Goal: Task Accomplishment & Management: Manage account settings

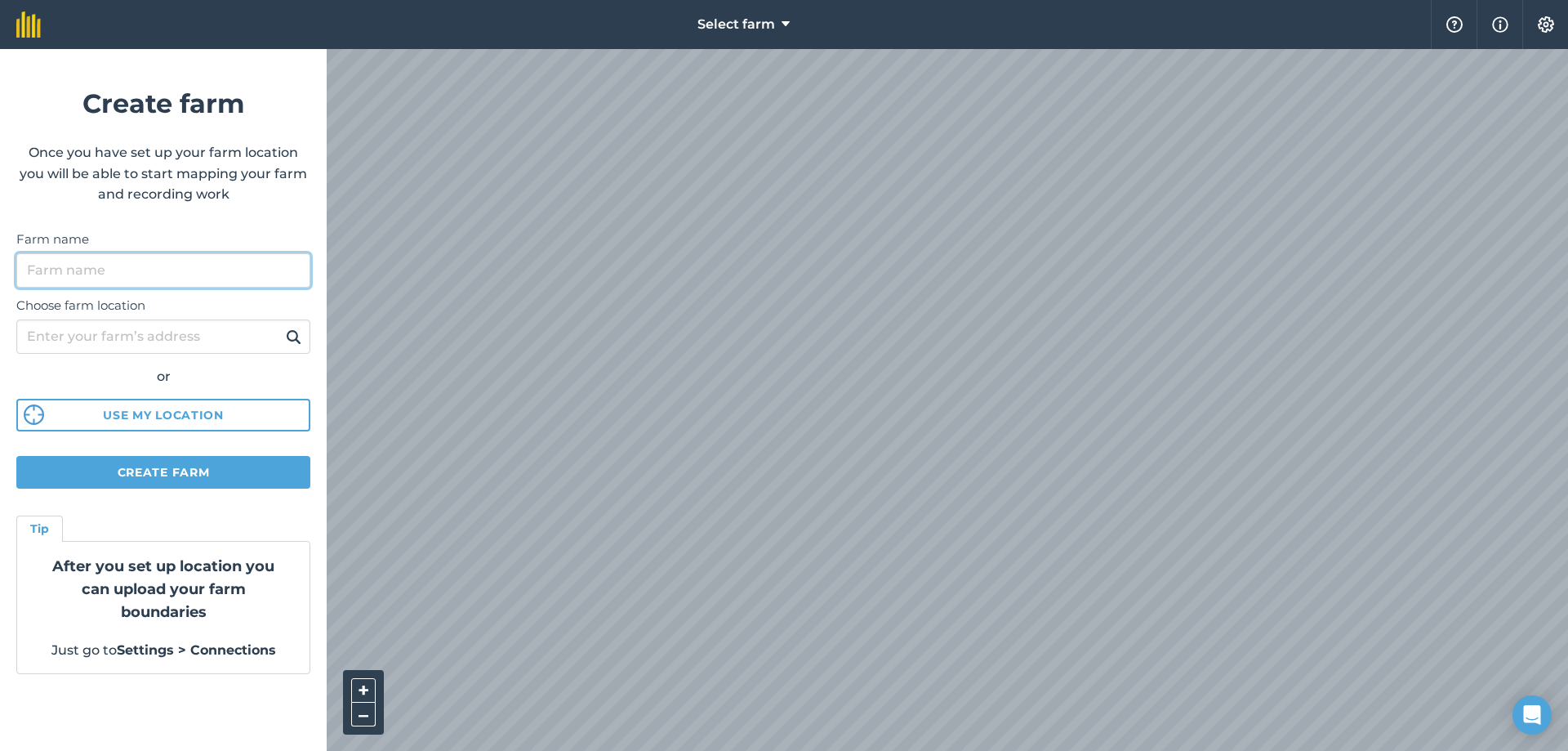
click at [128, 274] on input "Farm name" at bounding box center [163, 270] width 294 height 34
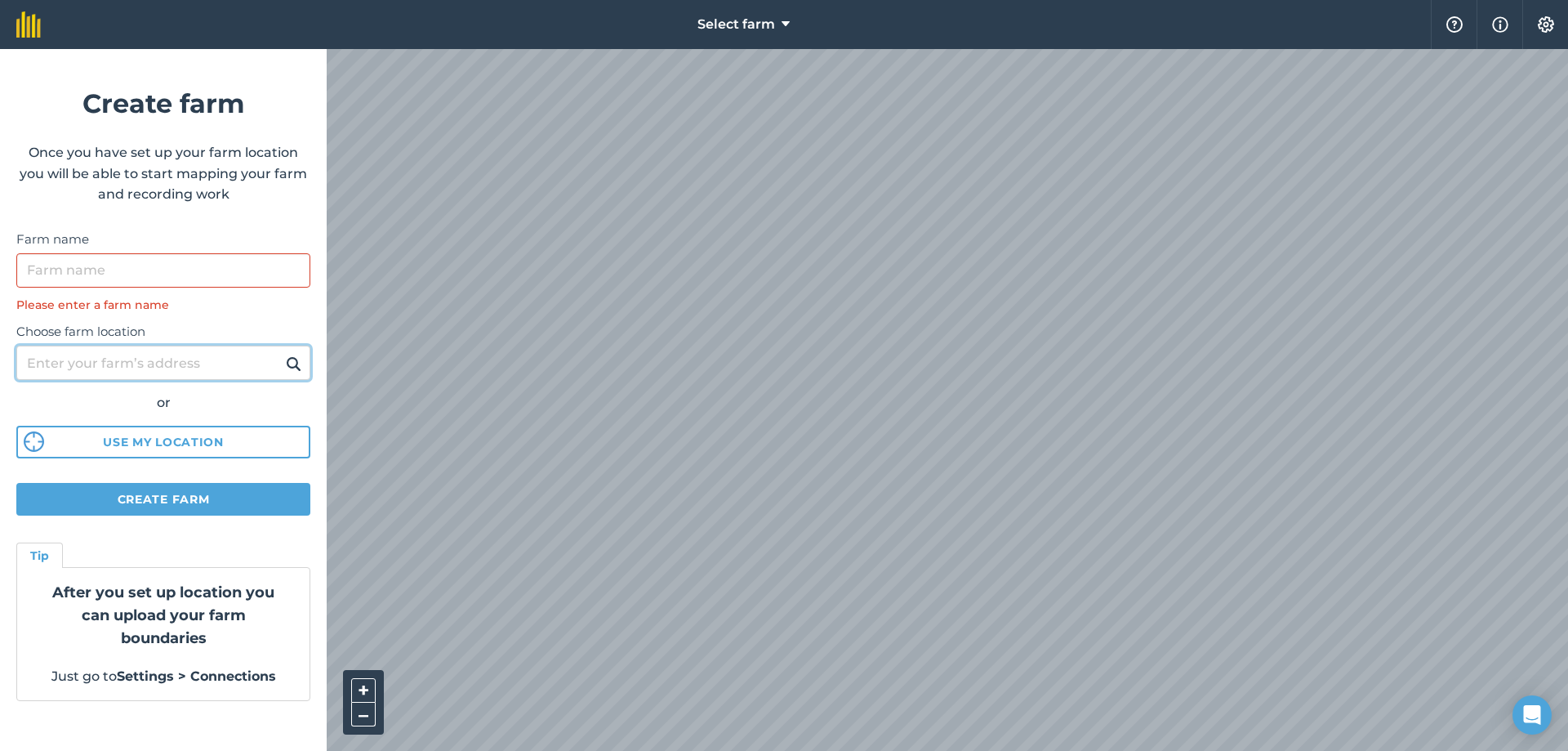
click at [245, 343] on div "Choose farm location or Use my location" at bounding box center [163, 386] width 294 height 145
click at [116, 358] on input "8 lower darkley road" at bounding box center [163, 362] width 294 height 34
click at [119, 363] on input "8 lower darkley road" at bounding box center [163, 362] width 294 height 34
type input "8 lower darkely road"
click at [288, 361] on img at bounding box center [293, 363] width 15 height 20
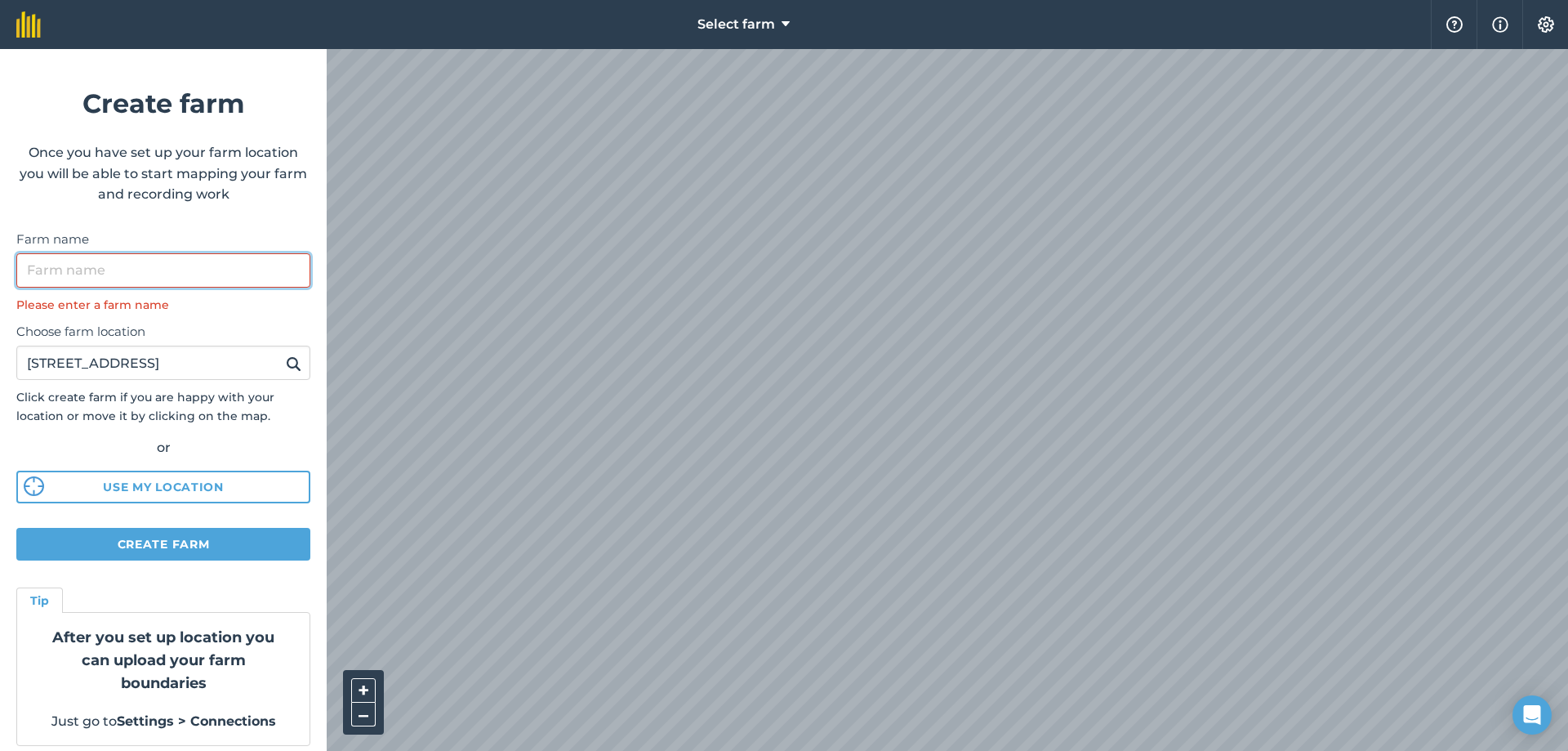
click at [182, 257] on input "Farm name" at bounding box center [163, 270] width 294 height 34
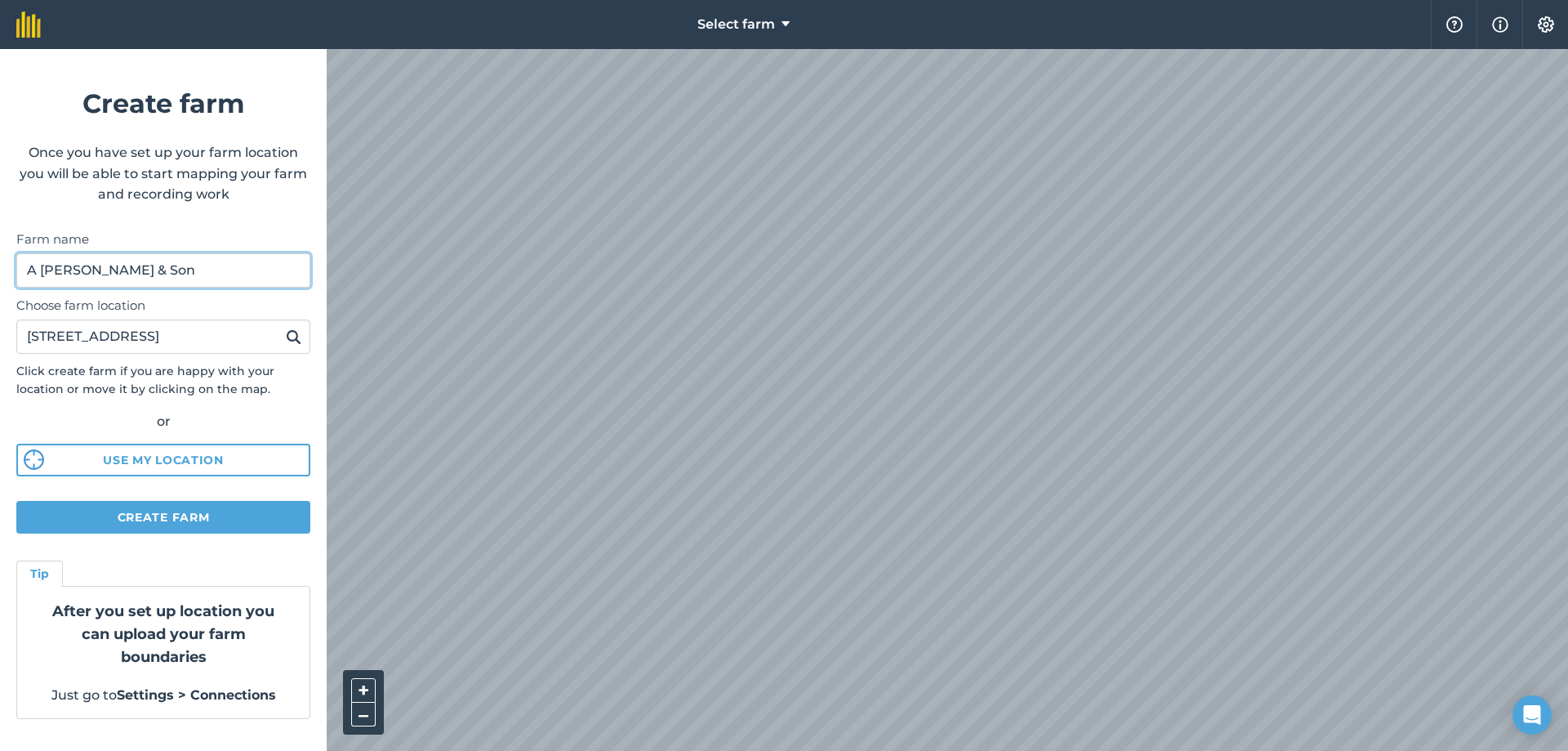
type input "A Flanagan & Son"
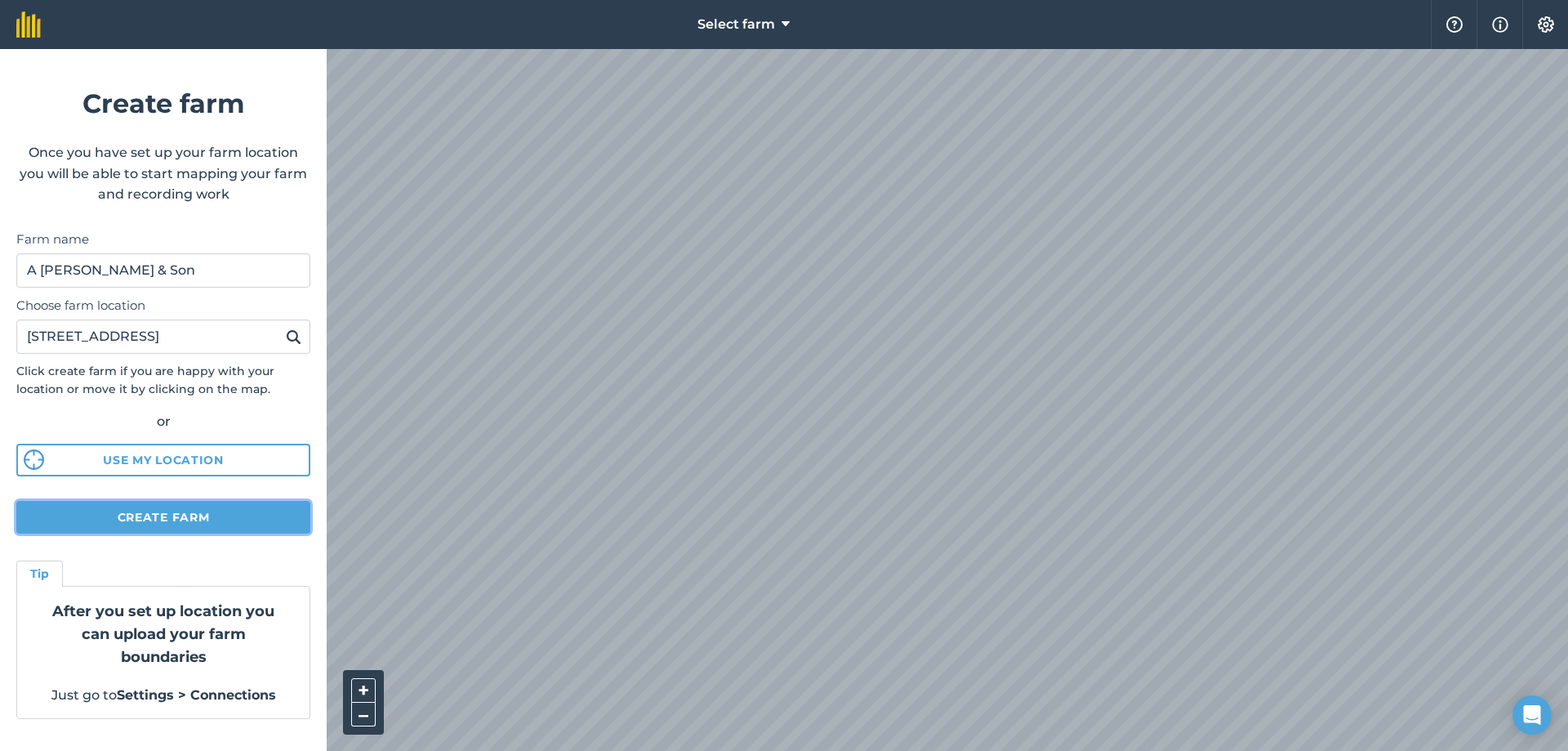
click at [216, 517] on button "Create farm" at bounding box center [163, 517] width 294 height 33
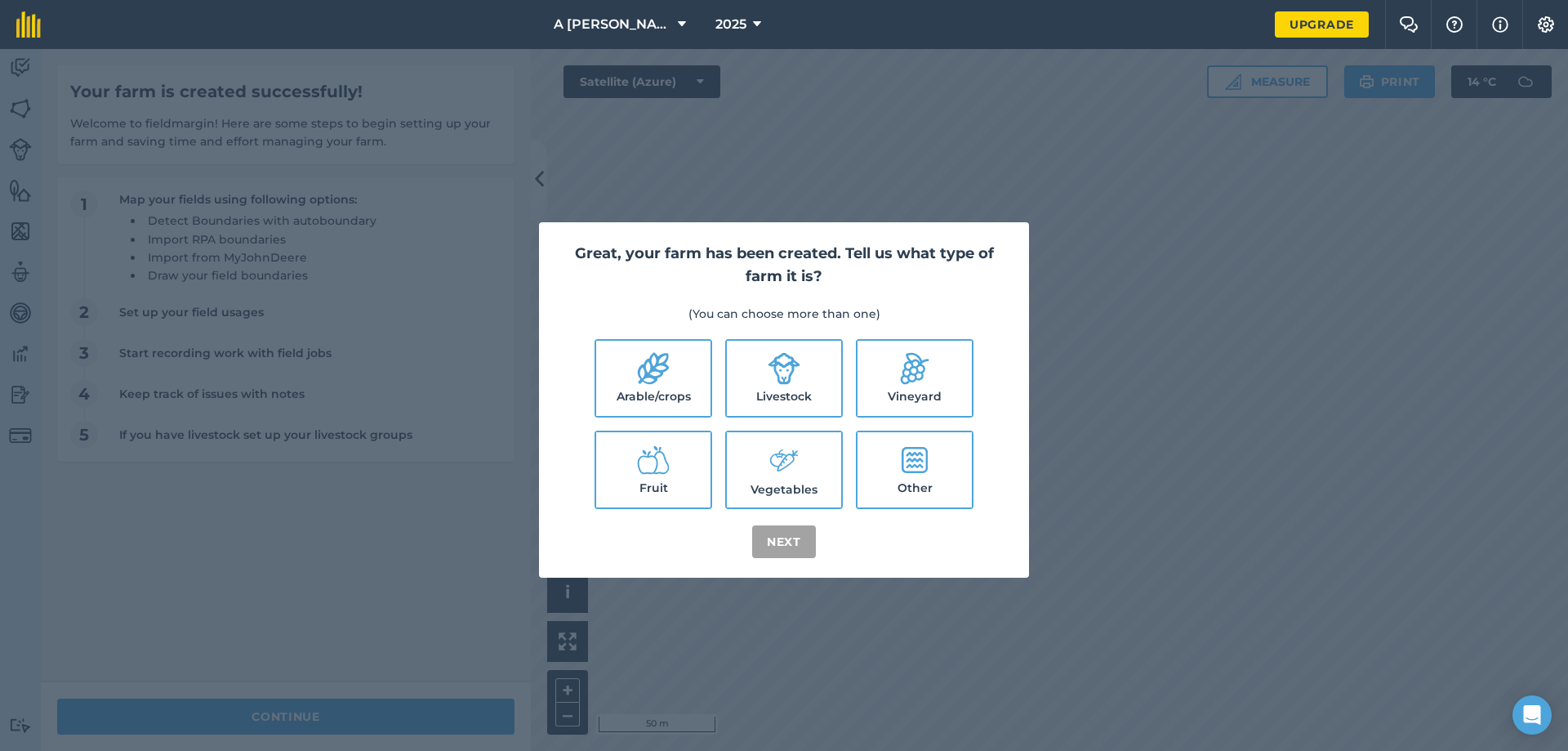
click at [766, 371] on label "Livestock" at bounding box center [784, 378] width 114 height 75
checkbox input "true"
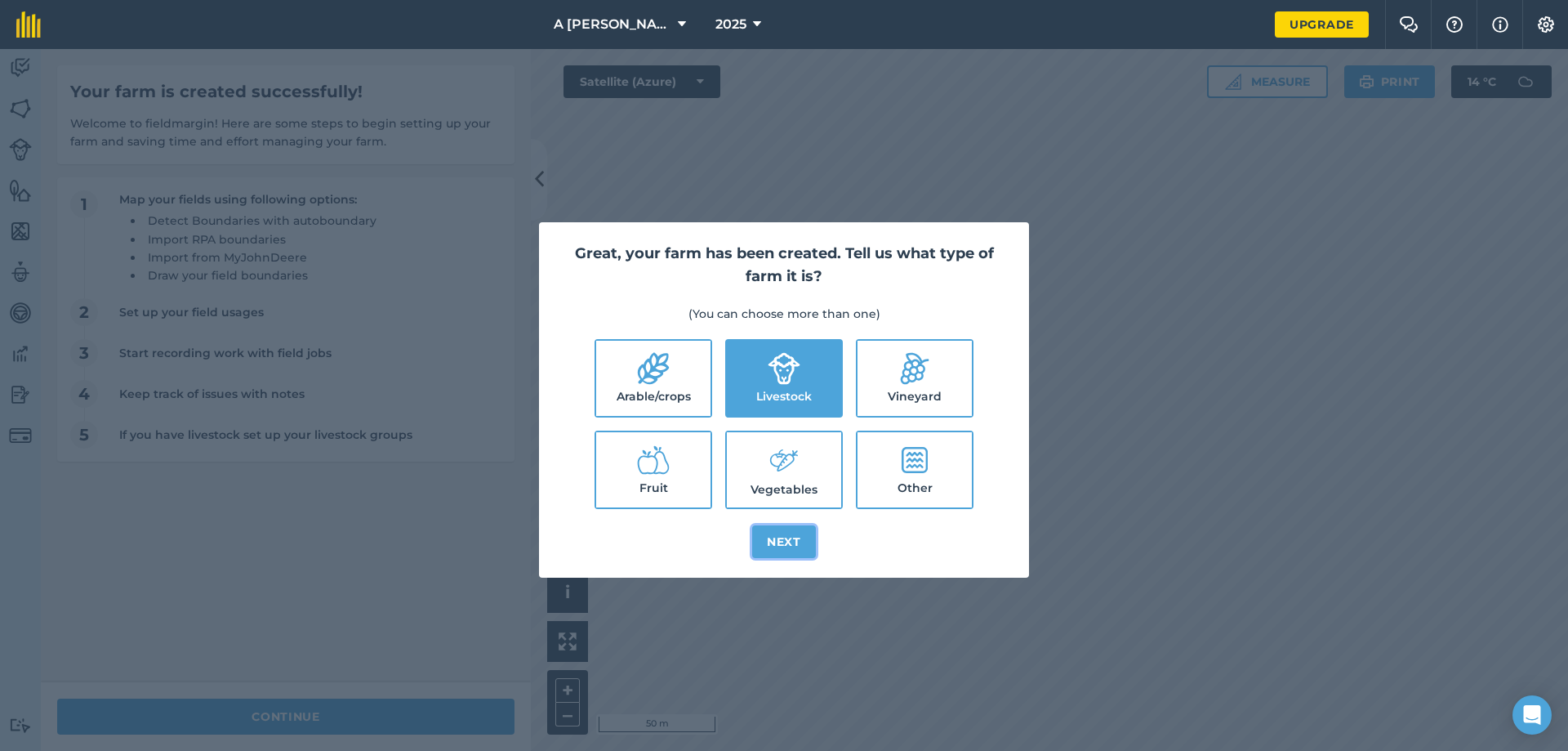
click at [779, 531] on button "Next" at bounding box center [784, 542] width 63 height 33
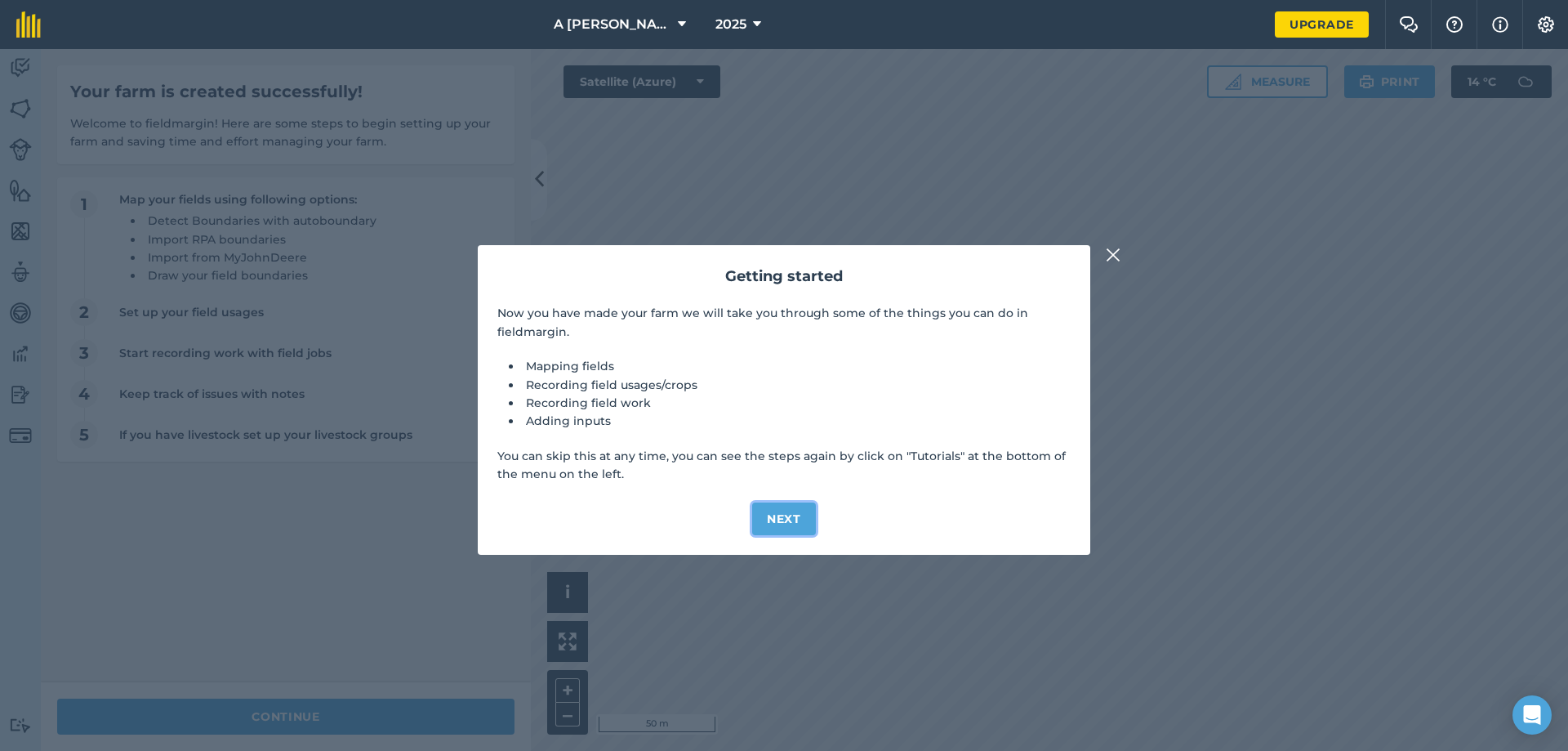
click at [774, 511] on button "Next" at bounding box center [784, 518] width 63 height 33
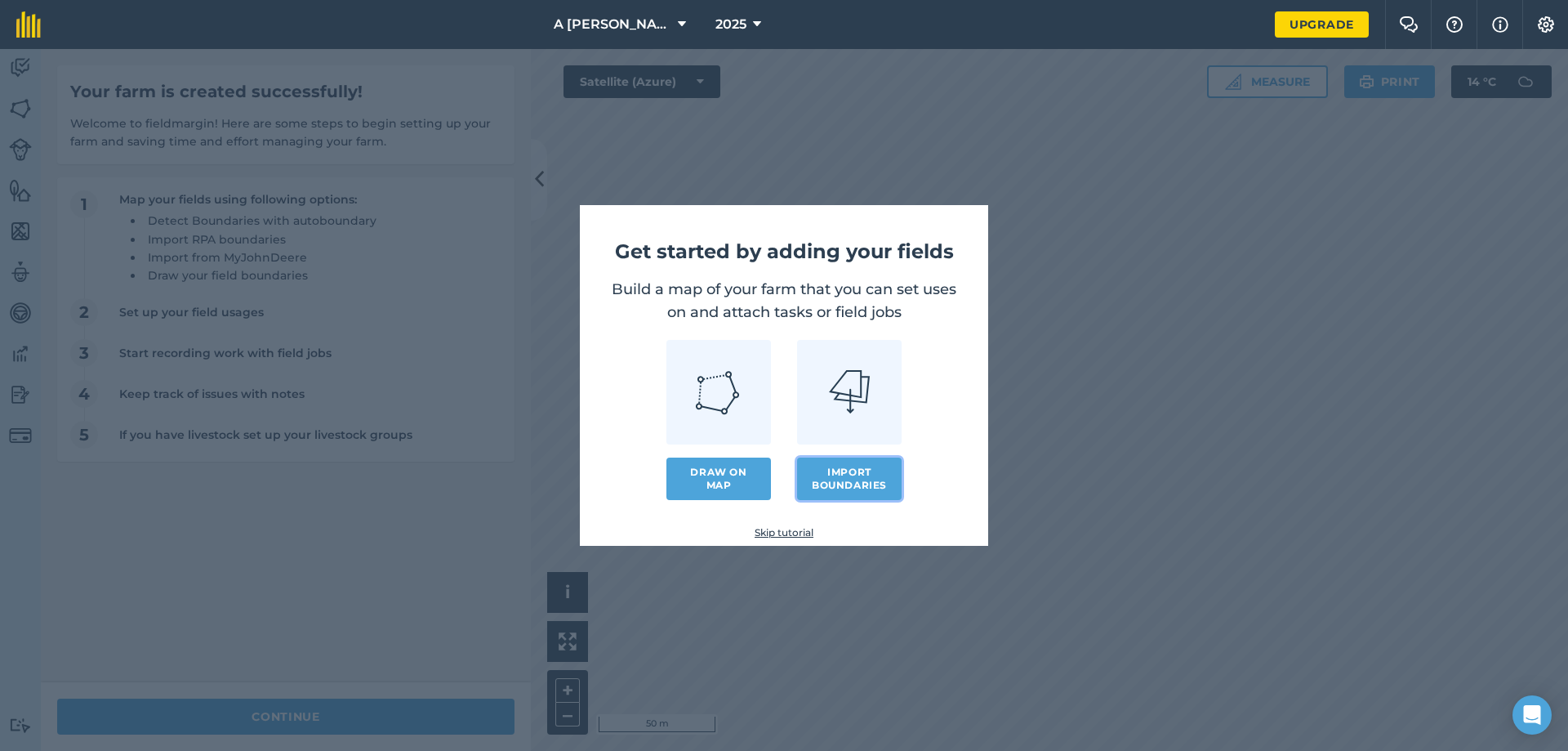
click at [829, 476] on button "Import boundaries" at bounding box center [849, 478] width 104 height 43
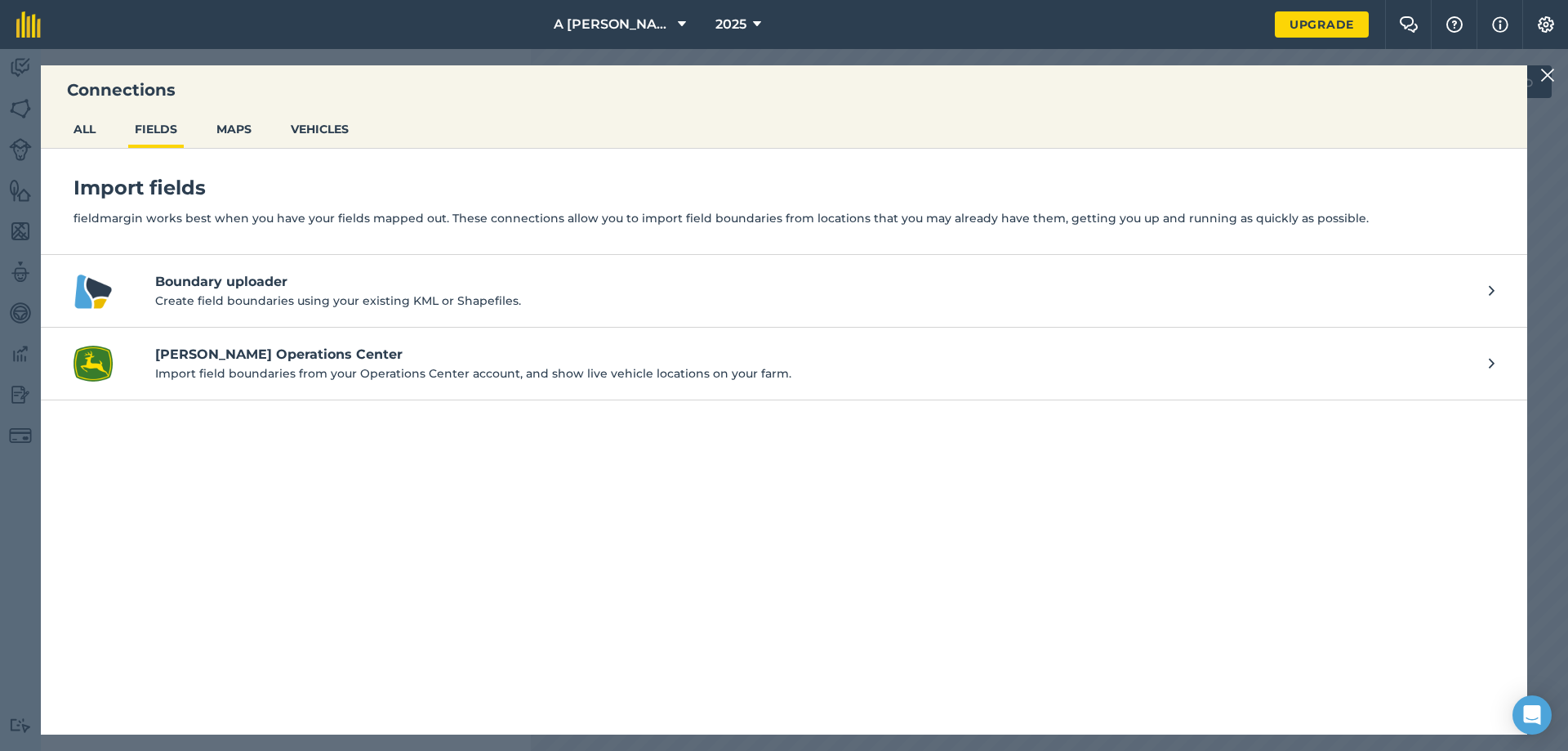
click at [217, 43] on nav "A Flanagan & Son 2025" at bounding box center [666, 24] width 1217 height 49
click at [1542, 70] on img at bounding box center [1547, 75] width 14 height 20
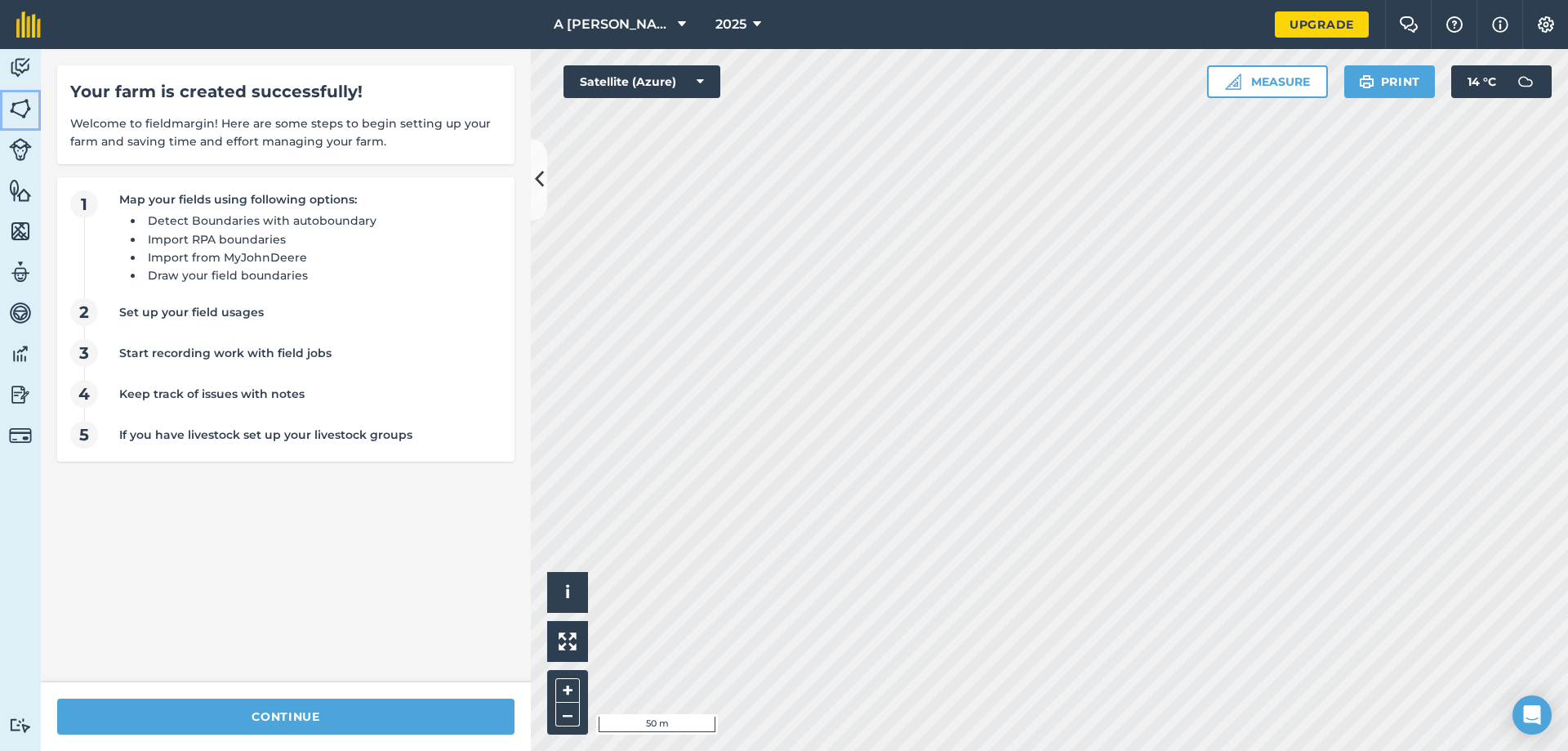
click at [24, 110] on img at bounding box center [20, 108] width 23 height 24
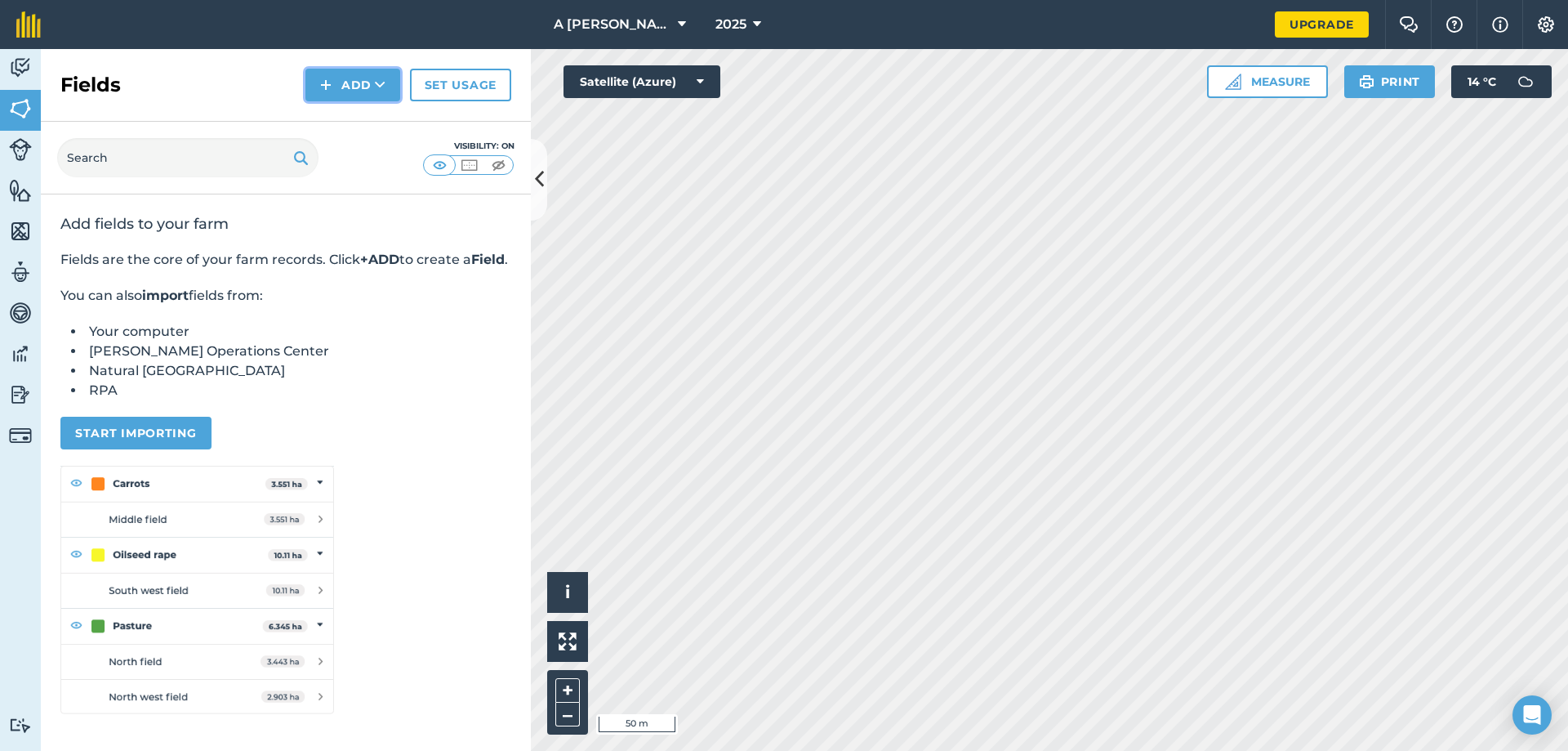
click at [344, 82] on button "Add" at bounding box center [352, 85] width 95 height 33
click at [685, 8] on button "A Flanagan & Son" at bounding box center [620, 24] width 145 height 49
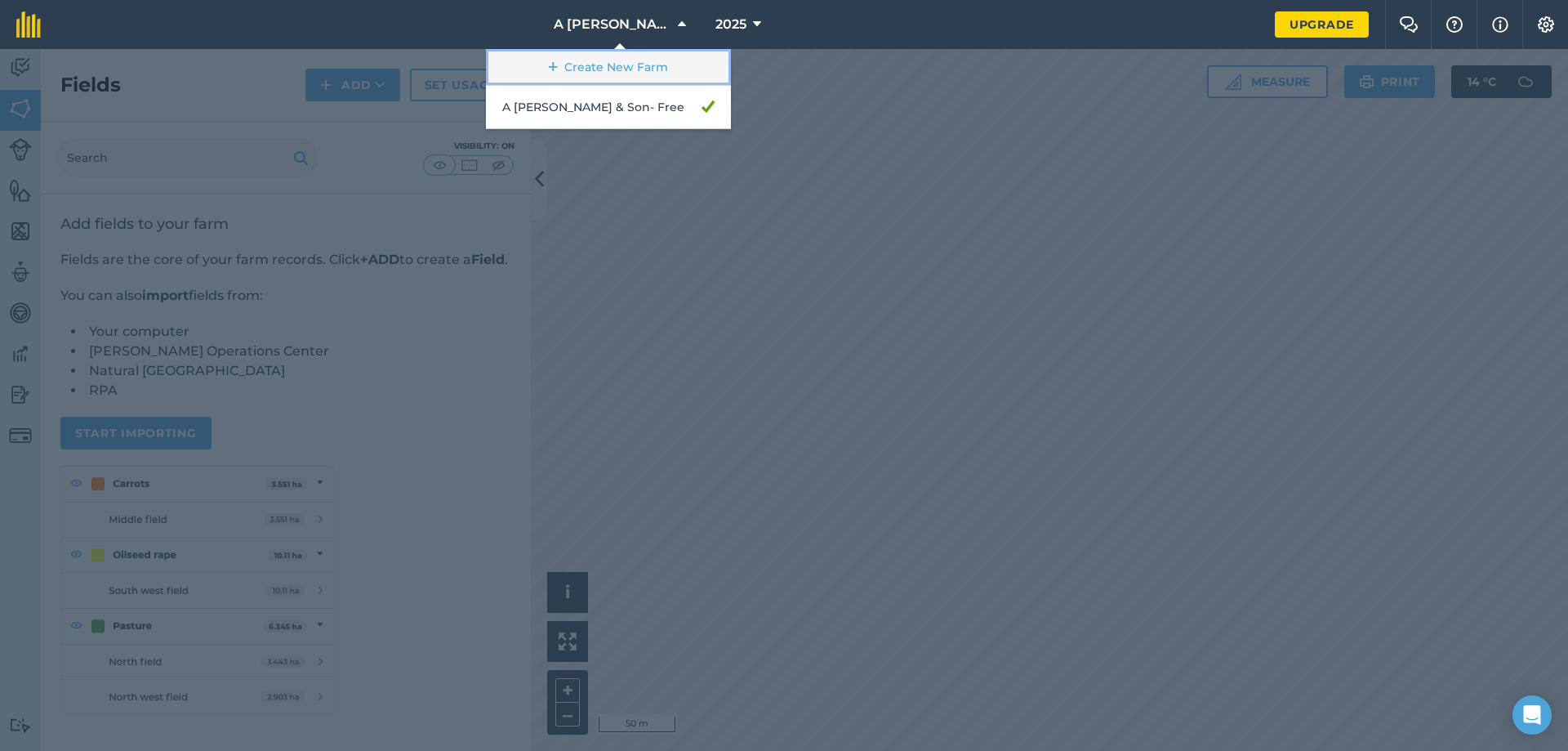
click at [642, 63] on link "Create New Farm" at bounding box center [608, 67] width 245 height 37
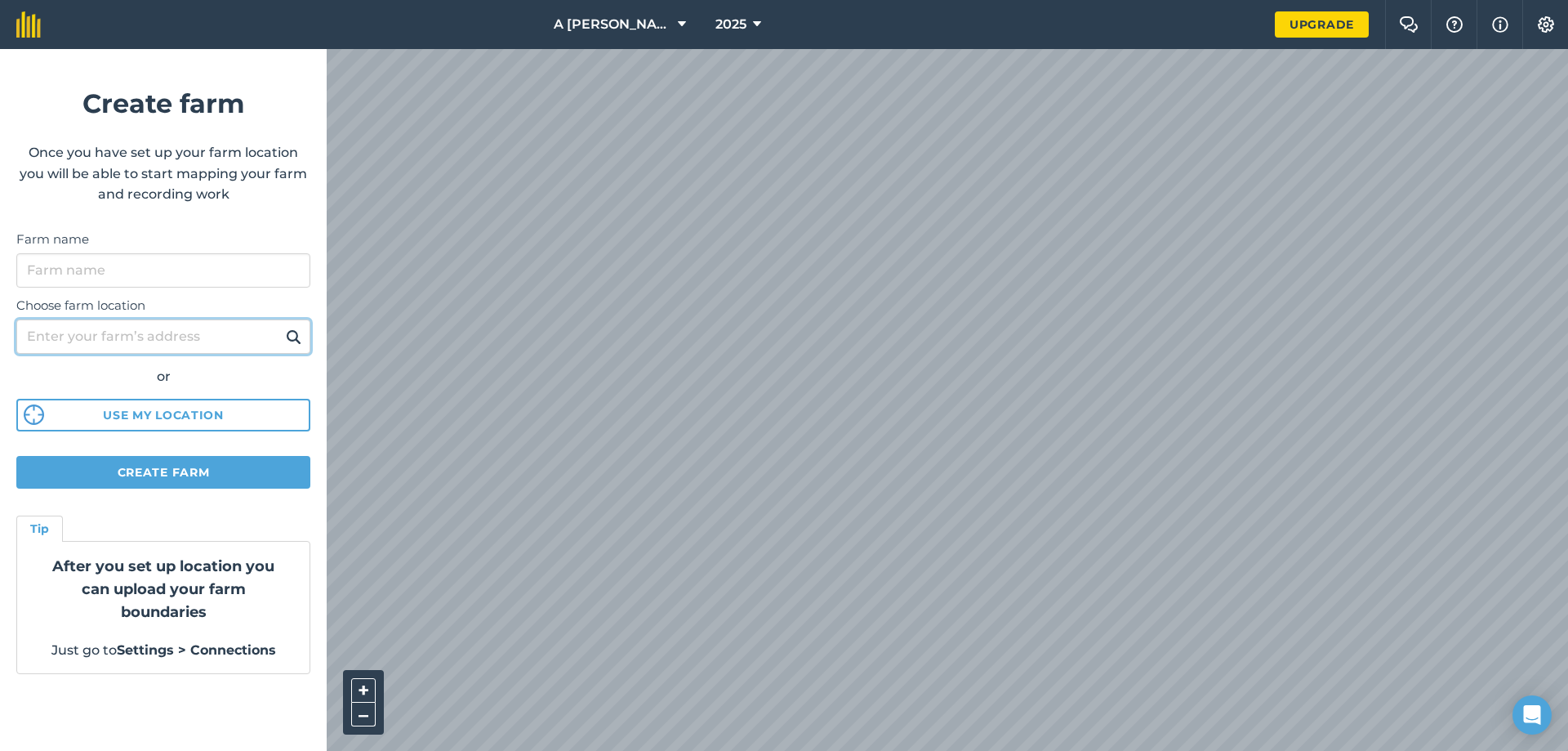
click at [254, 345] on input "Choose farm location" at bounding box center [163, 337] width 294 height 34
type input "crosskeys road"
click at [287, 339] on img at bounding box center [293, 337] width 15 height 20
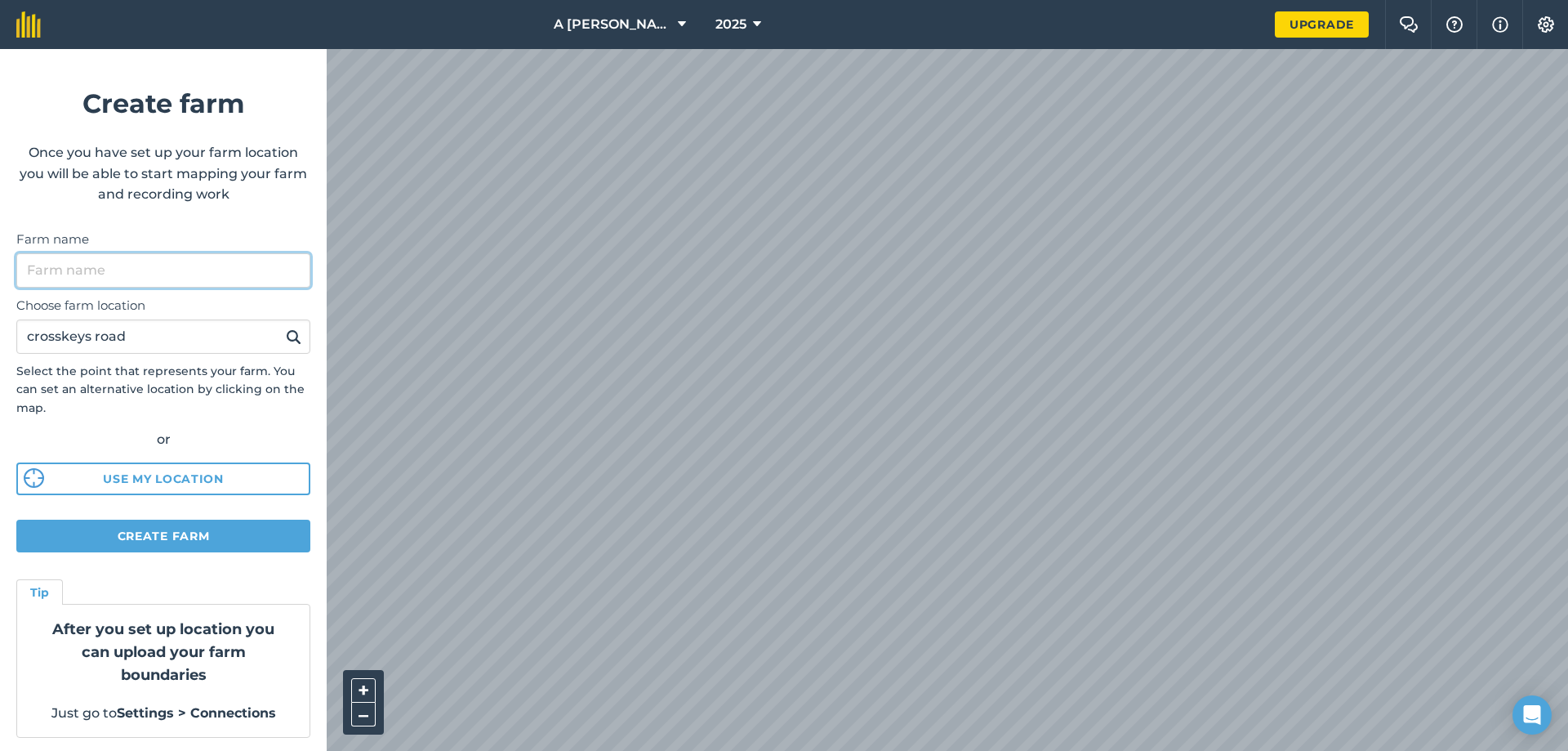
click at [151, 265] on input "Farm name" at bounding box center [163, 270] width 294 height 34
type input "Broomfields Holsteins"
click at [147, 530] on button "Create farm" at bounding box center [163, 535] width 294 height 33
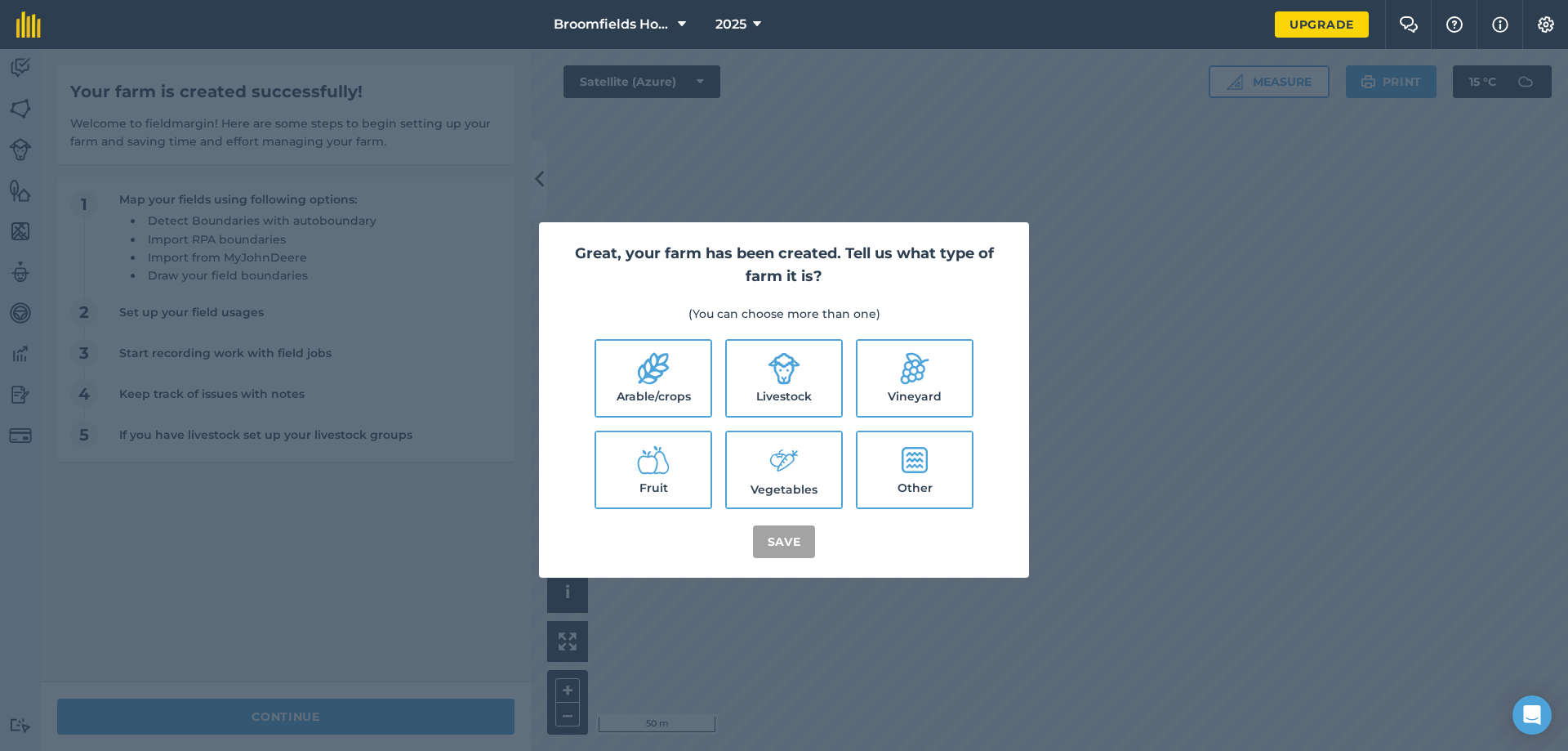
click at [752, 372] on label "Livestock" at bounding box center [784, 378] width 114 height 75
checkbox input "true"
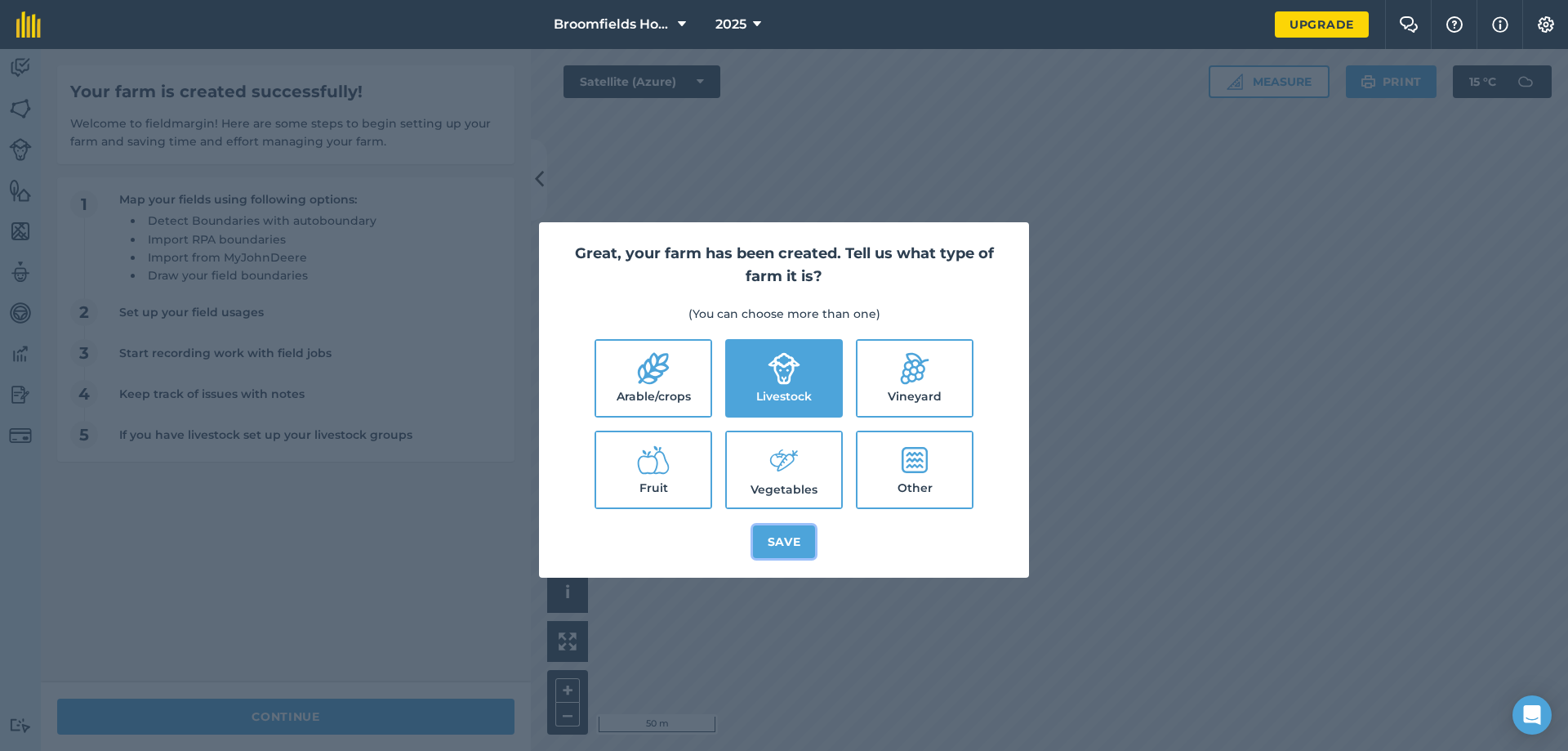
click at [796, 536] on button "Save" at bounding box center [784, 542] width 63 height 33
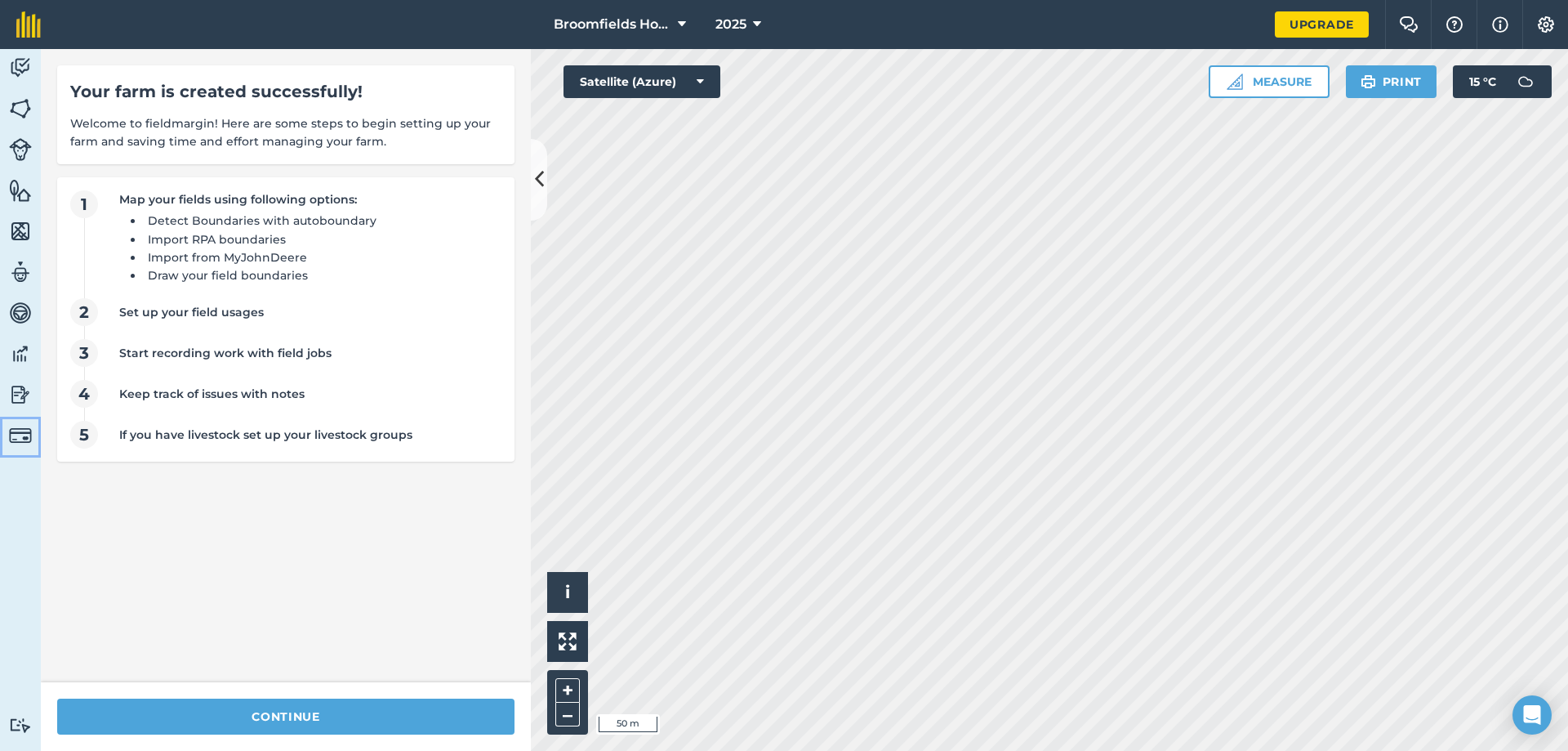
click at [13, 426] on img at bounding box center [20, 435] width 23 height 23
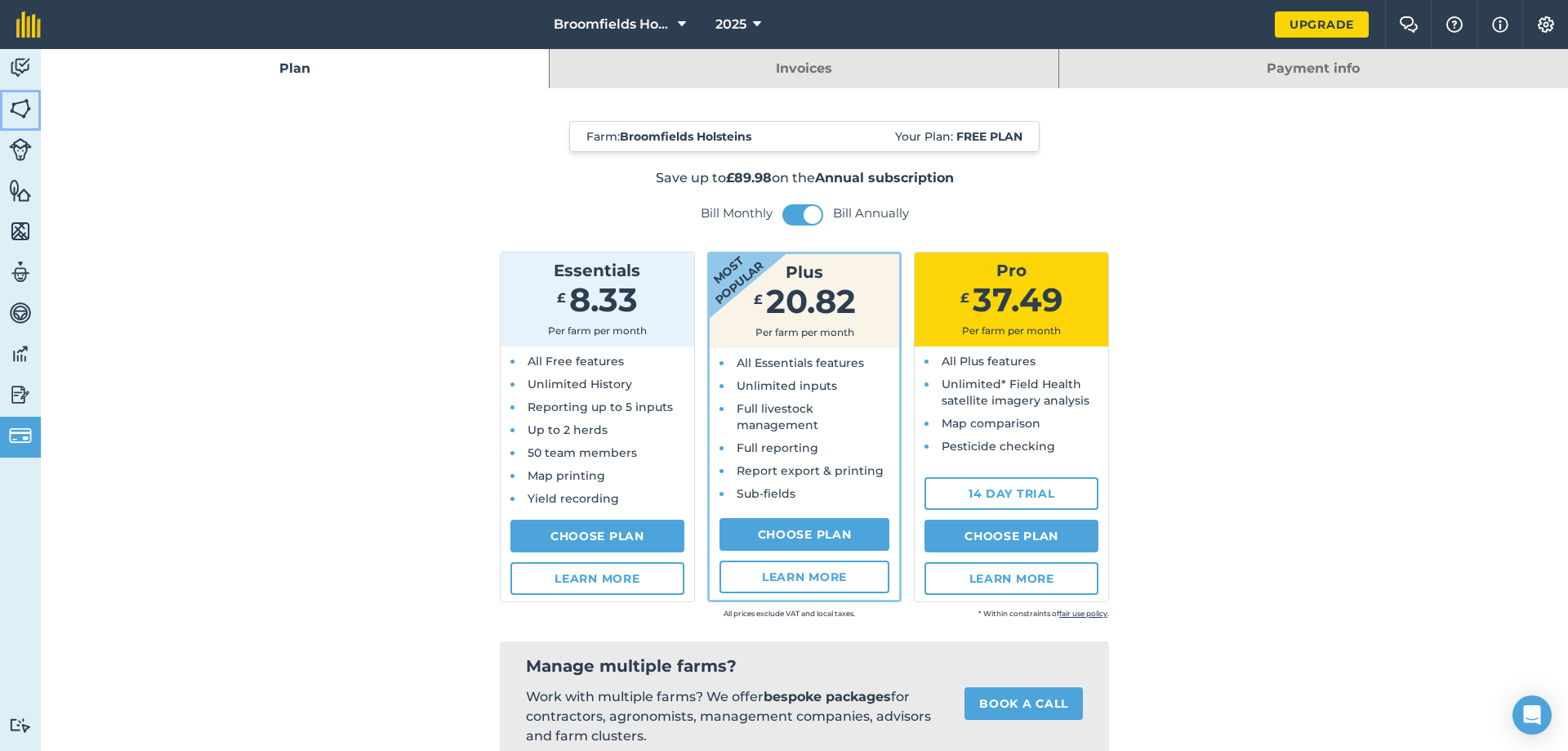
click at [14, 110] on img at bounding box center [20, 108] width 23 height 24
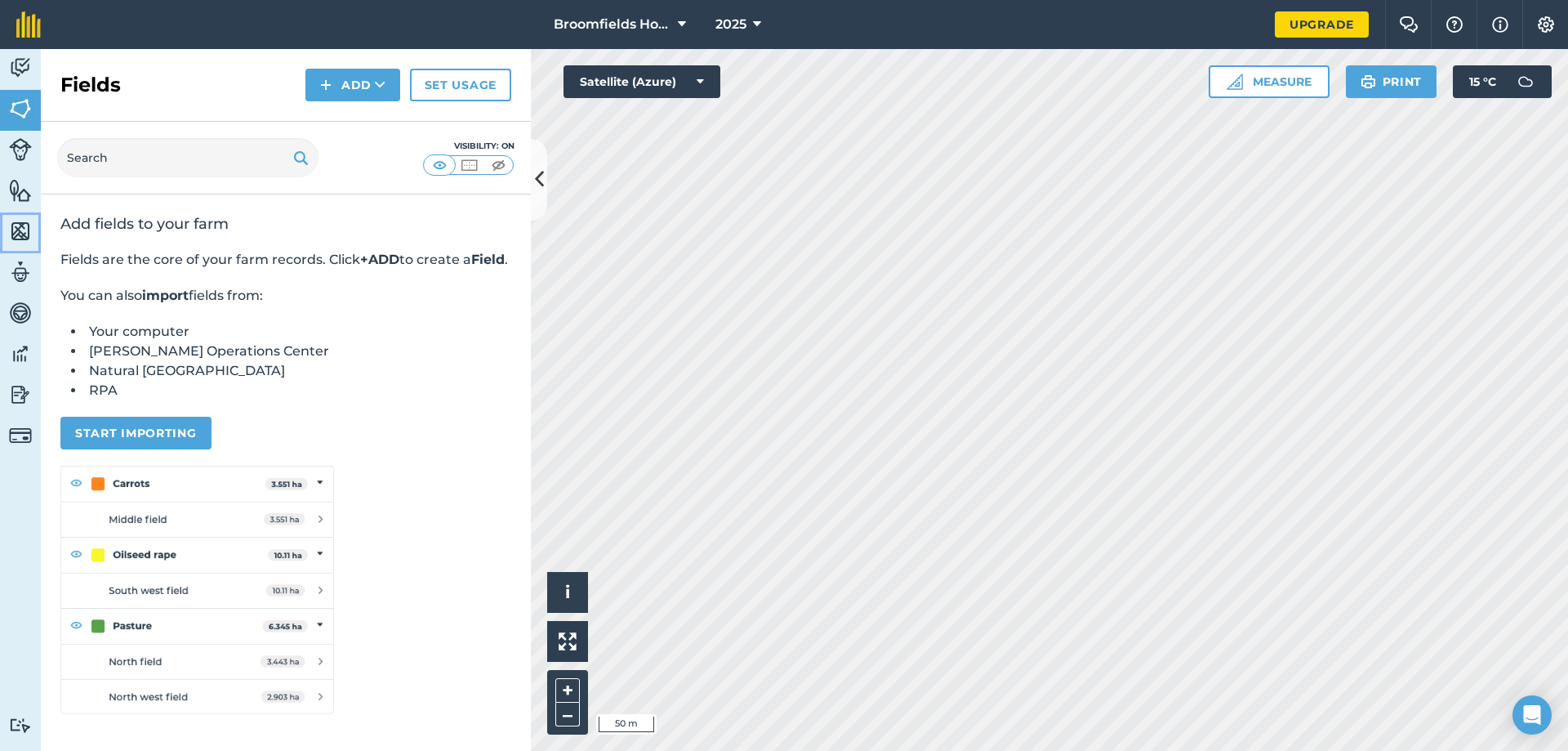
click at [24, 234] on img at bounding box center [20, 231] width 23 height 24
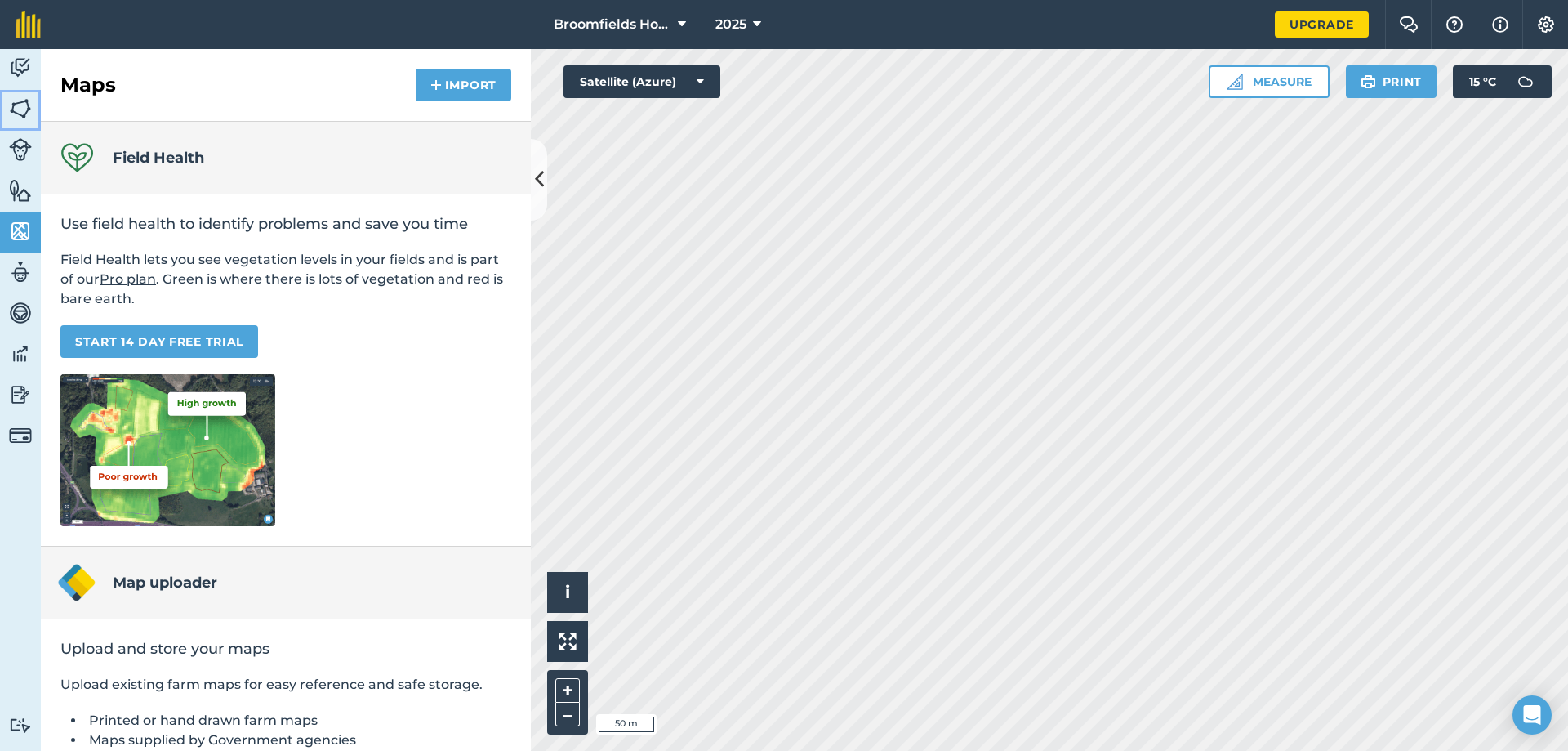
click at [15, 109] on img at bounding box center [20, 108] width 23 height 24
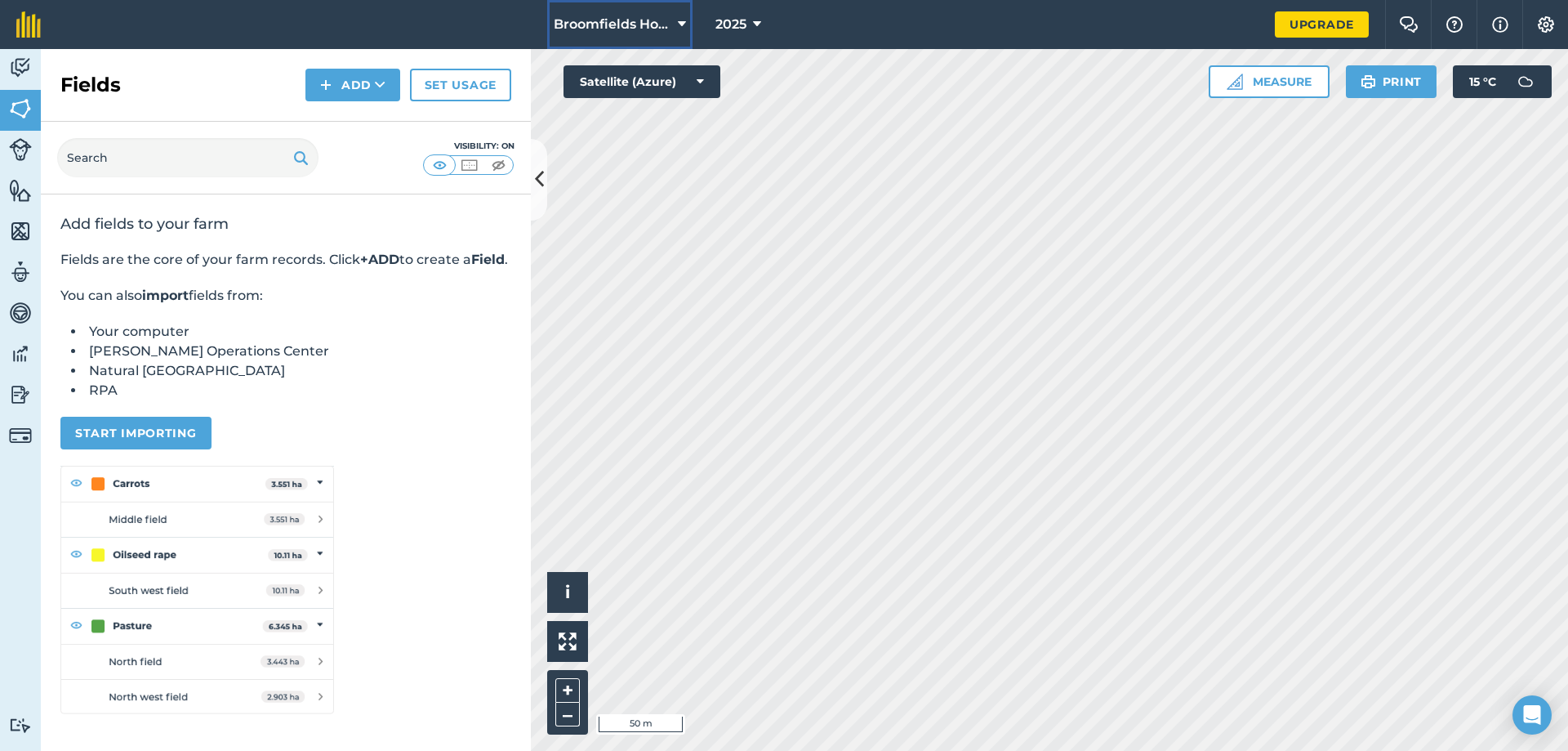
click at [676, 33] on button "Broomfields Holsteins" at bounding box center [620, 24] width 145 height 49
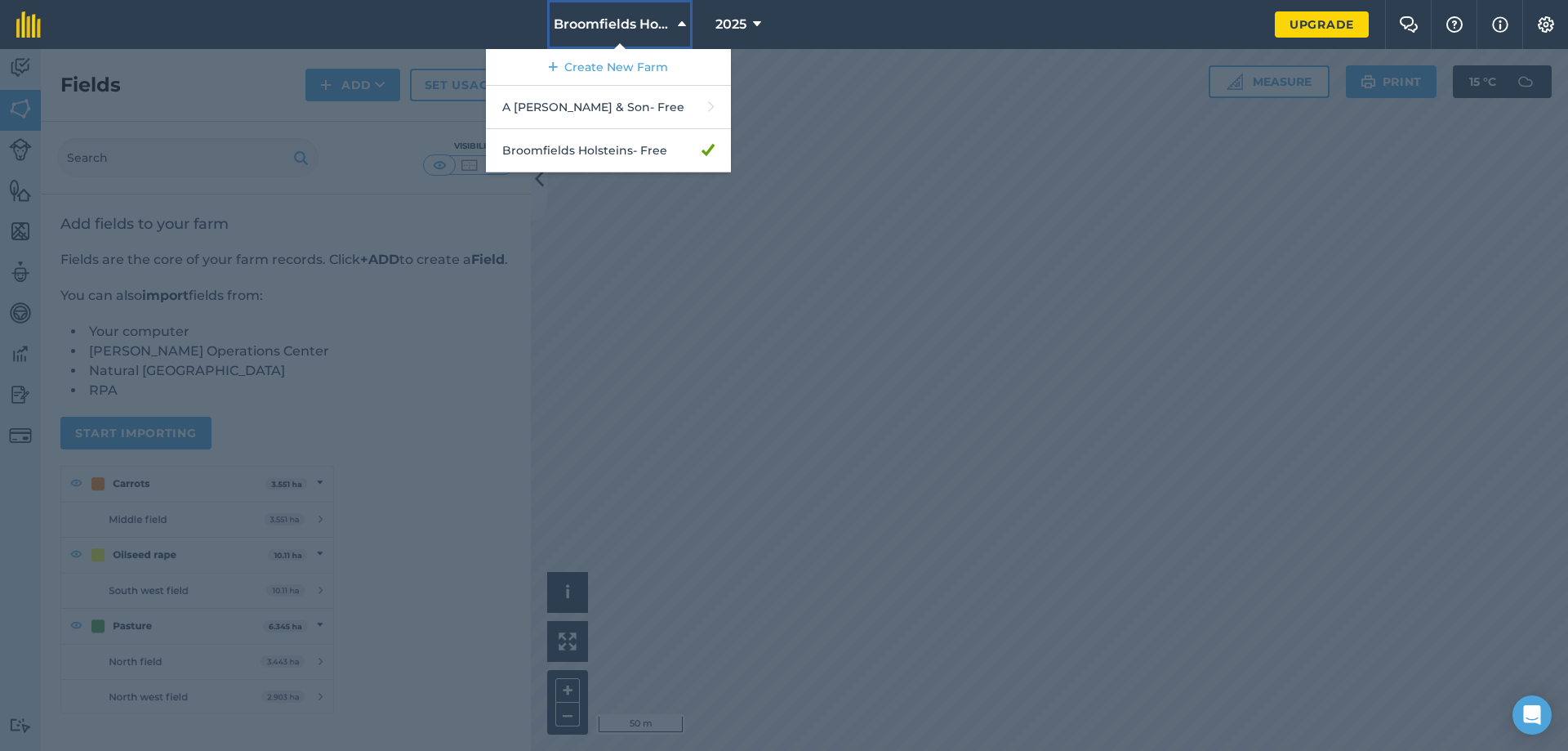
click at [676, 33] on button "Broomfields Holsteins" at bounding box center [620, 24] width 145 height 49
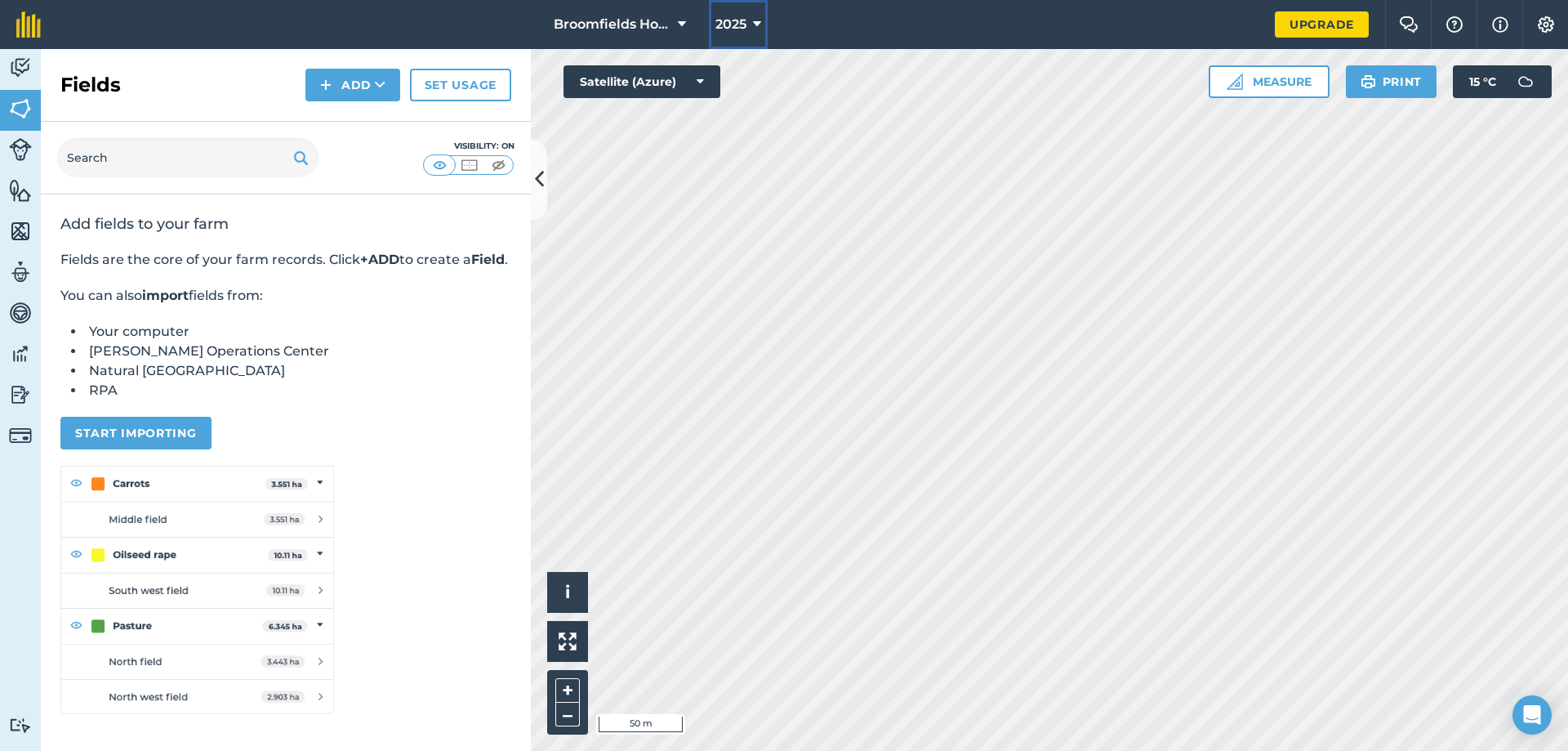
click at [736, 19] on span "2025" at bounding box center [731, 24] width 31 height 20
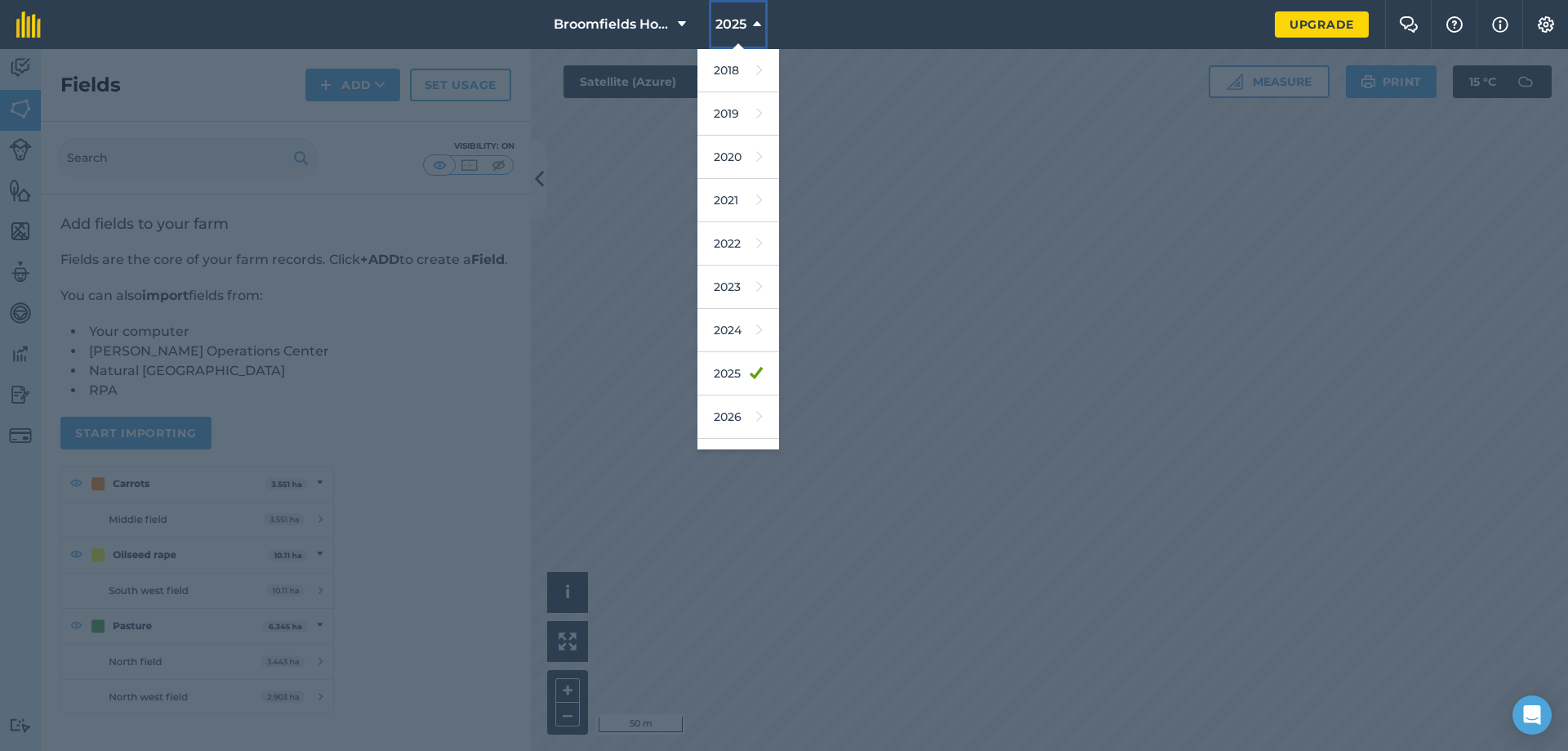
click at [736, 19] on span "2025" at bounding box center [731, 24] width 31 height 20
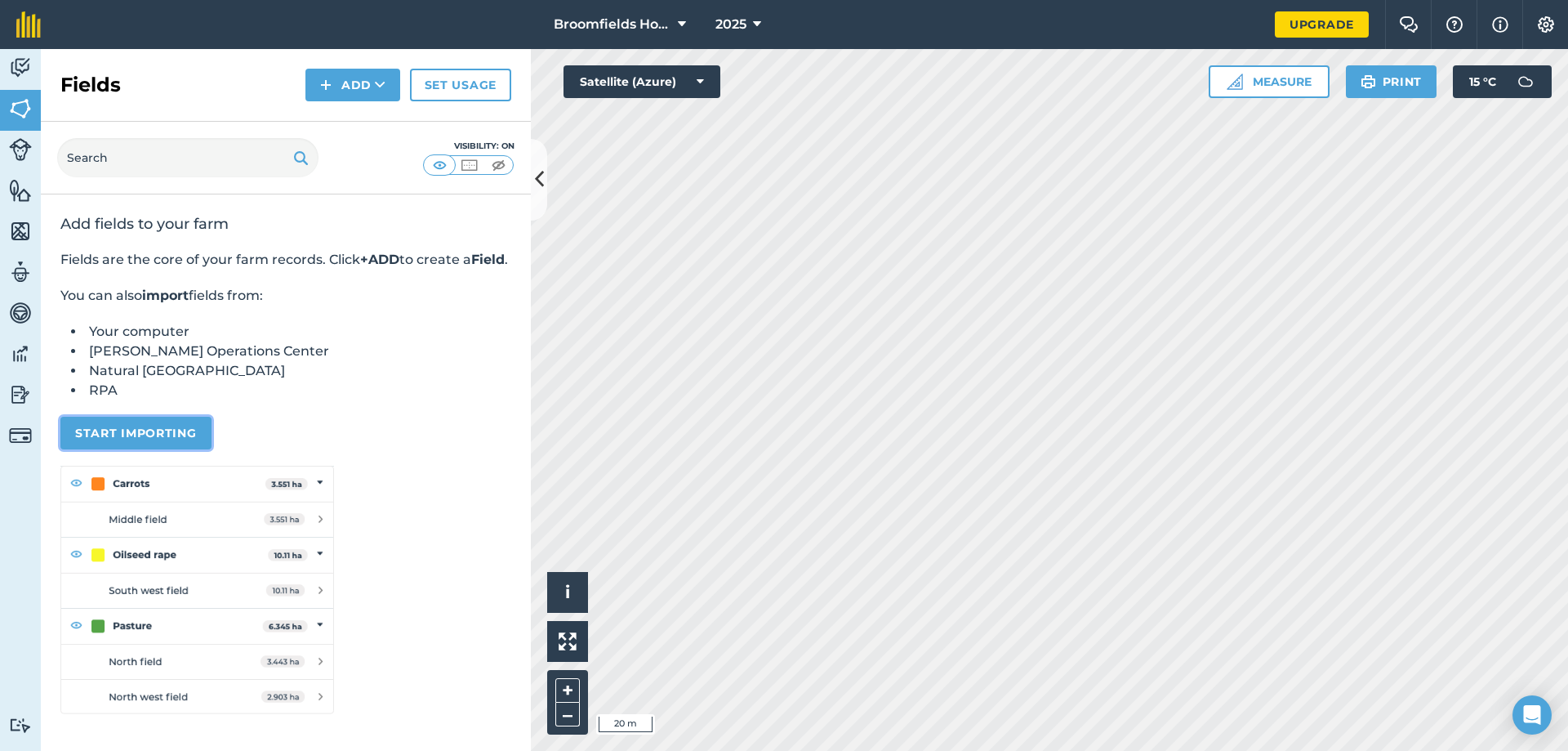
click at [154, 441] on button "Start importing" at bounding box center [136, 433] width 151 height 33
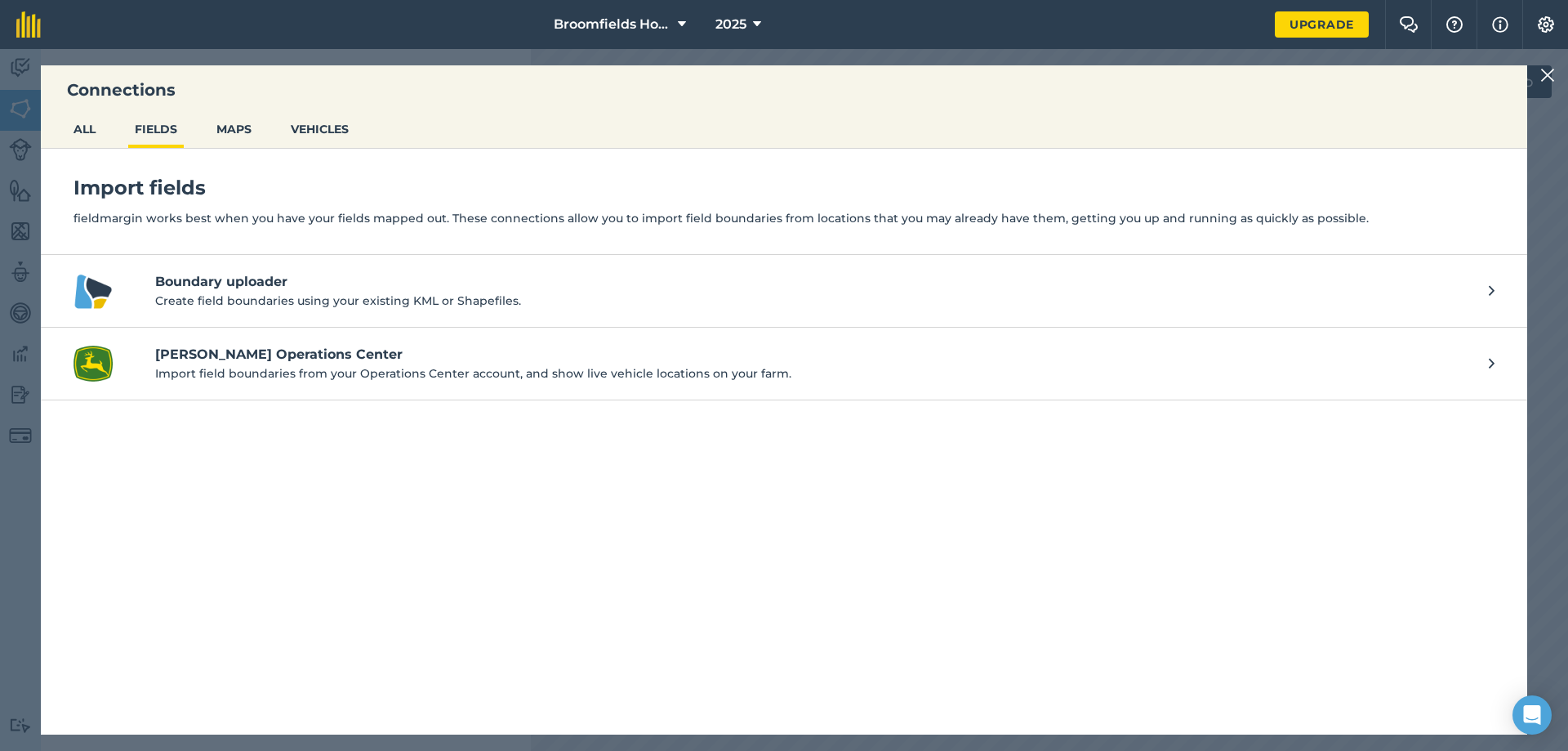
click at [245, 286] on h4 "Boundary uploader" at bounding box center [813, 282] width 1317 height 20
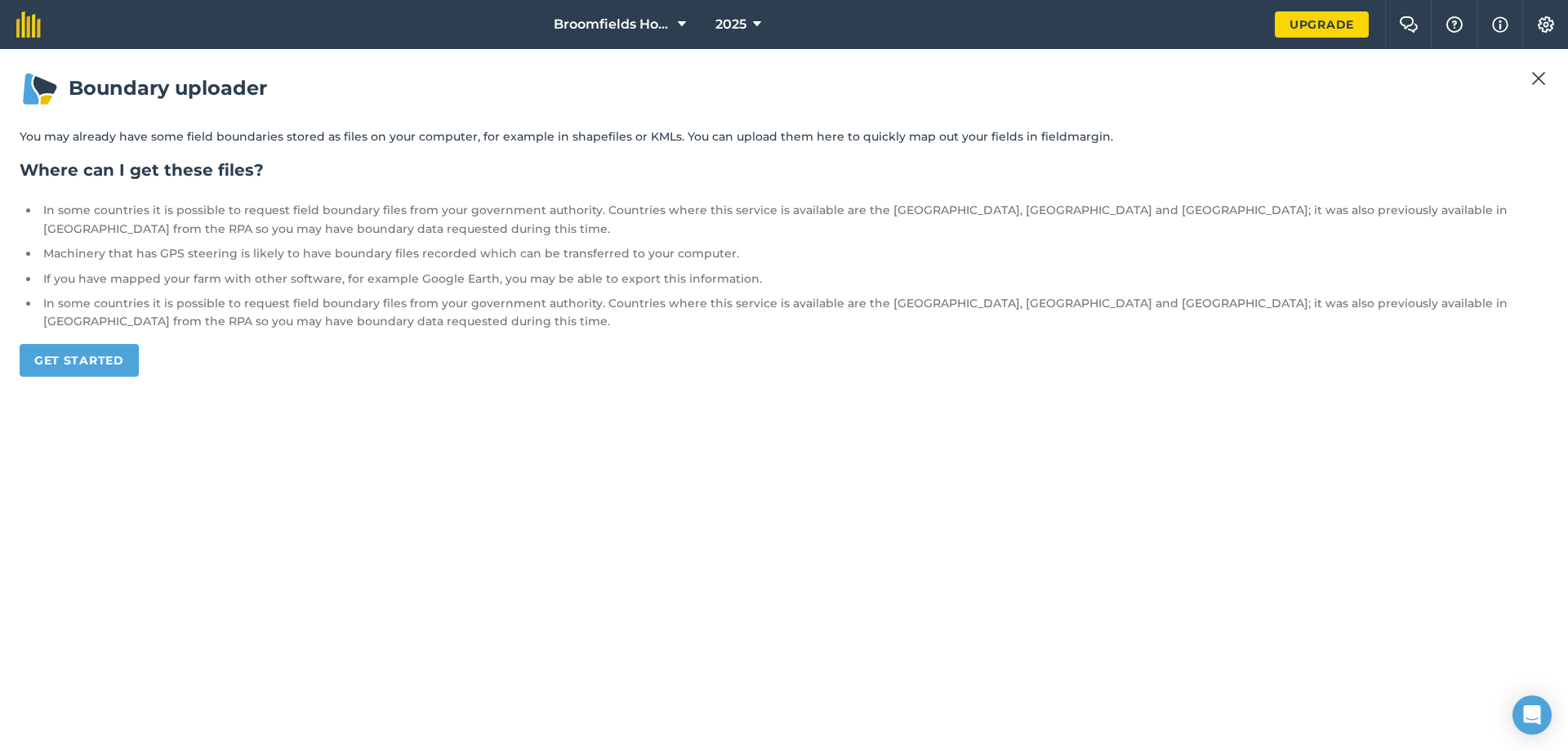
click at [1535, 68] on div "Boundary uploader You may already have some field boundaries stored as files on…" at bounding box center [784, 400] width 1568 height 701
click at [1546, 76] on button at bounding box center [1539, 79] width 20 height 20
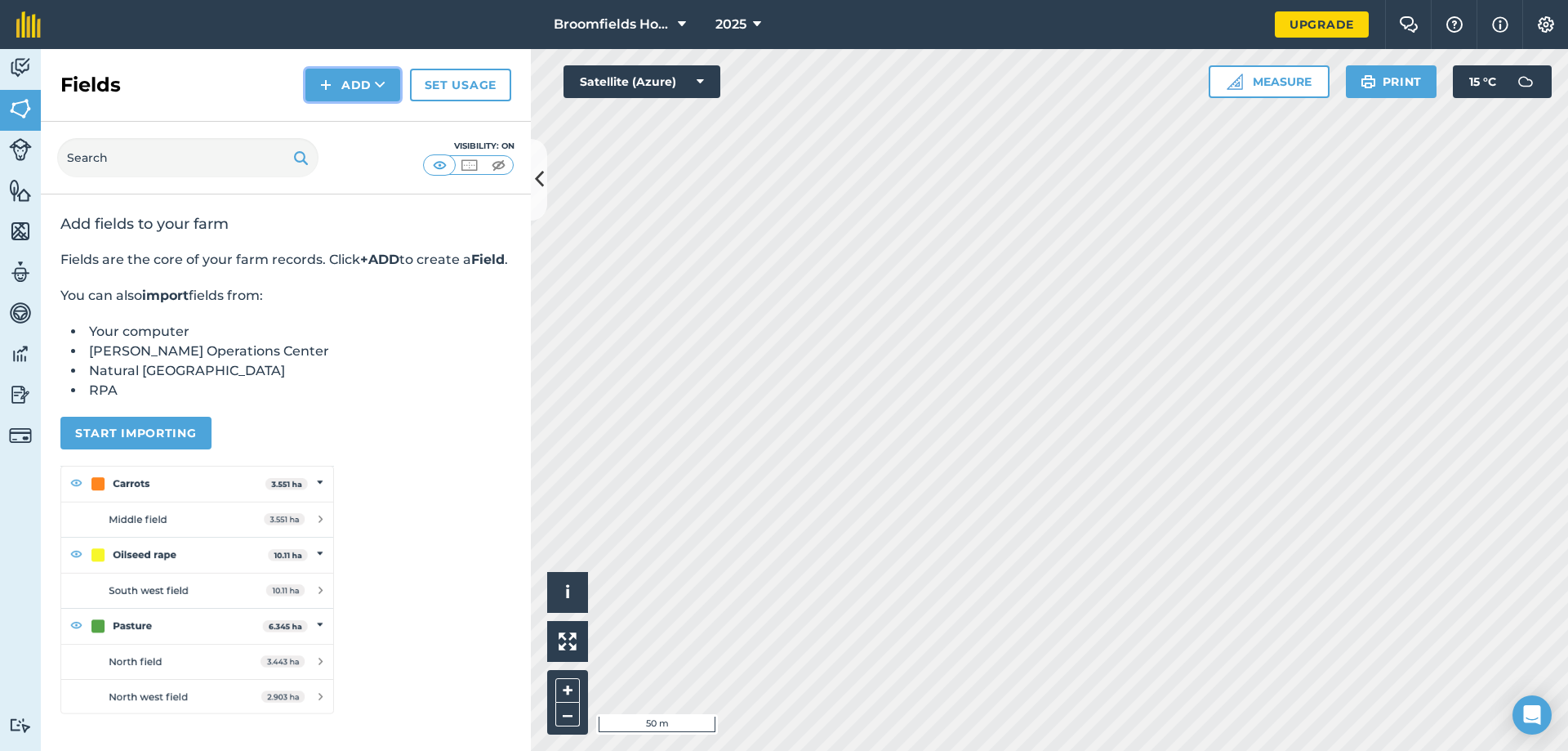
click at [315, 75] on button "Add" at bounding box center [352, 85] width 95 height 33
click at [346, 129] on link "Draw" at bounding box center [352, 122] width 90 height 36
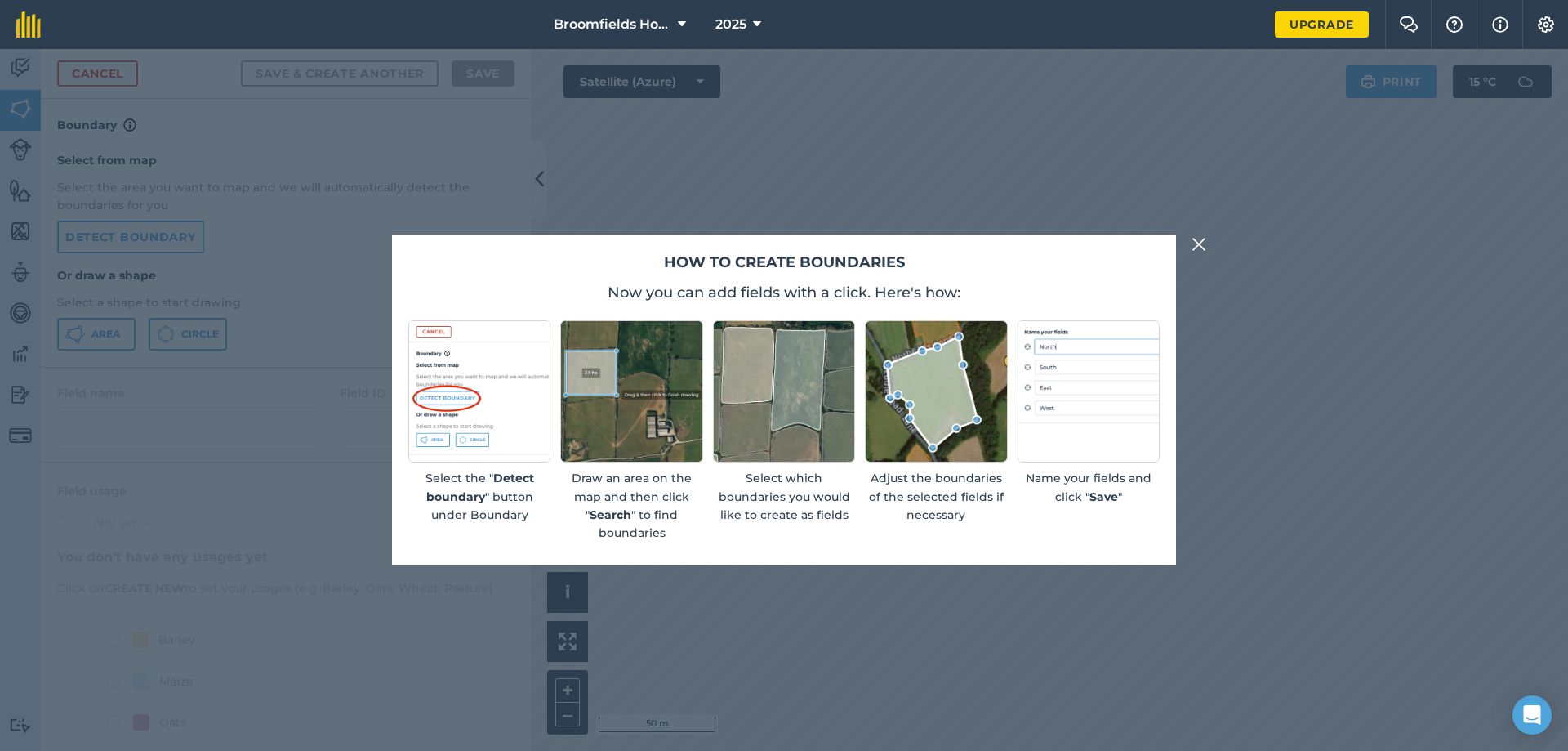
click at [1191, 245] on img at bounding box center [1198, 245] width 14 height 20
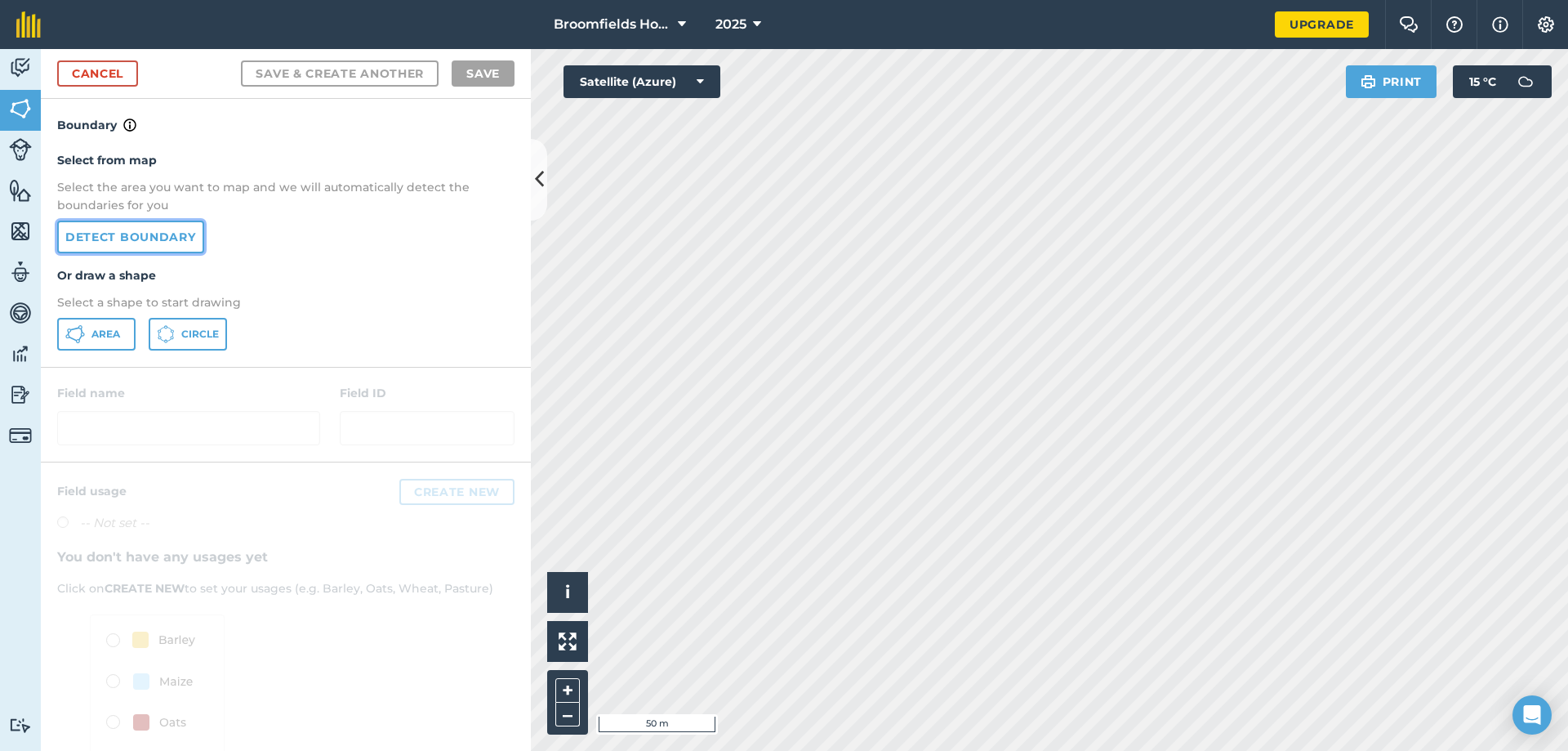
click at [109, 239] on link "Detect boundary" at bounding box center [130, 236] width 147 height 33
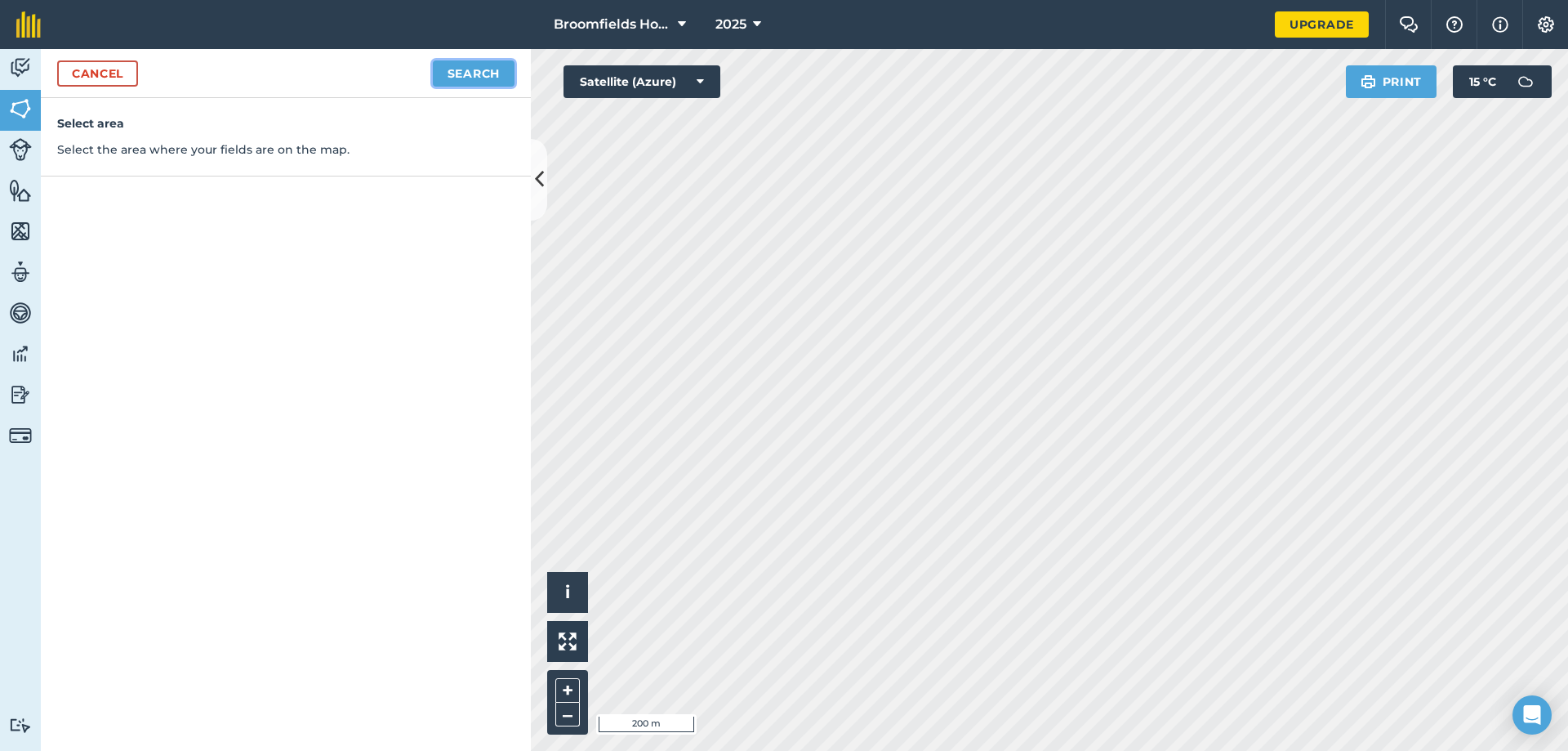
click at [476, 71] on button "Search" at bounding box center [474, 73] width 82 height 26
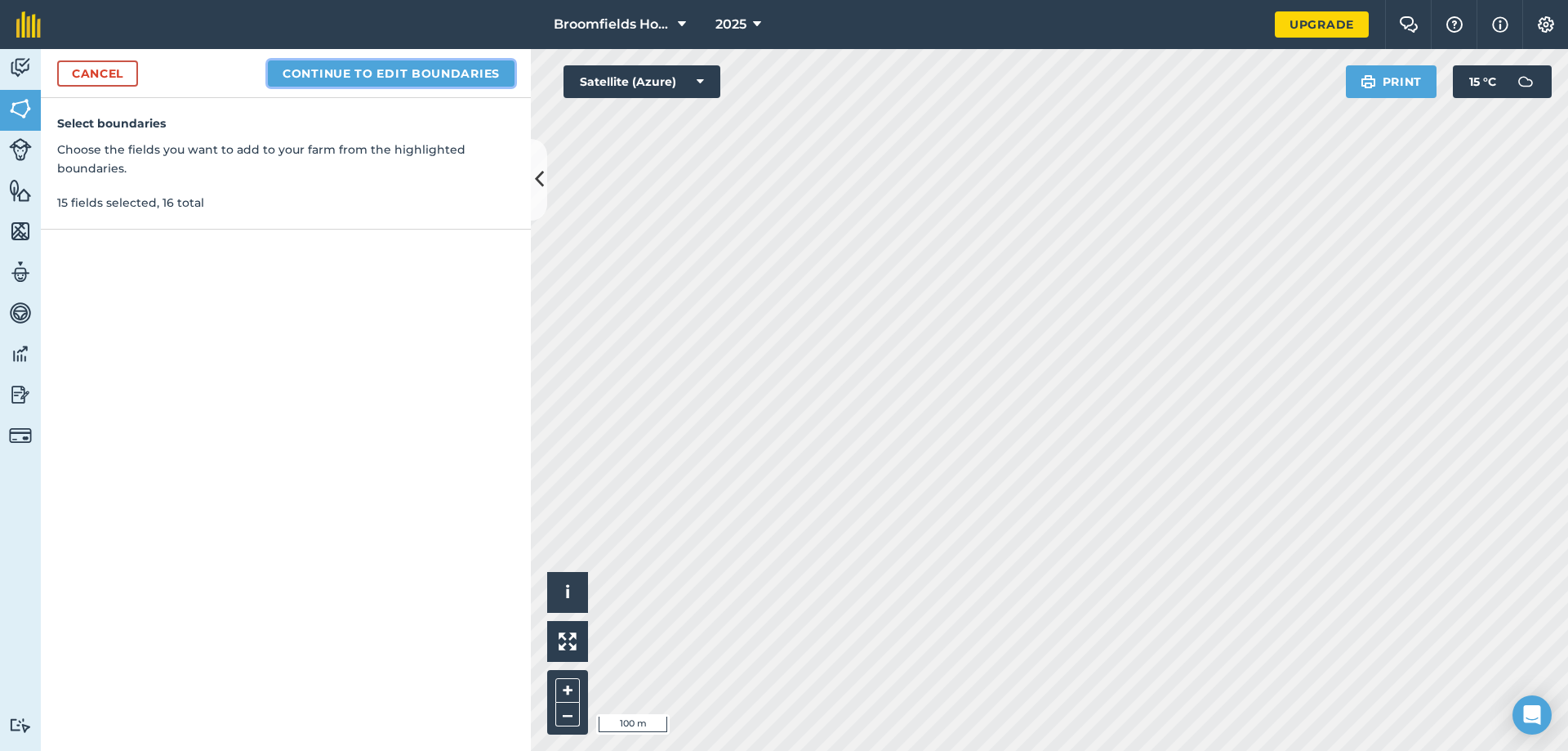
click at [454, 72] on button "Continue to edit boundaries" at bounding box center [391, 73] width 246 height 26
click at [386, 79] on button "Continue to name fields" at bounding box center [409, 73] width 212 height 26
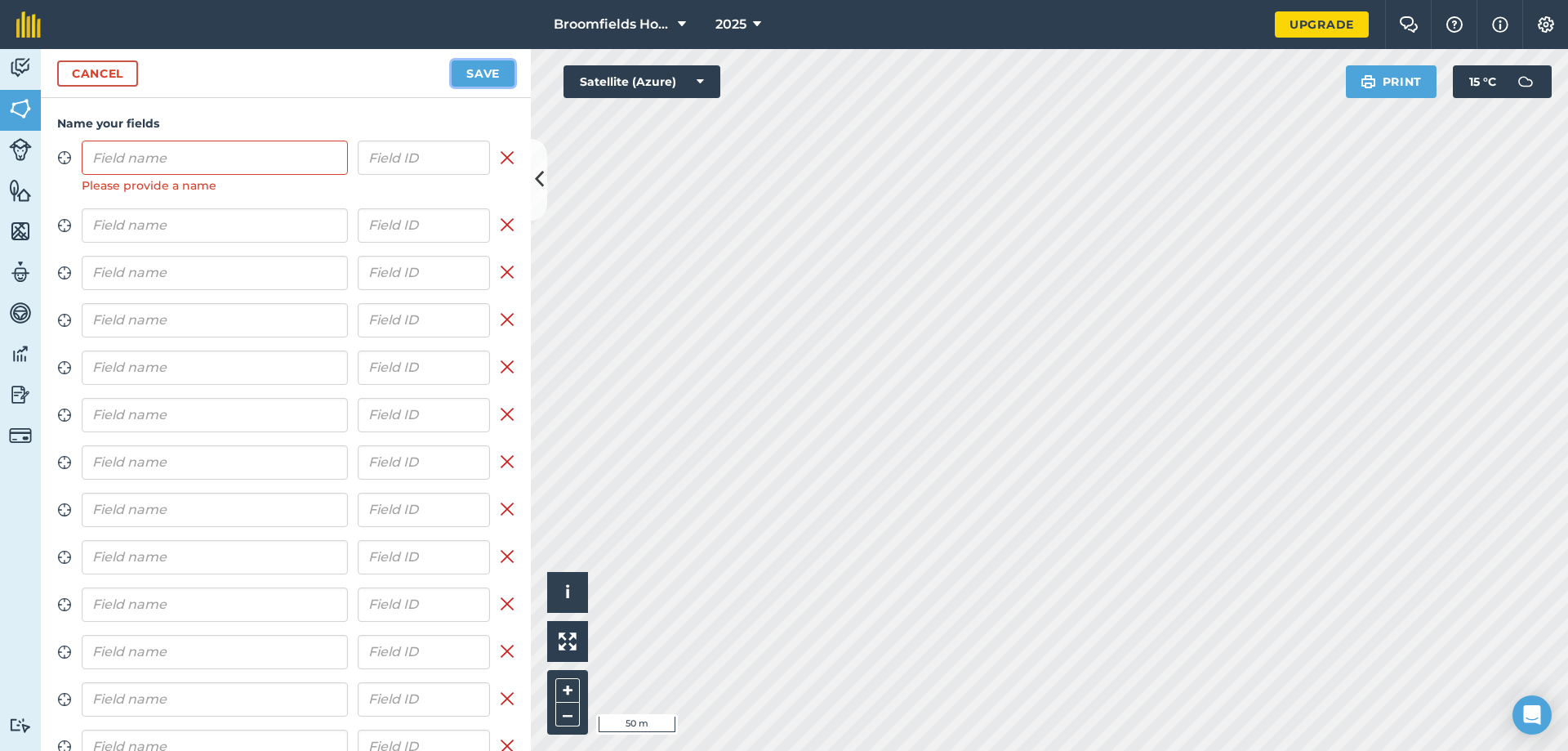
click at [462, 75] on button "Save" at bounding box center [483, 73] width 63 height 26
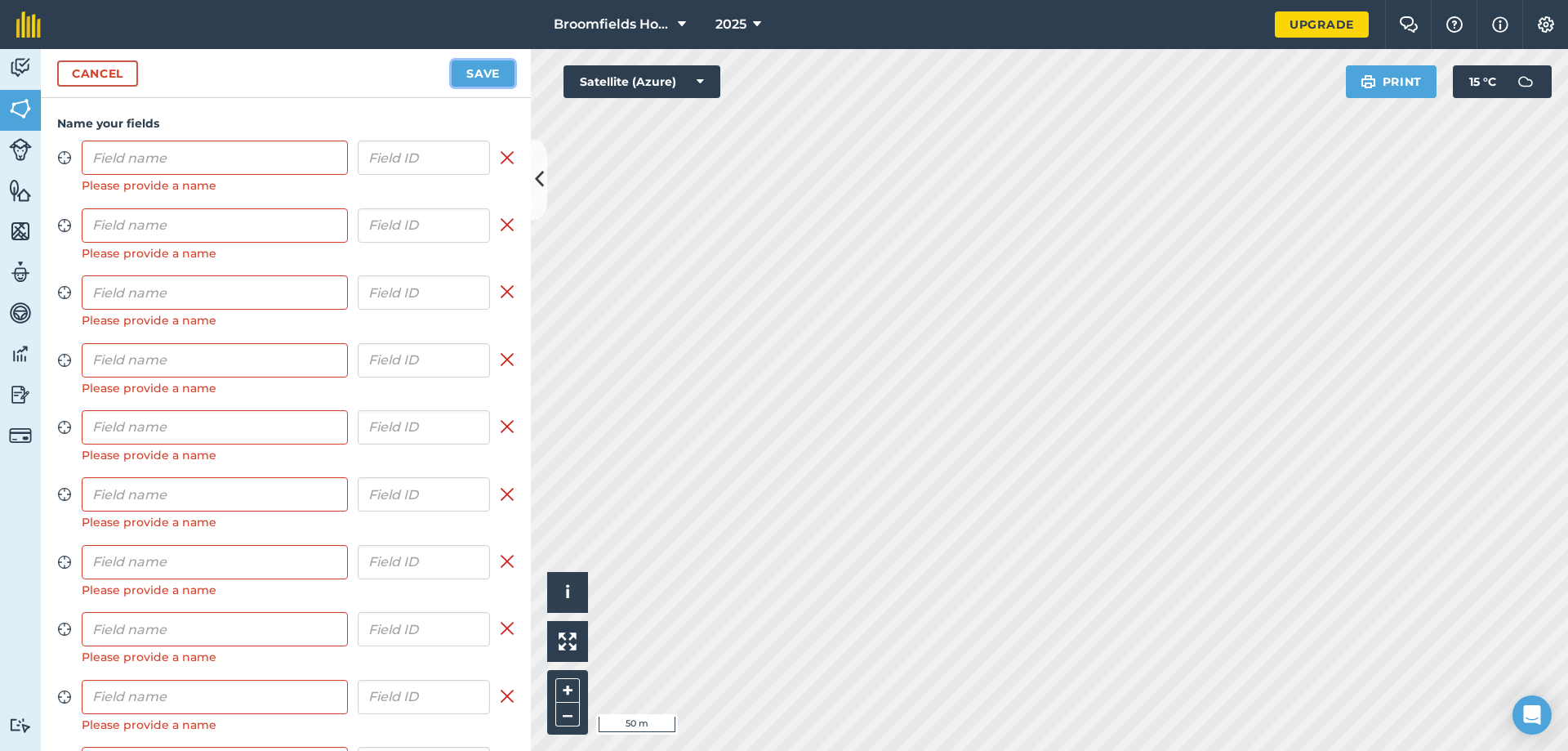
click at [482, 65] on button "Save" at bounding box center [483, 73] width 63 height 26
click at [239, 159] on input "text" at bounding box center [215, 158] width 266 height 34
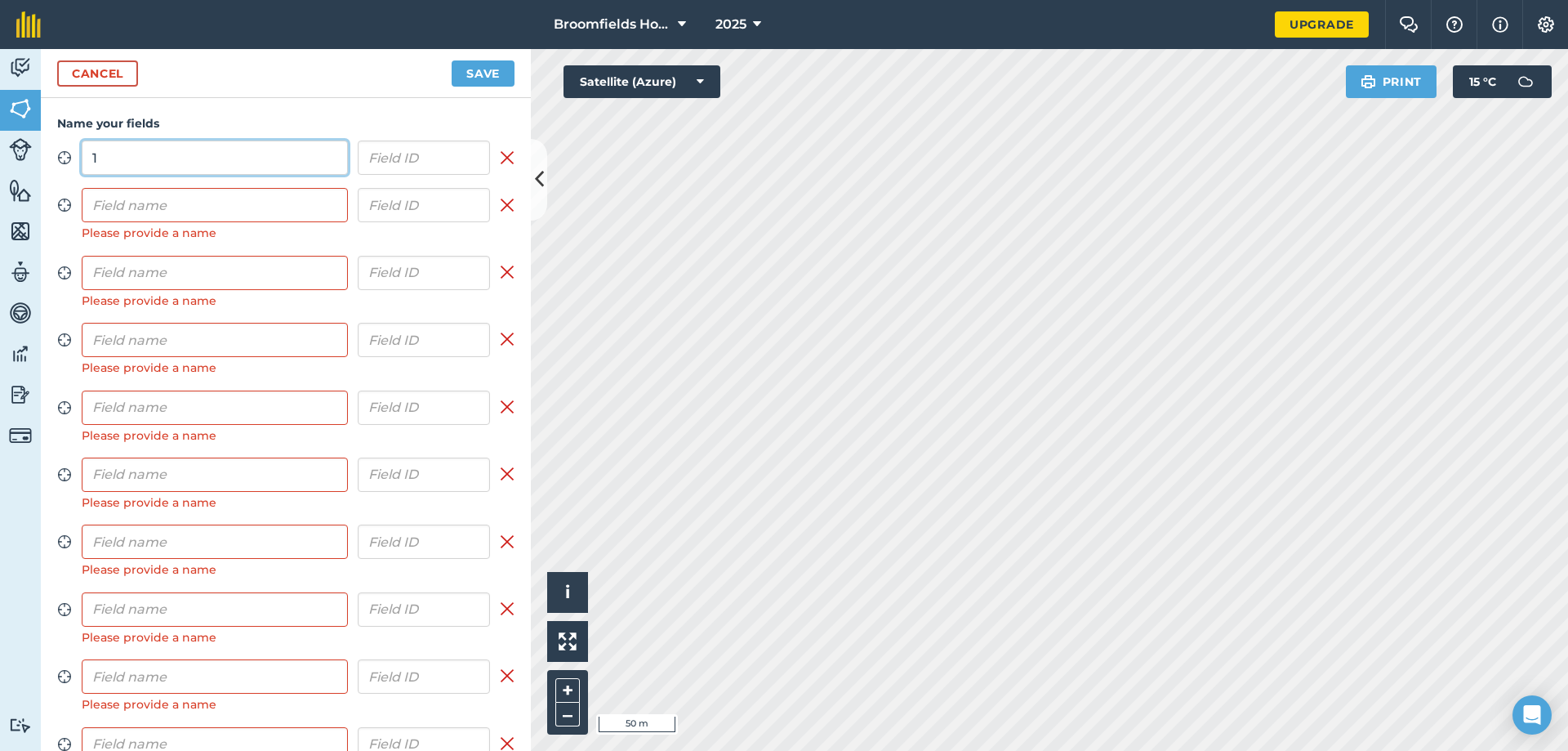
type input "1"
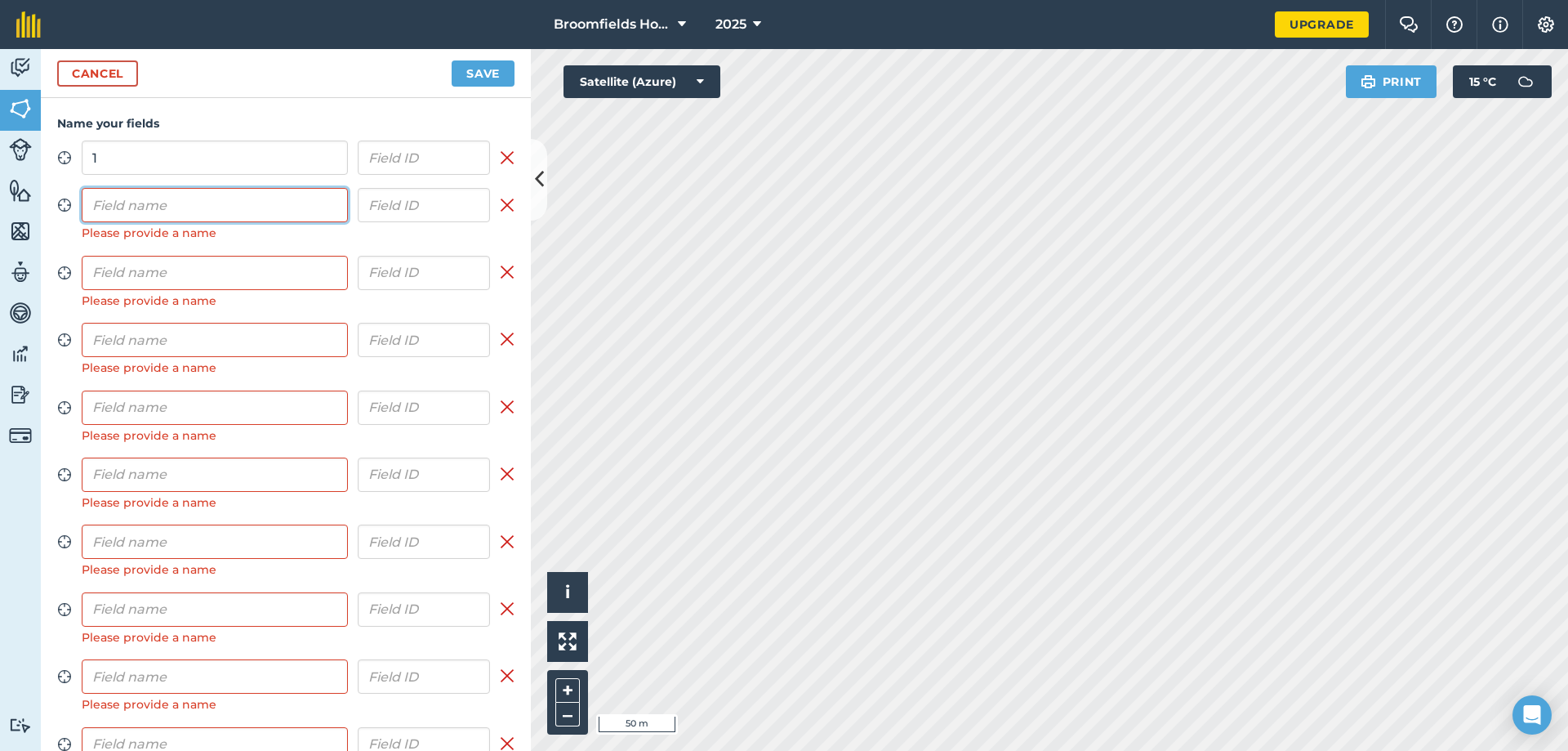
click at [198, 218] on input "text" at bounding box center [215, 205] width 266 height 34
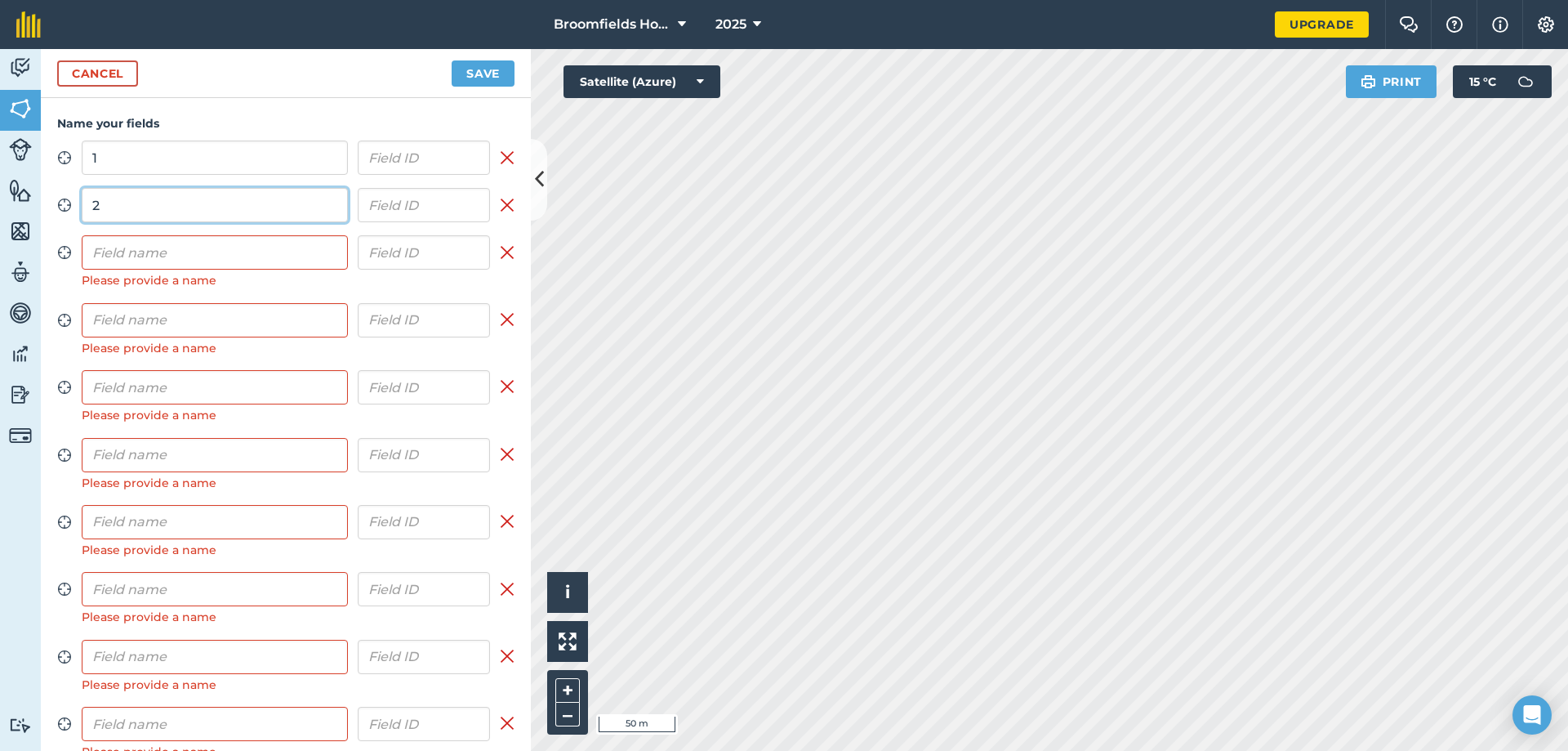
type input "2"
click at [195, 262] on input "text" at bounding box center [215, 253] width 266 height 34
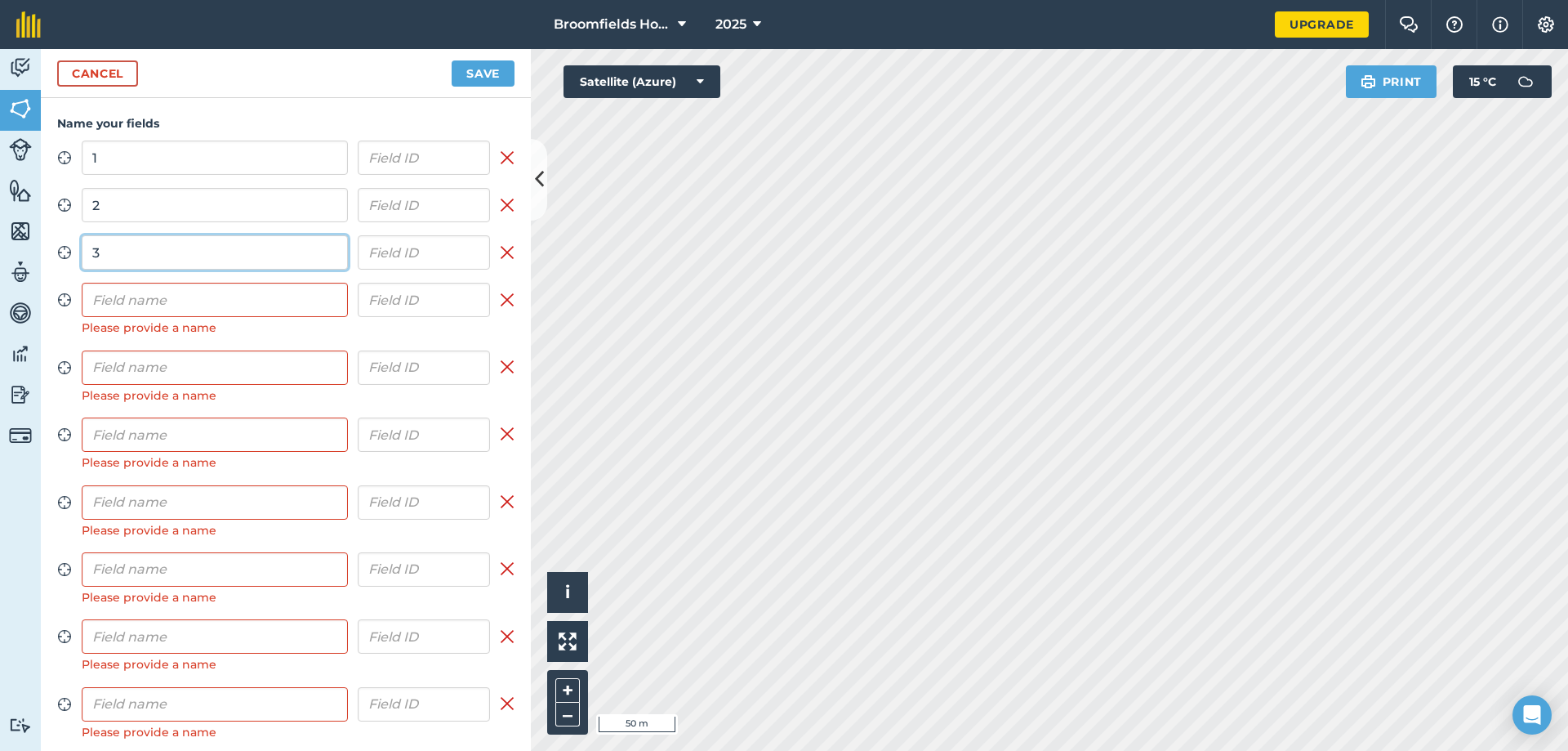
type input "3"
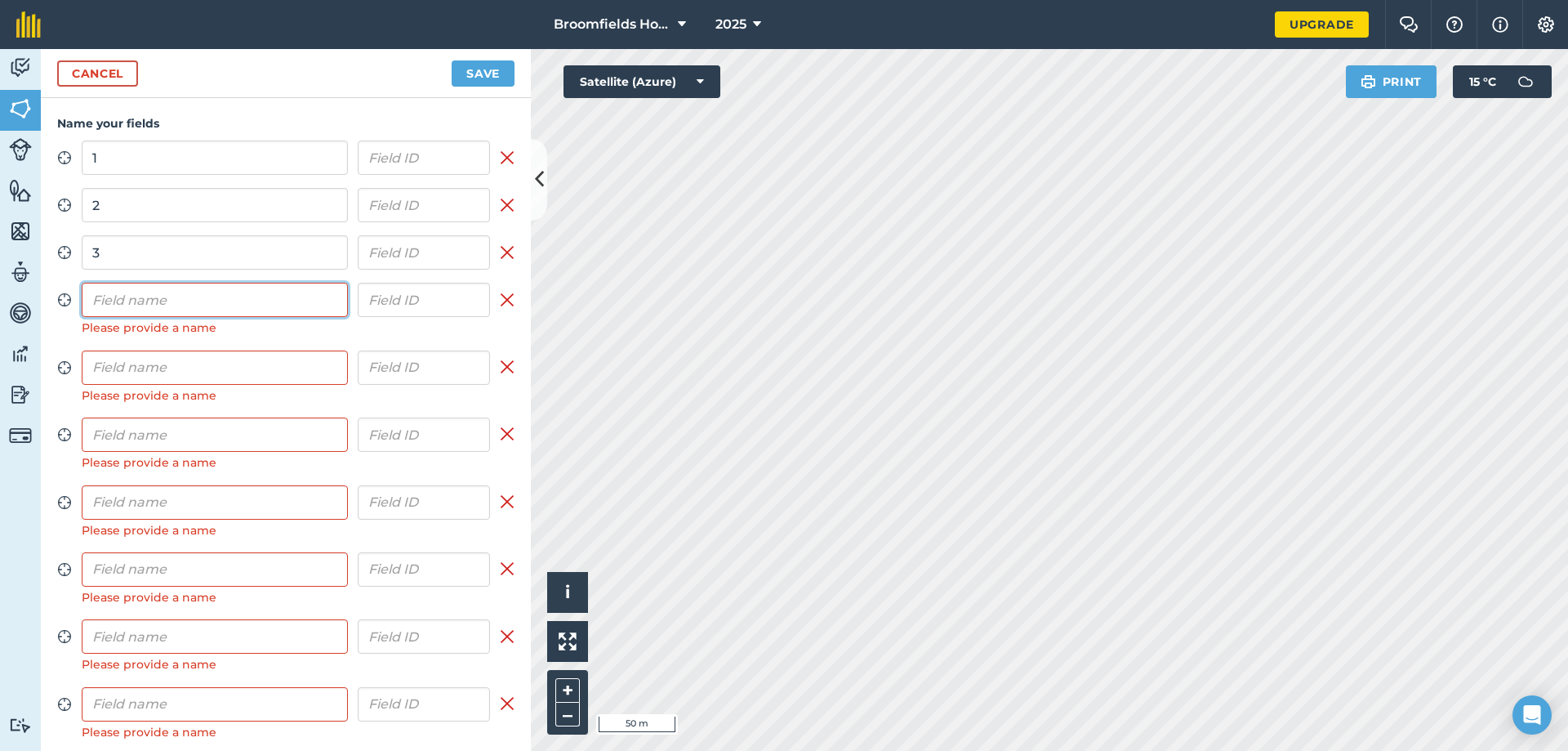
click at [197, 297] on input "text" at bounding box center [215, 300] width 266 height 34
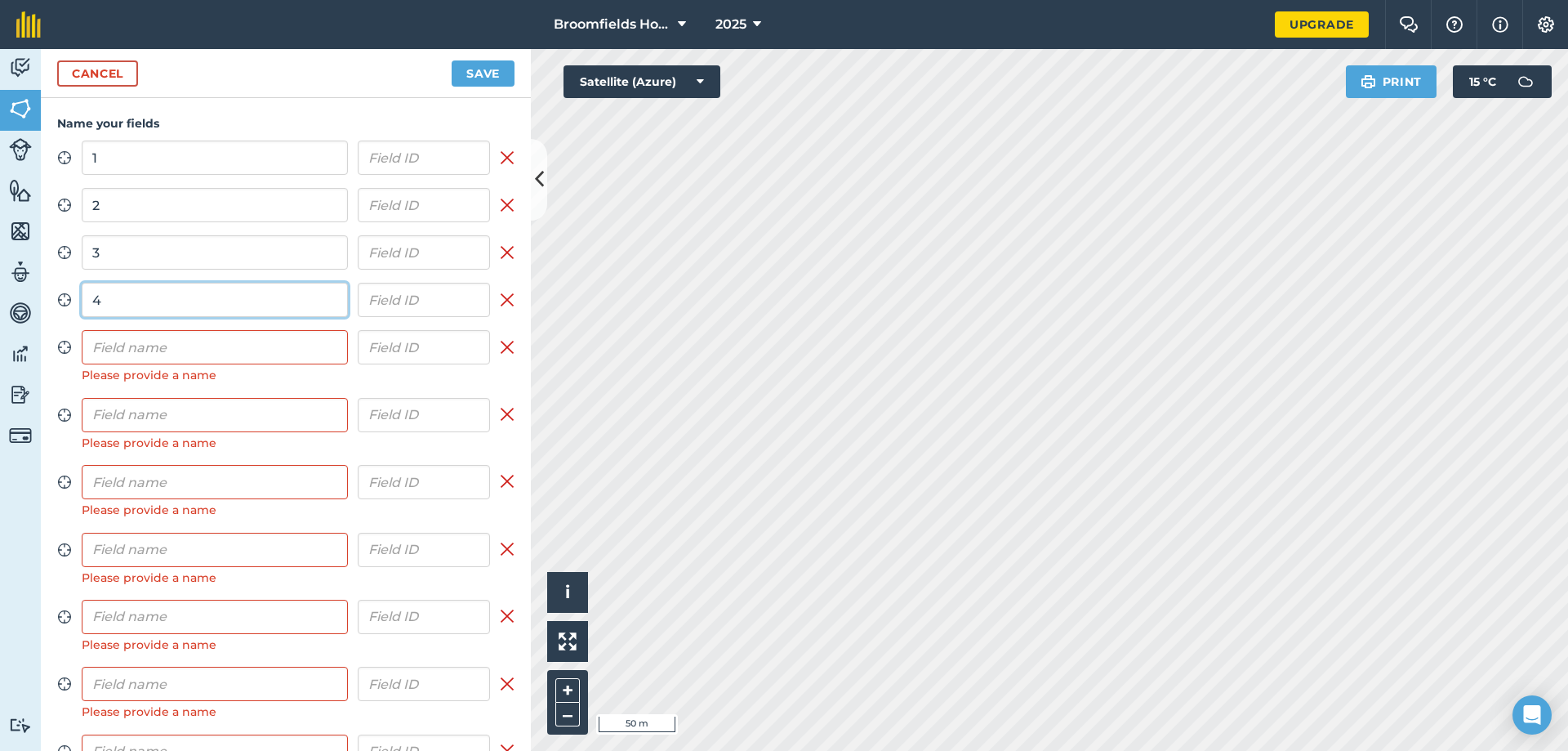
type input "4"
click at [211, 357] on input "text" at bounding box center [215, 347] width 266 height 34
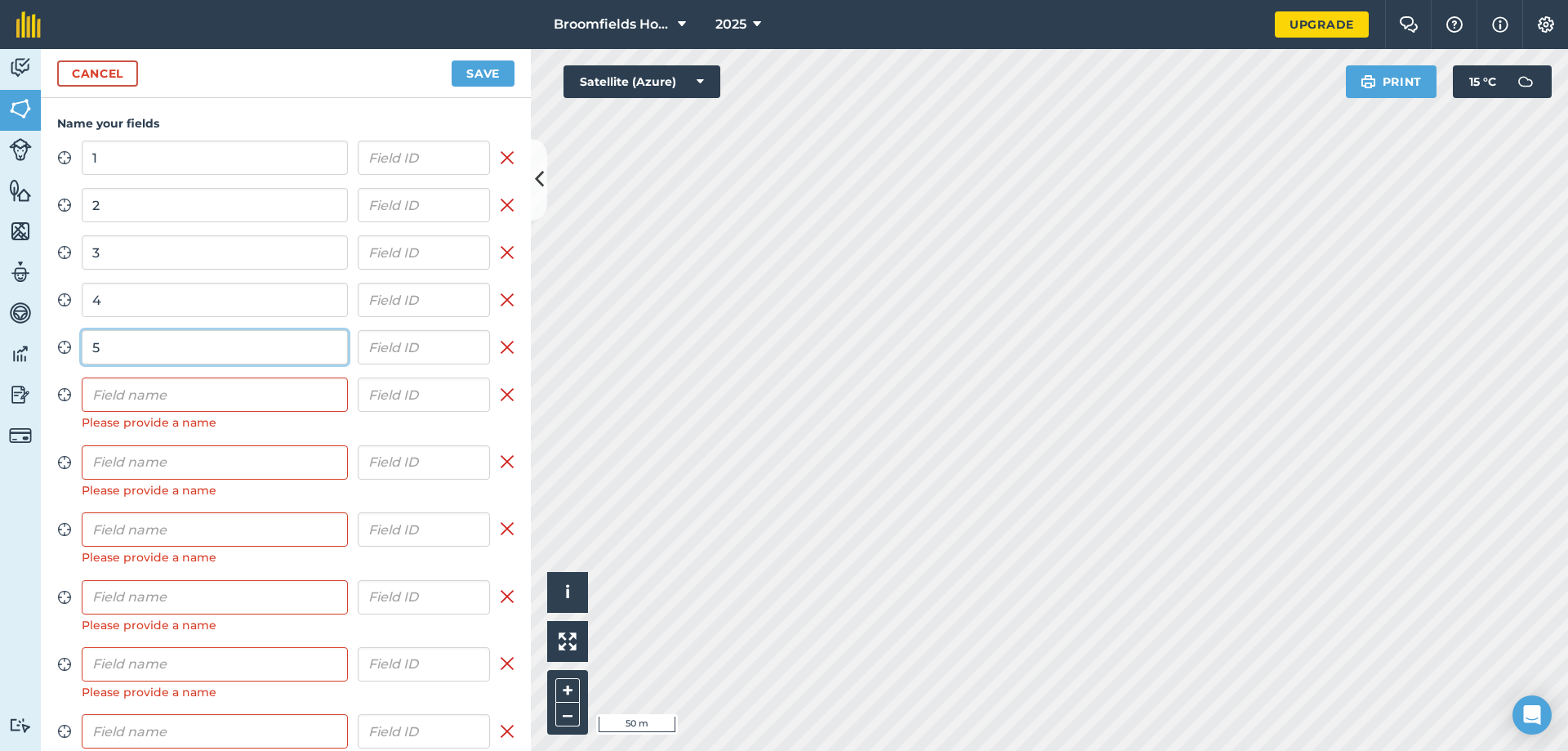
type input "5"
click at [196, 399] on input "text" at bounding box center [215, 395] width 266 height 34
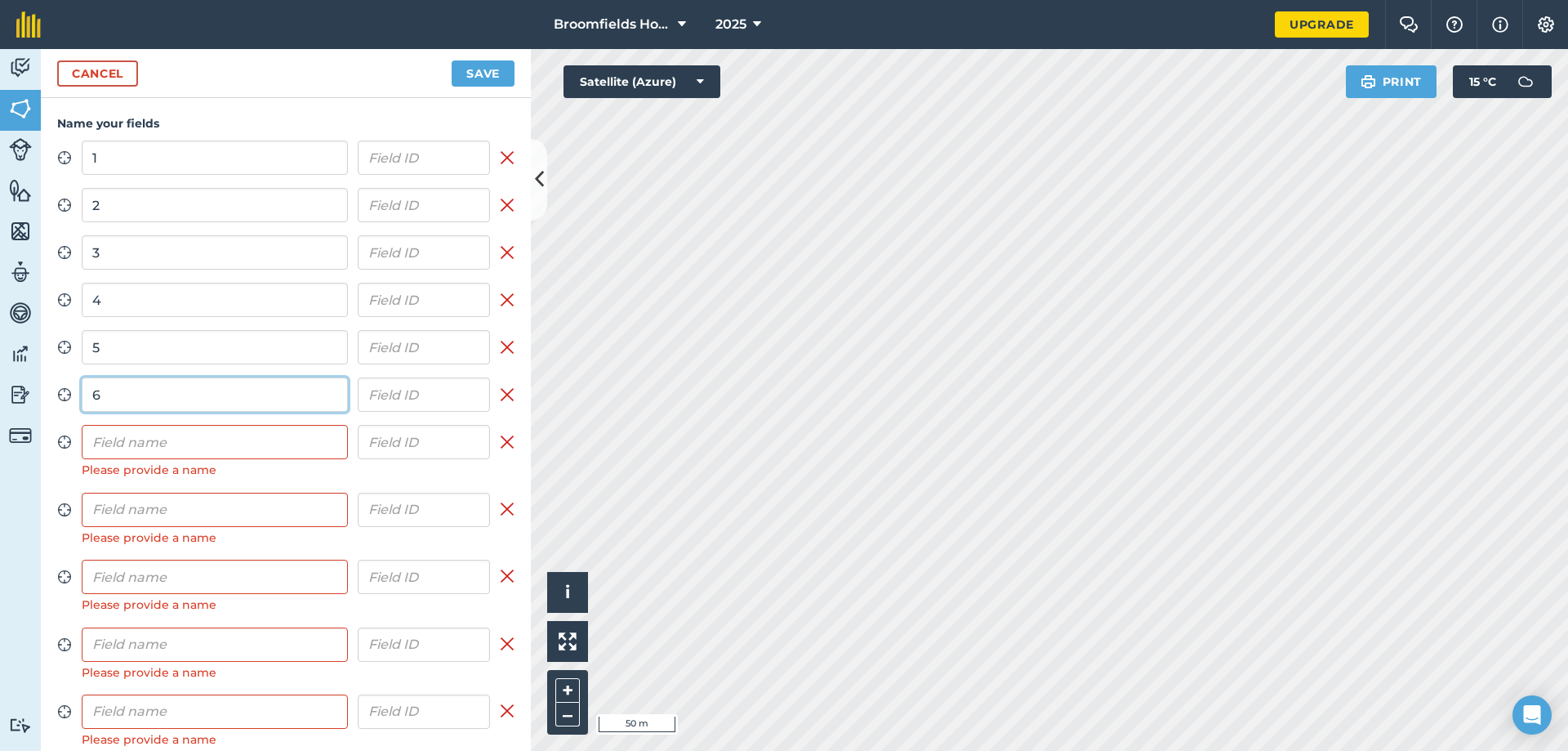
type input "6"
click at [195, 434] on input "text" at bounding box center [215, 442] width 266 height 34
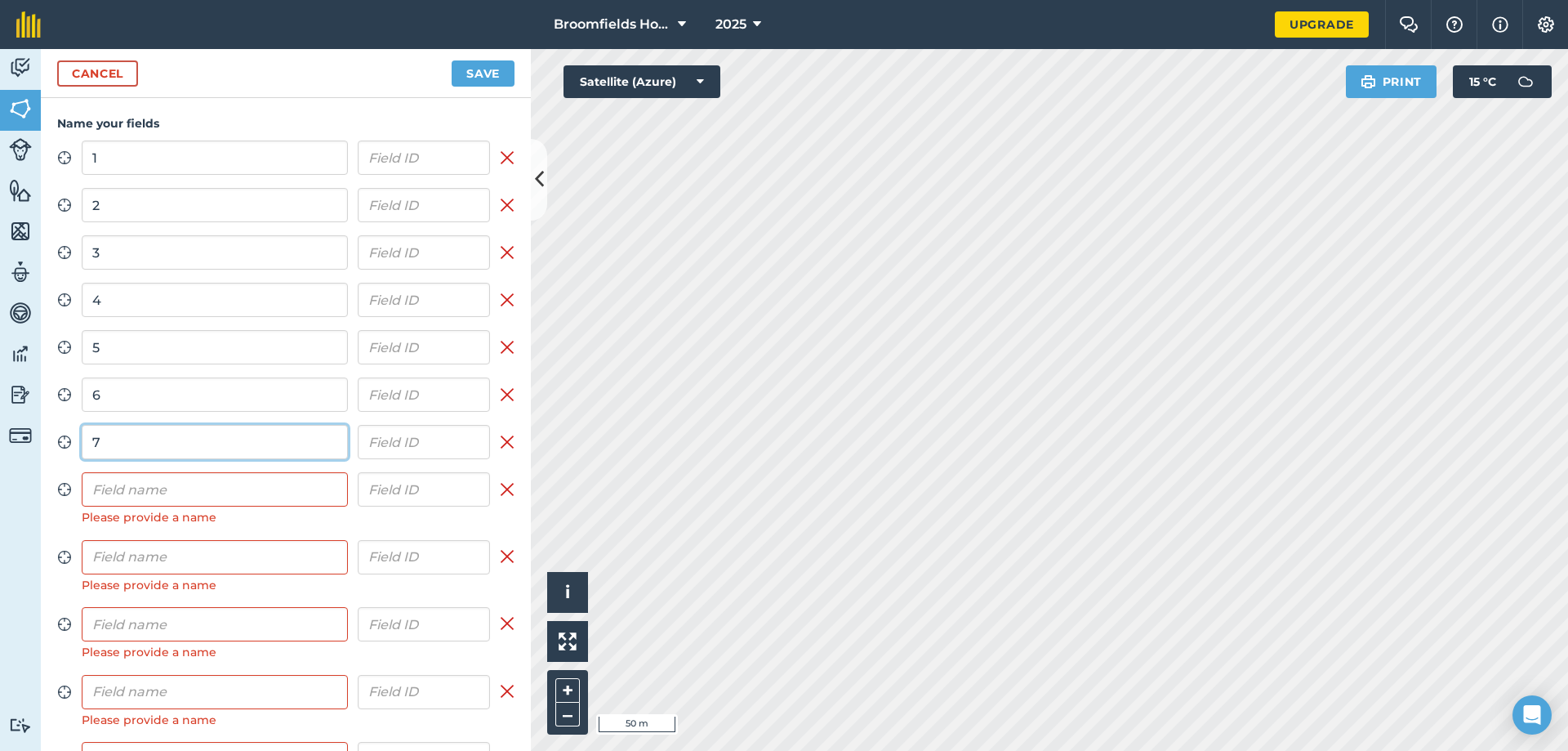
type input "7"
click at [183, 497] on input "text" at bounding box center [215, 489] width 266 height 34
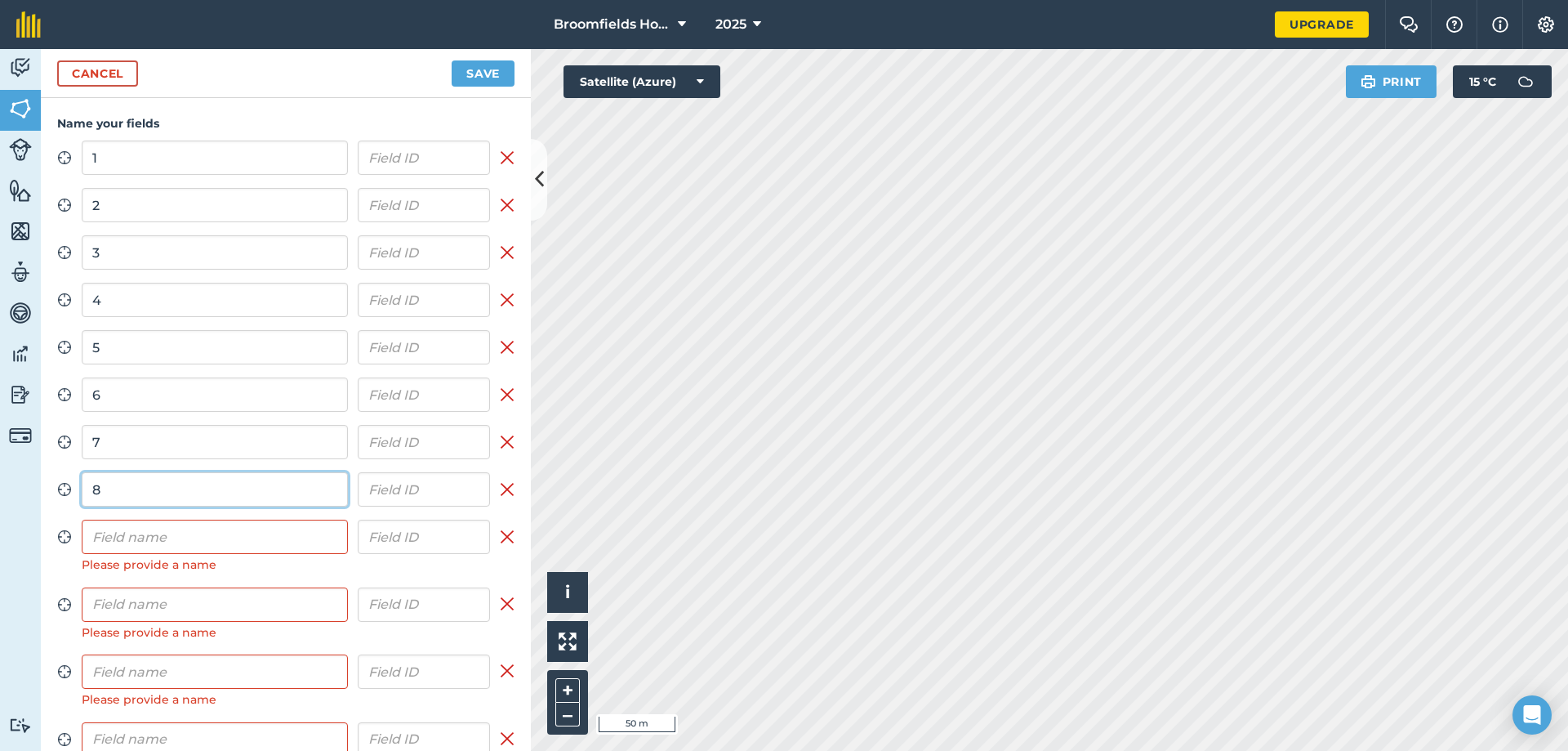
type input "8"
click at [184, 534] on input "text" at bounding box center [215, 536] width 266 height 34
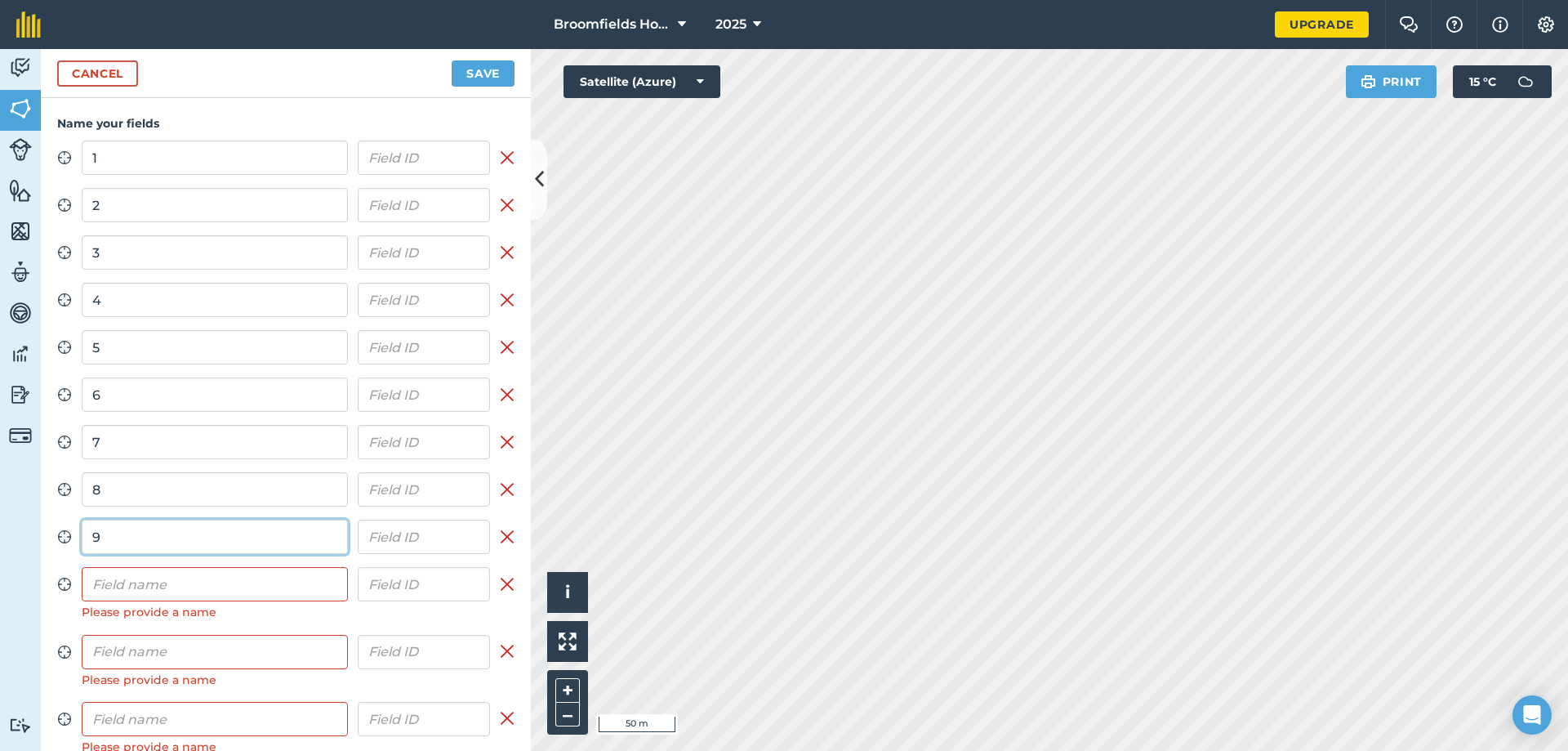
type input "9"
click at [207, 591] on input "text" at bounding box center [215, 584] width 266 height 34
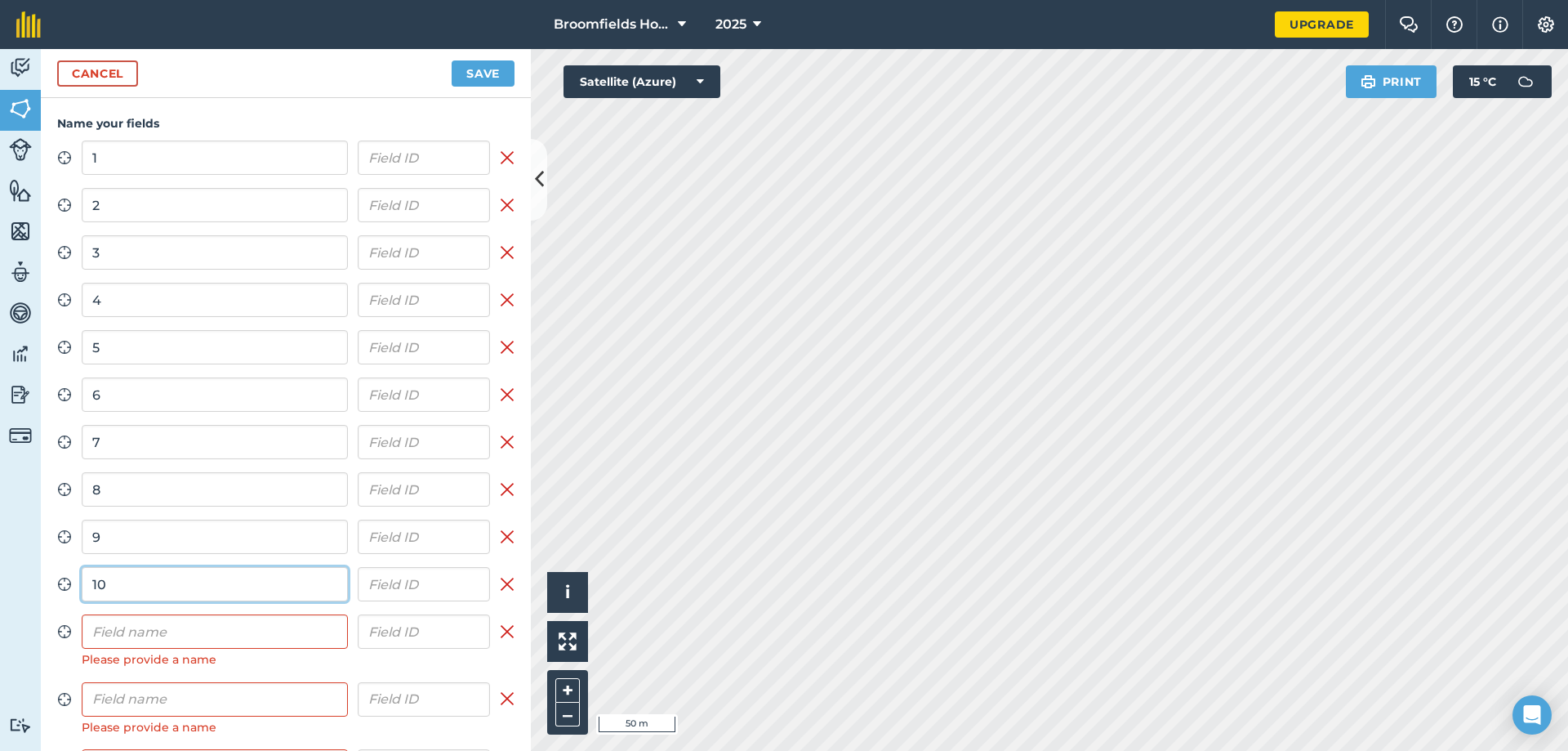
type input "10"
click at [194, 620] on input "text" at bounding box center [215, 631] width 266 height 34
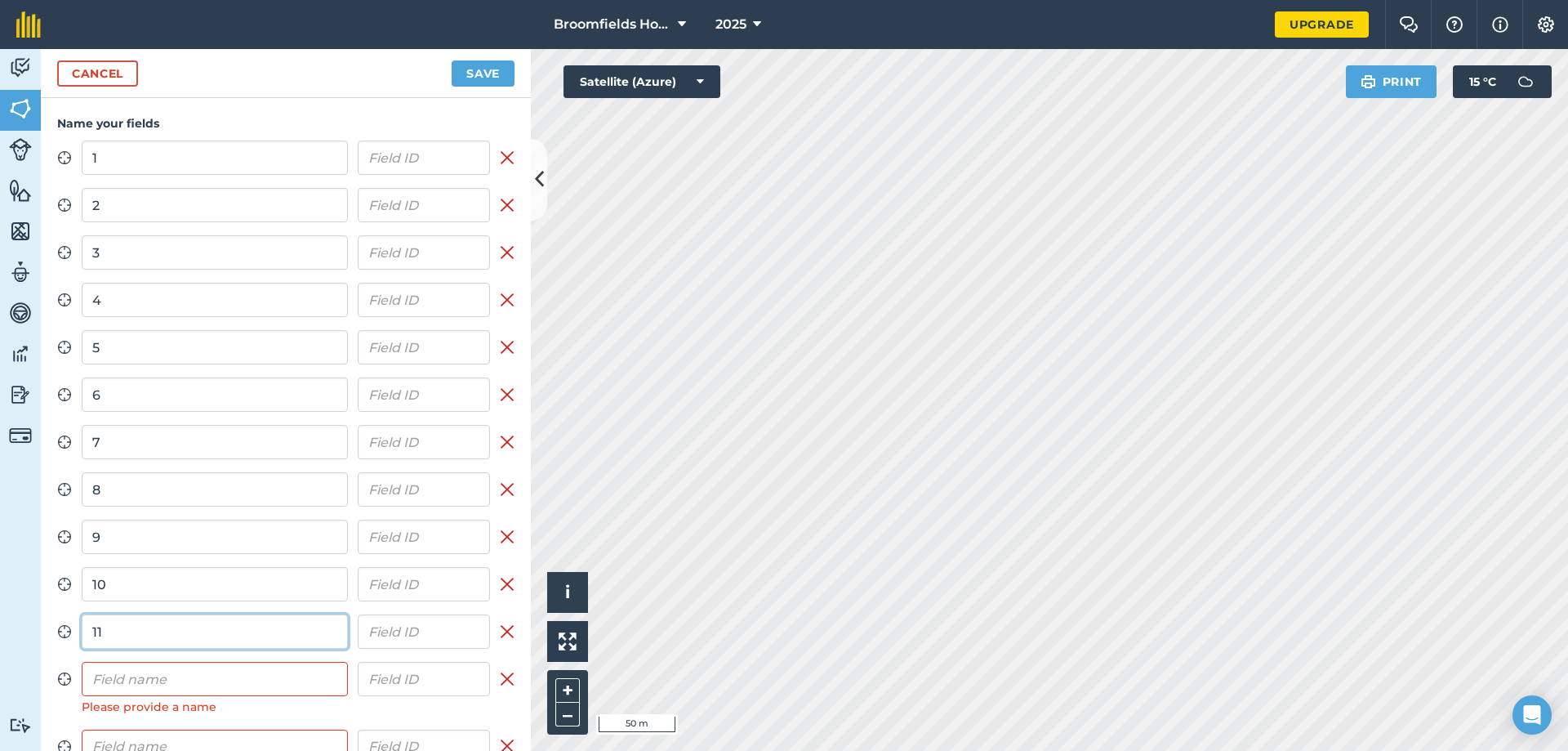
type input "11"
click at [184, 660] on div "Zoom to field 1 Remove field Zoom to field 2 Remove field Zoom to field 3 Remov…" at bounding box center [285, 529] width 457 height 777
click at [193, 675] on input "text" at bounding box center [215, 679] width 266 height 34
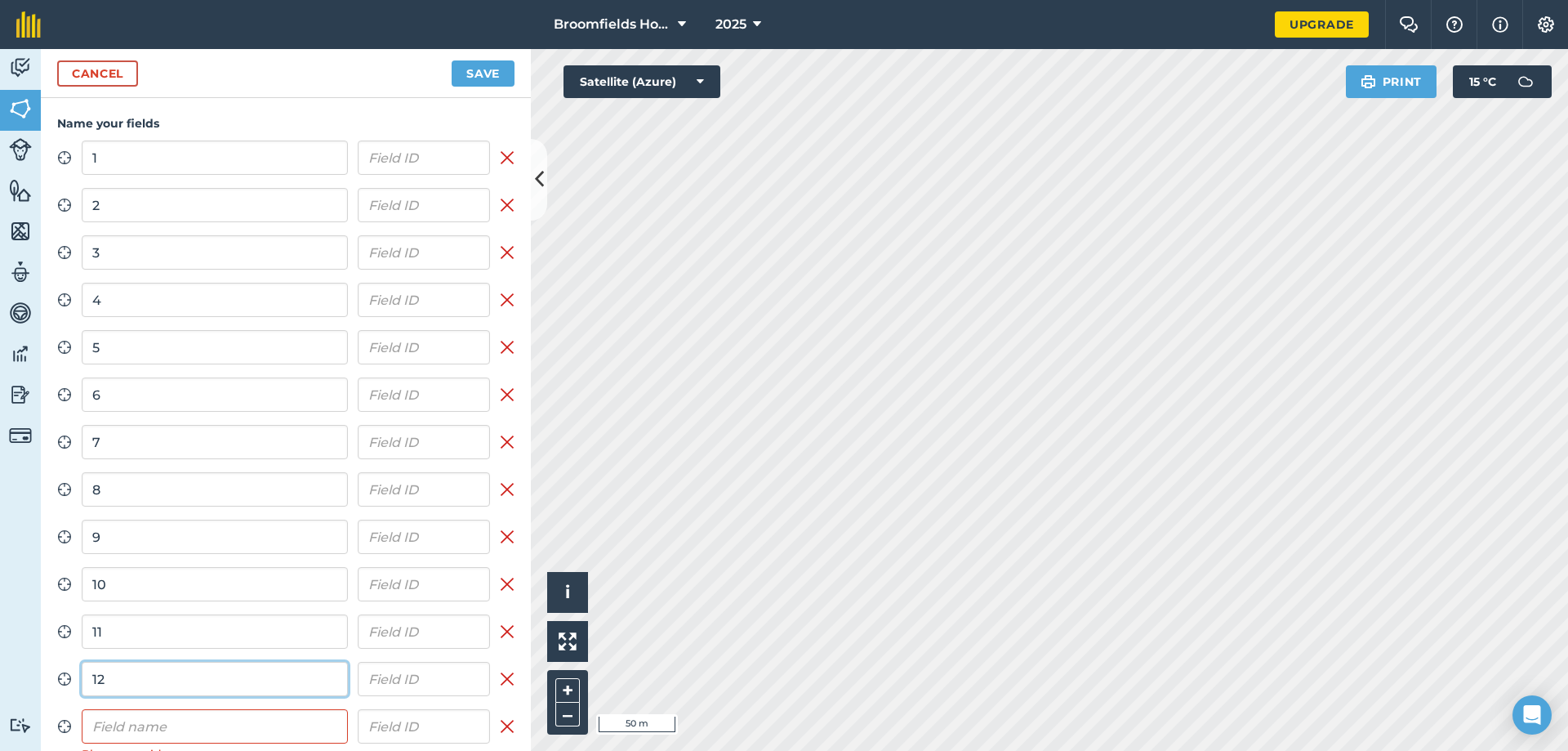
type input "12"
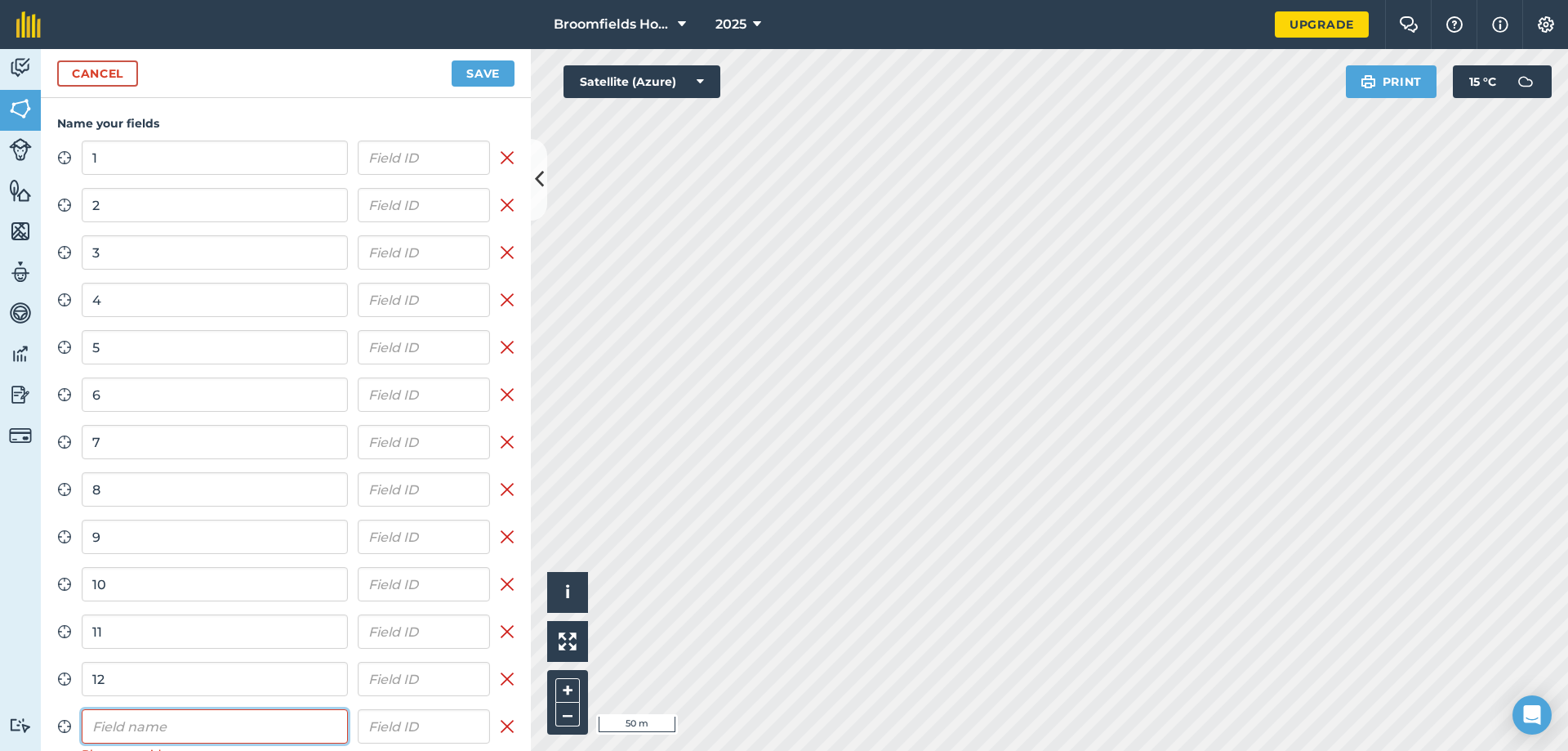
click at [173, 721] on input "text" at bounding box center [215, 727] width 266 height 34
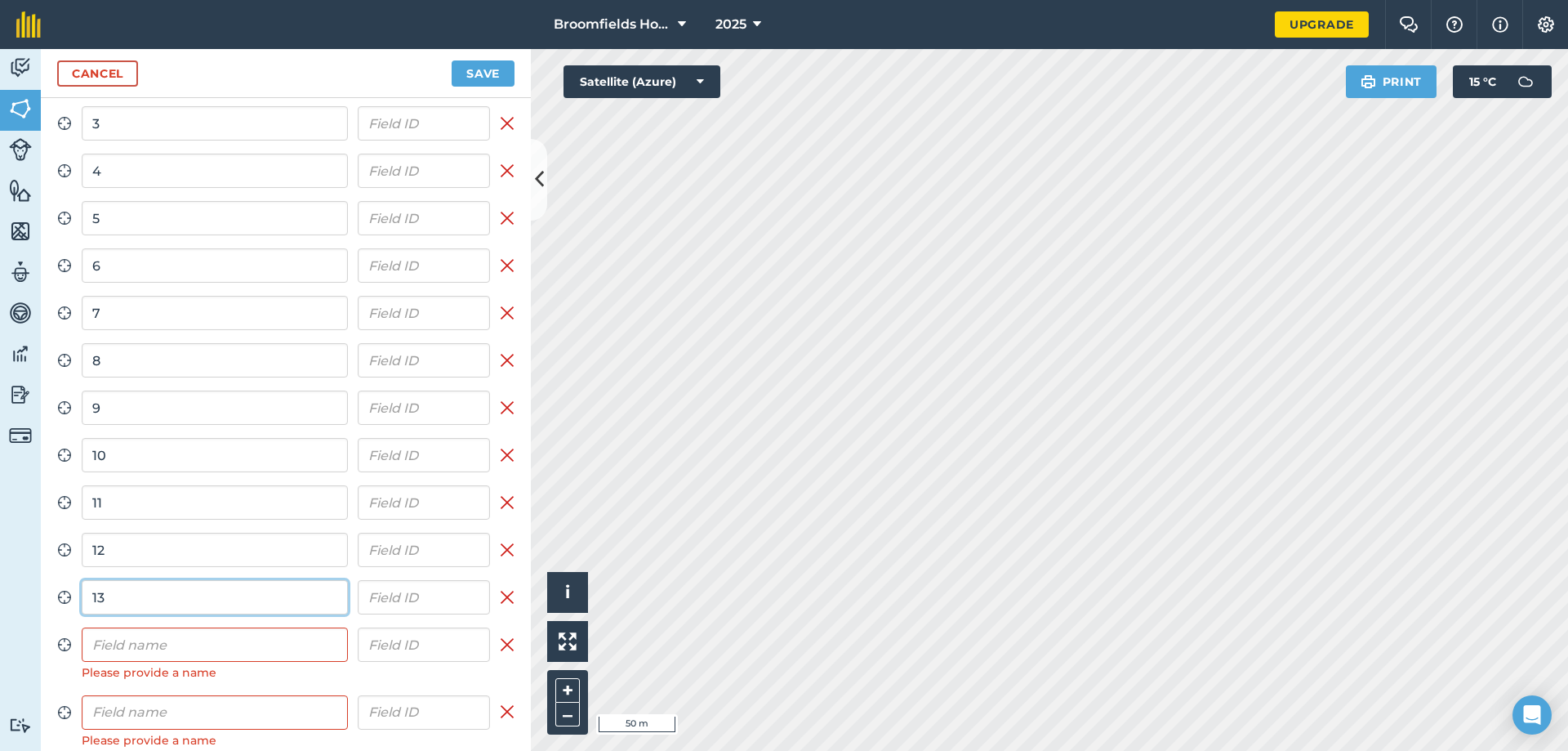
scroll to position [145, 0]
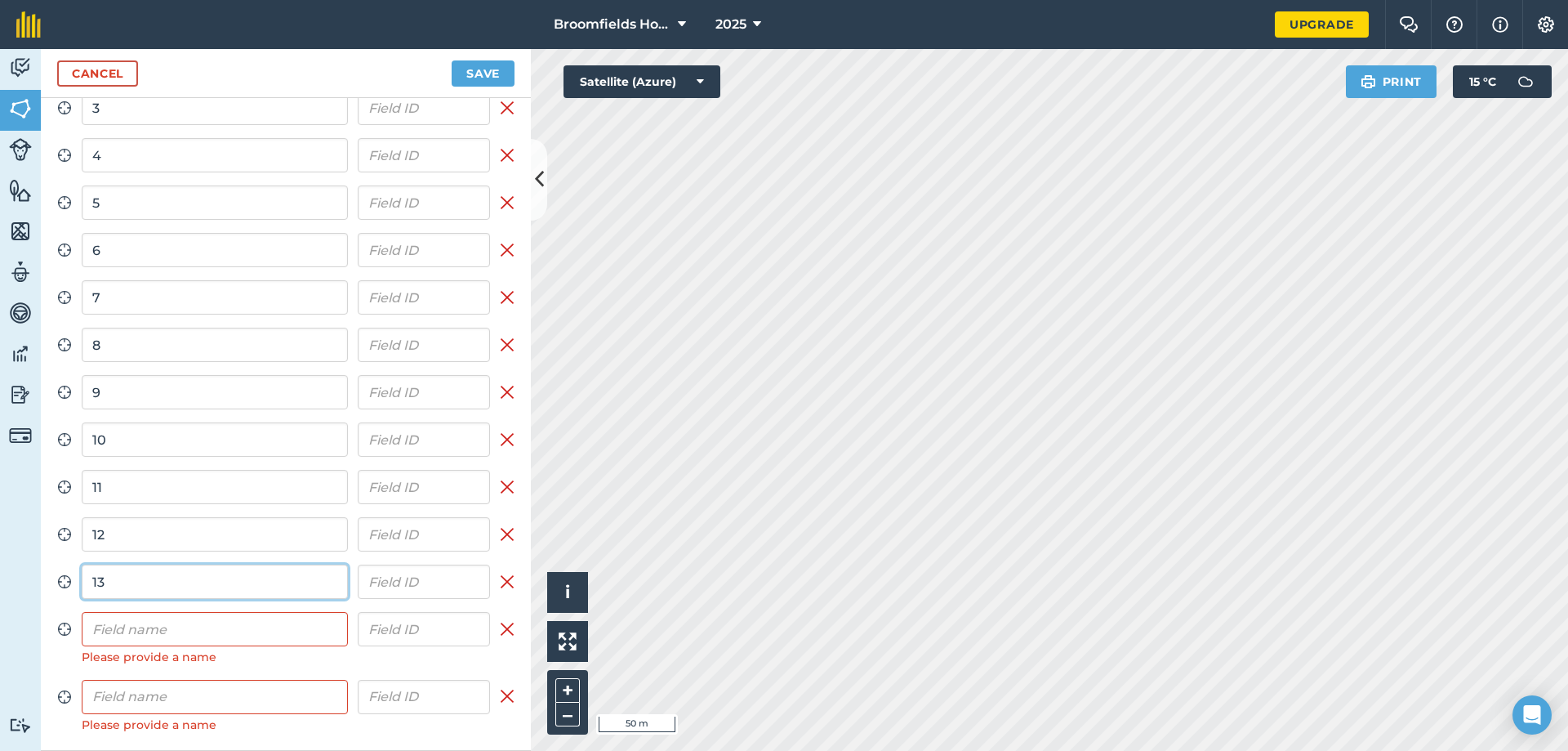
type input "13"
click at [197, 640] on input "text" at bounding box center [215, 629] width 266 height 34
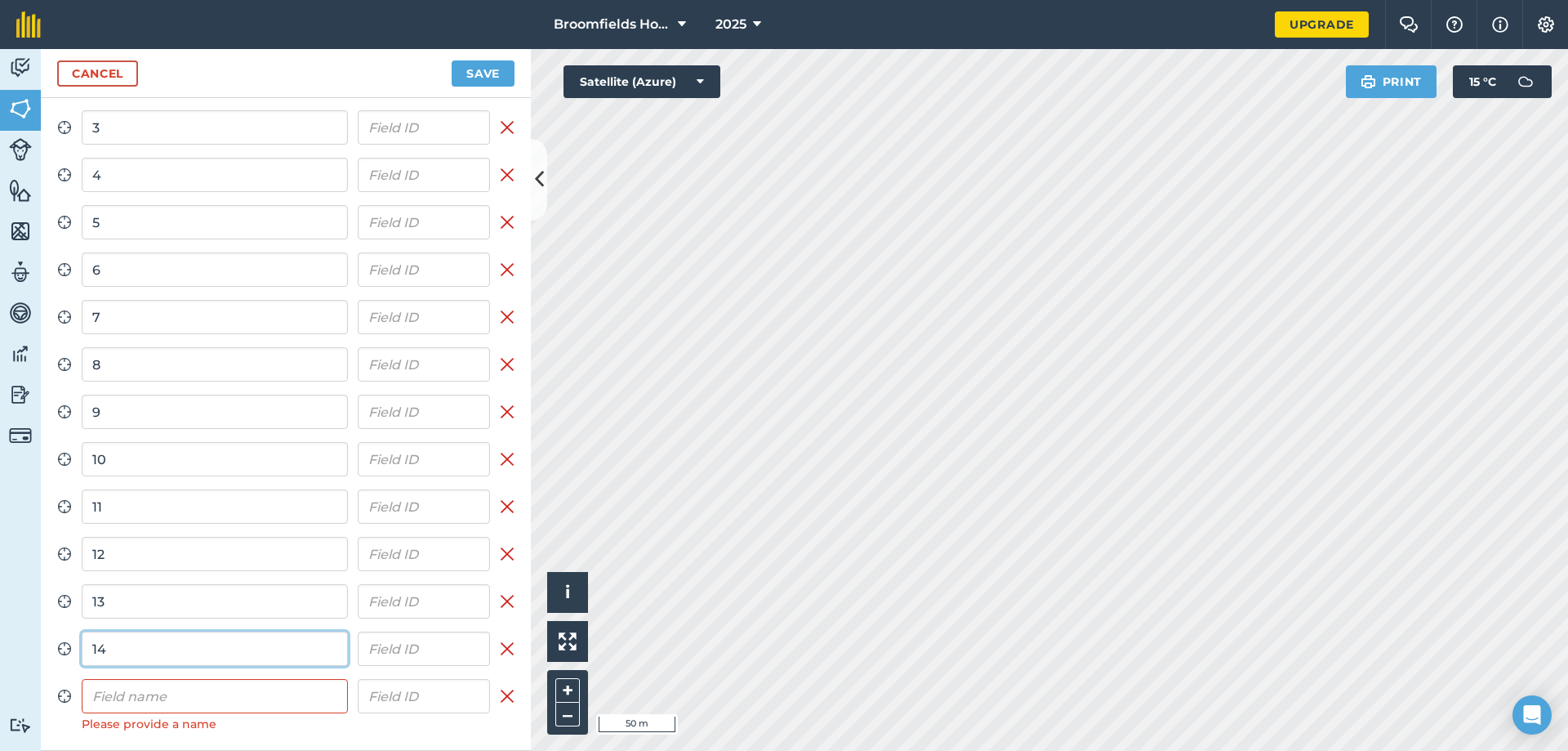
type input "14"
click at [159, 693] on input "text" at bounding box center [215, 696] width 266 height 34
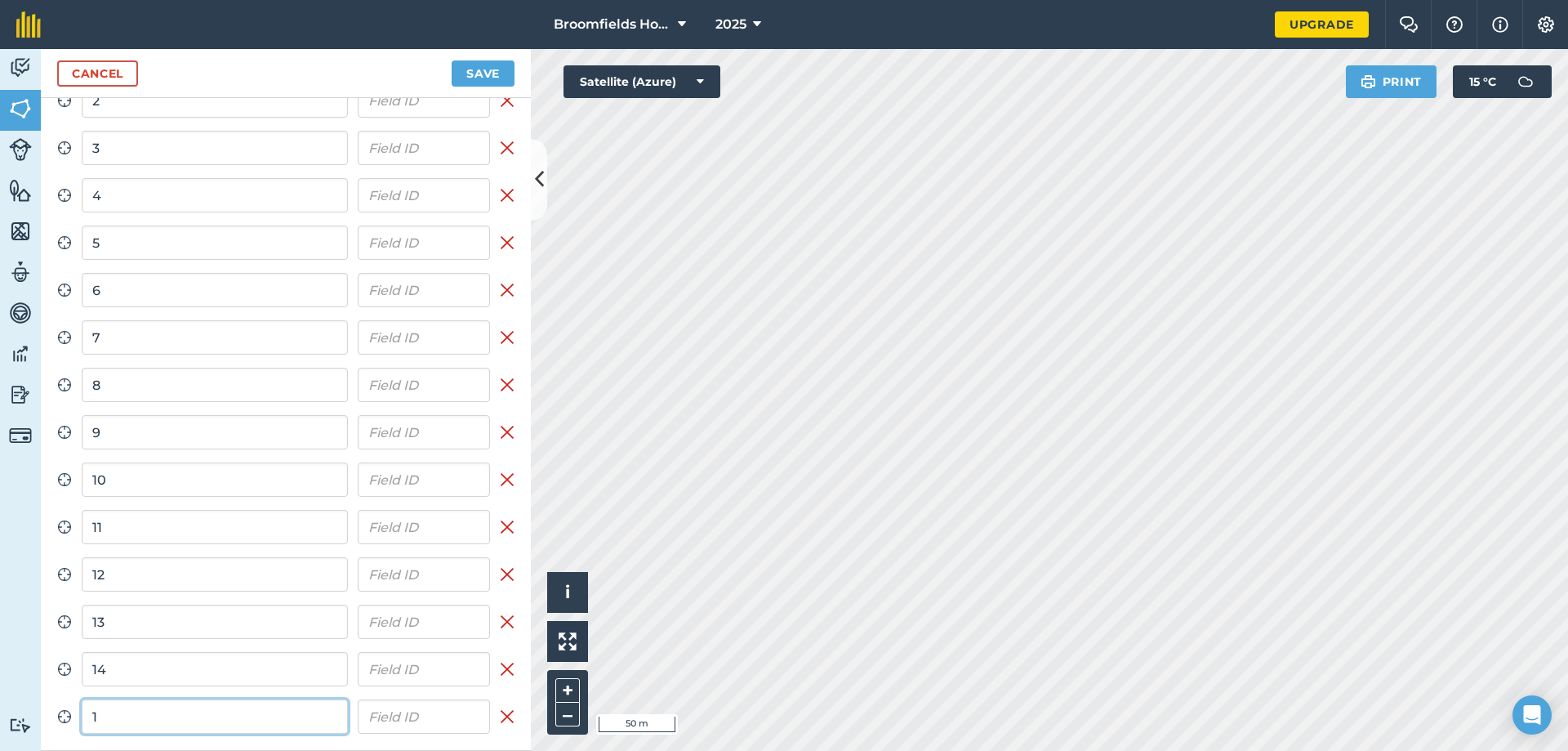
scroll to position [104, 0]
type input "15"
click at [478, 53] on div "Cancel Save" at bounding box center [285, 73] width 490 height 49
click at [477, 69] on button "Save" at bounding box center [483, 73] width 63 height 26
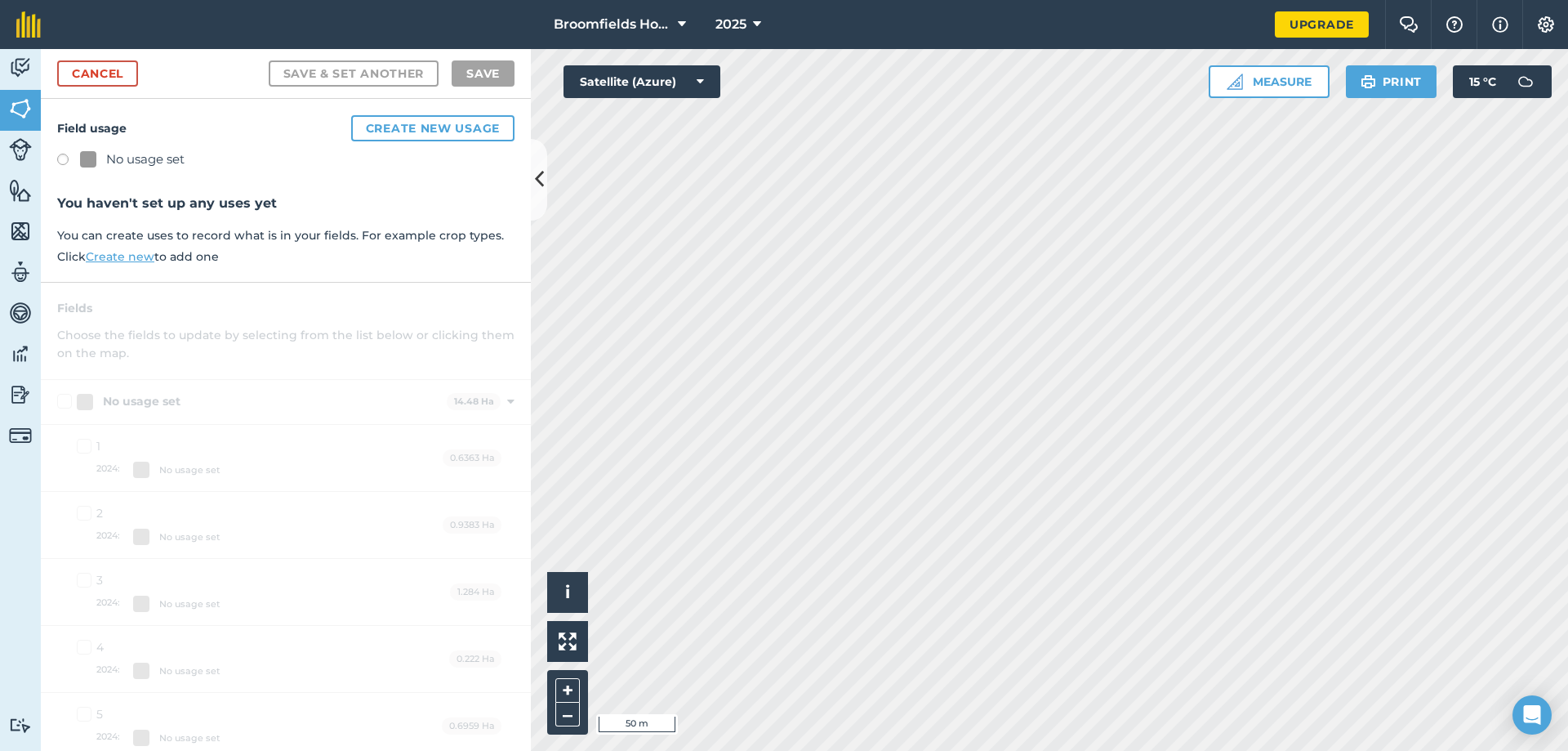
click at [92, 159] on div at bounding box center [88, 159] width 16 height 16
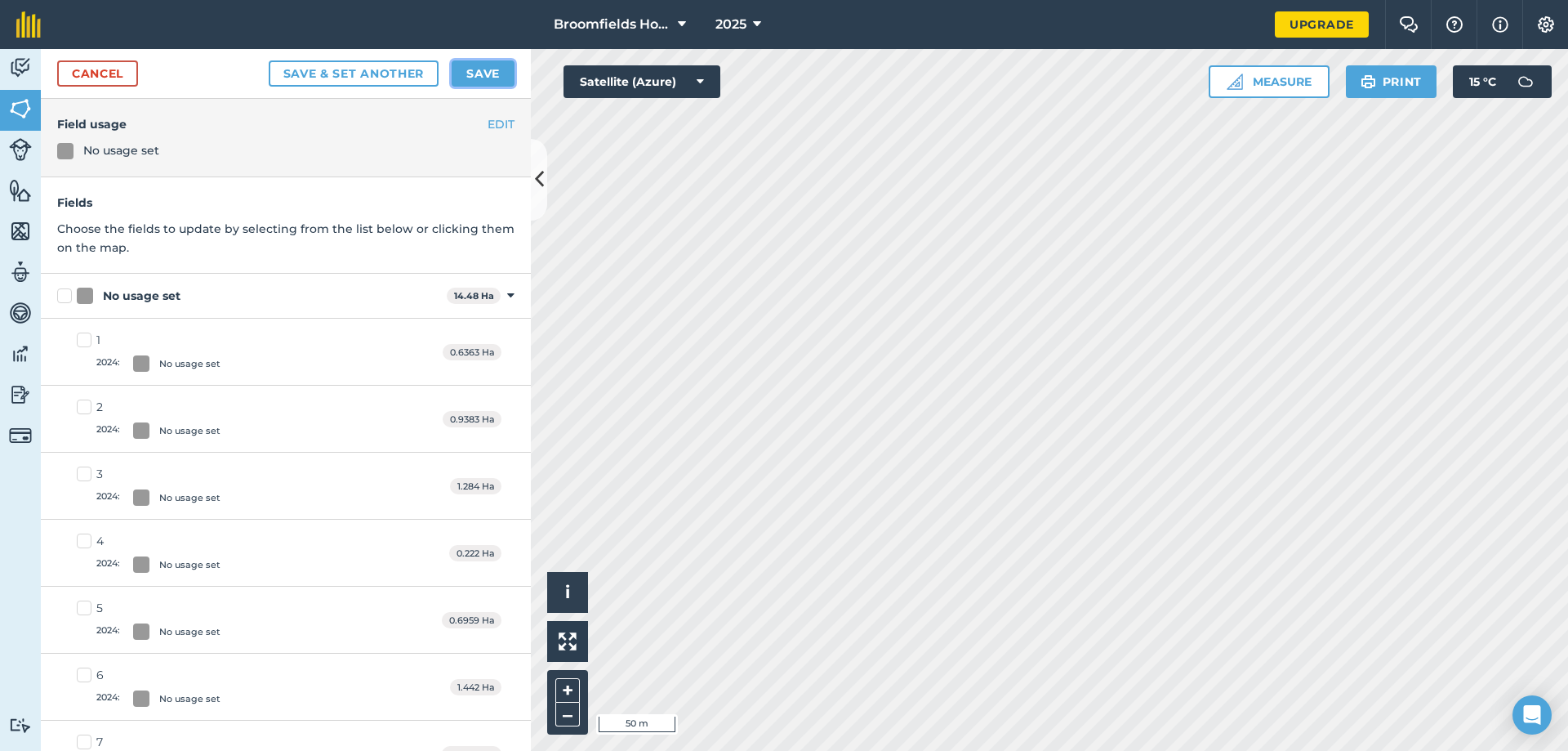
click at [463, 69] on button "Save" at bounding box center [483, 73] width 63 height 26
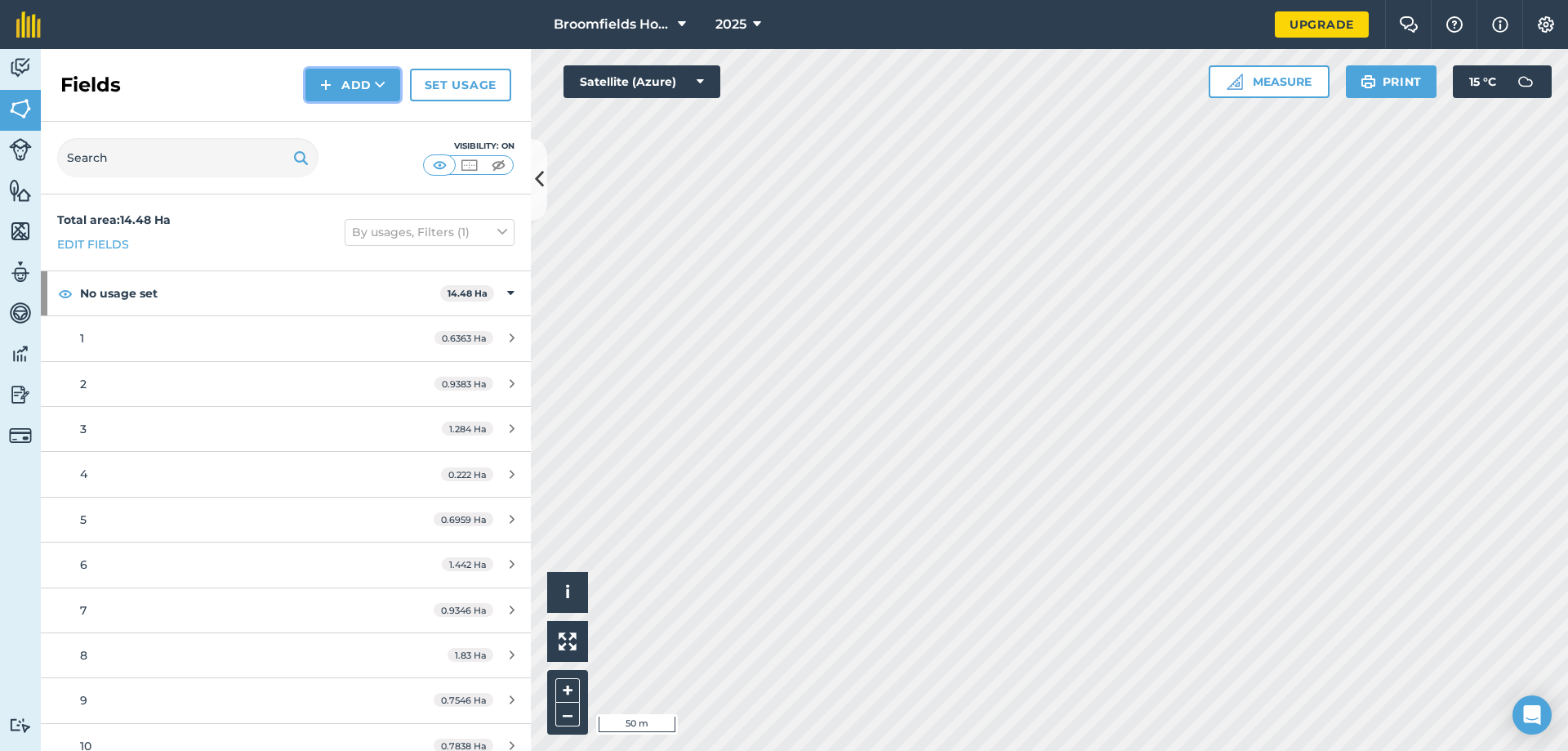
click at [350, 83] on button "Add" at bounding box center [352, 85] width 95 height 33
click at [351, 120] on link "Draw" at bounding box center [352, 122] width 90 height 36
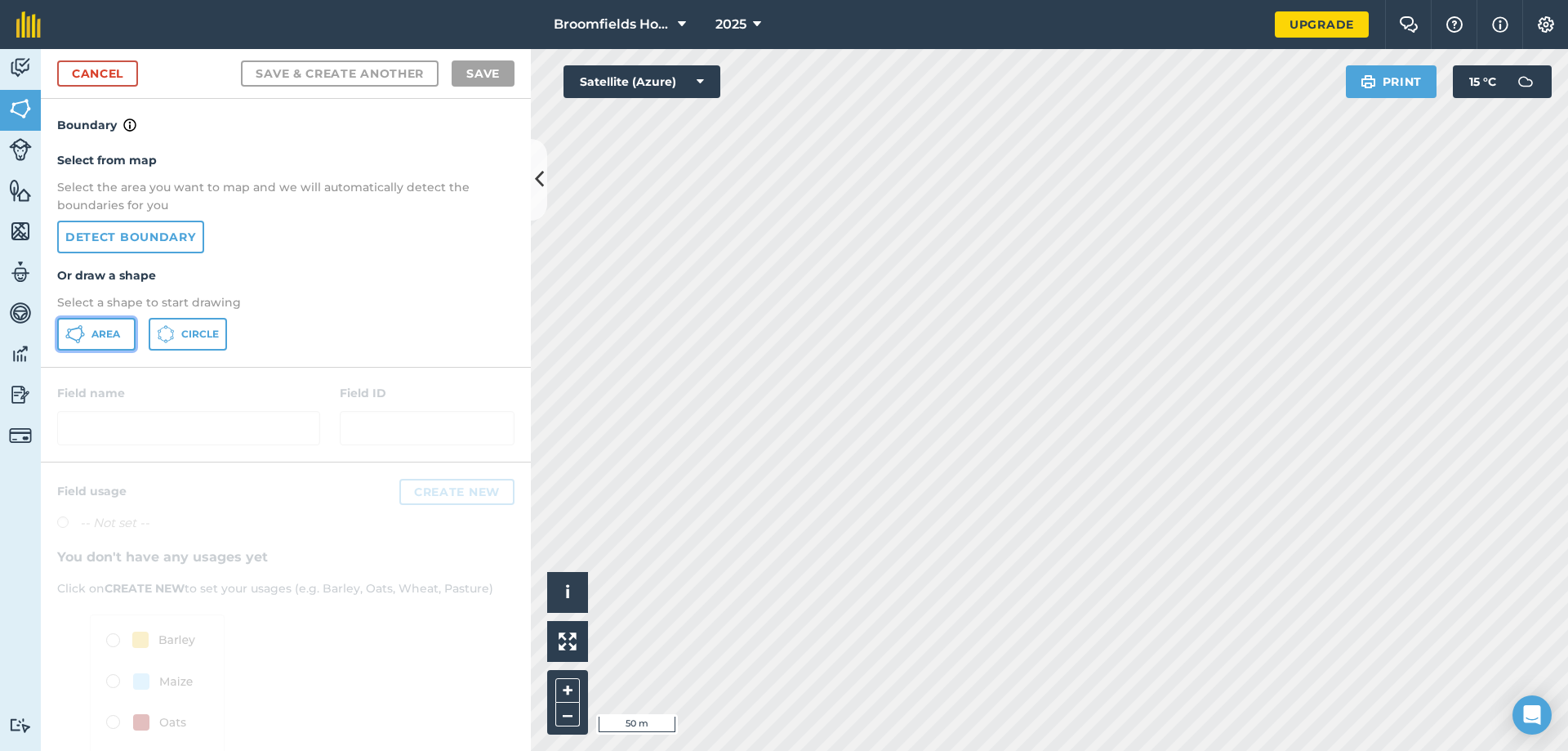
click at [104, 334] on span "Area" at bounding box center [106, 334] width 29 height 13
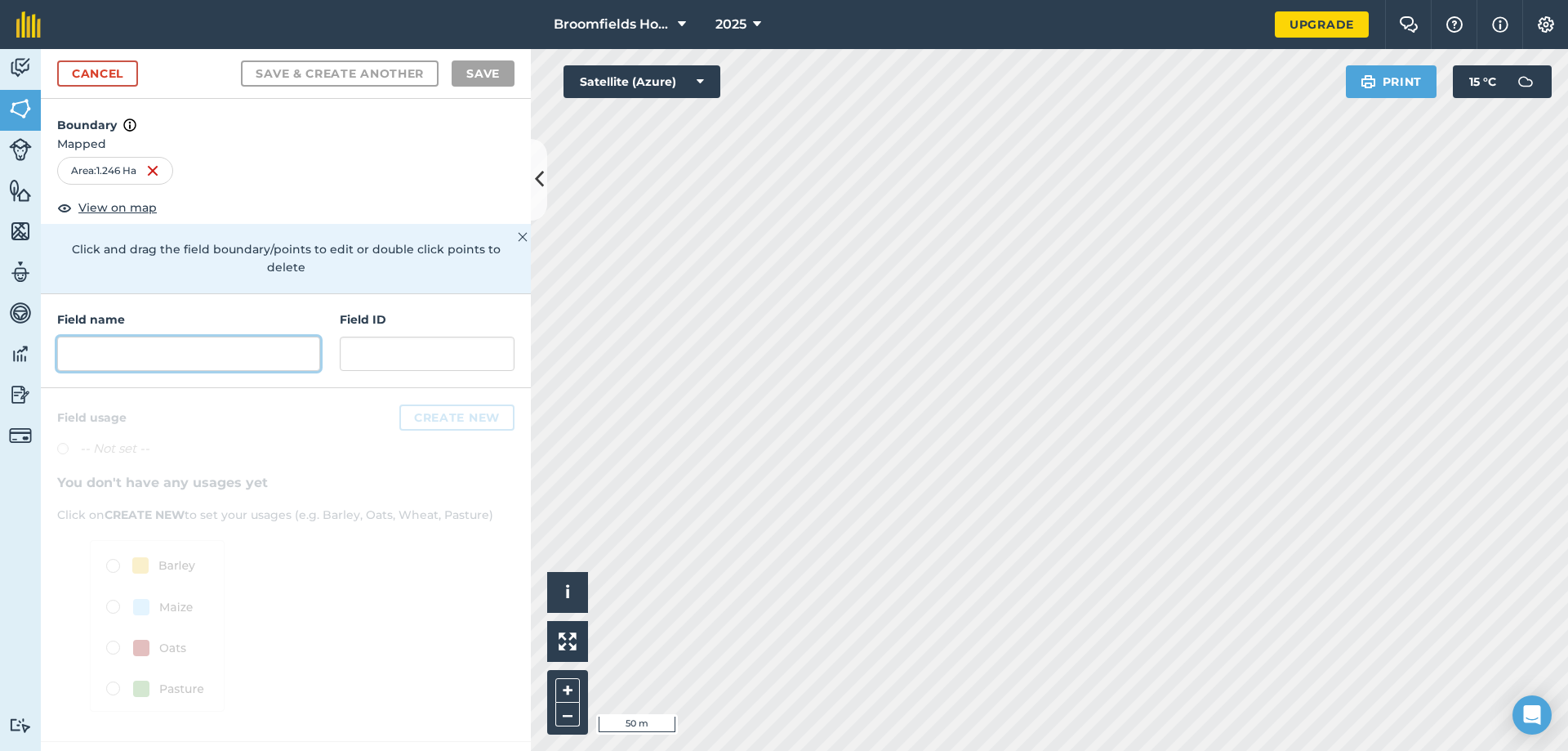
click at [169, 344] on input "text" at bounding box center [188, 353] width 263 height 34
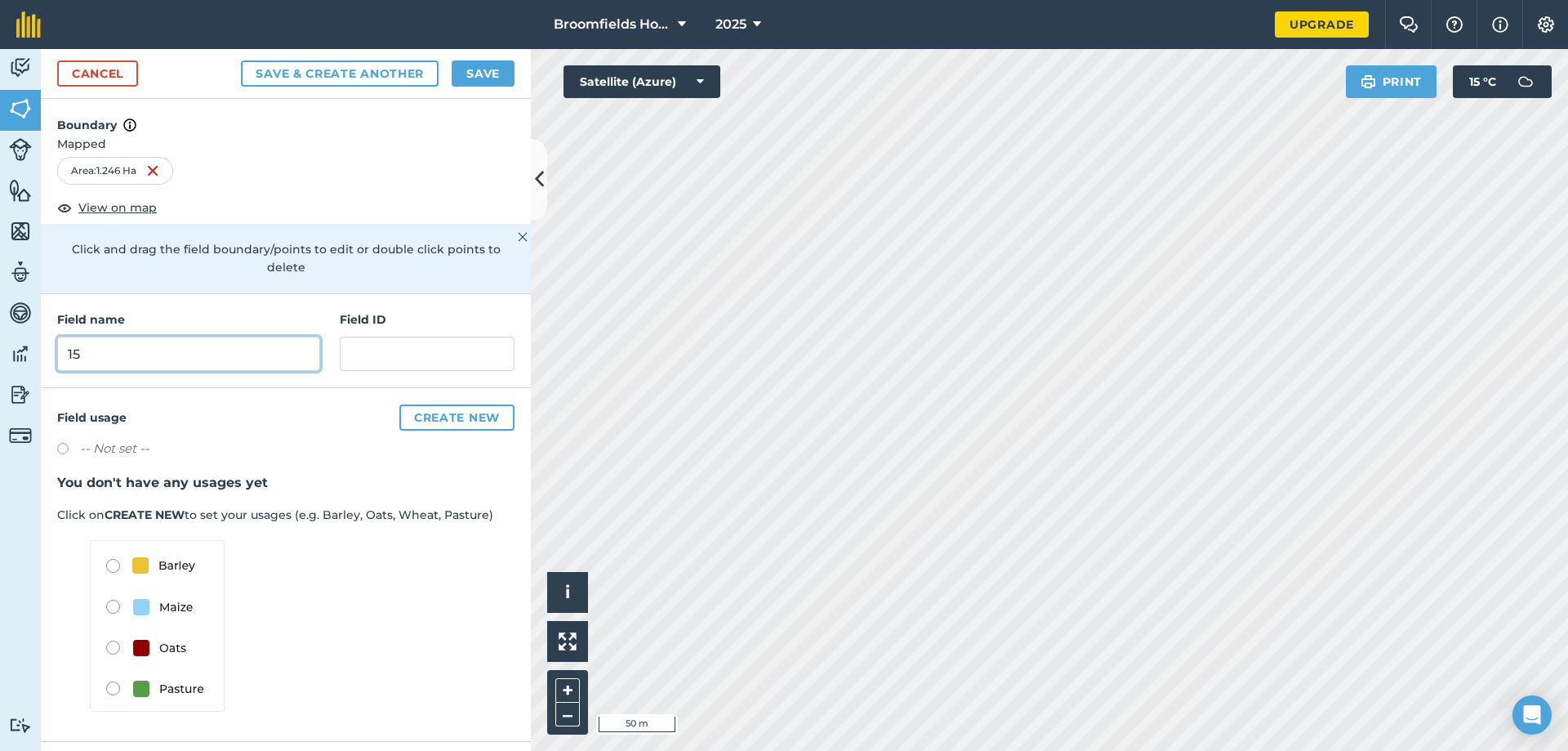
type input "15"
click at [119, 675] on img at bounding box center [157, 625] width 135 height 171
click at [117, 673] on img at bounding box center [157, 625] width 135 height 171
click at [111, 671] on img at bounding box center [157, 625] width 135 height 171
click at [123, 664] on img at bounding box center [157, 625] width 135 height 171
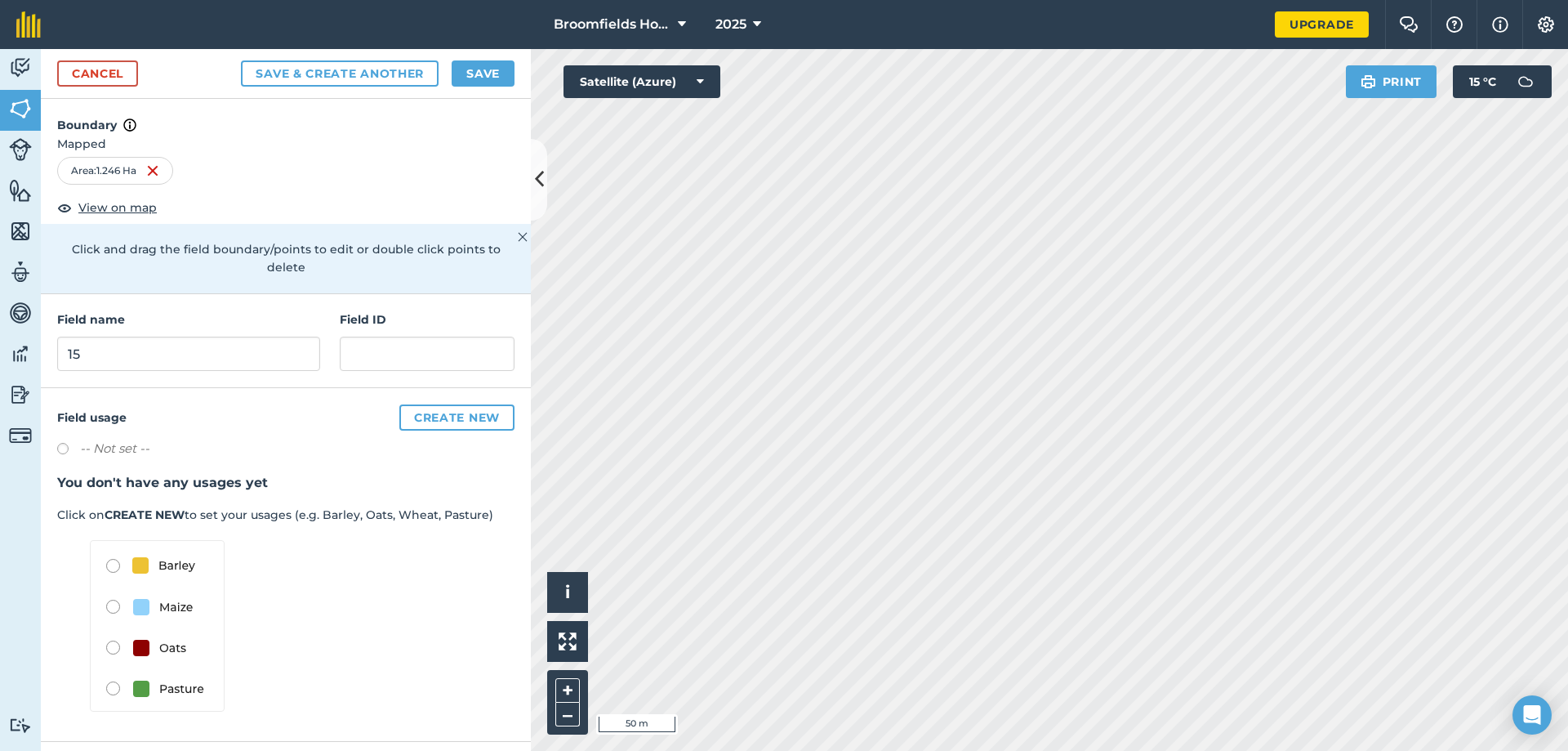
click at [138, 669] on img at bounding box center [157, 625] width 135 height 171
click at [507, 82] on button "Save" at bounding box center [483, 73] width 63 height 26
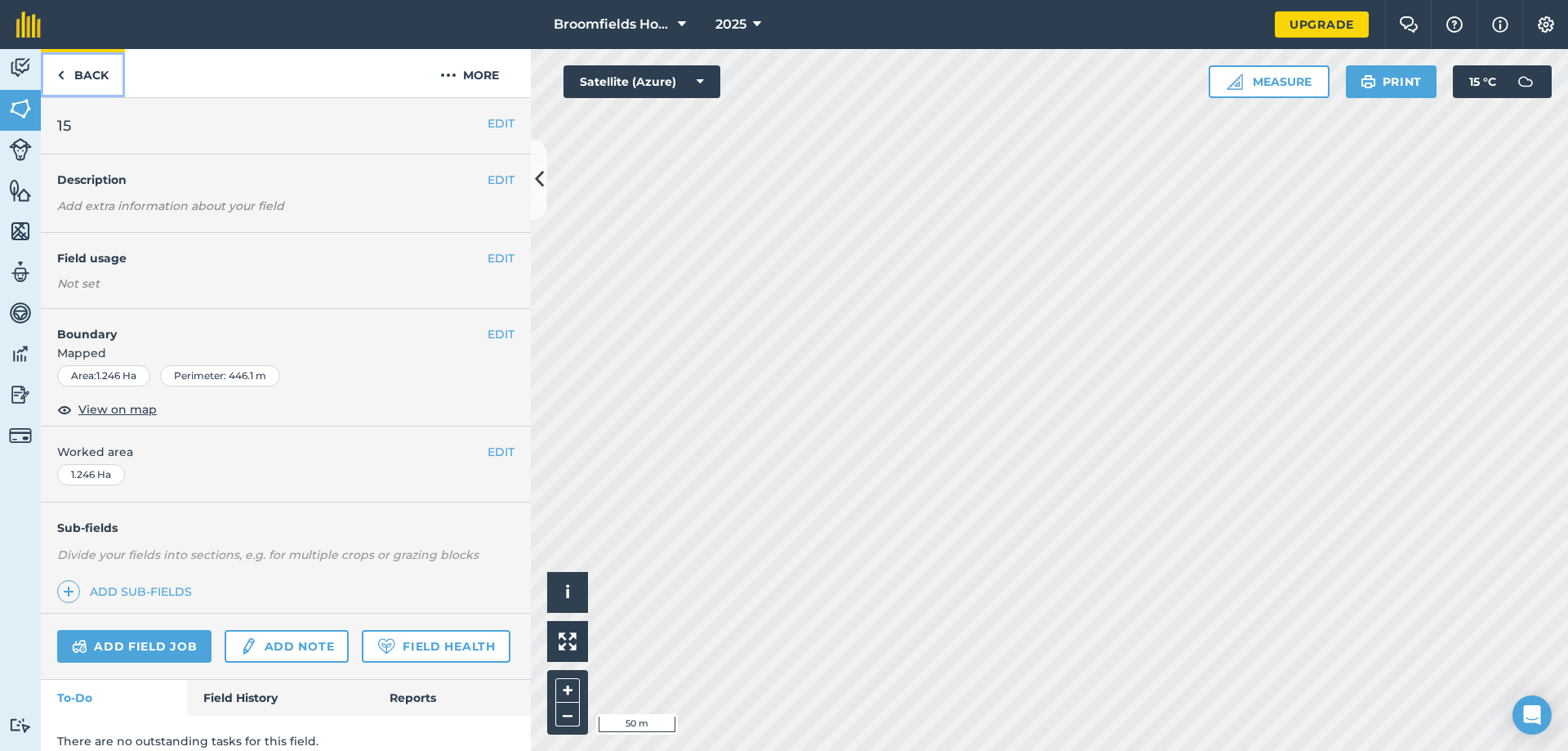
click at [77, 77] on link "Back" at bounding box center [82, 72] width 84 height 48
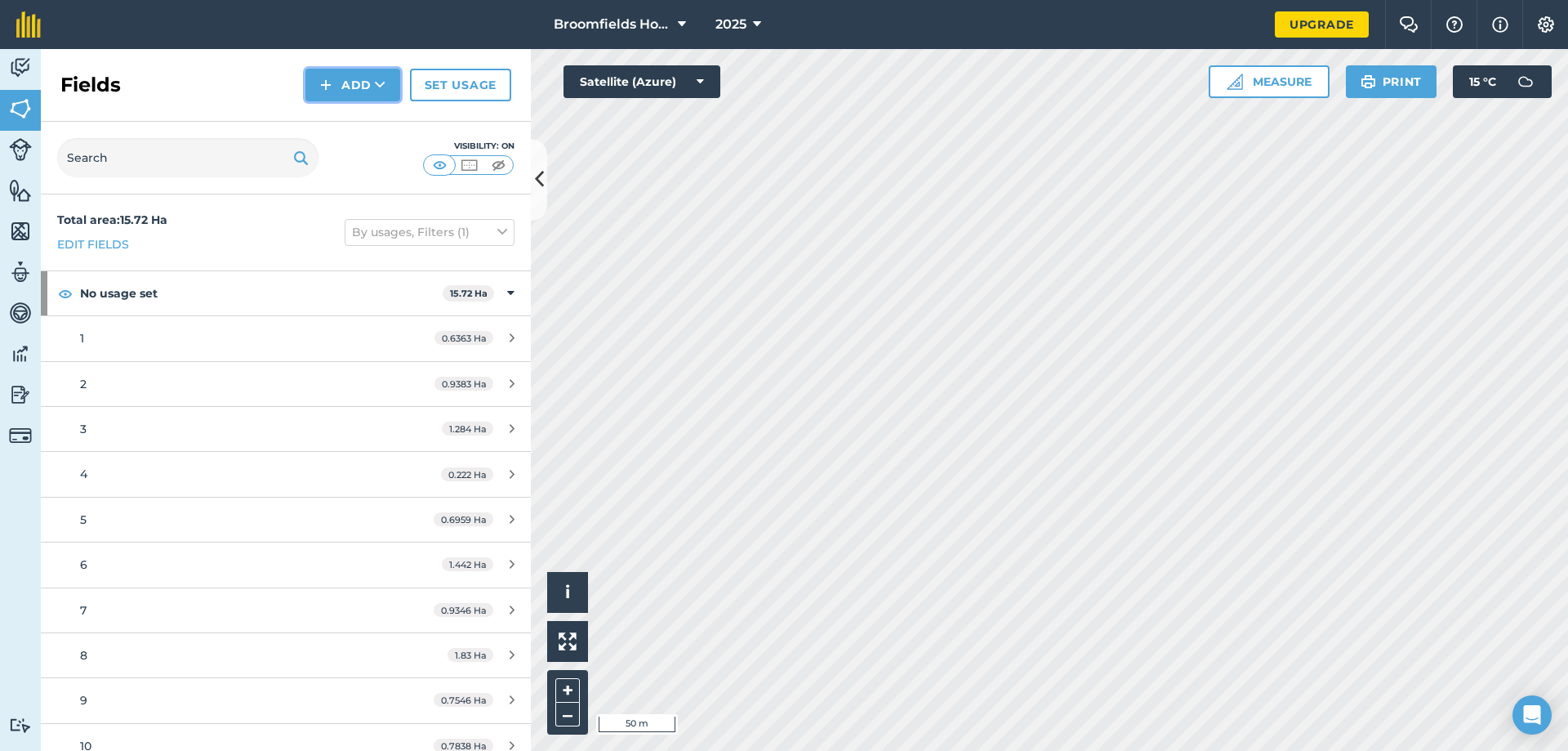
click at [361, 76] on button "Add" at bounding box center [352, 85] width 95 height 33
click at [354, 116] on link "Draw" at bounding box center [352, 122] width 90 height 36
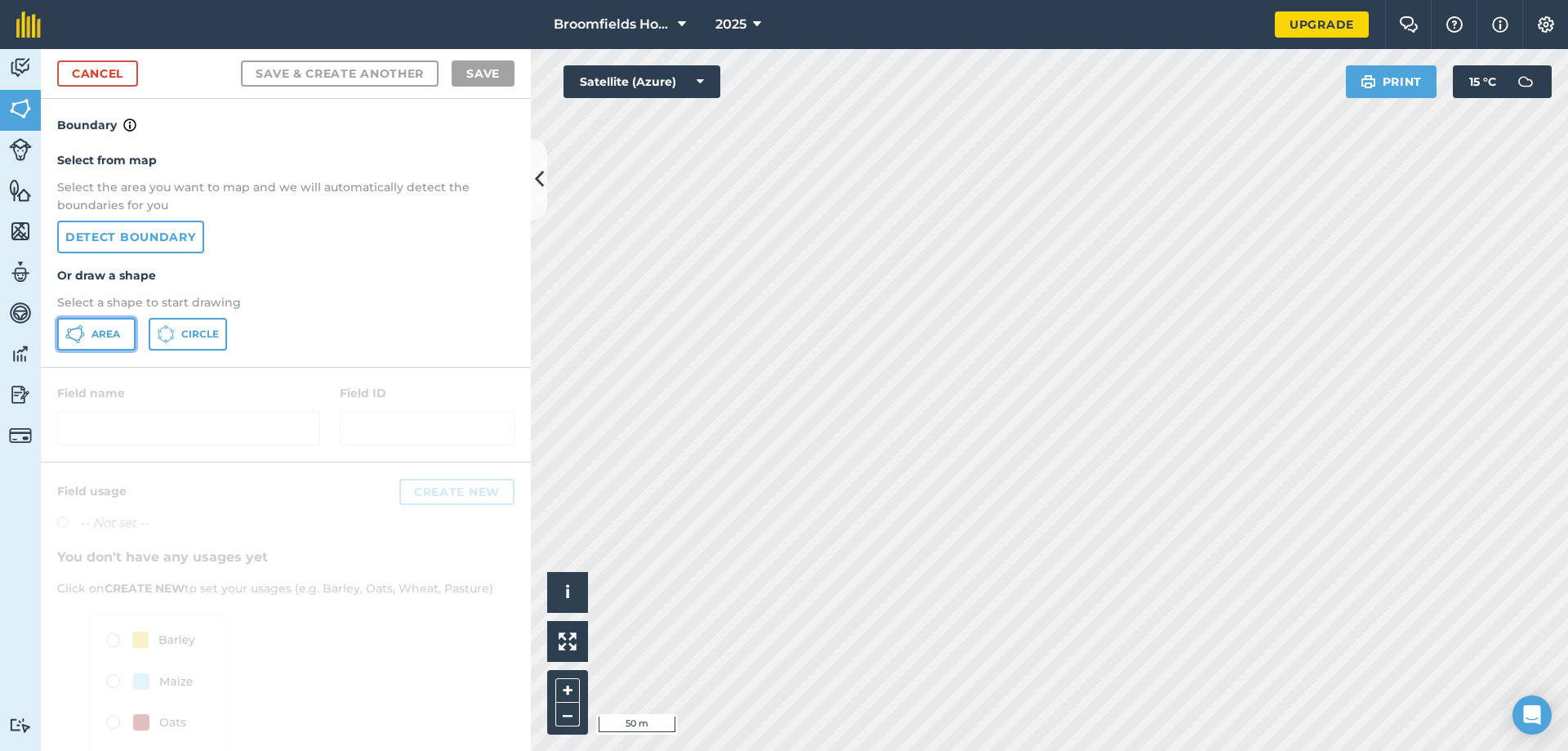
drag, startPoint x: 83, startPoint y: 332, endPoint x: 142, endPoint y: 326, distance: 59.3
click at [87, 331] on button "Area" at bounding box center [96, 334] width 79 height 33
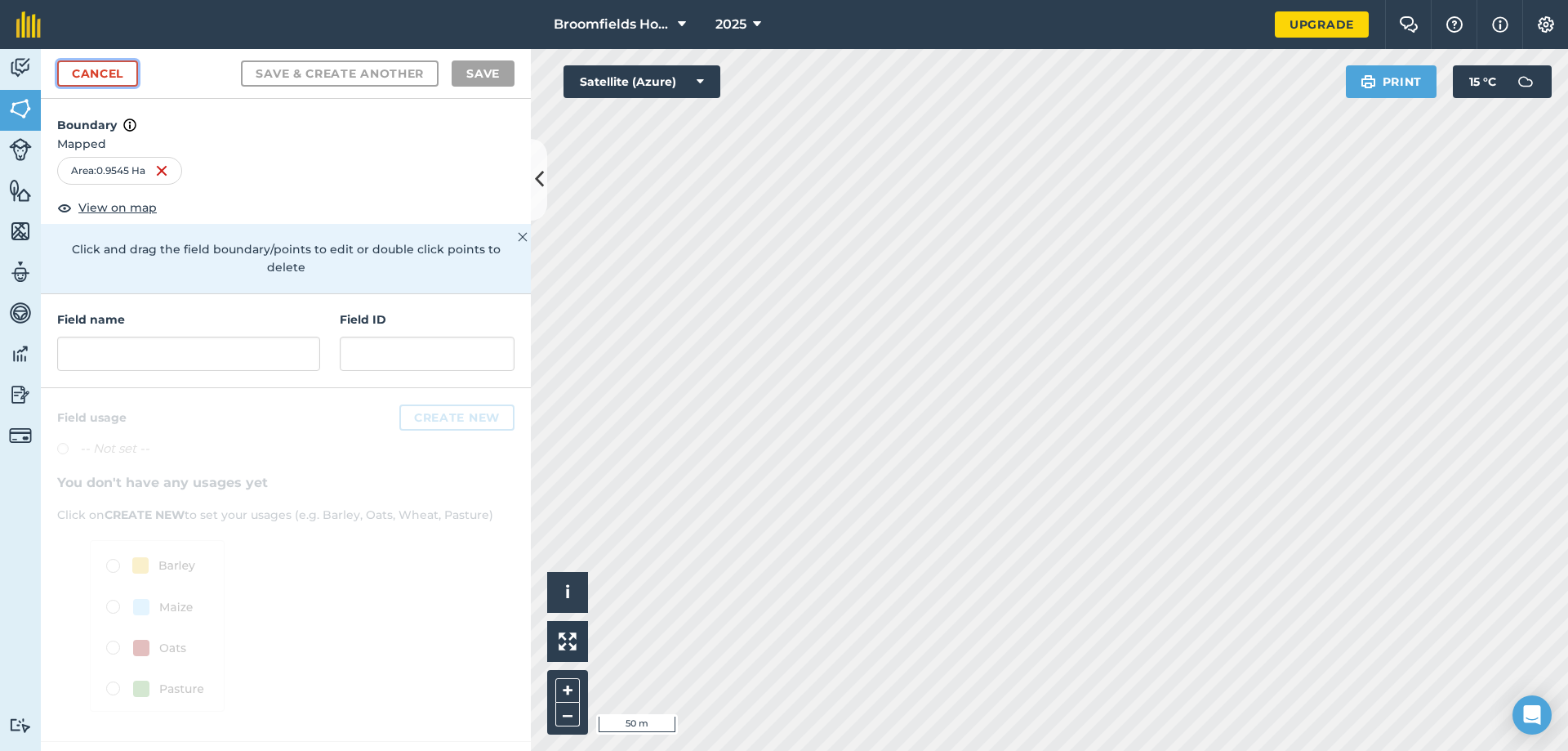
click at [97, 66] on link "Cancel" at bounding box center [97, 73] width 81 height 26
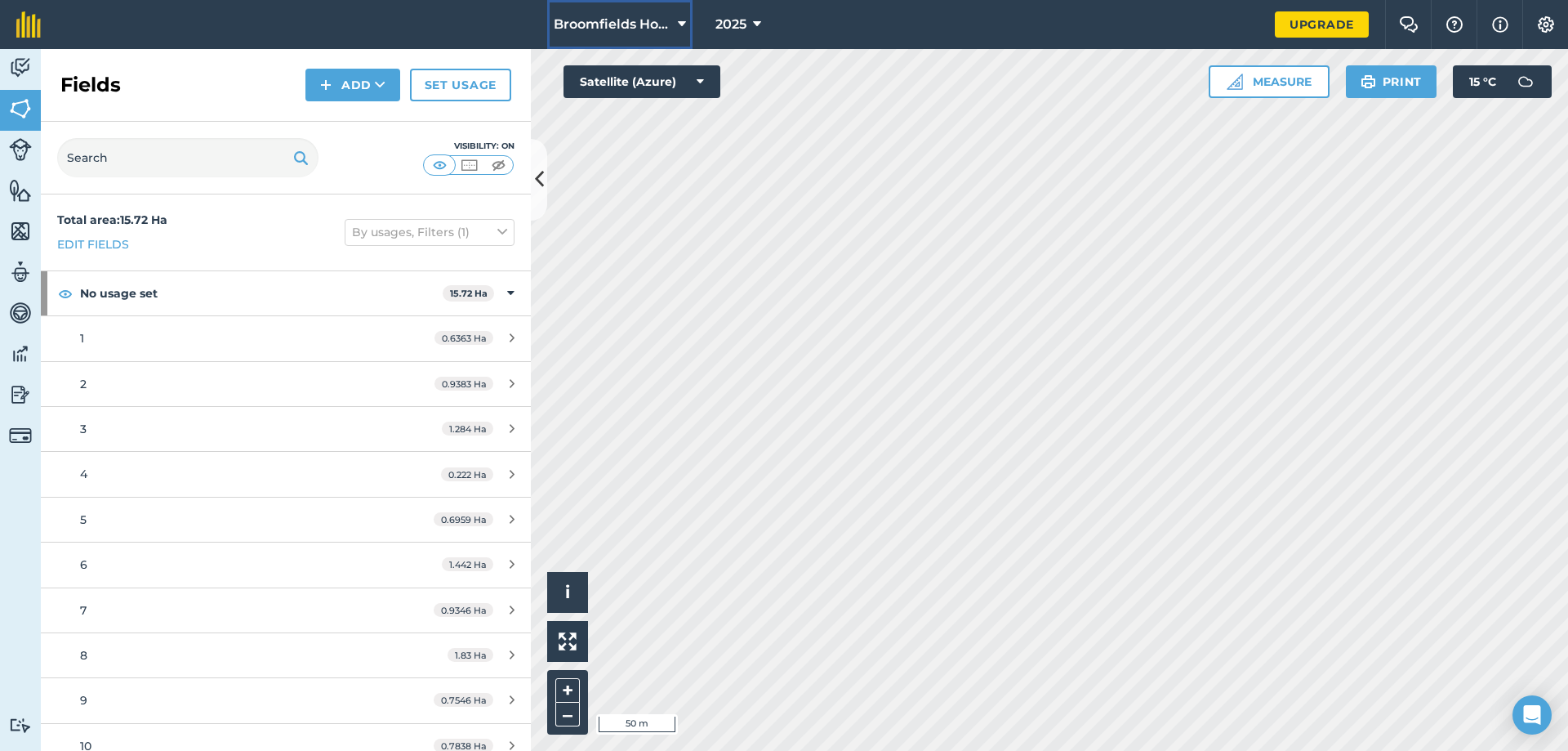
click at [671, 21] on span "Broomfields Holsteins" at bounding box center [612, 24] width 118 height 20
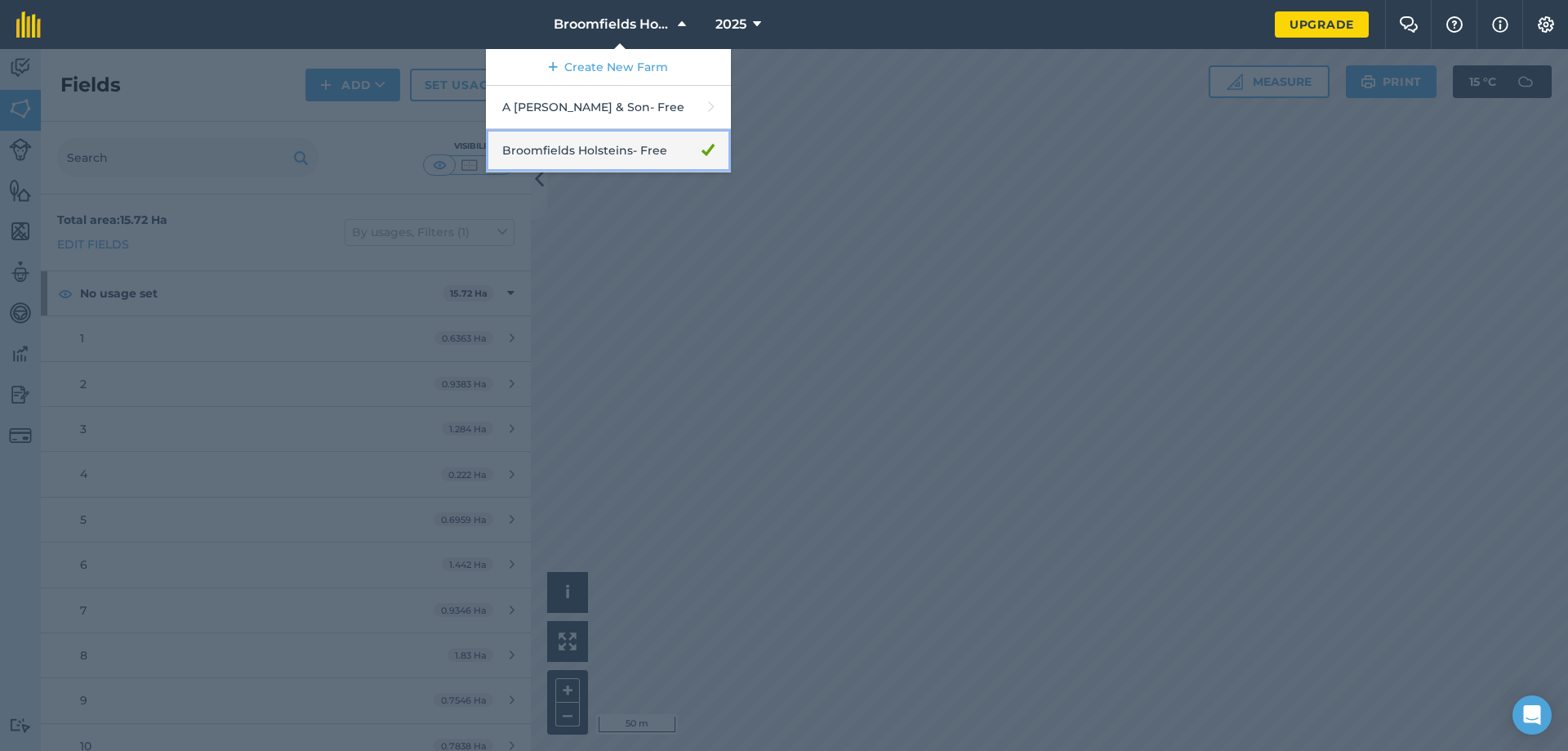
drag, startPoint x: 678, startPoint y: 151, endPoint x: 601, endPoint y: 162, distance: 77.8
click at [601, 162] on link "Broomfields Holsteins - Free" at bounding box center [608, 150] width 245 height 43
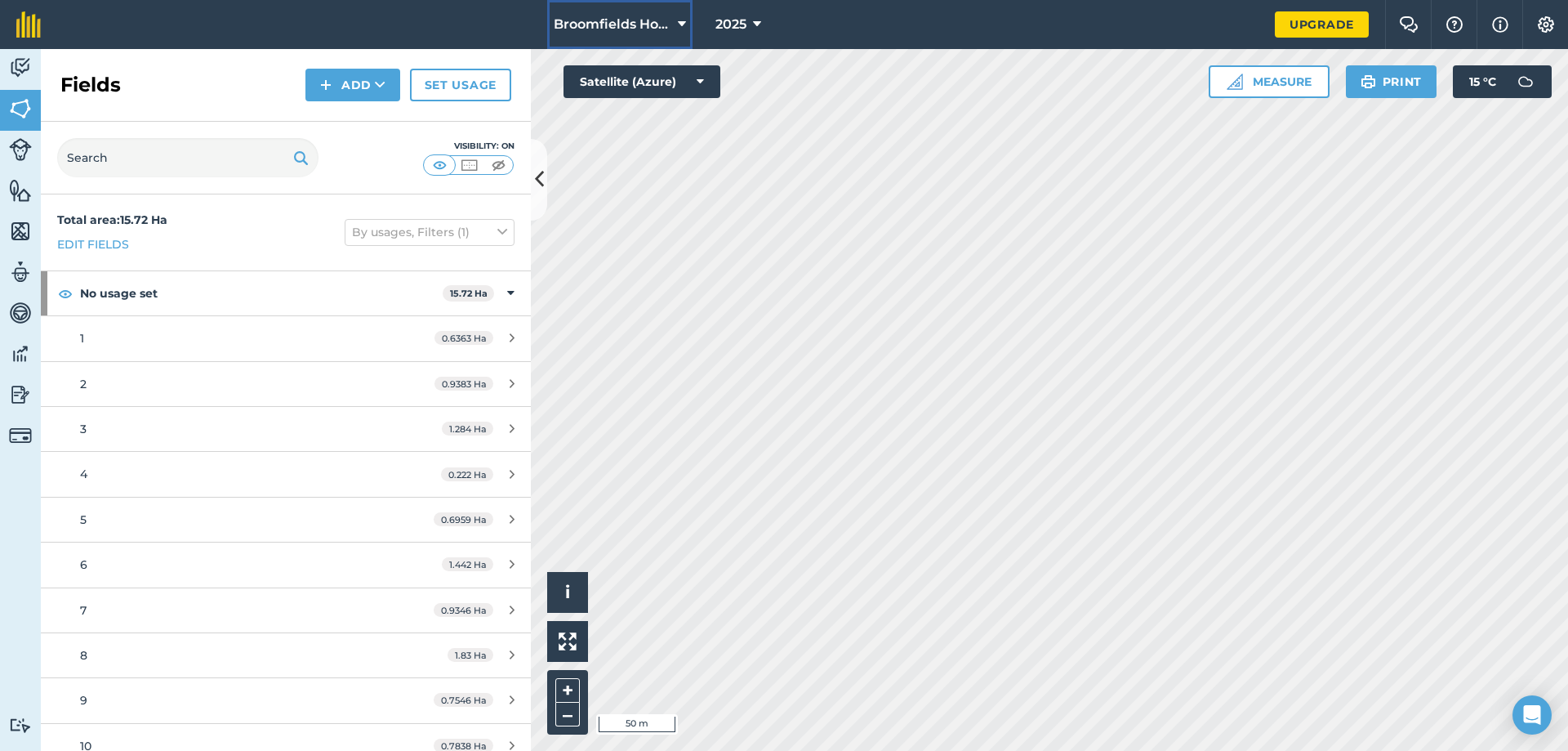
click at [629, 36] on button "Broomfields Holsteins" at bounding box center [620, 24] width 145 height 49
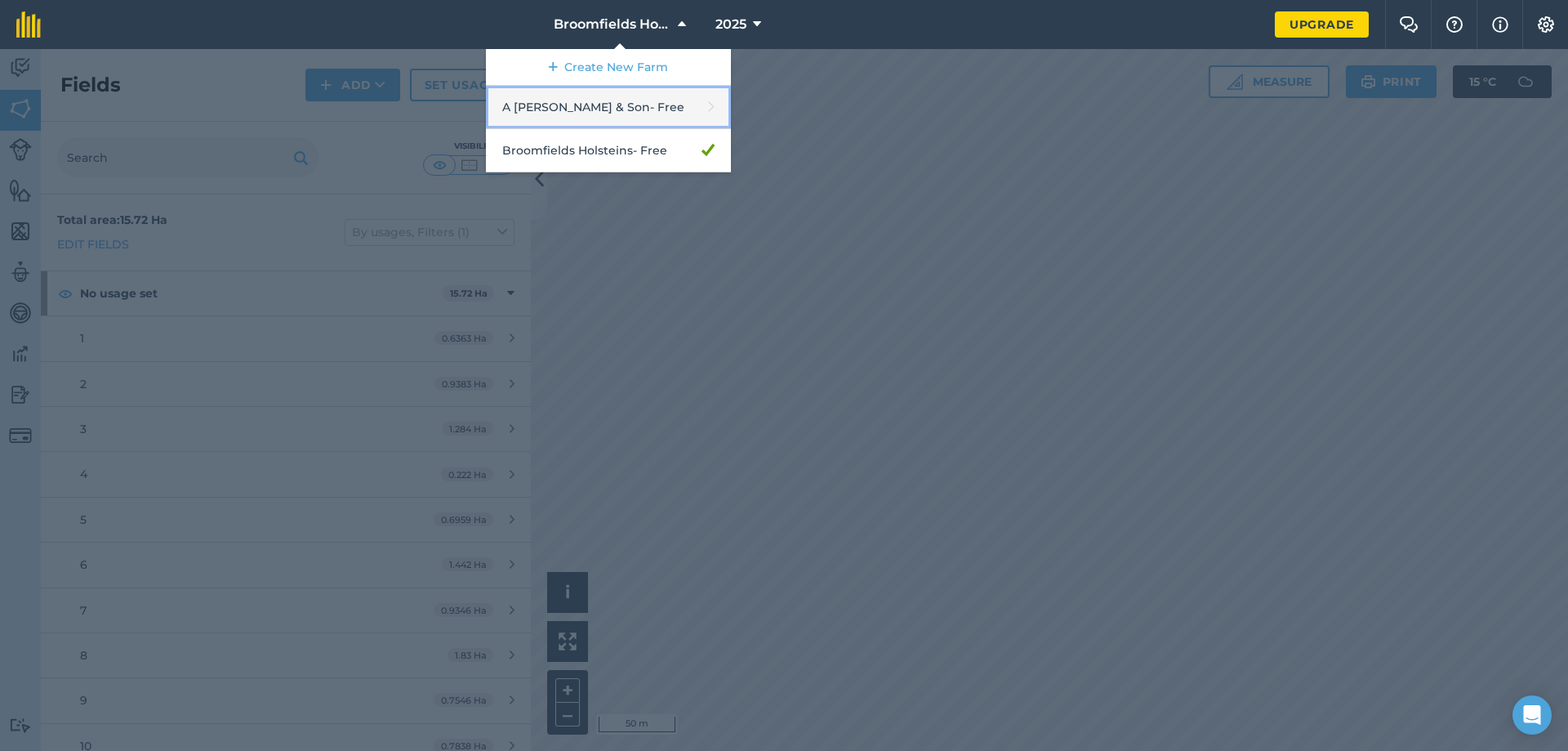
click at [629, 102] on link "A Flanagan & Son - Free" at bounding box center [608, 108] width 245 height 43
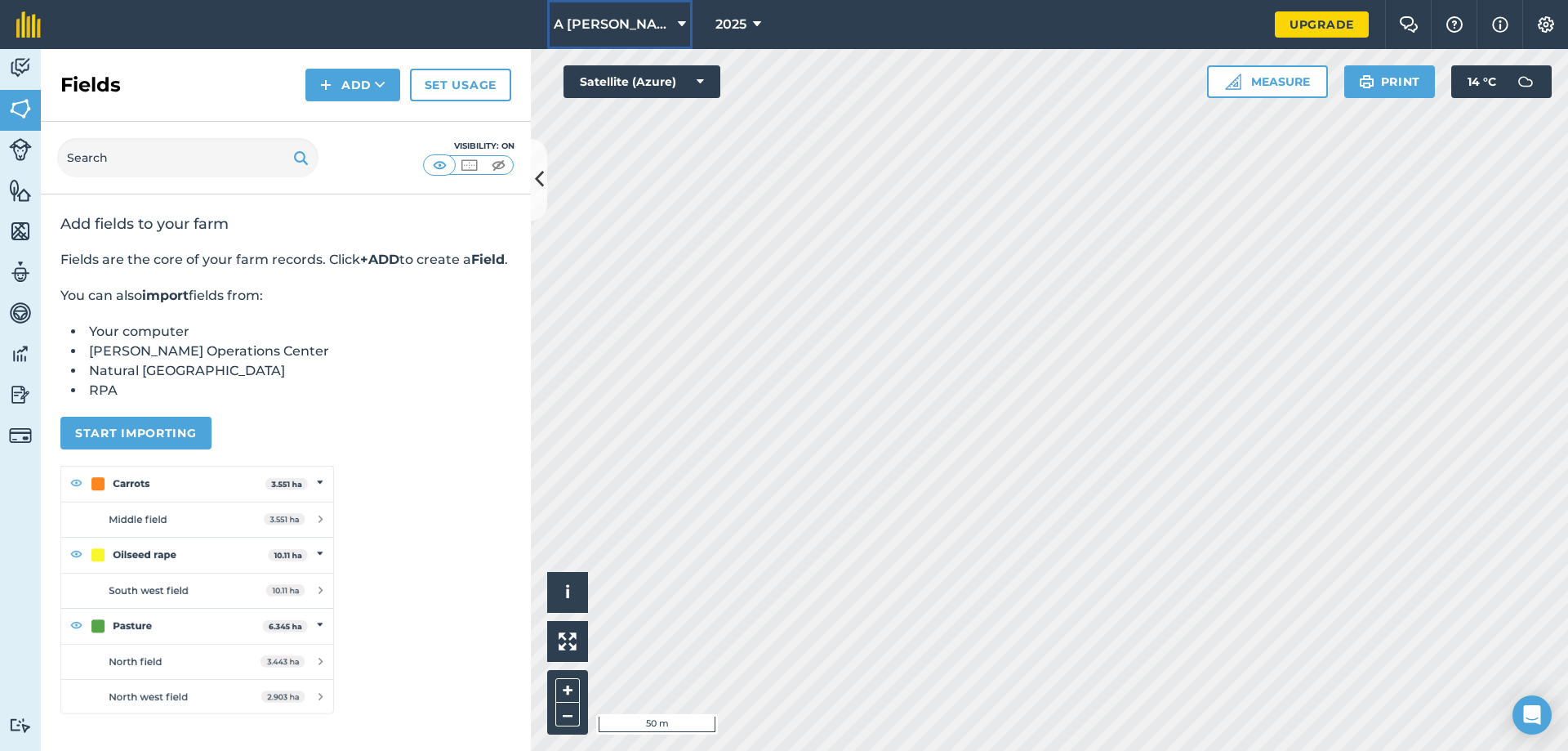
click at [659, 33] on span "A Flanagan & Son" at bounding box center [612, 24] width 118 height 20
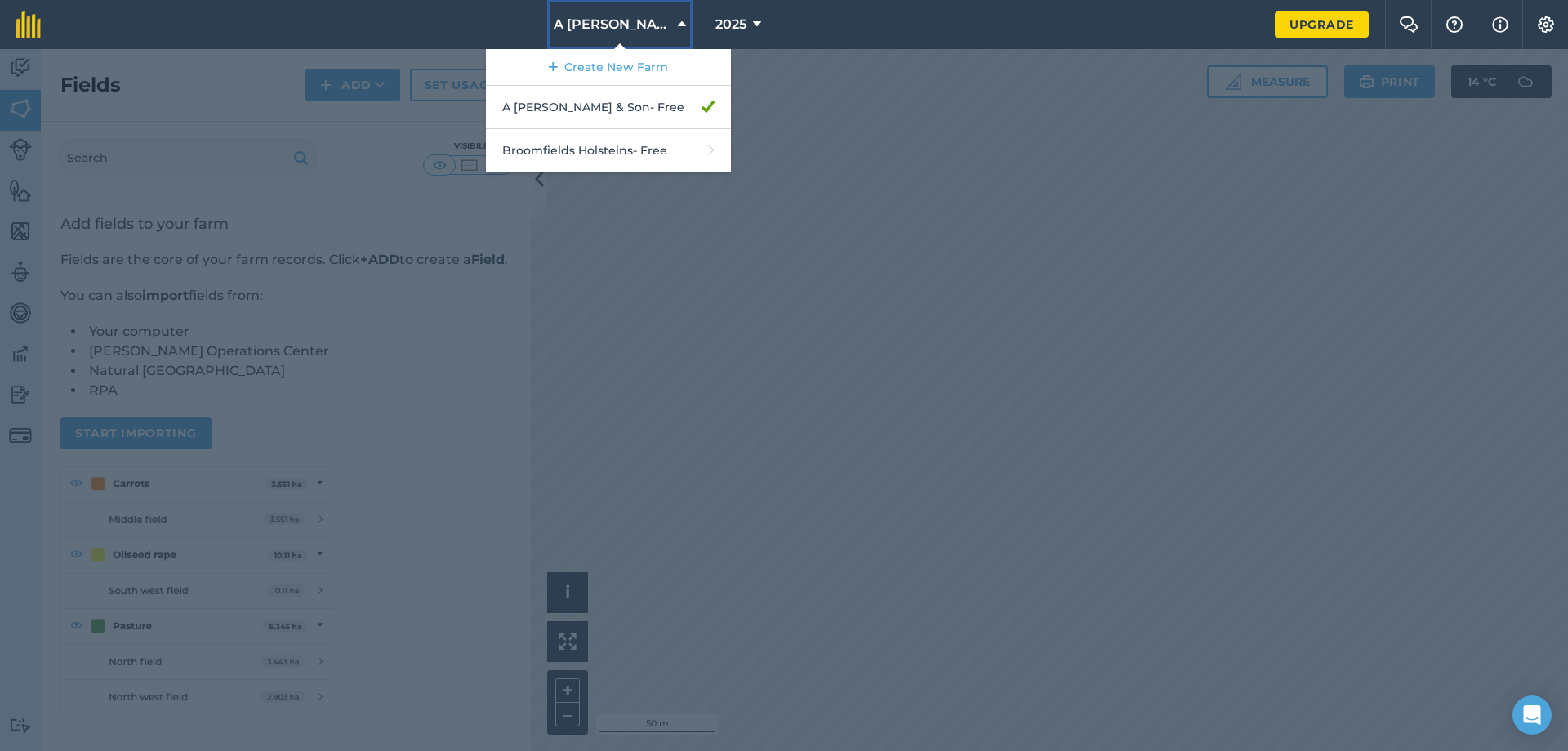
click at [675, 23] on button "A Flanagan & Son" at bounding box center [620, 24] width 145 height 49
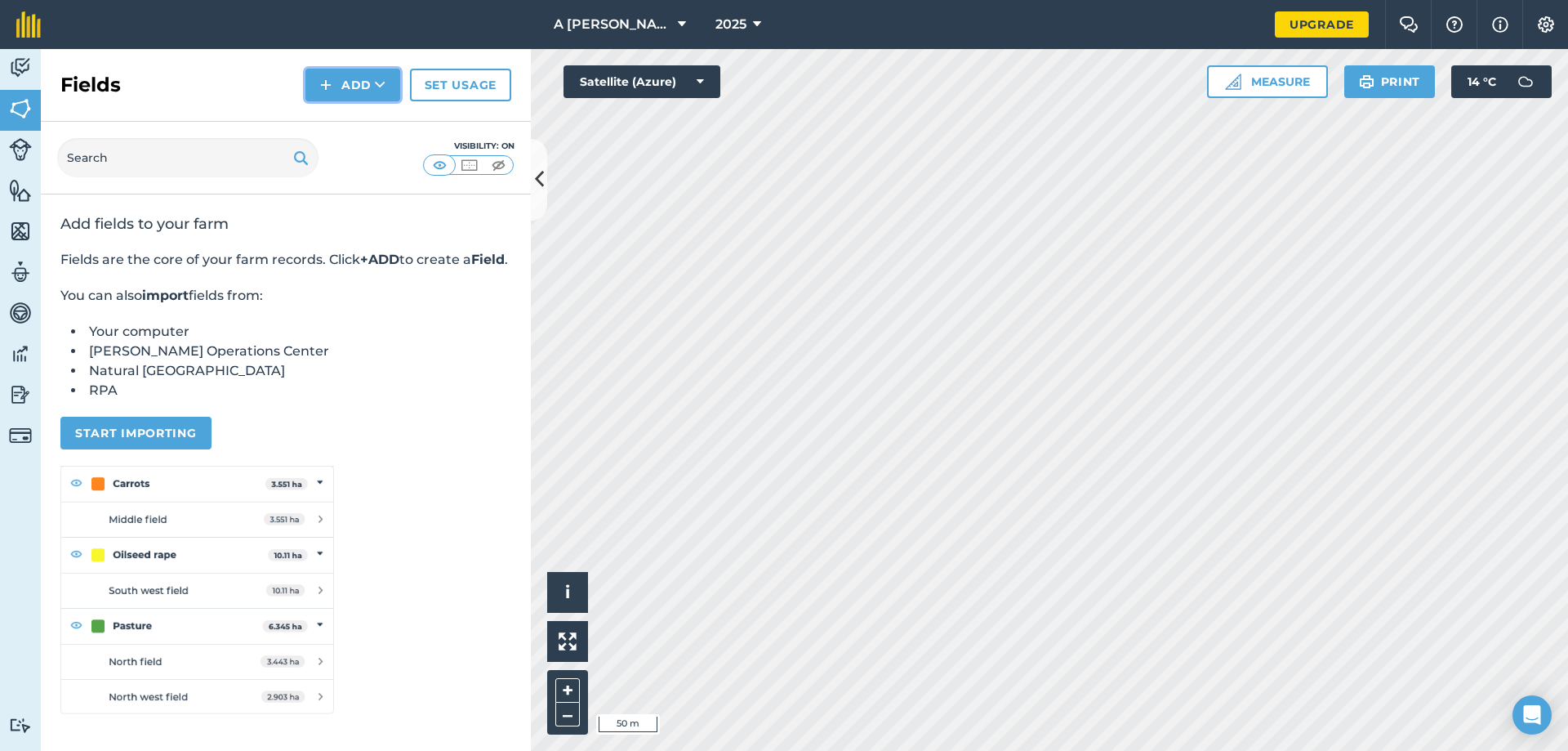
click at [351, 83] on button "Add" at bounding box center [352, 85] width 95 height 33
click at [353, 124] on link "Draw" at bounding box center [352, 122] width 90 height 36
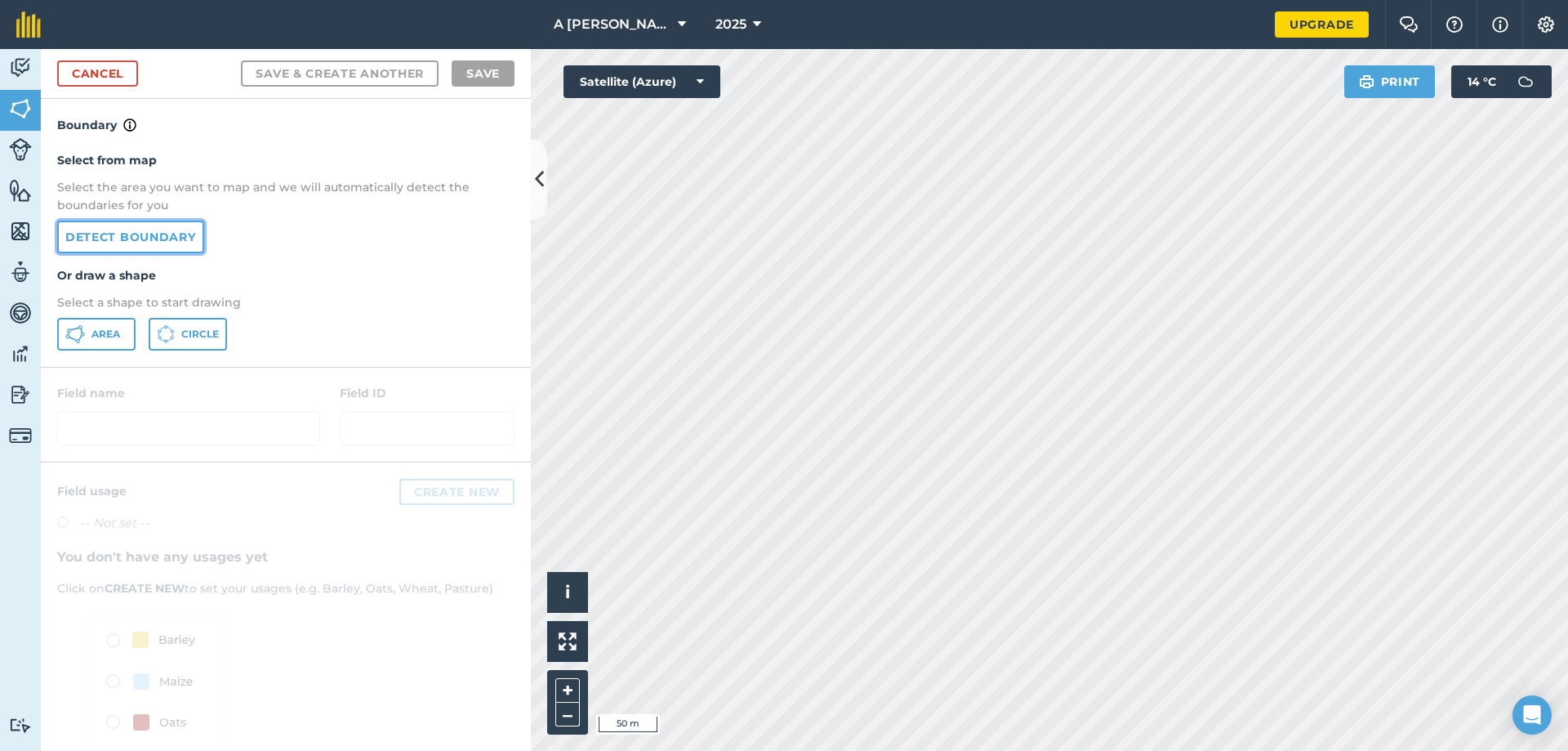
click at [152, 236] on link "Detect boundary" at bounding box center [130, 236] width 147 height 33
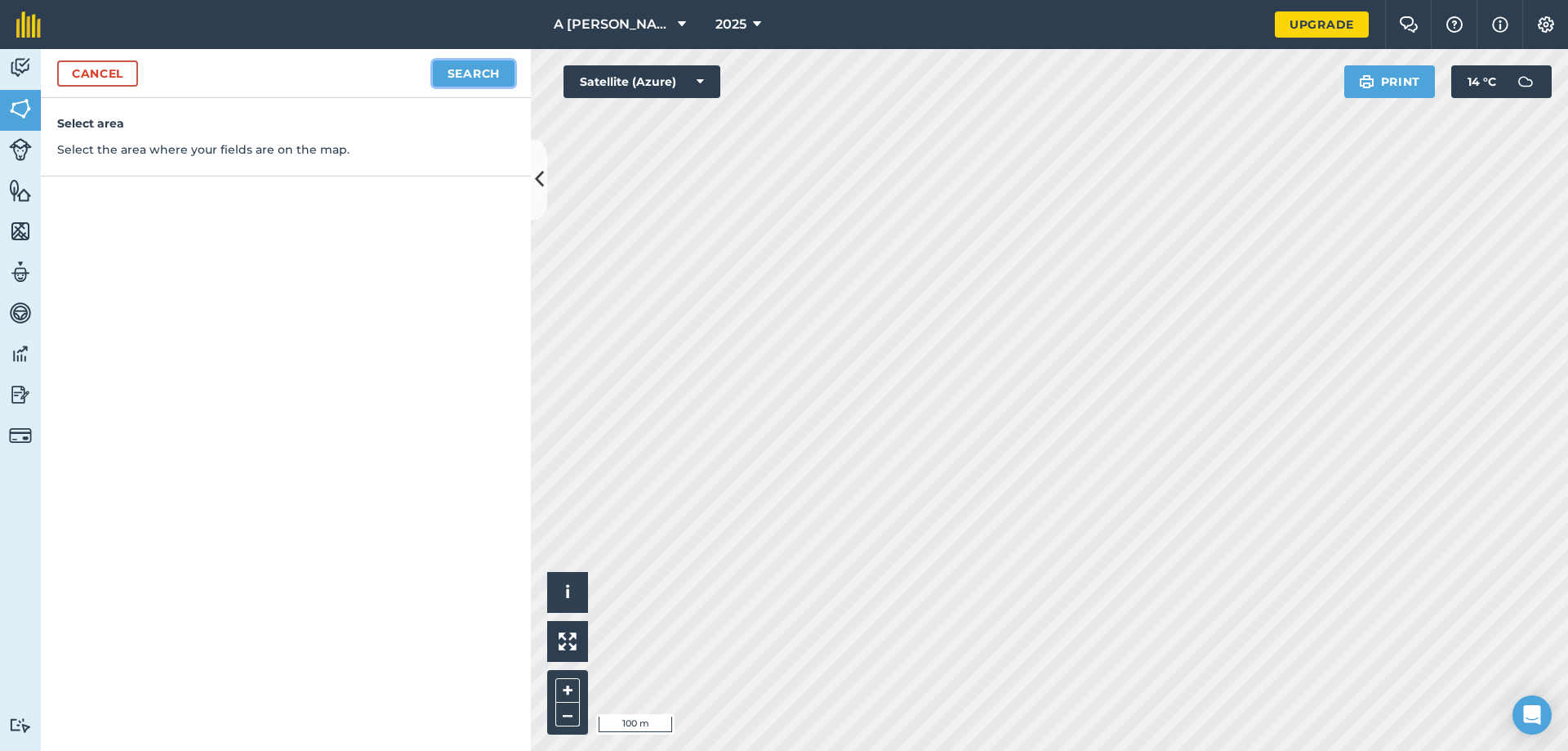
click at [451, 72] on button "Search" at bounding box center [474, 73] width 82 height 26
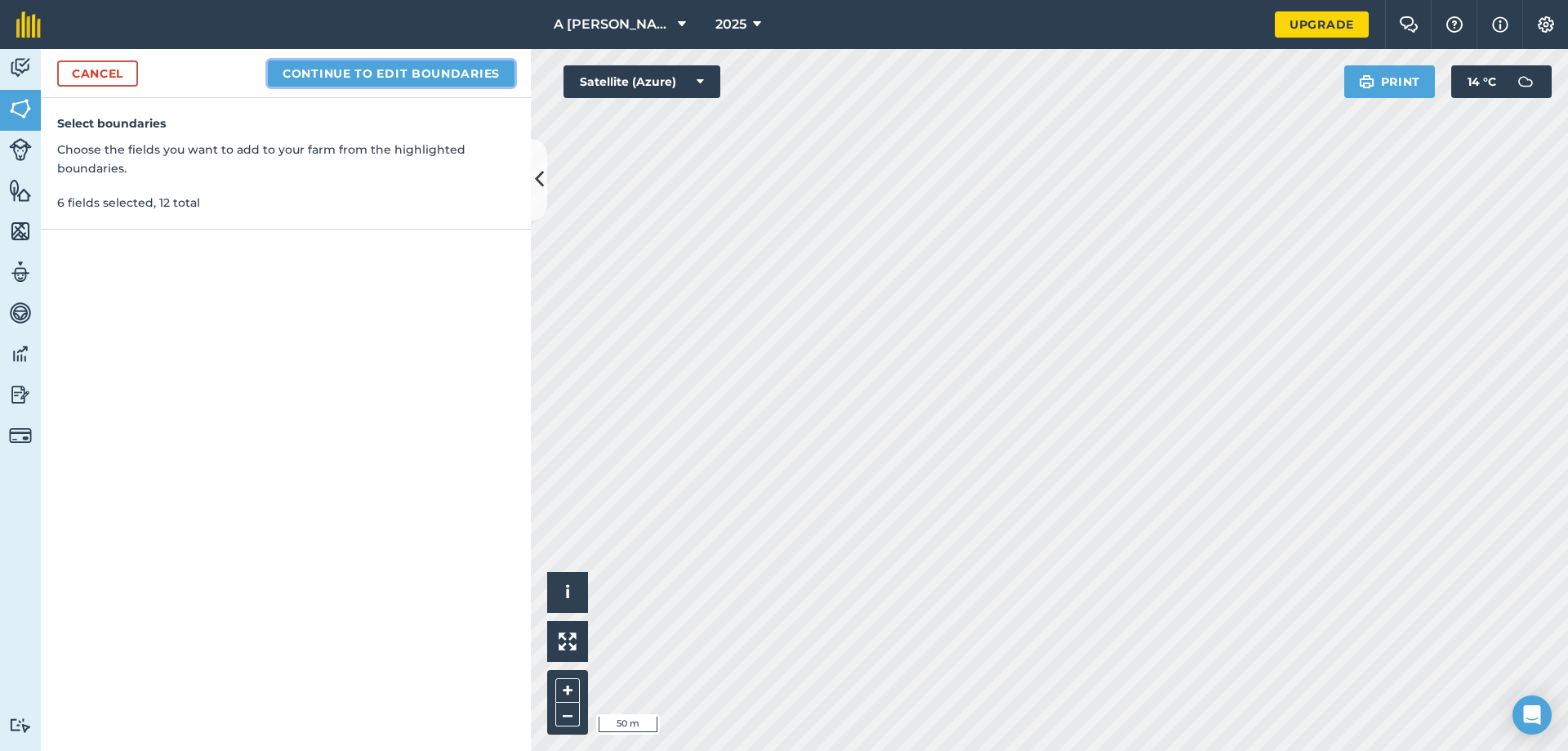
click at [357, 73] on button "Continue to edit boundaries" at bounding box center [391, 73] width 246 height 26
click at [479, 79] on button "Continue to name fields" at bounding box center [409, 73] width 212 height 26
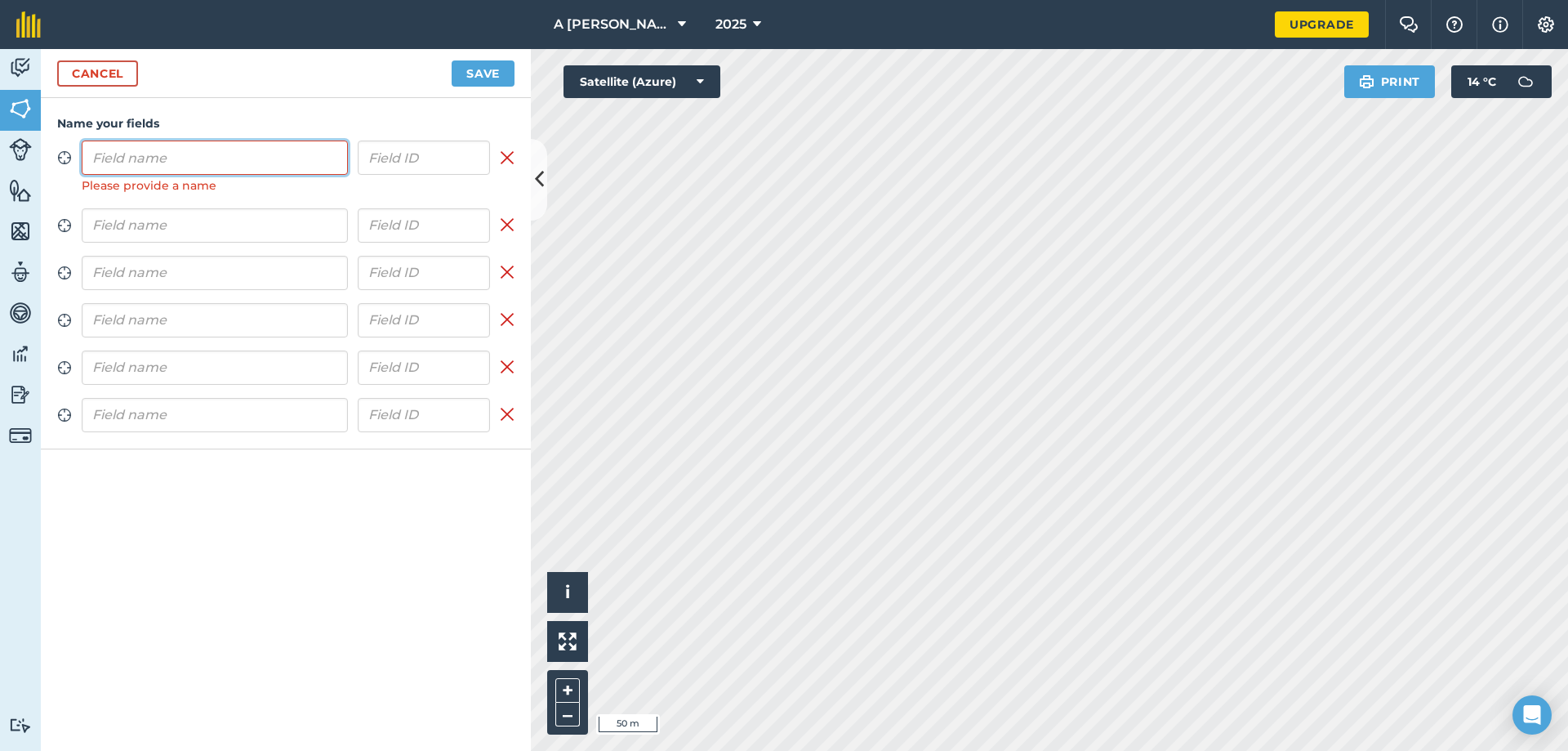
click at [273, 168] on input "text" at bounding box center [215, 158] width 266 height 34
click at [286, 166] on input "text" at bounding box center [215, 158] width 266 height 34
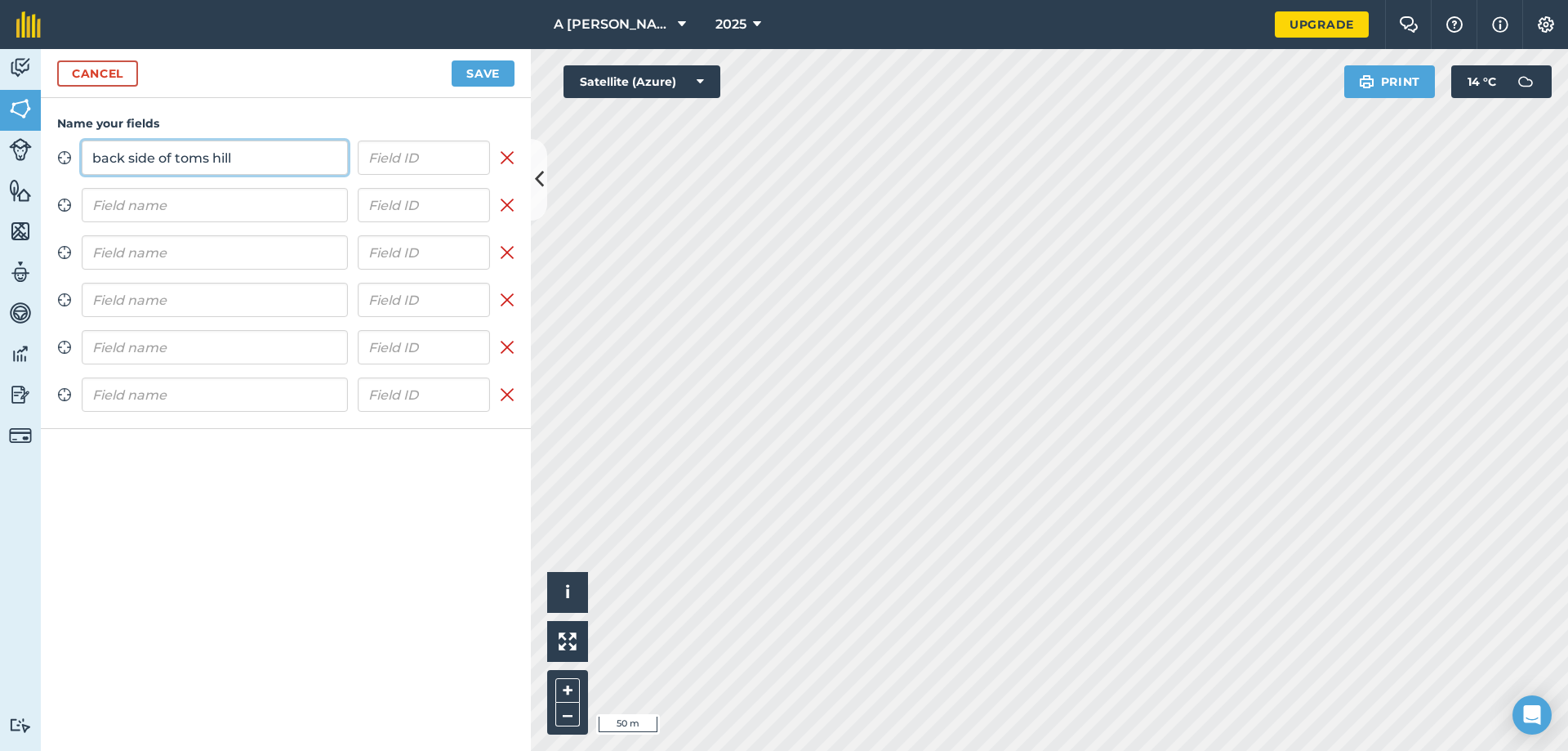
type input "back side of toms hill"
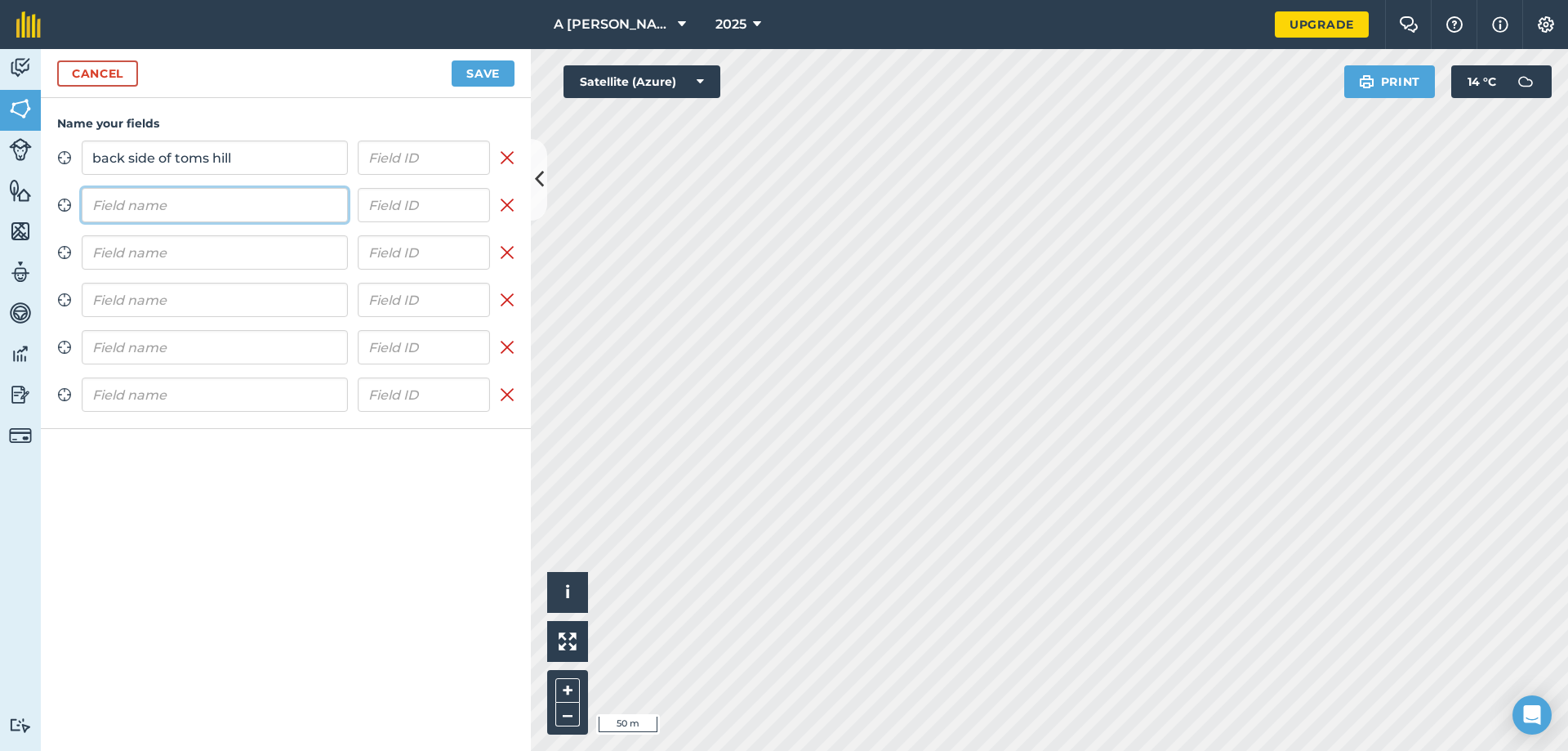
click at [273, 195] on input "text" at bounding box center [215, 205] width 266 height 34
type input "front side of toms hill"
click at [318, 247] on input "text" at bounding box center [215, 253] width 266 height 34
click at [139, 252] on input "mcmahons" at bounding box center [215, 253] width 266 height 34
type input "mcmaghons"
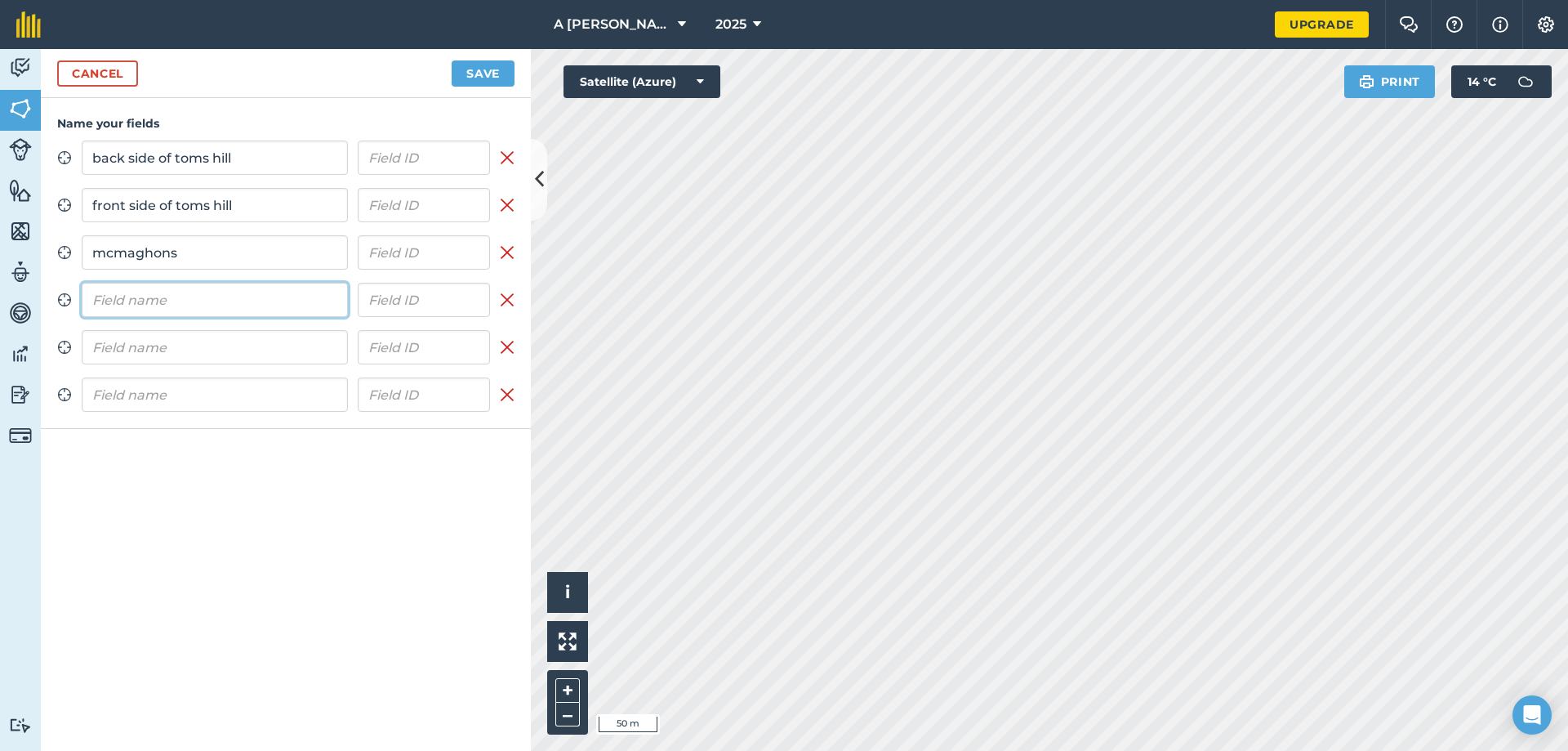
click at [161, 303] on input "text" at bounding box center [215, 300] width 266 height 34
type input "behind silo"
click at [197, 357] on input "text" at bounding box center [215, 347] width 266 height 34
type input "racecourse"
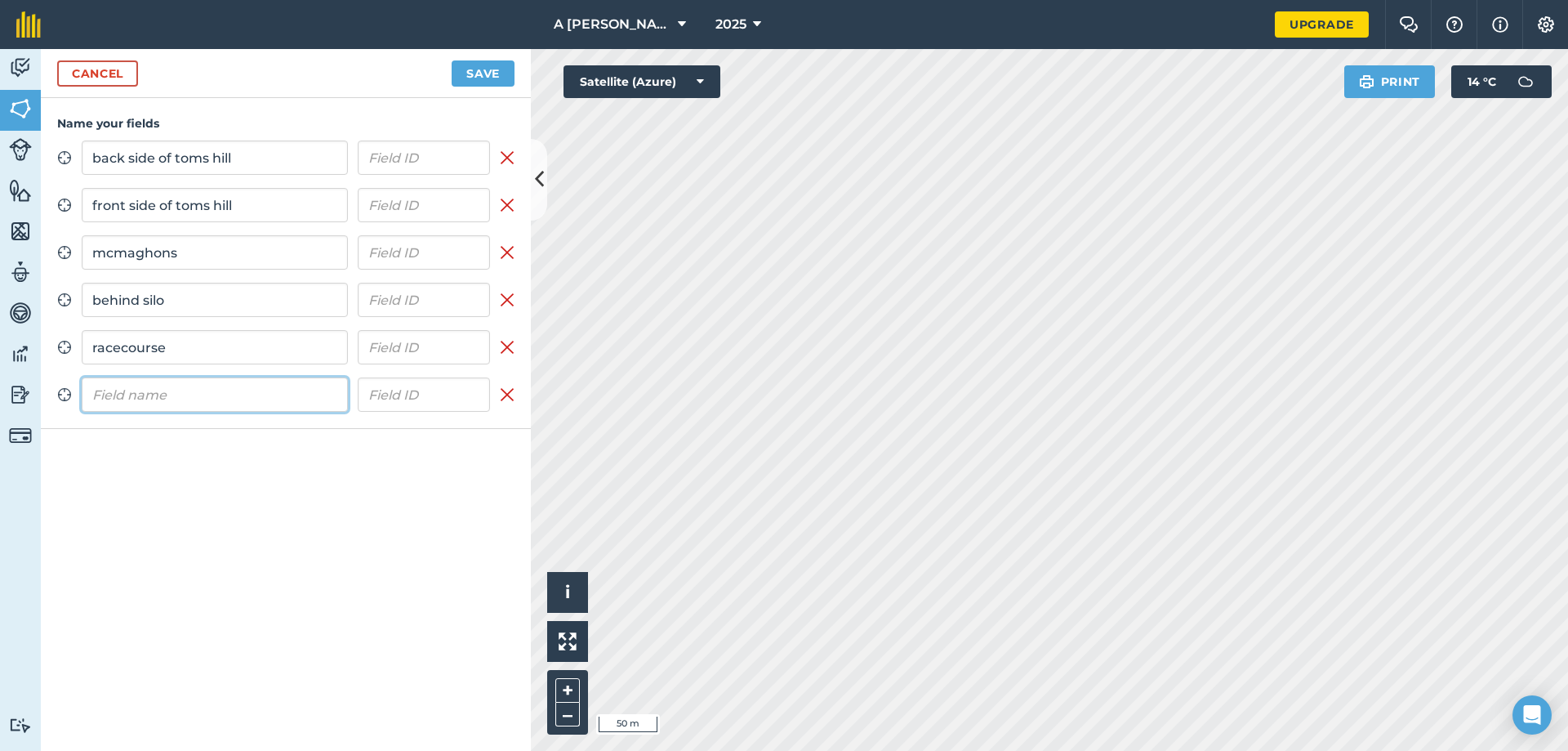
click at [183, 390] on input "text" at bounding box center [215, 395] width 266 height 34
type input "back field"
click at [465, 64] on button "Save" at bounding box center [483, 73] width 63 height 26
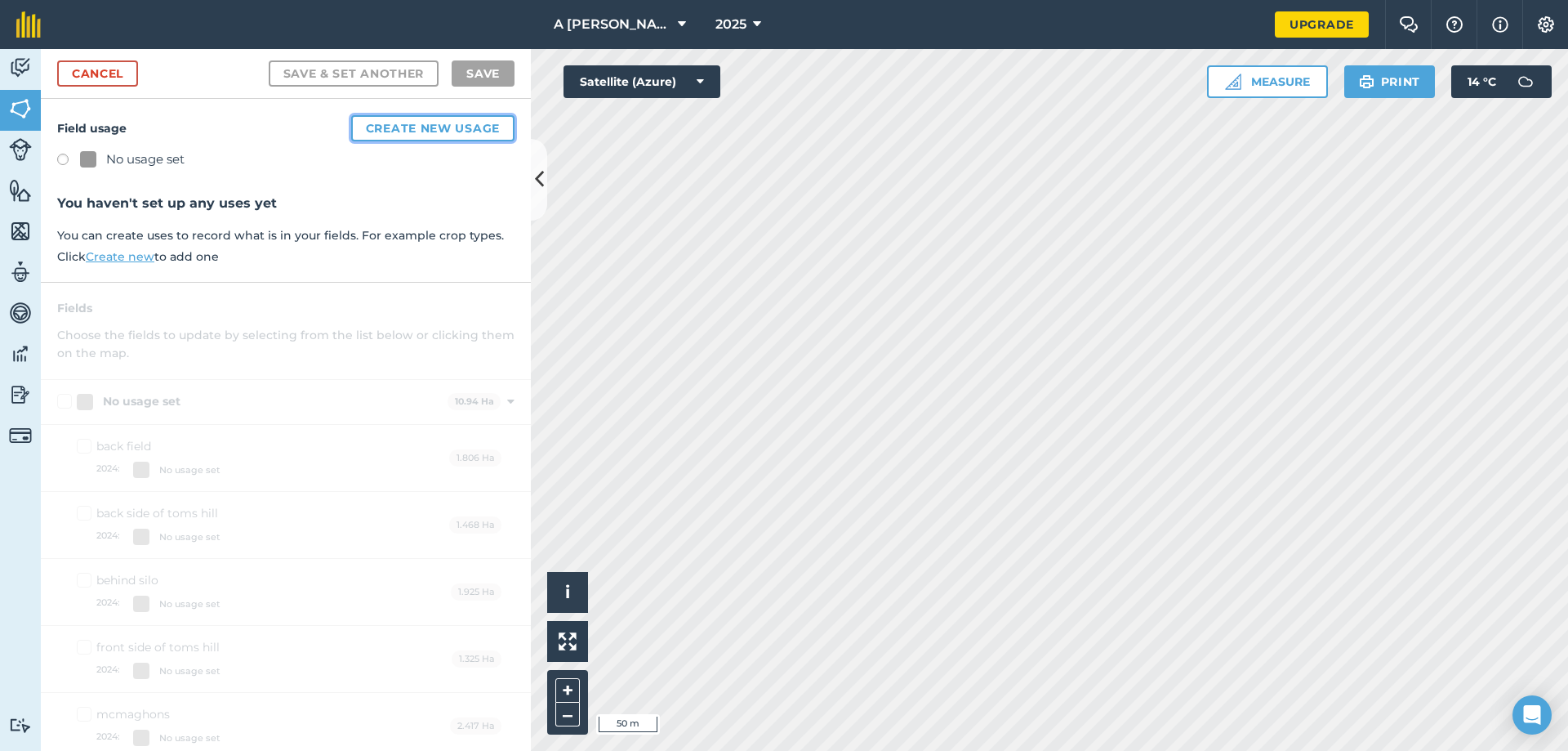
click at [393, 120] on button "Create new usage" at bounding box center [433, 128] width 163 height 26
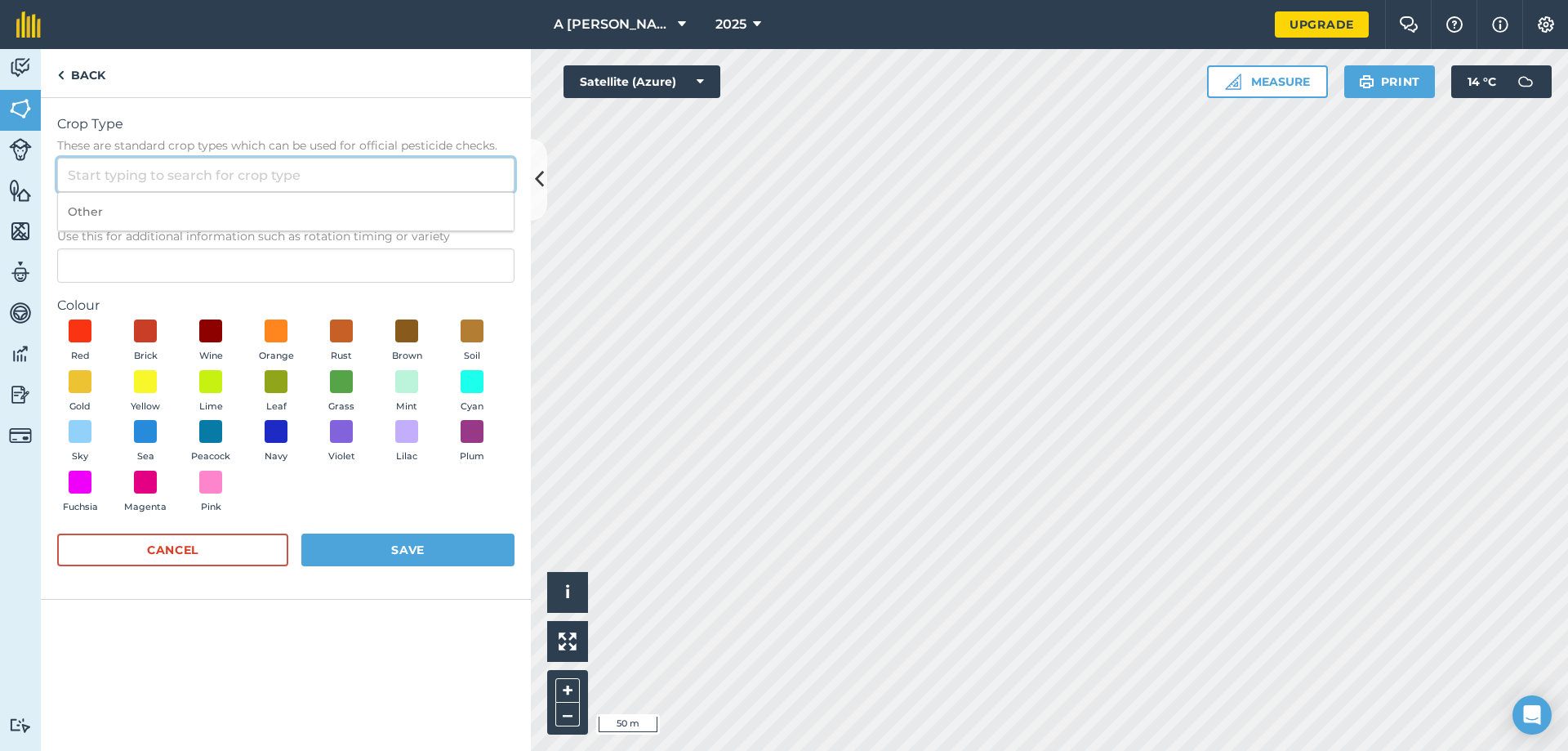
click at [216, 178] on input "Crop Type These are standard crop types which can be used for official pesticid…" at bounding box center [285, 175] width 457 height 34
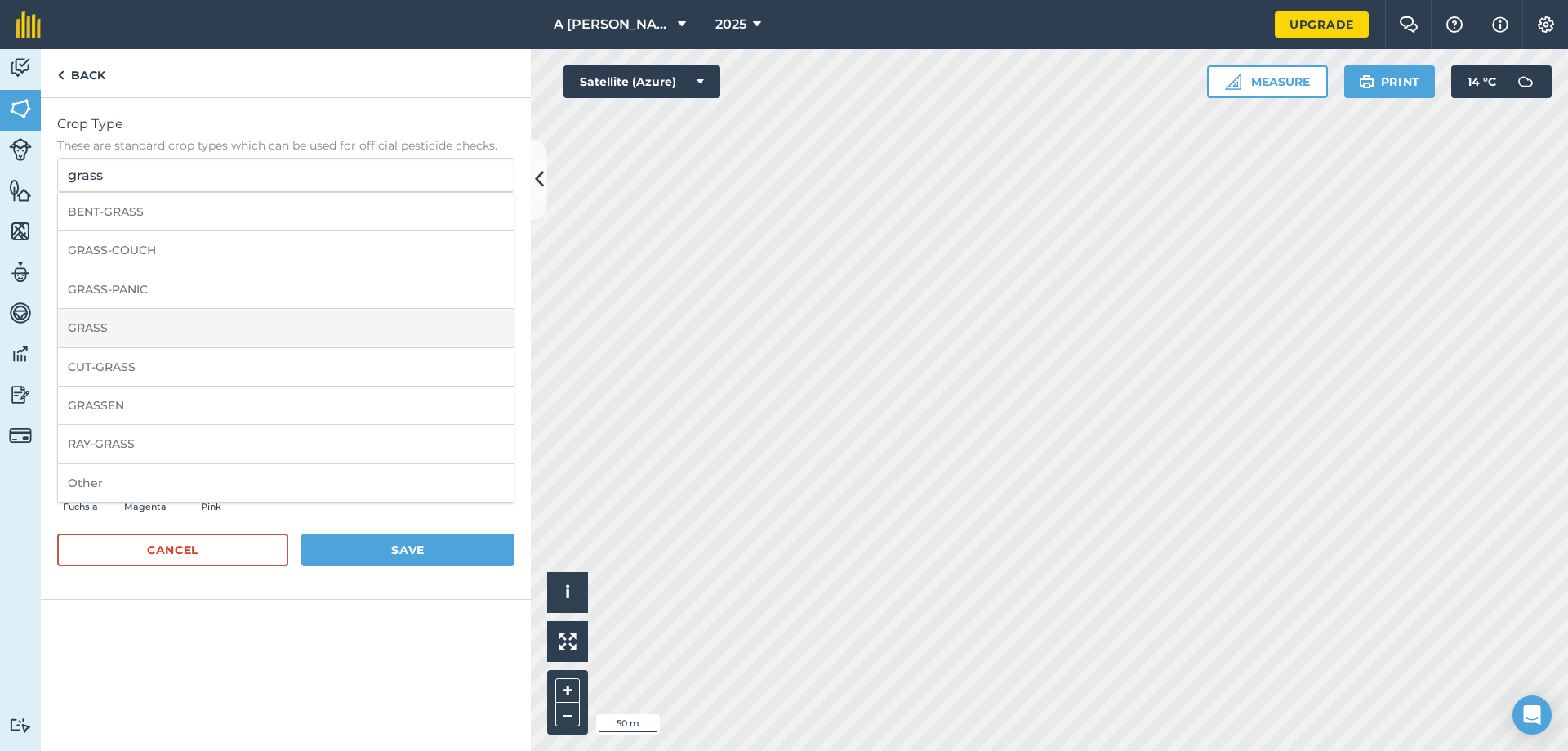
click at [241, 332] on li "GRASS" at bounding box center [285, 328] width 456 height 38
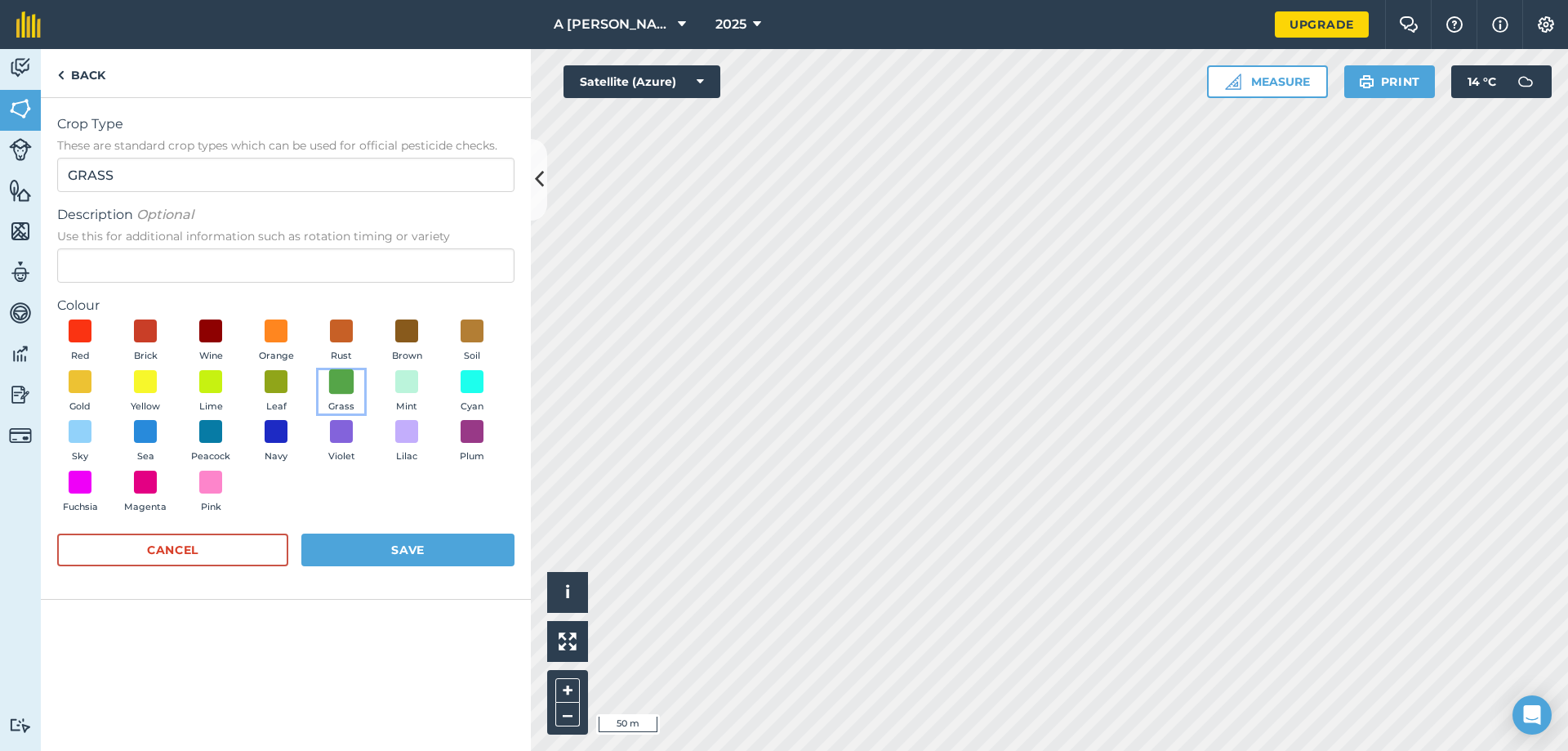
click at [343, 389] on span at bounding box center [341, 381] width 25 height 25
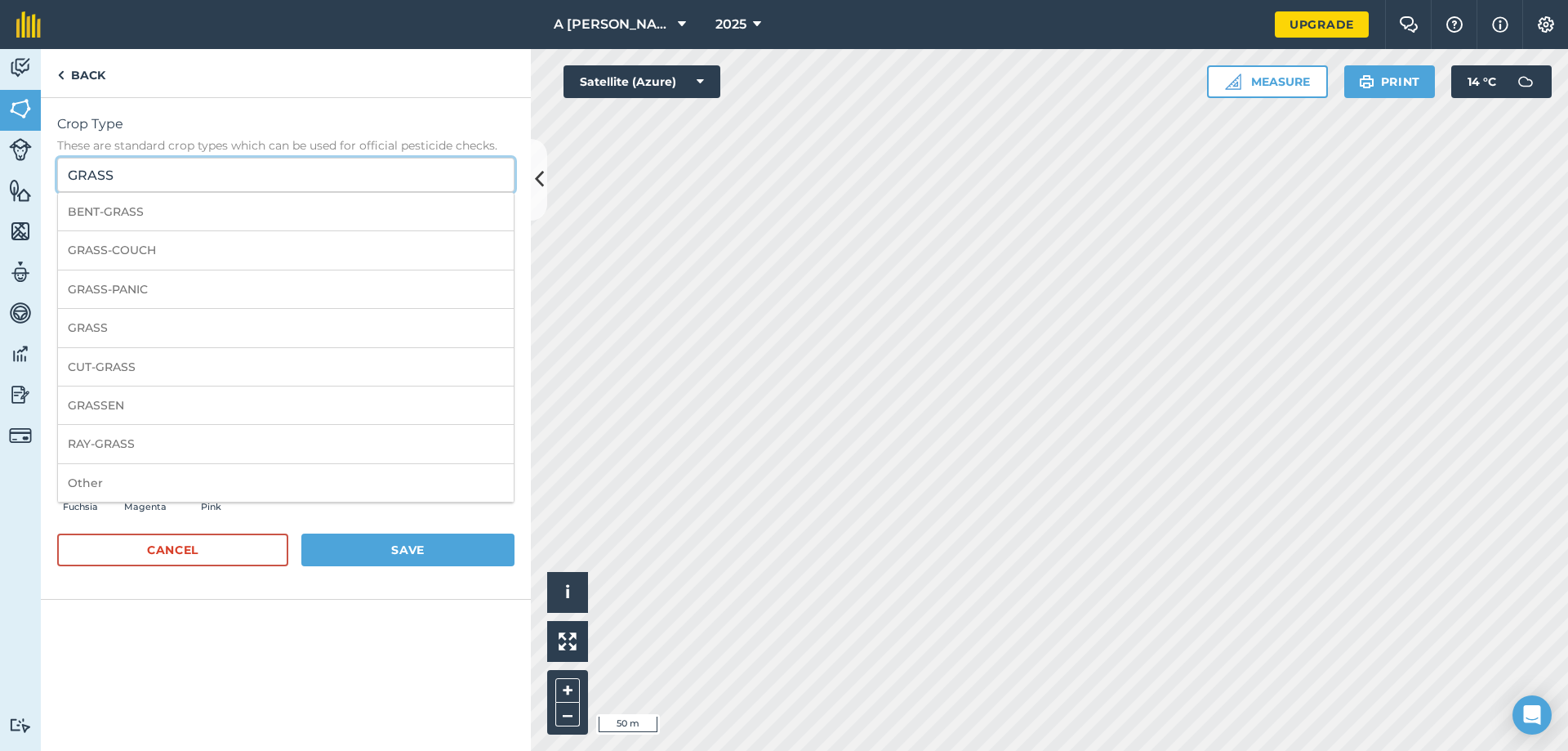
click at [190, 183] on input "GRASS" at bounding box center [285, 175] width 457 height 34
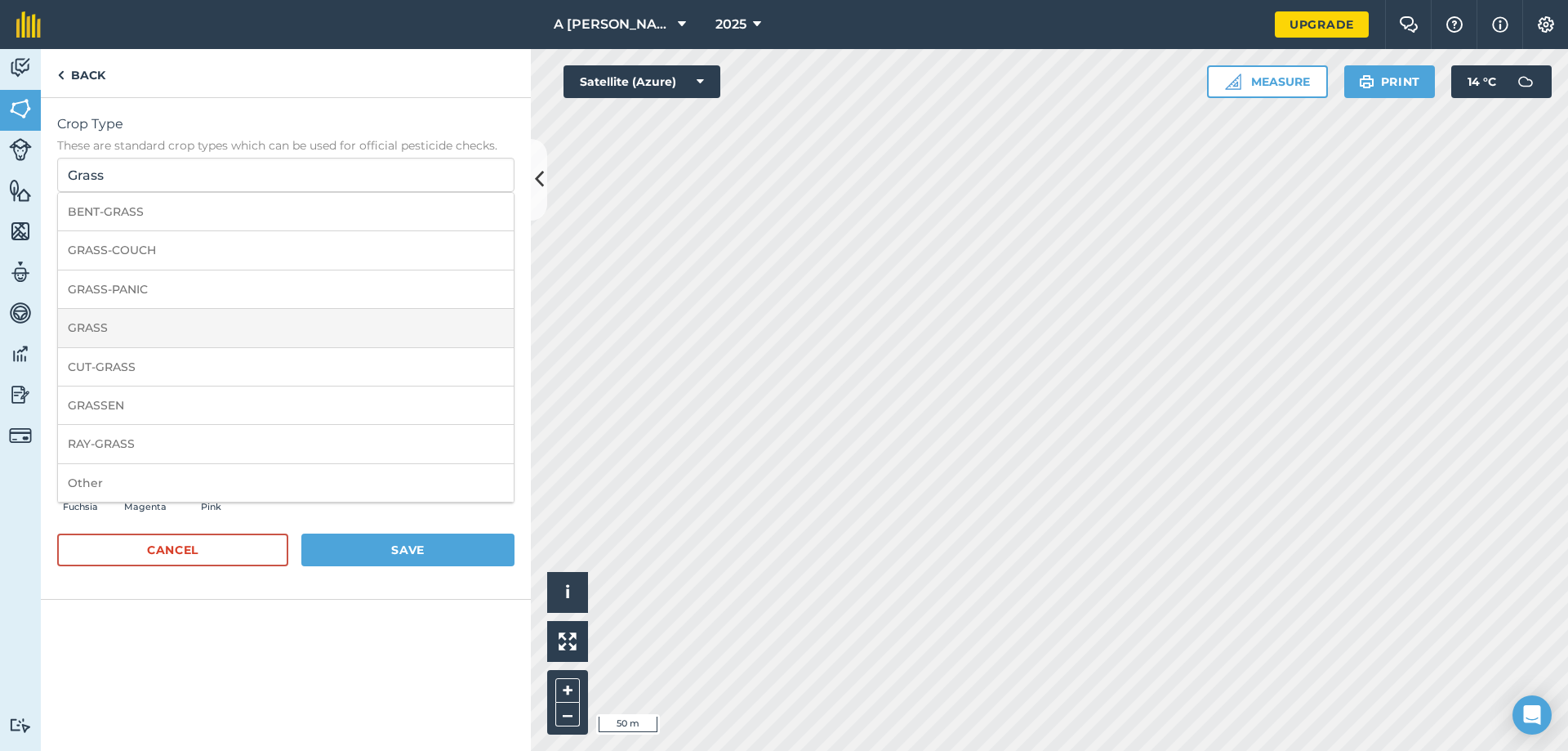
click at [136, 312] on li "GRASS" at bounding box center [285, 328] width 456 height 38
type input "GRASS"
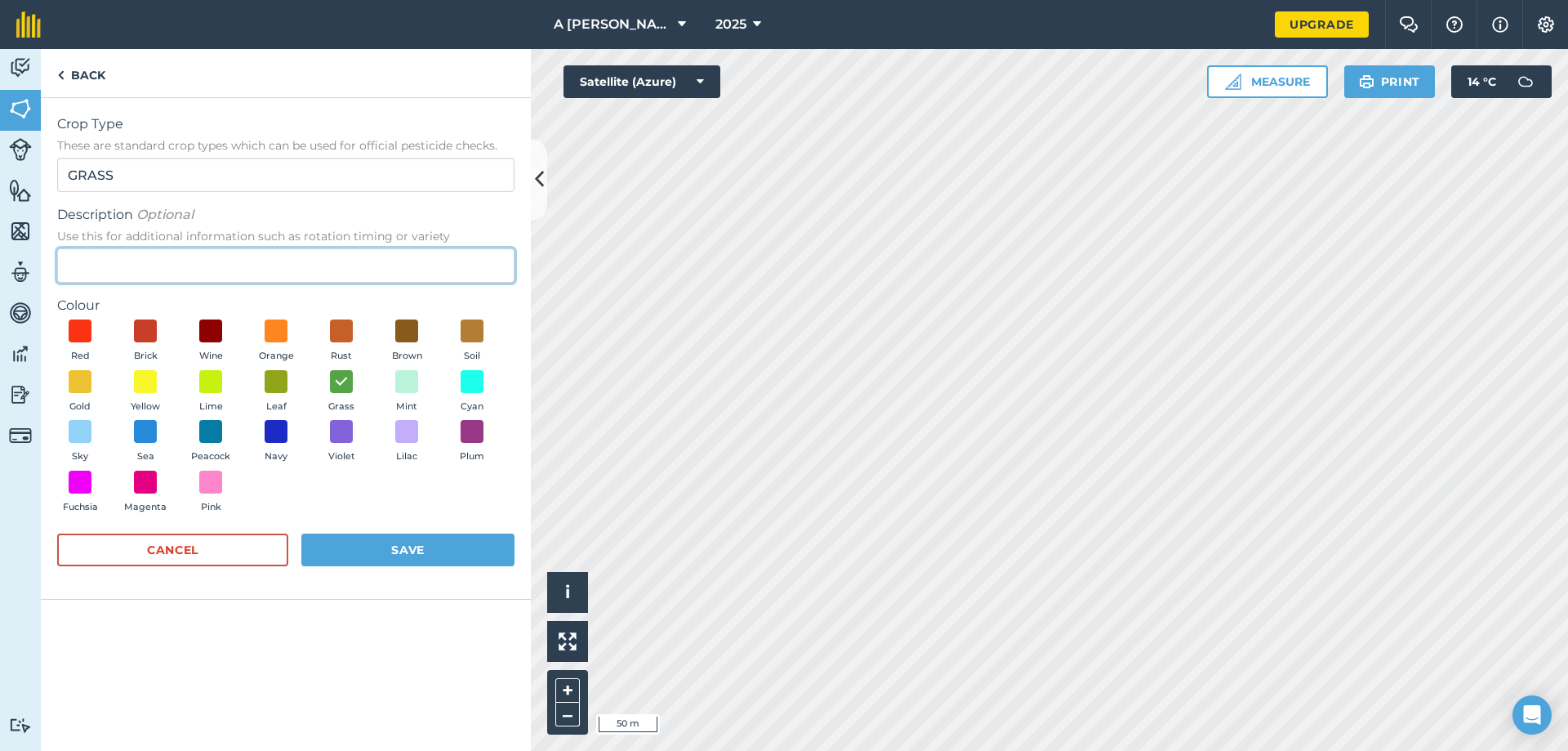
click at [234, 263] on input "Description Optional Use this for additional information such as rotation timin…" at bounding box center [285, 265] width 457 height 34
type input "grazing"
click at [436, 553] on button "Save" at bounding box center [408, 550] width 213 height 33
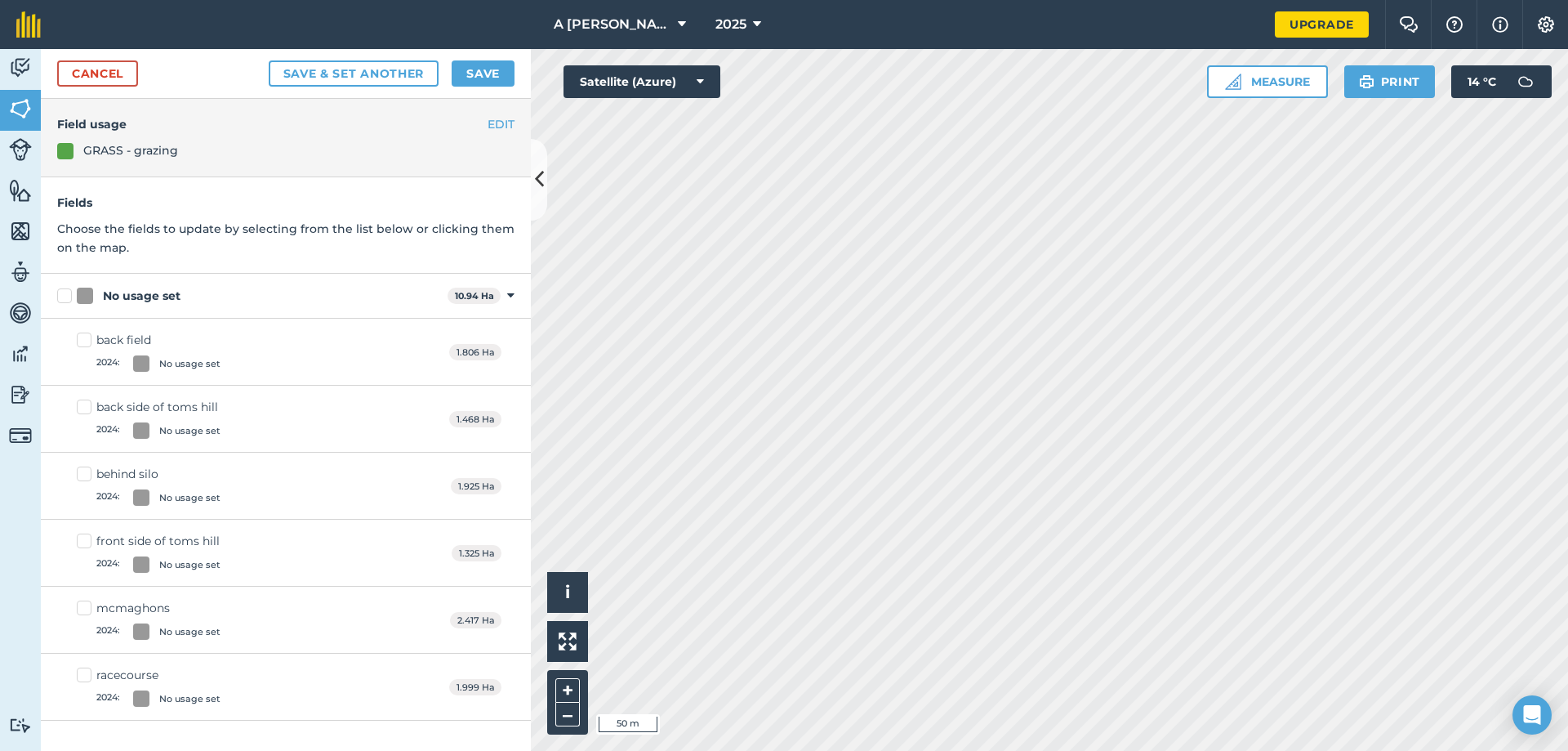
click at [87, 341] on label "back field 2024 : No usage set" at bounding box center [149, 351] width 144 height 40
click at [87, 341] on input "back field 2024 : No usage set" at bounding box center [82, 337] width 11 height 11
checkbox input "true"
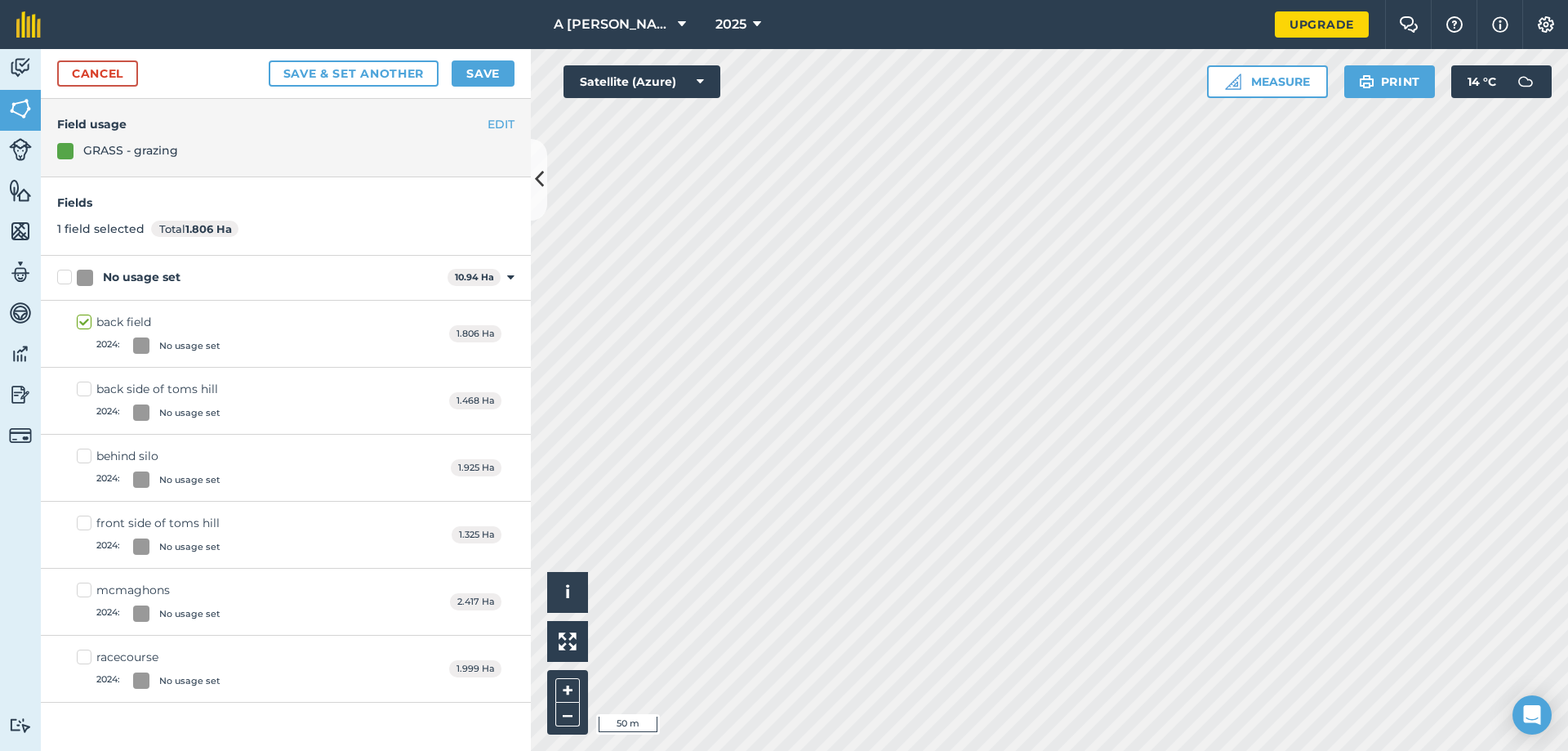
click at [83, 156] on div "GRASS - grazing" at bounding box center [130, 150] width 95 height 18
click at [66, 152] on div at bounding box center [65, 151] width 16 height 16
click at [90, 387] on label "back side of toms hill 2024 : No usage set" at bounding box center [149, 400] width 144 height 40
click at [87, 387] on input "back side of toms hill 2024 : No usage set" at bounding box center [82, 386] width 11 height 11
checkbox input "true"
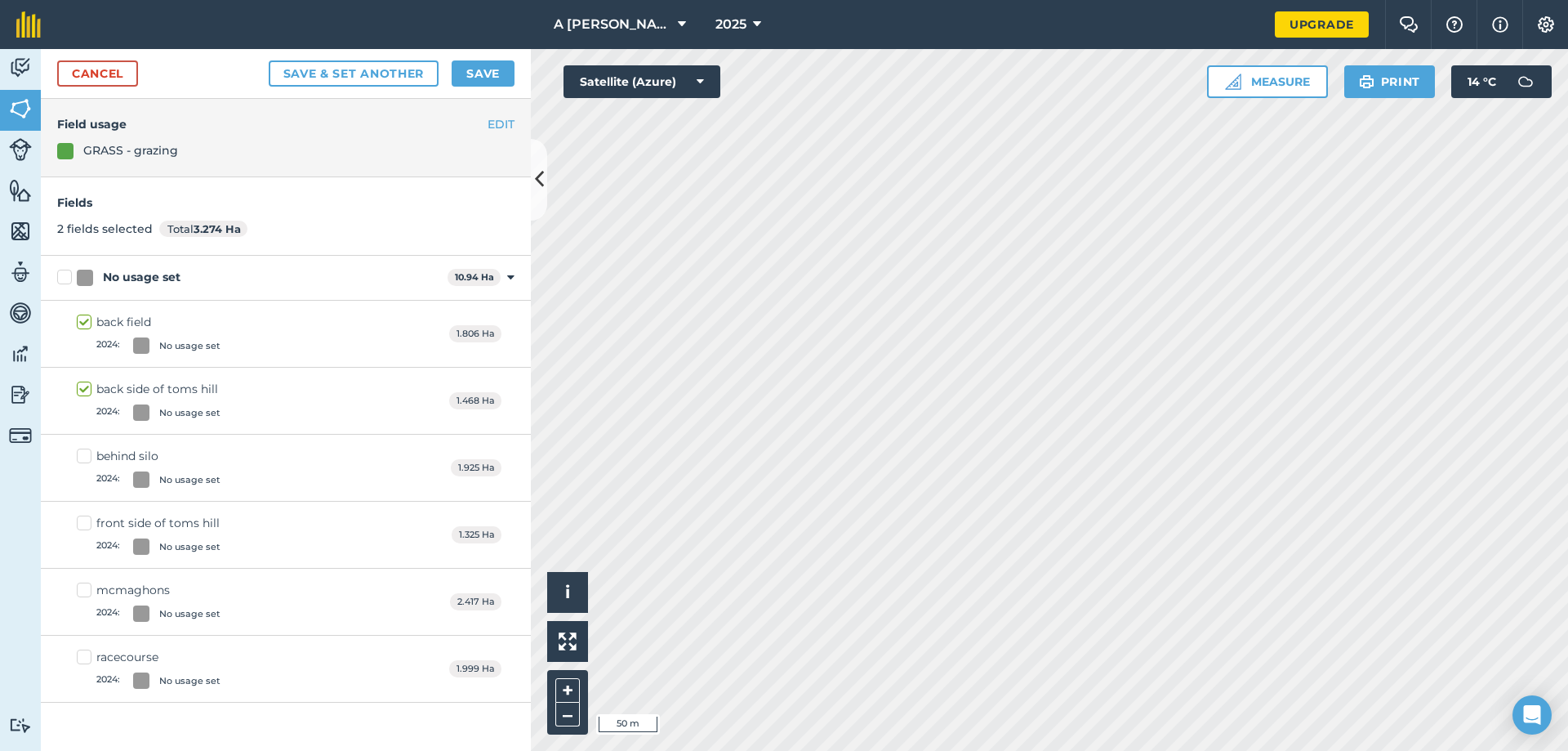
drag, startPoint x: 90, startPoint y: 457, endPoint x: 85, endPoint y: 481, distance: 24.5
click at [88, 457] on label "behind silo 2024 : No usage set" at bounding box center [149, 467] width 144 height 40
click at [87, 457] on input "behind silo 2024 : No usage set" at bounding box center [82, 453] width 11 height 11
checkbox input "true"
click at [81, 522] on label "front side of toms hill 2024 : No usage set" at bounding box center [149, 534] width 144 height 40
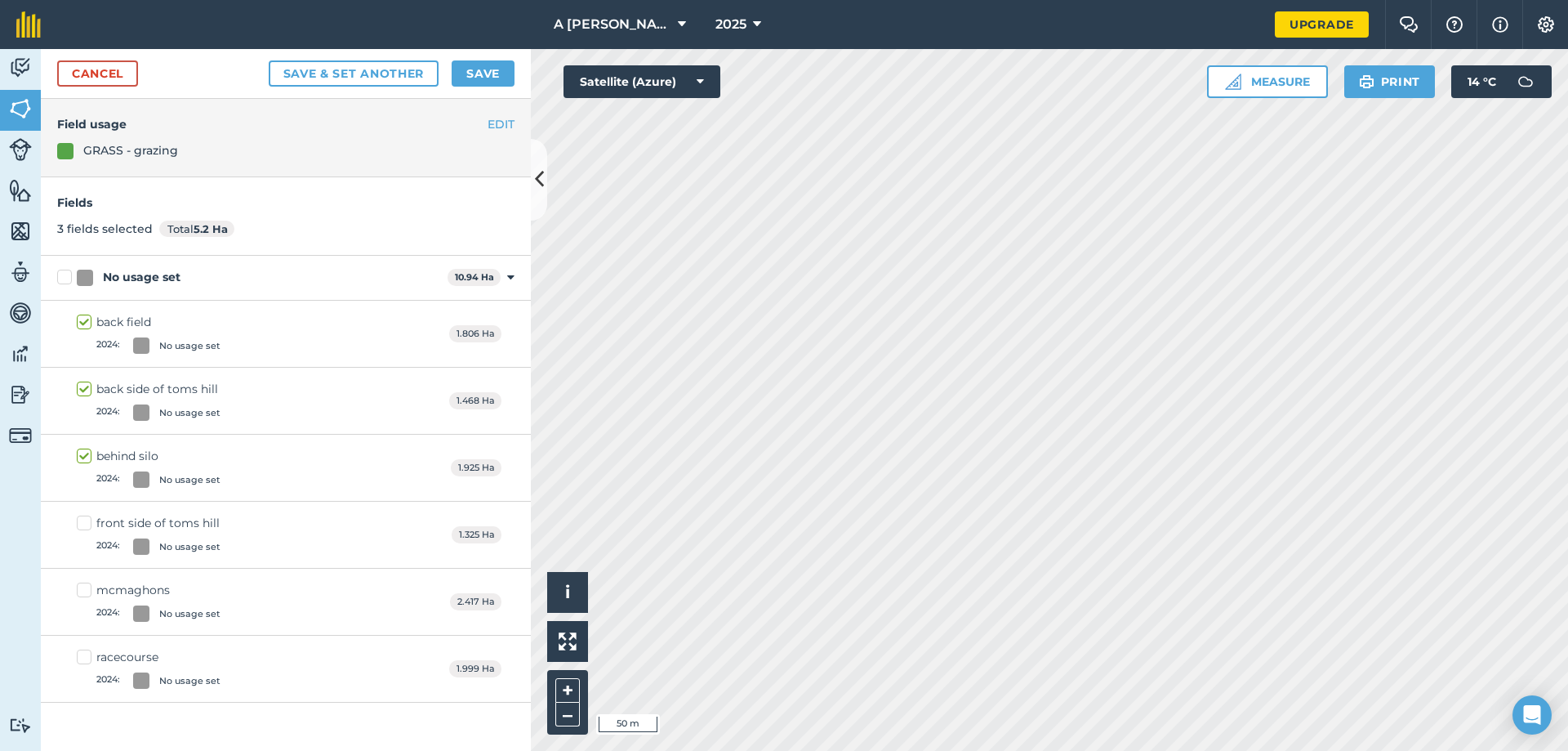
click at [81, 522] on input "front side of toms hill 2024 : No usage set" at bounding box center [82, 520] width 11 height 11
checkbox input "true"
click at [90, 586] on label "mcmaghons 2024 : No usage set" at bounding box center [149, 602] width 144 height 40
click at [87, 586] on input "mcmaghons 2024 : No usage set" at bounding box center [82, 587] width 11 height 11
checkbox input "true"
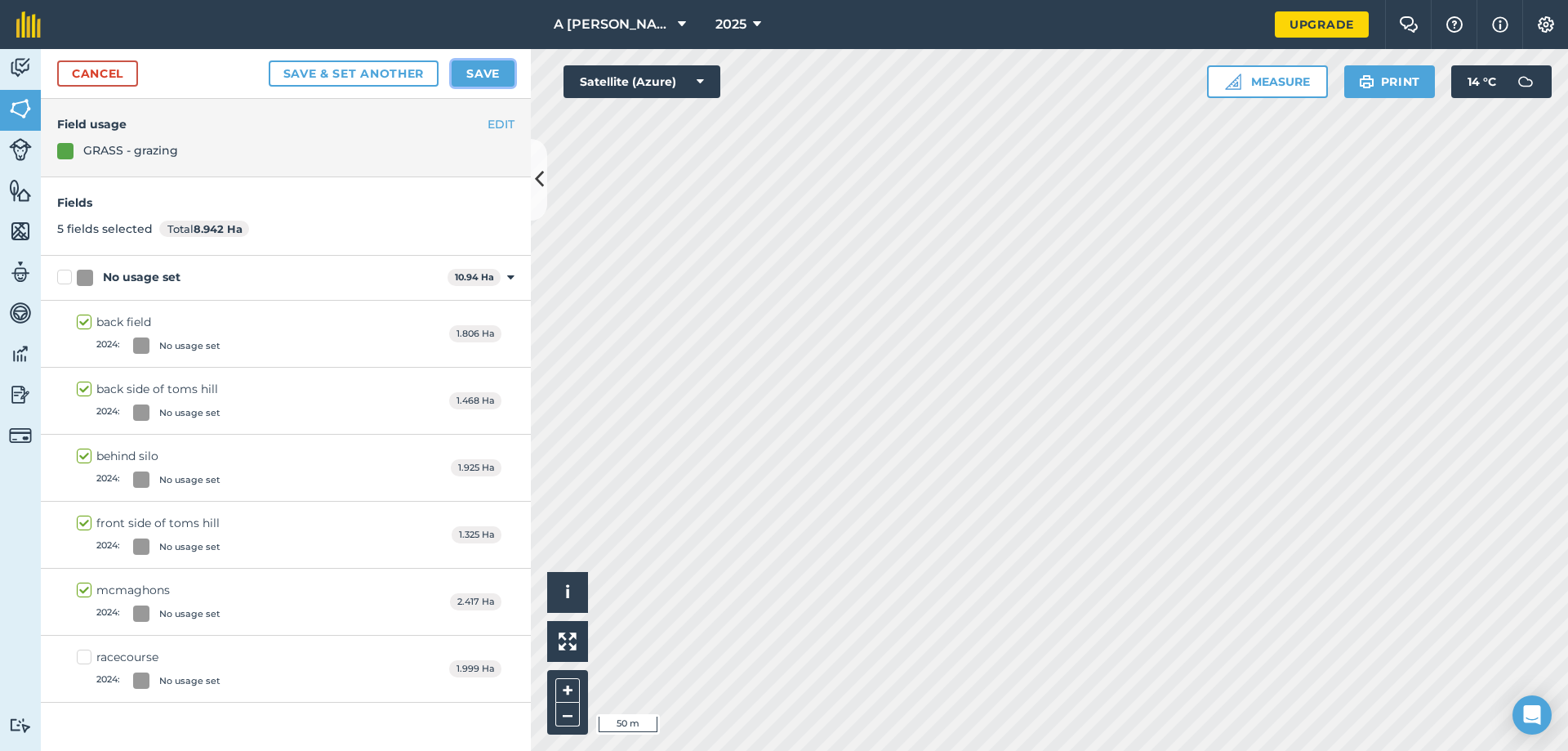
click at [490, 78] on button "Save" at bounding box center [483, 73] width 63 height 26
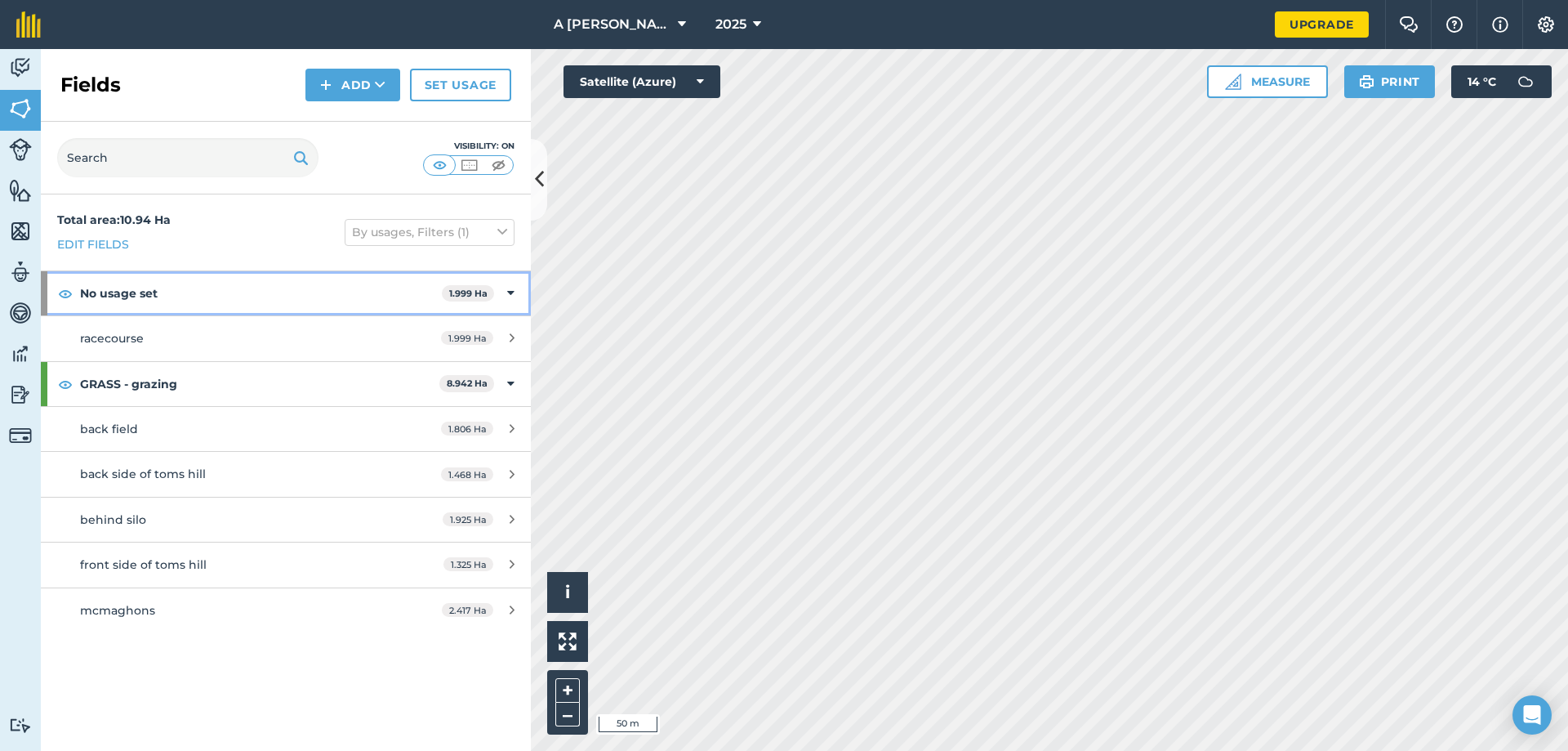
click at [365, 292] on strong "No usage set" at bounding box center [260, 293] width 361 height 44
click at [370, 292] on strong "No usage set" at bounding box center [262, 293] width 365 height 44
click at [278, 343] on div "racecourse" at bounding box center [233, 338] width 307 height 18
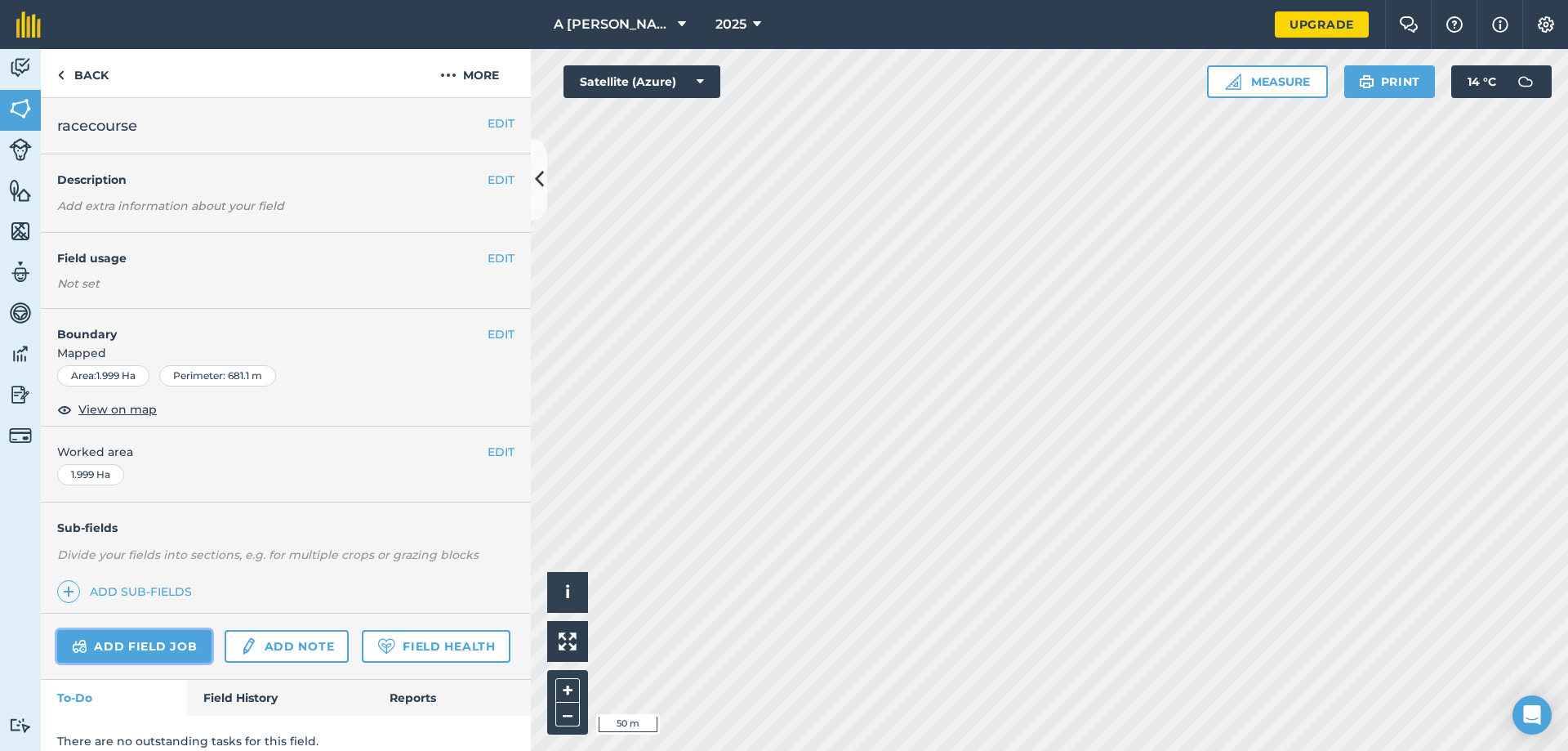
click at [139, 640] on link "Add field job" at bounding box center [134, 646] width 154 height 33
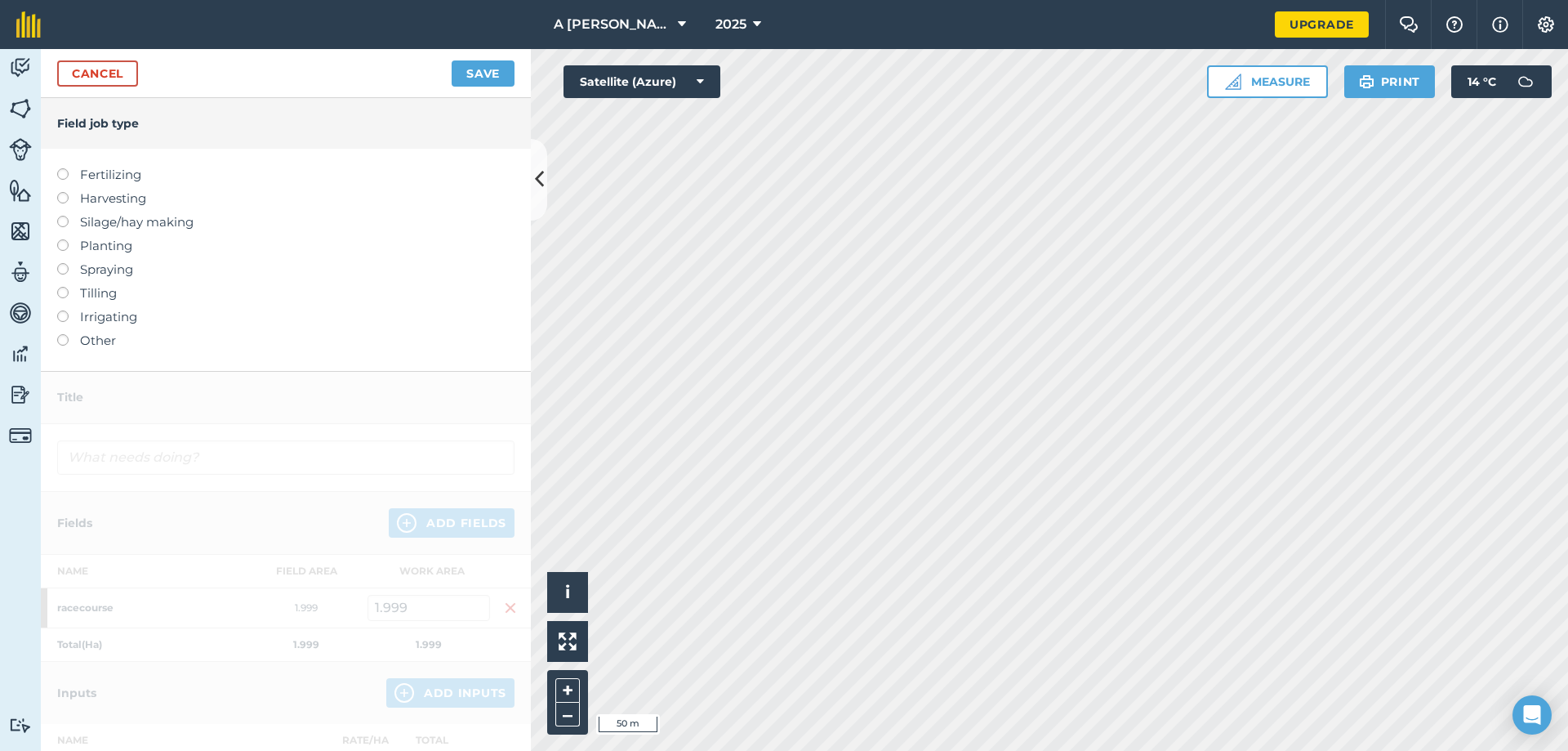
click at [63, 216] on label at bounding box center [68, 216] width 23 height 0
type input "Silage/hay making"
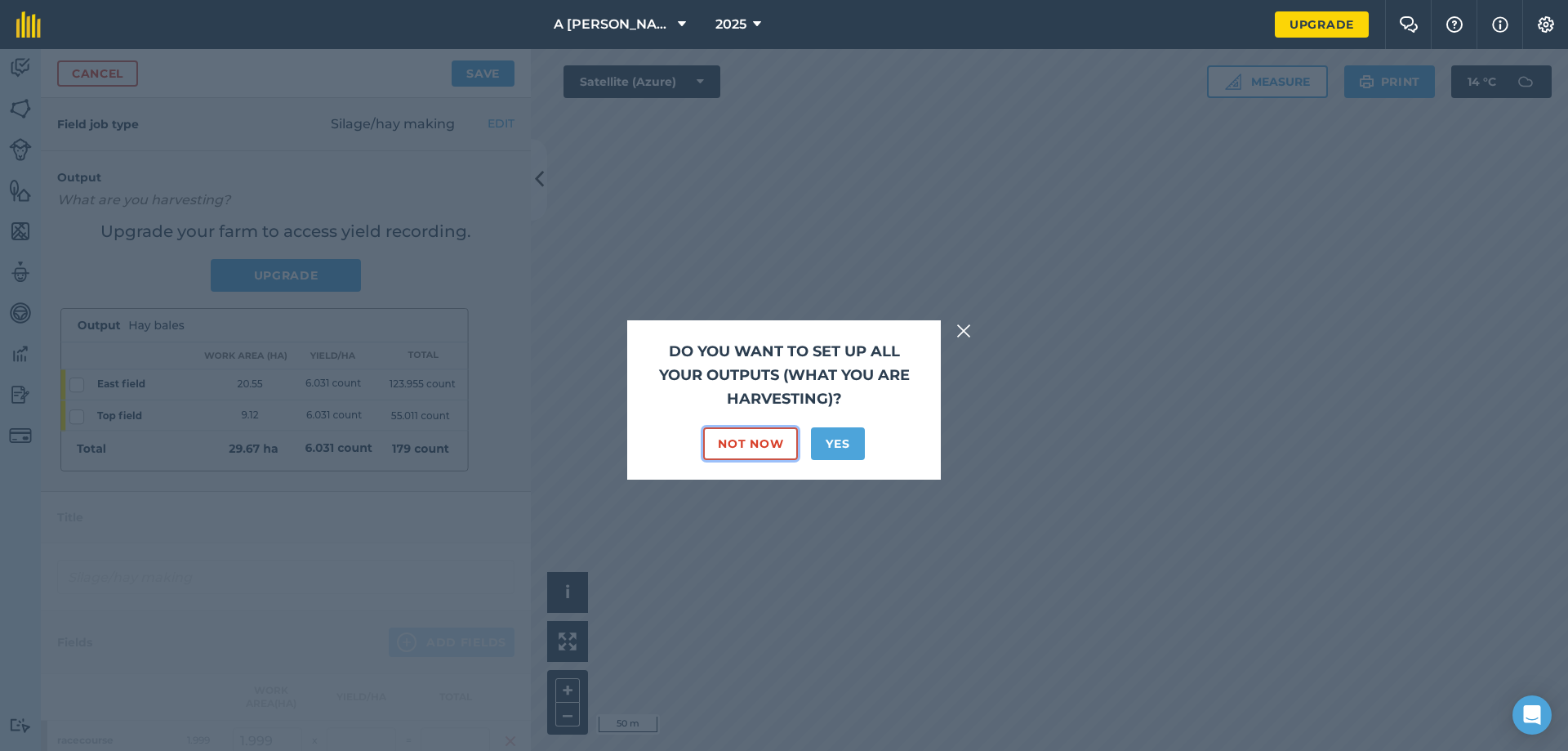
click at [774, 439] on button "Not Now" at bounding box center [750, 444] width 95 height 33
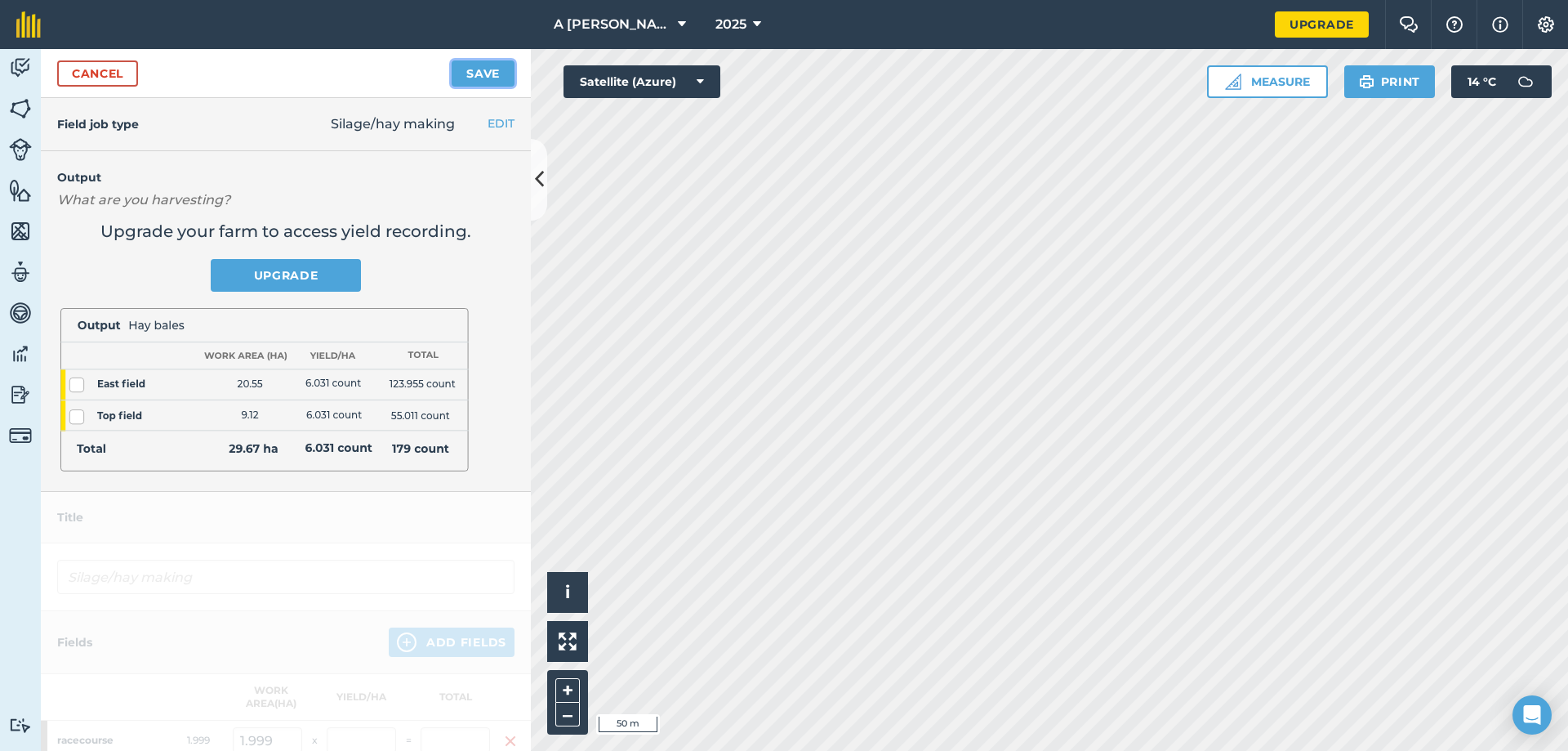
click at [488, 66] on button "Save" at bounding box center [483, 73] width 63 height 26
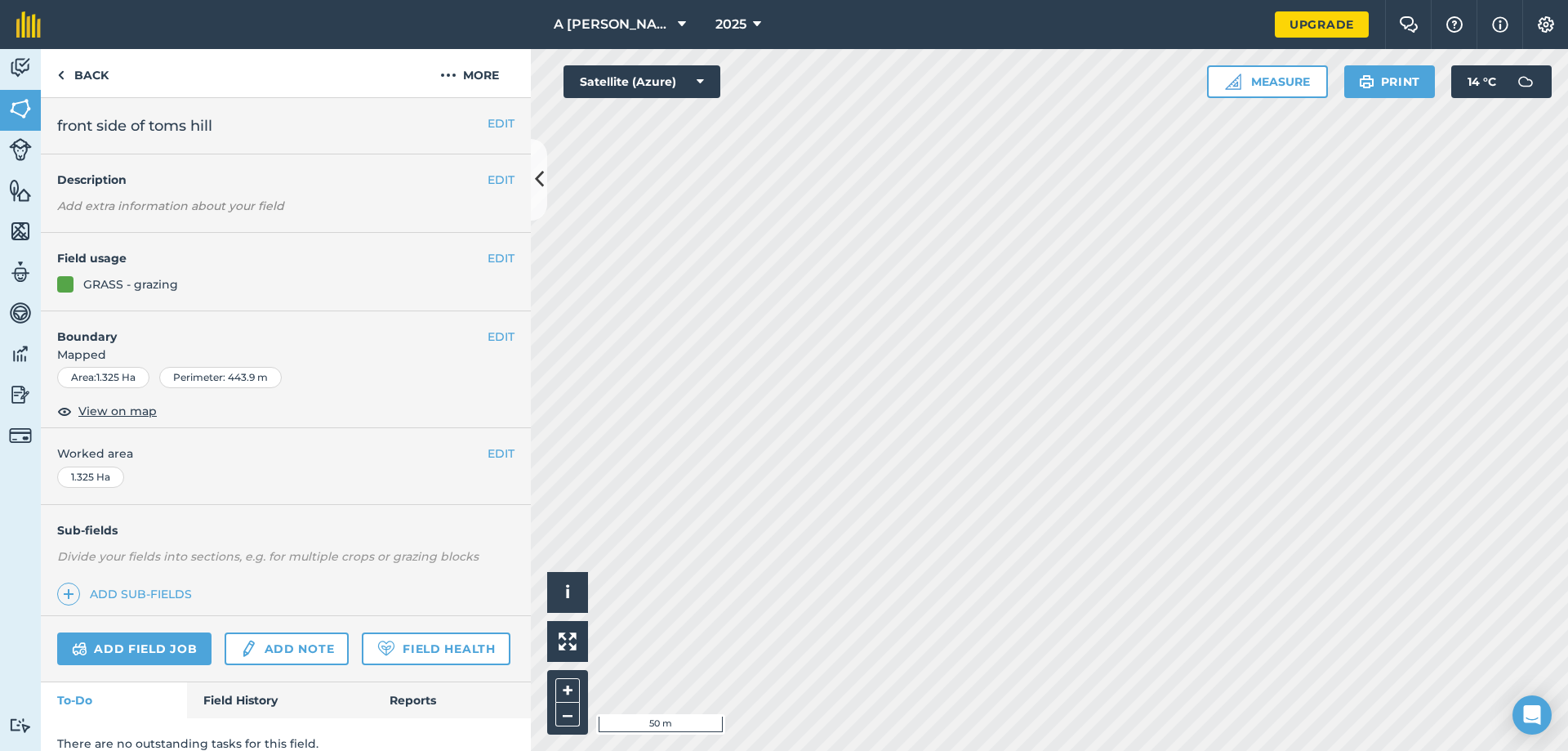
click at [501, 338] on div "EDIT Boundary Mapped Area : 1.325 Ha Perimeter : 443.9 m View on map" at bounding box center [285, 371] width 490 height 118
click at [488, 338] on button "EDIT" at bounding box center [501, 337] width 27 height 18
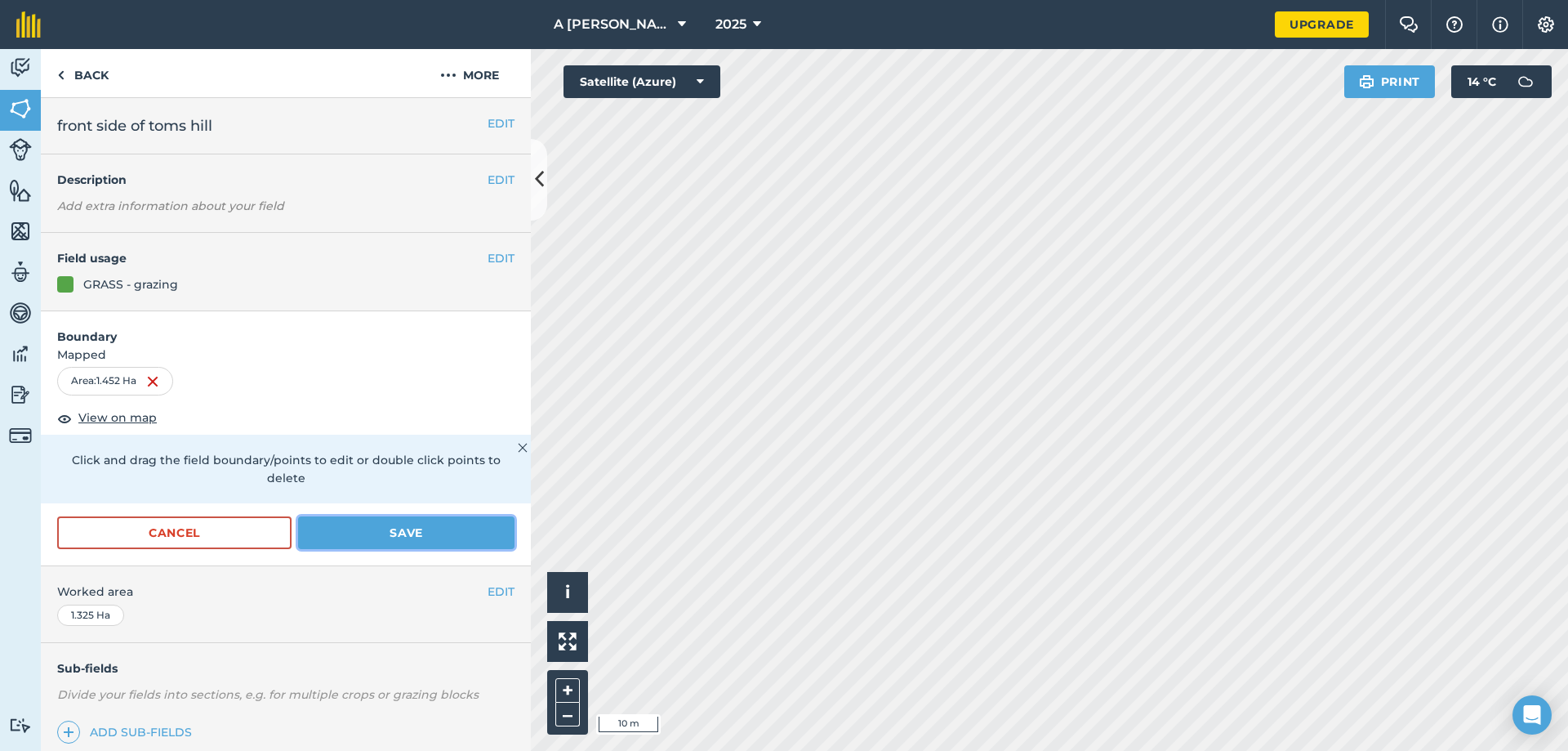
click at [428, 538] on button "Save" at bounding box center [406, 533] width 216 height 33
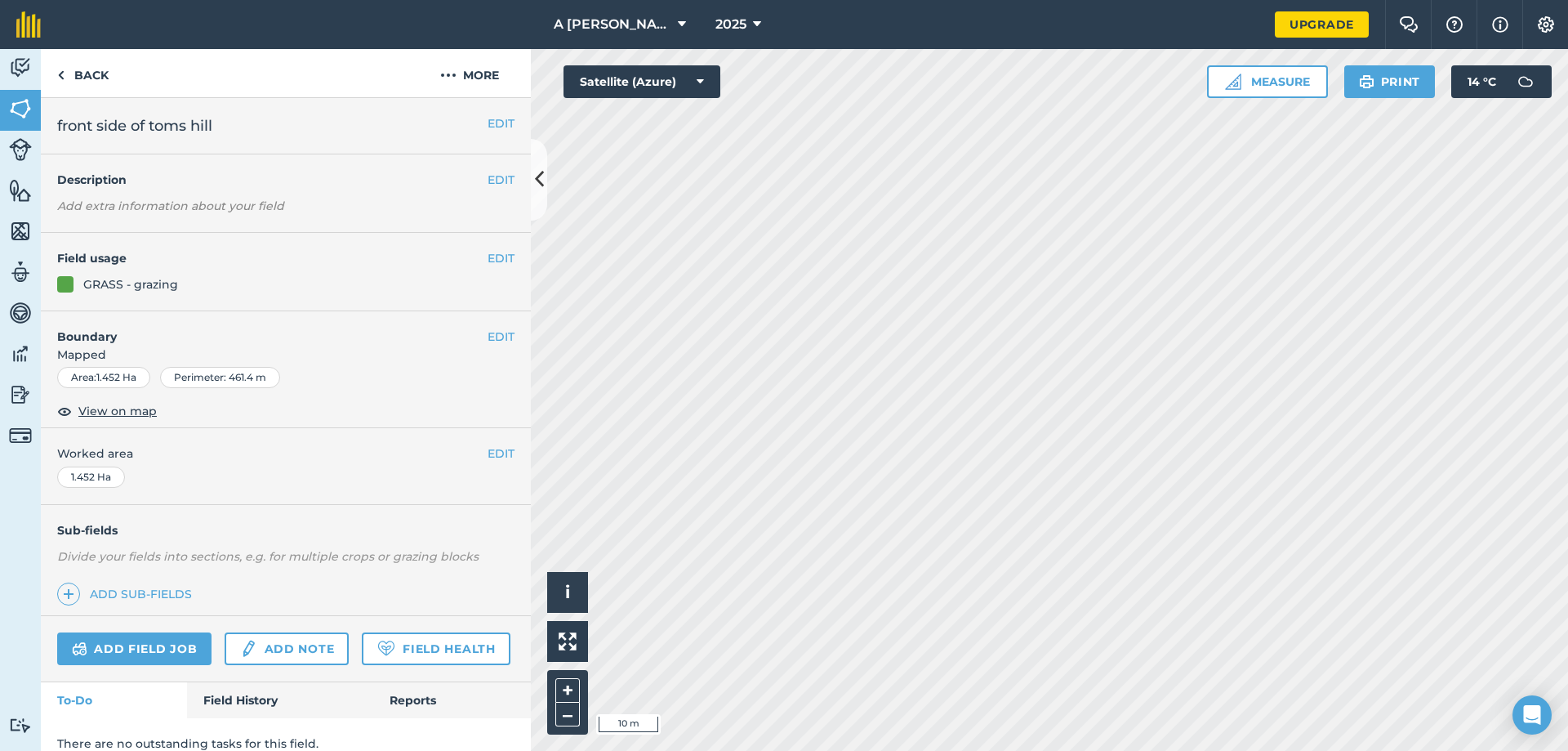
click at [406, 451] on div "Activity Fields Livestock Features Maps Team Vehicles Data Reporting Billing Tu…" at bounding box center [784, 400] width 1568 height 701
click at [490, 336] on button "EDIT" at bounding box center [501, 337] width 27 height 18
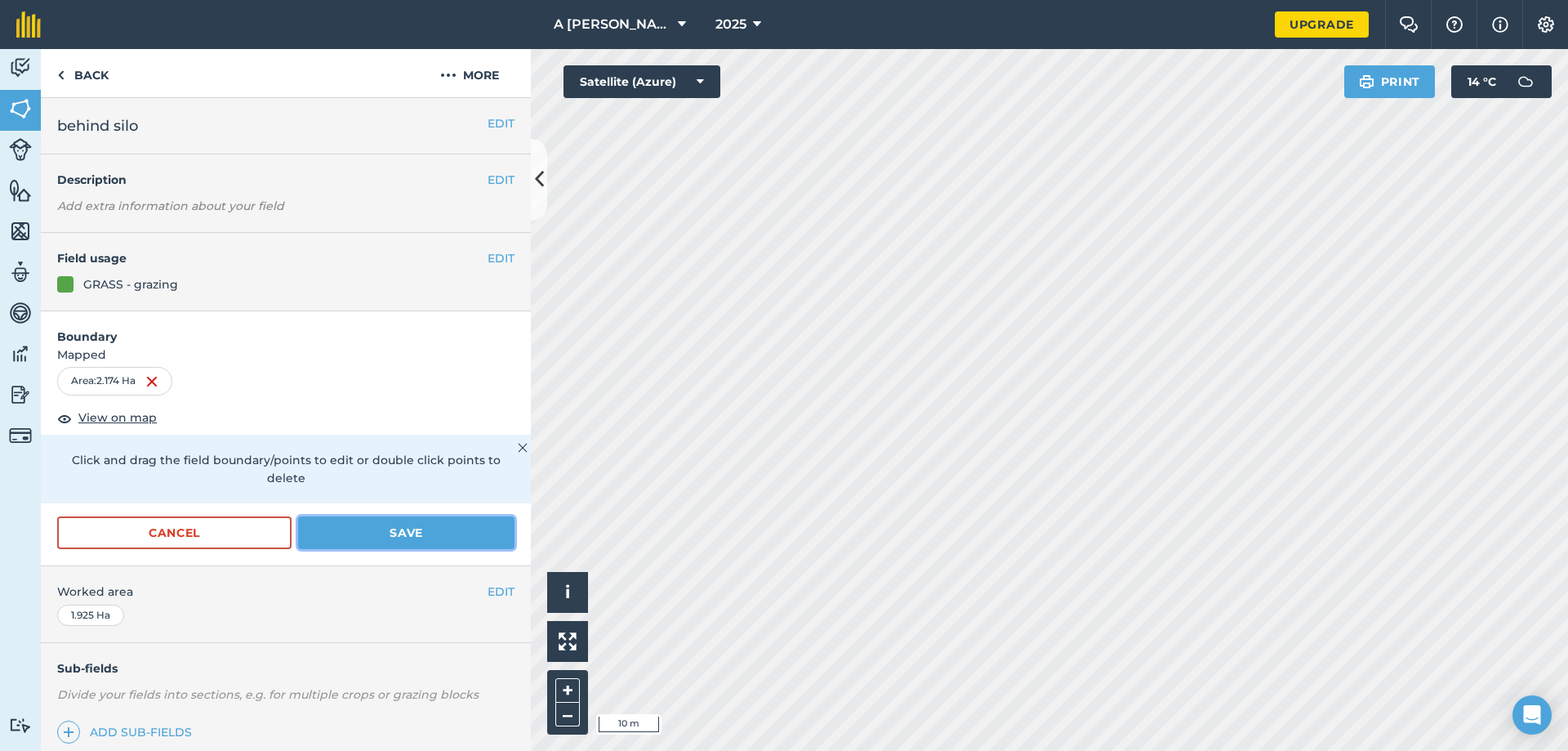
click at [458, 528] on button "Save" at bounding box center [406, 533] width 216 height 33
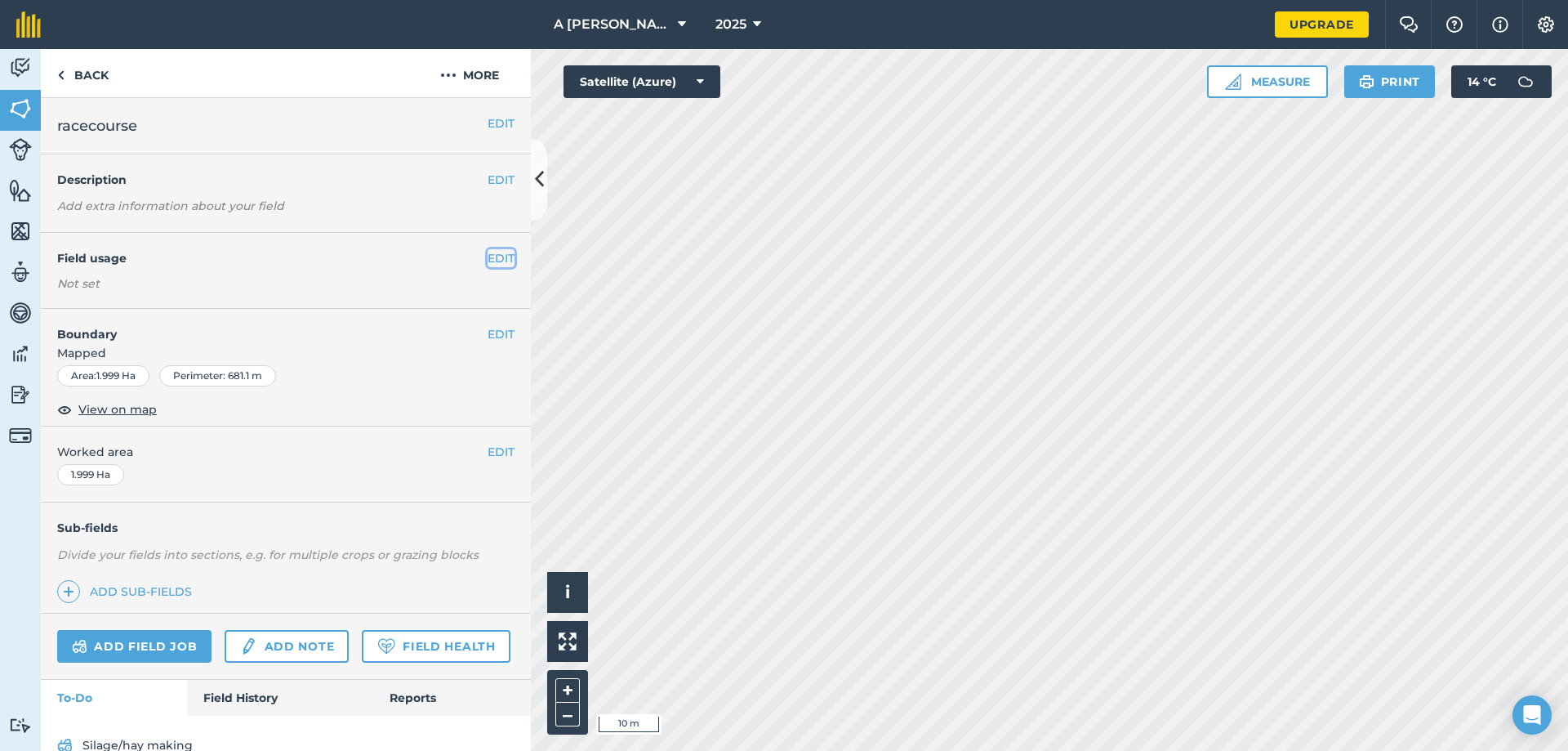
click at [489, 262] on button "EDIT" at bounding box center [501, 258] width 27 height 18
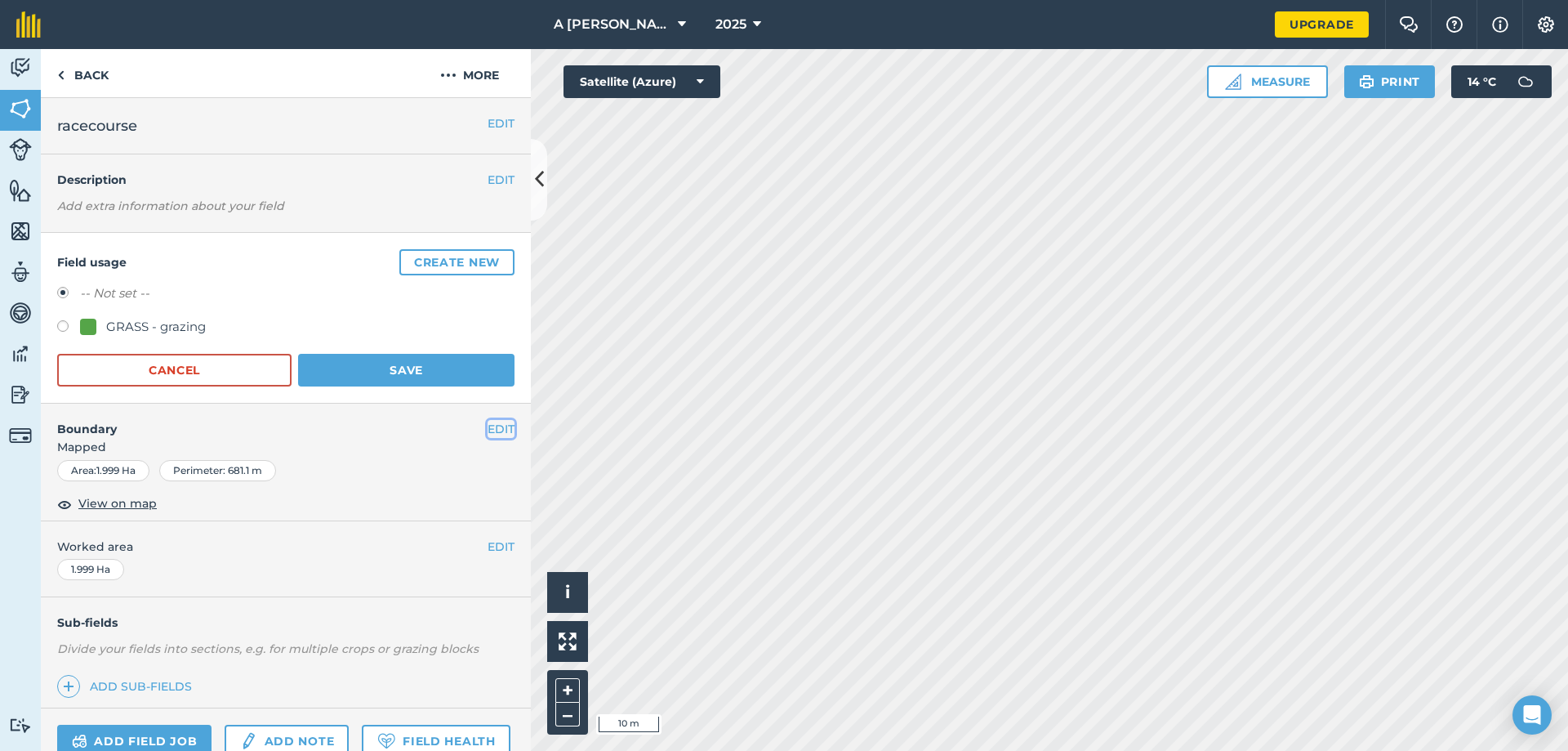
click at [487, 430] on button "EDIT" at bounding box center [501, 428] width 27 height 18
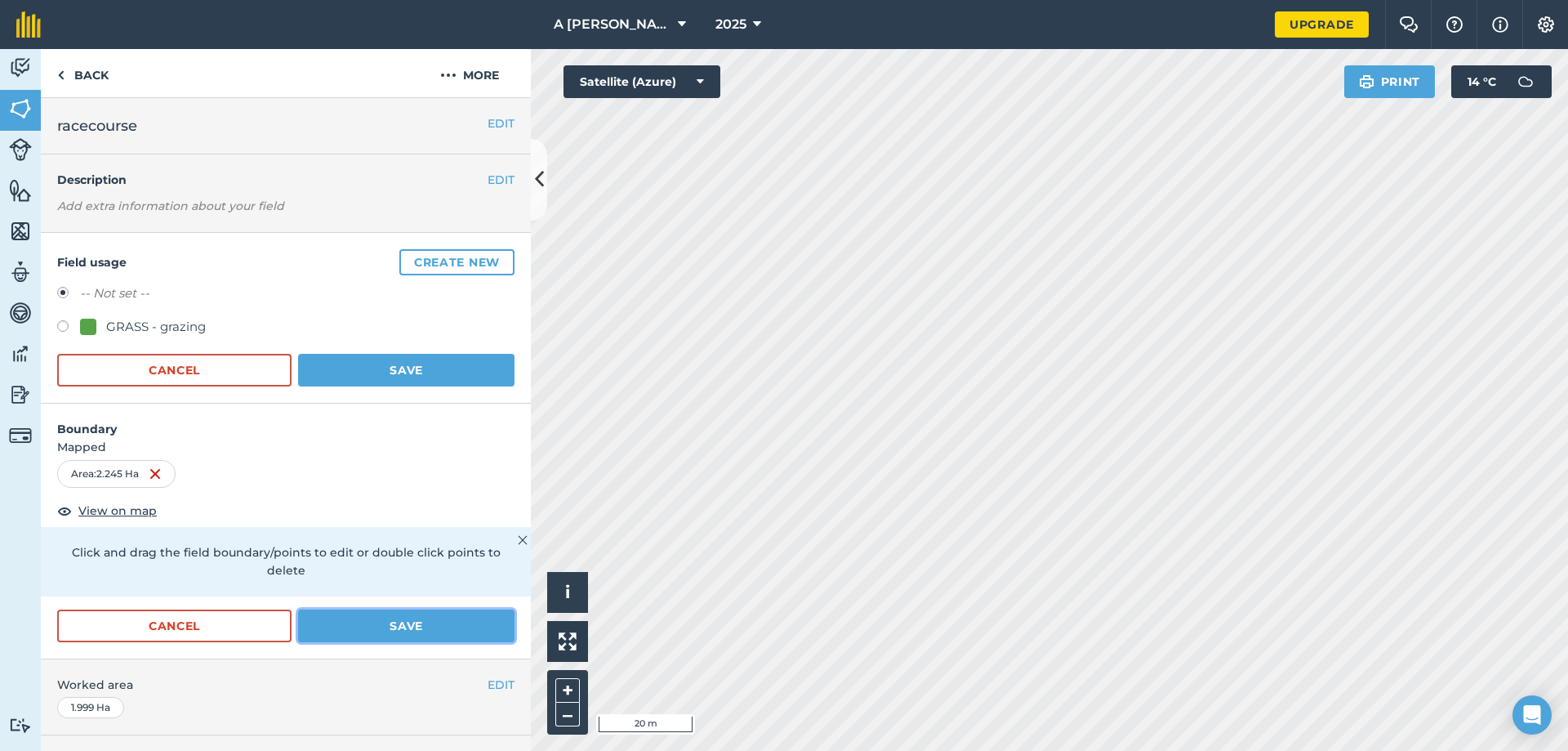
click at [413, 620] on button "Save" at bounding box center [406, 626] width 216 height 33
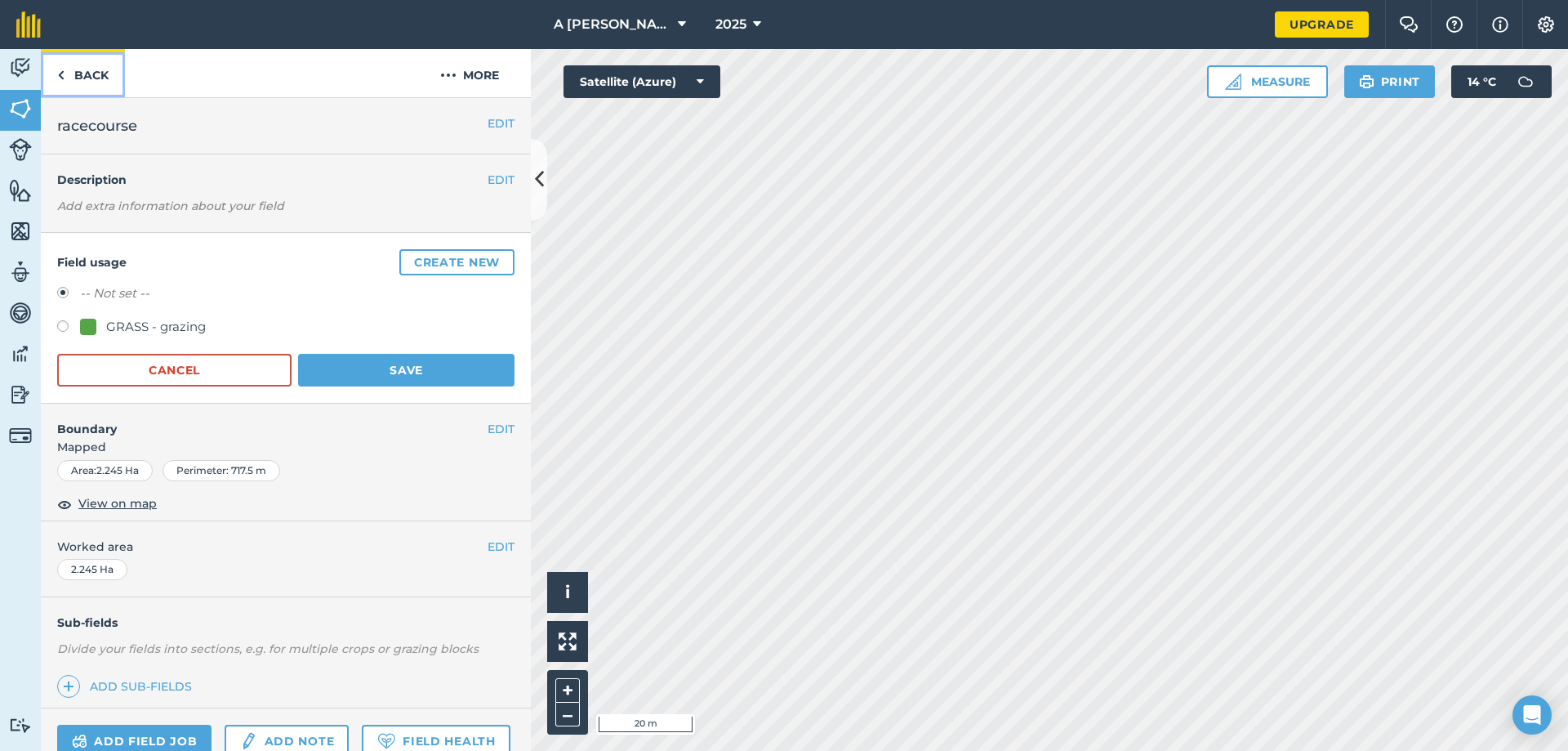
click at [69, 70] on link "Back" at bounding box center [82, 72] width 84 height 48
click at [370, 371] on button "Save" at bounding box center [406, 370] width 216 height 33
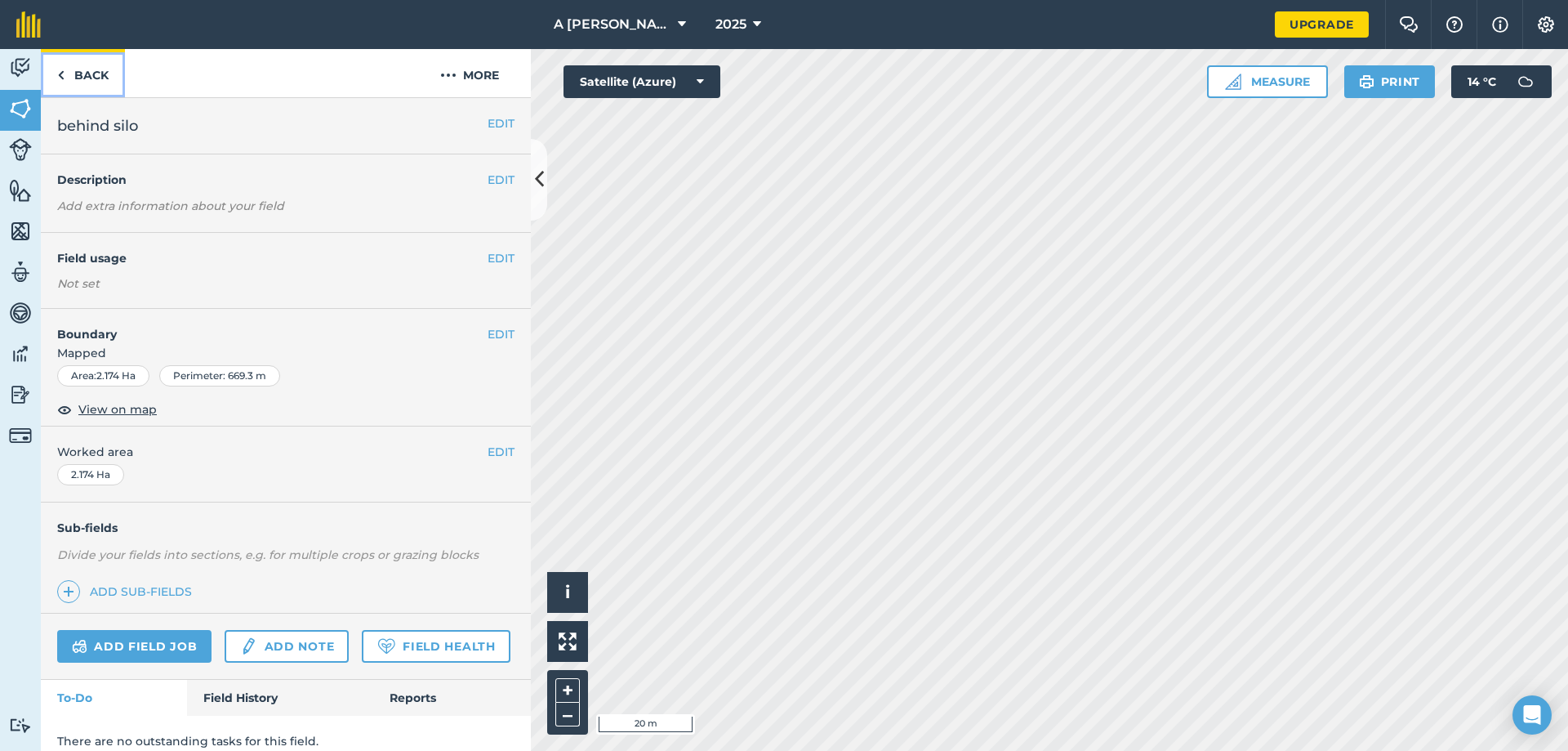
click at [67, 76] on link "Back" at bounding box center [82, 72] width 84 height 48
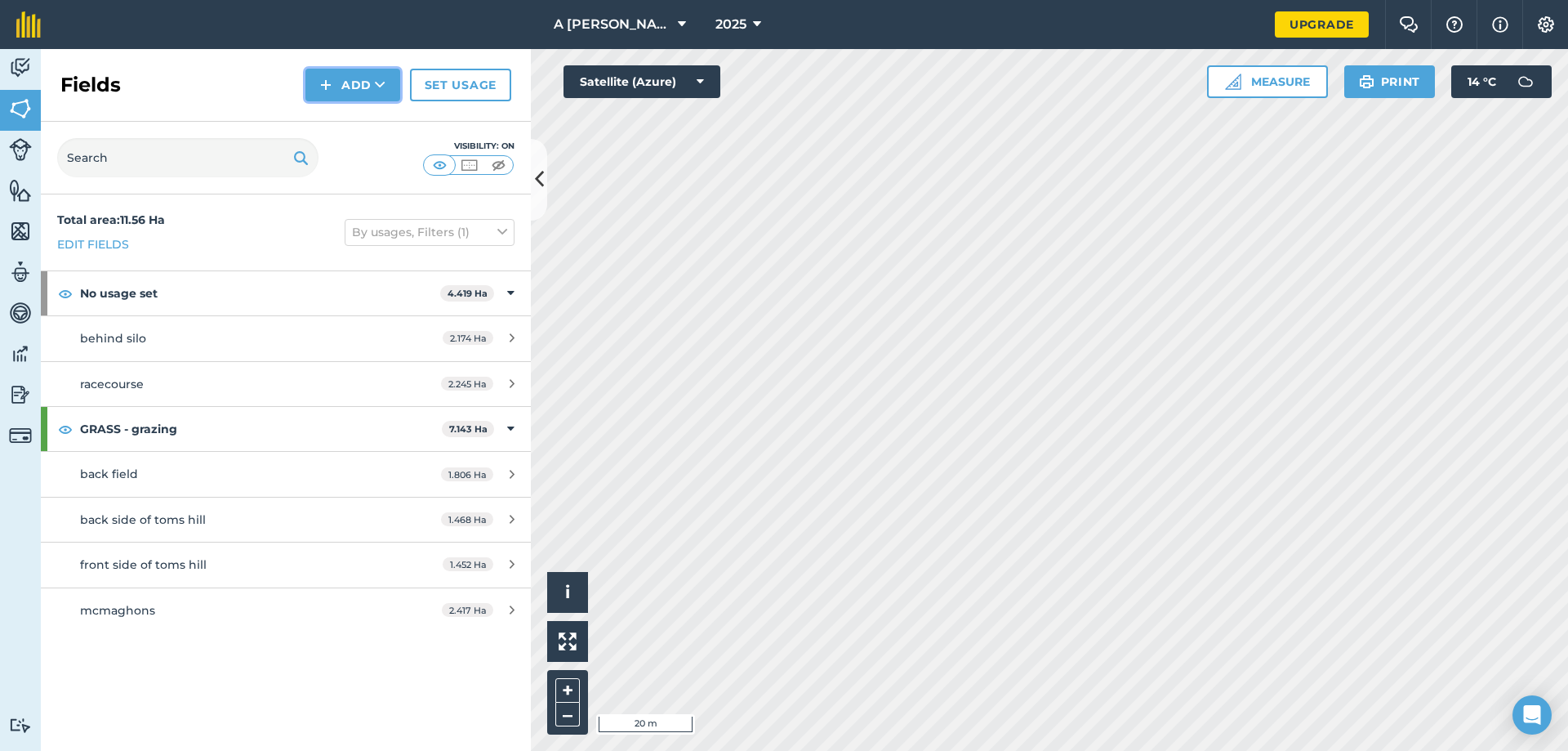
click at [354, 89] on button "Add" at bounding box center [352, 85] width 95 height 33
click at [351, 121] on link "Draw" at bounding box center [352, 122] width 90 height 36
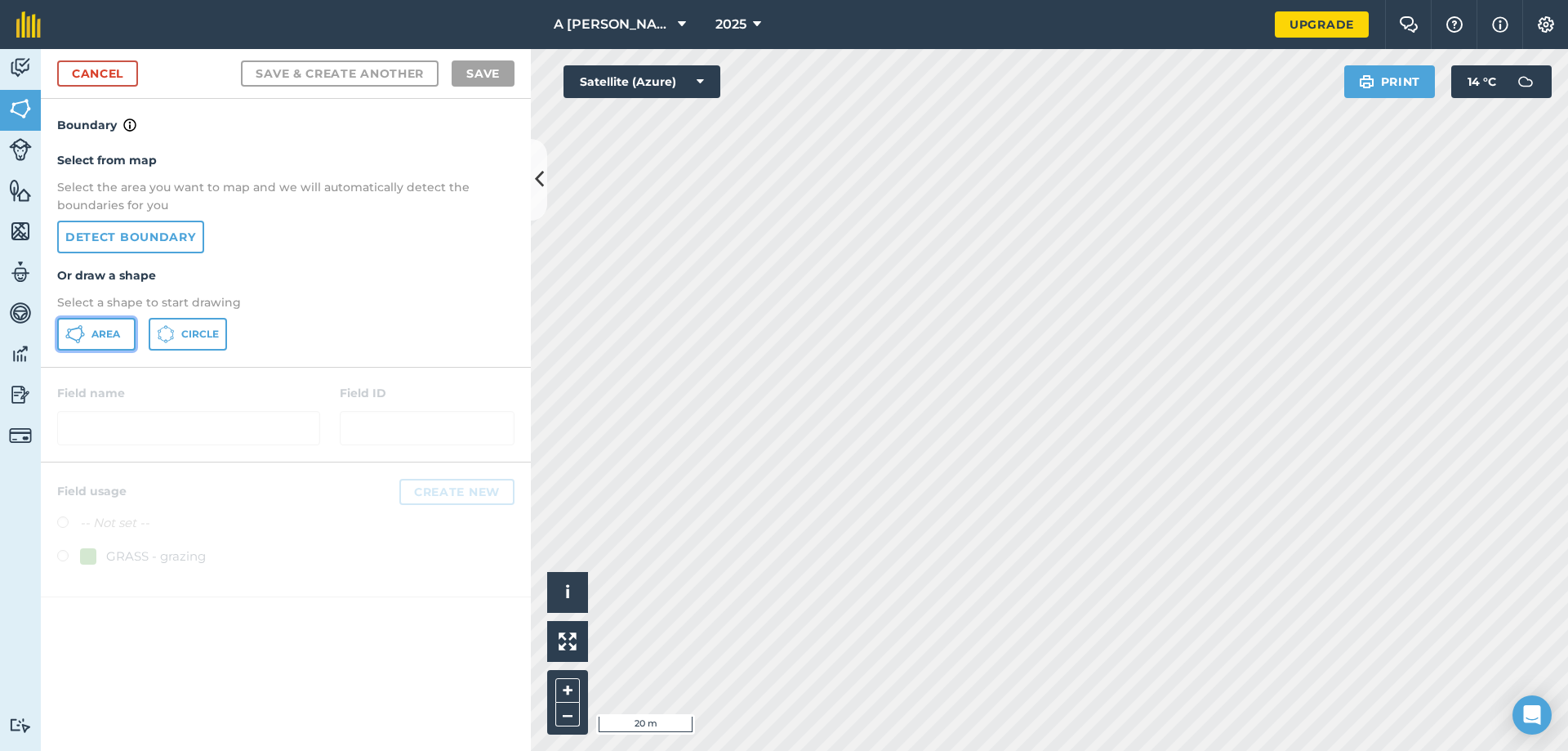
click at [102, 335] on span "Area" at bounding box center [106, 334] width 29 height 13
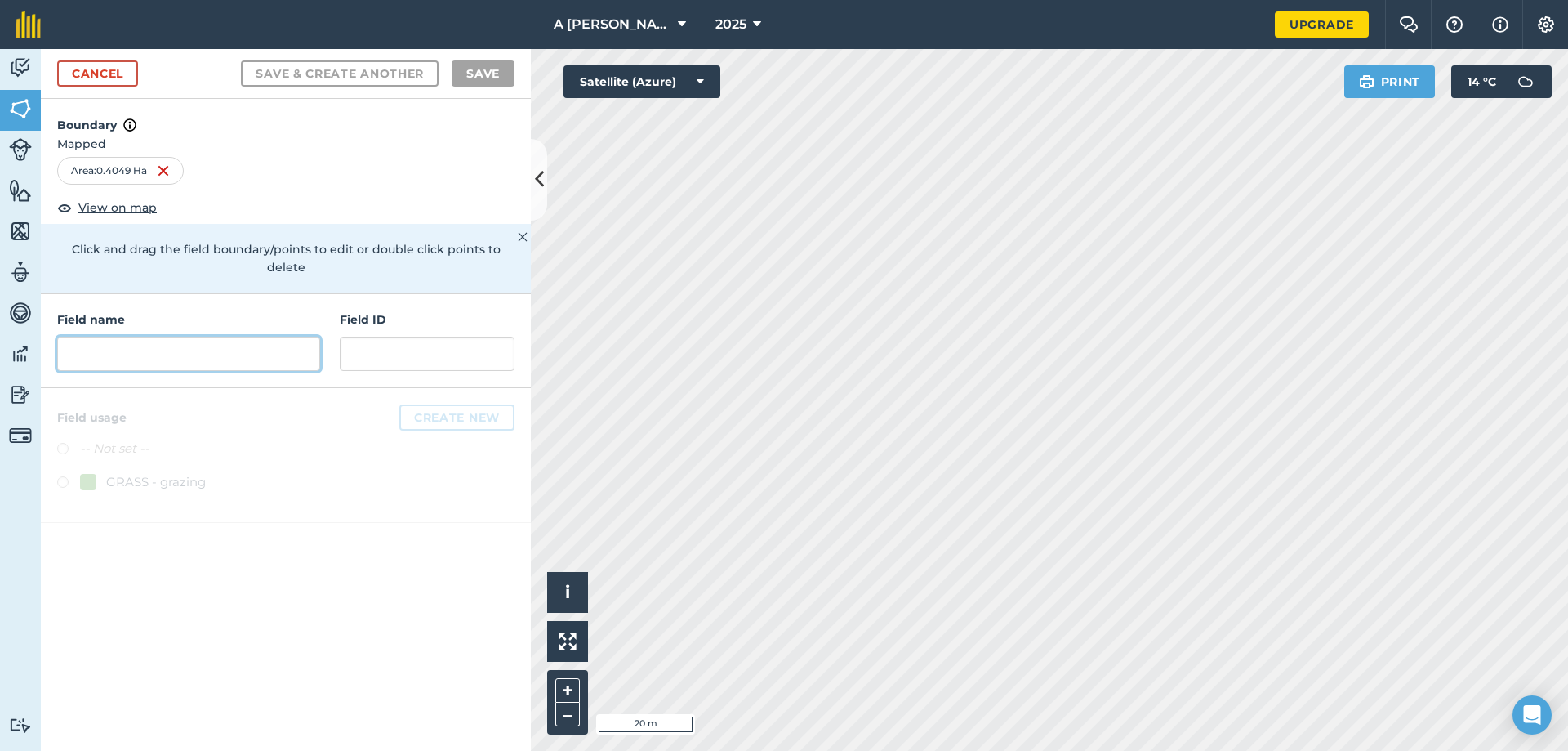
click at [139, 336] on input "text" at bounding box center [188, 353] width 263 height 34
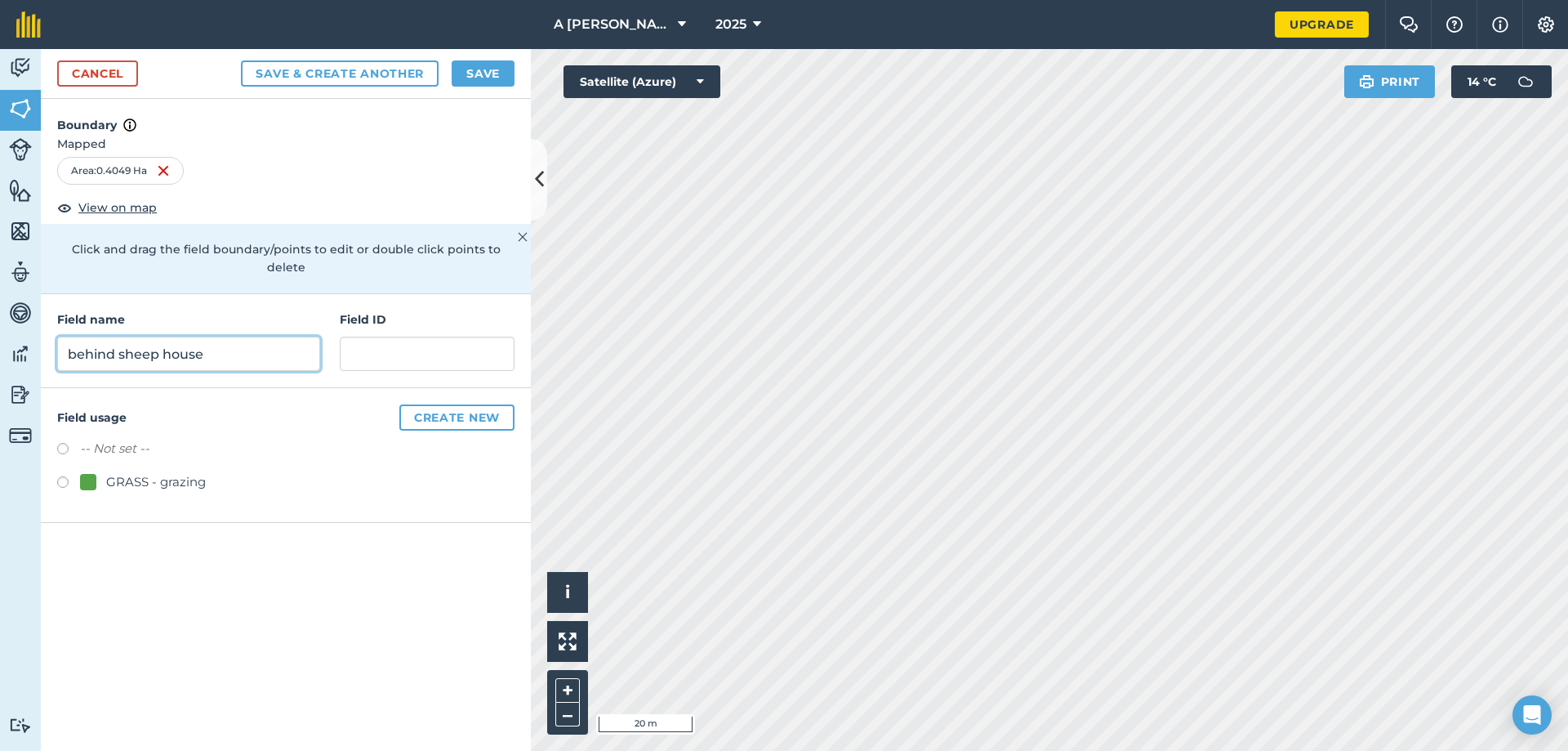
type input "behind sheep house"
click at [66, 477] on label at bounding box center [68, 485] width 23 height 16
radio input "true"
click at [496, 69] on button "Save" at bounding box center [483, 73] width 63 height 26
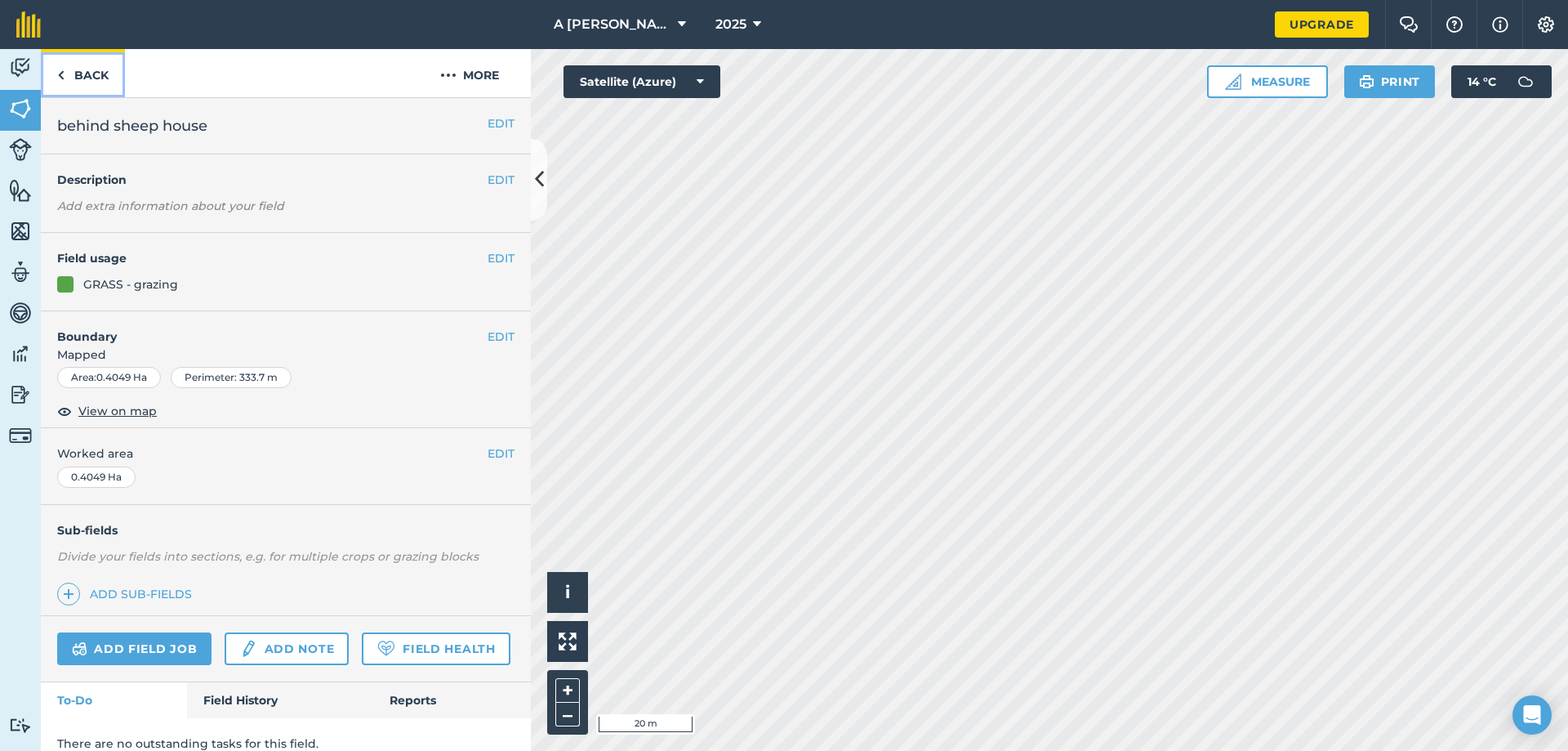
click at [82, 78] on link "Back" at bounding box center [82, 72] width 84 height 48
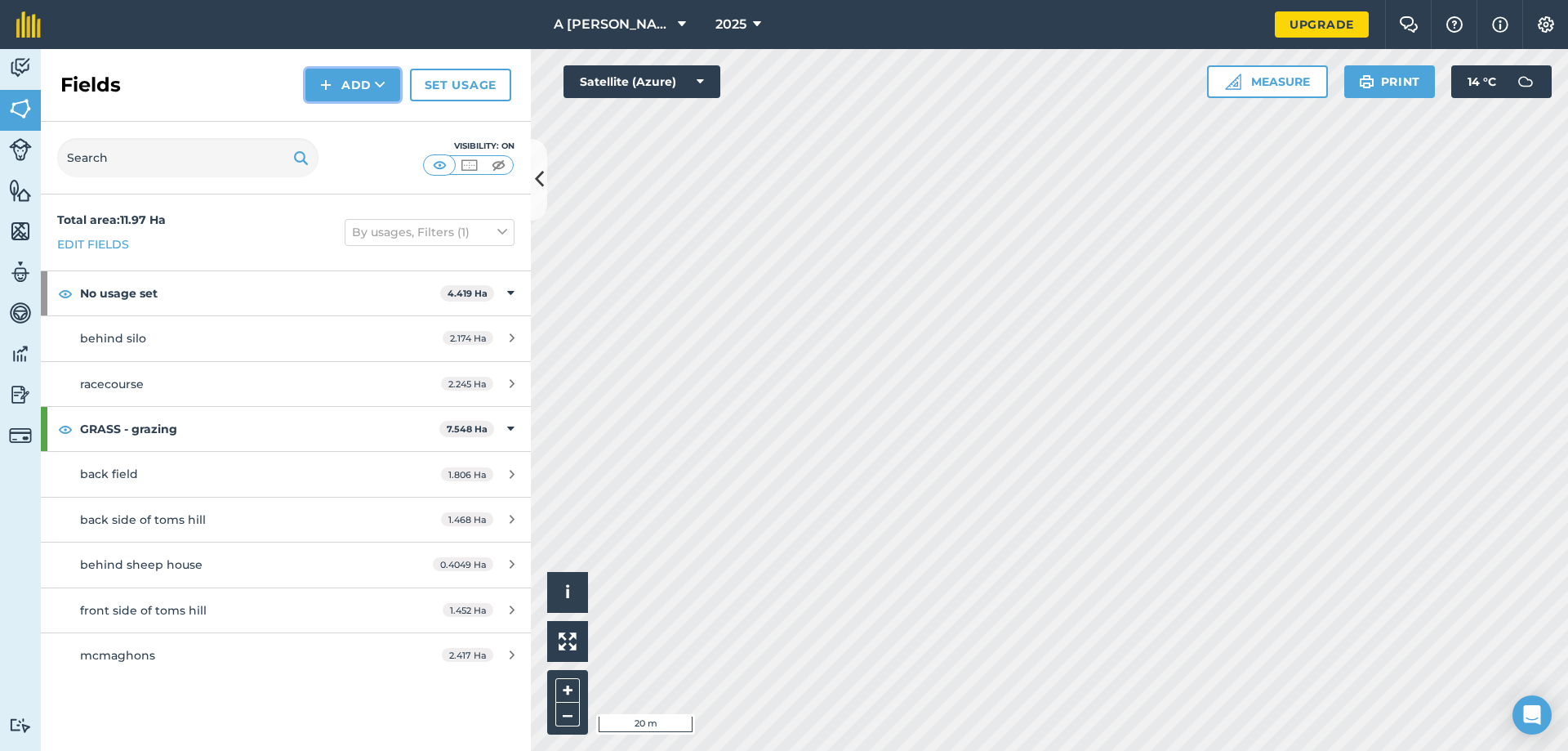
click at [333, 83] on button "Add" at bounding box center [352, 85] width 95 height 33
click at [335, 125] on link "Draw" at bounding box center [352, 122] width 90 height 36
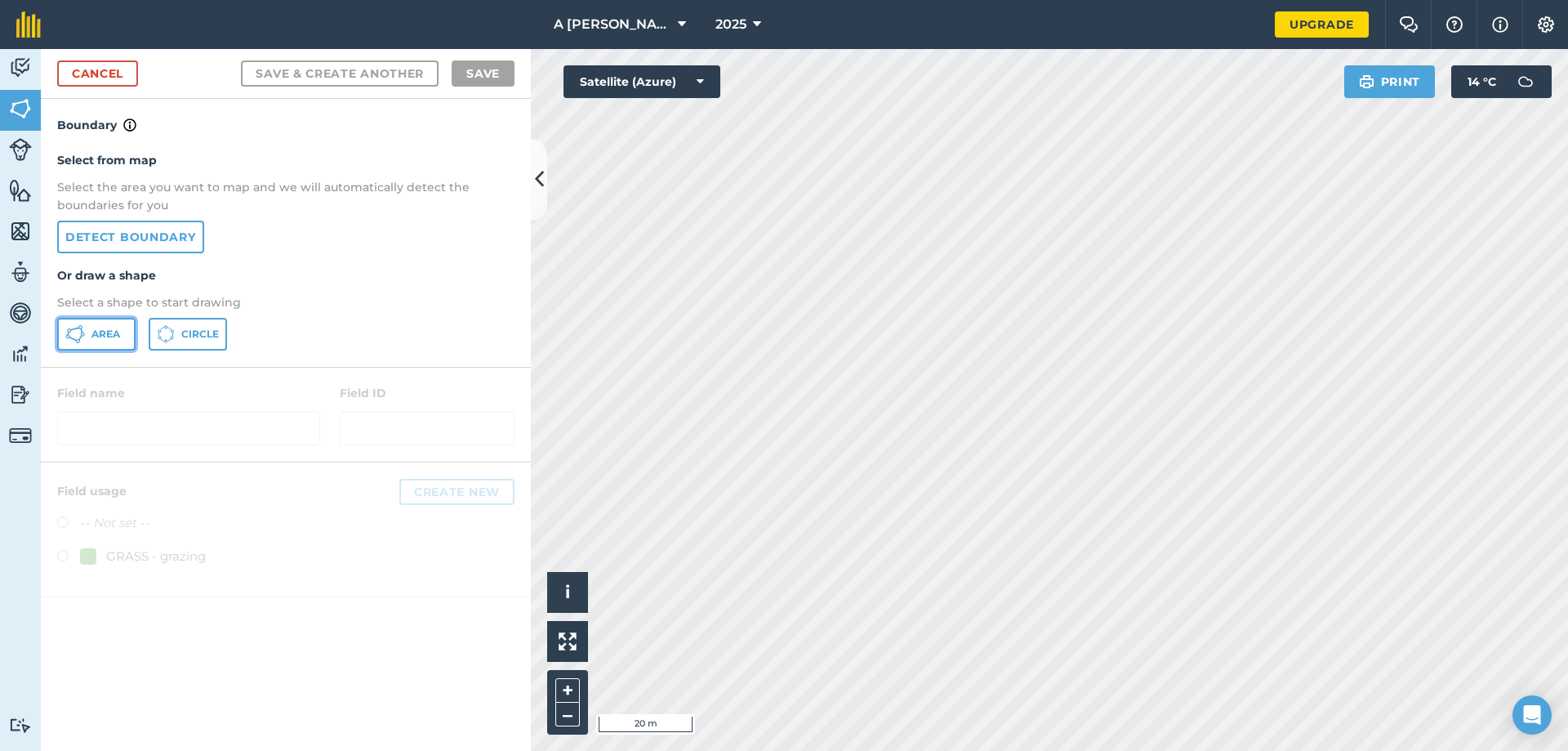
click at [111, 332] on span "Area" at bounding box center [106, 334] width 29 height 13
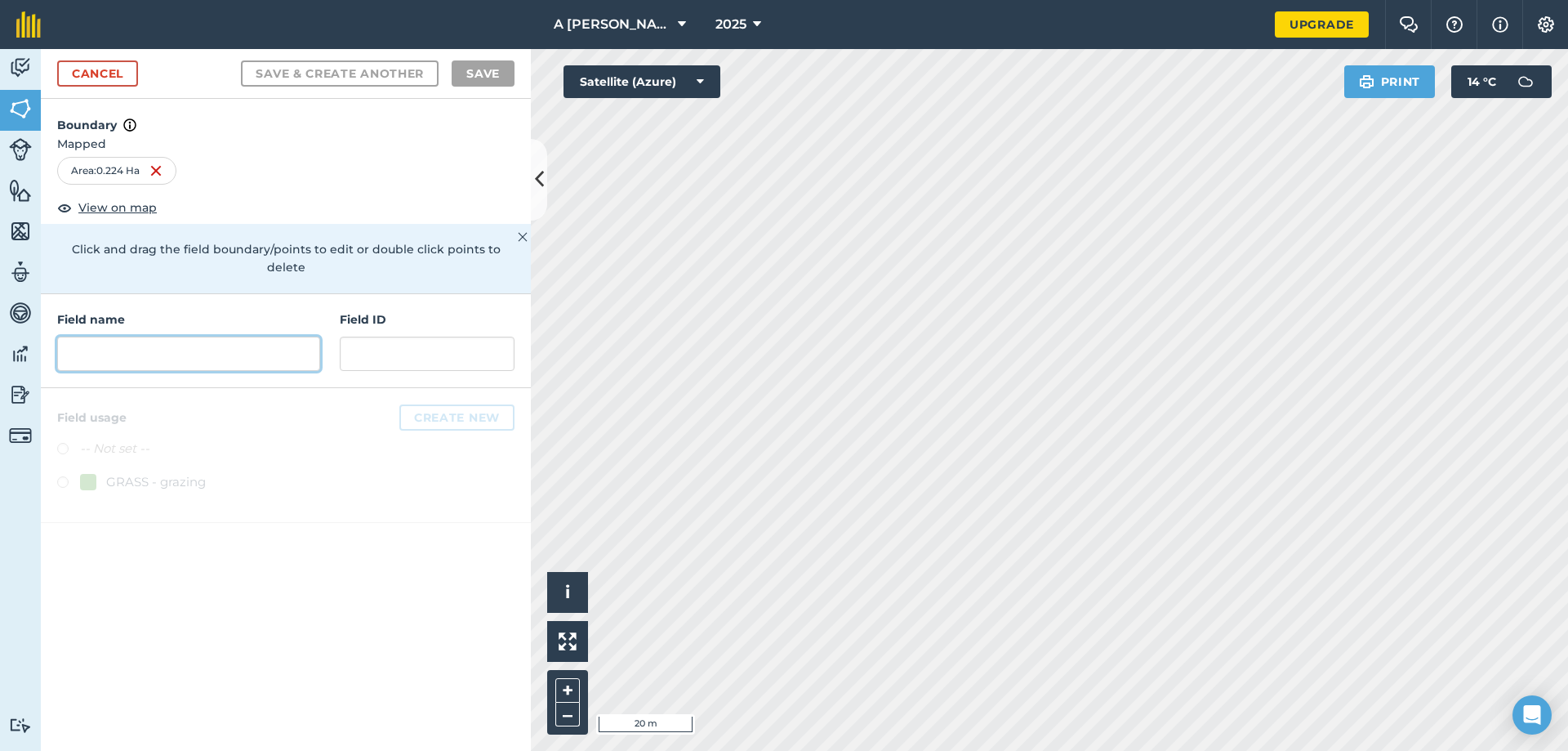
click at [235, 336] on input "text" at bounding box center [188, 353] width 263 height 34
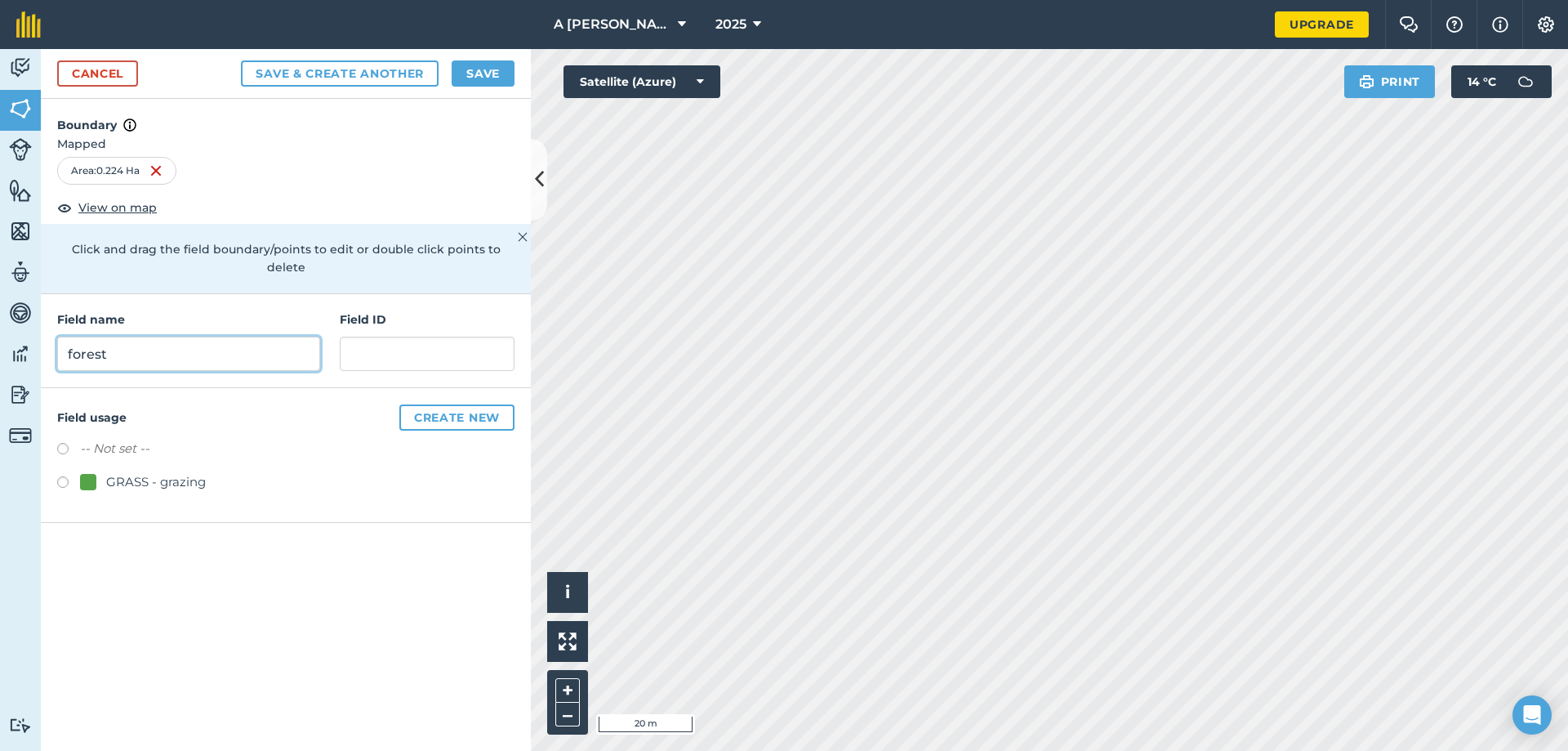
type input "forest"
click at [489, 79] on button "Save" at bounding box center [483, 73] width 63 height 26
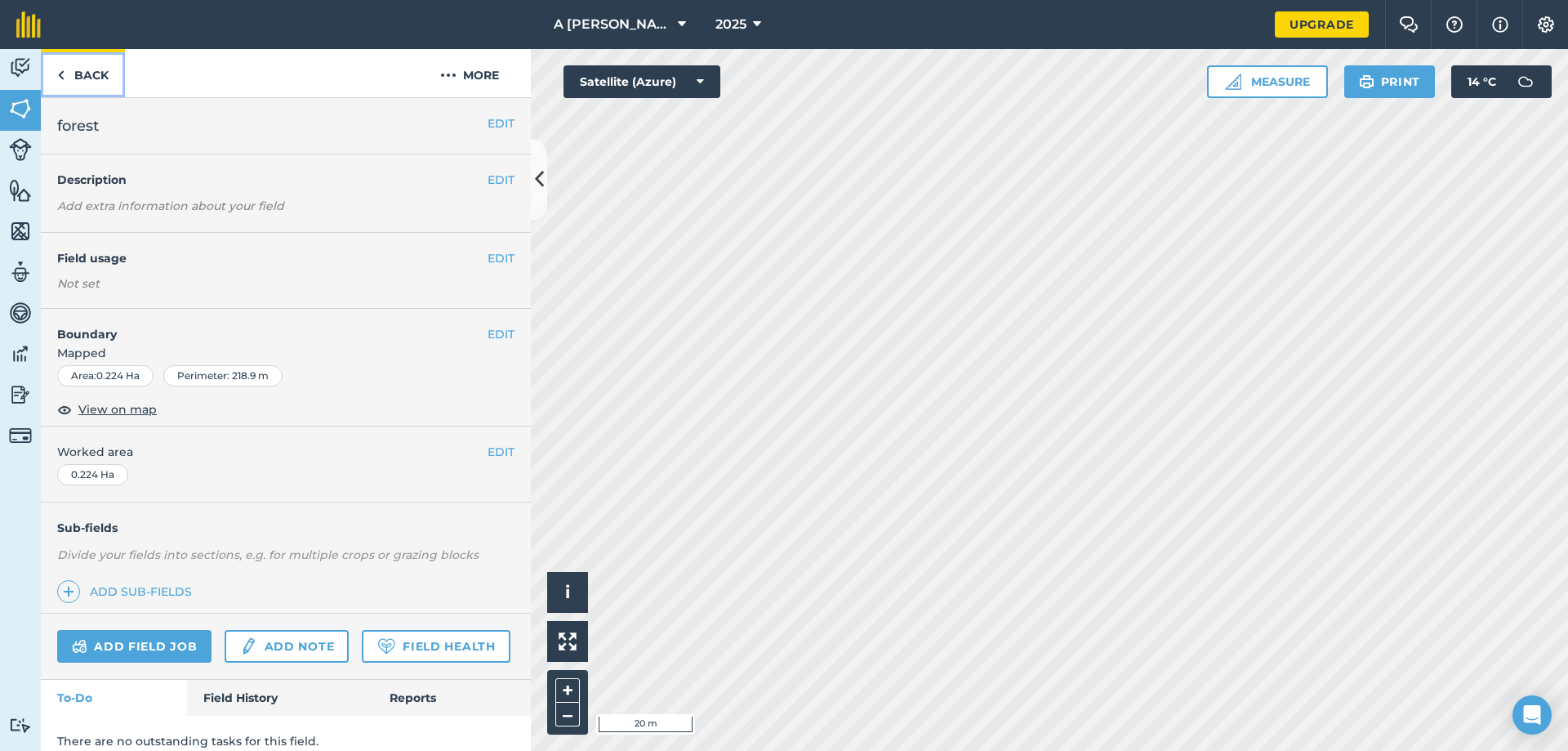
click at [75, 72] on link "Back" at bounding box center [82, 72] width 84 height 48
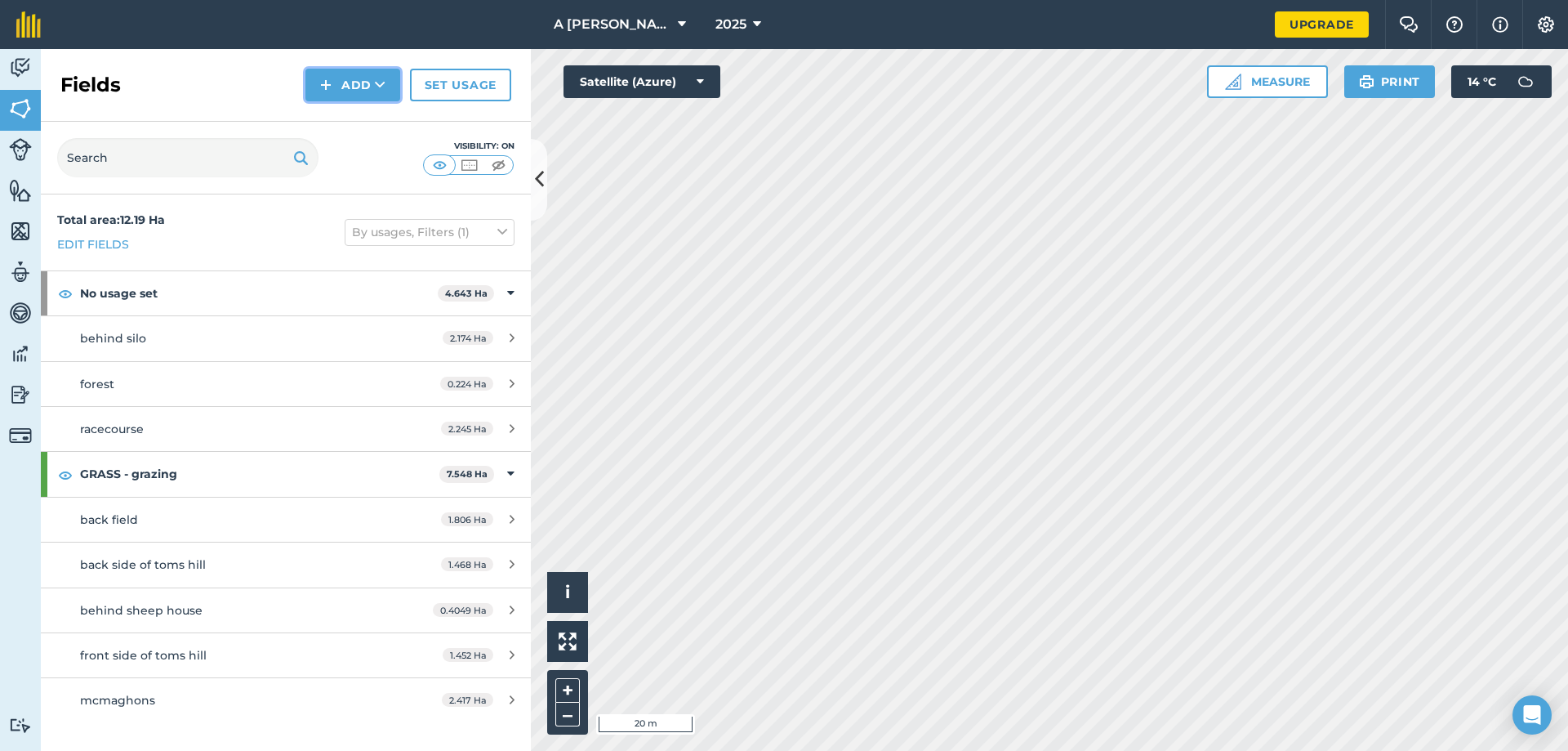
click at [344, 83] on button "Add" at bounding box center [352, 85] width 95 height 33
click at [337, 121] on link "Draw" at bounding box center [352, 122] width 90 height 36
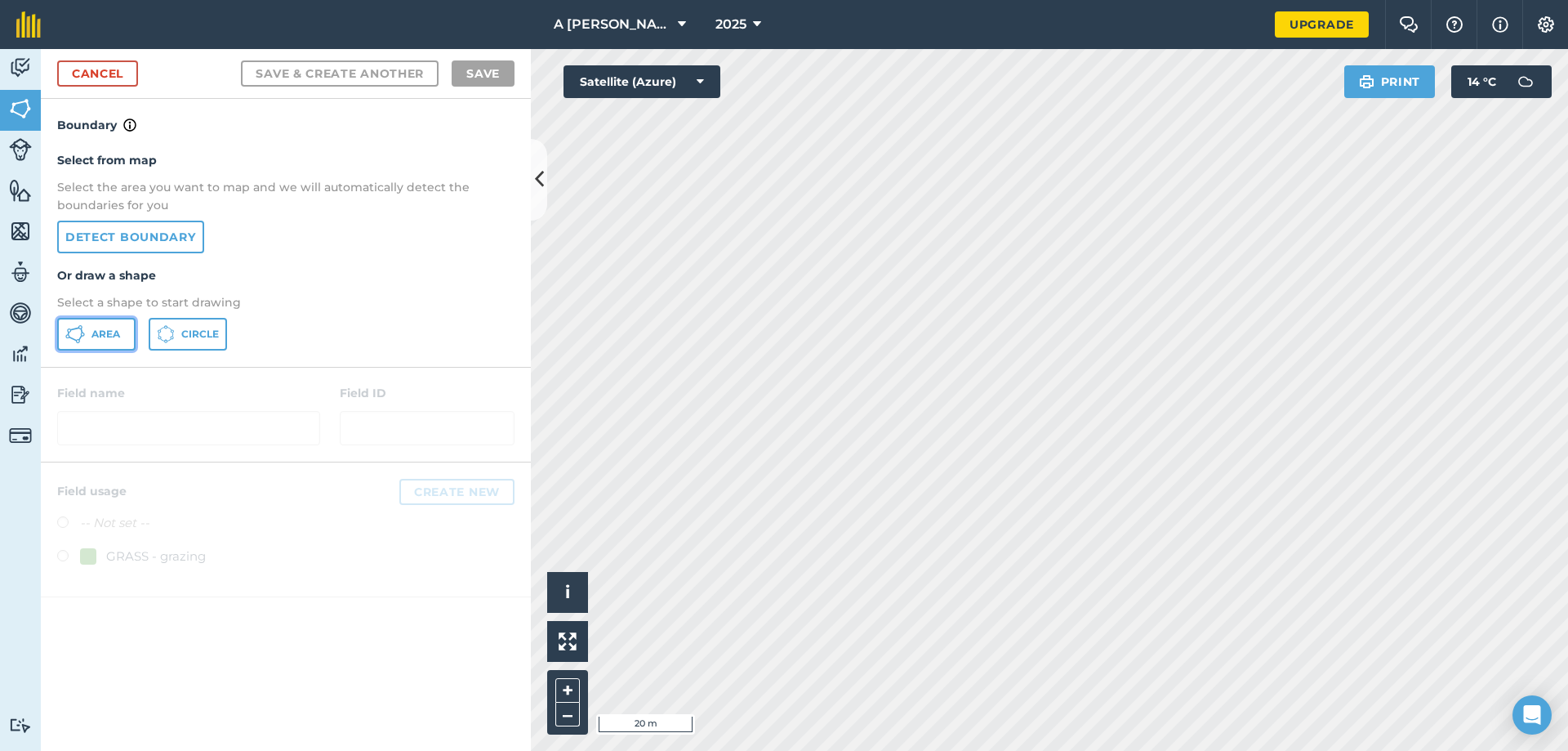
click at [99, 340] on span "Area" at bounding box center [106, 334] width 29 height 13
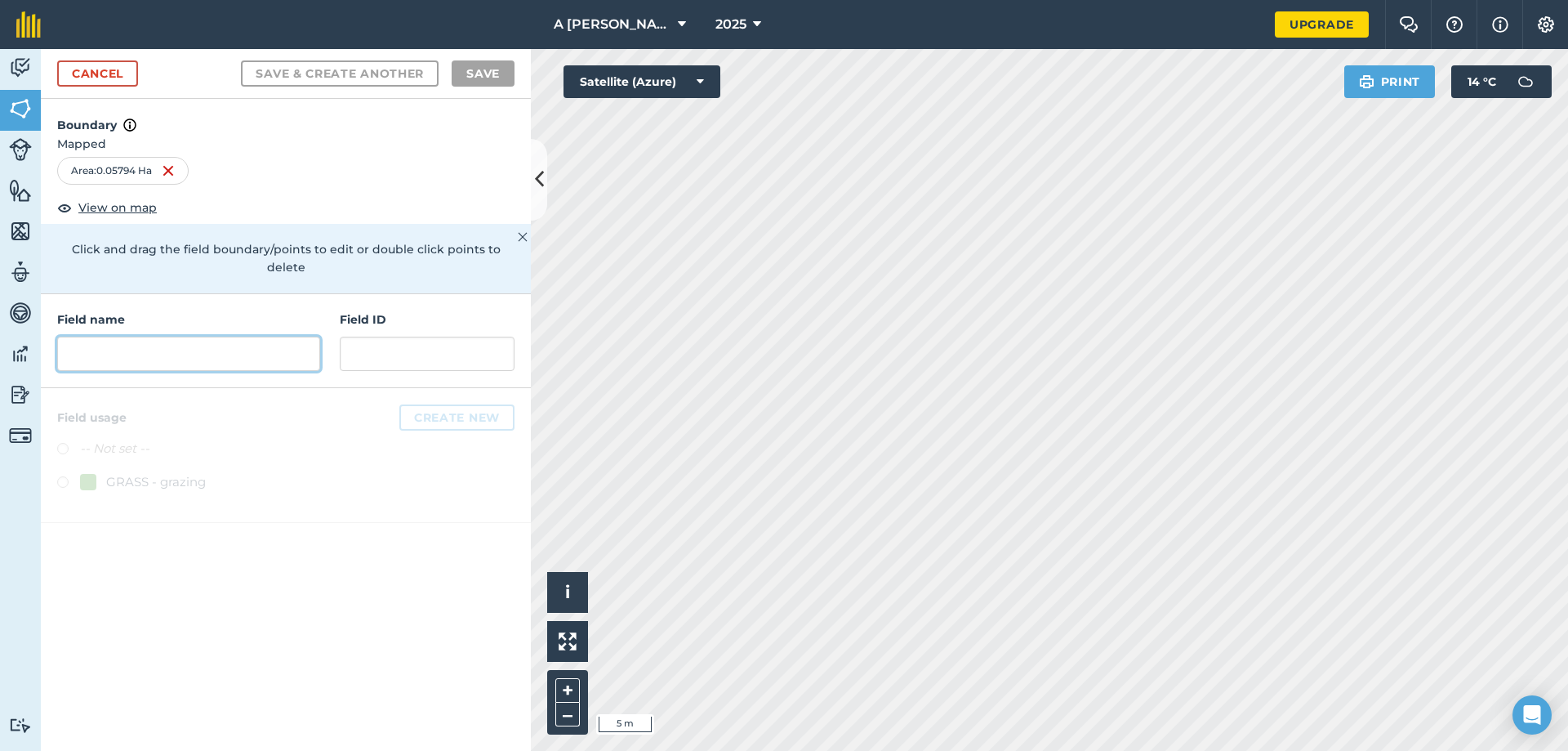
click at [149, 336] on input "text" at bounding box center [188, 353] width 263 height 34
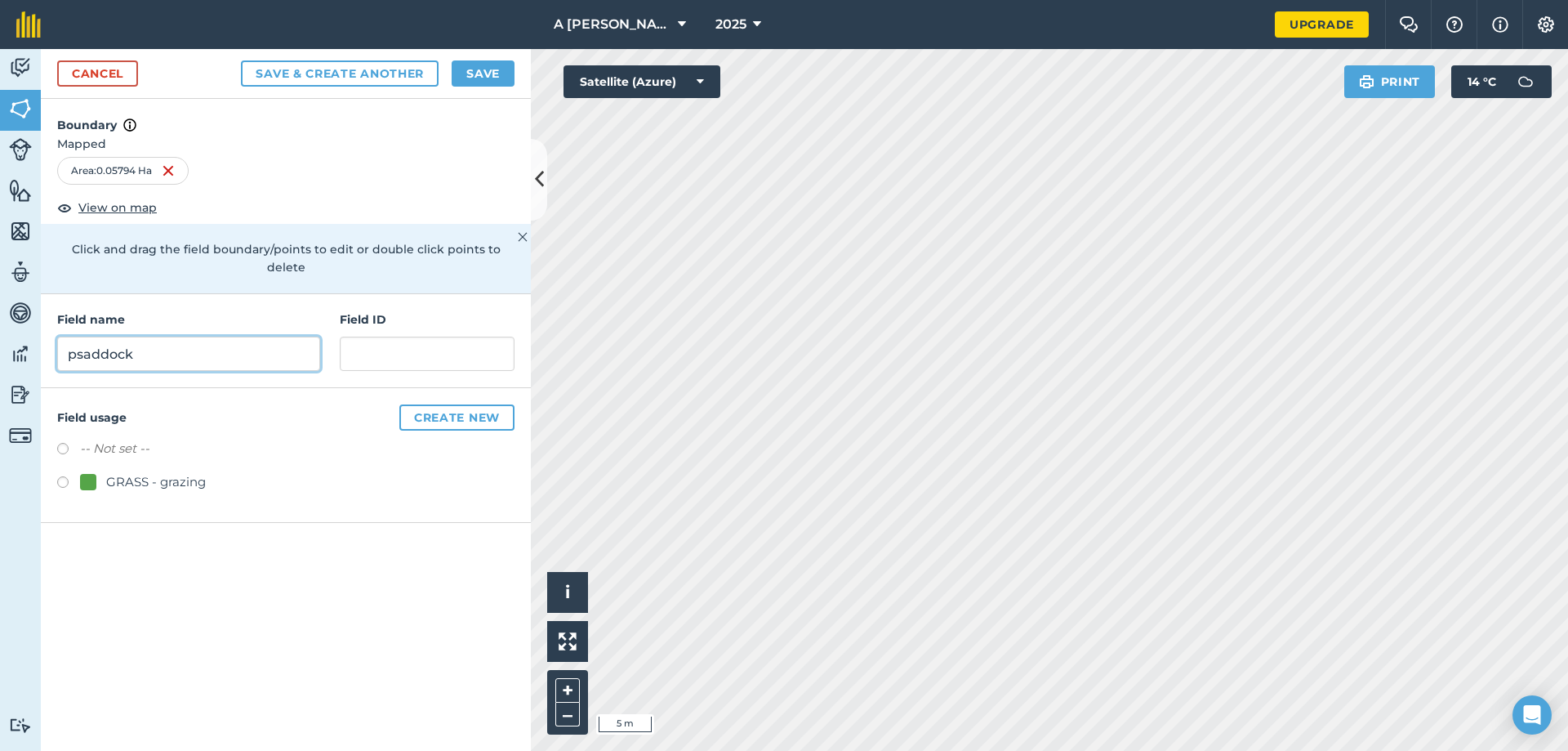
click at [79, 336] on input "psaddock" at bounding box center [188, 353] width 263 height 34
click at [82, 336] on input "psaddock" at bounding box center [188, 353] width 263 height 34
type input "paddock"
click at [57, 477] on label at bounding box center [68, 485] width 23 height 16
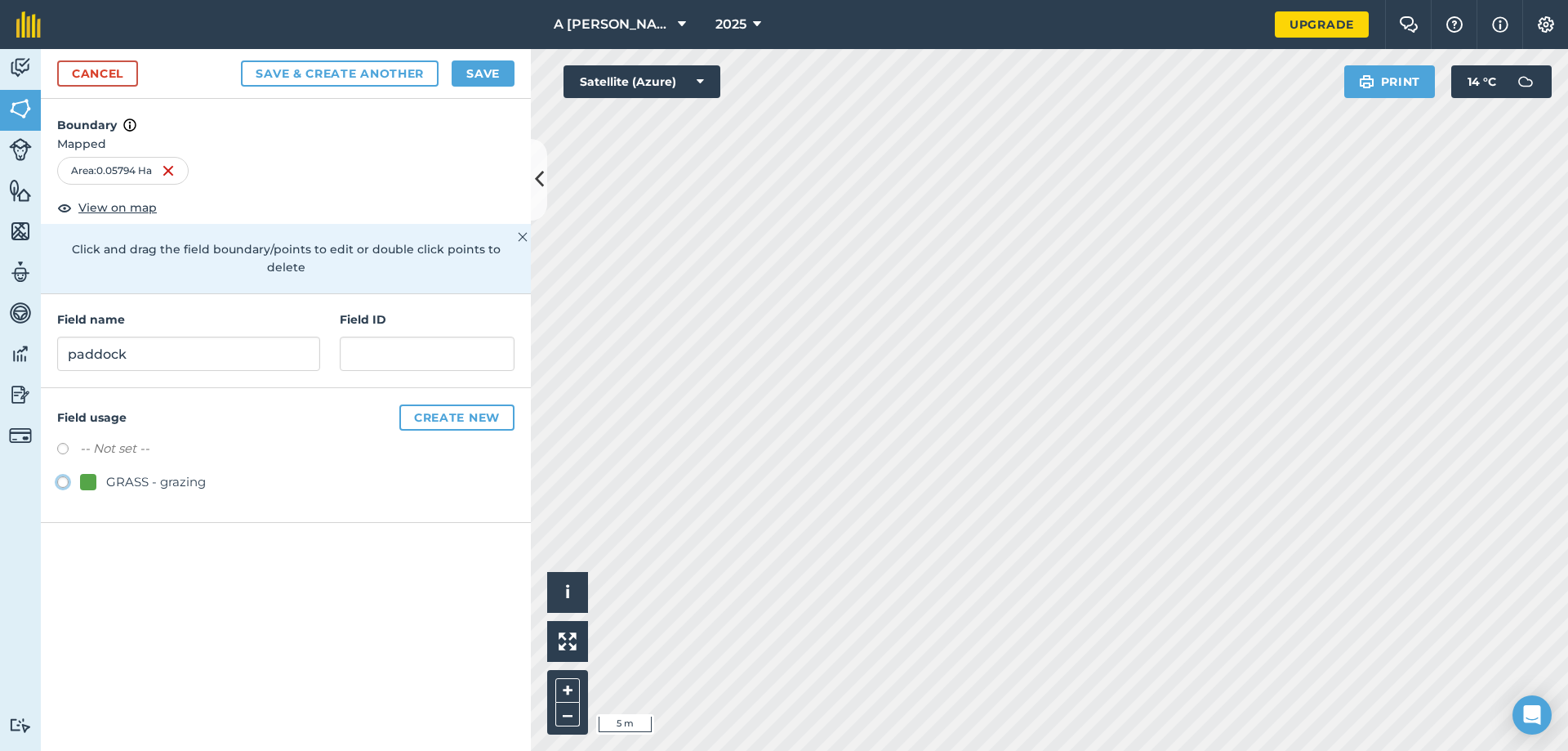
radio input "true"
click at [476, 69] on button "Save" at bounding box center [483, 73] width 63 height 26
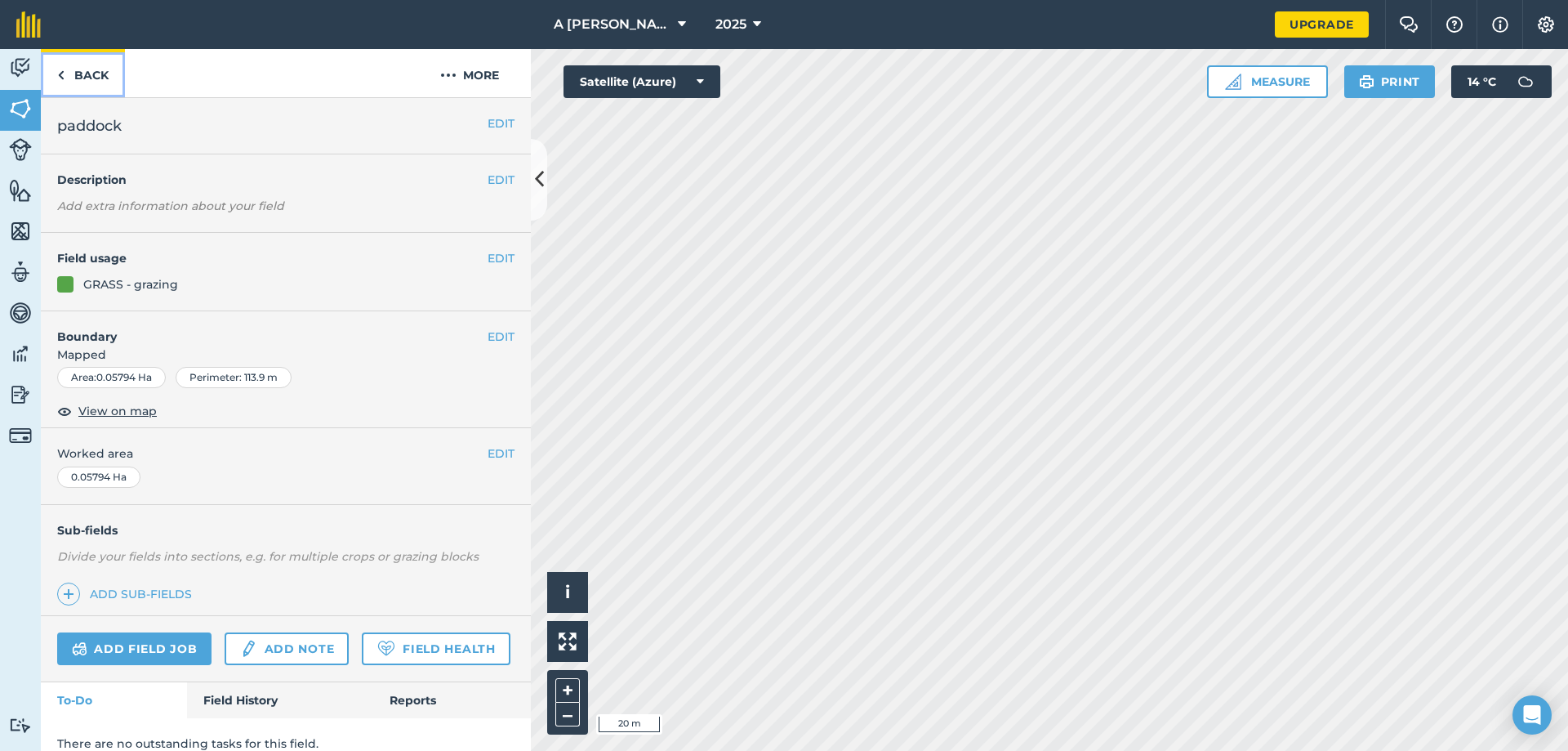
click at [63, 72] on img at bounding box center [61, 75] width 7 height 20
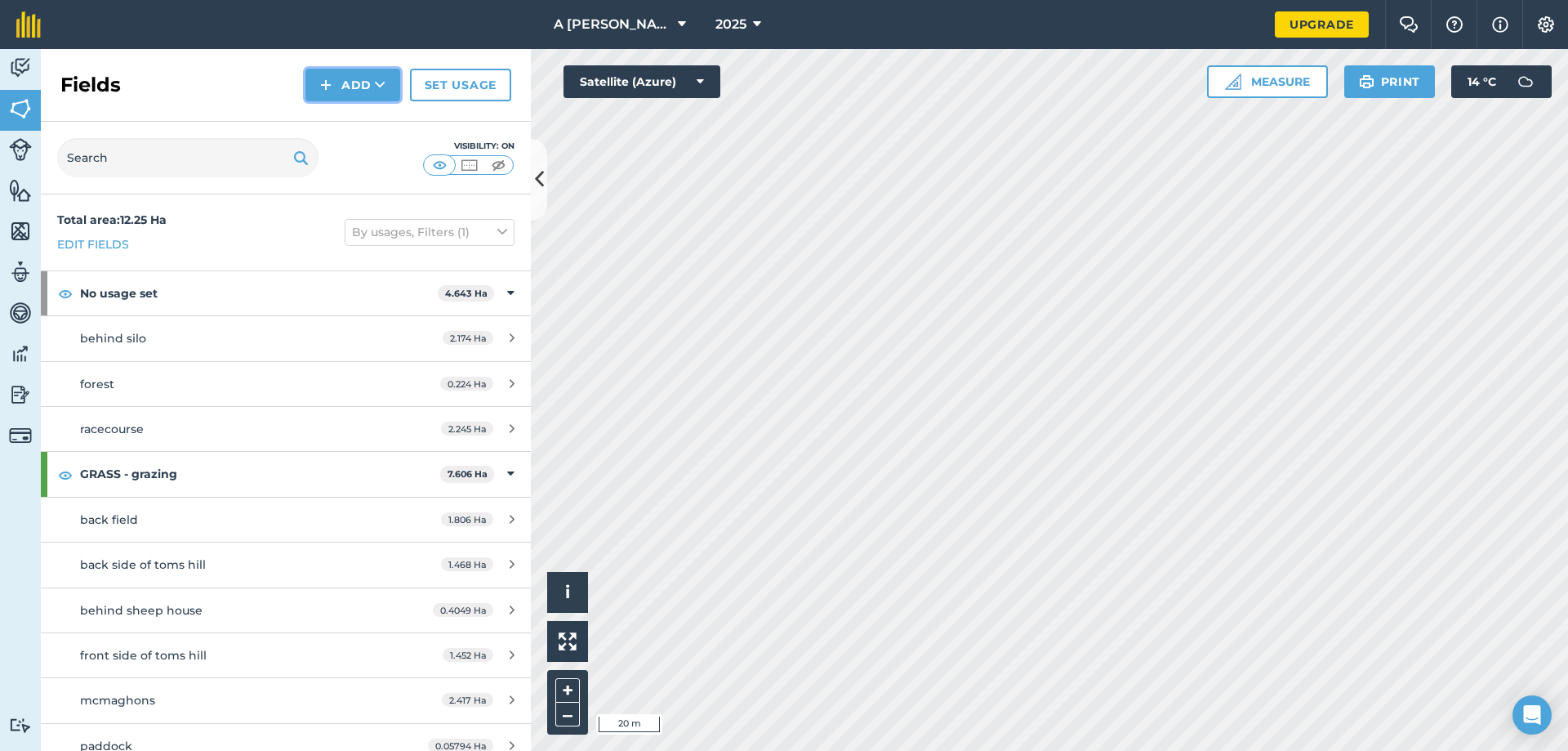
click at [321, 82] on img at bounding box center [325, 85] width 12 height 20
click at [338, 121] on link "Draw" at bounding box center [352, 122] width 90 height 36
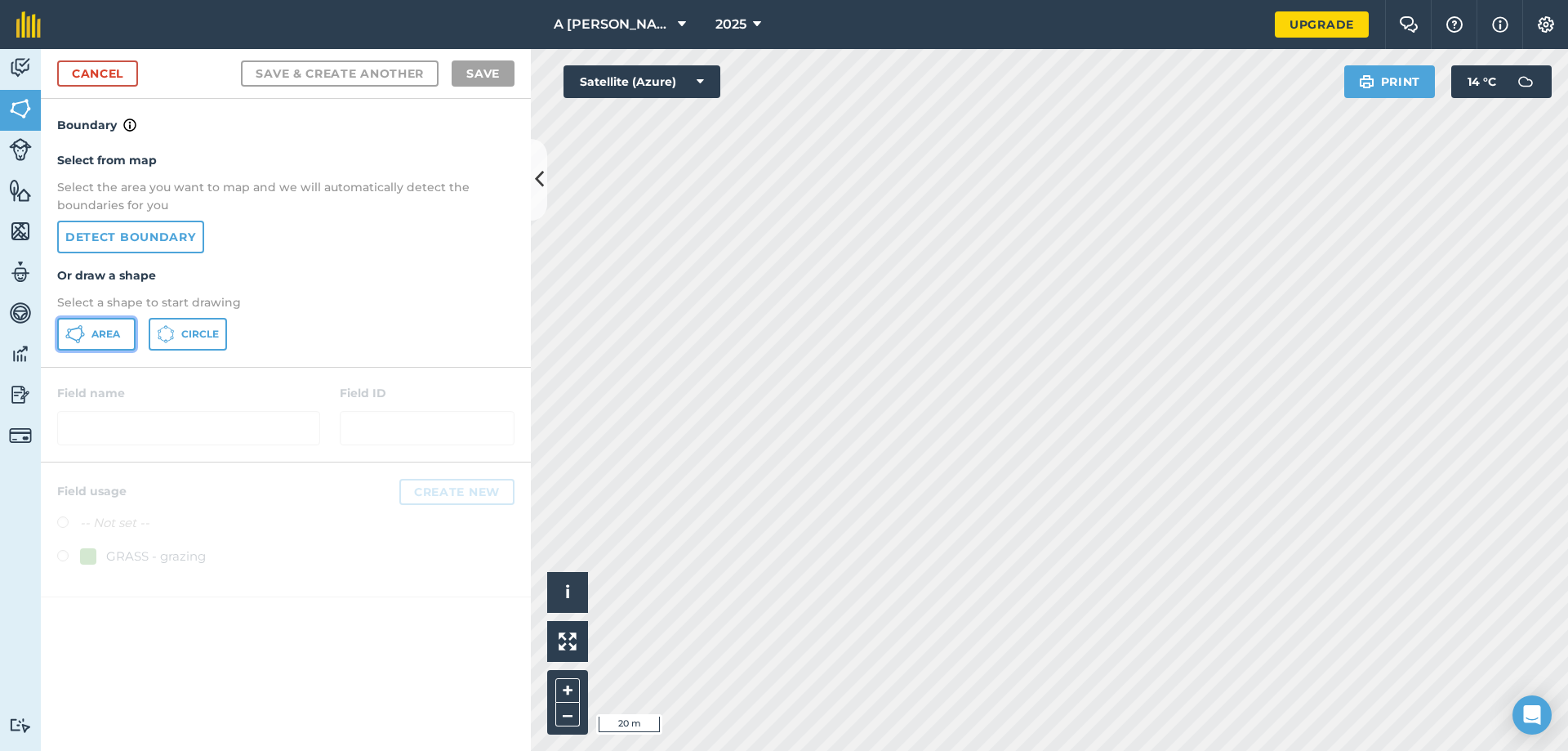
click at [104, 332] on span "Area" at bounding box center [106, 334] width 29 height 13
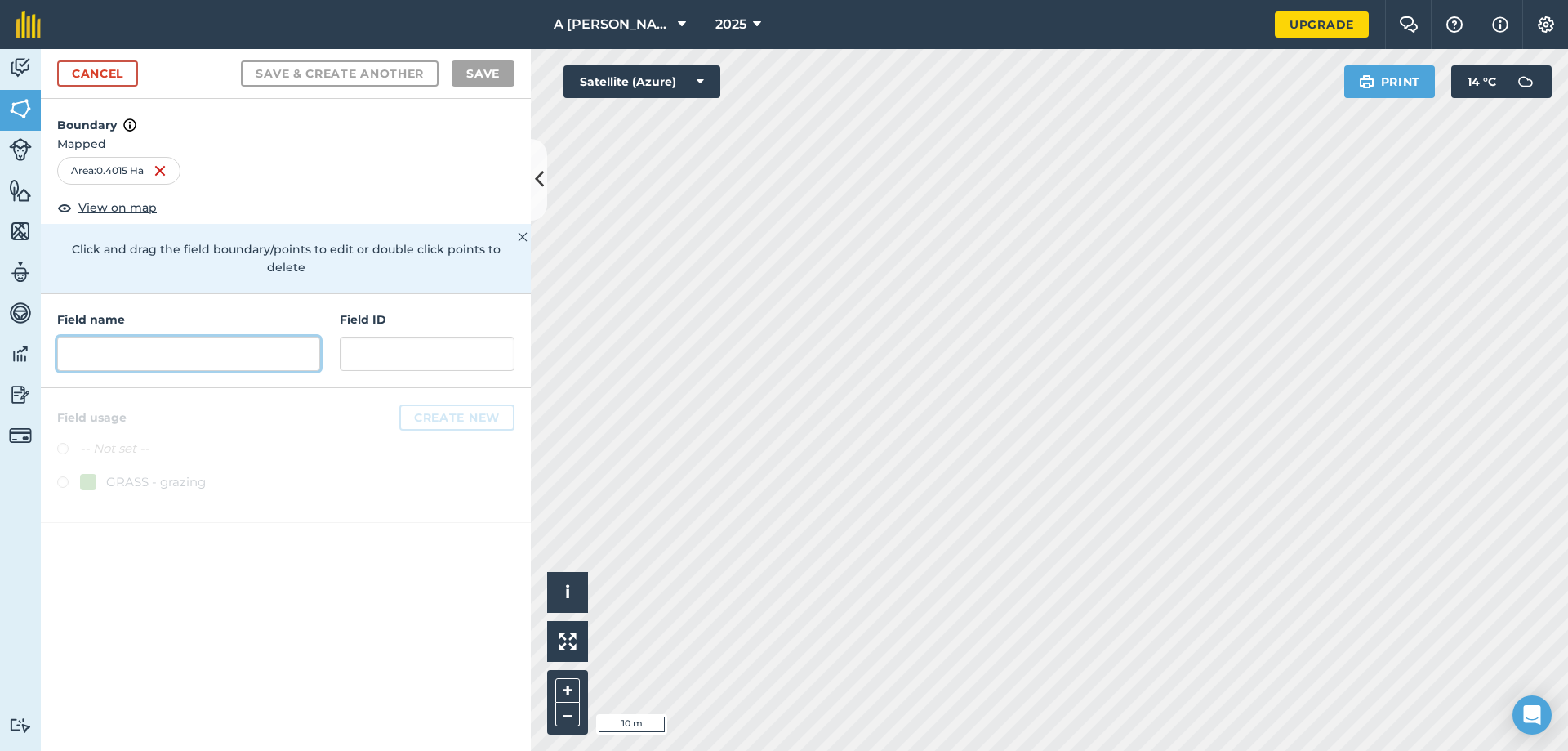
click at [167, 342] on input "text" at bounding box center [188, 353] width 263 height 34
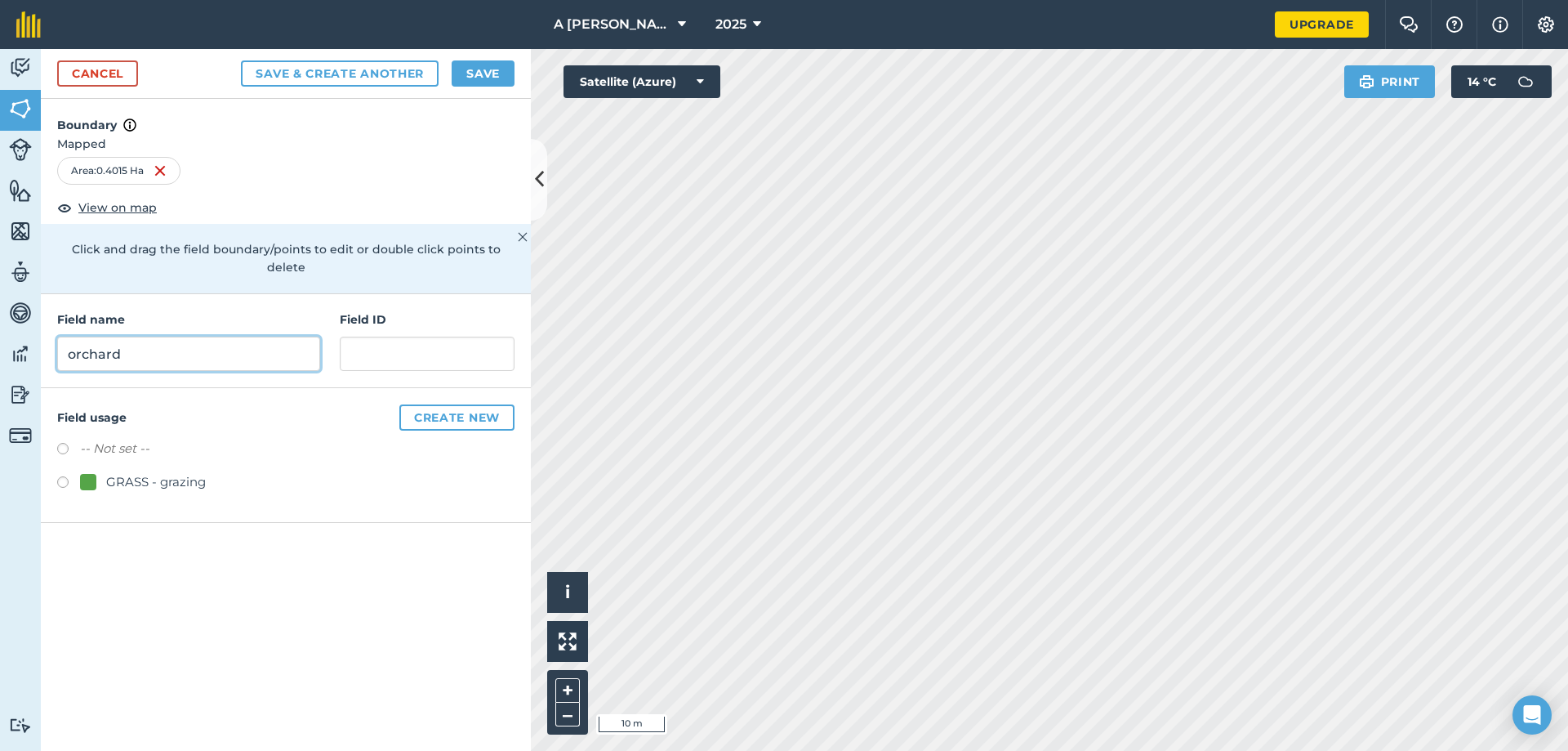
type input "orchard"
click at [63, 477] on label at bounding box center [68, 485] width 23 height 16
radio input "true"
click at [483, 70] on button "Save" at bounding box center [483, 73] width 63 height 26
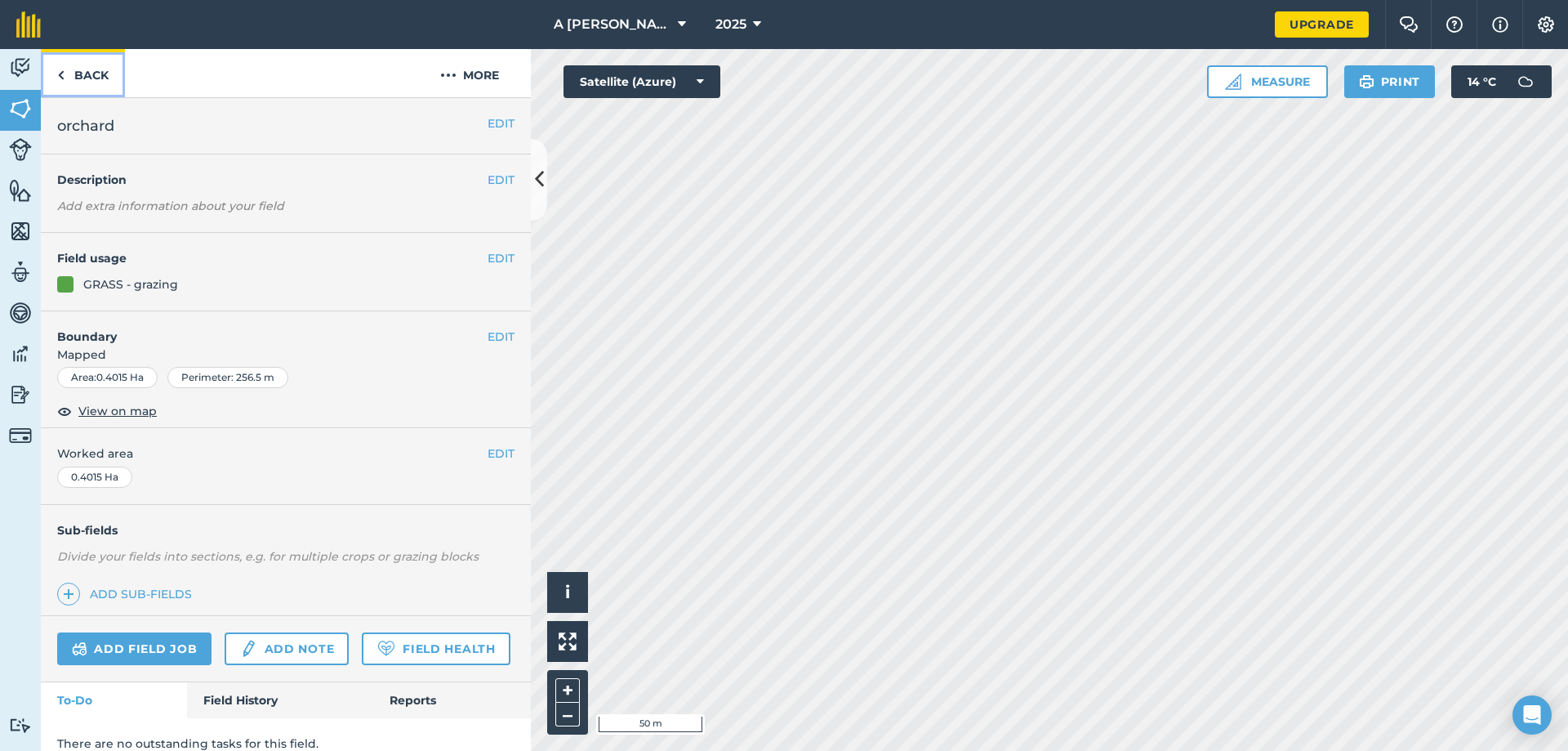
click at [73, 78] on link "Back" at bounding box center [82, 72] width 84 height 48
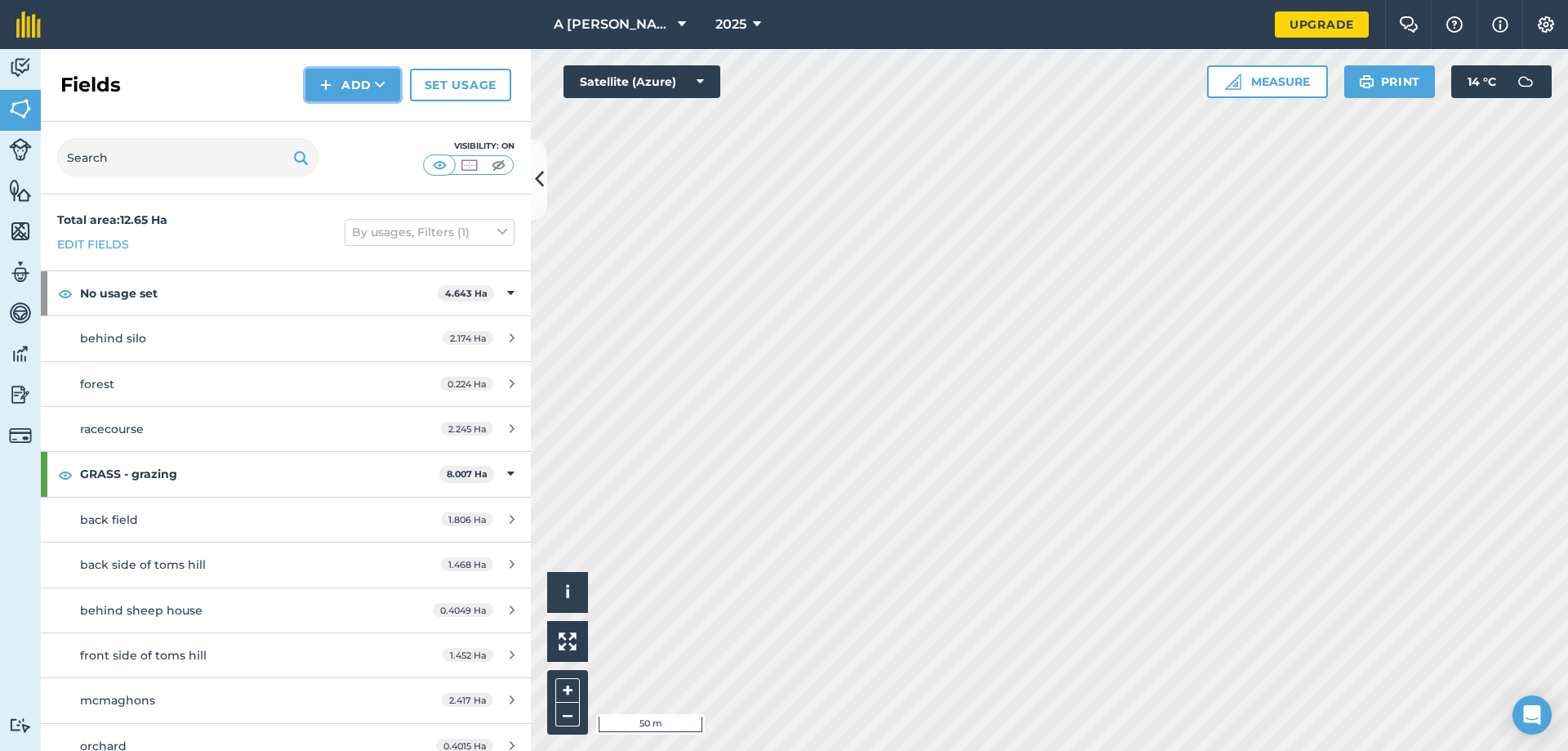
click at [332, 92] on img at bounding box center [325, 85] width 12 height 20
click at [333, 120] on link "Draw" at bounding box center [352, 122] width 90 height 36
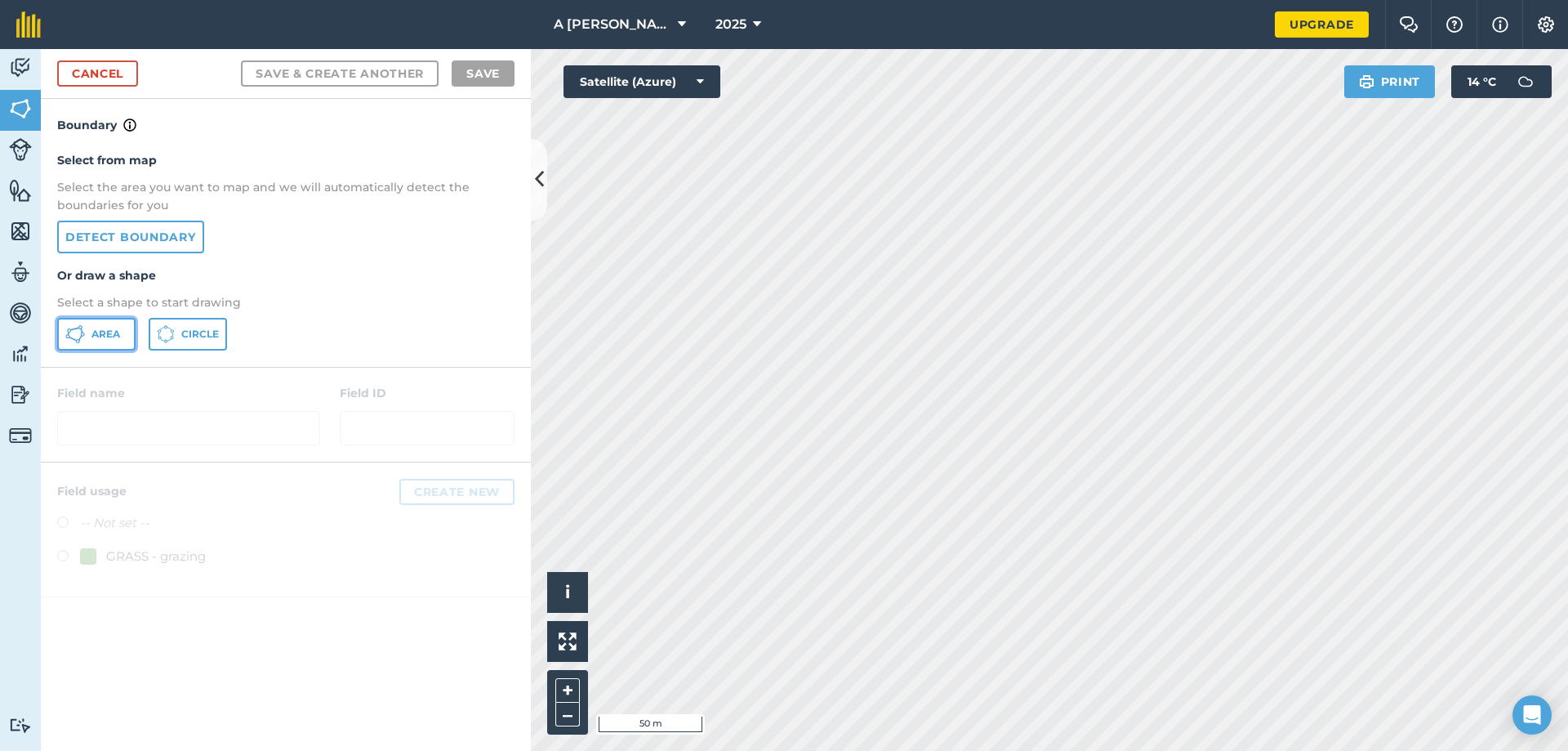
click at [95, 332] on span "Area" at bounding box center [106, 334] width 29 height 13
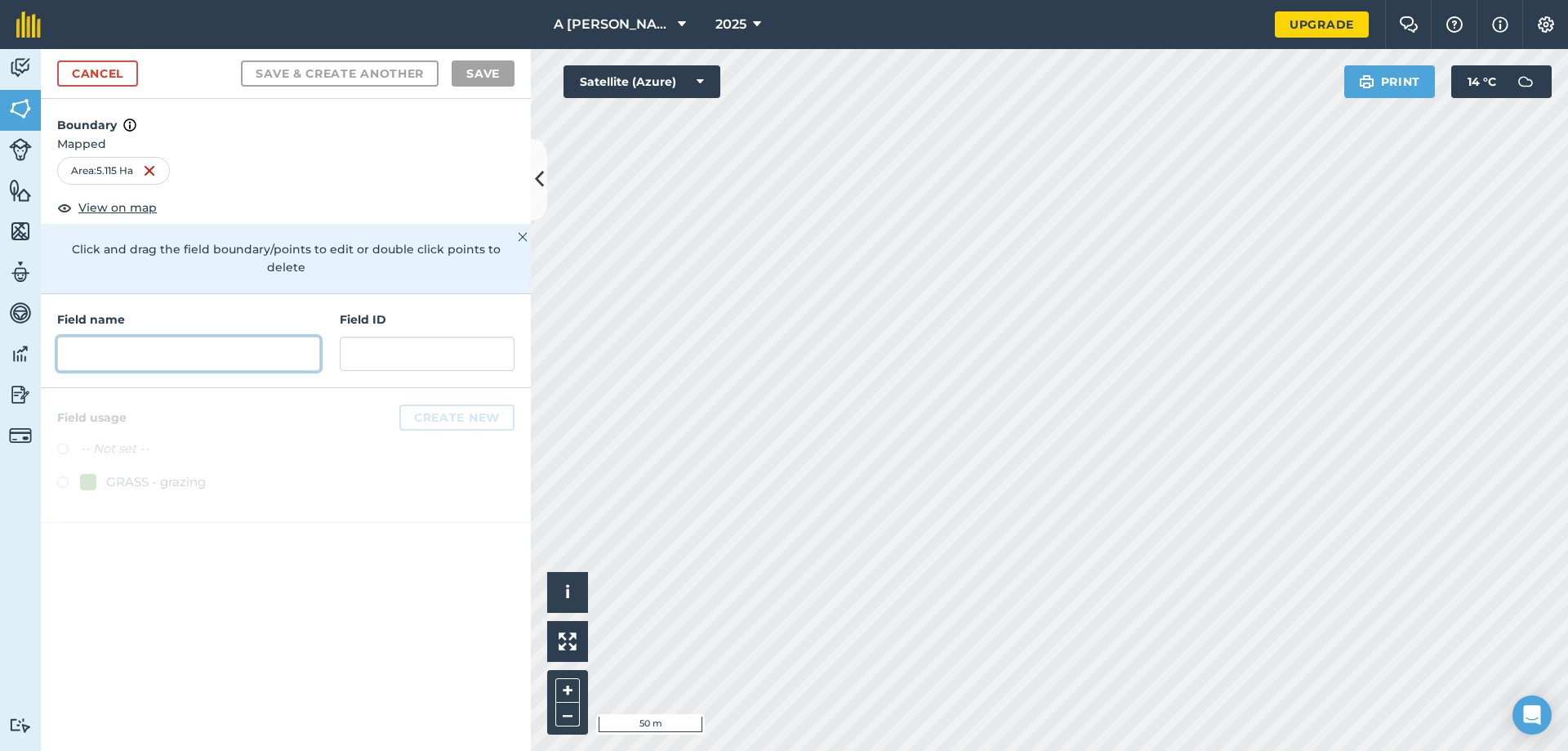
click at [187, 336] on input "text" at bounding box center [188, 353] width 263 height 34
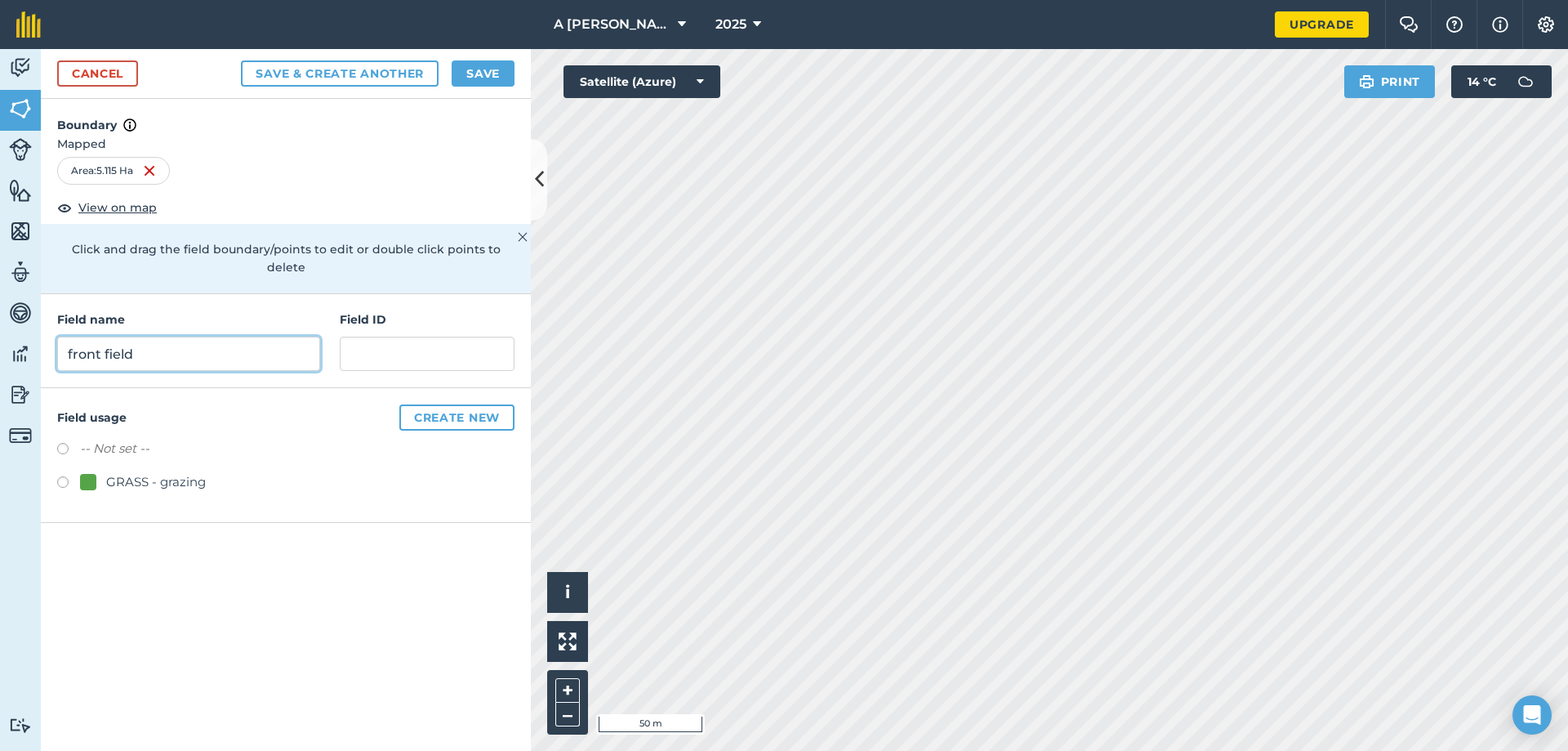
type input "front field"
click at [60, 477] on label at bounding box center [68, 485] width 23 height 16
radio input "true"
click at [489, 68] on button "Save" at bounding box center [483, 73] width 63 height 26
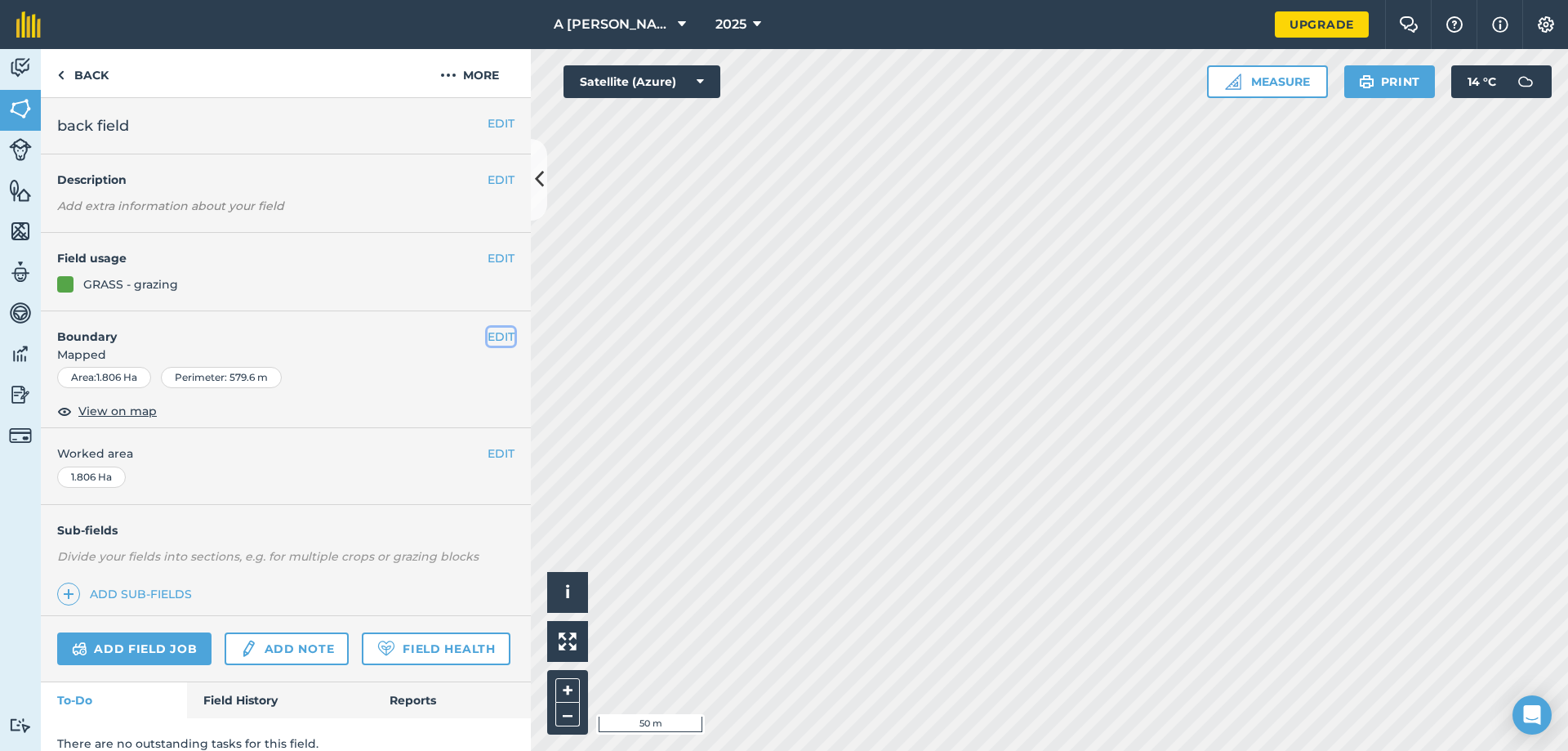
click at [490, 334] on button "EDIT" at bounding box center [501, 337] width 27 height 18
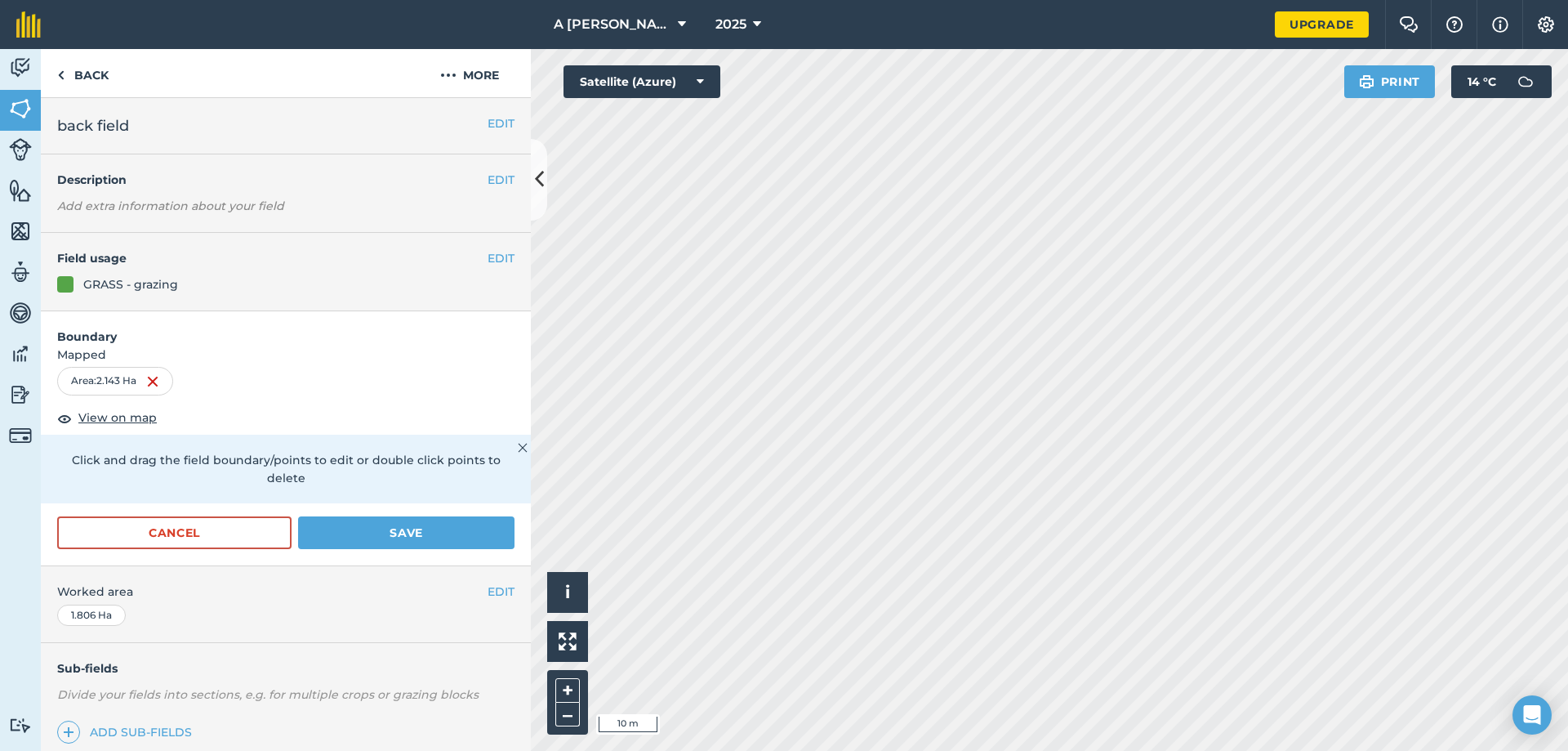
click at [900, 13] on div "A Flanagan & Son 2025 Upgrade Farm Chat Help Info Settings Map printing is not …" at bounding box center [784, 375] width 1568 height 751
click at [384, 532] on button "Save" at bounding box center [406, 533] width 216 height 33
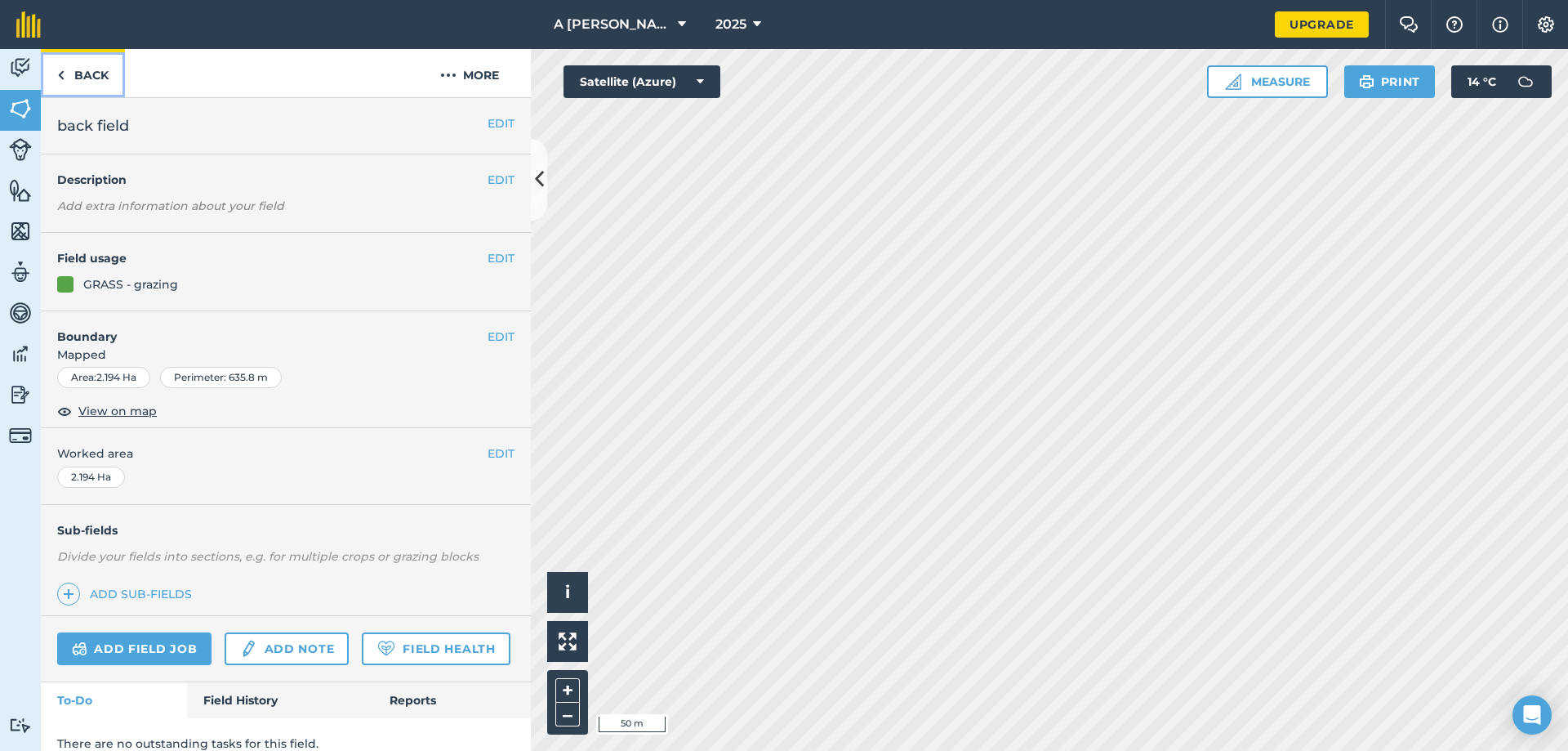
click at [91, 74] on link "Back" at bounding box center [82, 72] width 84 height 48
click at [73, 71] on link "Back" at bounding box center [82, 72] width 84 height 48
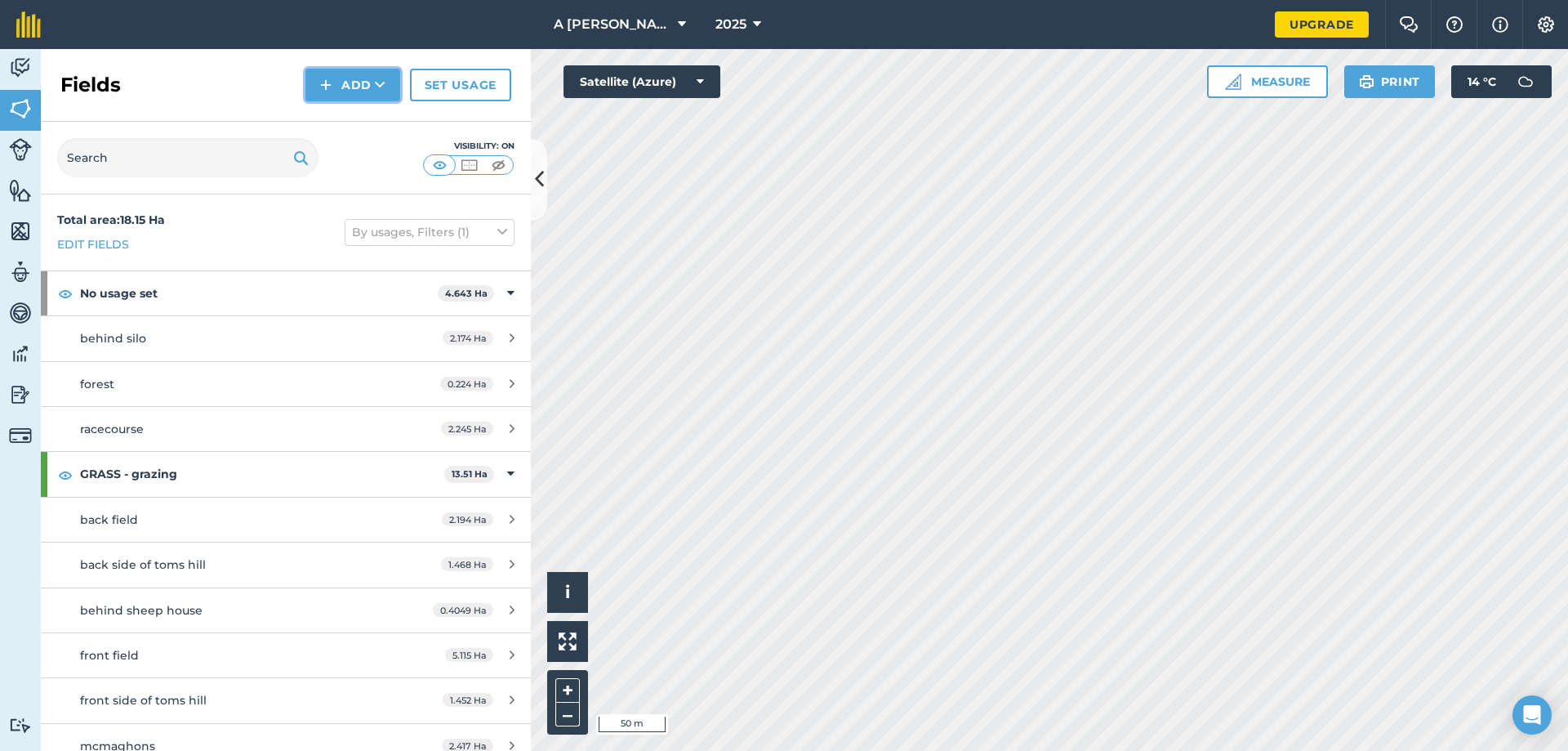
click at [330, 82] on img at bounding box center [325, 85] width 12 height 20
click at [363, 117] on link "Draw" at bounding box center [352, 122] width 90 height 36
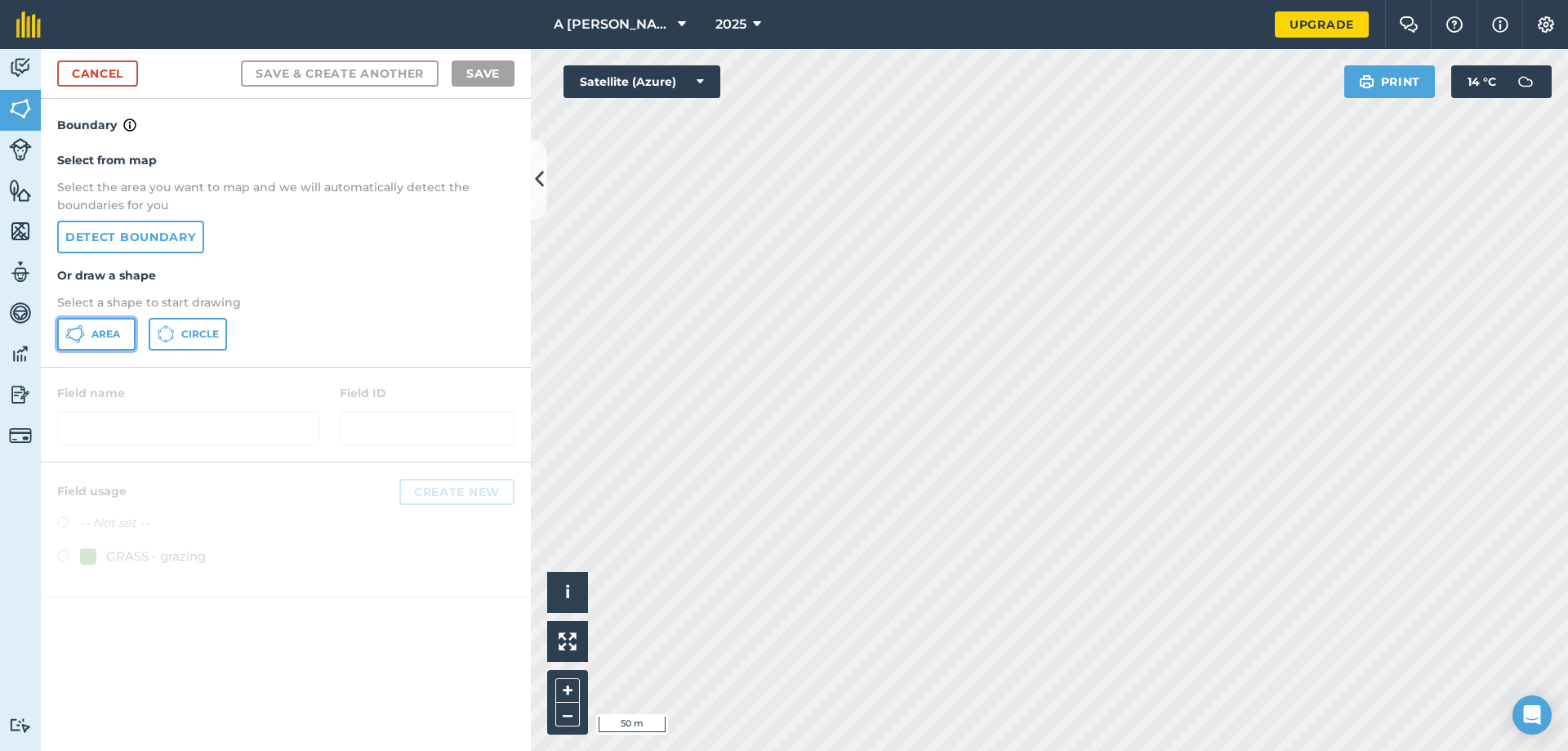
click at [117, 340] on span "Area" at bounding box center [106, 334] width 29 height 13
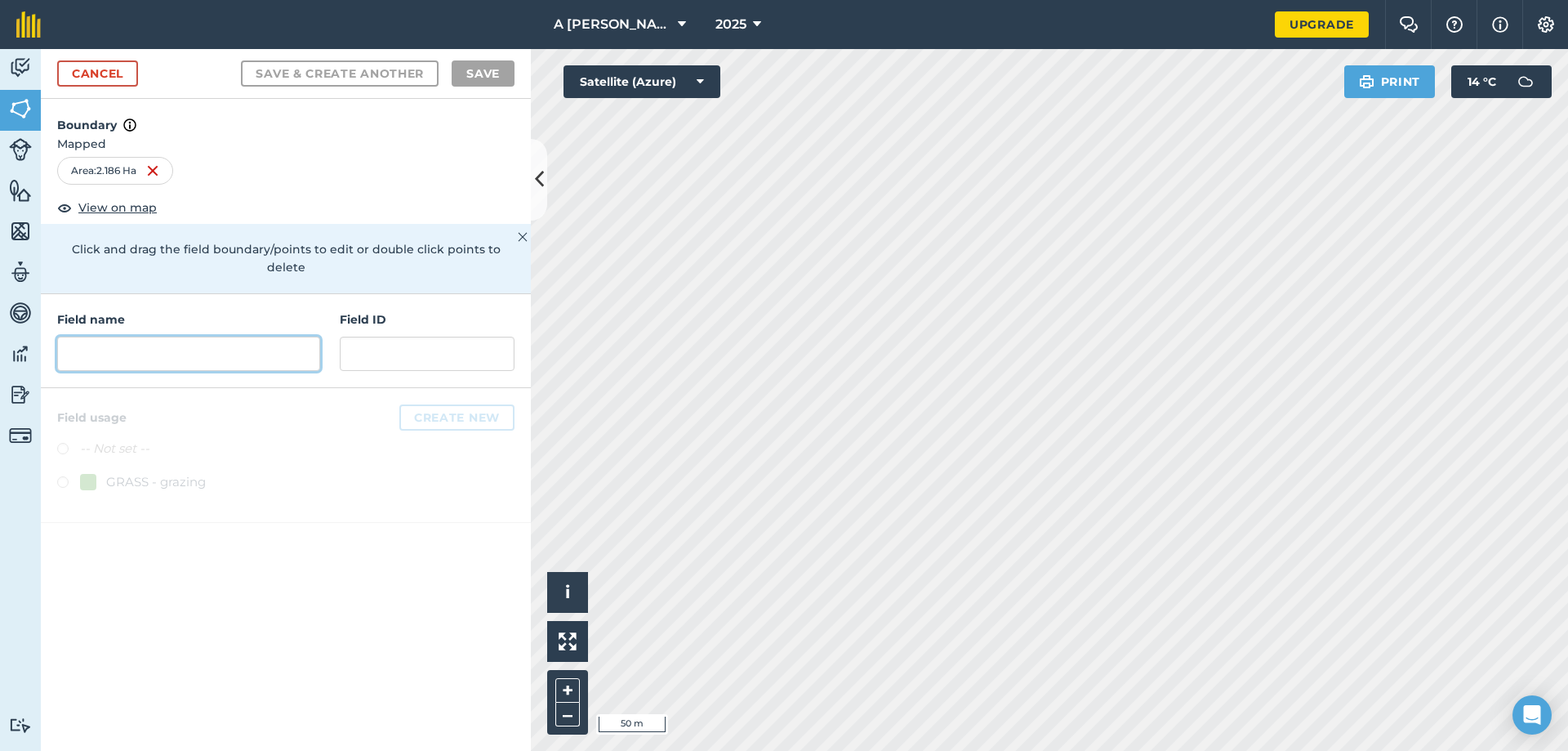
click at [278, 340] on input "text" at bounding box center [188, 353] width 263 height 34
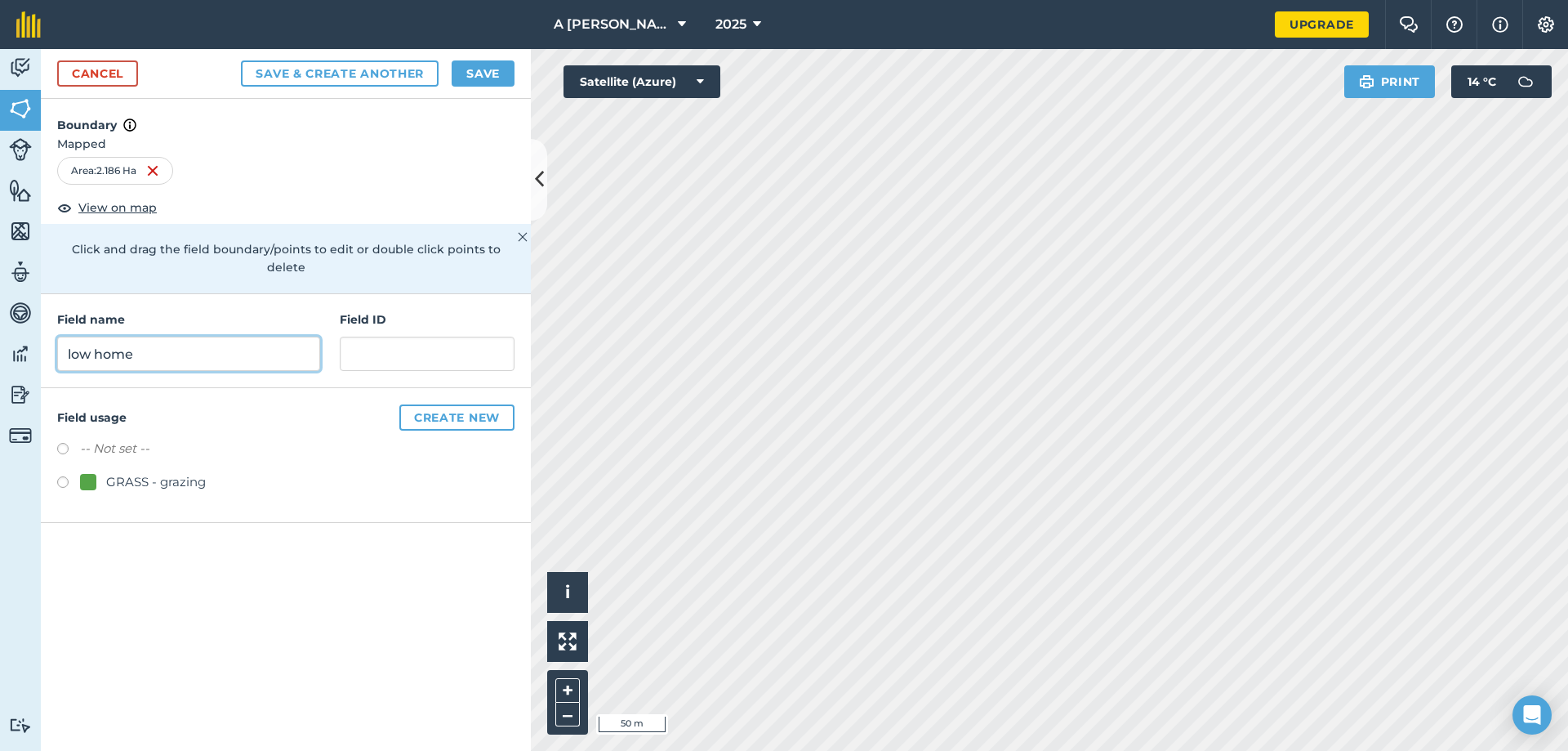
type input "low home"
click at [488, 80] on button "Save" at bounding box center [483, 73] width 63 height 26
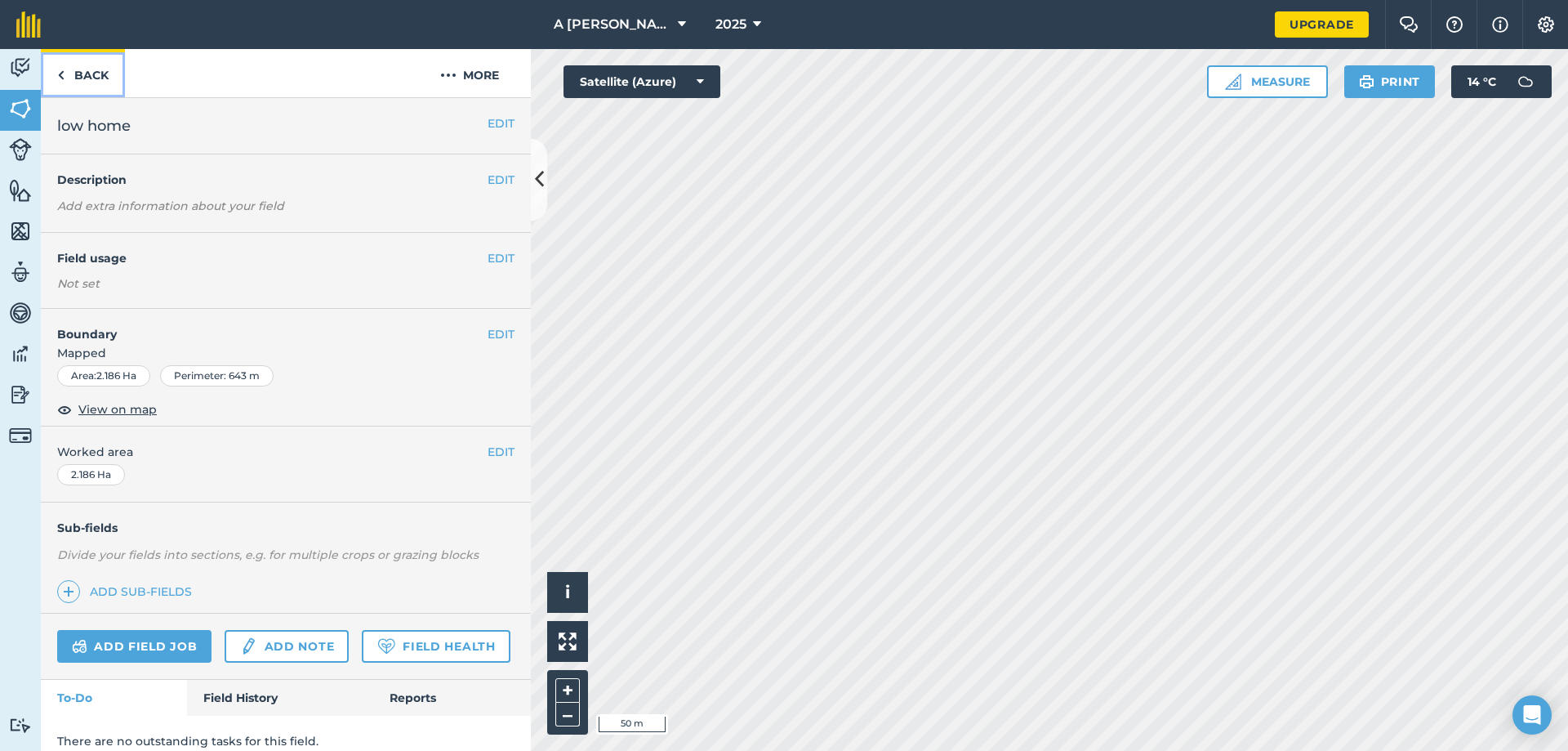
click at [88, 76] on link "Back" at bounding box center [82, 72] width 84 height 48
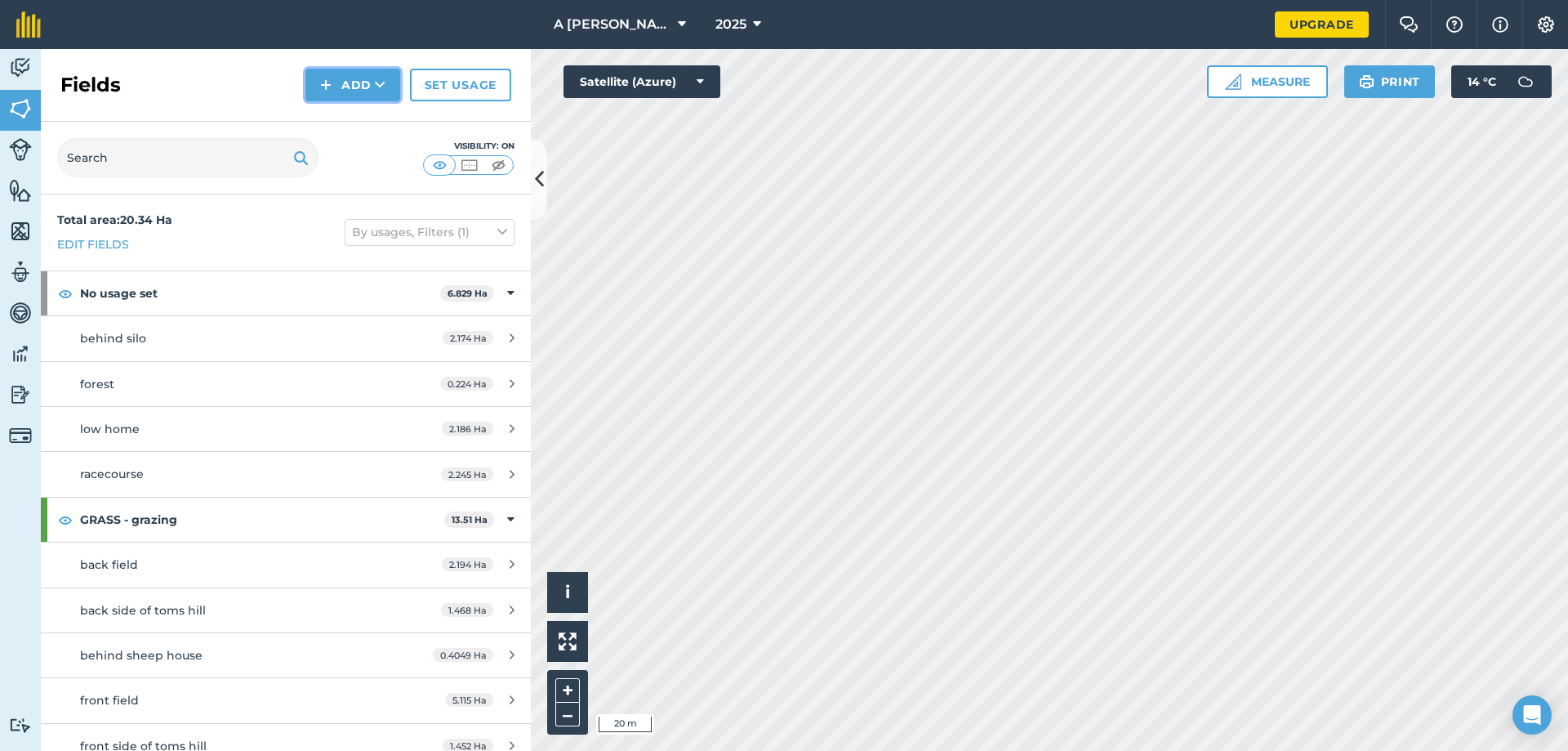
click at [339, 80] on button "Add" at bounding box center [352, 85] width 95 height 33
click at [336, 122] on link "Draw" at bounding box center [352, 122] width 90 height 36
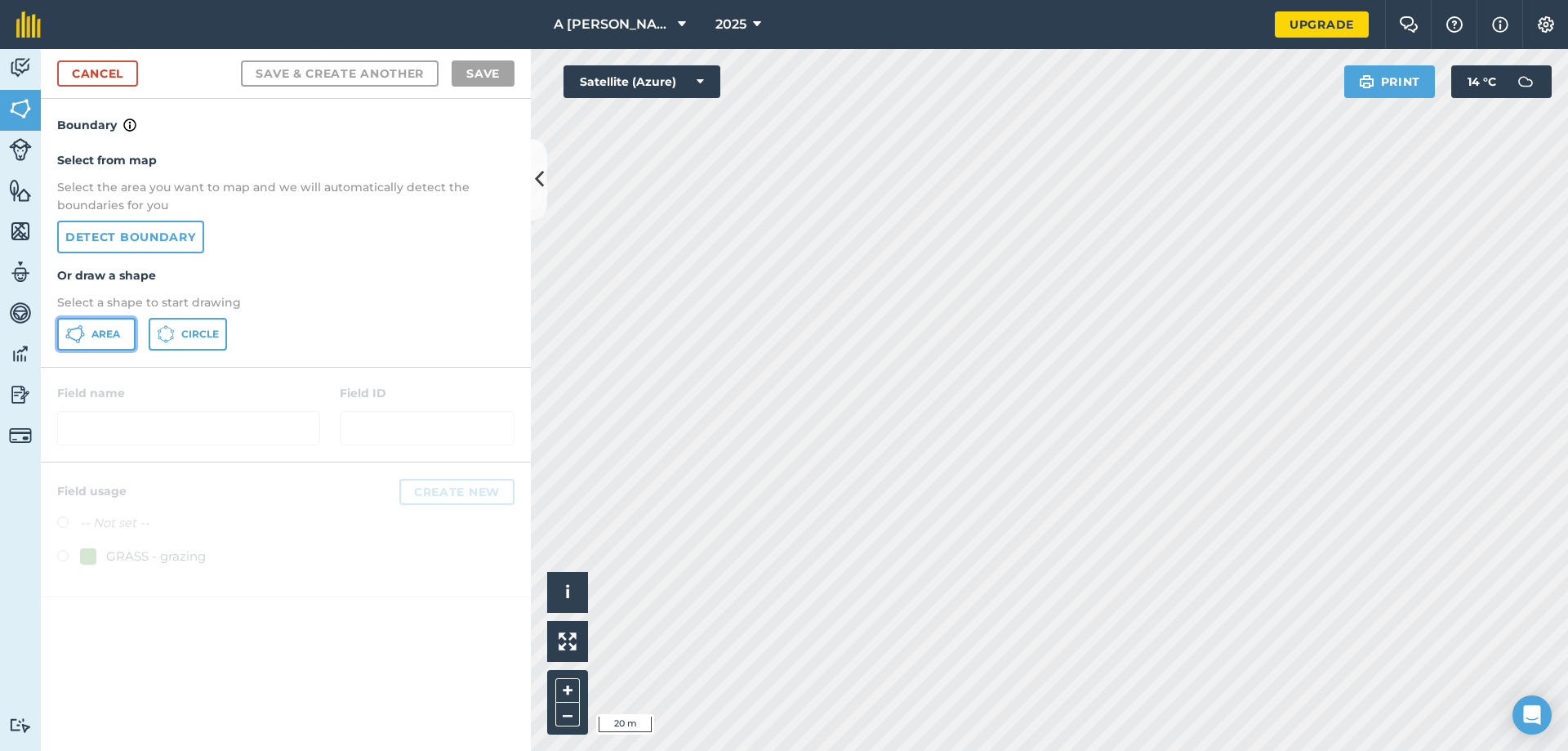
click at [91, 331] on span "Area" at bounding box center [106, 334] width 29 height 13
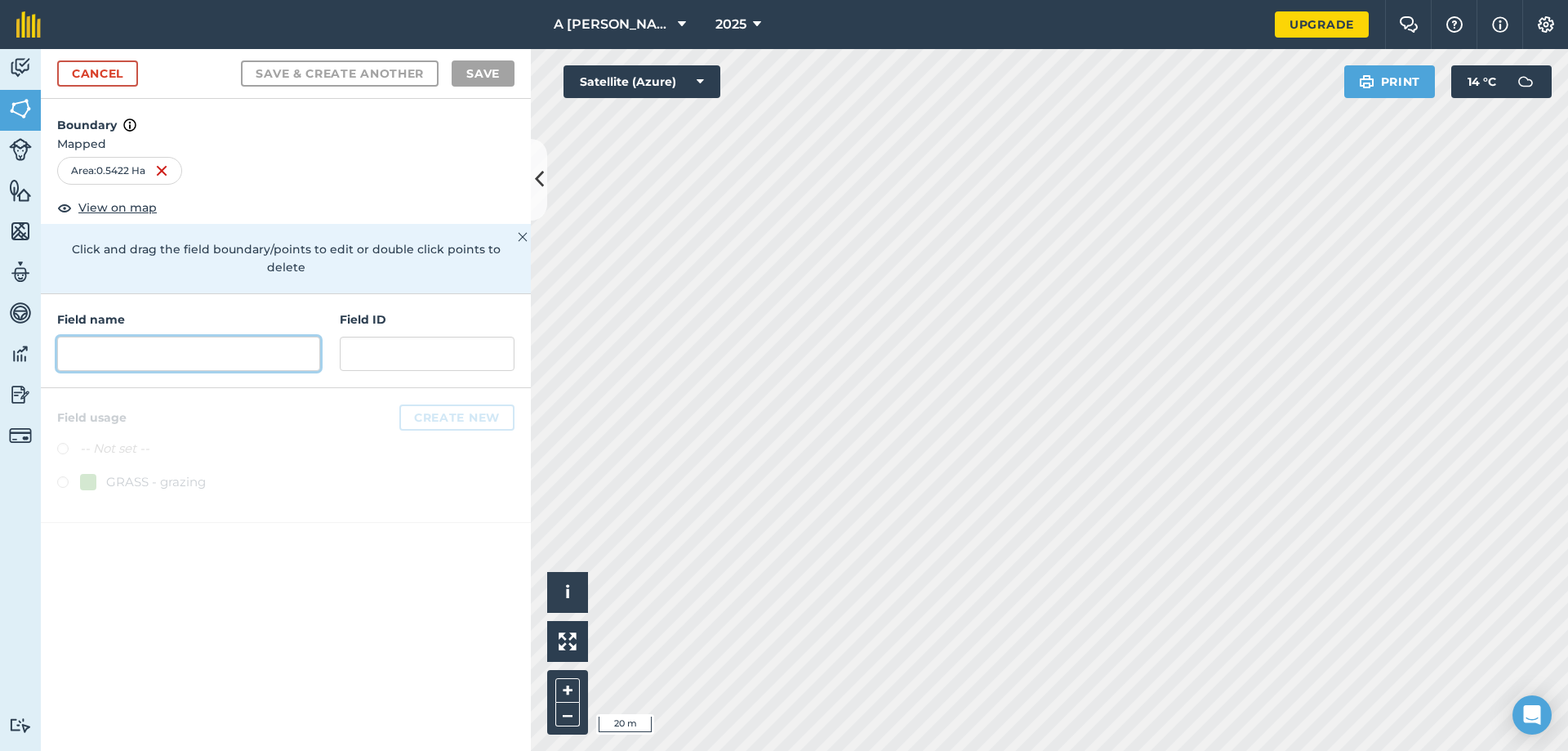
click at [109, 336] on input "text" at bounding box center [188, 353] width 263 height 34
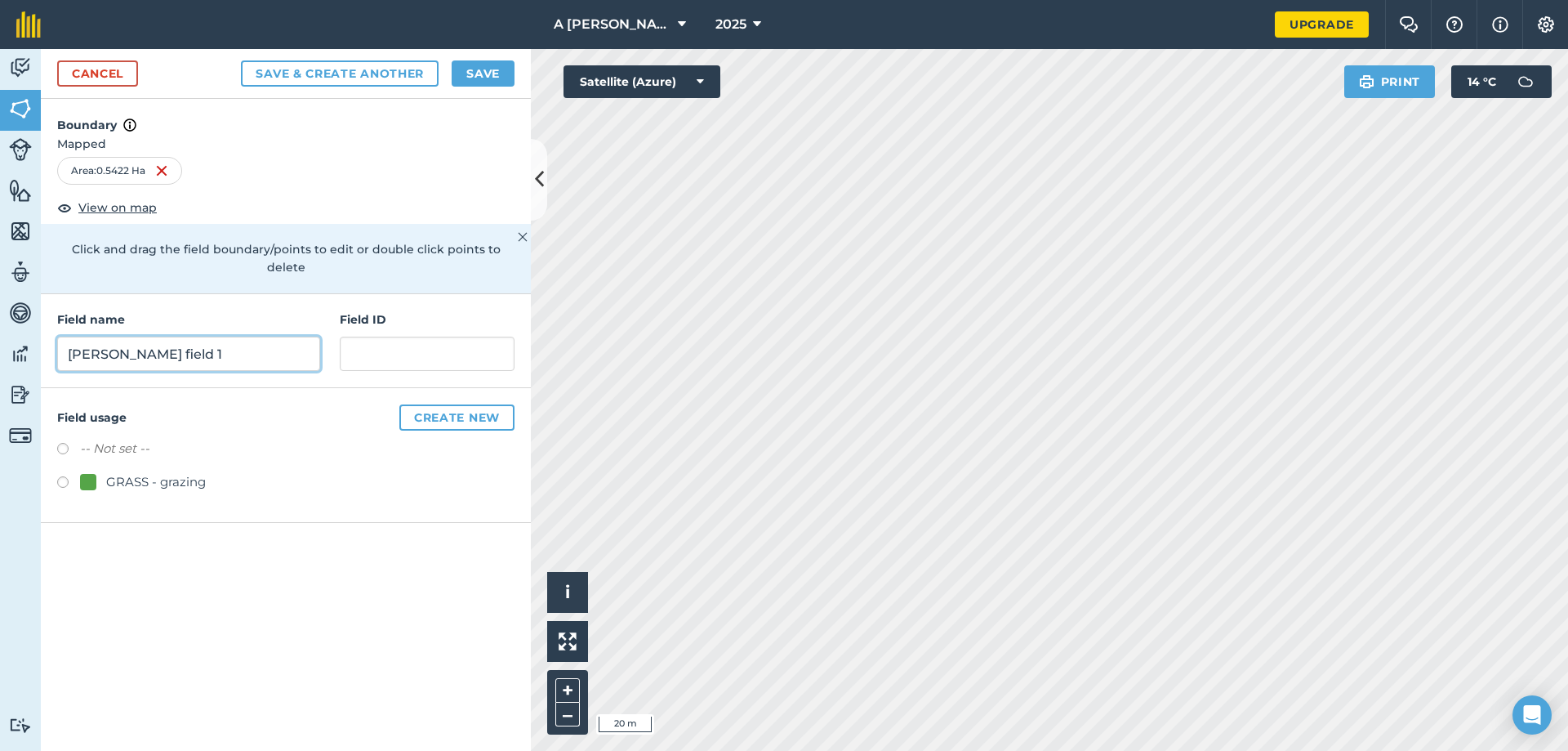
type input "granda field 1"
click at [468, 69] on button "Save" at bounding box center [483, 73] width 63 height 26
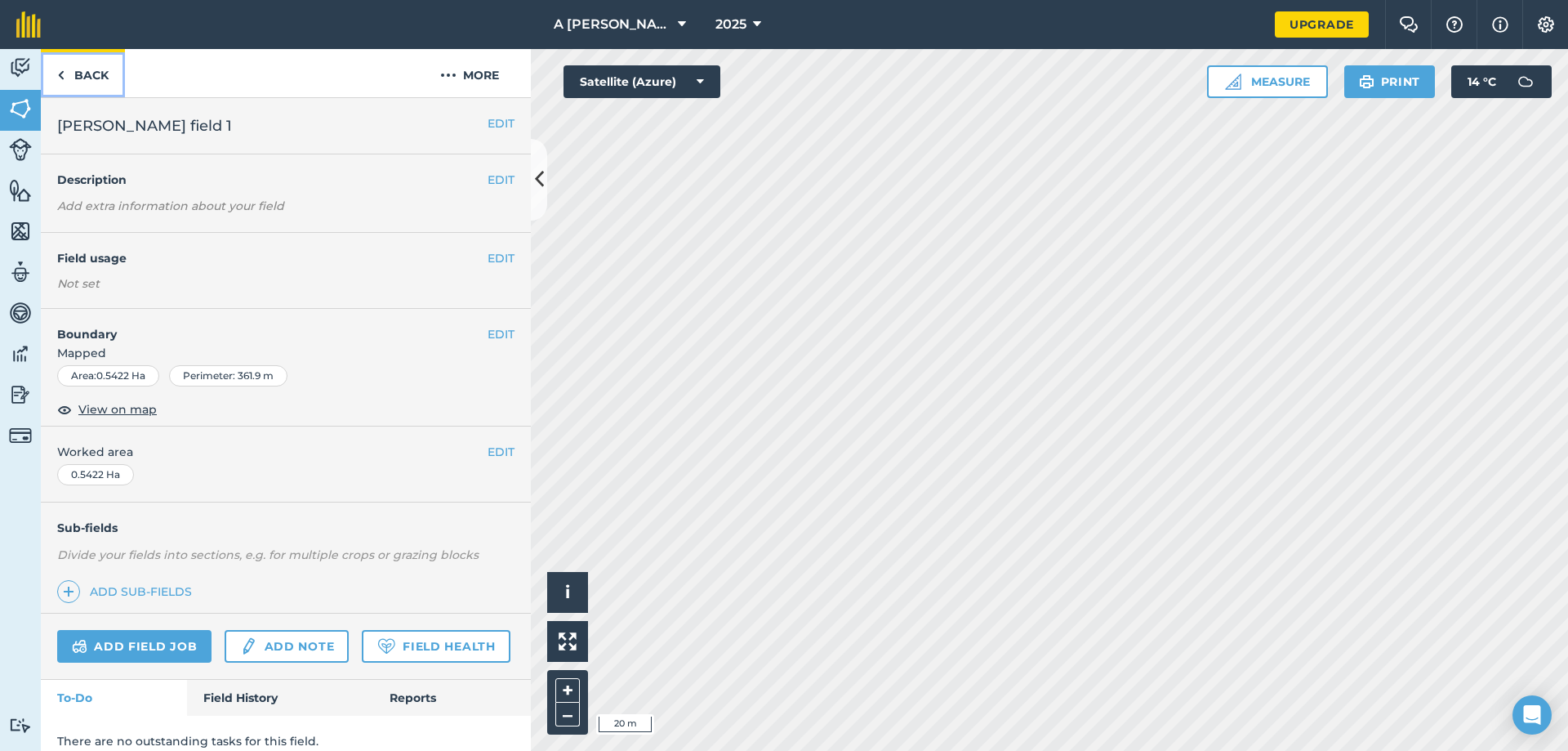
click at [68, 65] on link "Back" at bounding box center [82, 72] width 84 height 48
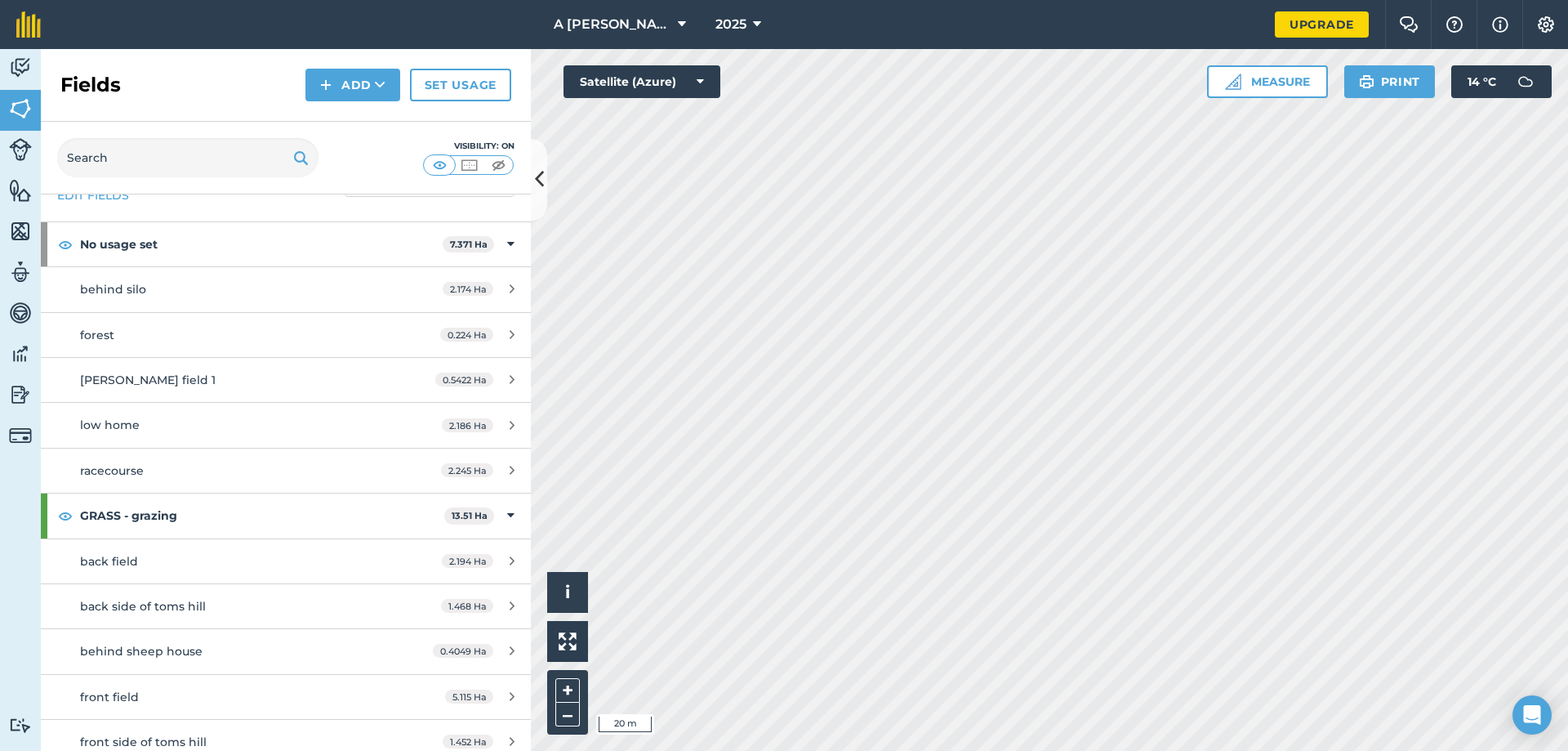
scroll to position [35, 0]
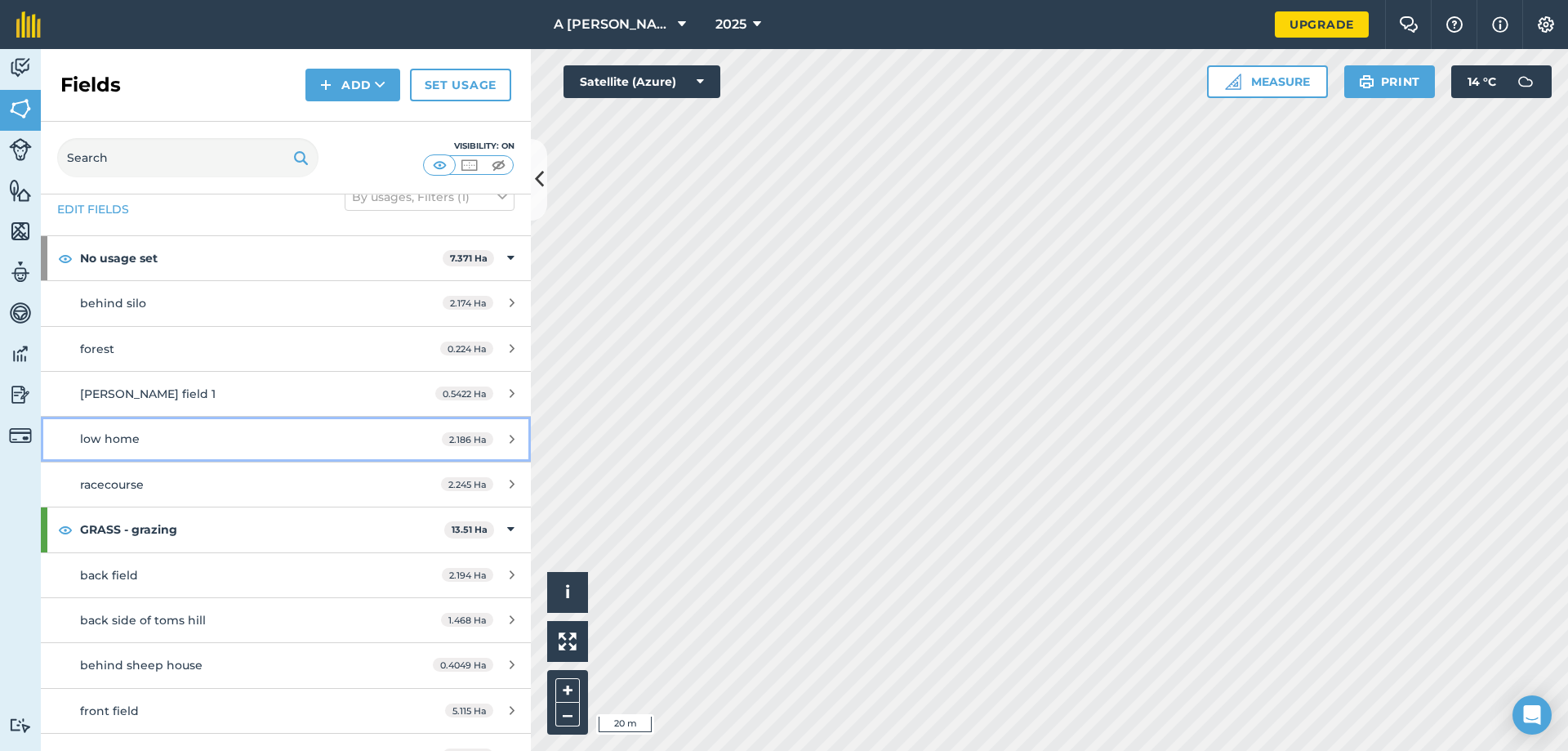
click at [220, 451] on link "low home 2.186 Ha" at bounding box center [285, 438] width 490 height 44
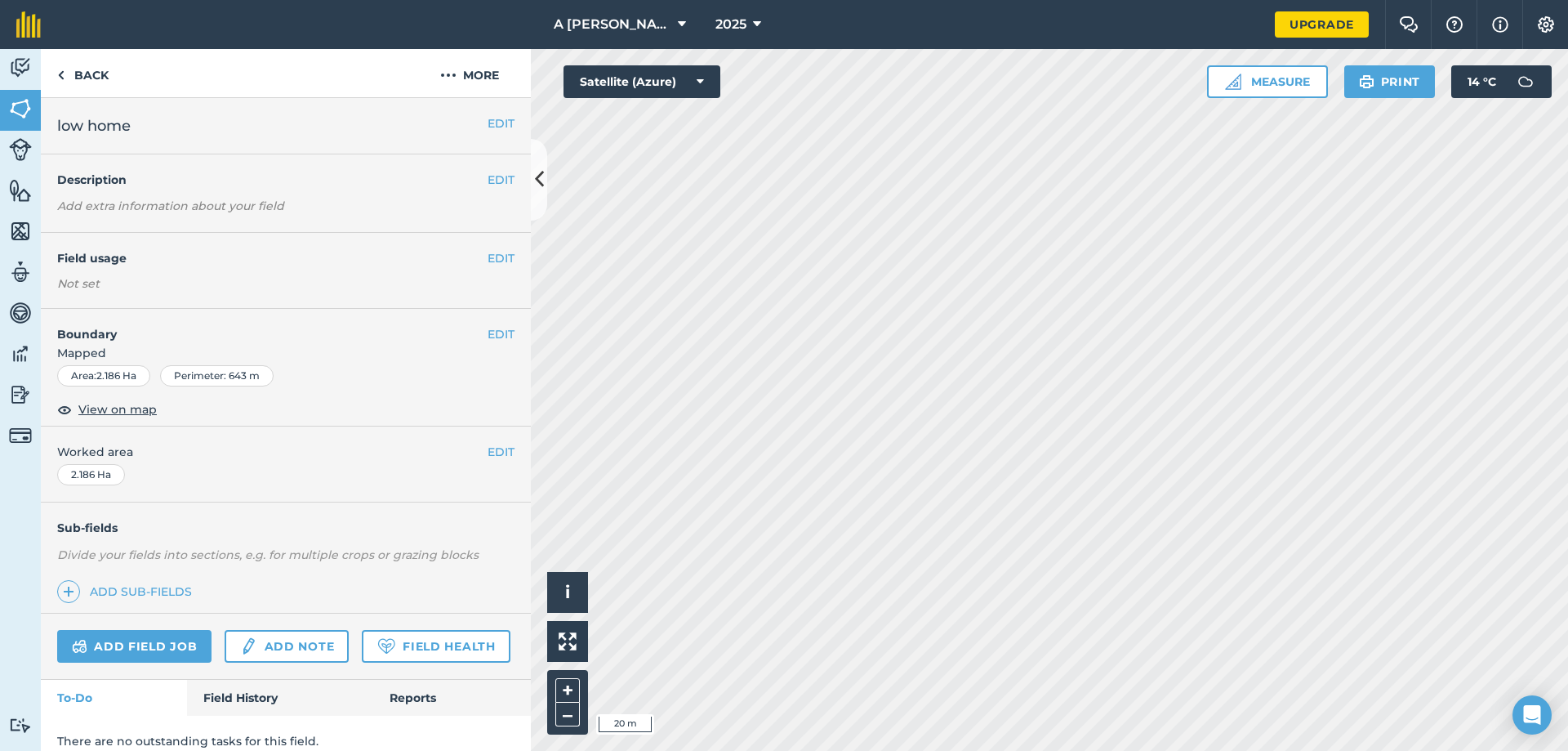
click at [1037, 750] on html "A Flanagan & Son 2025 Upgrade Farm Chat Help Info Settings Map printing is not …" at bounding box center [784, 375] width 1568 height 751
click at [77, 80] on link "Back" at bounding box center [82, 72] width 84 height 48
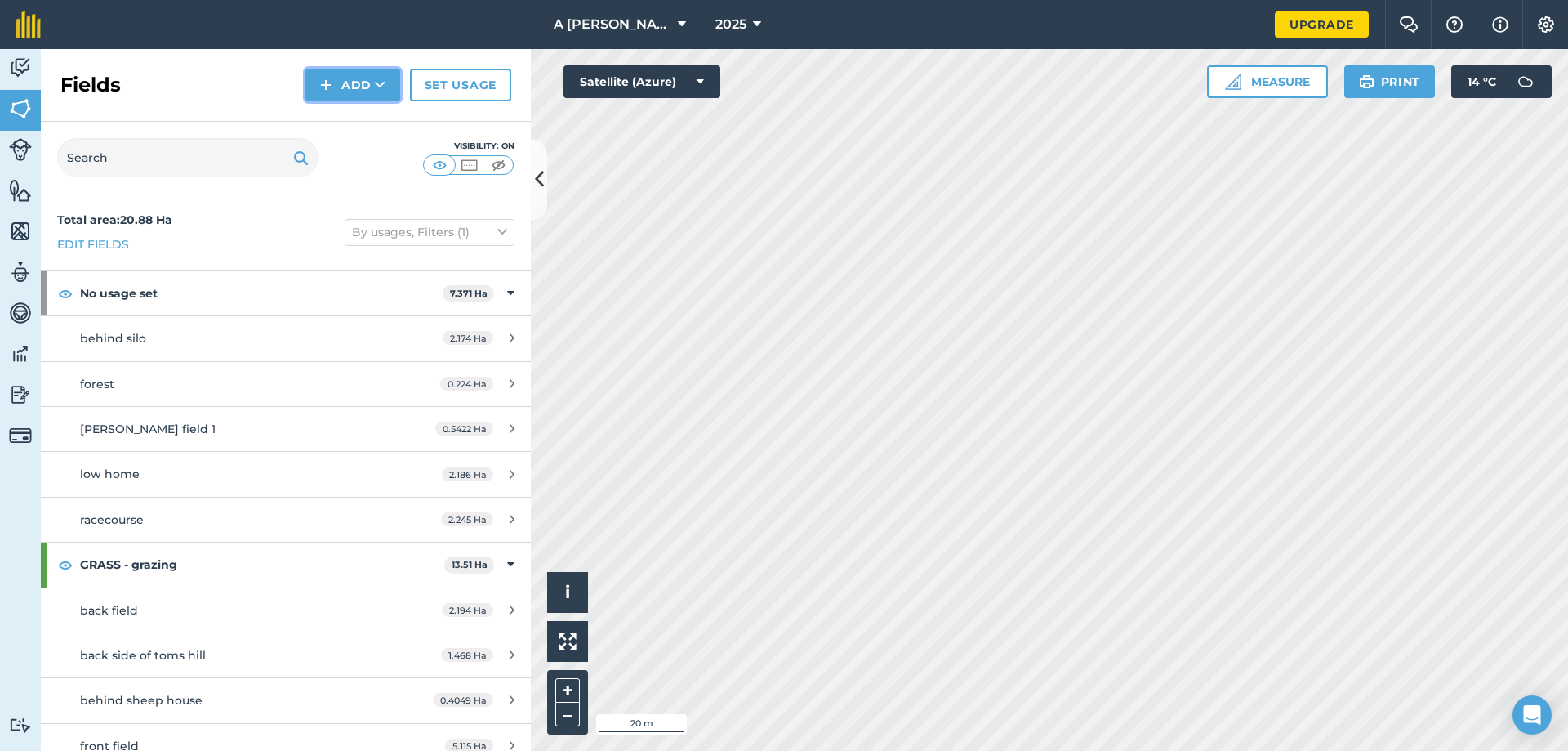
click at [343, 78] on button "Add" at bounding box center [352, 85] width 95 height 33
click at [347, 112] on link "Draw" at bounding box center [352, 122] width 90 height 36
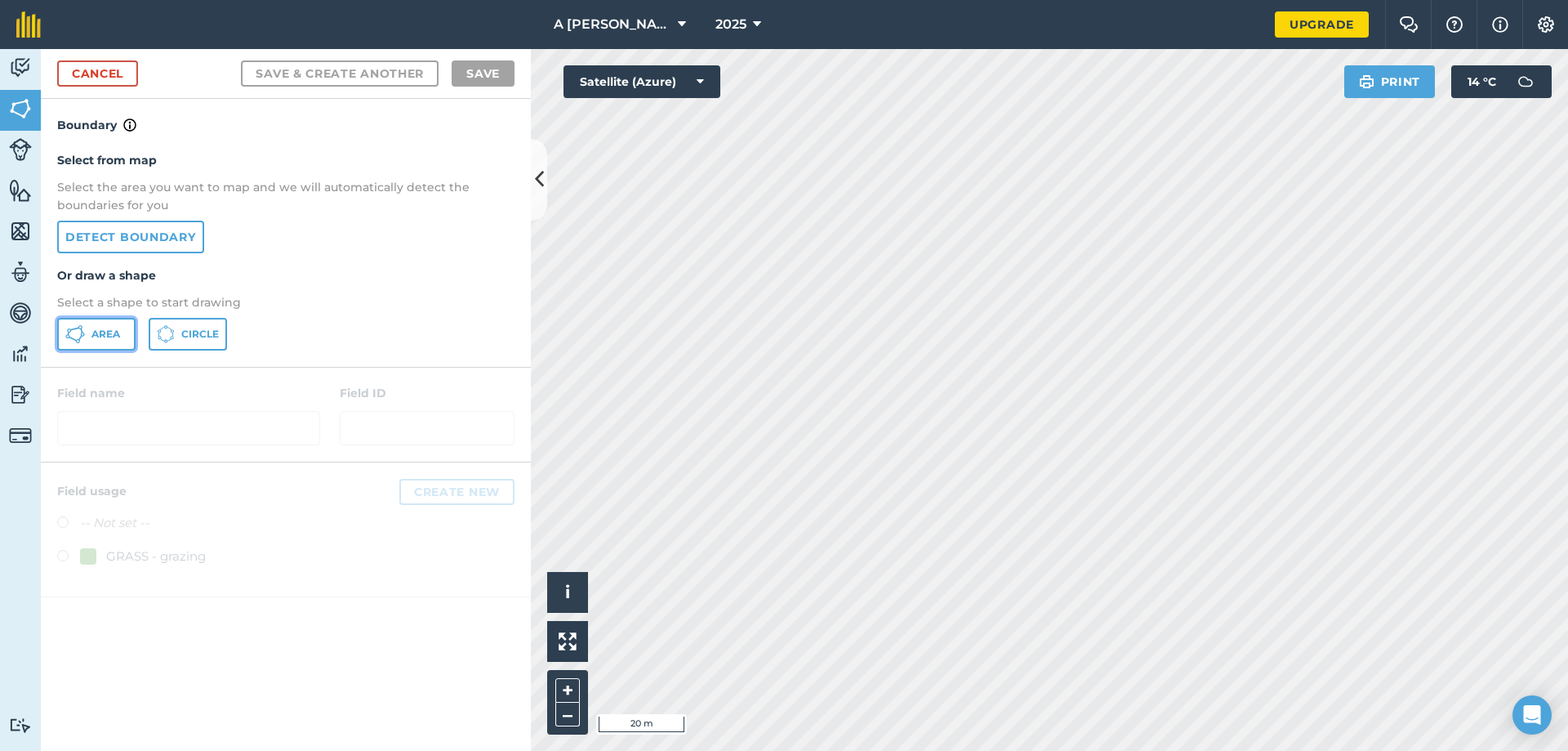
click at [117, 340] on span "Area" at bounding box center [106, 334] width 29 height 13
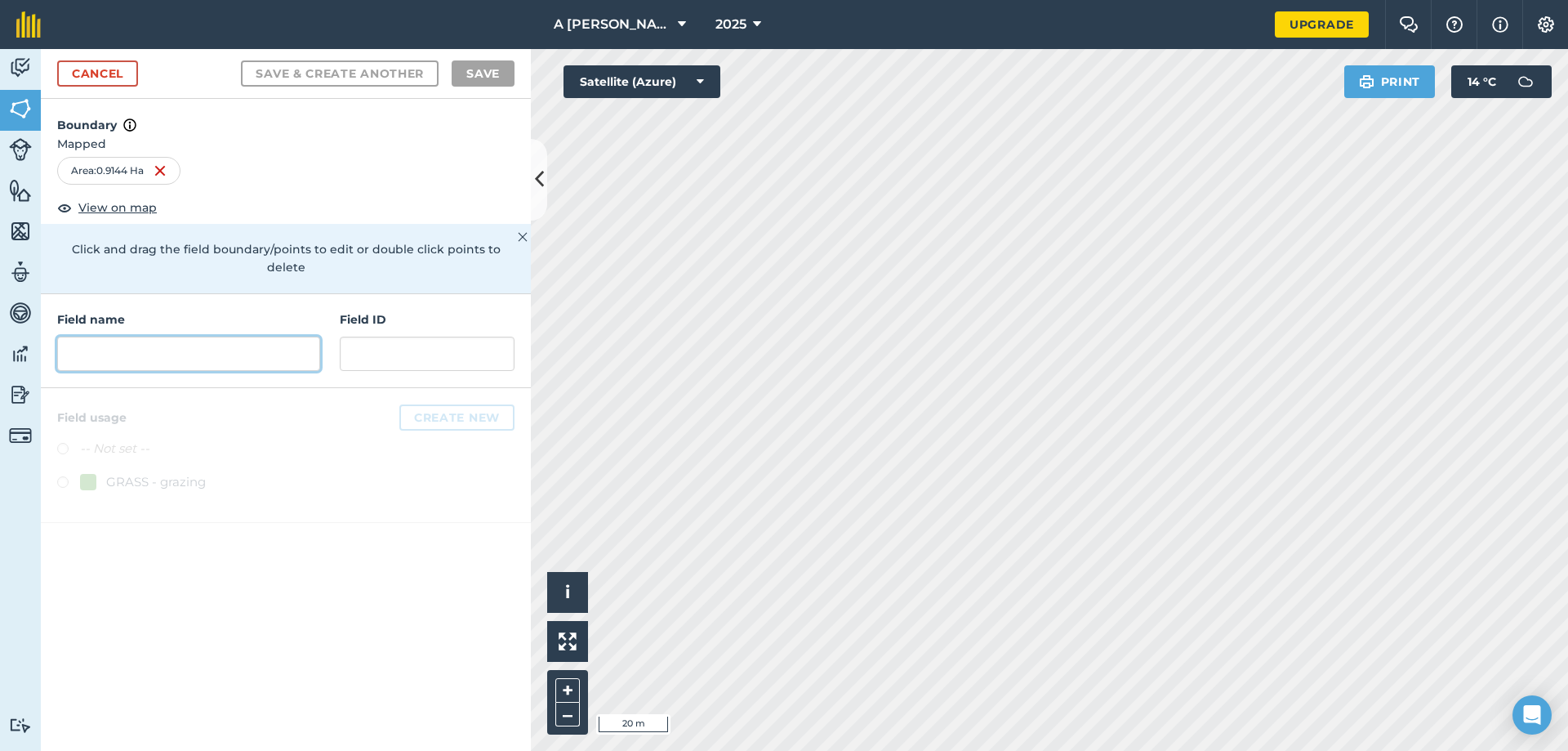
click at [276, 336] on input "text" at bounding box center [188, 353] width 263 height 34
type input "g"
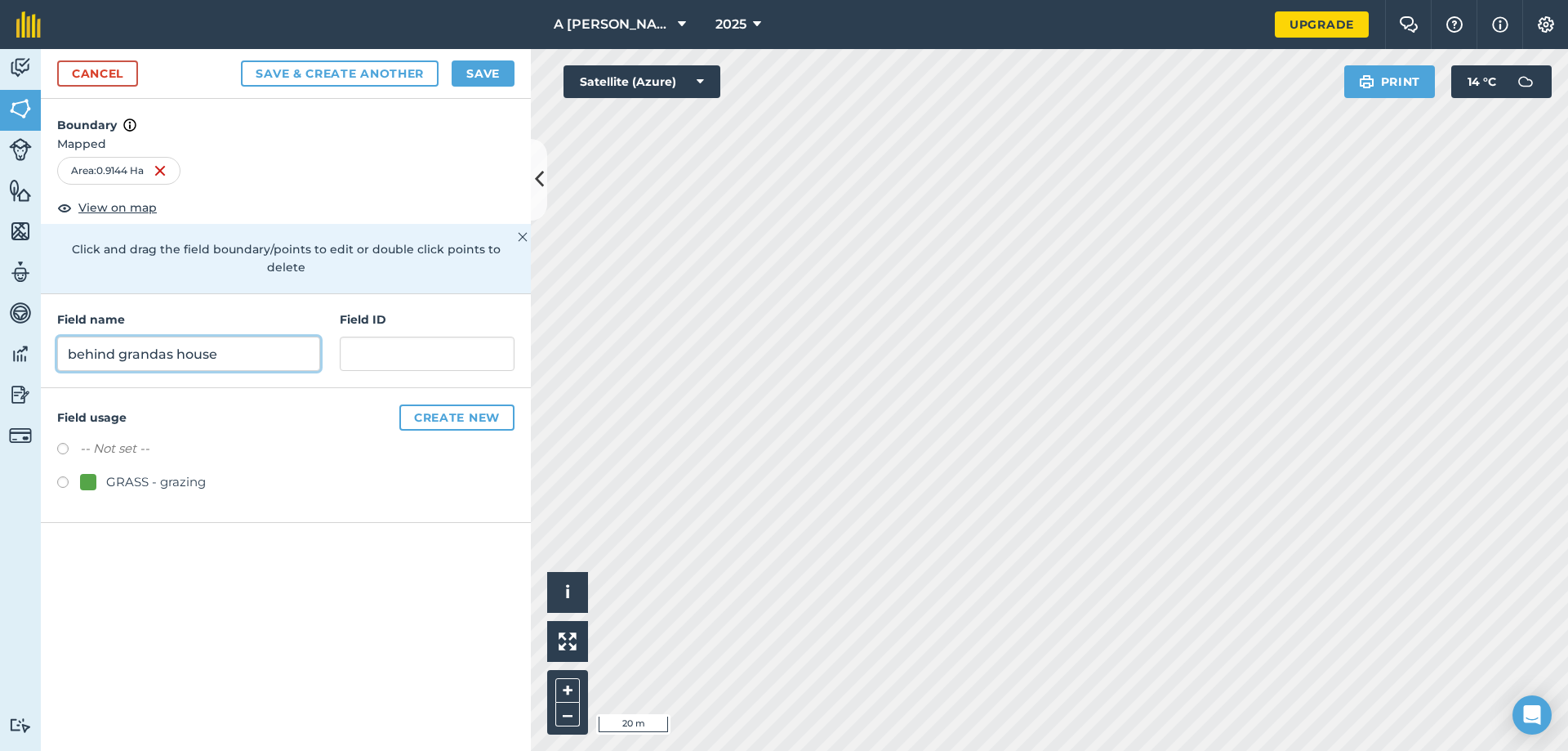
type input "behind grandas house"
click at [62, 477] on label at bounding box center [68, 485] width 23 height 16
radio input "true"
click at [463, 78] on button "Save" at bounding box center [483, 73] width 63 height 26
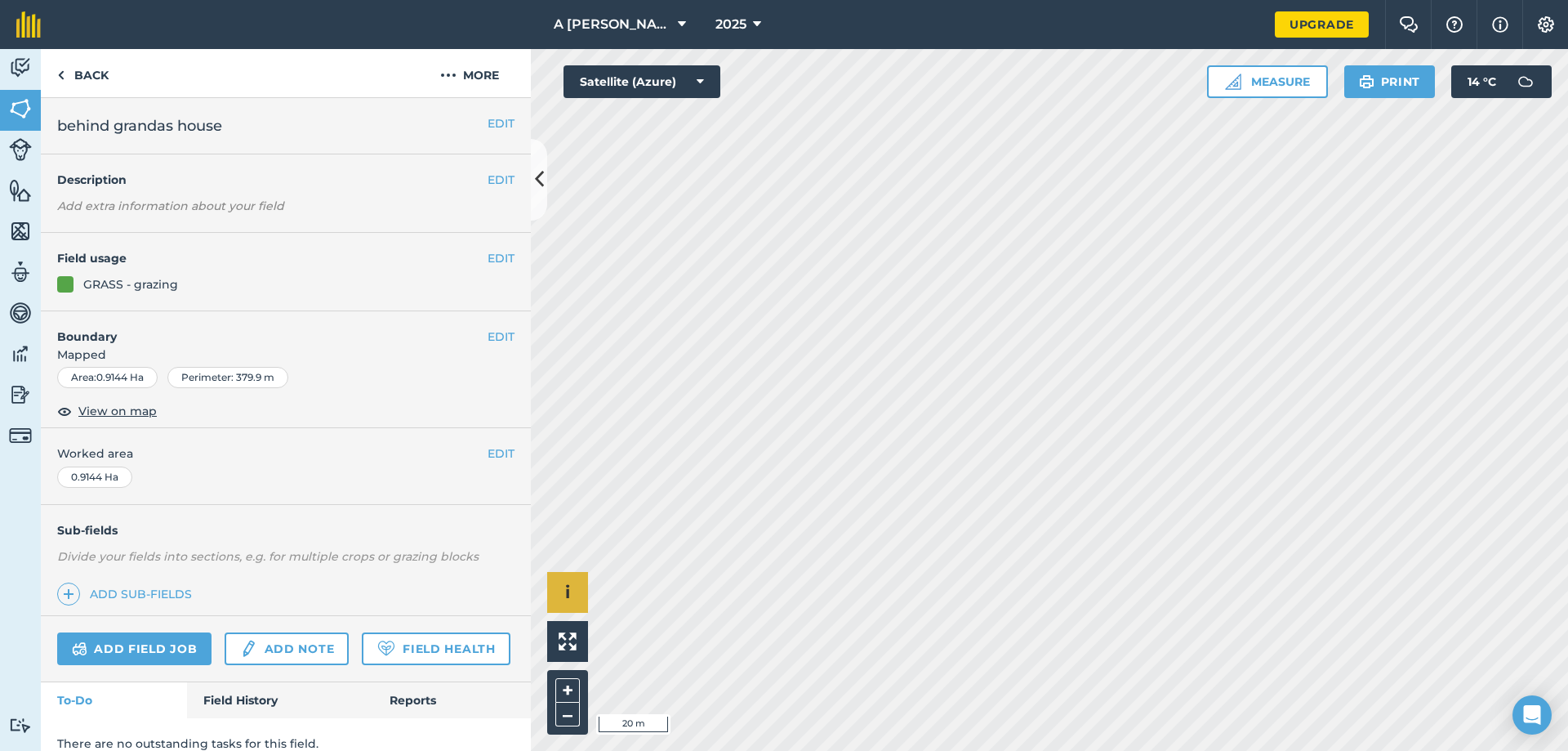
click at [572, 581] on div "Click to start drawing i © 2025 TomTom, Microsoft 20 m + –" at bounding box center [1049, 400] width 1037 height 701
click at [93, 68] on link "Back" at bounding box center [82, 72] width 84 height 48
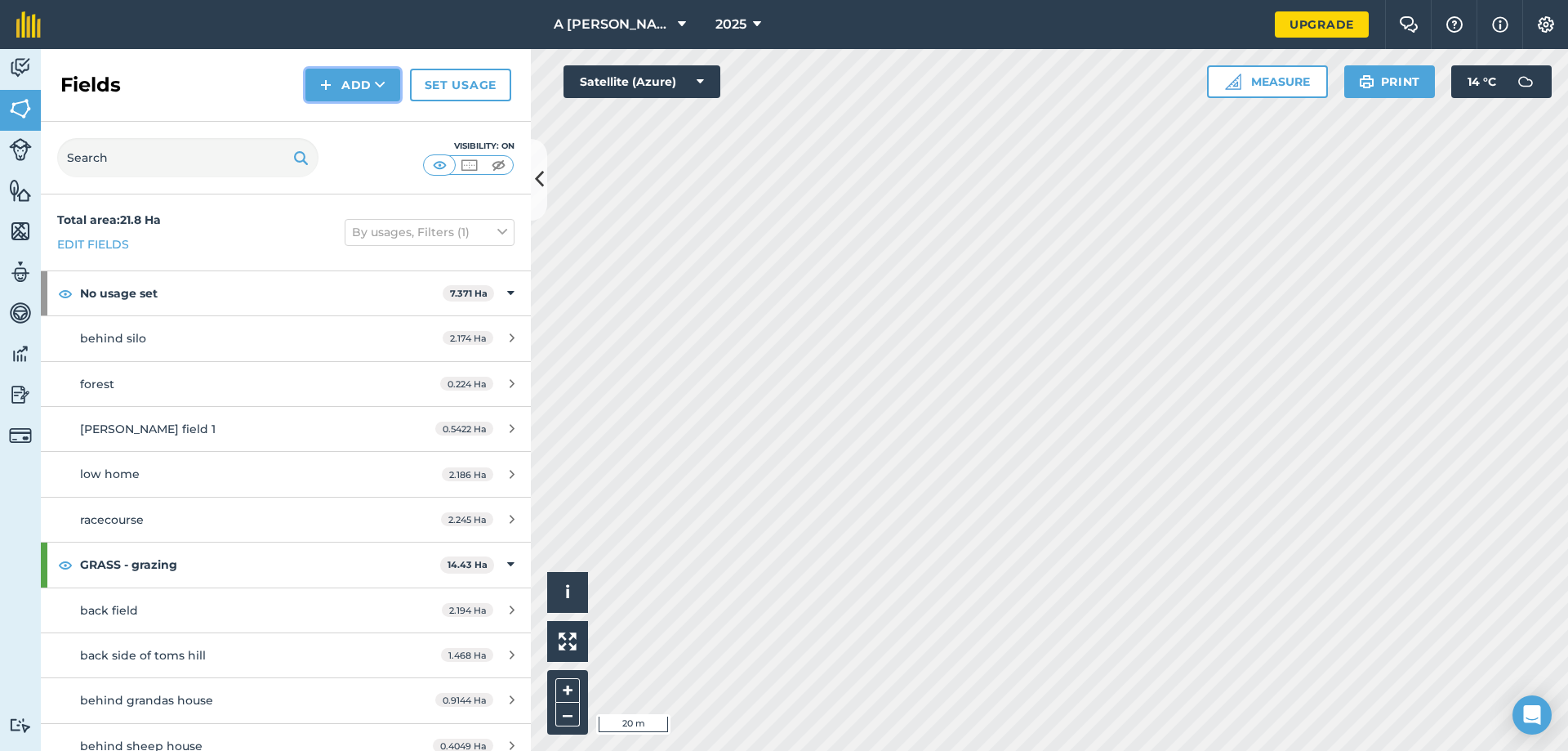
click at [344, 82] on button "Add" at bounding box center [352, 85] width 95 height 33
click at [346, 122] on link "Draw" at bounding box center [352, 122] width 90 height 36
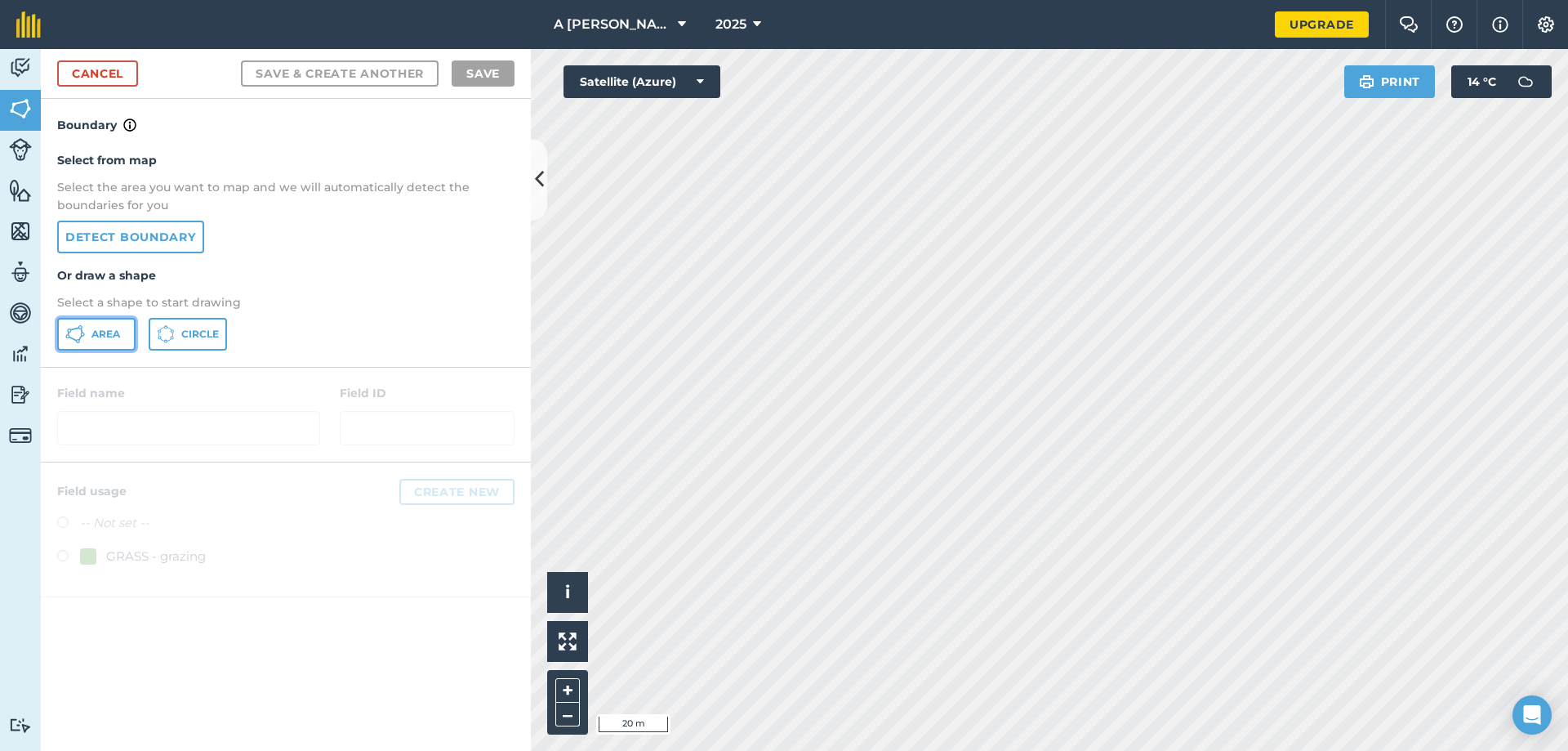
click at [122, 342] on button "Area" at bounding box center [96, 334] width 79 height 33
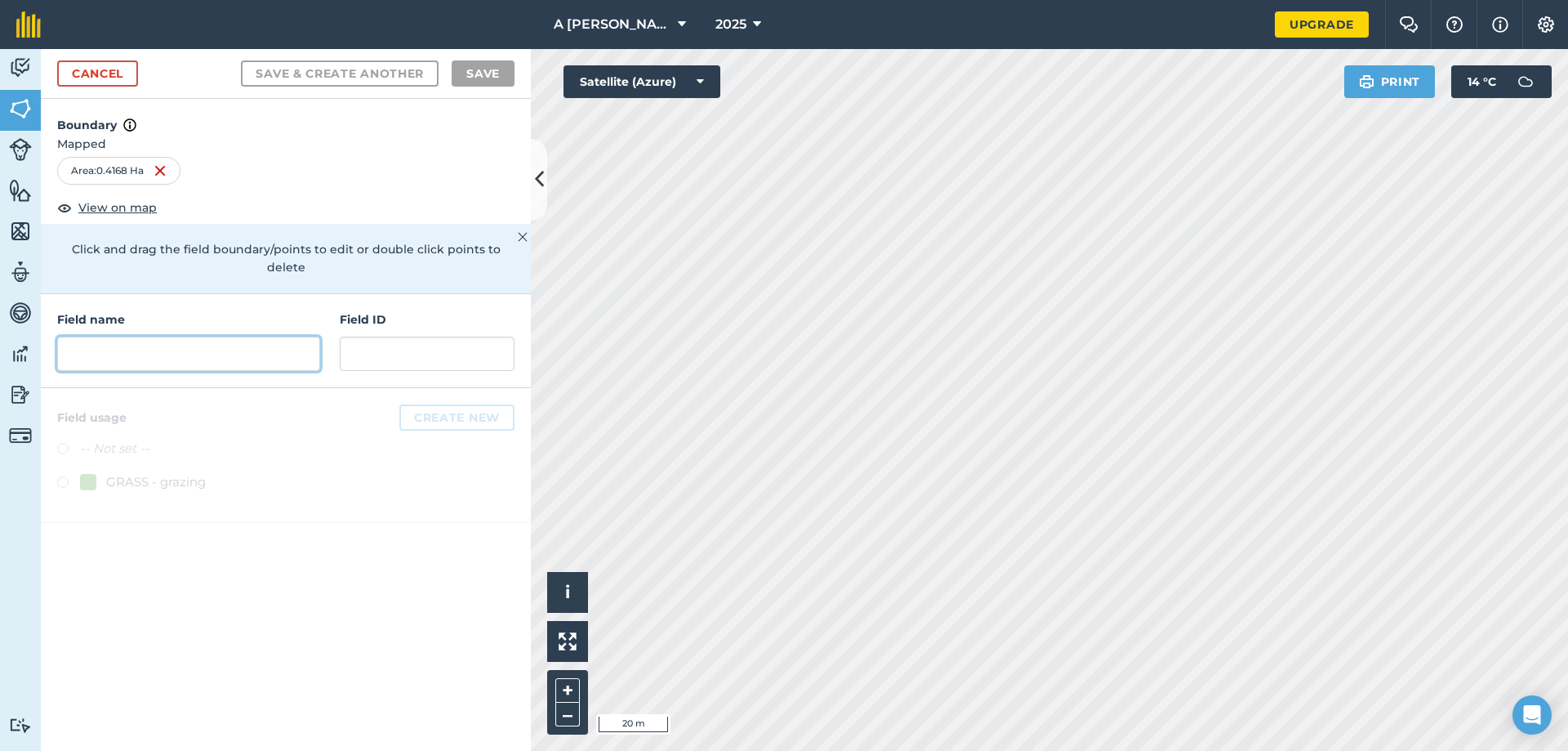
click at [230, 349] on input "text" at bounding box center [188, 353] width 263 height 34
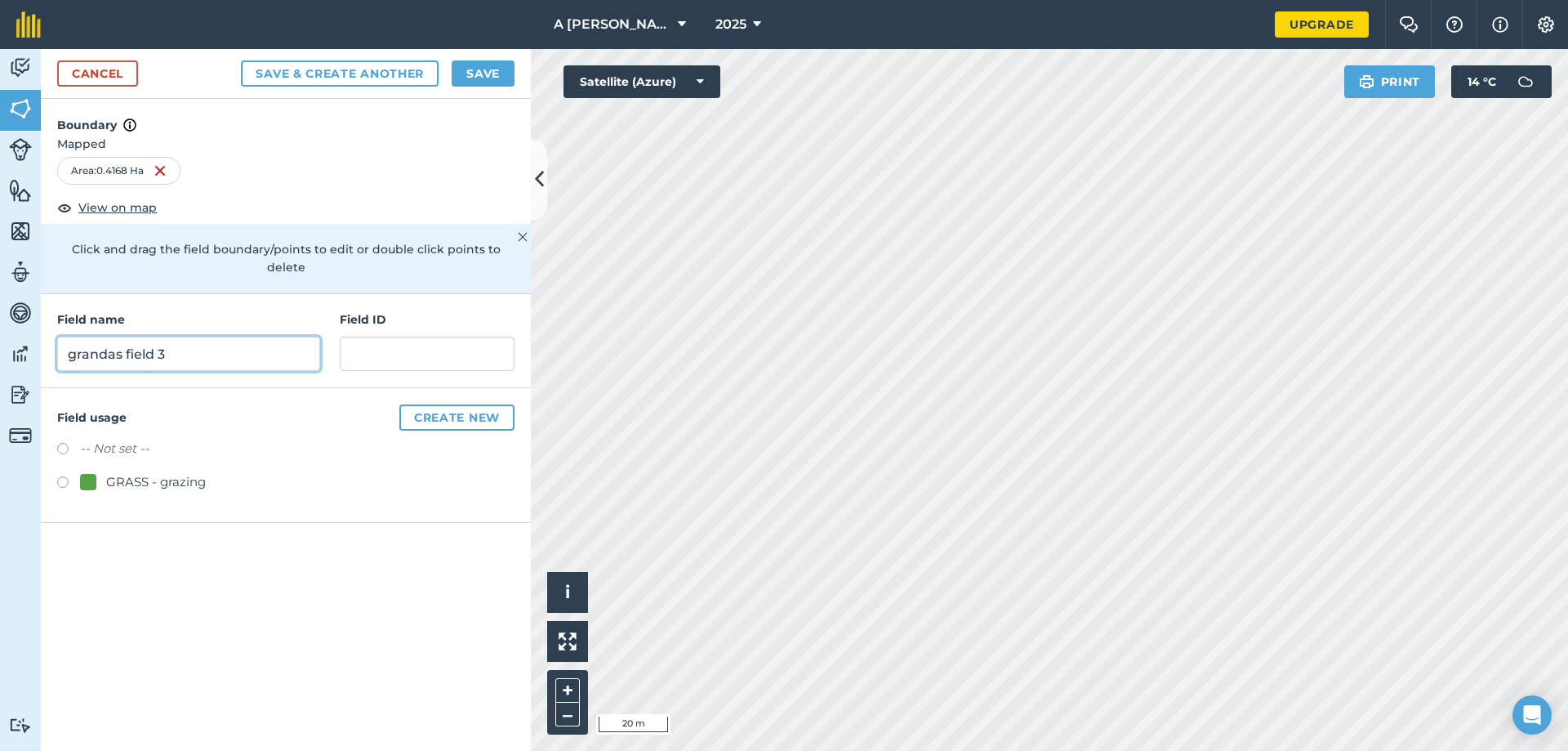
type input "grandas field 3"
click at [61, 477] on label at bounding box center [68, 485] width 23 height 16
radio input "true"
click at [467, 71] on button "Save" at bounding box center [483, 73] width 63 height 26
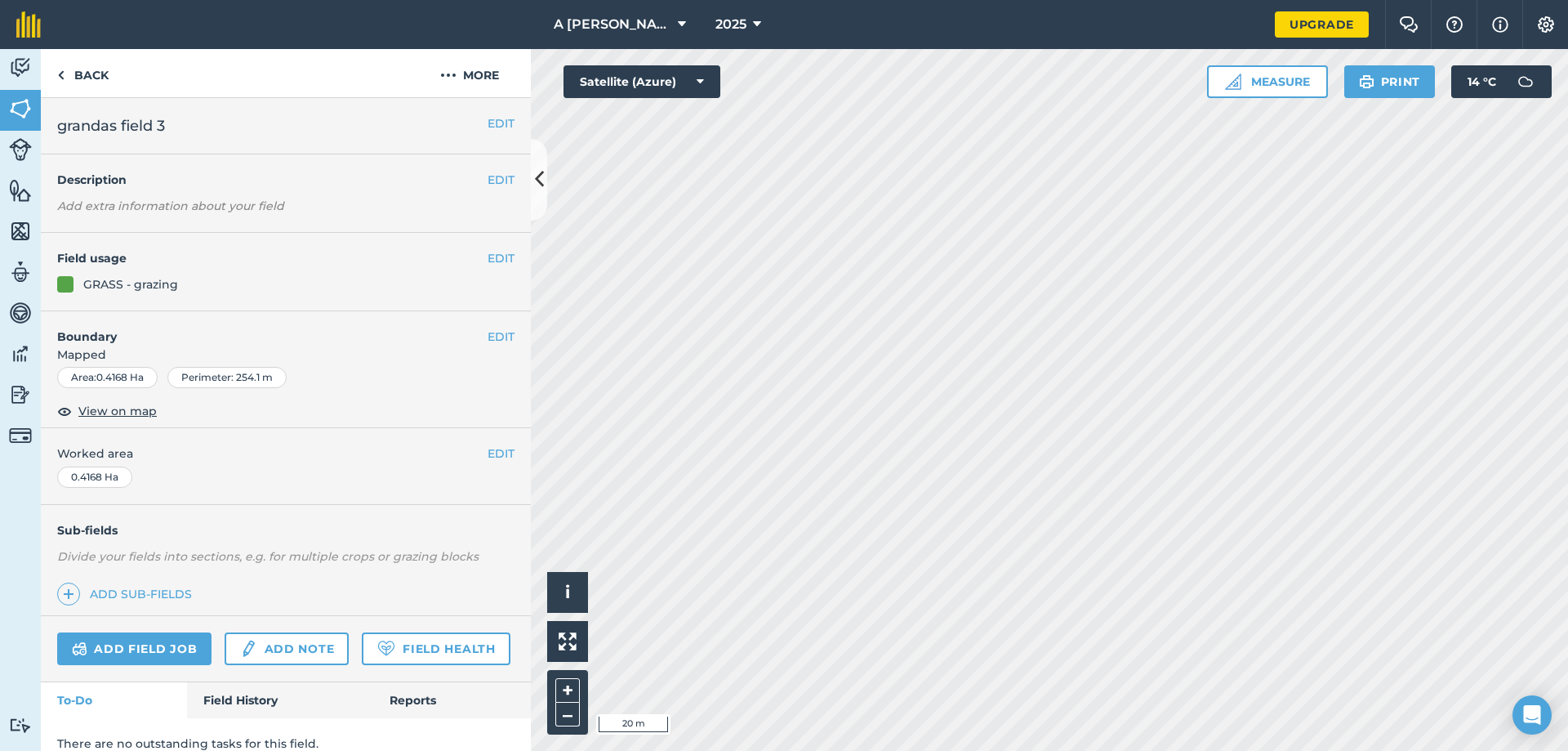
click at [78, 47] on nav "A Flanagan & Son 2025" at bounding box center [666, 24] width 1217 height 49
click at [77, 85] on link "Back" at bounding box center [82, 72] width 84 height 48
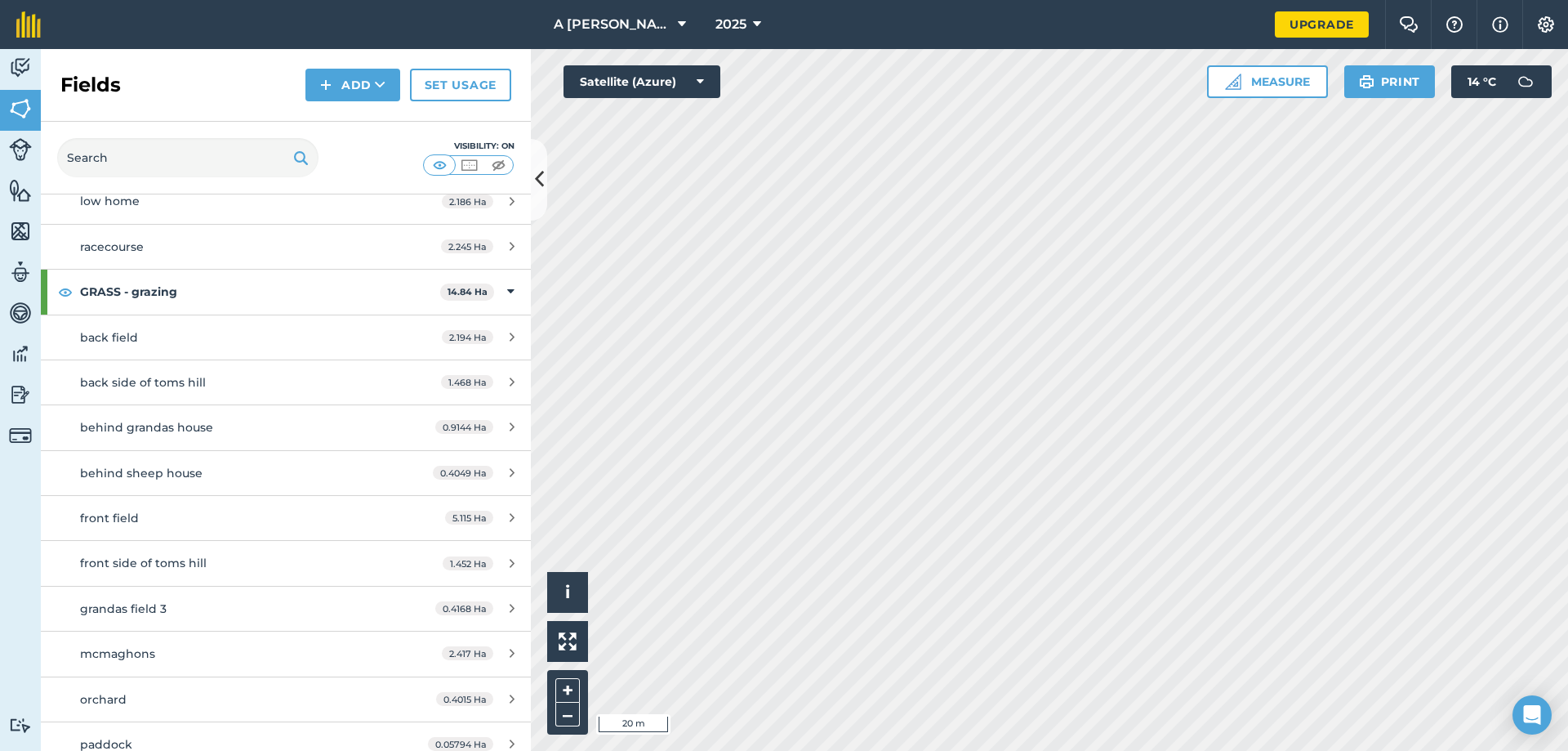
scroll to position [288, 0]
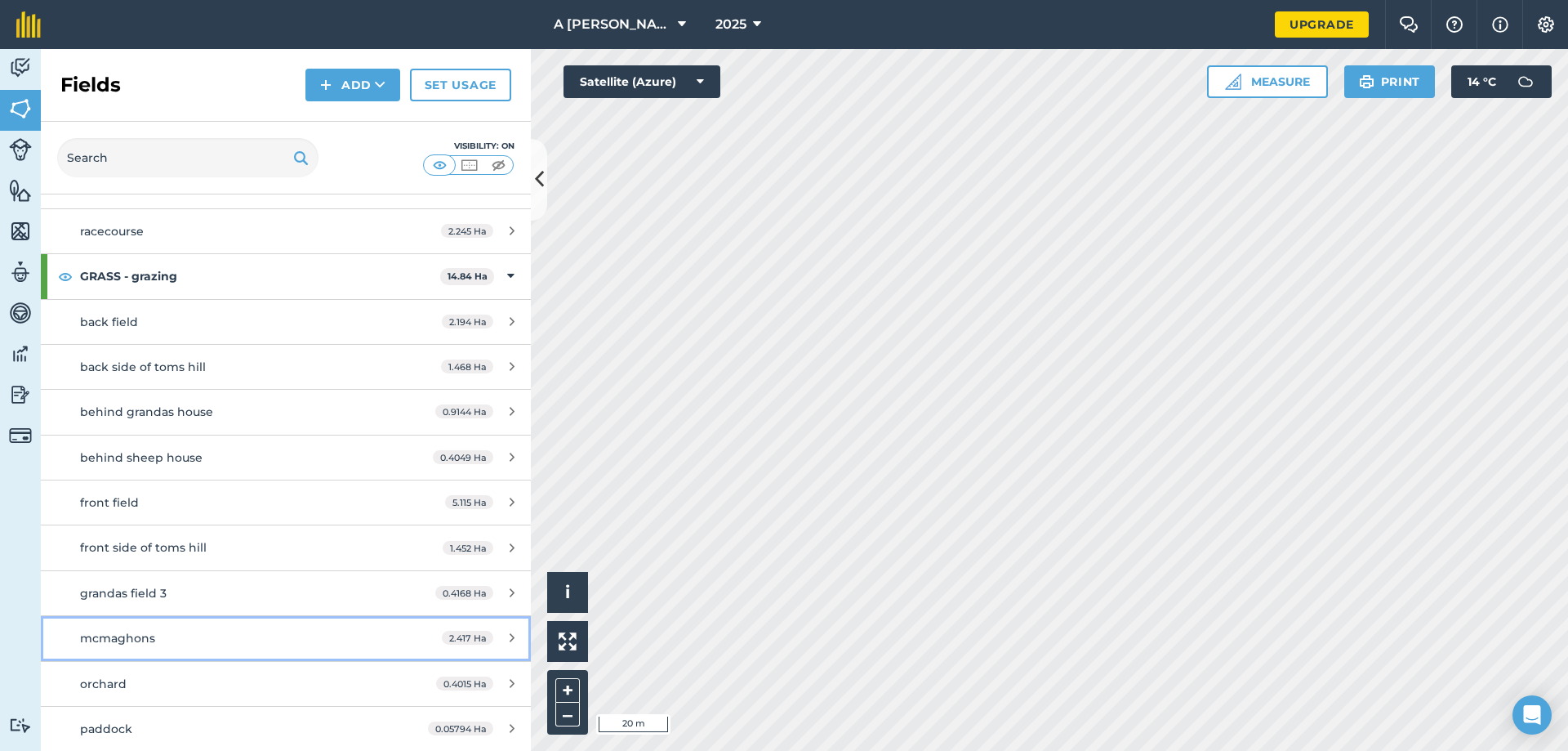
click at [177, 630] on div "mcmaghons" at bounding box center [233, 638] width 307 height 18
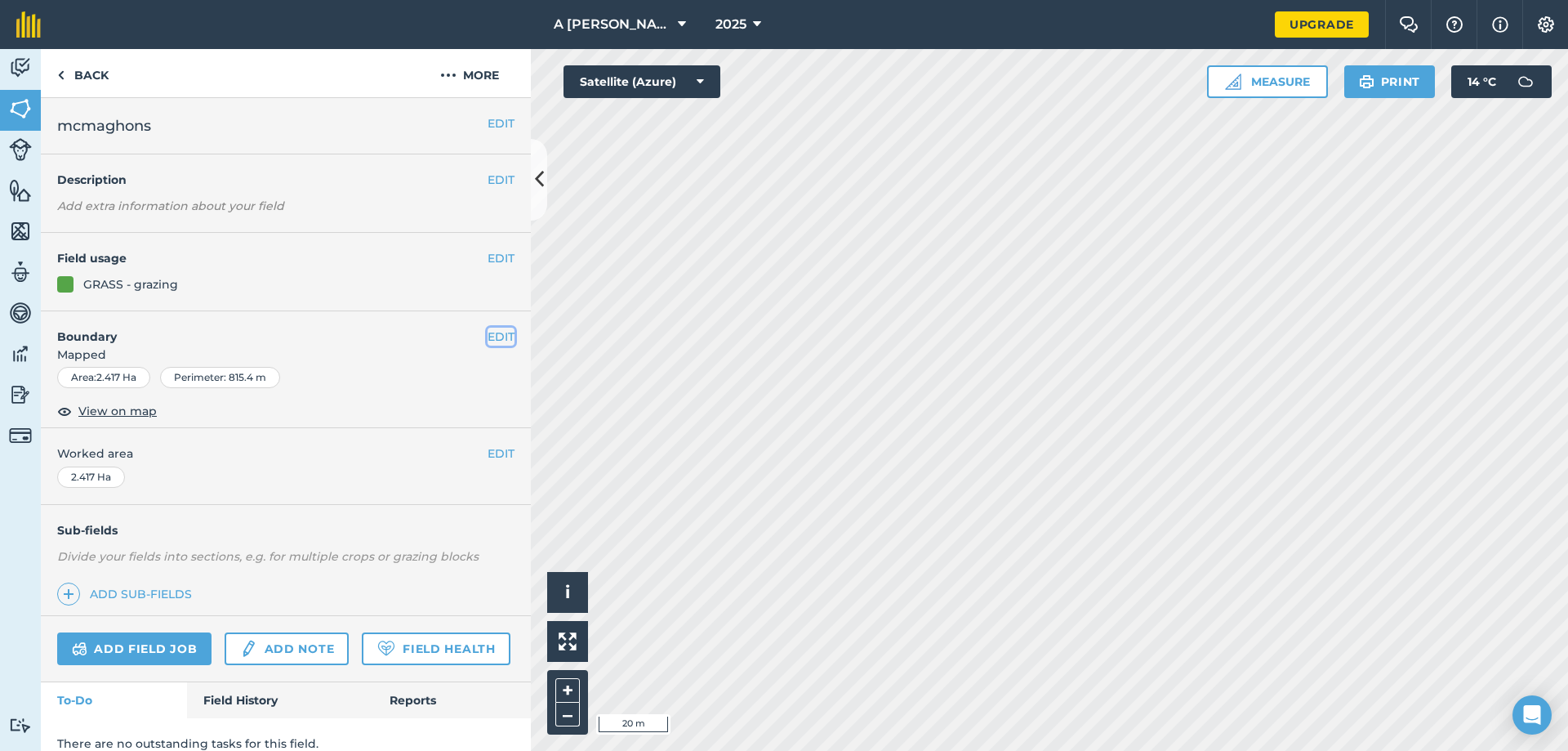
click at [487, 330] on button "EDIT" at bounding box center [501, 337] width 27 height 18
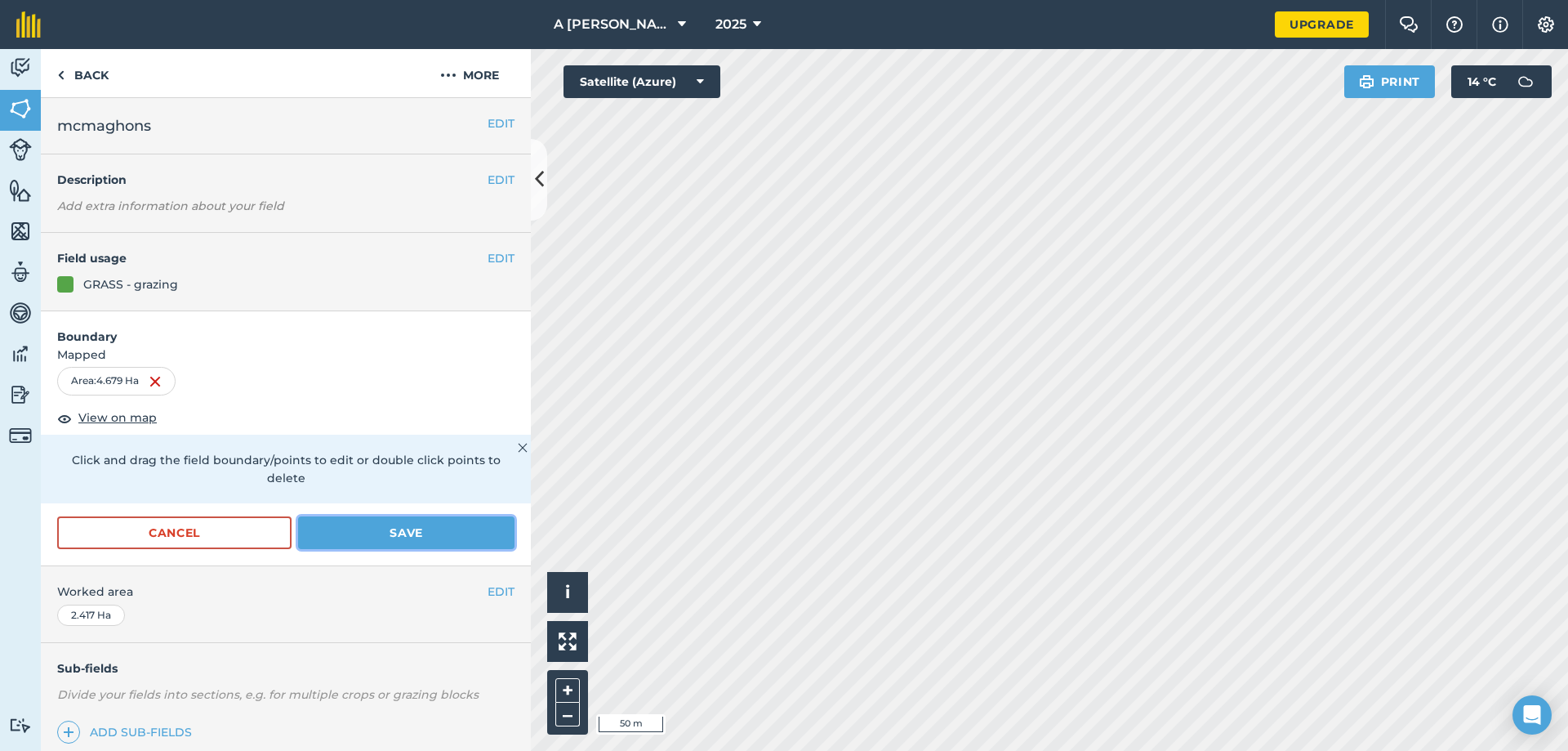
click at [389, 534] on button "Save" at bounding box center [406, 533] width 216 height 33
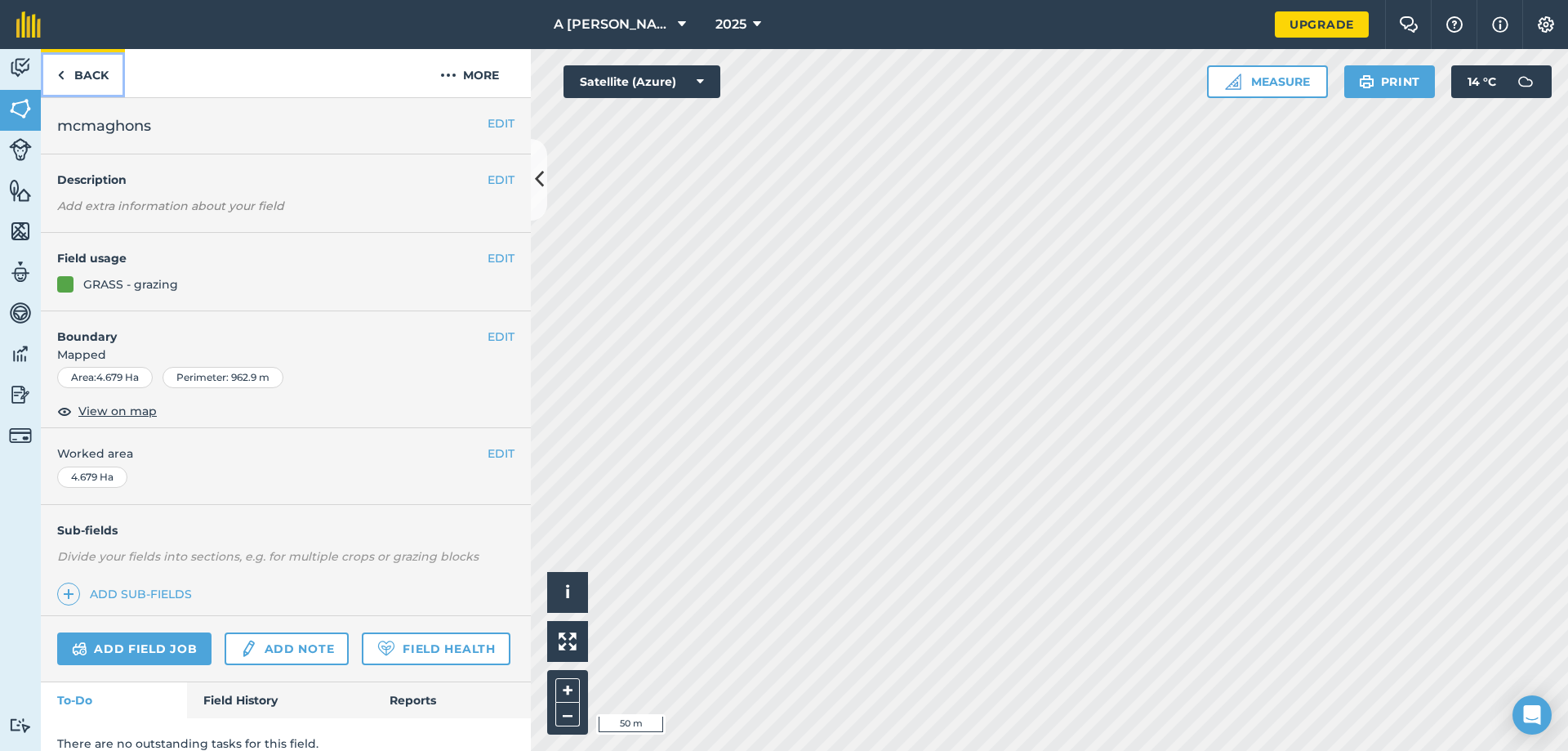
click at [81, 77] on link "Back" at bounding box center [82, 72] width 84 height 48
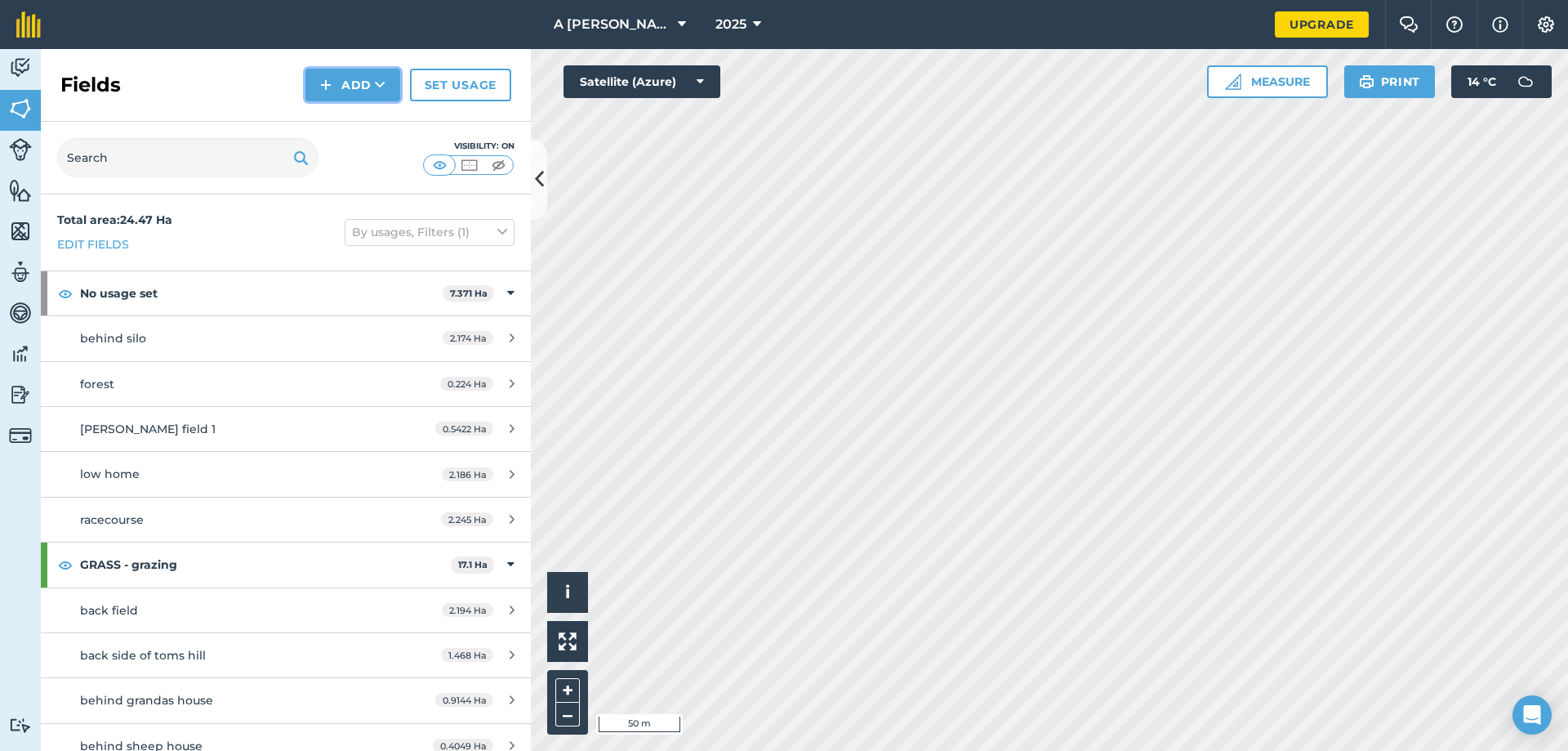
click at [337, 82] on button "Add" at bounding box center [352, 85] width 95 height 33
click at [351, 126] on link "Draw" at bounding box center [352, 122] width 90 height 36
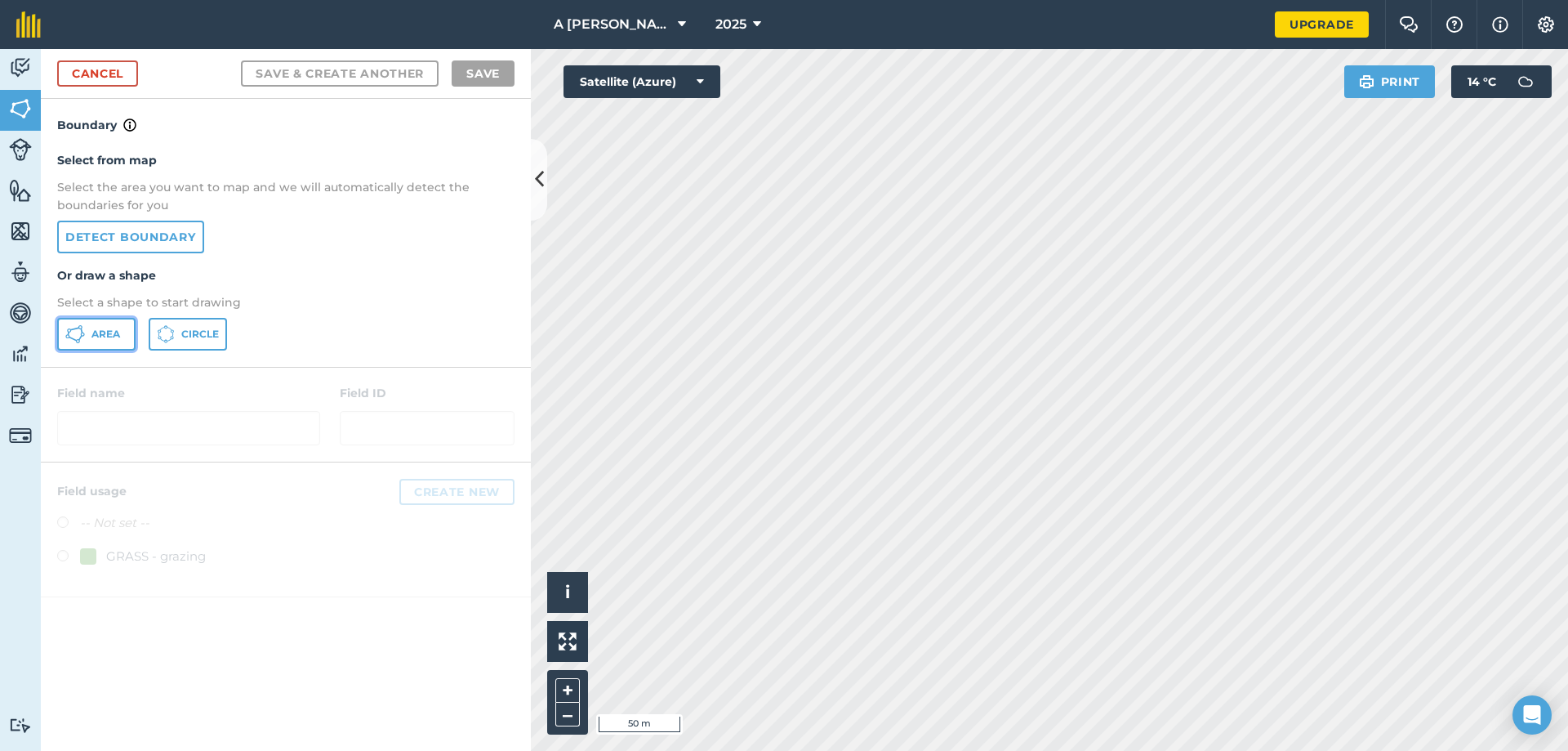
click at [97, 342] on button "Area" at bounding box center [96, 334] width 79 height 33
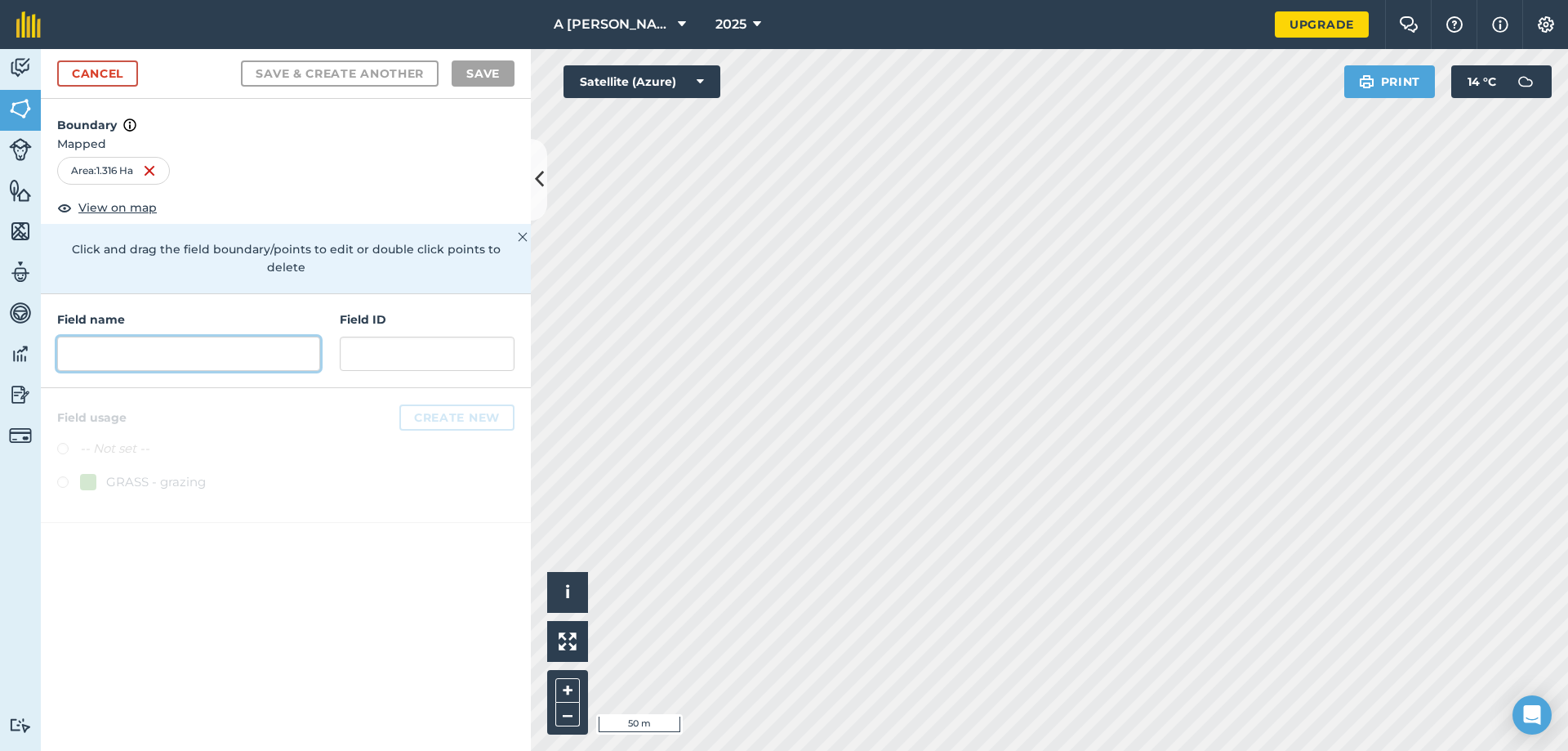
click at [296, 341] on input "text" at bounding box center [188, 353] width 263 height 34
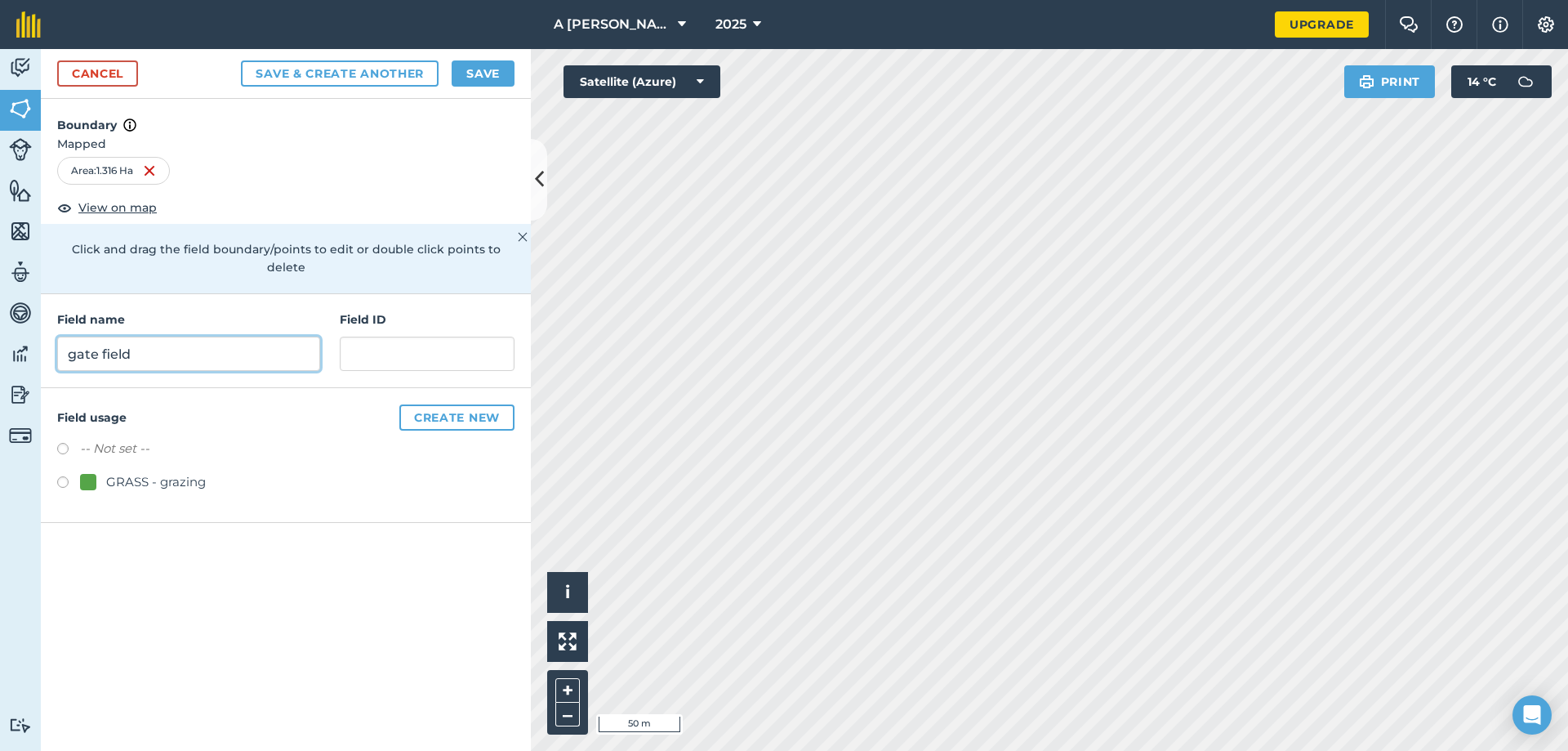
type input "gate field"
click at [481, 75] on button "Save" at bounding box center [483, 73] width 63 height 26
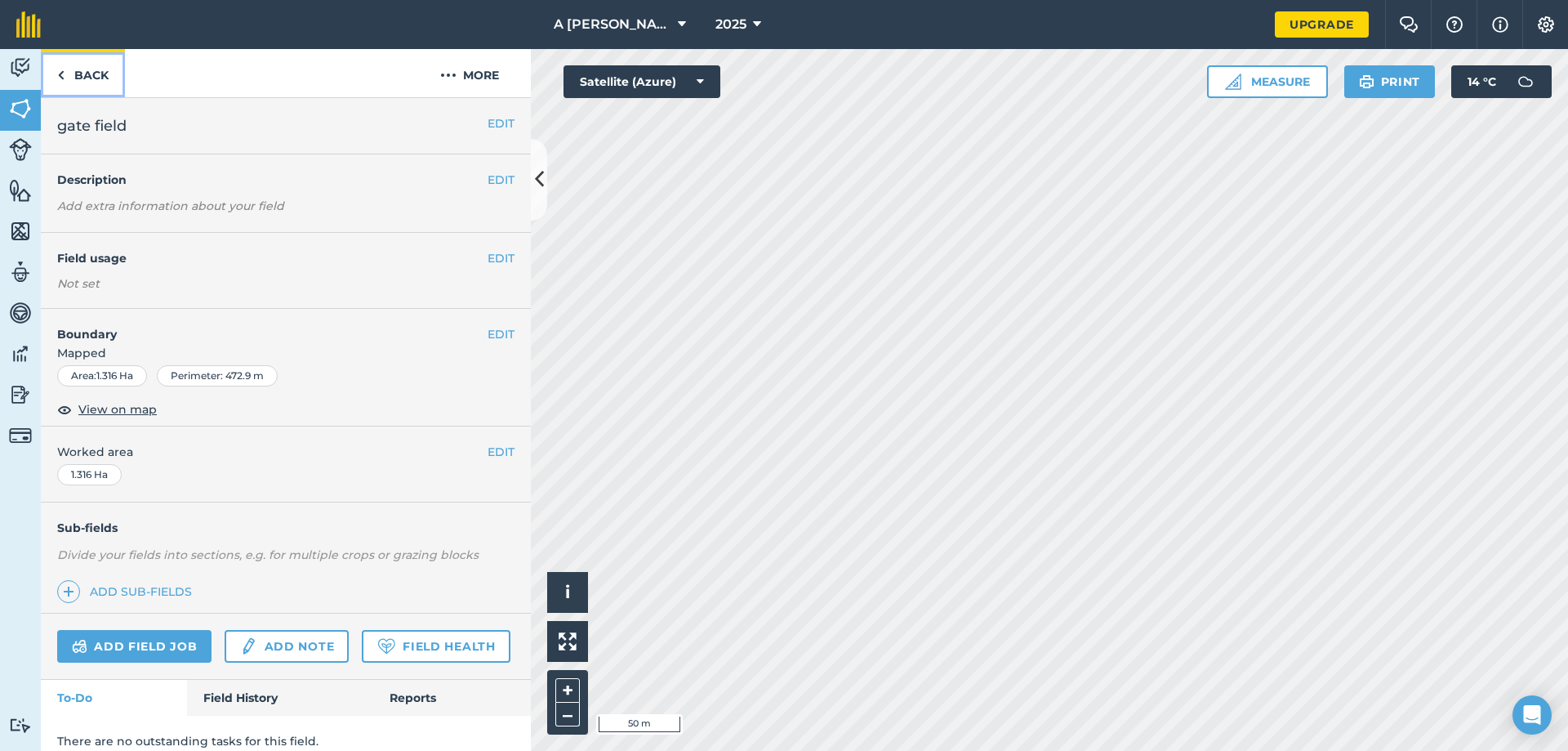
click at [75, 72] on link "Back" at bounding box center [82, 72] width 84 height 48
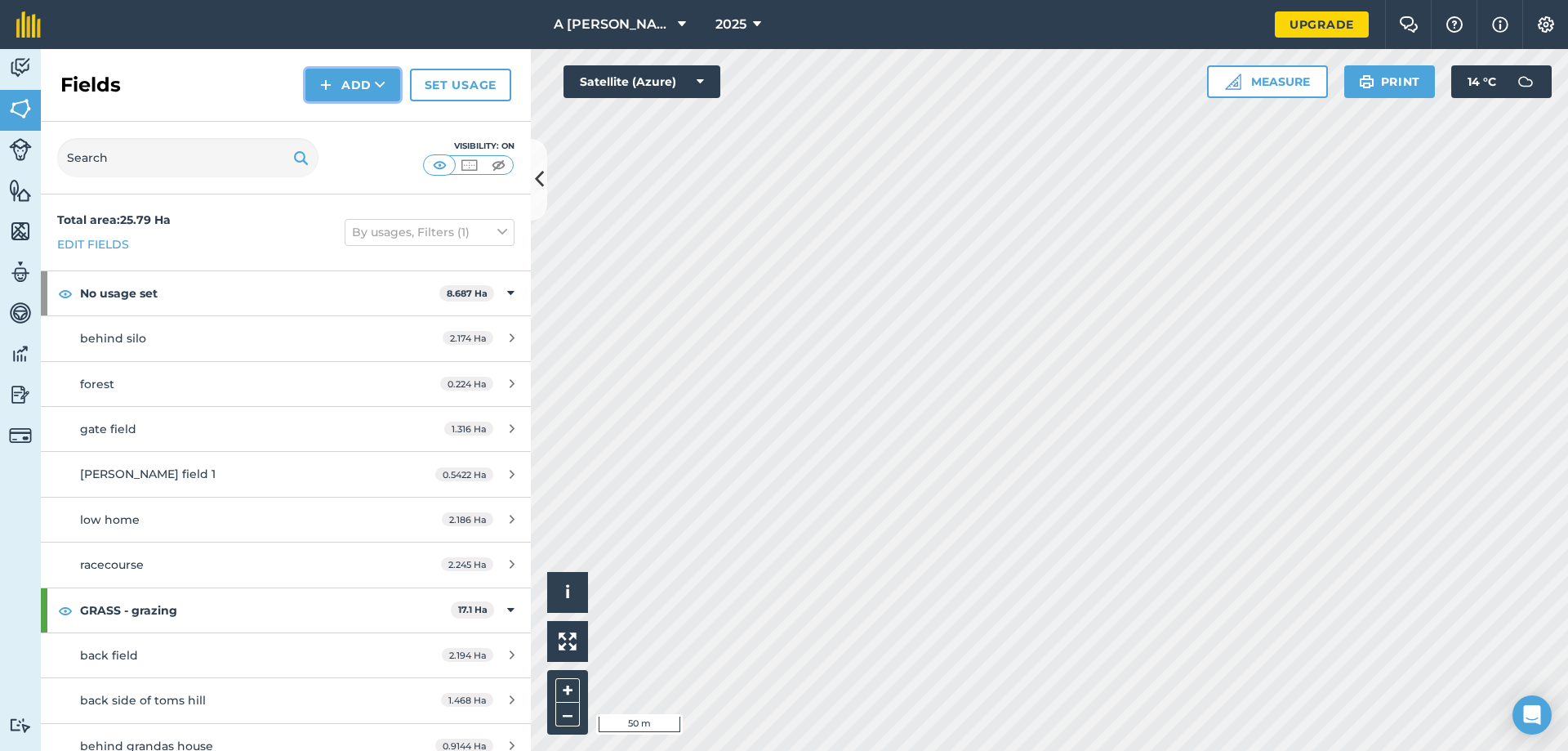
click at [350, 84] on button "Add" at bounding box center [352, 85] width 95 height 33
click at [355, 114] on link "Draw" at bounding box center [352, 122] width 90 height 36
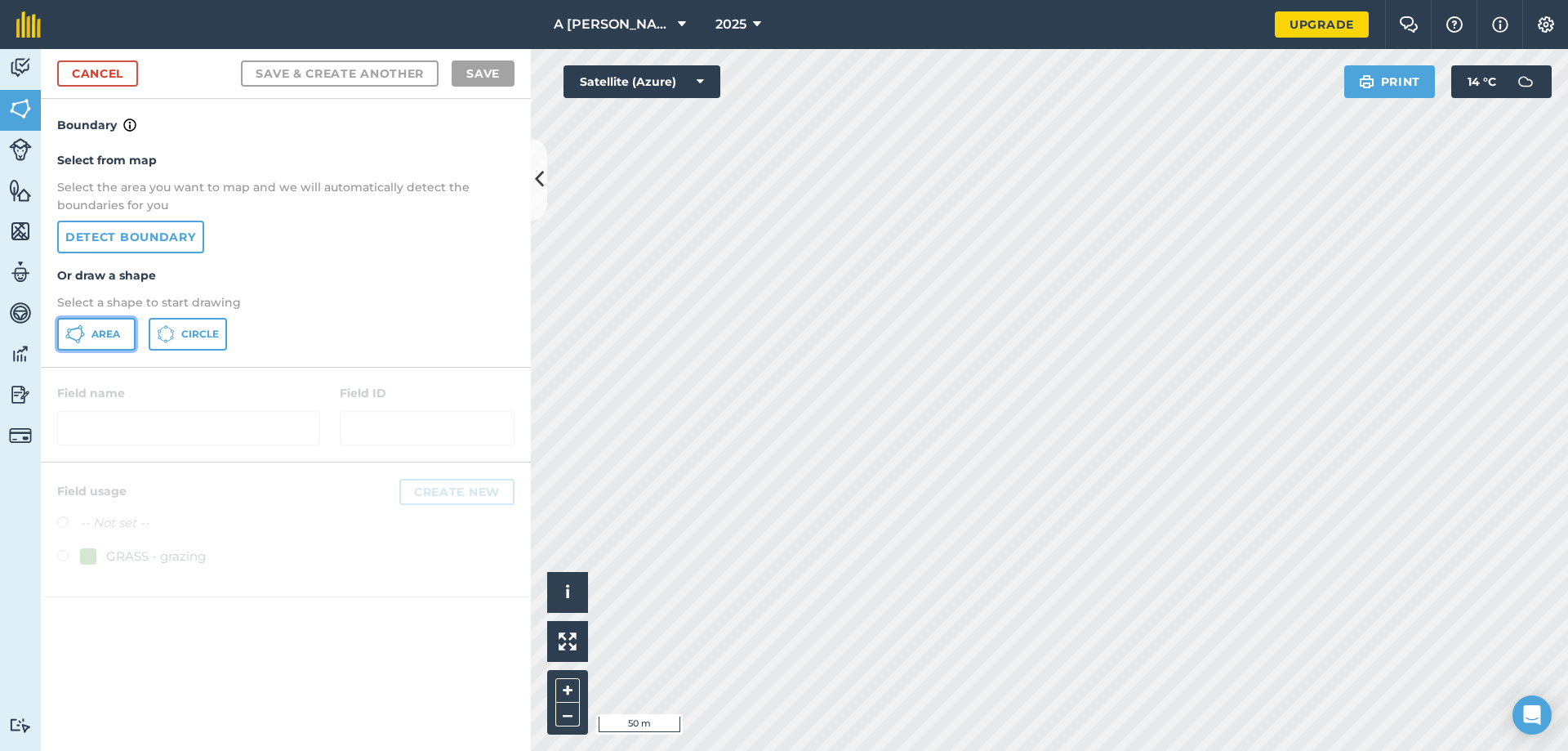
drag, startPoint x: 112, startPoint y: 337, endPoint x: 179, endPoint y: 322, distance: 68.7
click at [112, 337] on span "Area" at bounding box center [106, 334] width 29 height 13
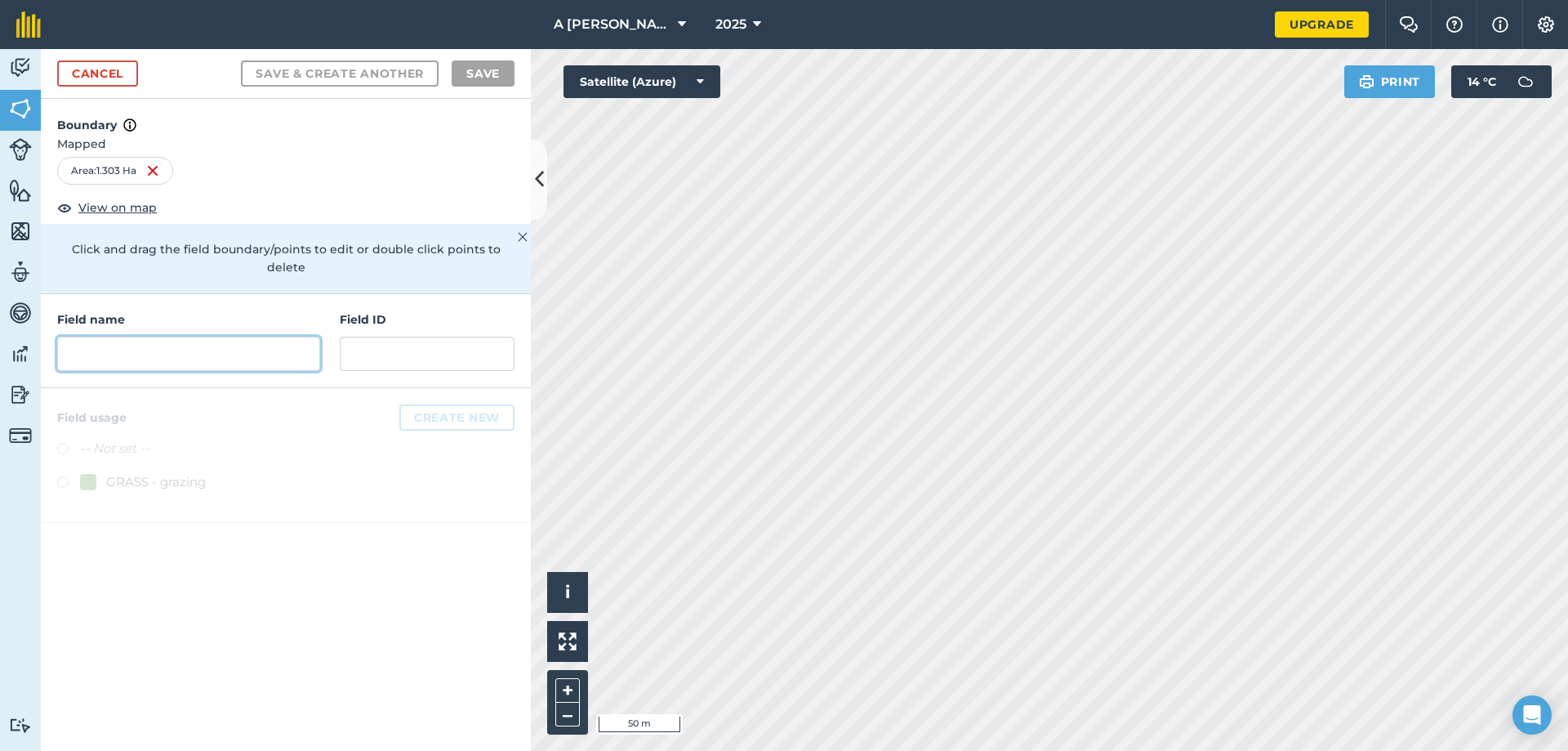
click at [295, 344] on input "text" at bounding box center [188, 353] width 263 height 34
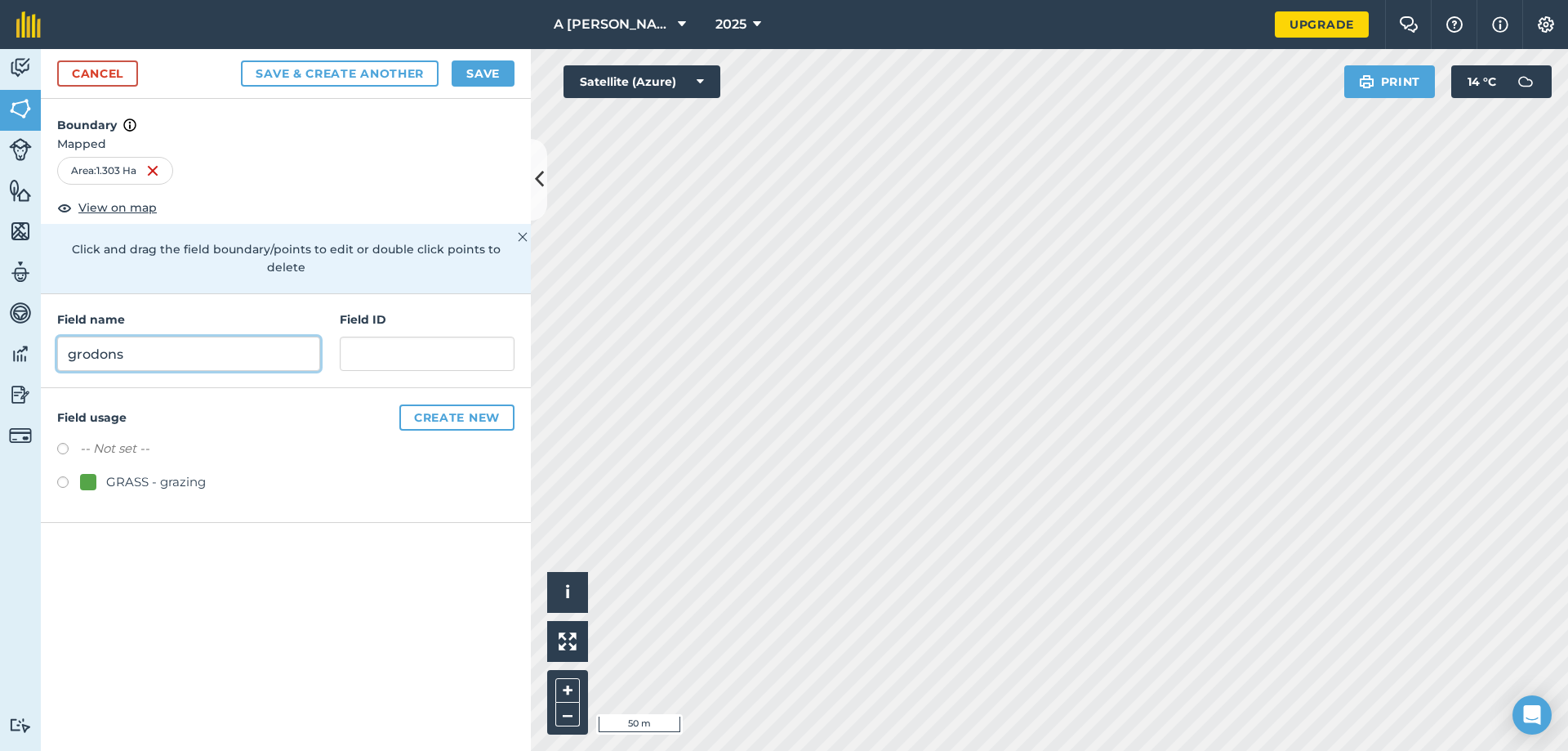
click at [91, 341] on input "grodons" at bounding box center [188, 353] width 263 height 34
click at [140, 336] on input "gordons" at bounding box center [188, 353] width 263 height 34
type input "gordons 1"
click at [486, 68] on button "Save" at bounding box center [483, 73] width 63 height 26
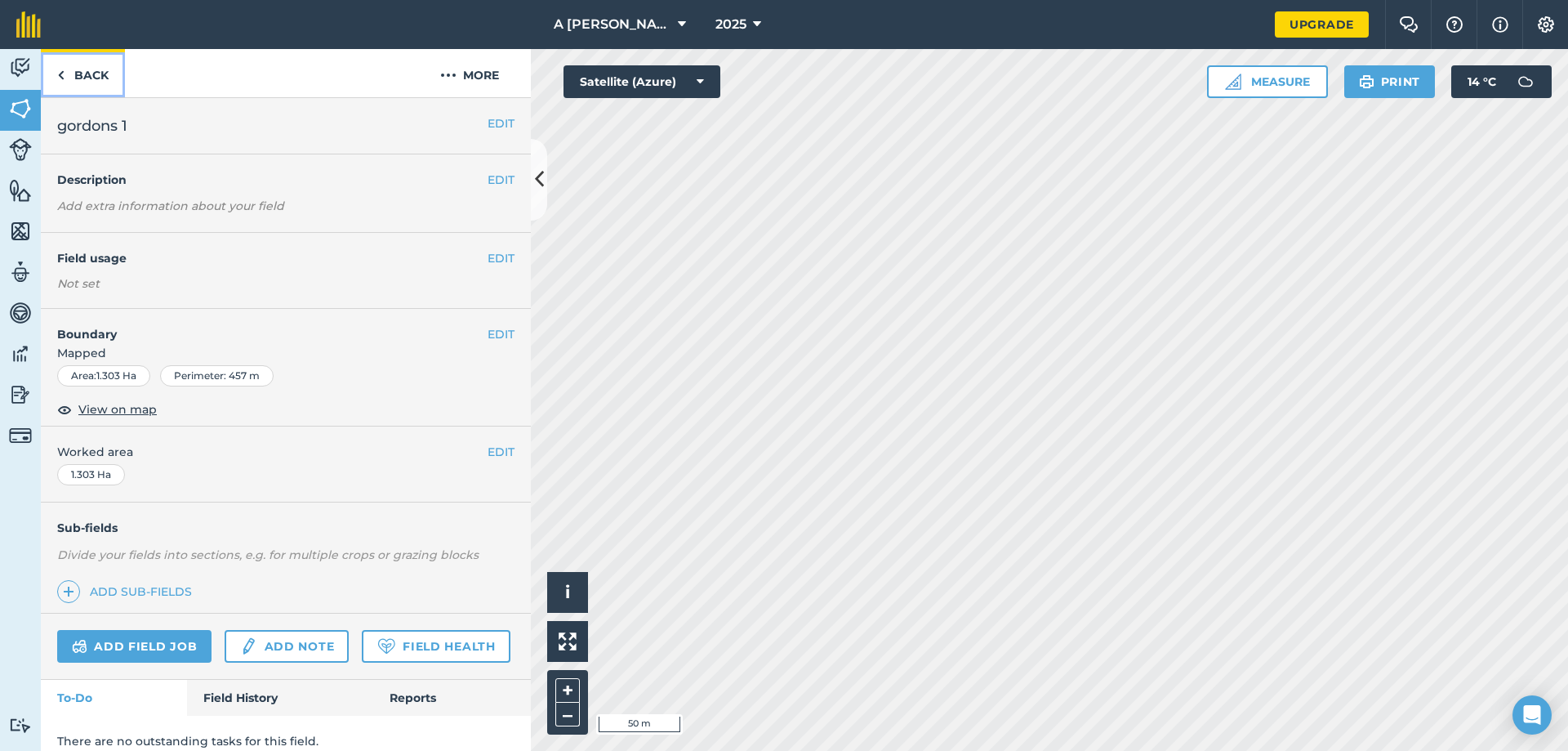
click at [89, 71] on link "Back" at bounding box center [82, 72] width 84 height 48
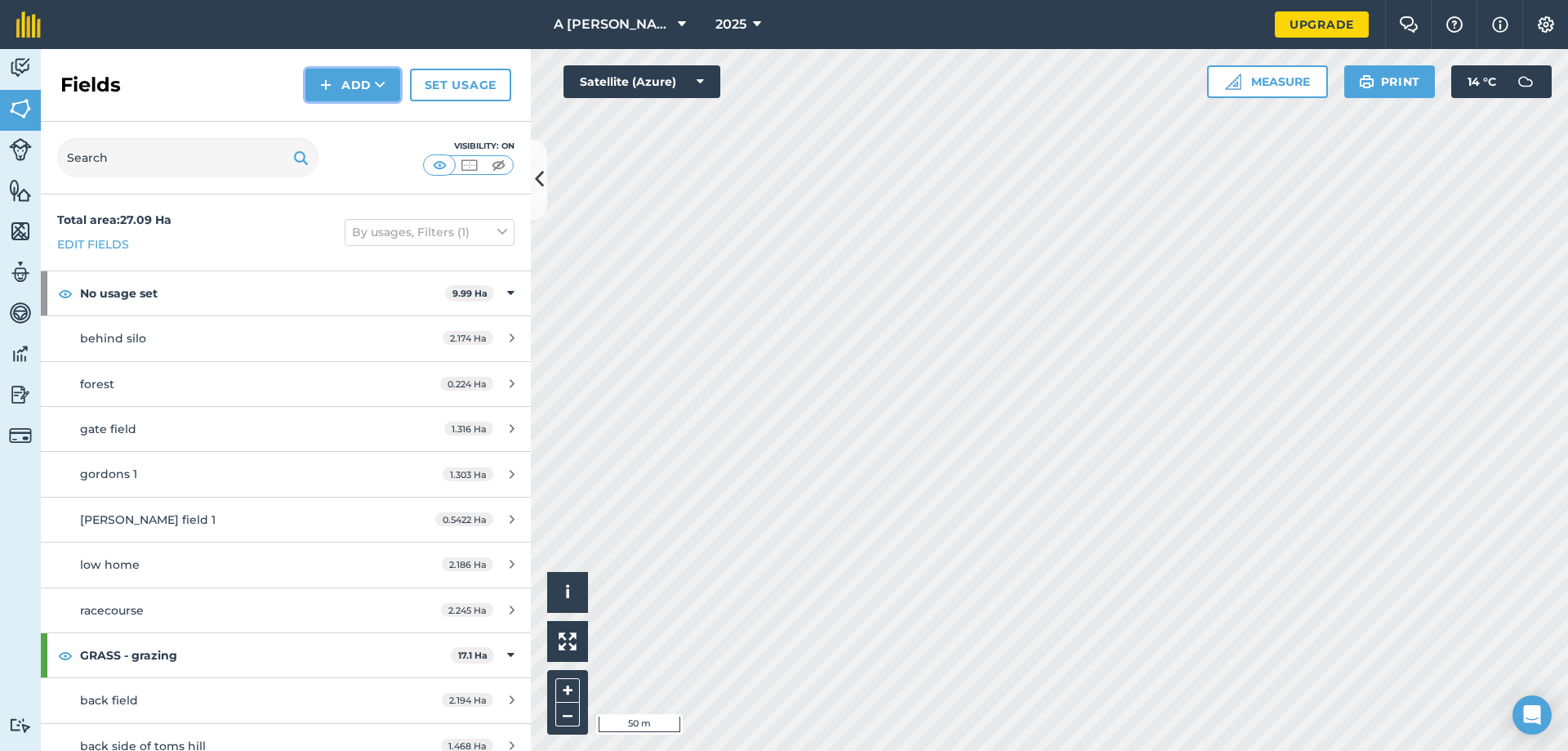
click at [336, 81] on button "Add" at bounding box center [352, 85] width 95 height 33
click at [345, 120] on link "Draw" at bounding box center [352, 122] width 90 height 36
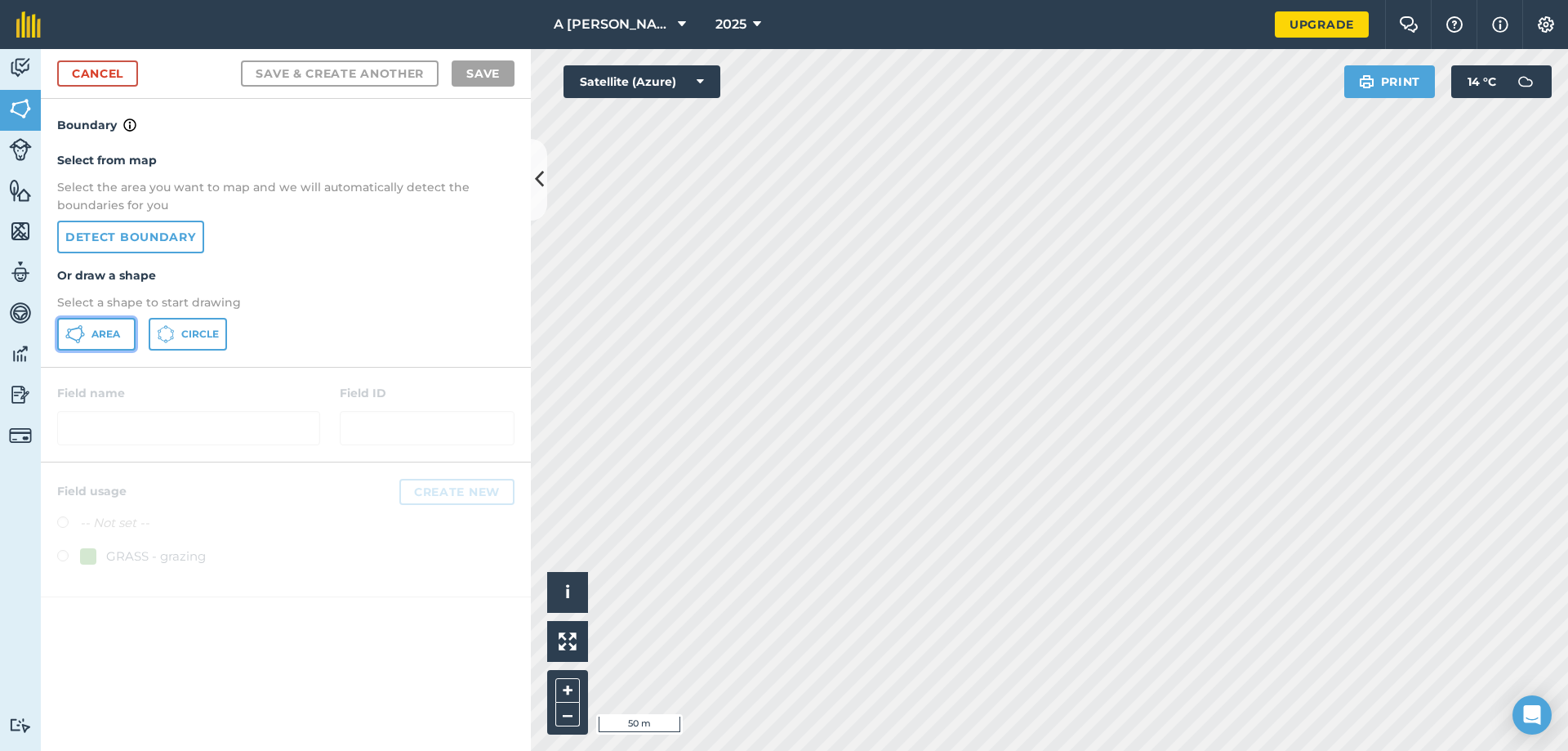
click at [110, 331] on span "Area" at bounding box center [106, 334] width 29 height 13
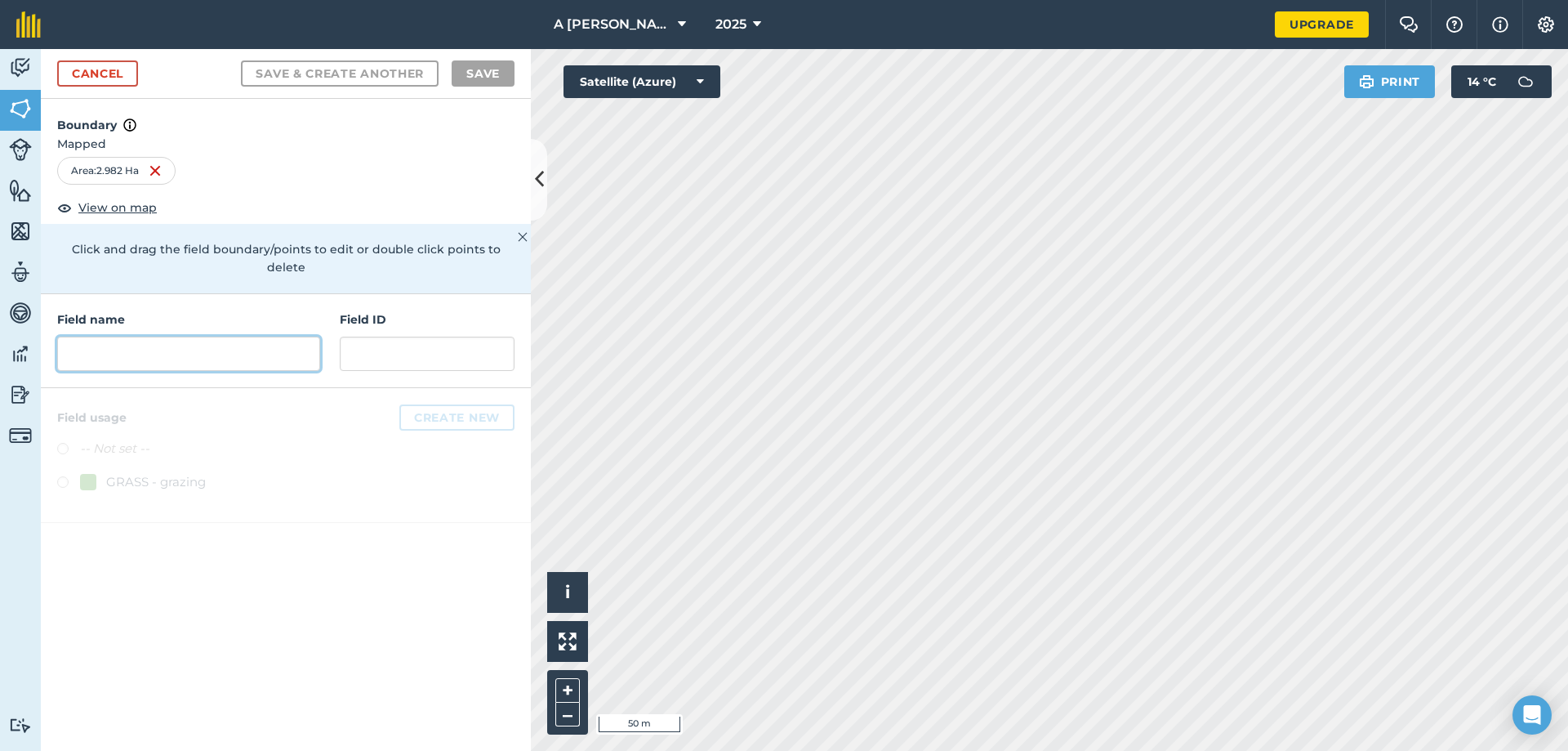
click at [191, 336] on input "text" at bounding box center [188, 353] width 263 height 34
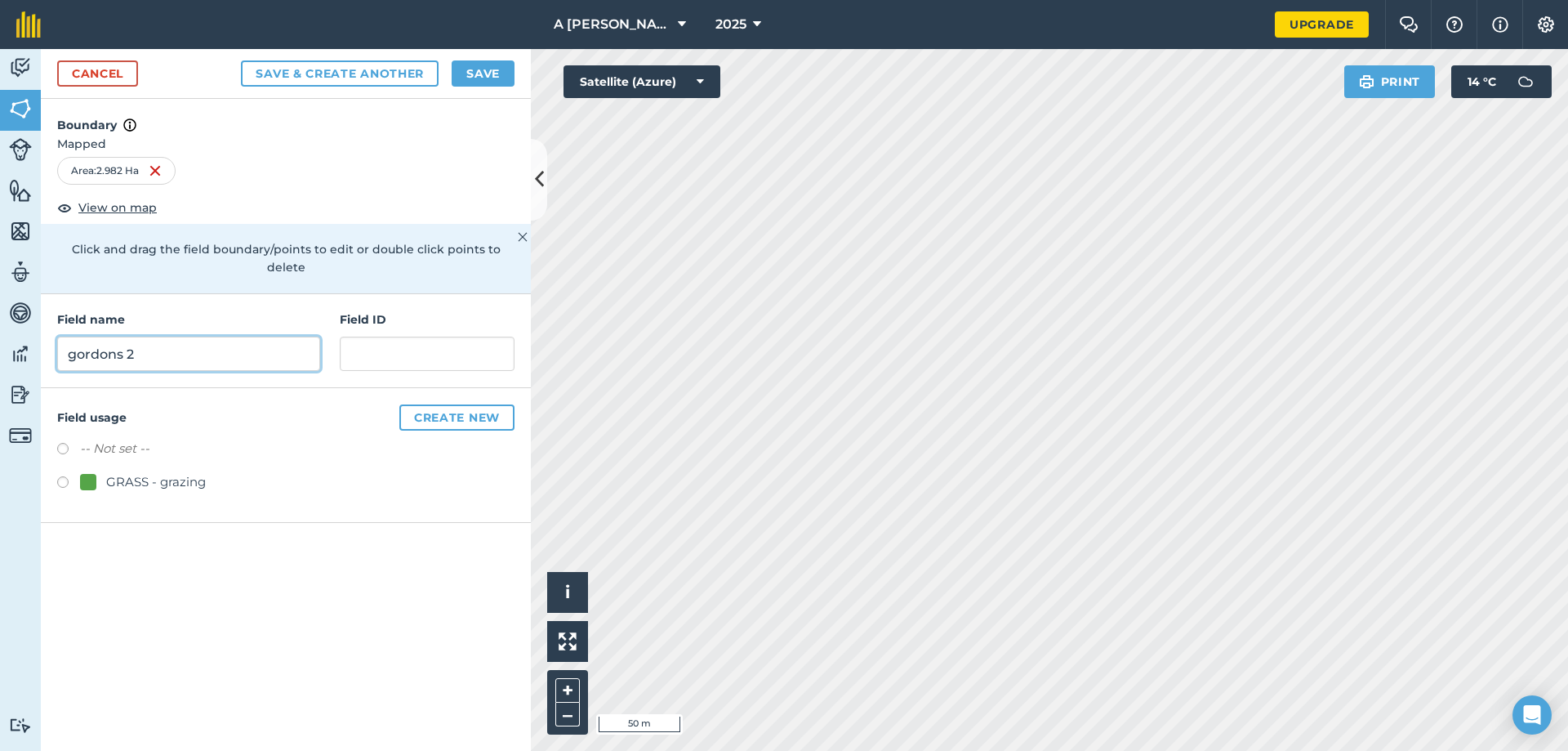
type input "gordons 2"
click at [486, 82] on button "Save" at bounding box center [483, 73] width 63 height 26
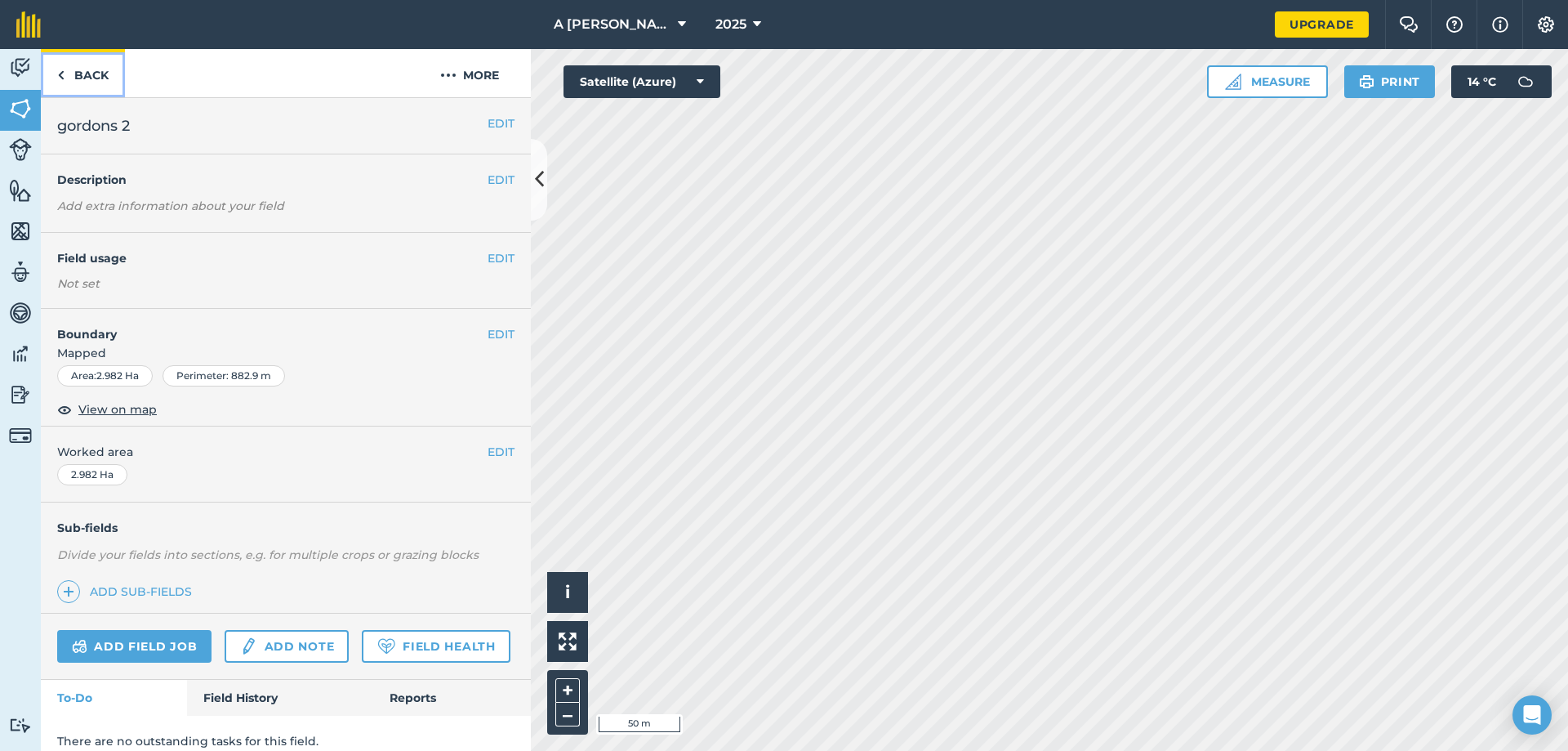
click at [58, 66] on img at bounding box center [61, 75] width 7 height 20
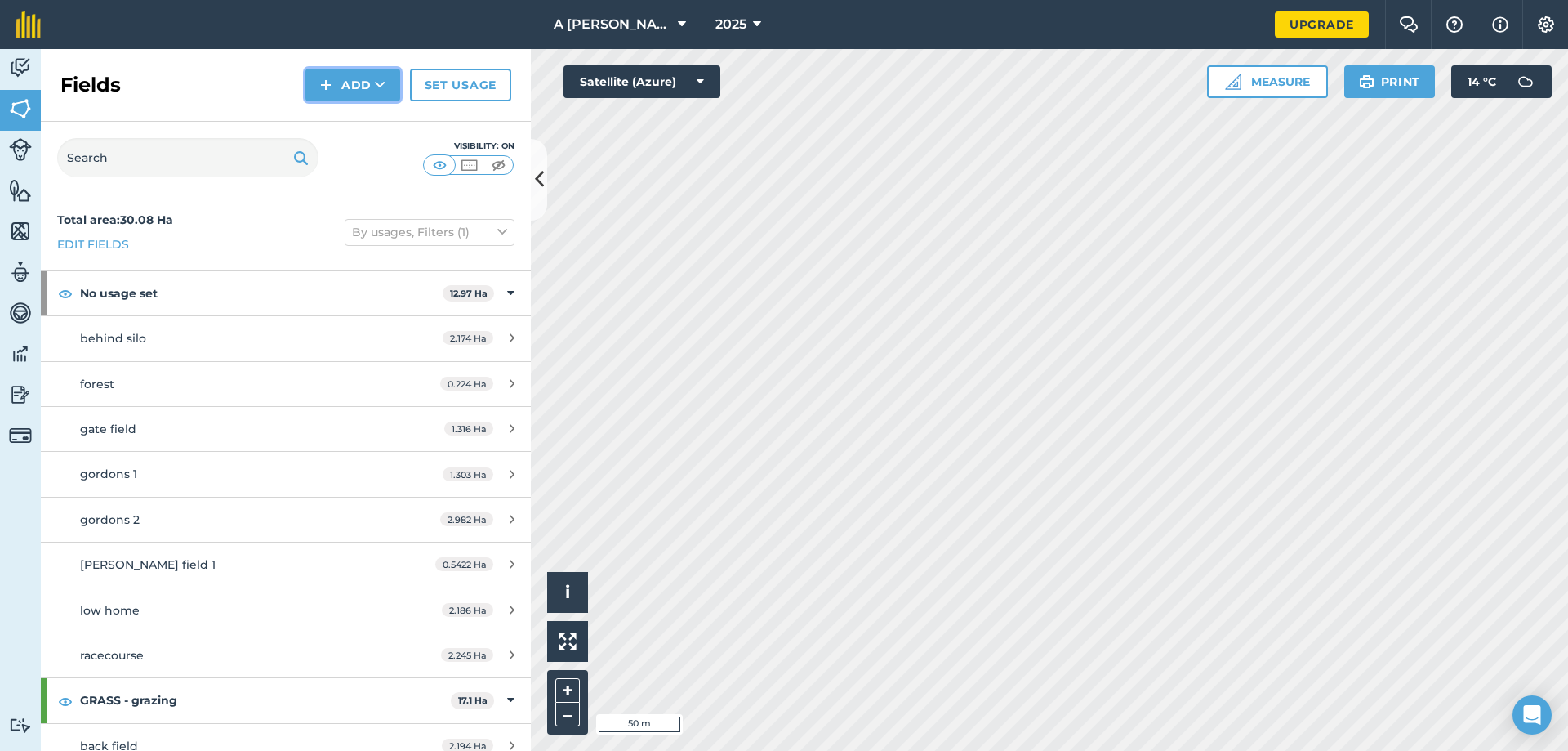
click at [331, 82] on img at bounding box center [325, 85] width 12 height 20
click at [341, 112] on link "Draw" at bounding box center [352, 122] width 90 height 36
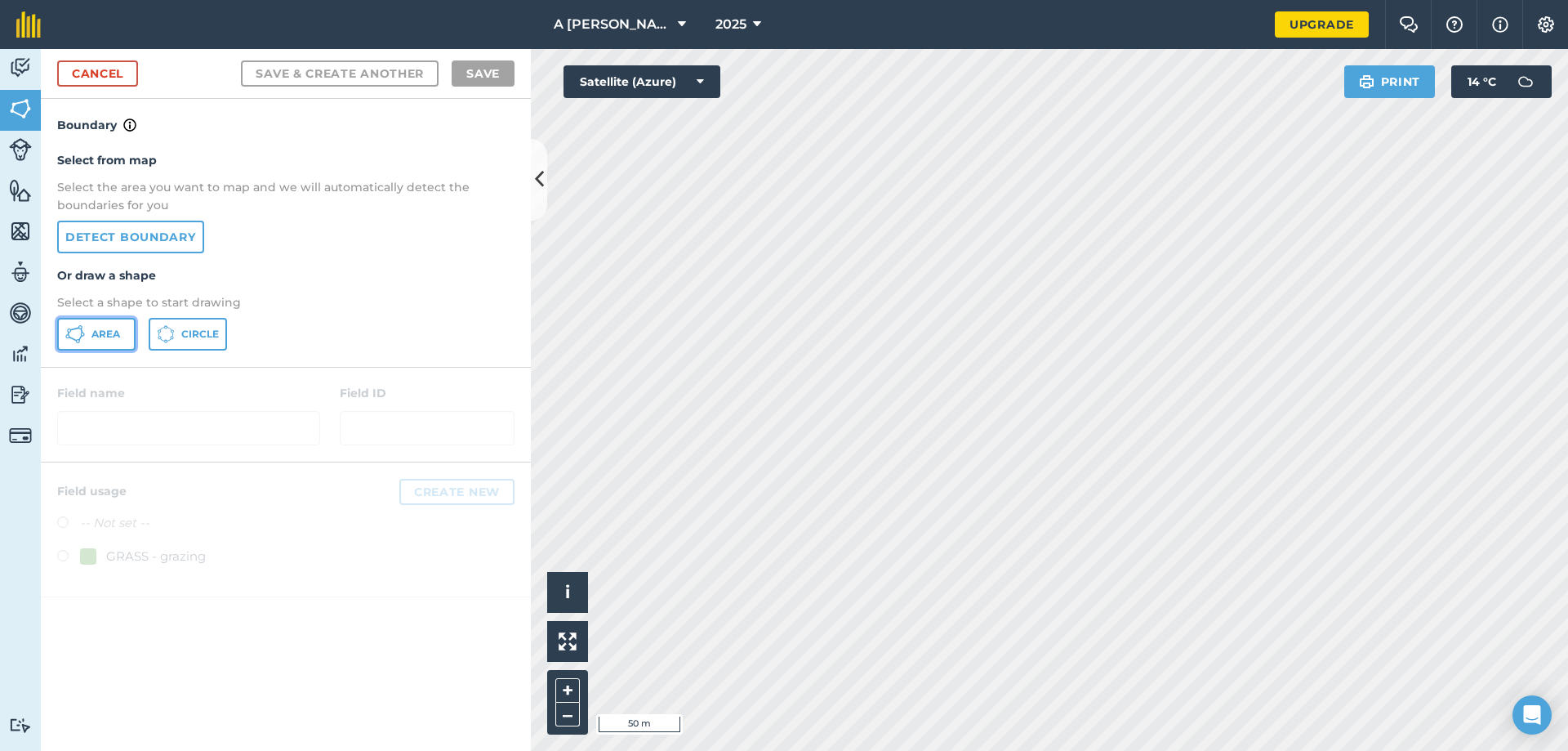
click at [81, 332] on icon at bounding box center [75, 334] width 20 height 20
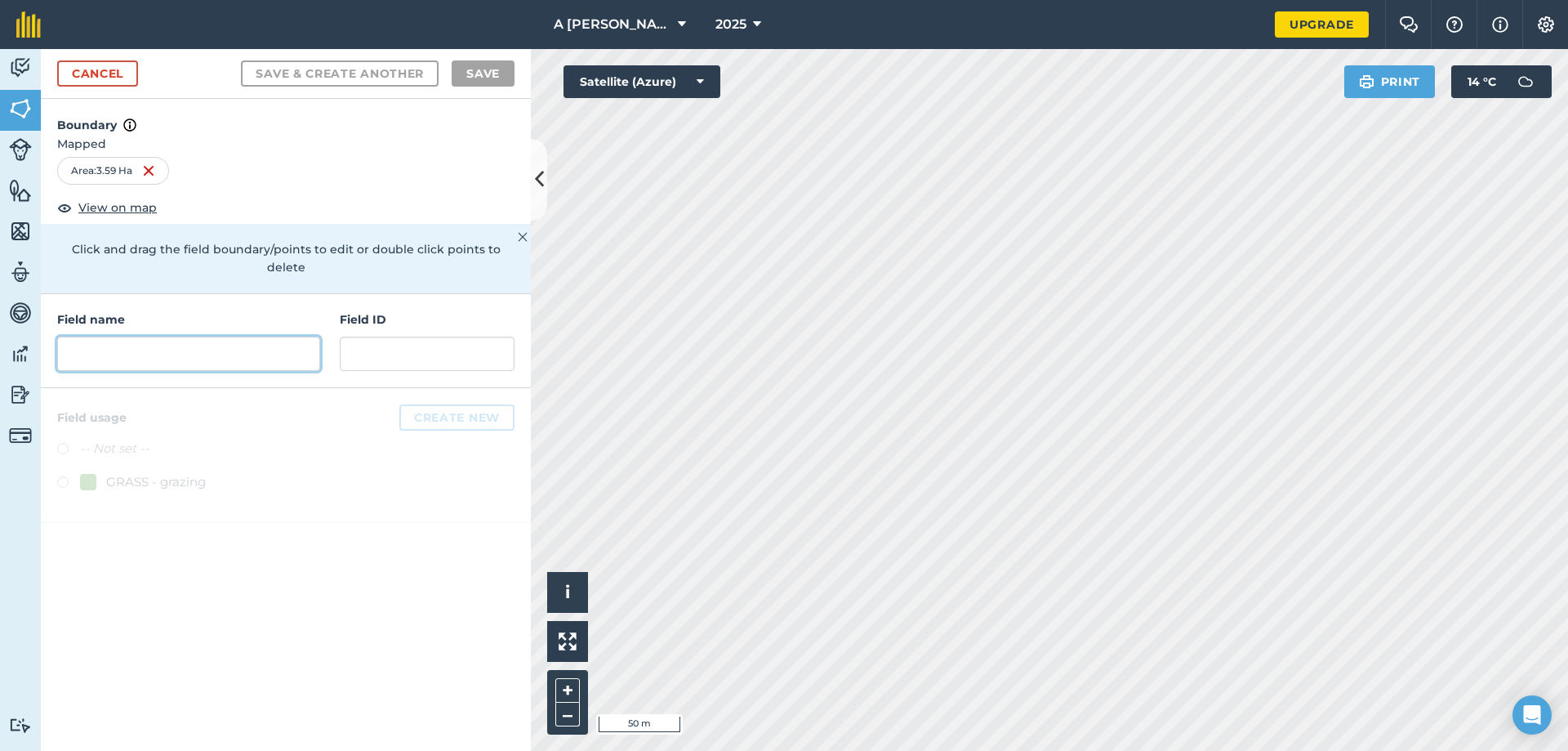
click at [279, 341] on input "text" at bounding box center [188, 353] width 263 height 34
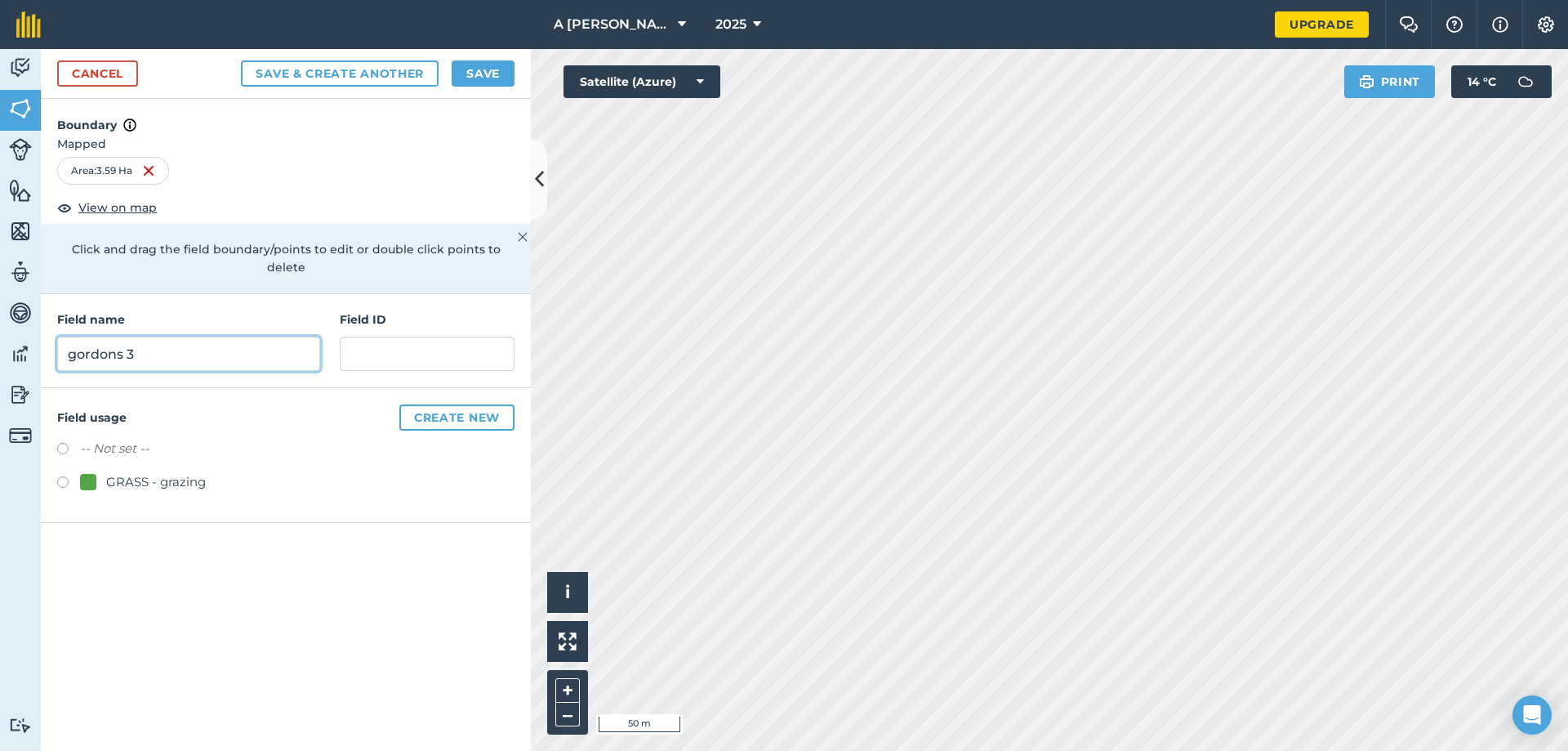
type input "gordons 3"
click at [494, 74] on button "Save" at bounding box center [483, 73] width 63 height 26
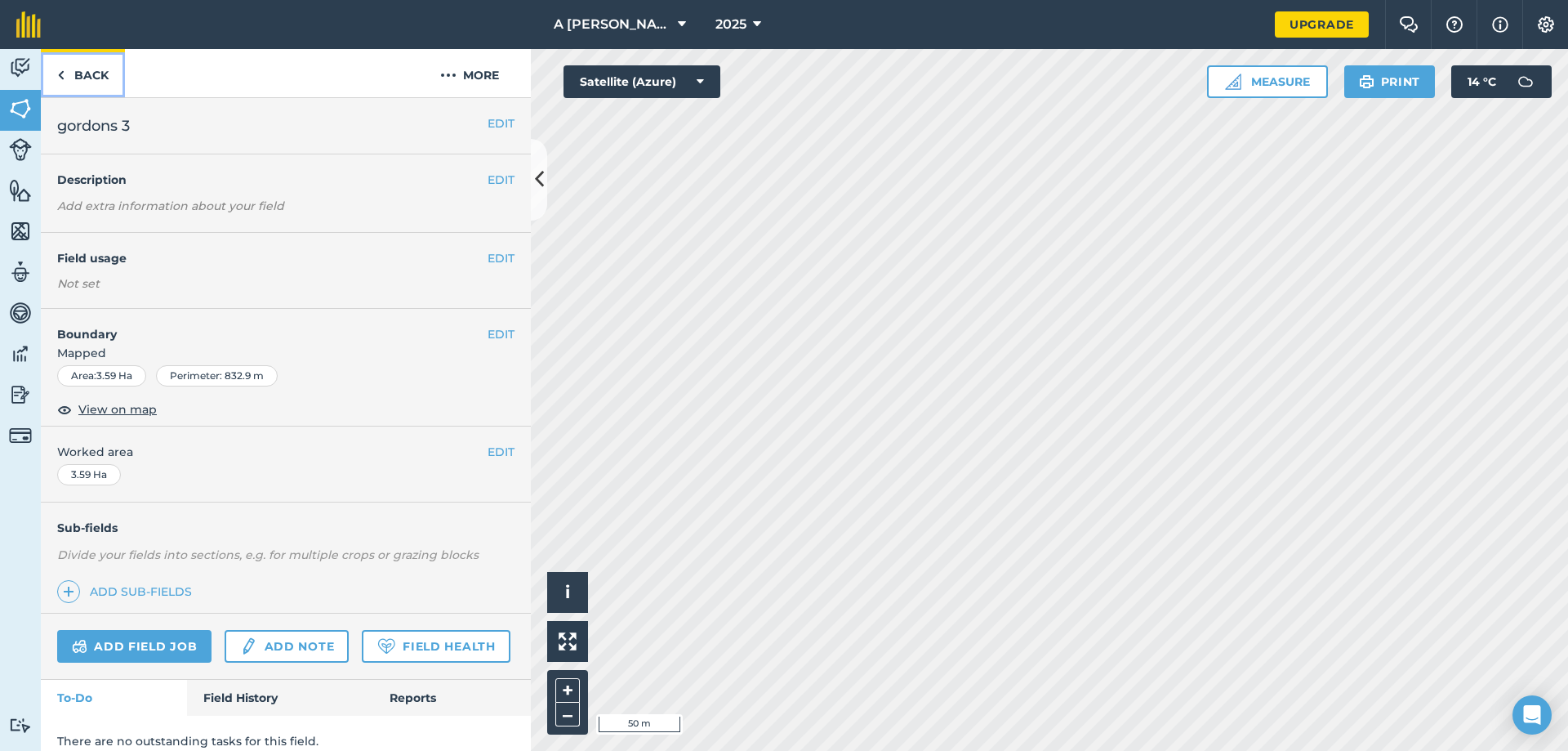
click at [56, 70] on link "Back" at bounding box center [82, 72] width 84 height 48
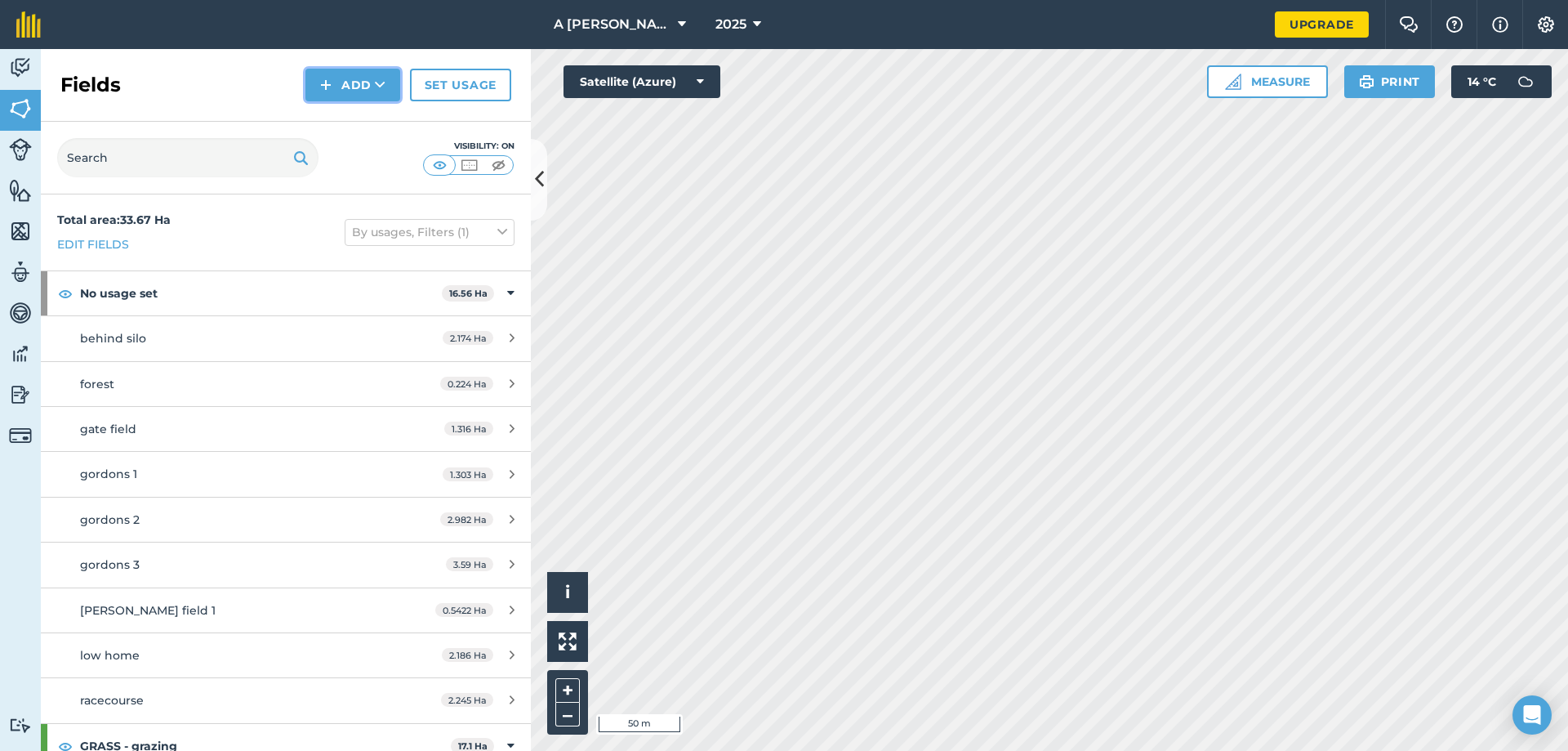
click at [329, 81] on img at bounding box center [325, 85] width 12 height 20
click at [342, 118] on link "Draw" at bounding box center [352, 122] width 90 height 36
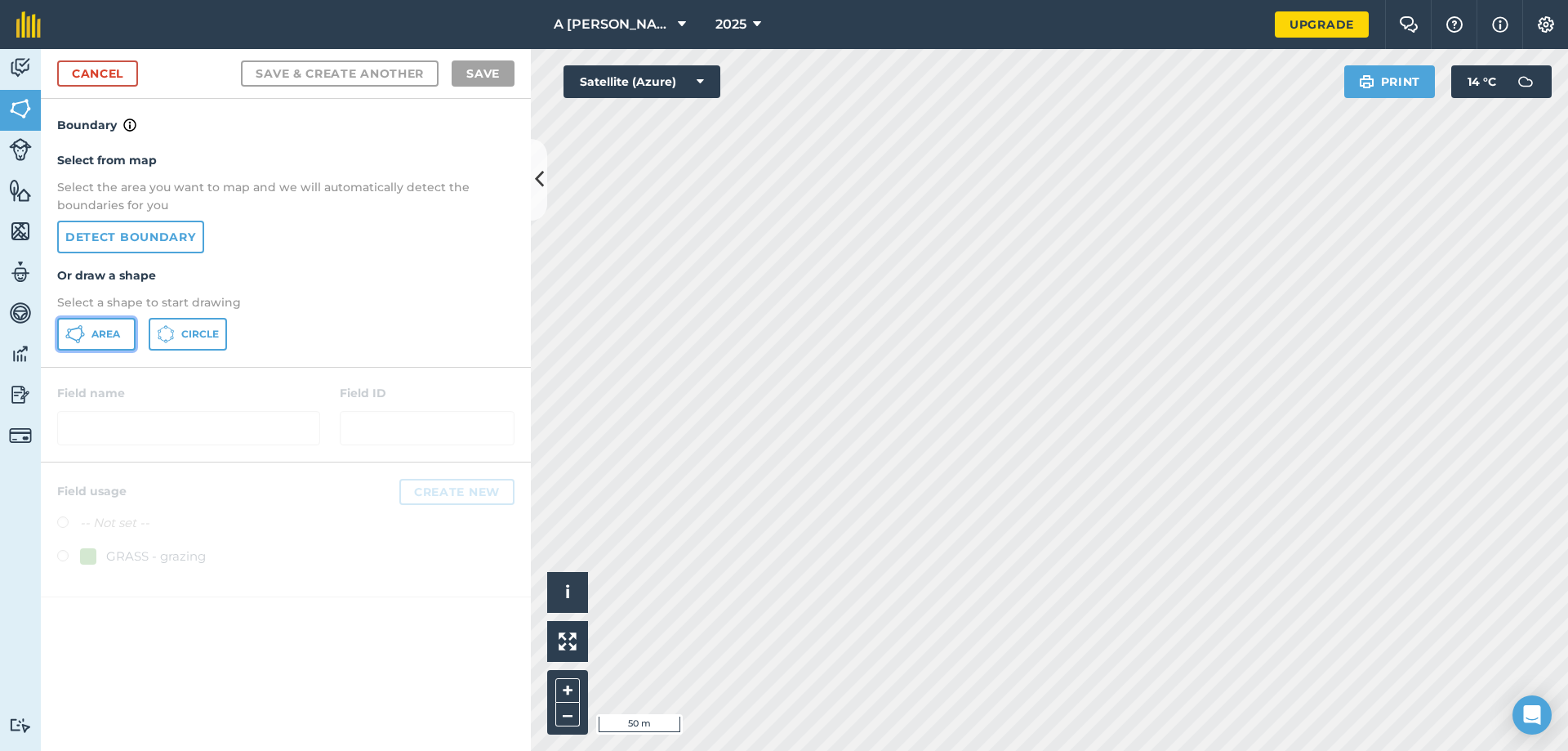
click at [87, 331] on button "Area" at bounding box center [96, 334] width 79 height 33
click at [529, 410] on div at bounding box center [285, 414] width 490 height 93
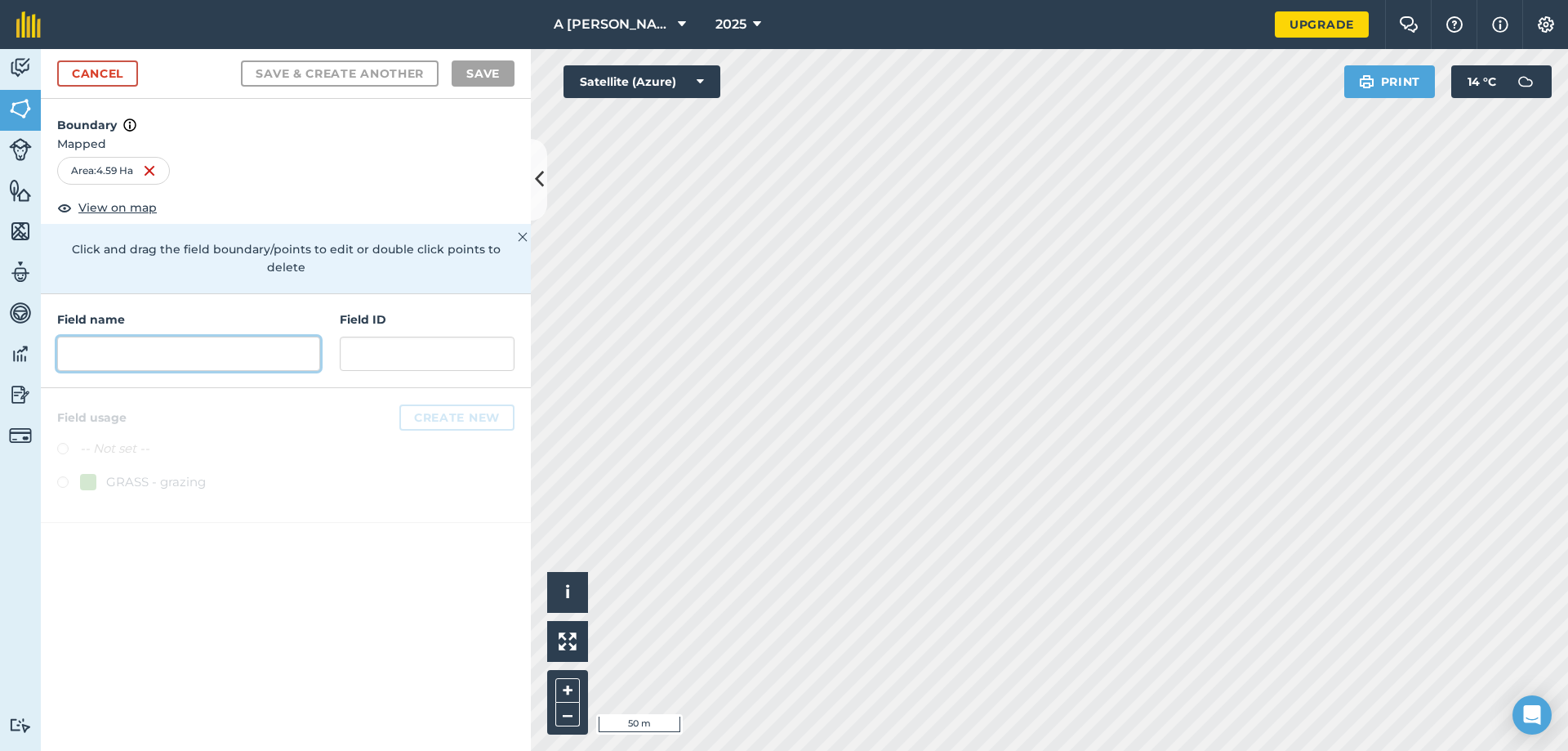
click at [213, 338] on input "text" at bounding box center [188, 353] width 263 height 34
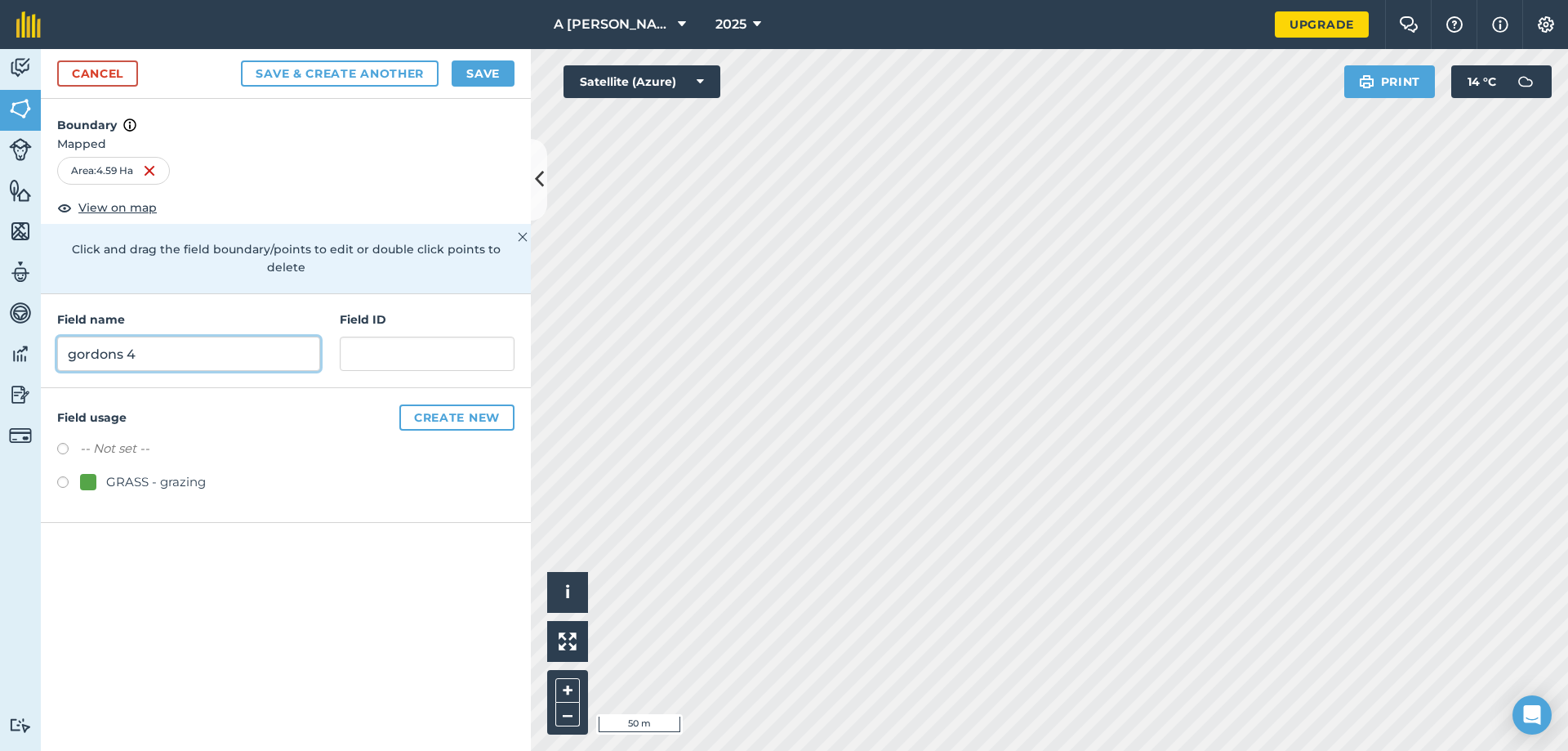
type input "gordons 4"
click at [486, 71] on button "Save" at bounding box center [483, 73] width 63 height 26
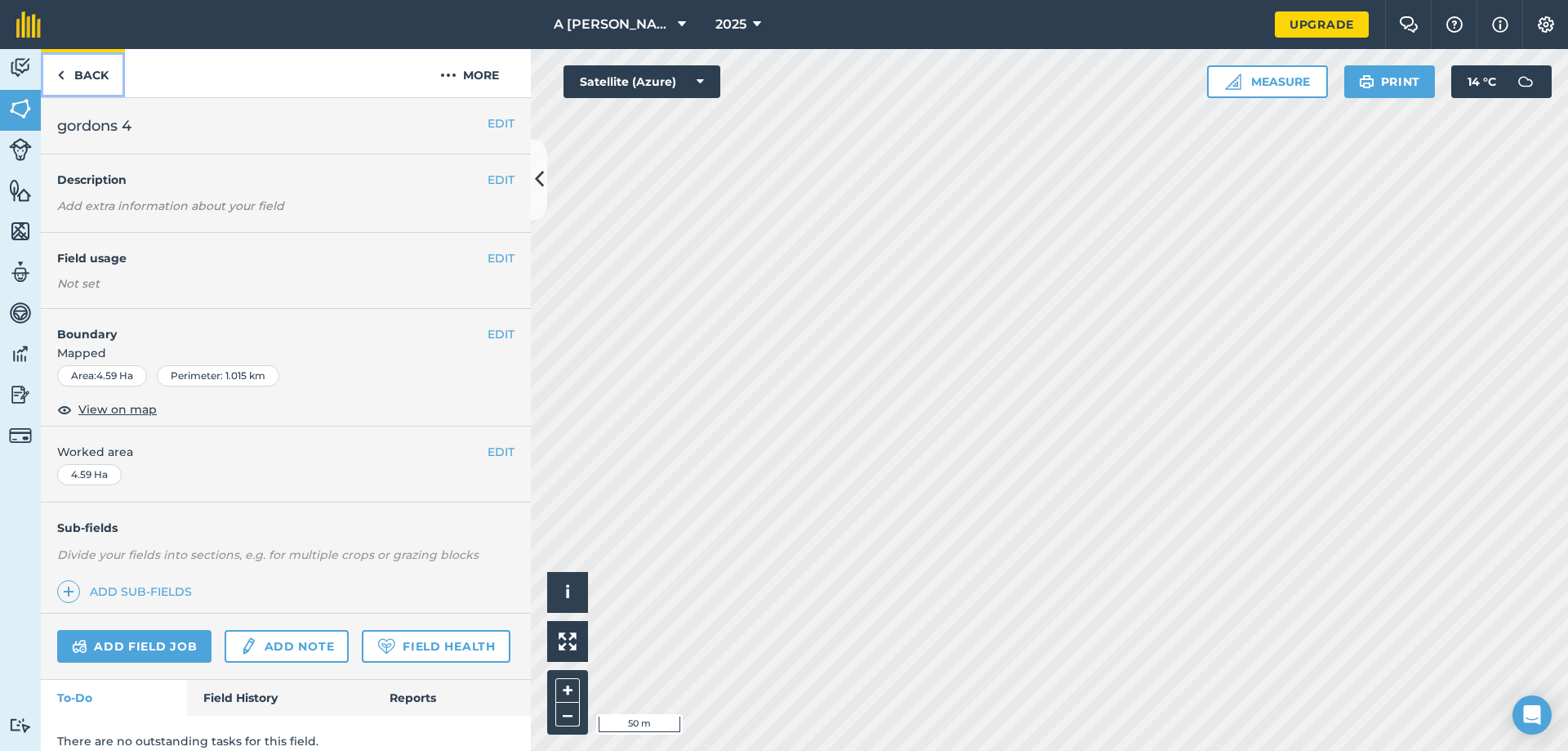
click at [97, 74] on link "Back" at bounding box center [82, 72] width 84 height 48
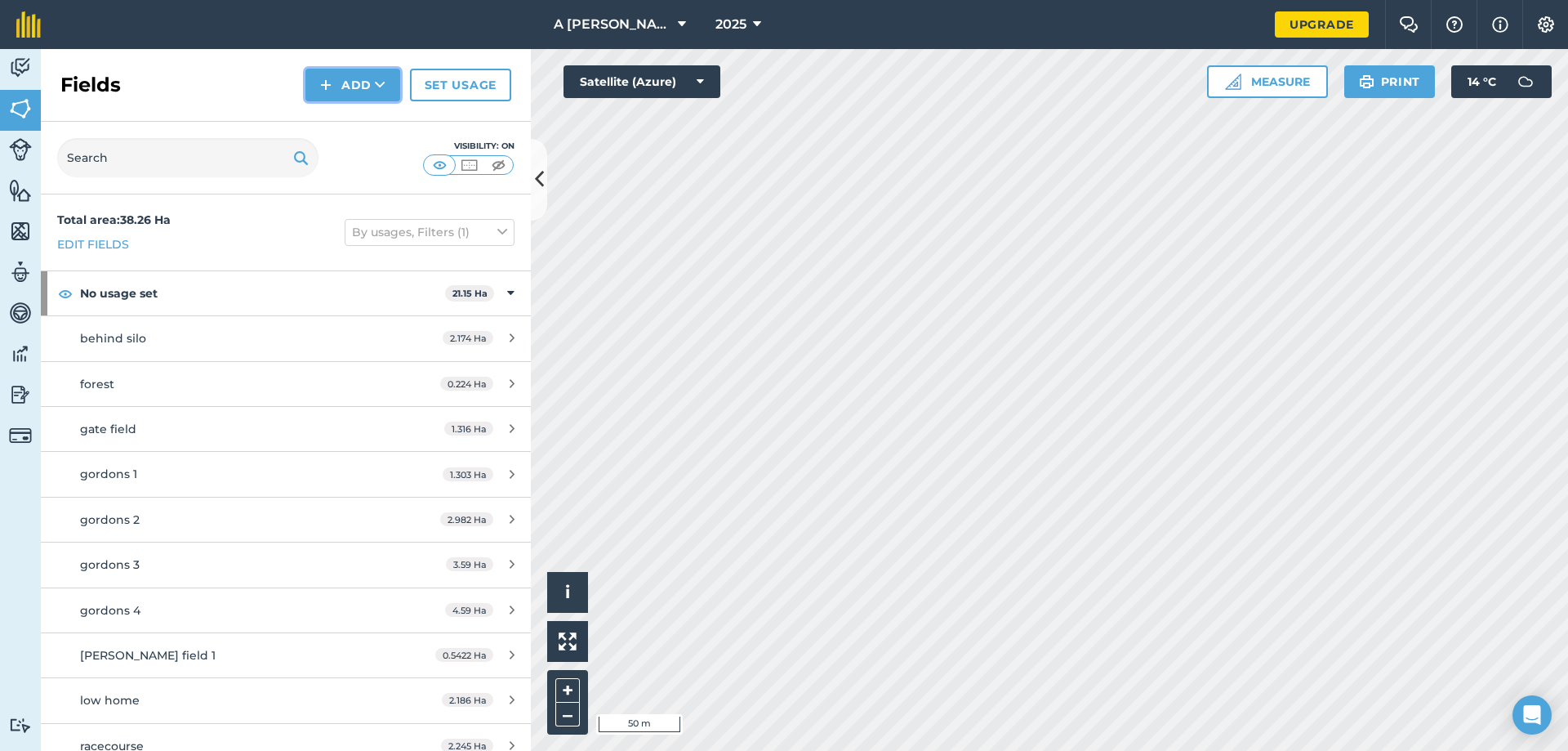
click at [332, 81] on img at bounding box center [325, 85] width 12 height 20
click at [341, 118] on link "Draw" at bounding box center [352, 122] width 90 height 36
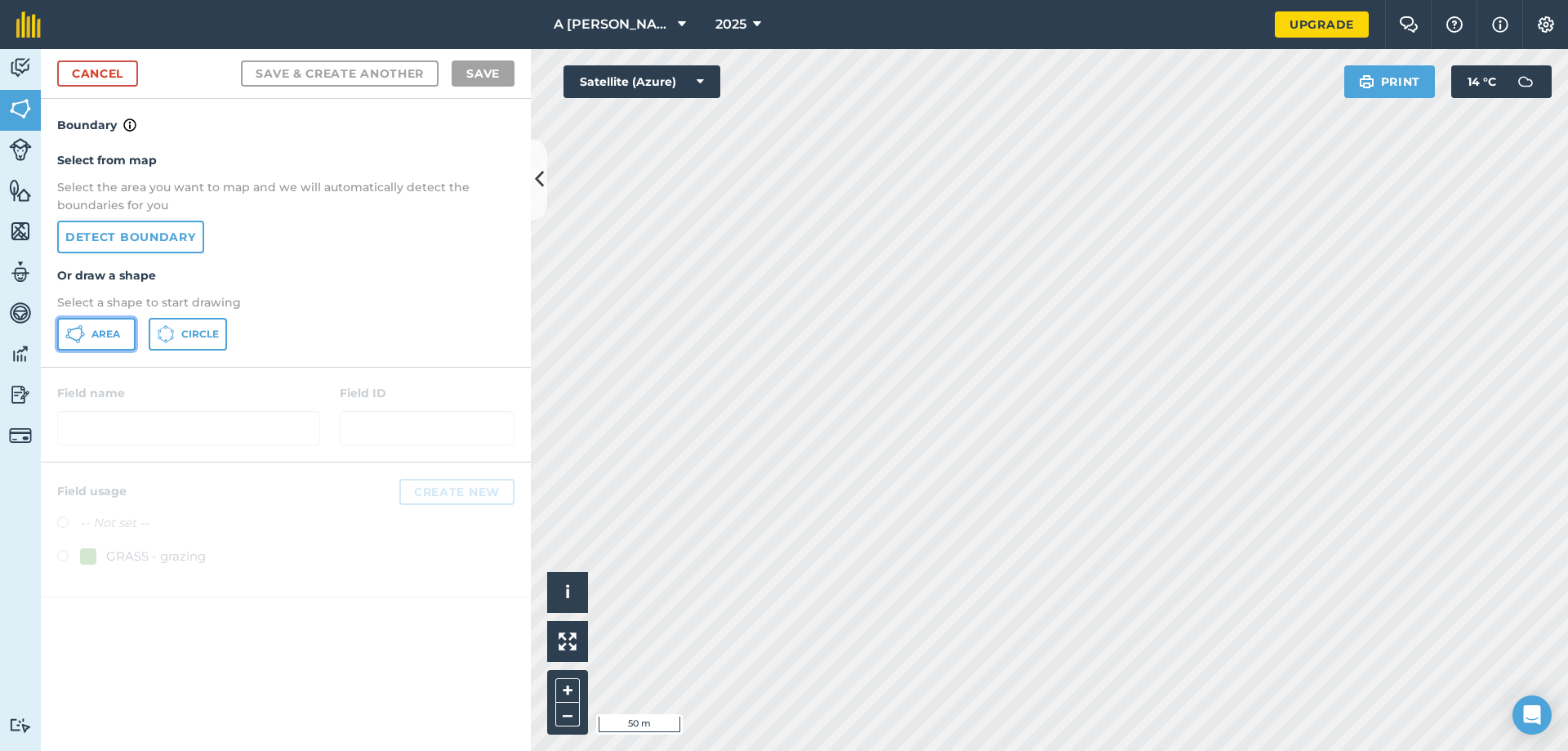
click at [102, 330] on span "Area" at bounding box center [106, 334] width 29 height 13
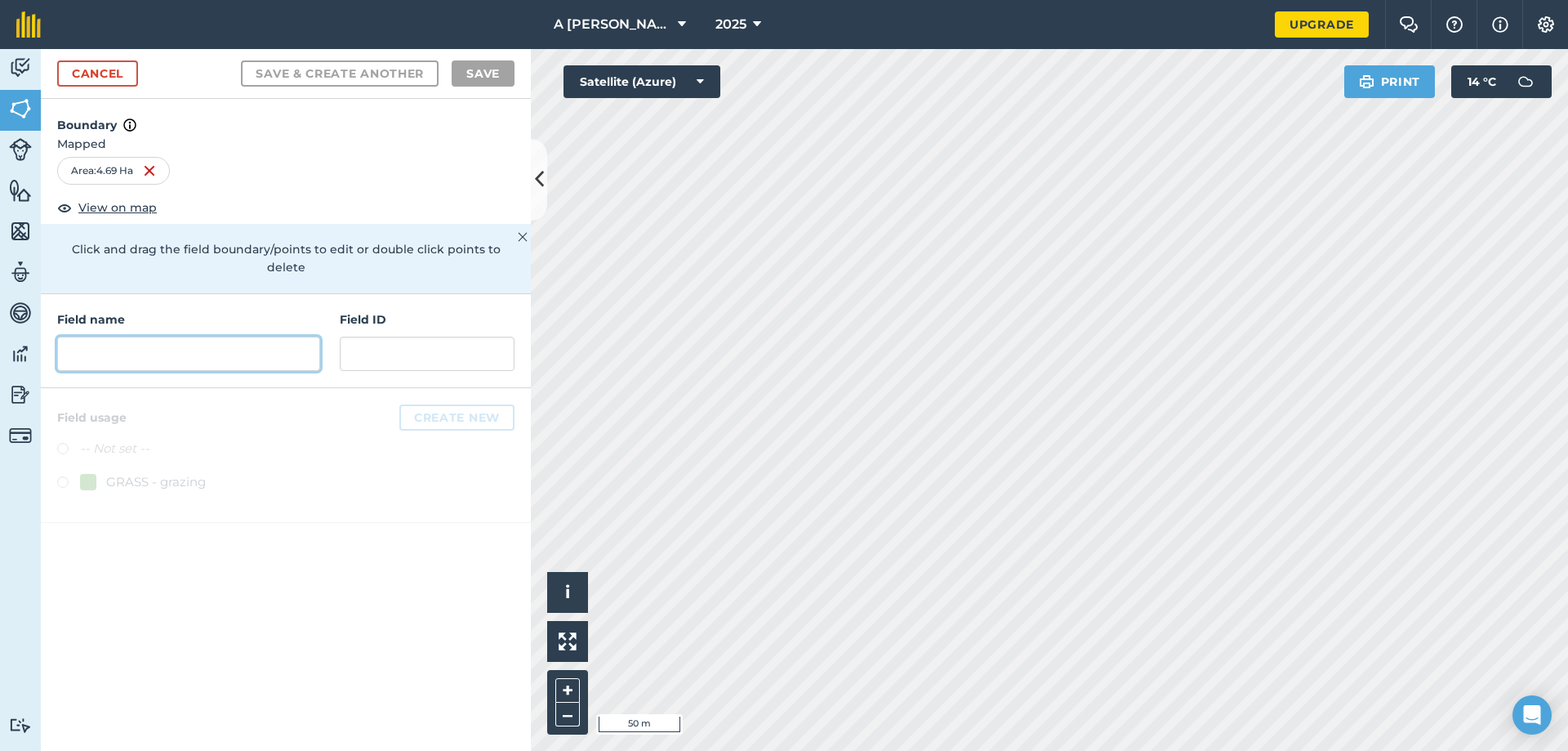
click at [235, 346] on input "text" at bounding box center [188, 353] width 263 height 34
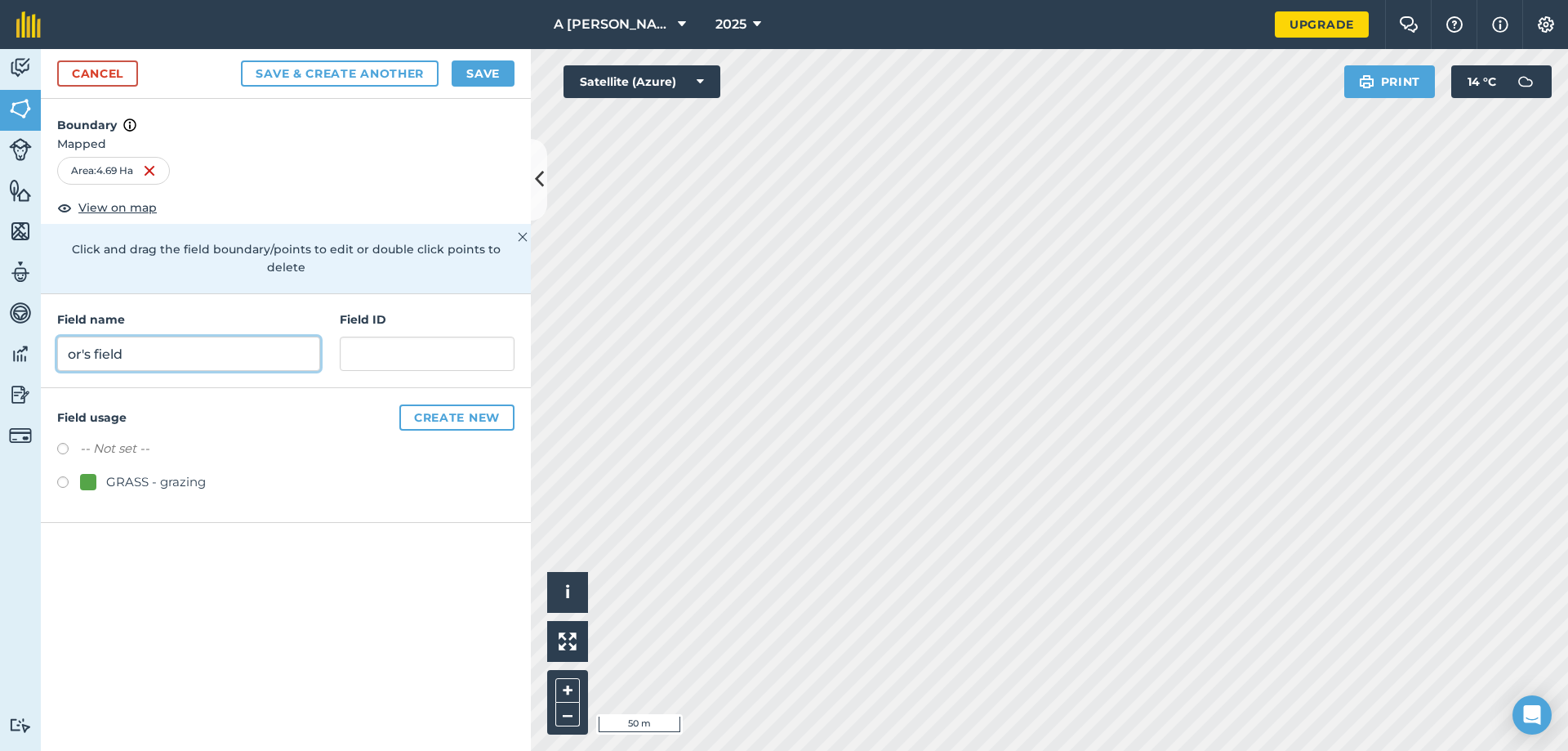
type input "or's field"
click at [483, 65] on button "Save" at bounding box center [483, 73] width 63 height 26
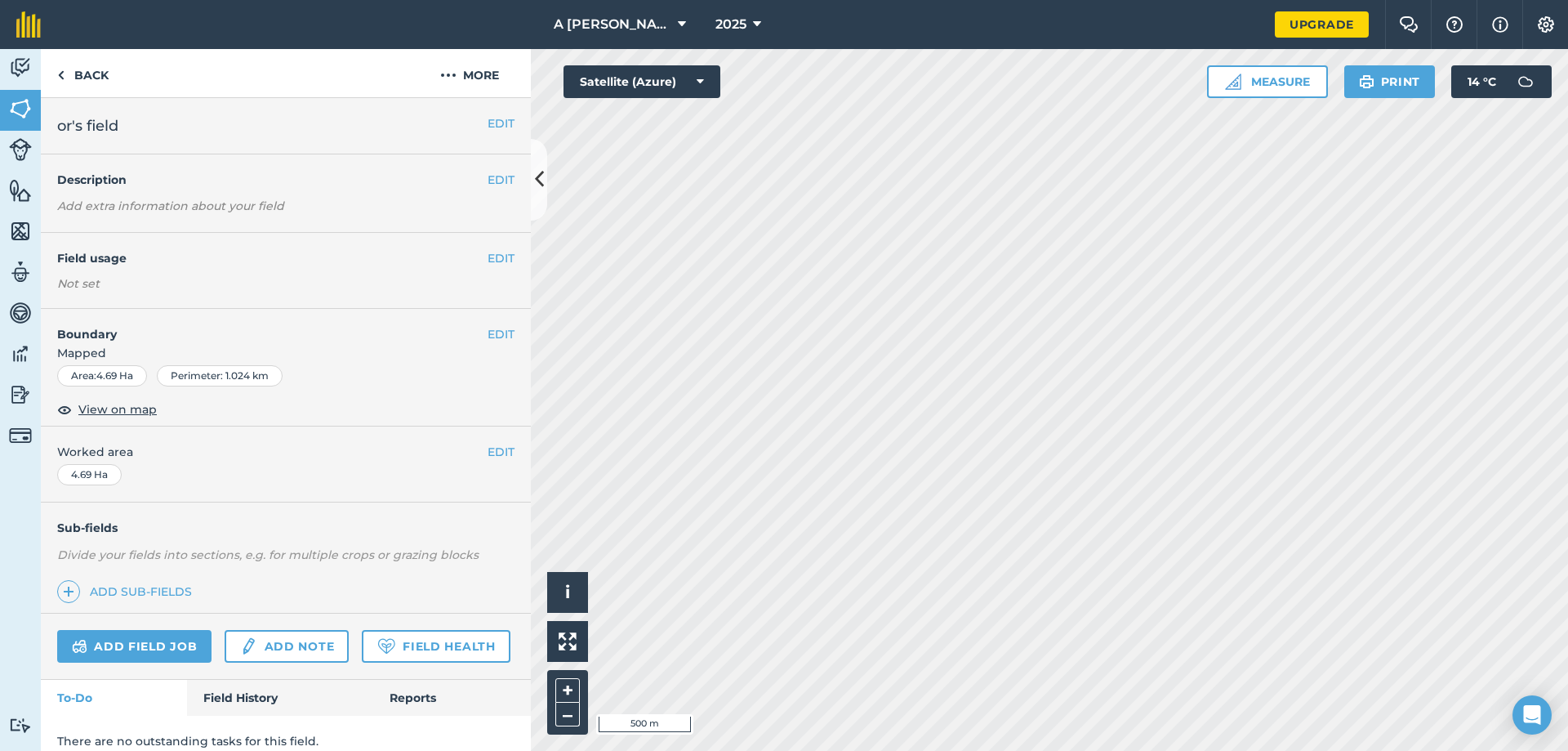
click at [133, 379] on div "Area : 4.69 Ha" at bounding box center [101, 375] width 90 height 21
click at [120, 405] on span "View on map" at bounding box center [118, 409] width 79 height 18
click at [85, 77] on link "Back" at bounding box center [82, 72] width 84 height 48
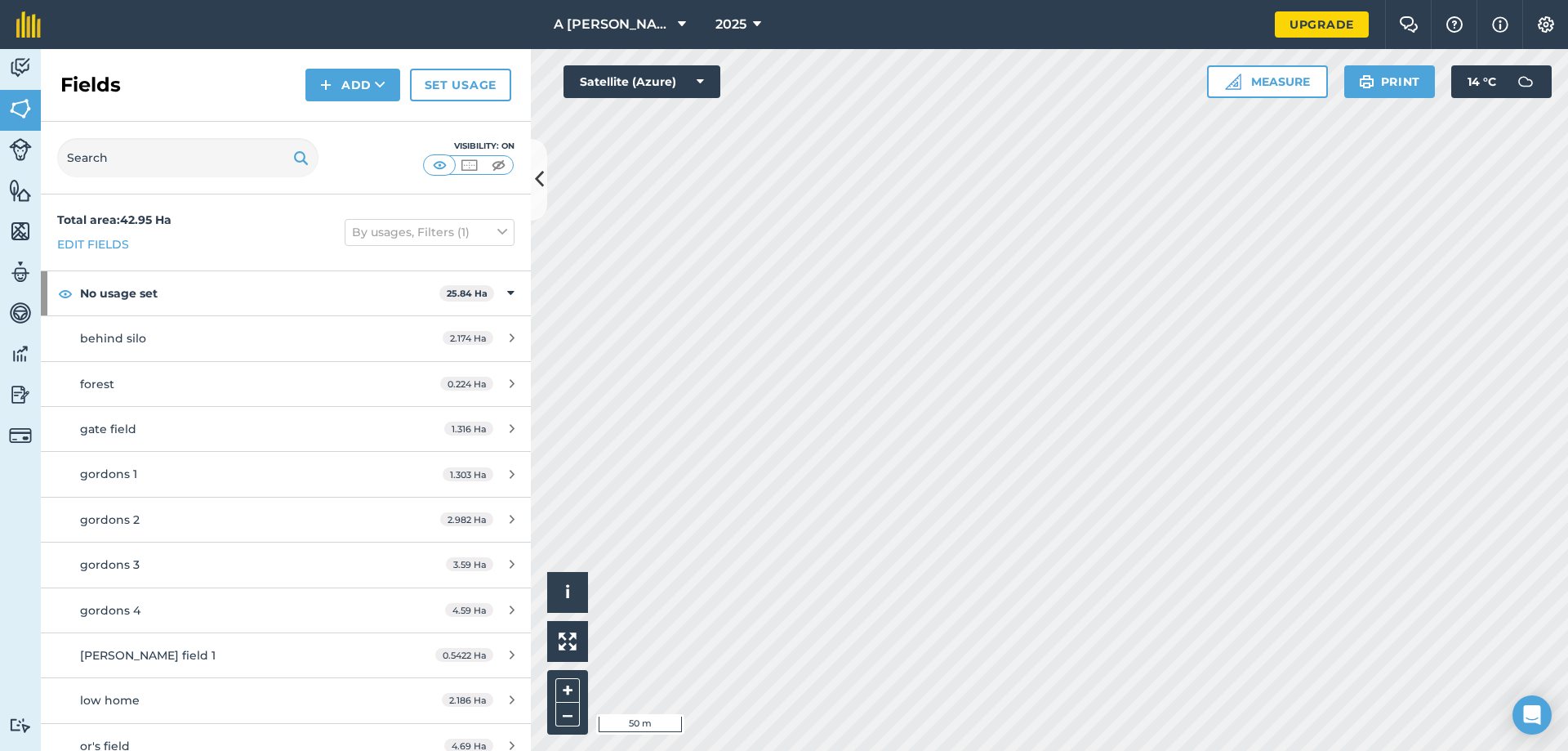
click at [503, 275] on div "Activity Fields Livestock Features Maps Team Vehicles Data Reporting Billing Tu…" at bounding box center [784, 400] width 1568 height 701
click at [166, 224] on strong "Total area : 42.95 Ha" at bounding box center [114, 219] width 114 height 14
click at [457, 234] on button "By usages, Filters (1)" at bounding box center [429, 232] width 170 height 26
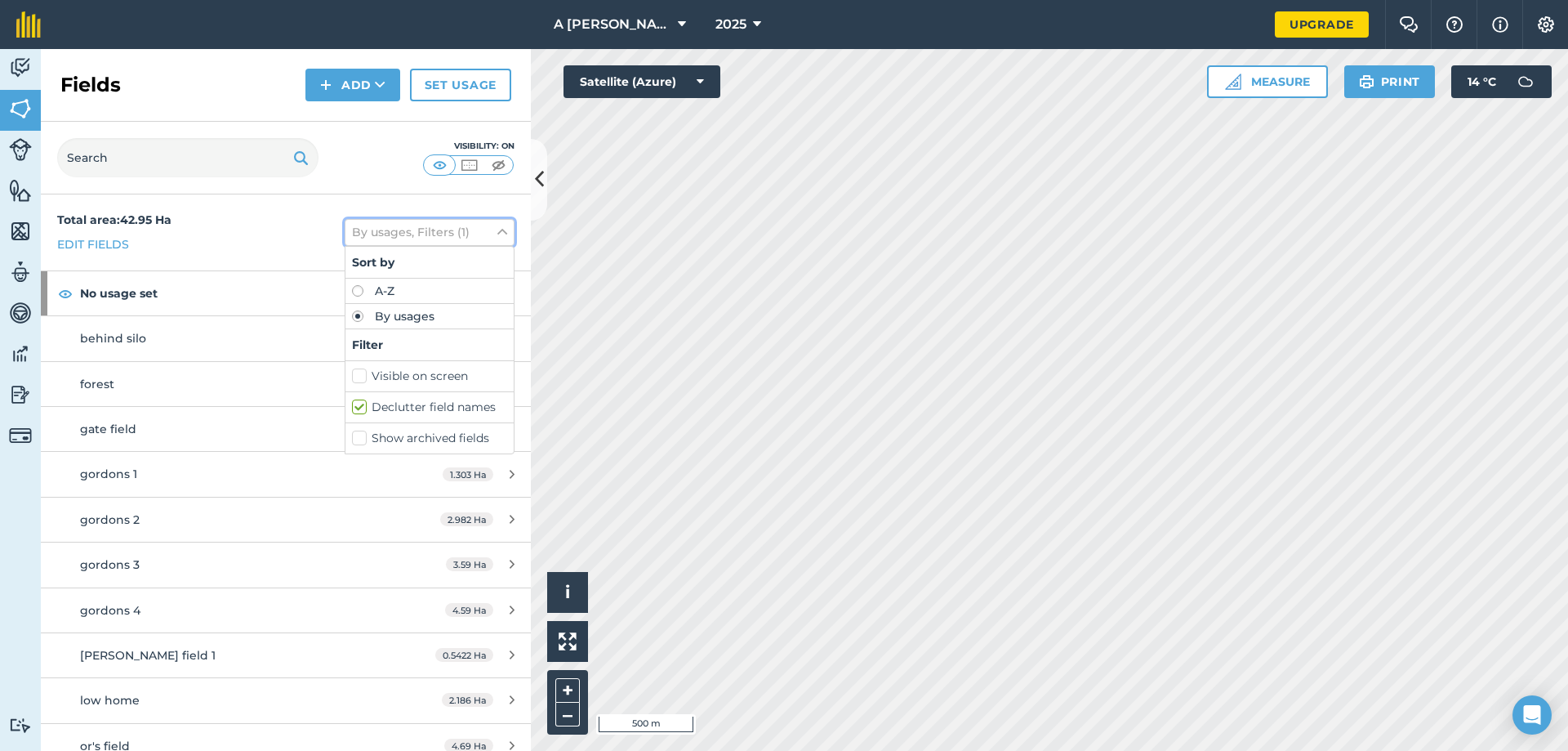
click at [457, 234] on button "By usages, Filters (1)" at bounding box center [429, 232] width 170 height 26
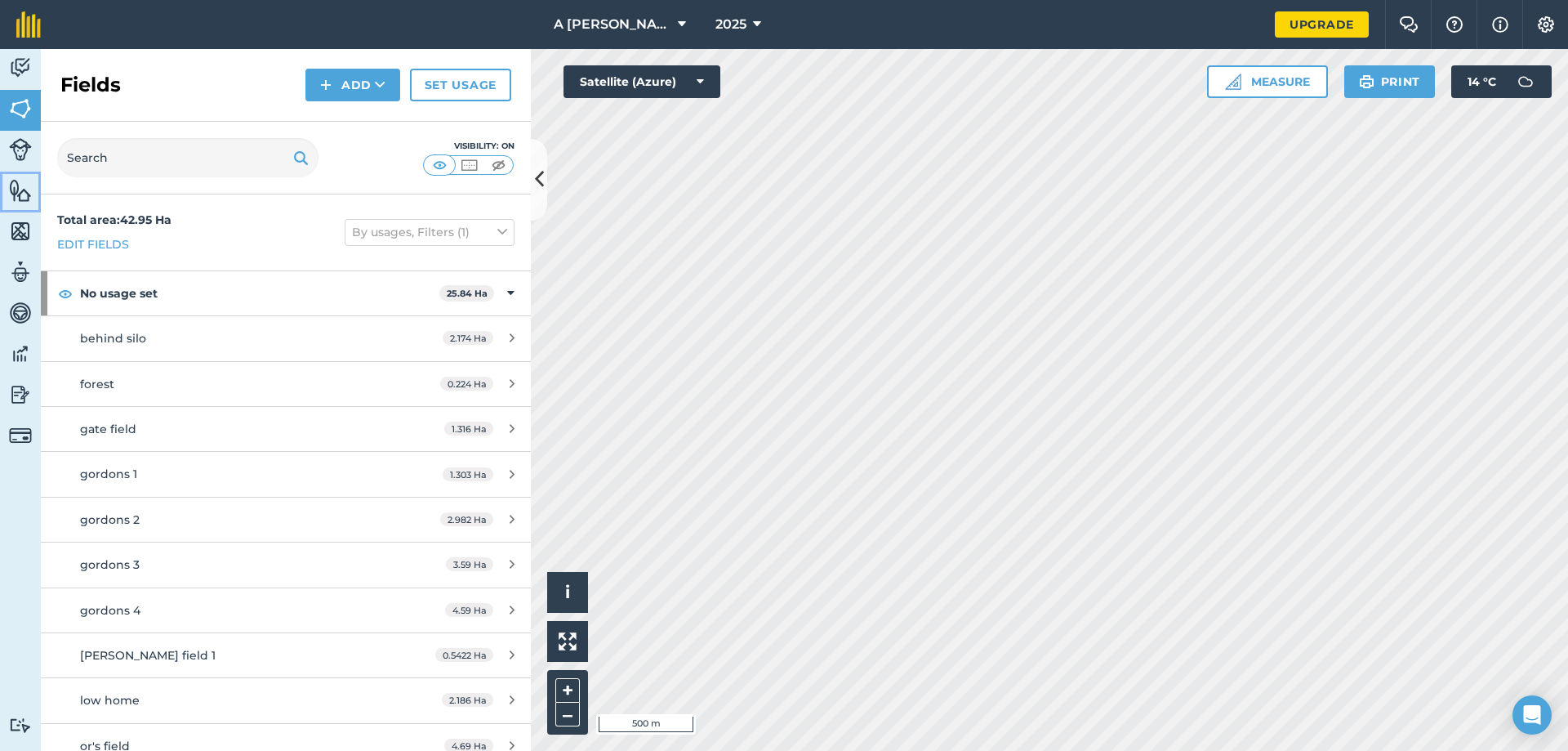
click at [21, 184] on img at bounding box center [20, 190] width 23 height 24
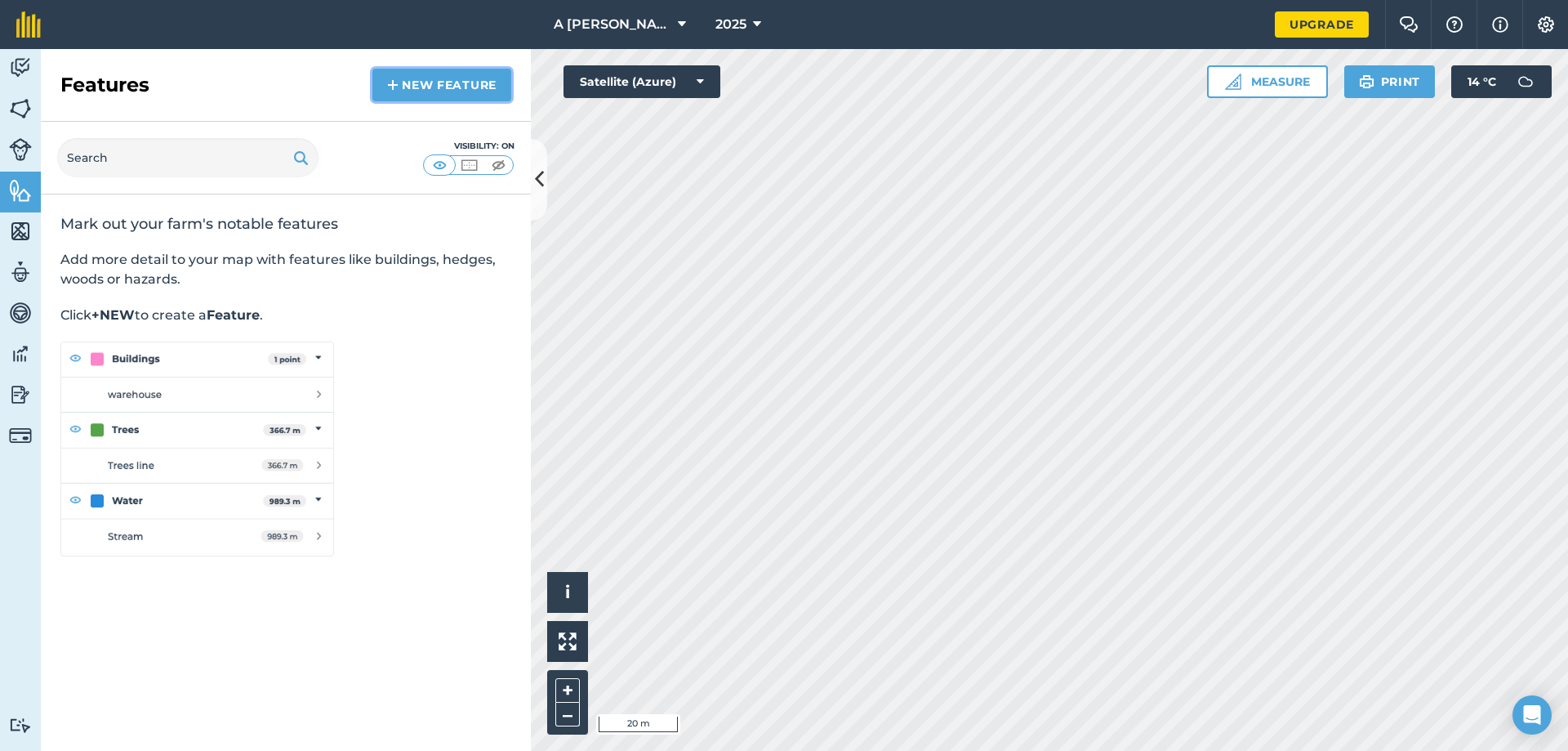
click at [415, 90] on link "New feature" at bounding box center [441, 85] width 139 height 33
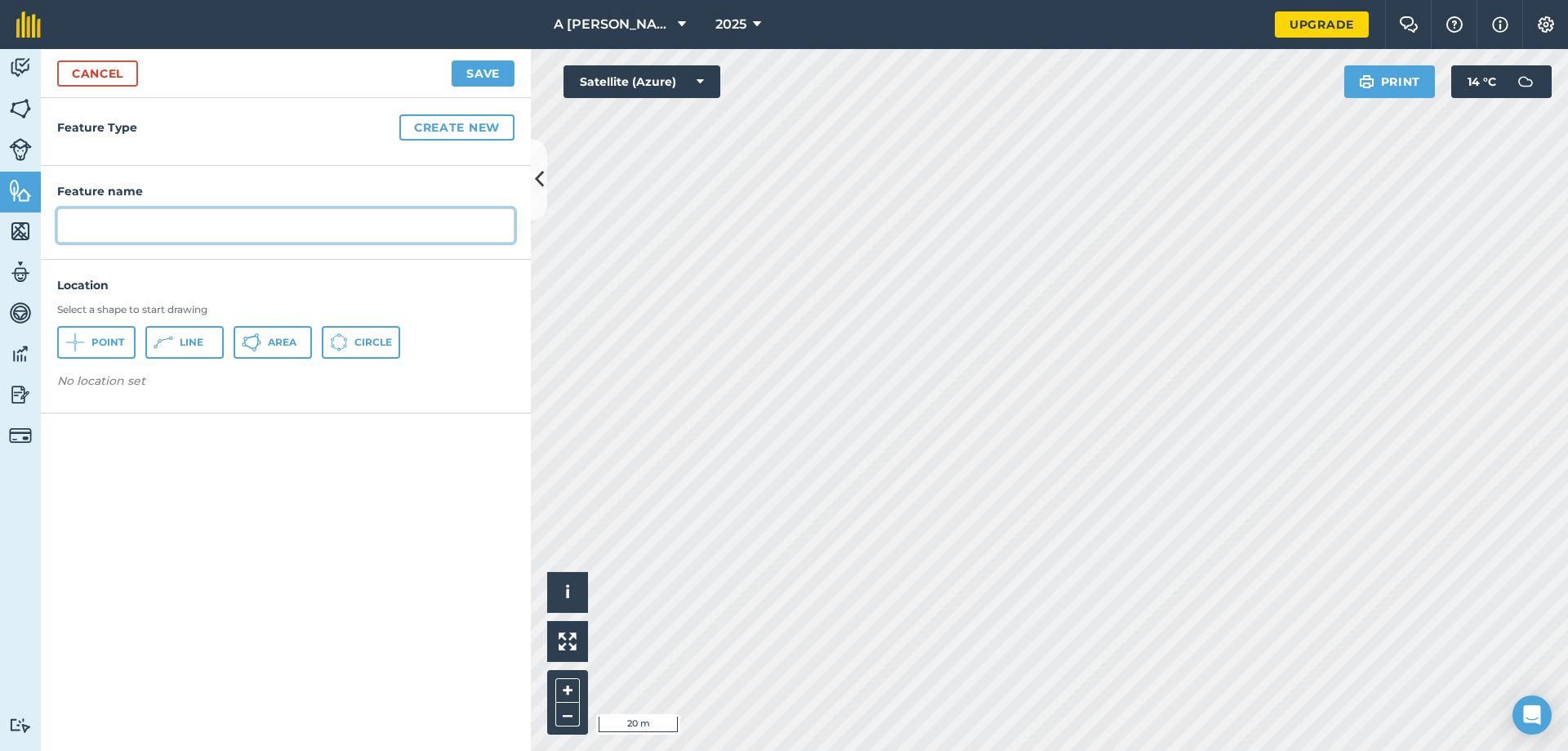
click at [184, 226] on input "text" at bounding box center [285, 226] width 457 height 34
type input "Sheds"
click at [250, 341] on icon at bounding box center [252, 342] width 20 height 20
click at [499, 75] on button "Save" at bounding box center [483, 73] width 63 height 26
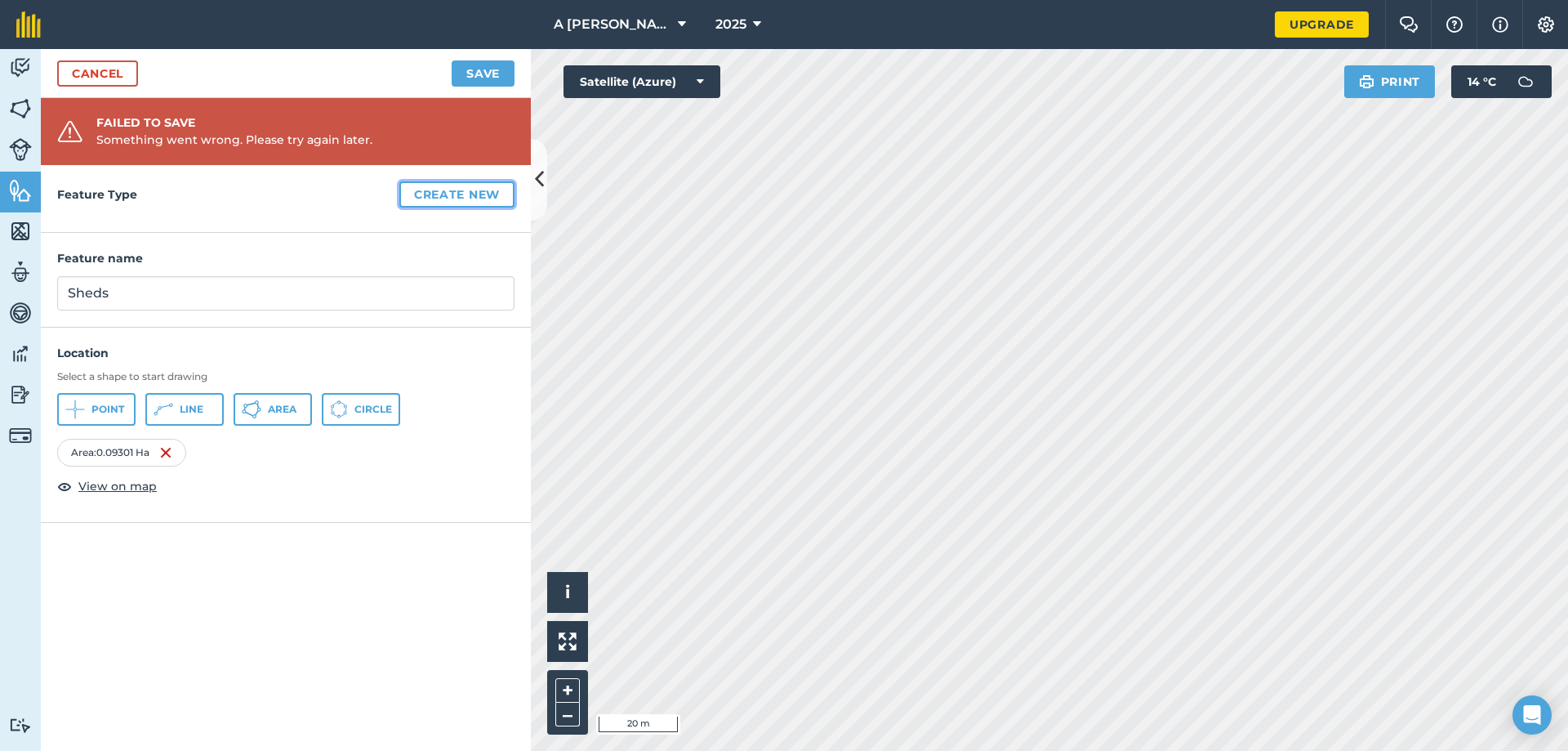
click at [408, 197] on button "Create new" at bounding box center [457, 194] width 115 height 26
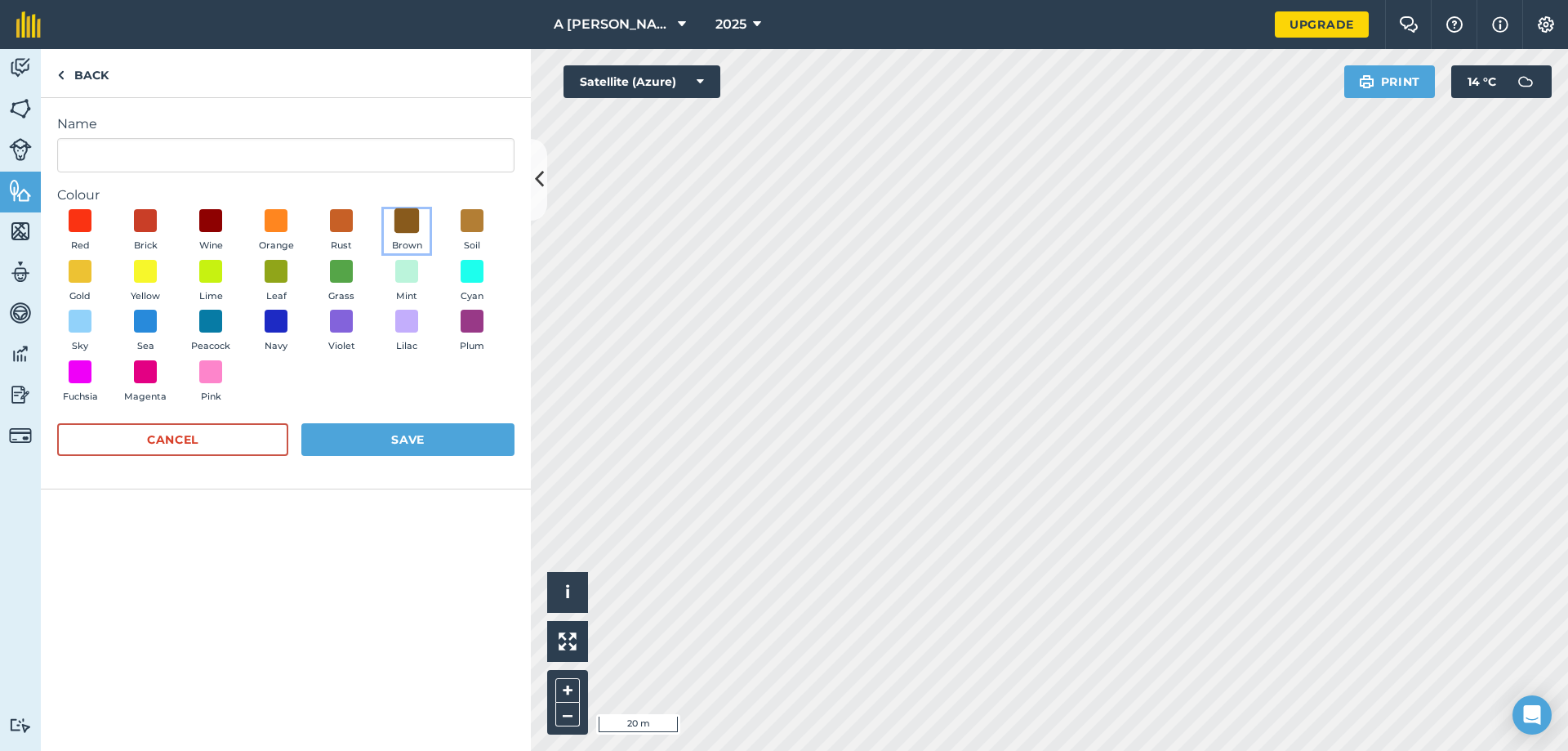
click at [399, 219] on span at bounding box center [407, 221] width 25 height 25
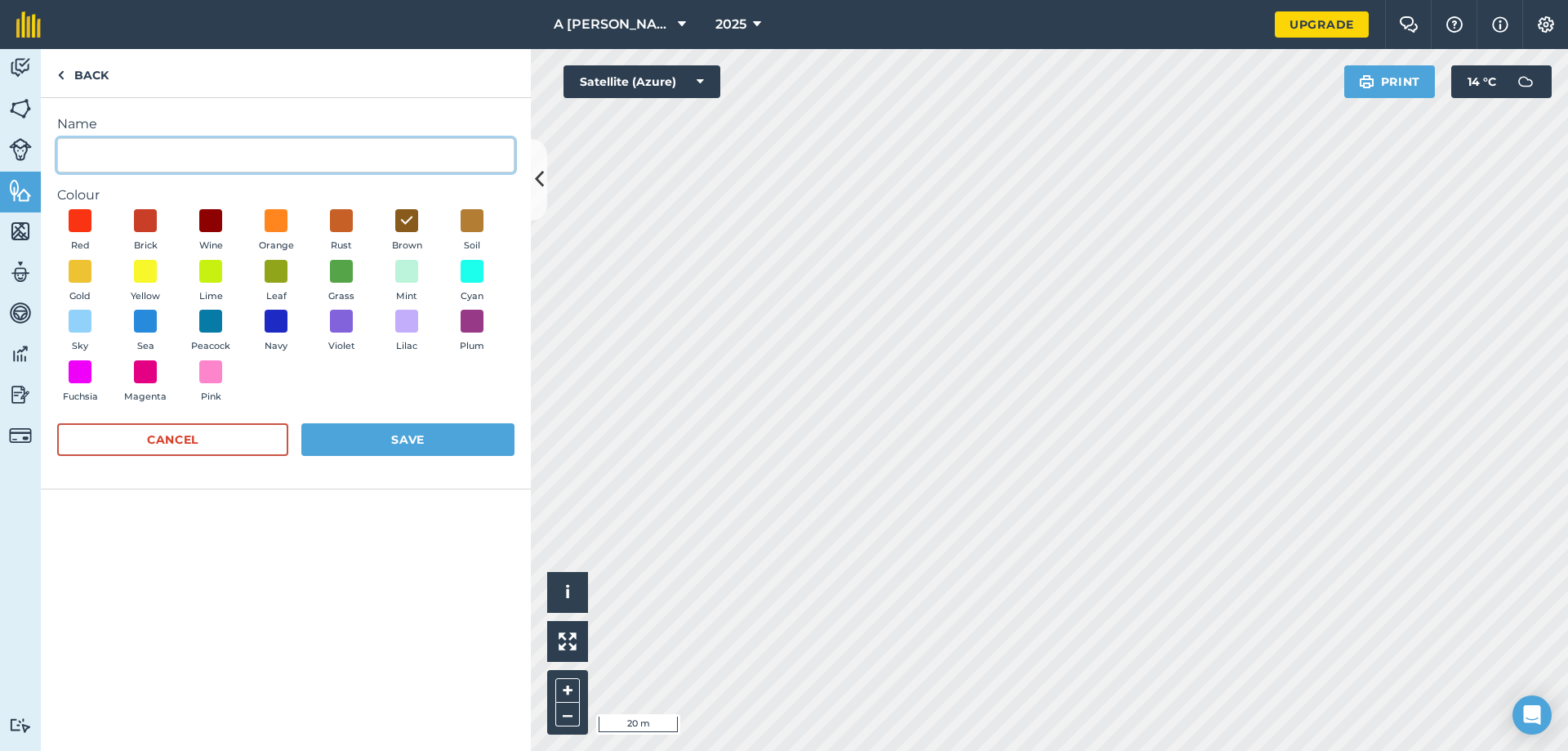
click at [271, 159] on input "Name" at bounding box center [285, 155] width 457 height 34
type input "Sheds"
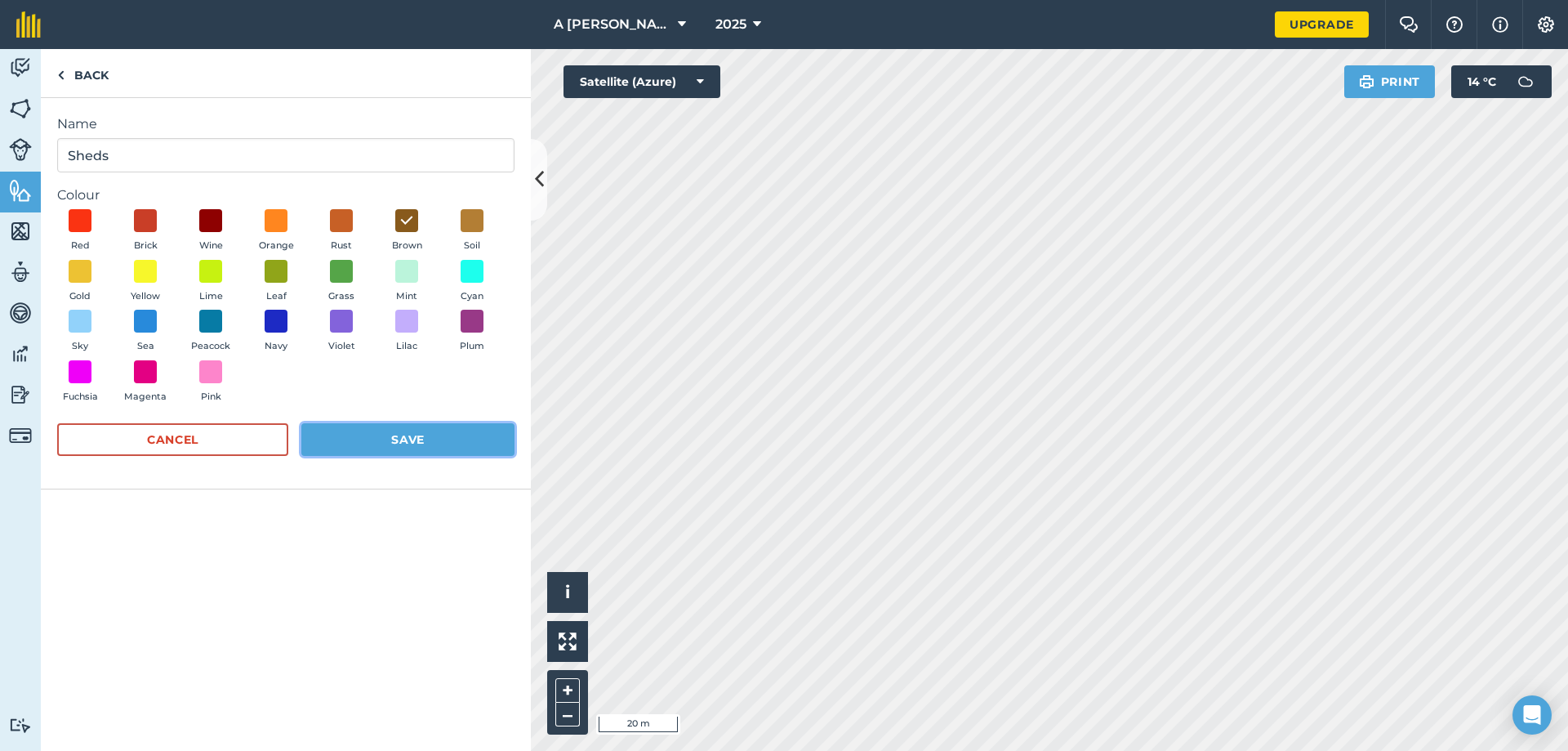
click at [382, 437] on button "Save" at bounding box center [408, 439] width 213 height 33
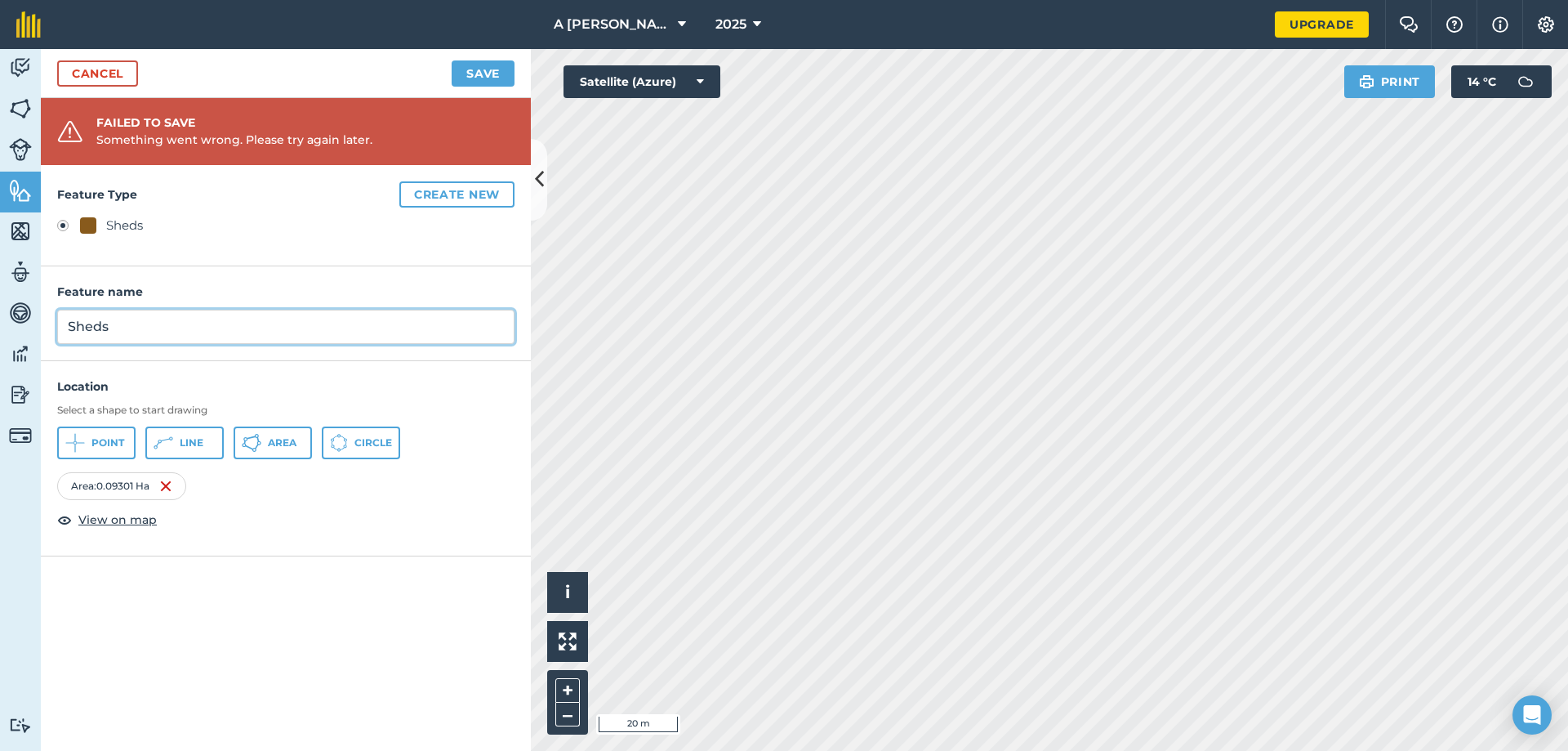
click at [120, 334] on input "Sheds" at bounding box center [285, 327] width 457 height 34
type input "S"
type input "cattle shed and silo"
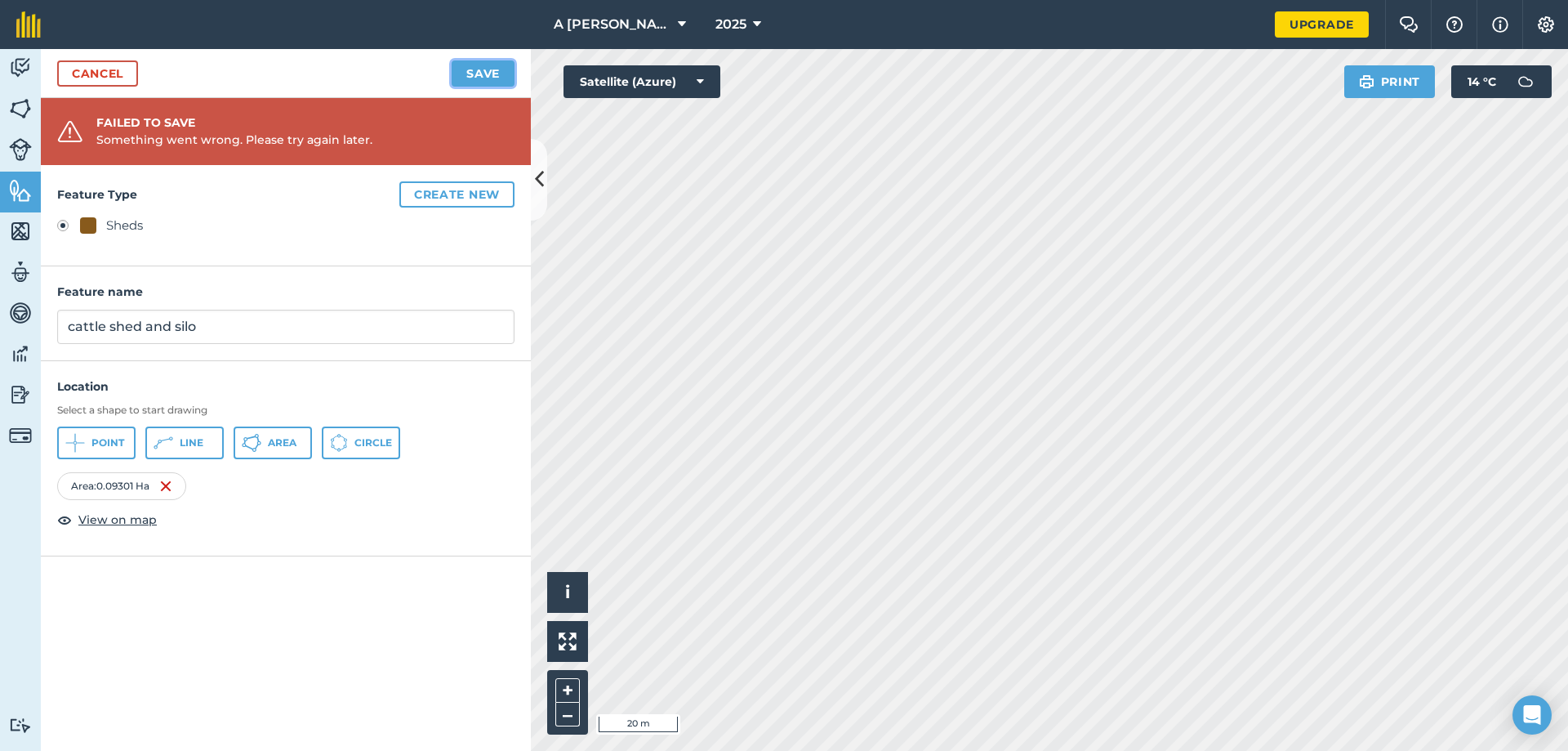
click at [493, 64] on button "Save" at bounding box center [483, 73] width 63 height 26
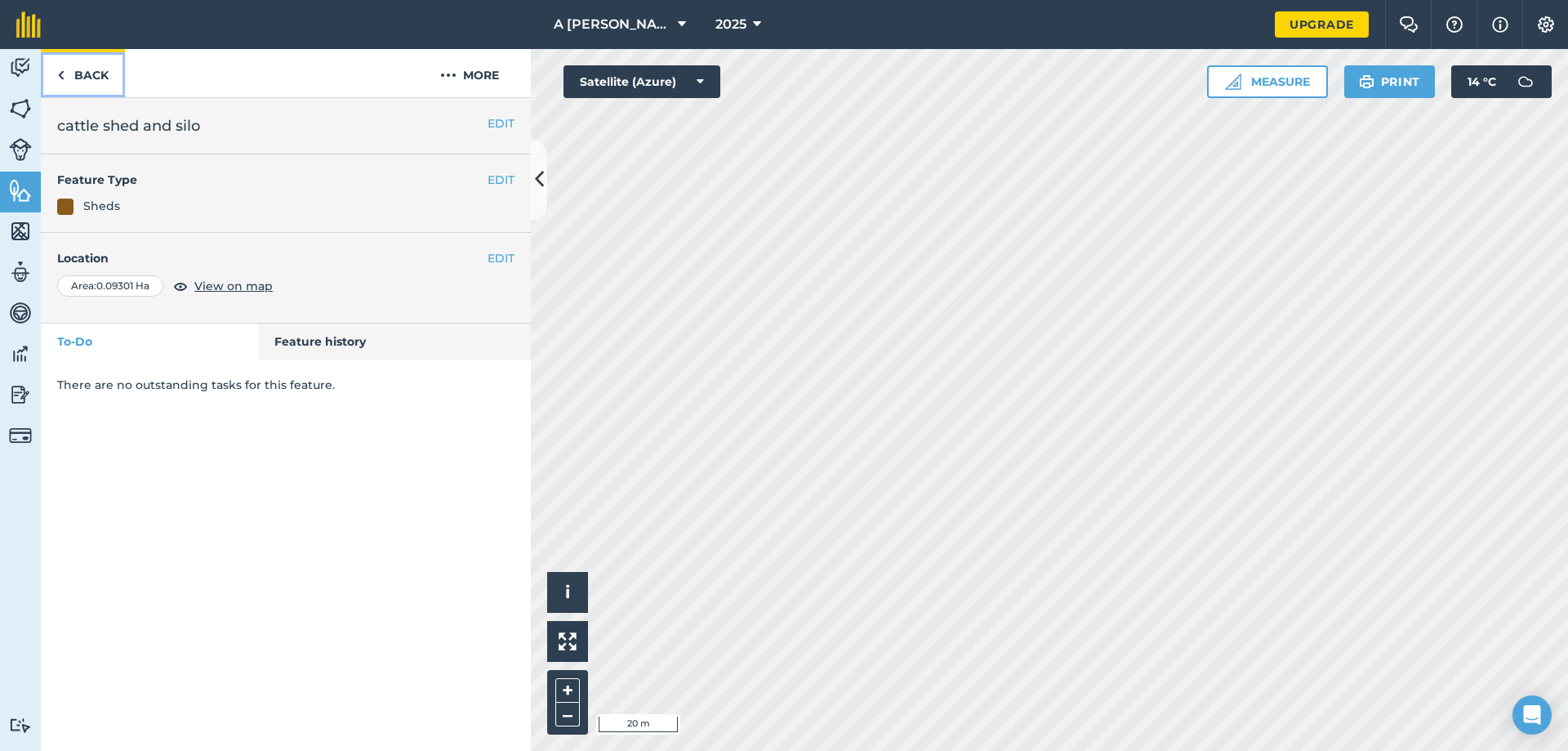
click at [86, 83] on link "Back" at bounding box center [82, 72] width 84 height 48
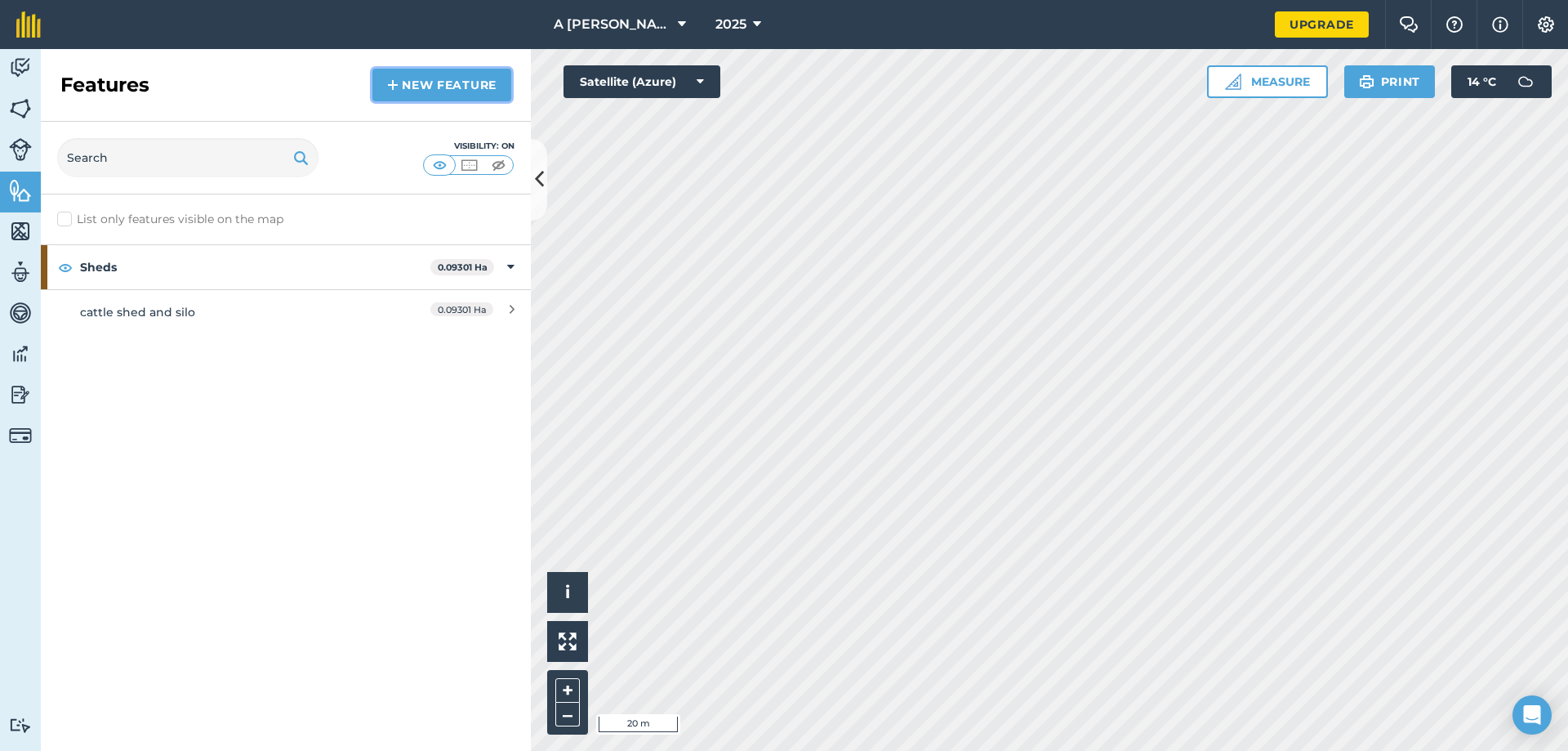
click at [414, 80] on link "New feature" at bounding box center [441, 85] width 139 height 33
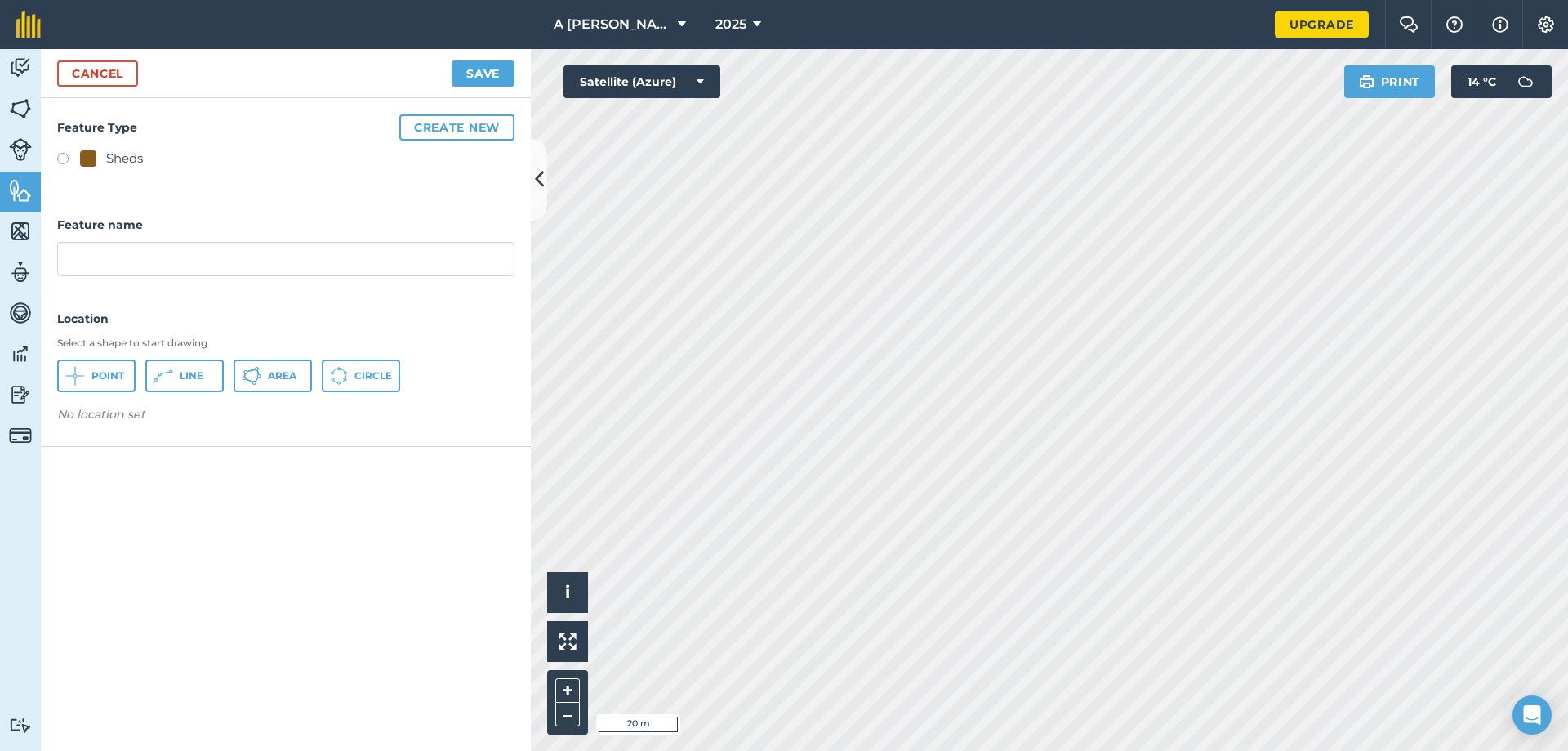
drag, startPoint x: 62, startPoint y: 159, endPoint x: 80, endPoint y: 221, distance: 64.6
click at [61, 160] on label at bounding box center [68, 161] width 23 height 16
radio input "true"
type input "Sheds"
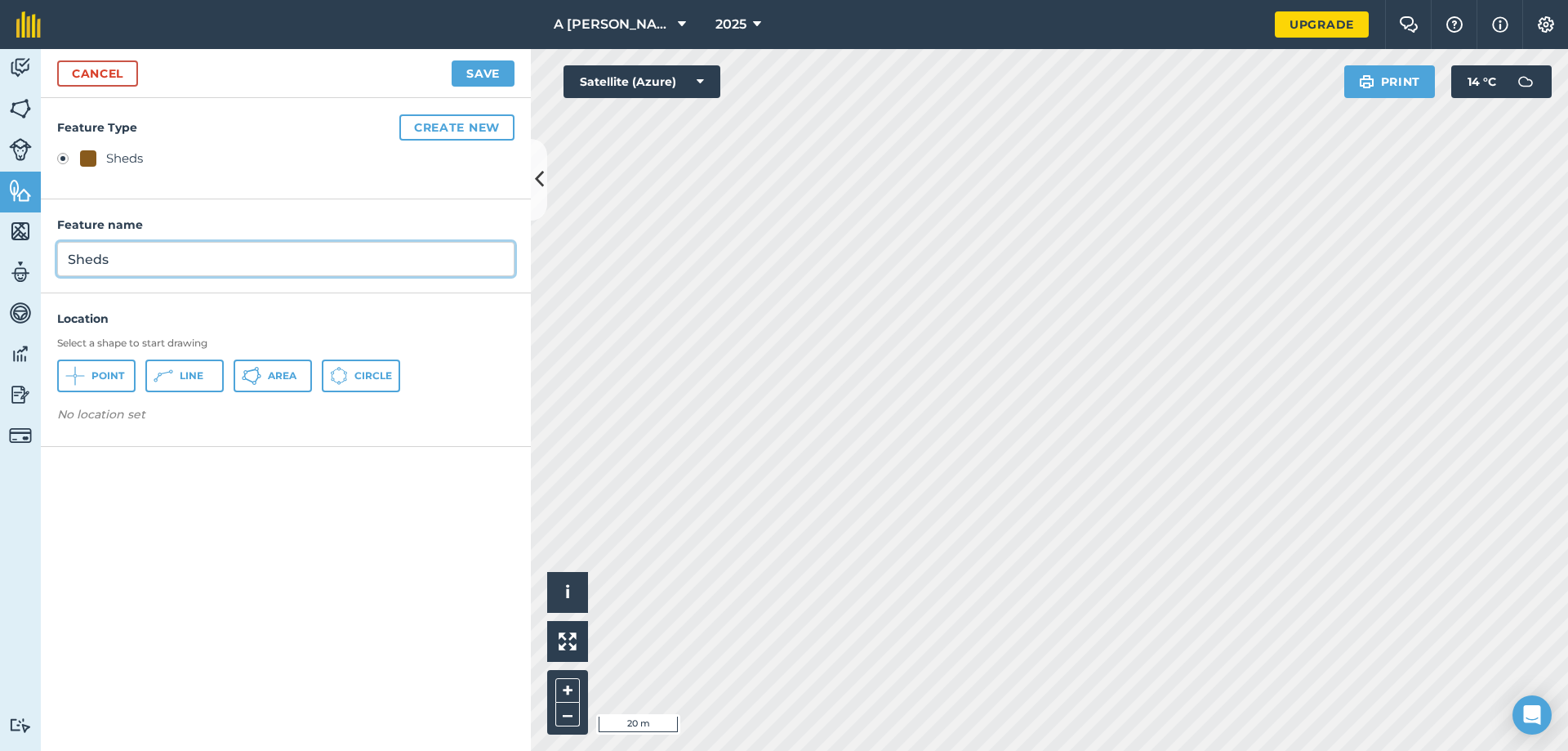
drag, startPoint x: 130, startPoint y: 257, endPoint x: 64, endPoint y: 260, distance: 66.1
click at [64, 260] on input "Sheds" at bounding box center [285, 259] width 457 height 34
type input "sheep shed"
click at [270, 377] on span "Area" at bounding box center [283, 376] width 29 height 13
click at [476, 73] on button "Save" at bounding box center [483, 73] width 63 height 26
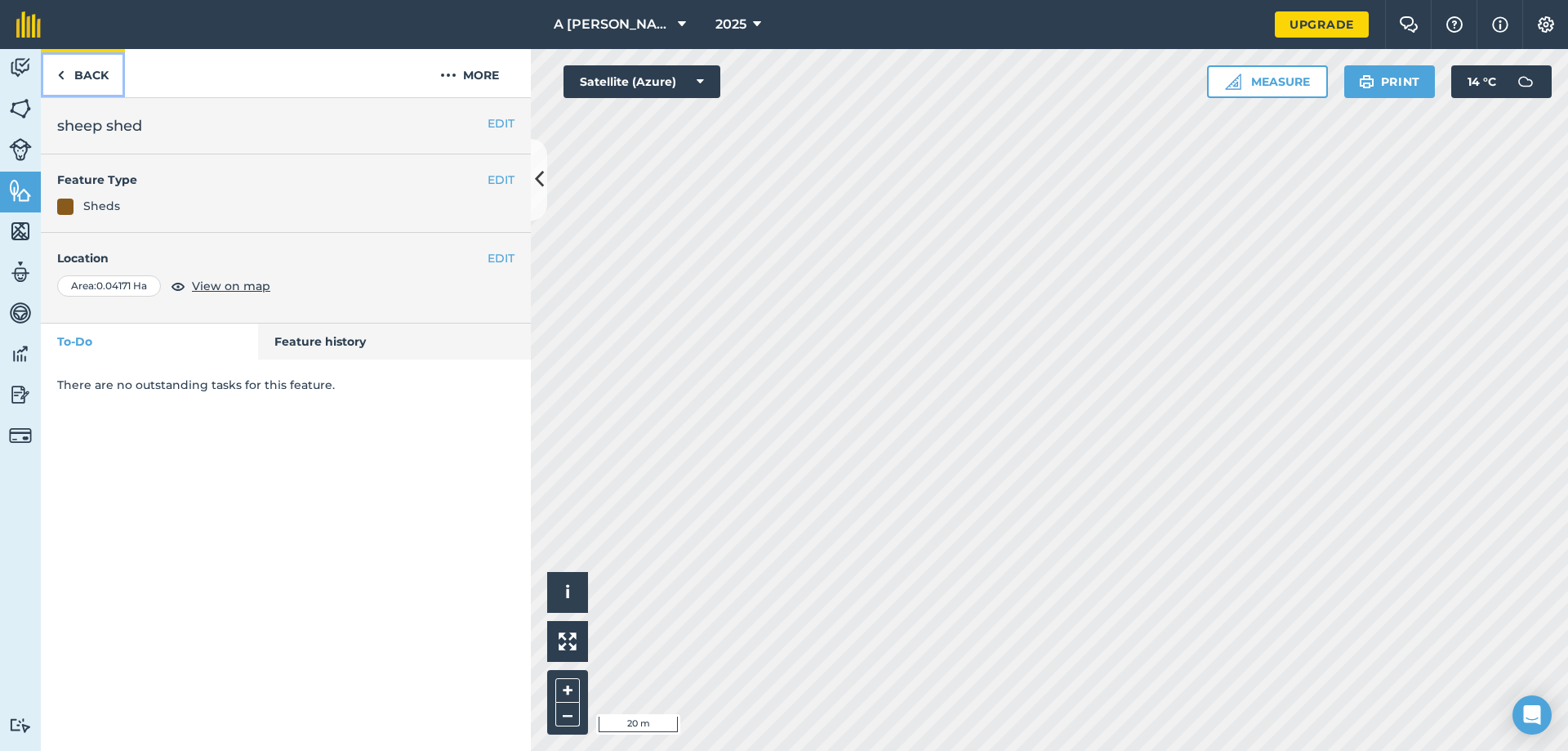
click at [87, 76] on link "Back" at bounding box center [82, 72] width 84 height 48
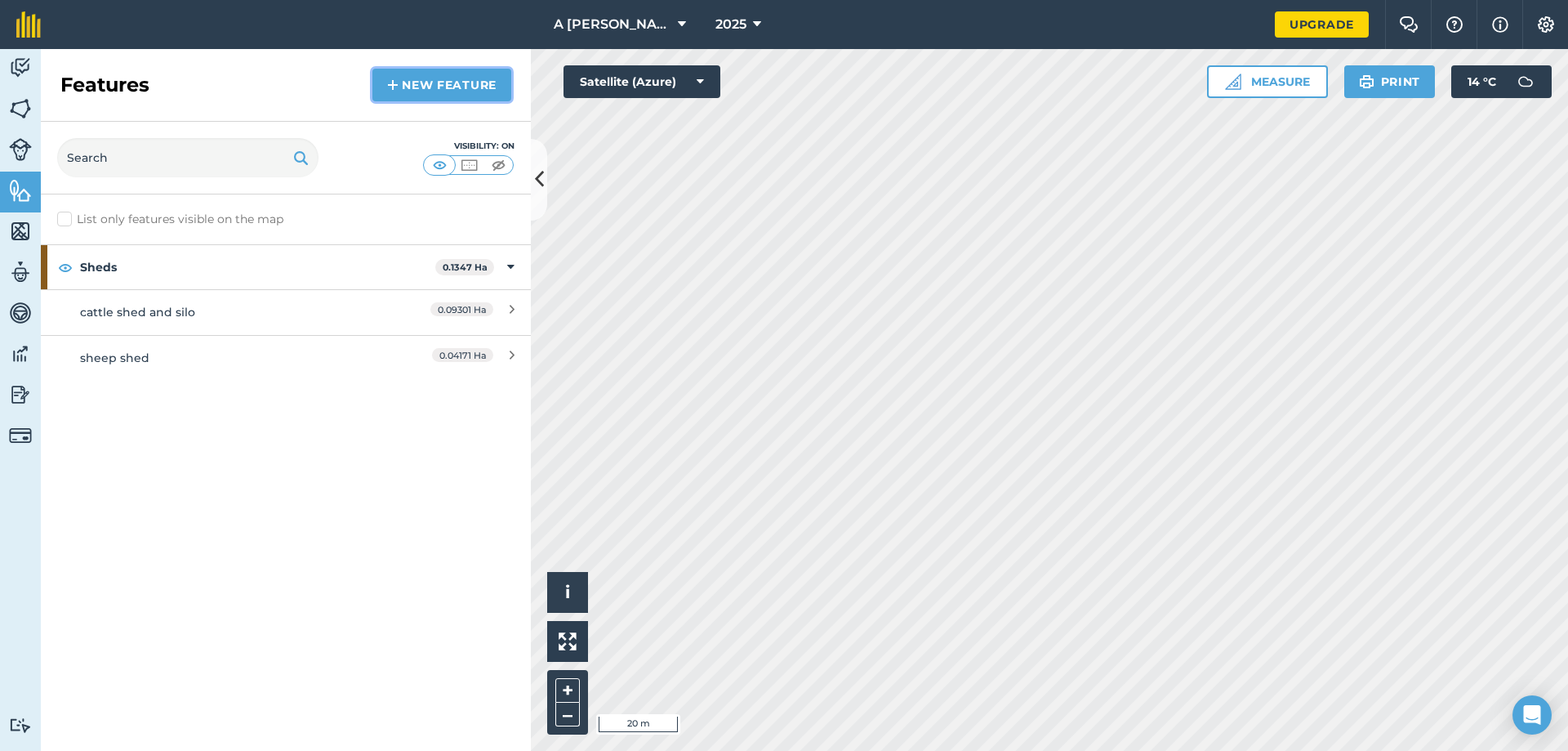
click at [386, 81] on link "New feature" at bounding box center [441, 85] width 139 height 33
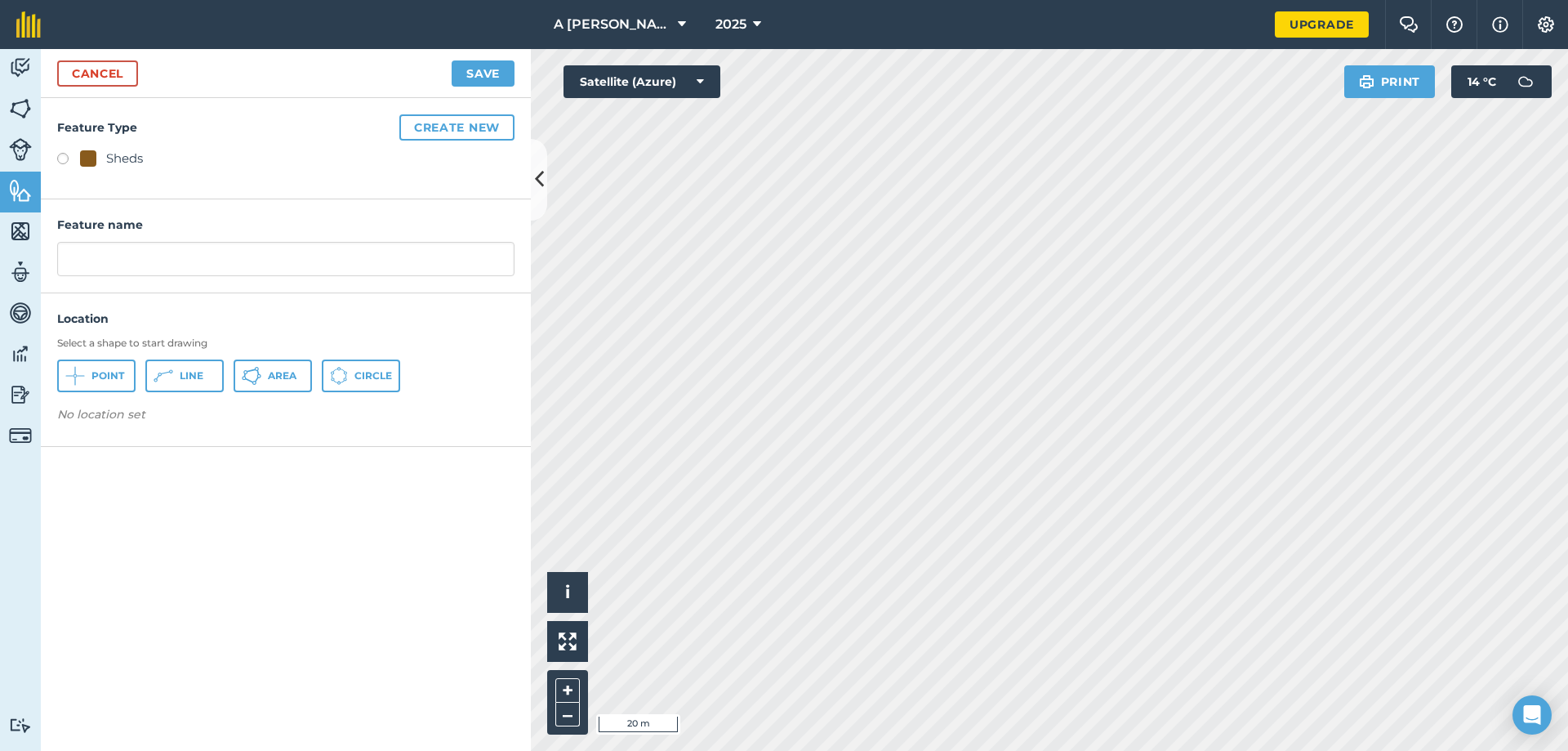
drag, startPoint x: 64, startPoint y: 159, endPoint x: 104, endPoint y: 245, distance: 94.8
click at [63, 159] on label at bounding box center [68, 161] width 23 height 16
radio input "true"
type input "Sheds"
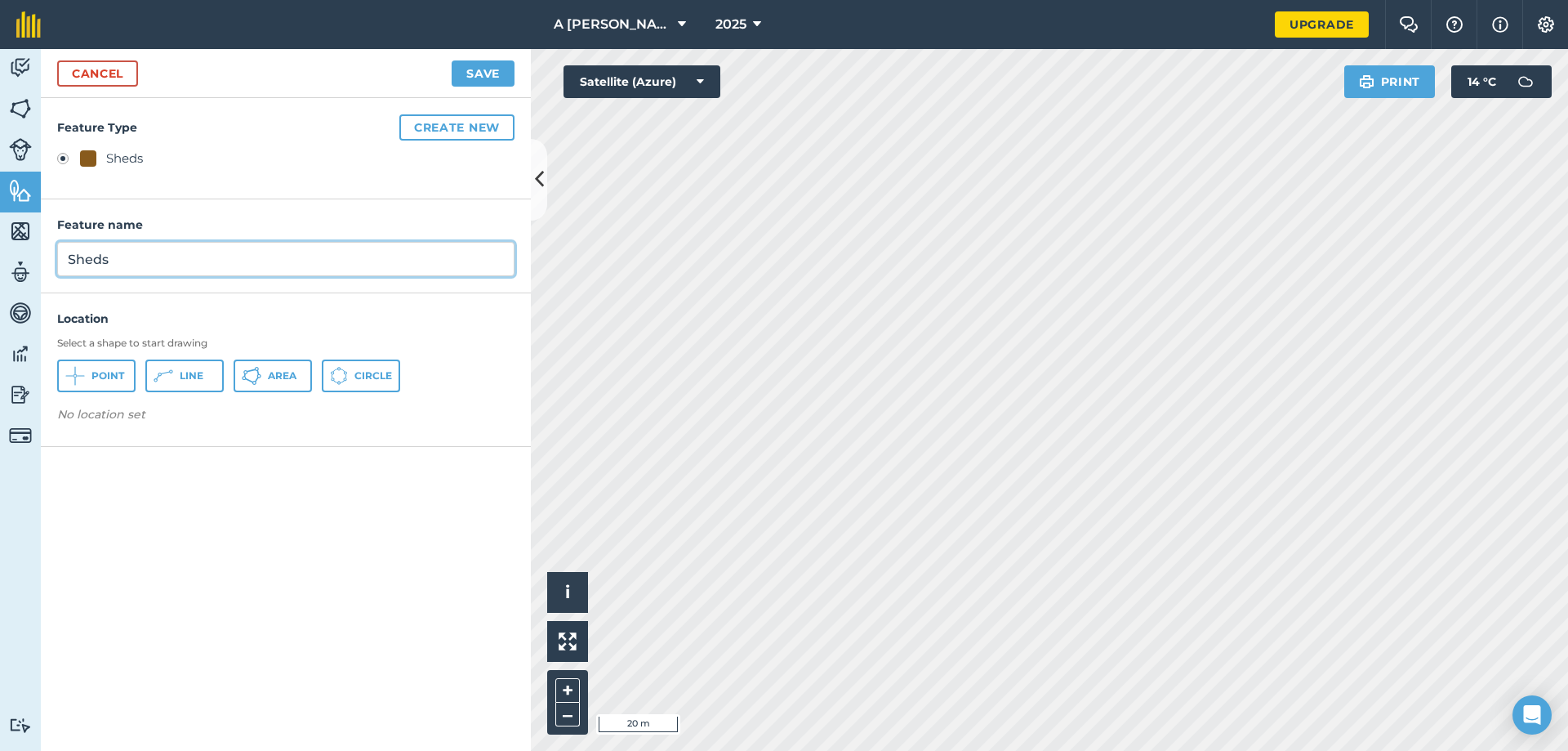
drag, startPoint x: 109, startPoint y: 264, endPoint x: 64, endPoint y: 265, distance: 45.0
click at [64, 265] on input "Sheds" at bounding box center [285, 259] width 457 height 34
type input "ricky's shed and old pig houses"
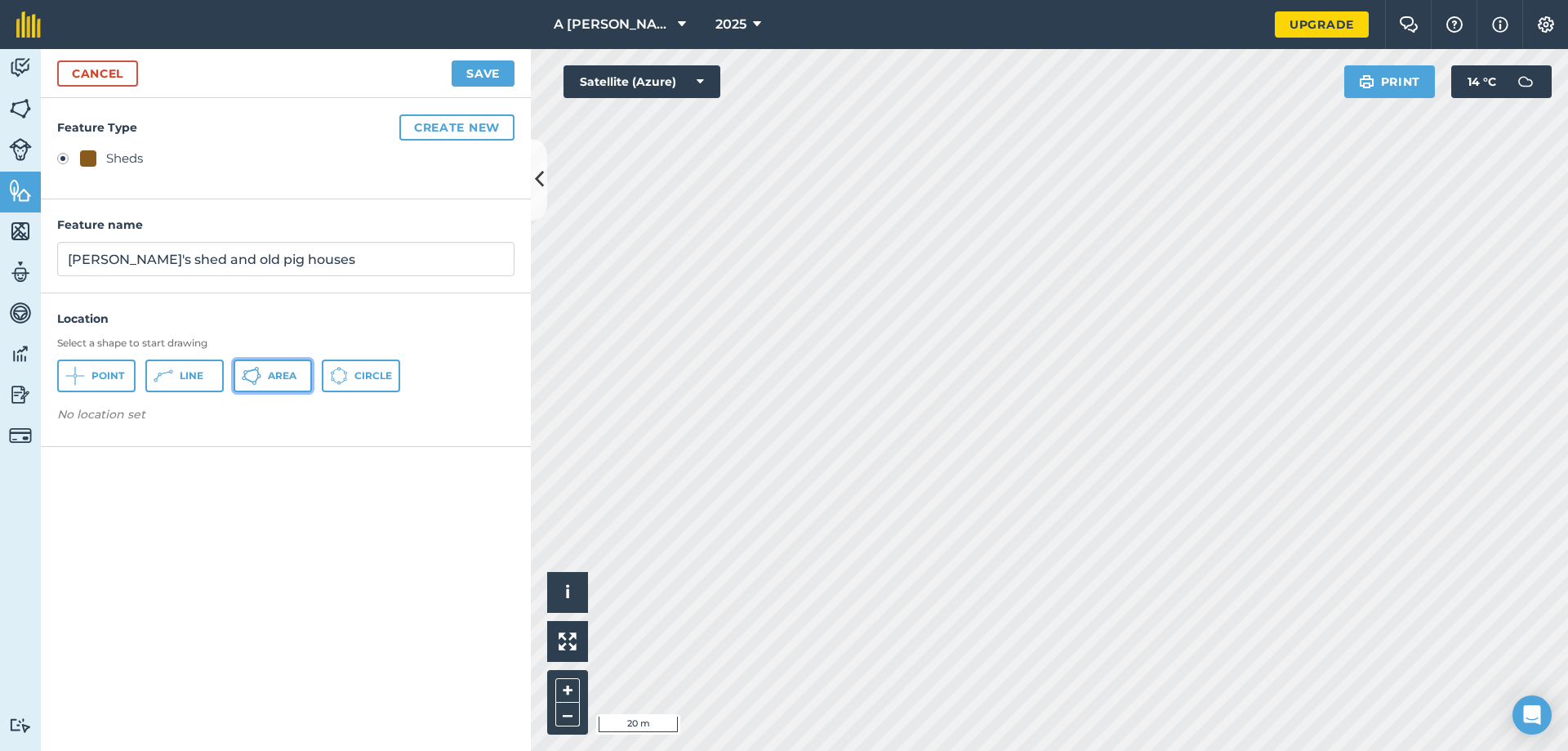
click at [257, 371] on icon at bounding box center [257, 371] width 3 height 5
click at [480, 73] on button "Save" at bounding box center [483, 73] width 63 height 26
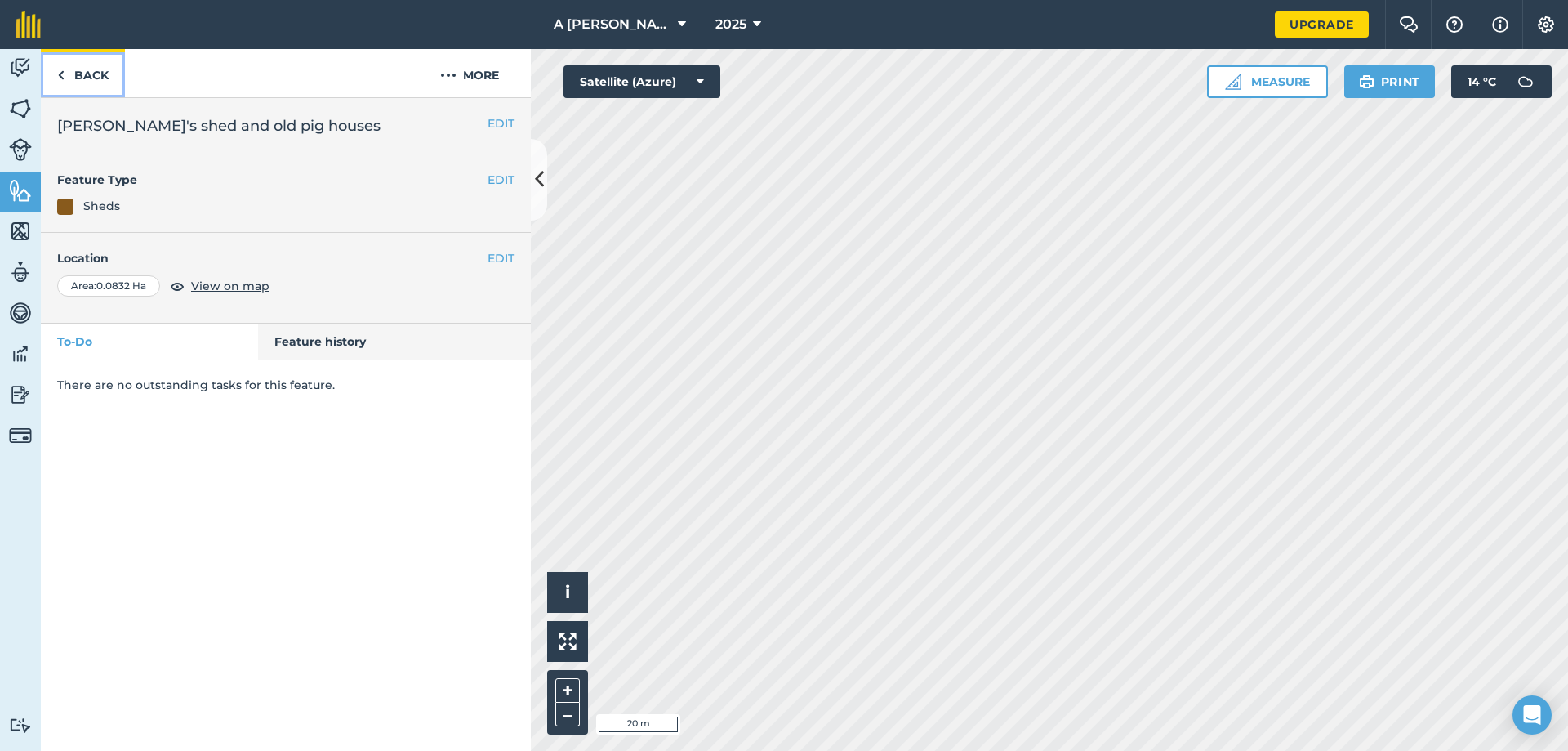
click at [100, 80] on link "Back" at bounding box center [82, 72] width 84 height 48
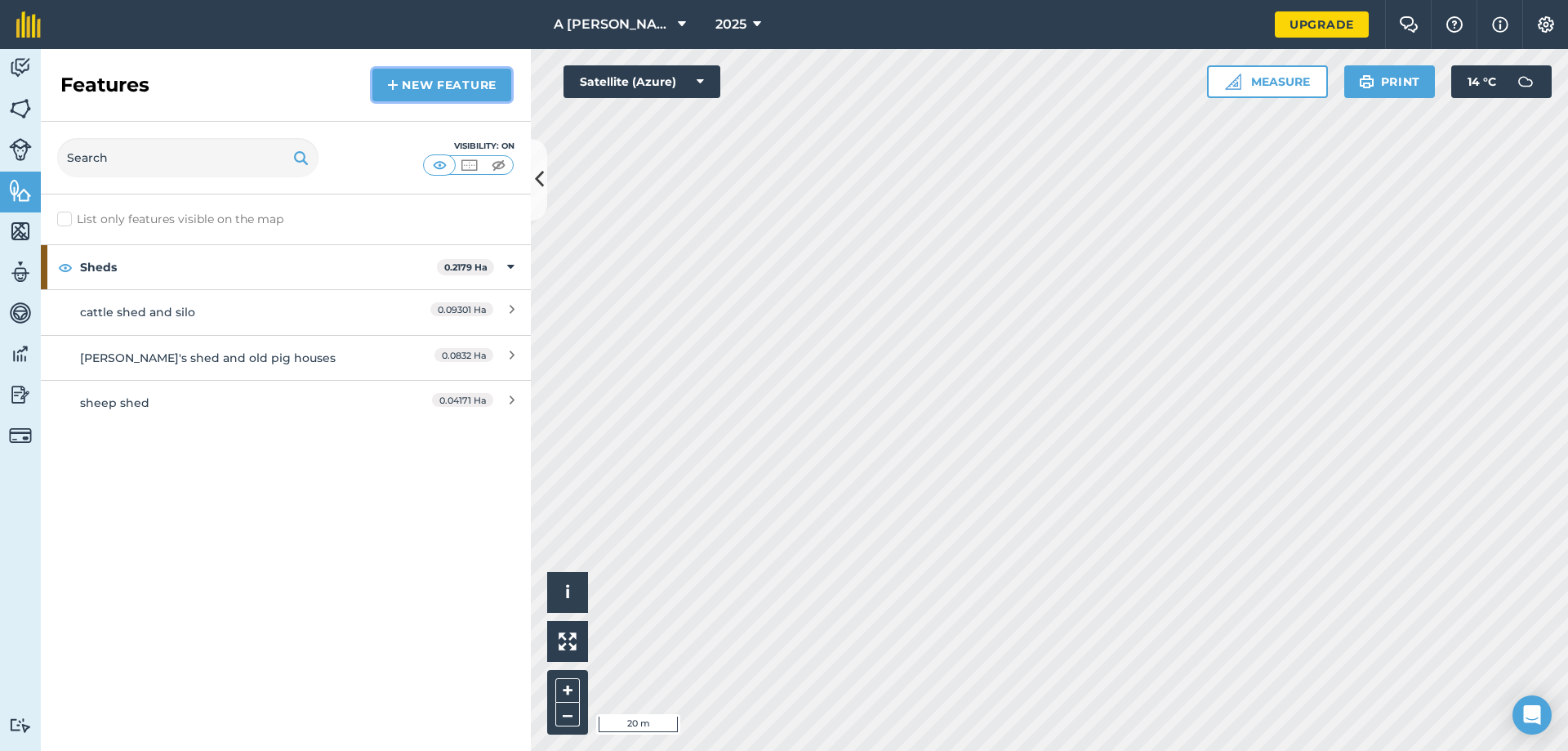
click at [387, 87] on img at bounding box center [392, 85] width 12 height 20
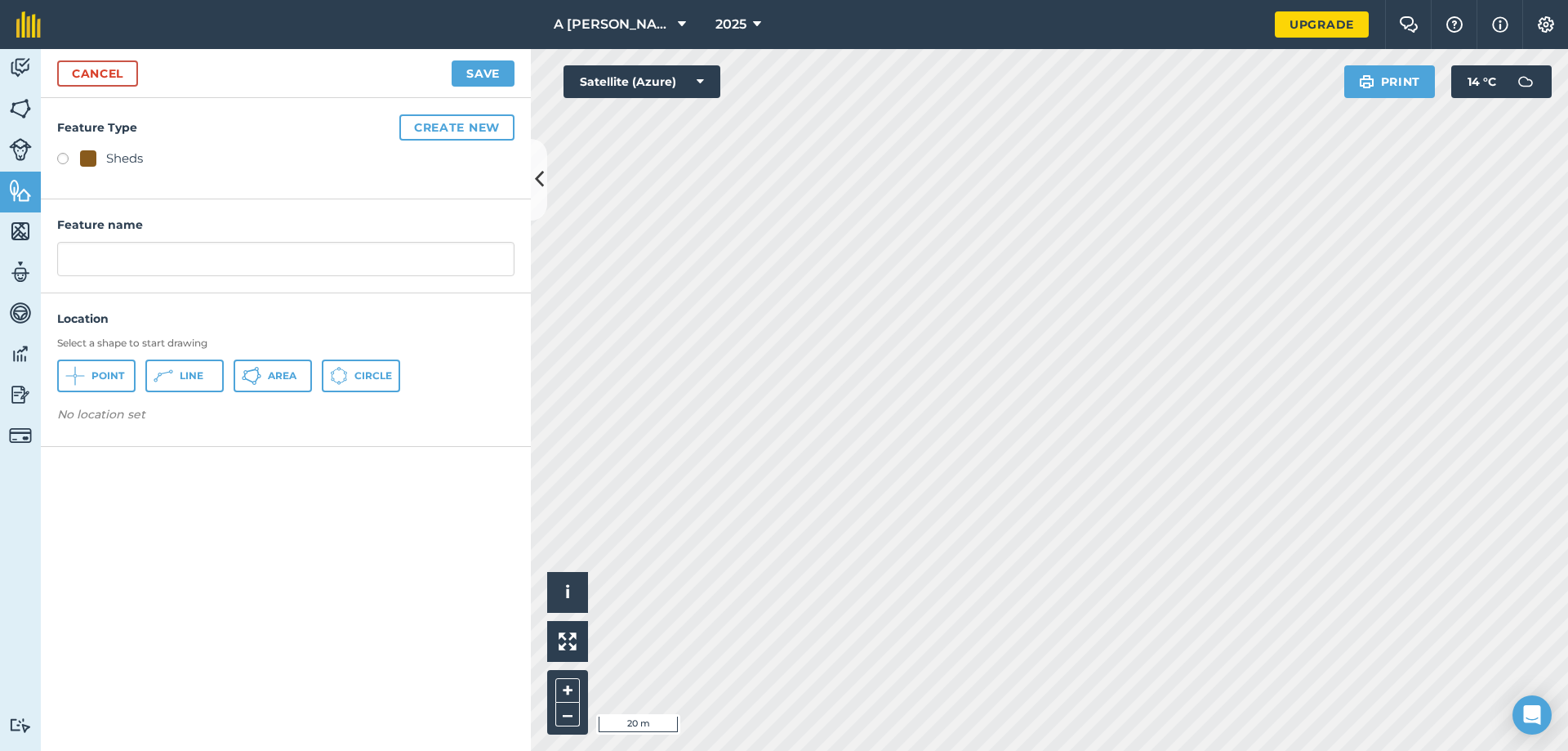
drag, startPoint x: 66, startPoint y: 162, endPoint x: 86, endPoint y: 218, distance: 59.5
click at [65, 162] on label at bounding box center [68, 161] width 23 height 16
radio input "true"
type input "Sheds"
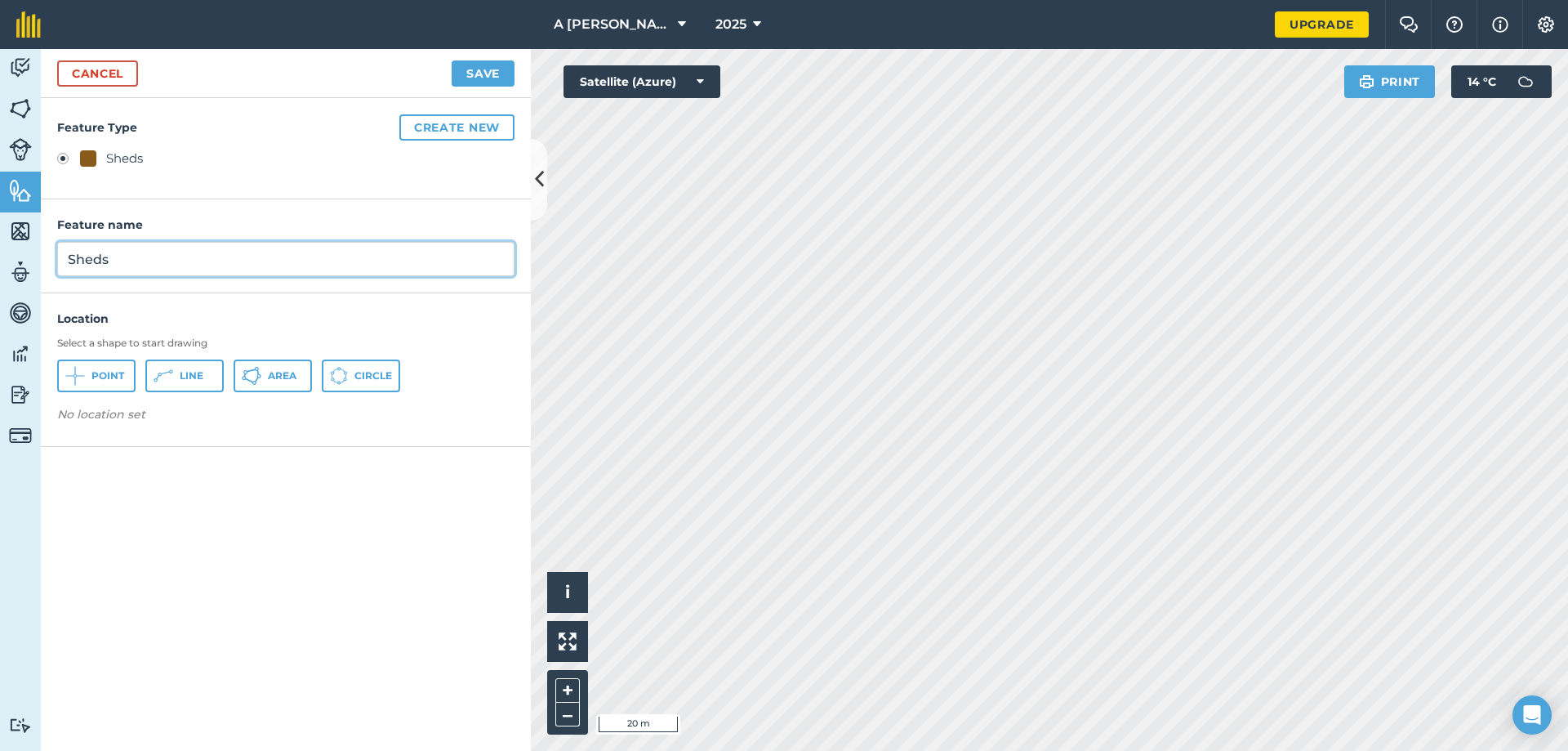
drag, startPoint x: 107, startPoint y: 259, endPoint x: 54, endPoint y: 269, distance: 53.9
click at [54, 269] on div "Feature name Sheds" at bounding box center [285, 246] width 490 height 94
type input "garages"
click at [87, 378] on button "Point" at bounding box center [96, 376] width 79 height 33
click at [240, 374] on button "Area" at bounding box center [273, 376] width 79 height 33
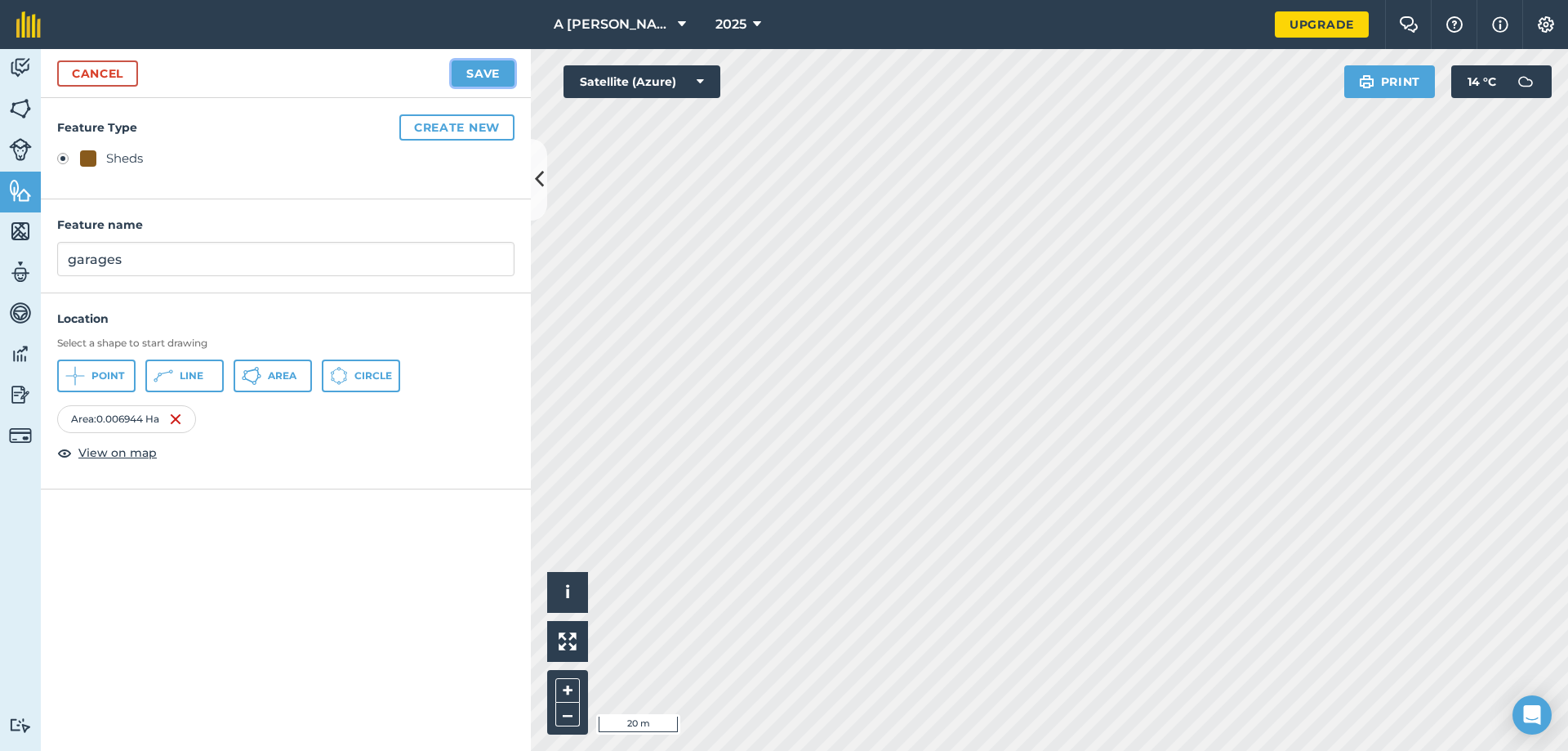
click at [469, 65] on button "Save" at bounding box center [483, 73] width 63 height 26
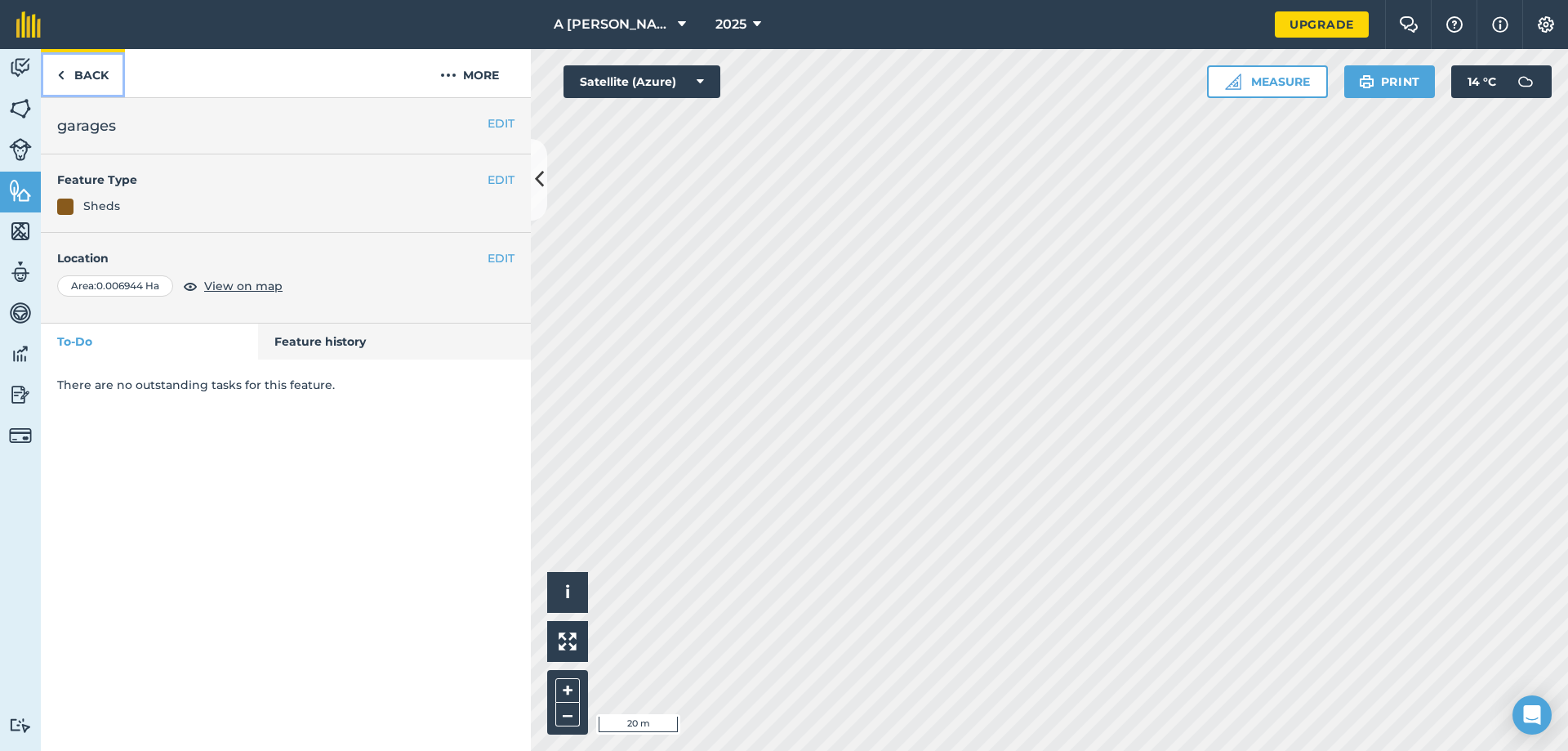
click at [99, 82] on link "Back" at bounding box center [82, 72] width 84 height 48
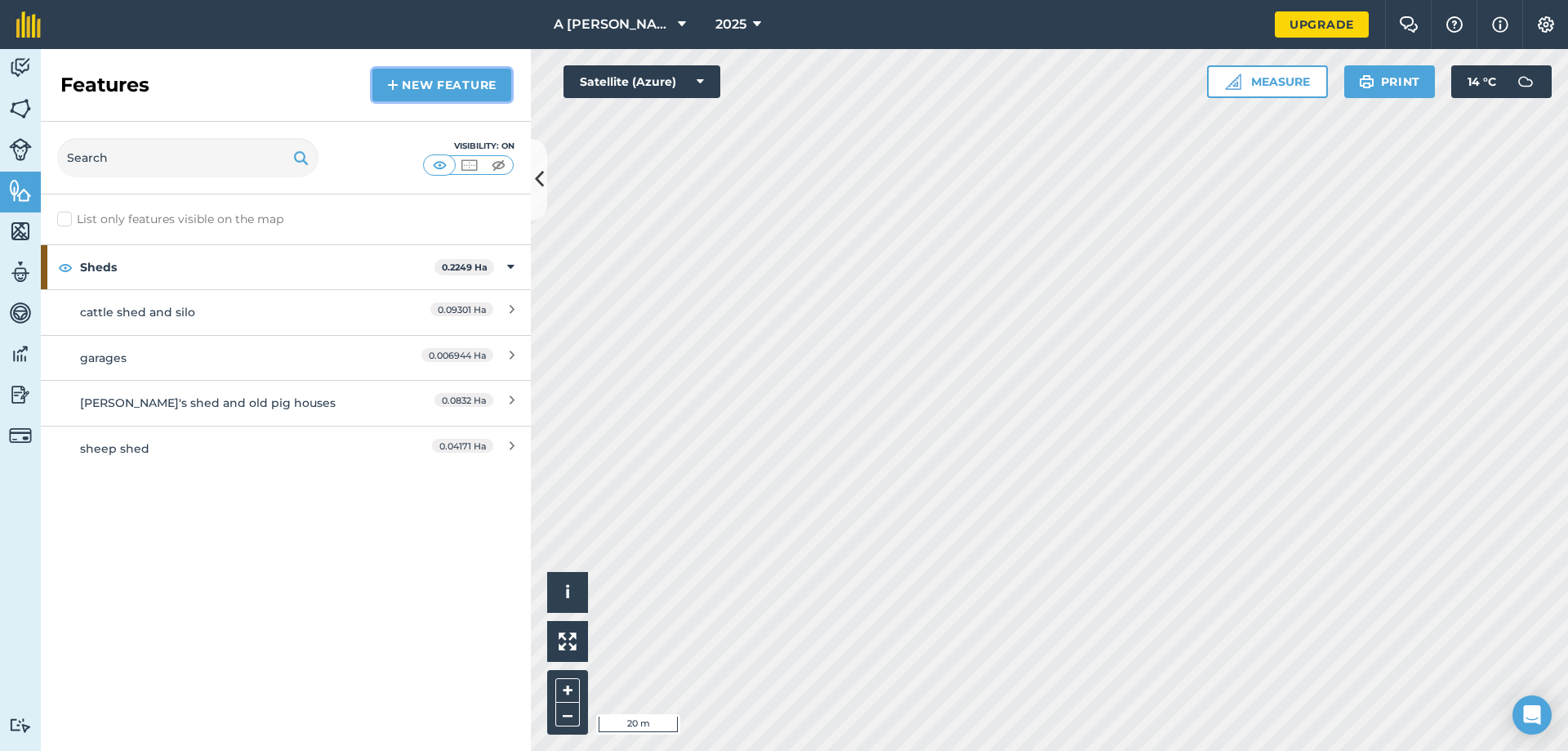
click at [412, 82] on link "New feature" at bounding box center [441, 85] width 139 height 33
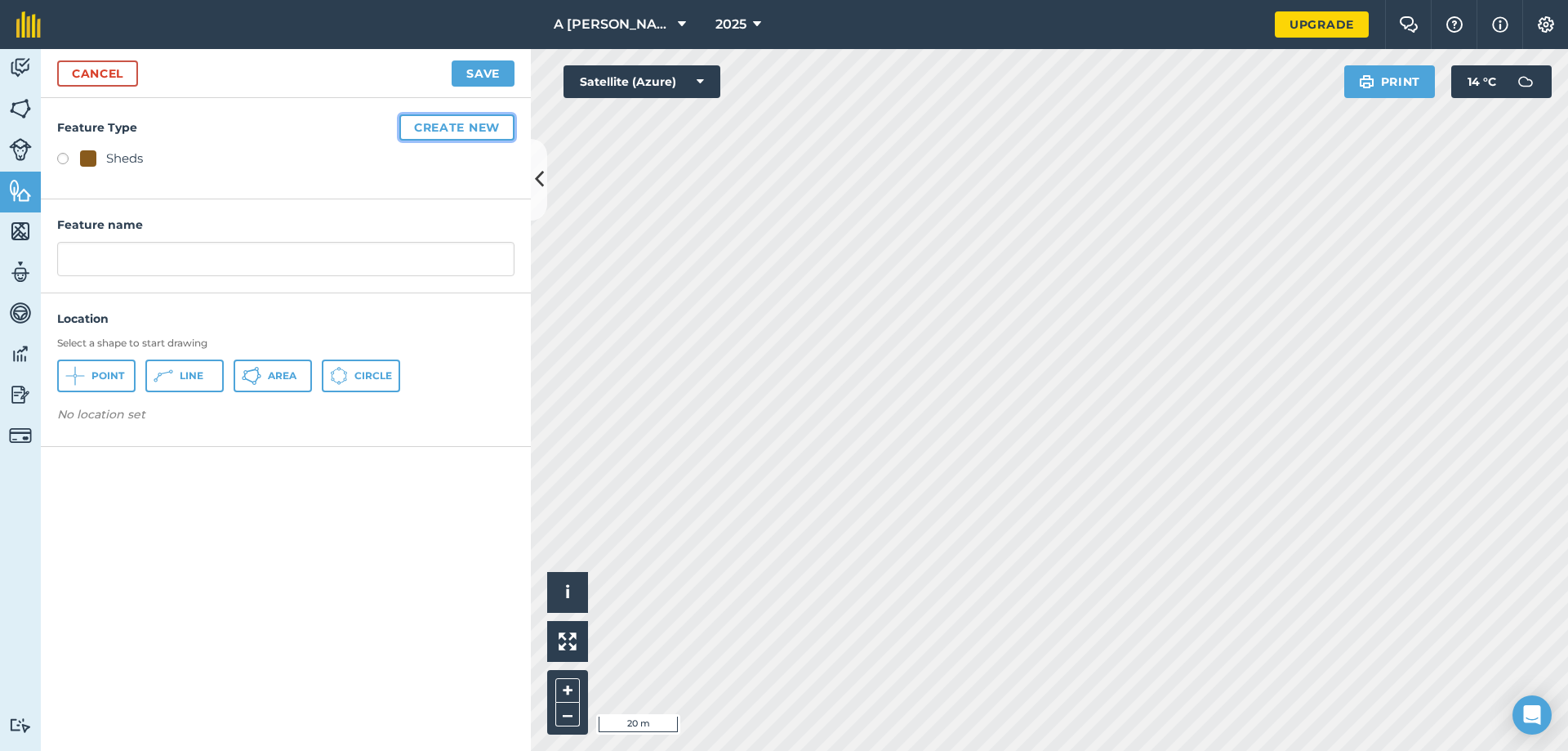
click at [465, 124] on button "Create new" at bounding box center [457, 127] width 115 height 26
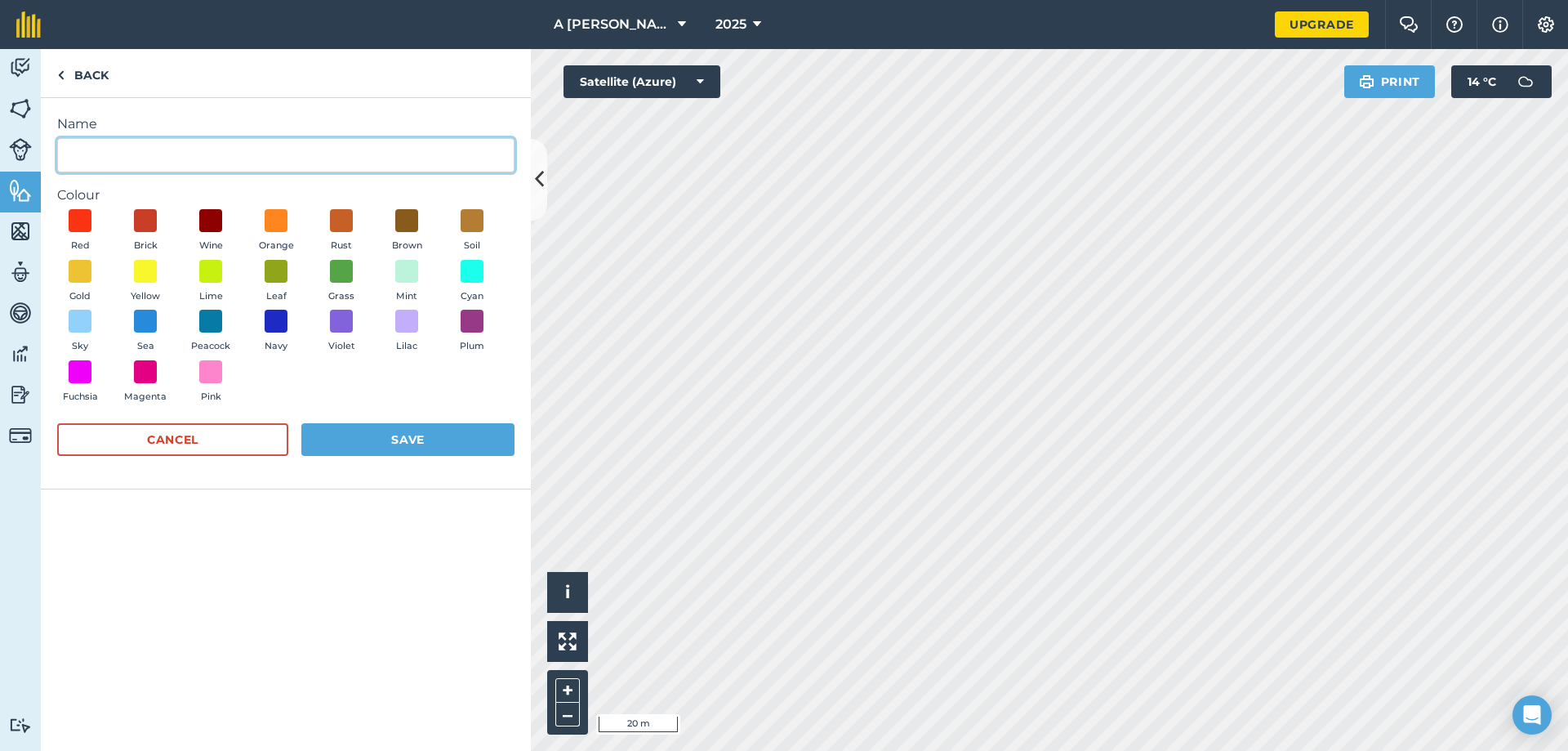
click at [170, 168] on input "Name" at bounding box center [285, 155] width 457 height 34
type input "house"
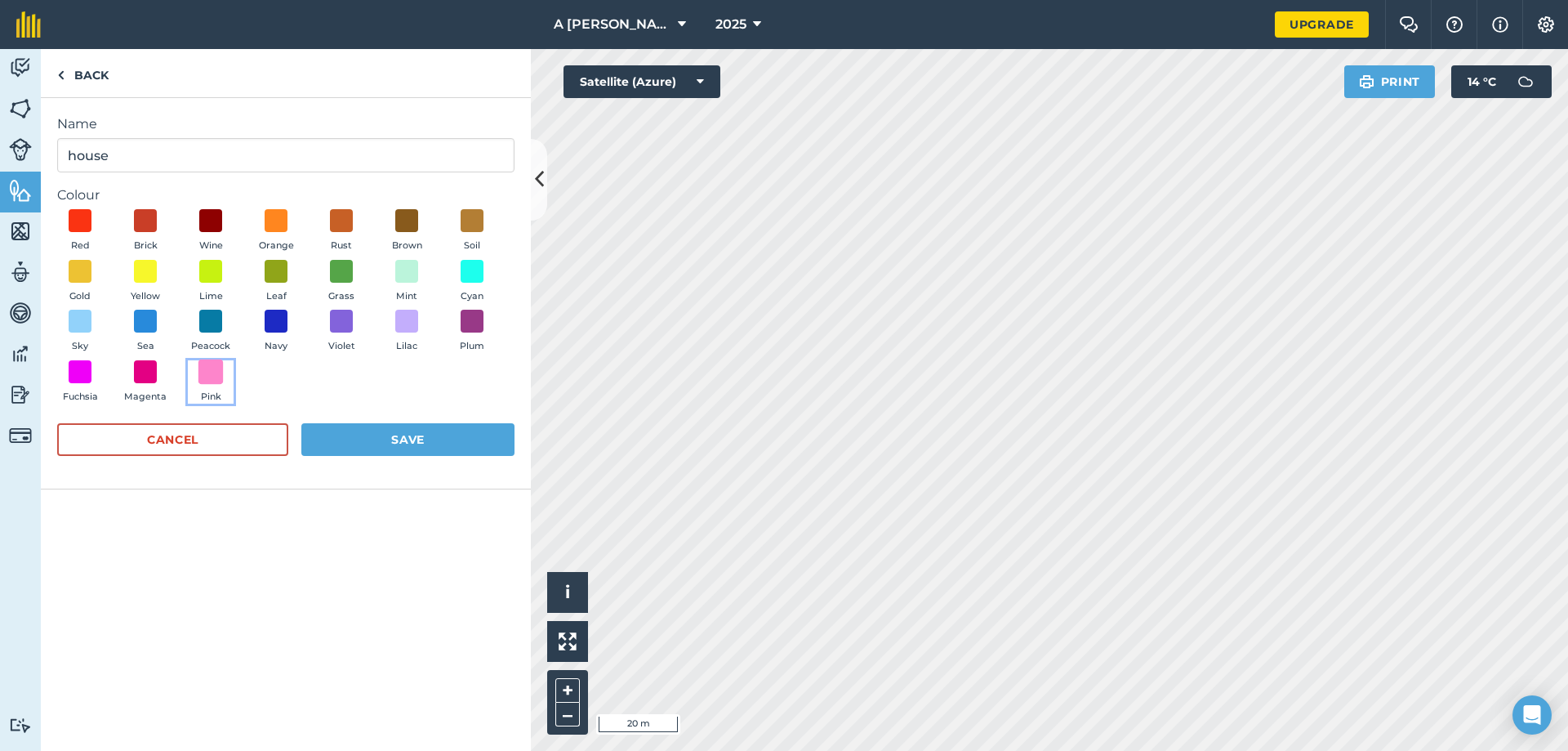
click at [205, 372] on span at bounding box center [211, 371] width 25 height 25
click at [342, 433] on button "Save" at bounding box center [408, 439] width 213 height 33
radio input "true"
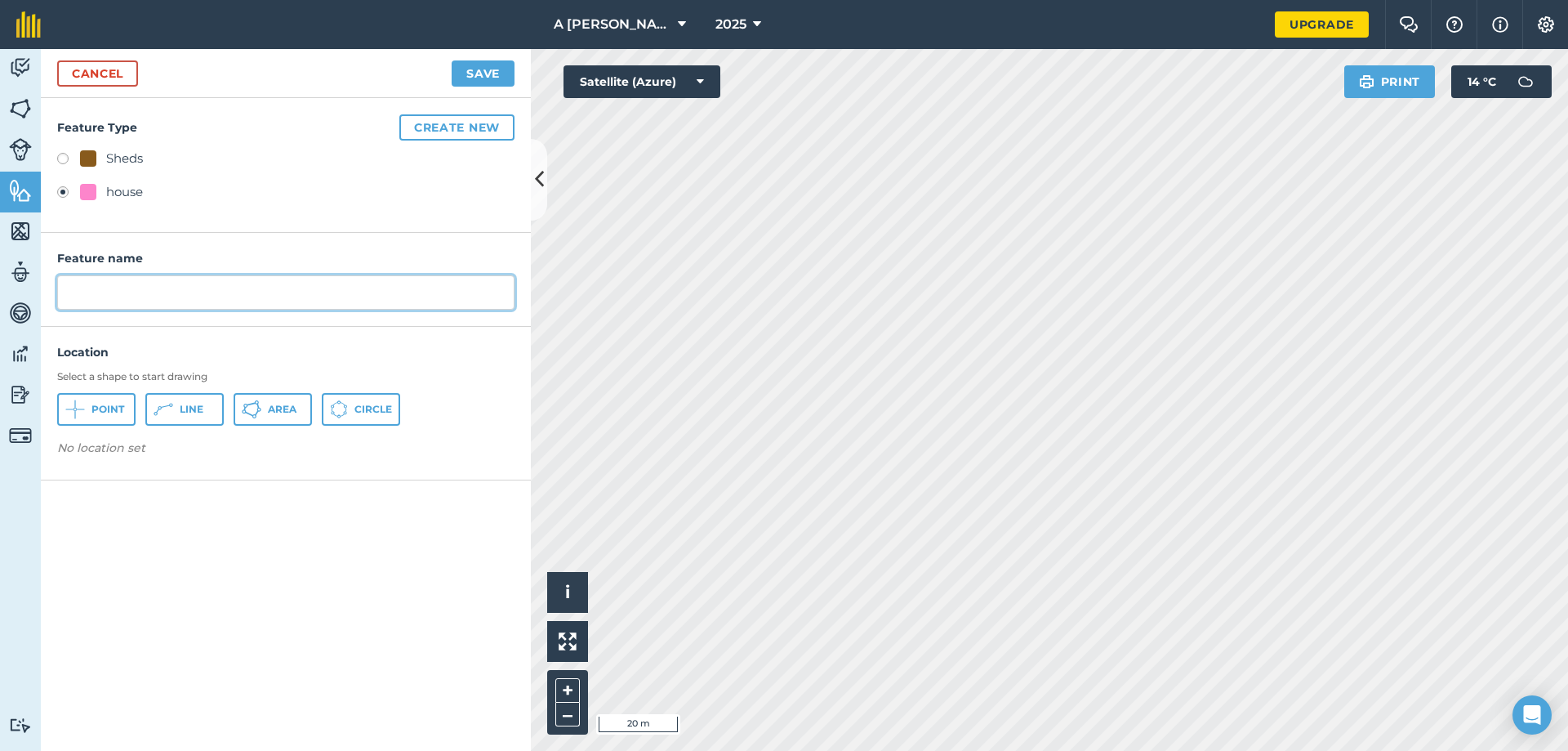
click at [149, 296] on input "text" at bounding box center [285, 293] width 457 height 34
type input "House"
click at [248, 402] on icon at bounding box center [252, 409] width 20 height 20
click at [473, 77] on button "Save" at bounding box center [483, 73] width 63 height 26
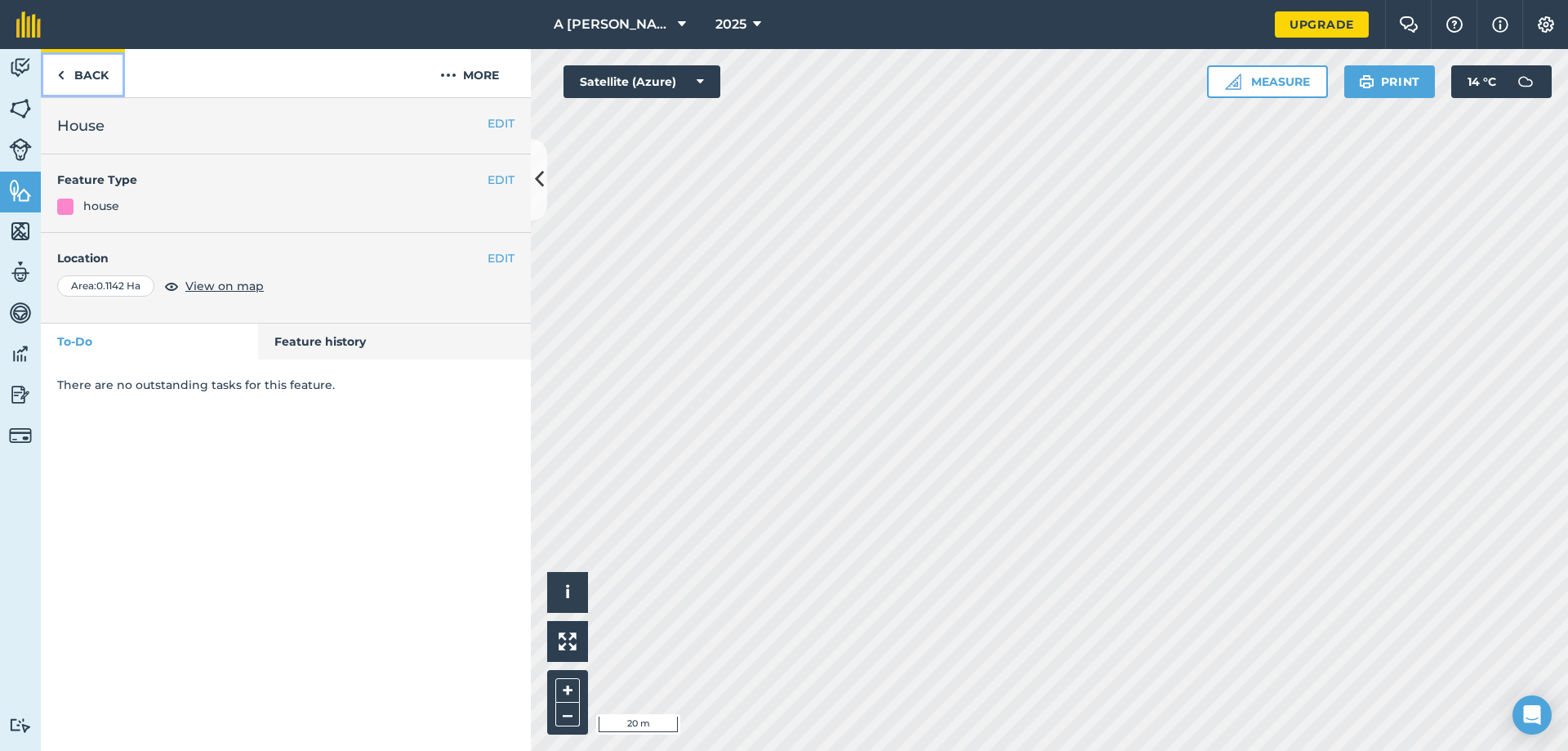
click at [77, 71] on link "Back" at bounding box center [82, 72] width 84 height 48
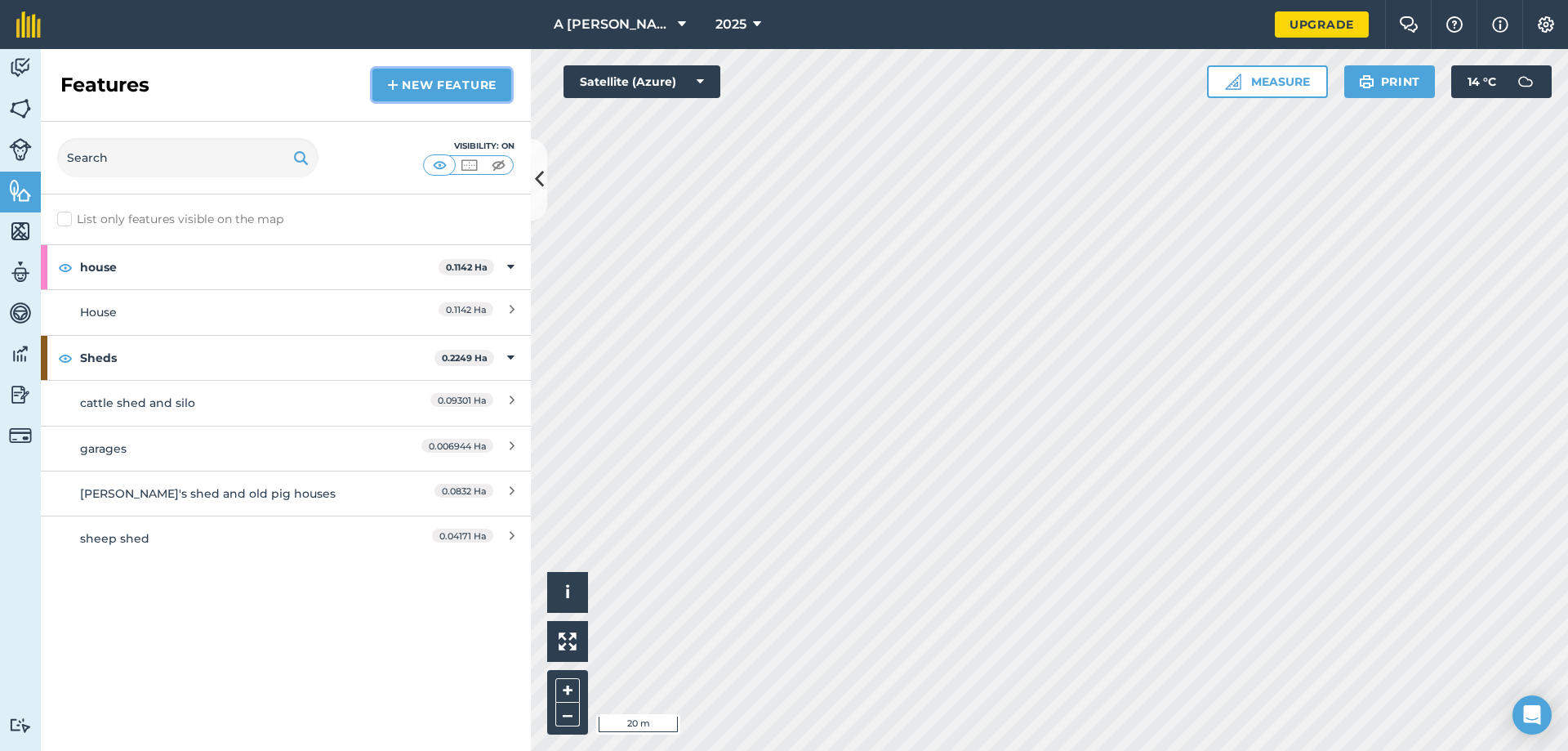
click at [422, 90] on link "New feature" at bounding box center [441, 85] width 139 height 33
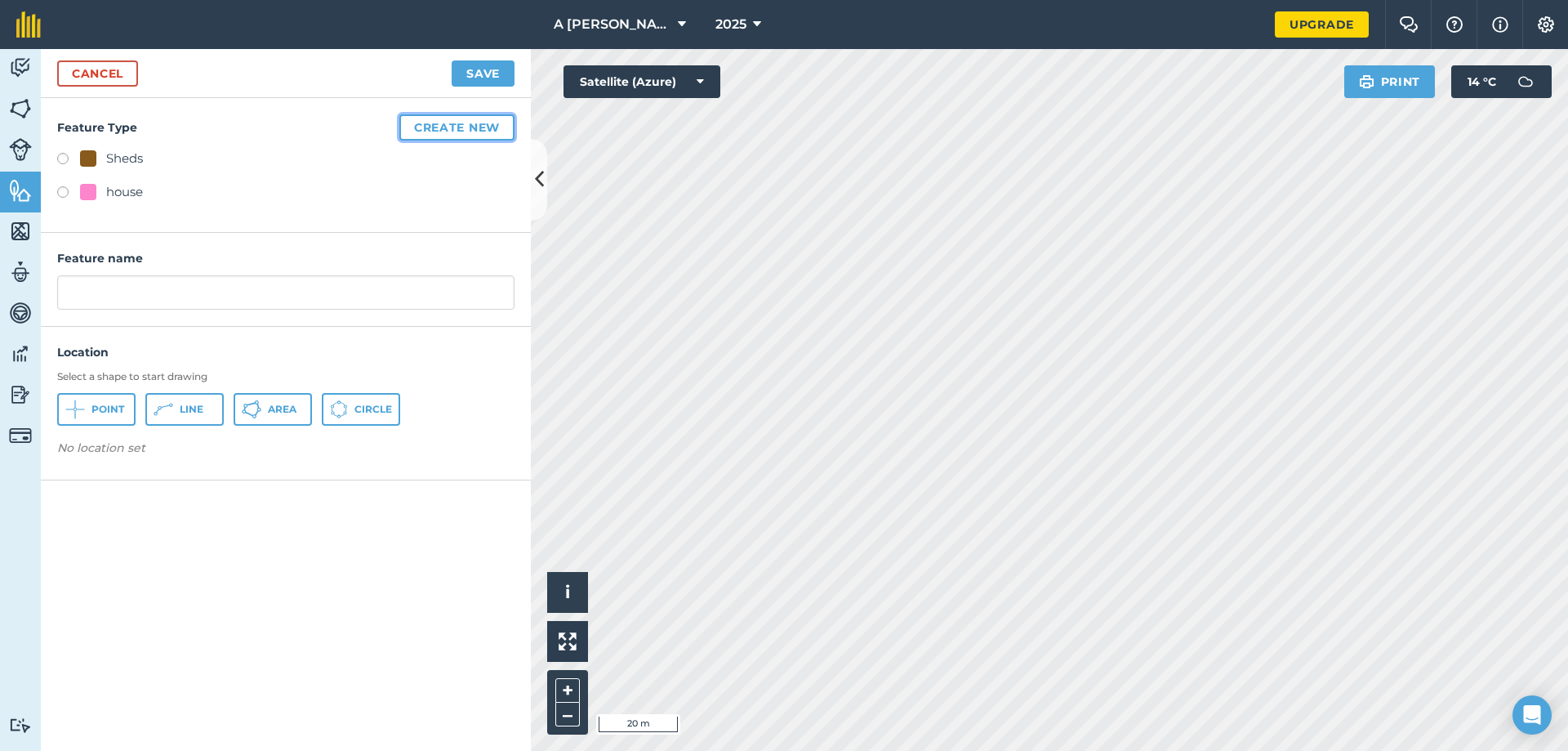
click at [450, 120] on button "Create new" at bounding box center [457, 127] width 115 height 26
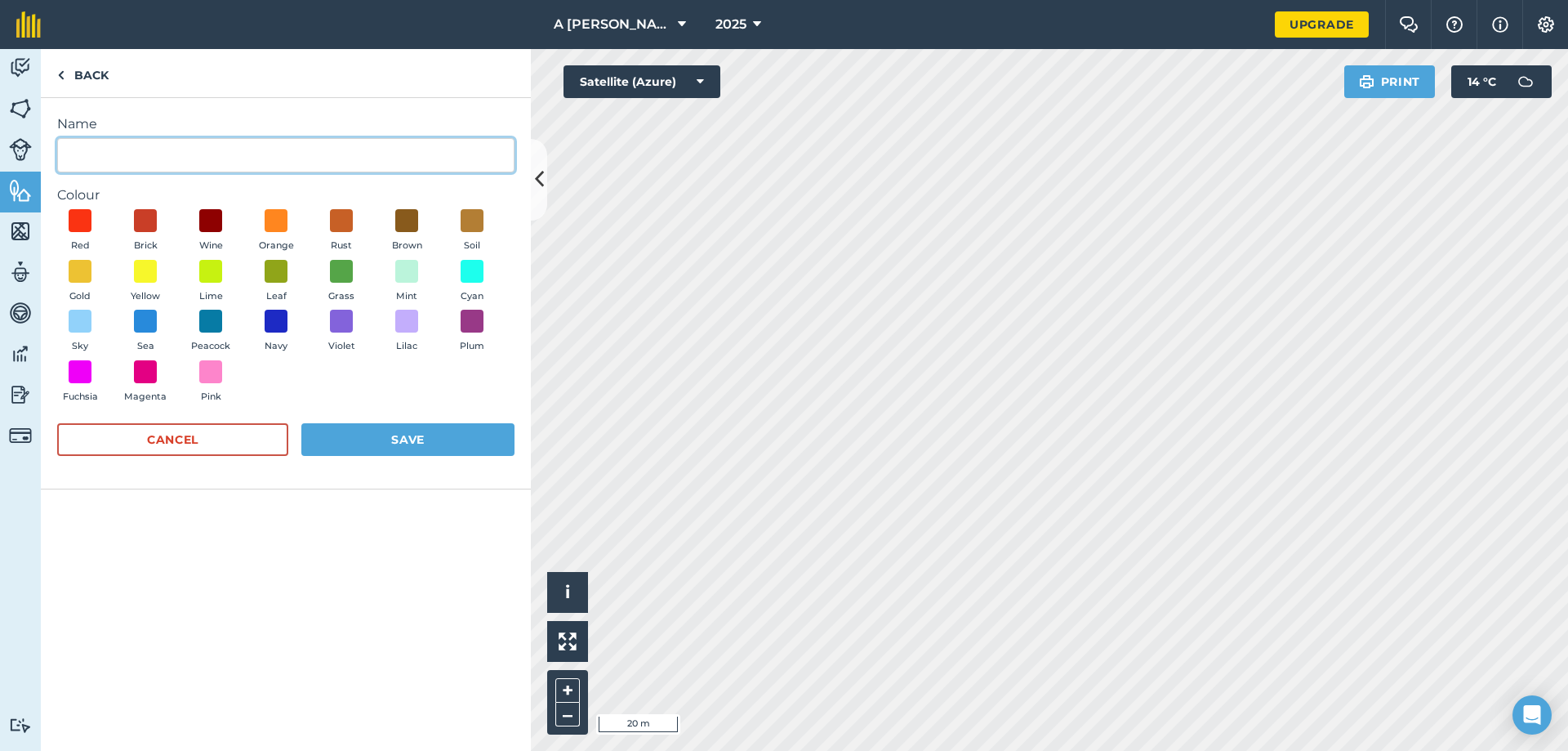
click at [165, 153] on input "Name" at bounding box center [285, 155] width 457 height 34
type input "Yard"
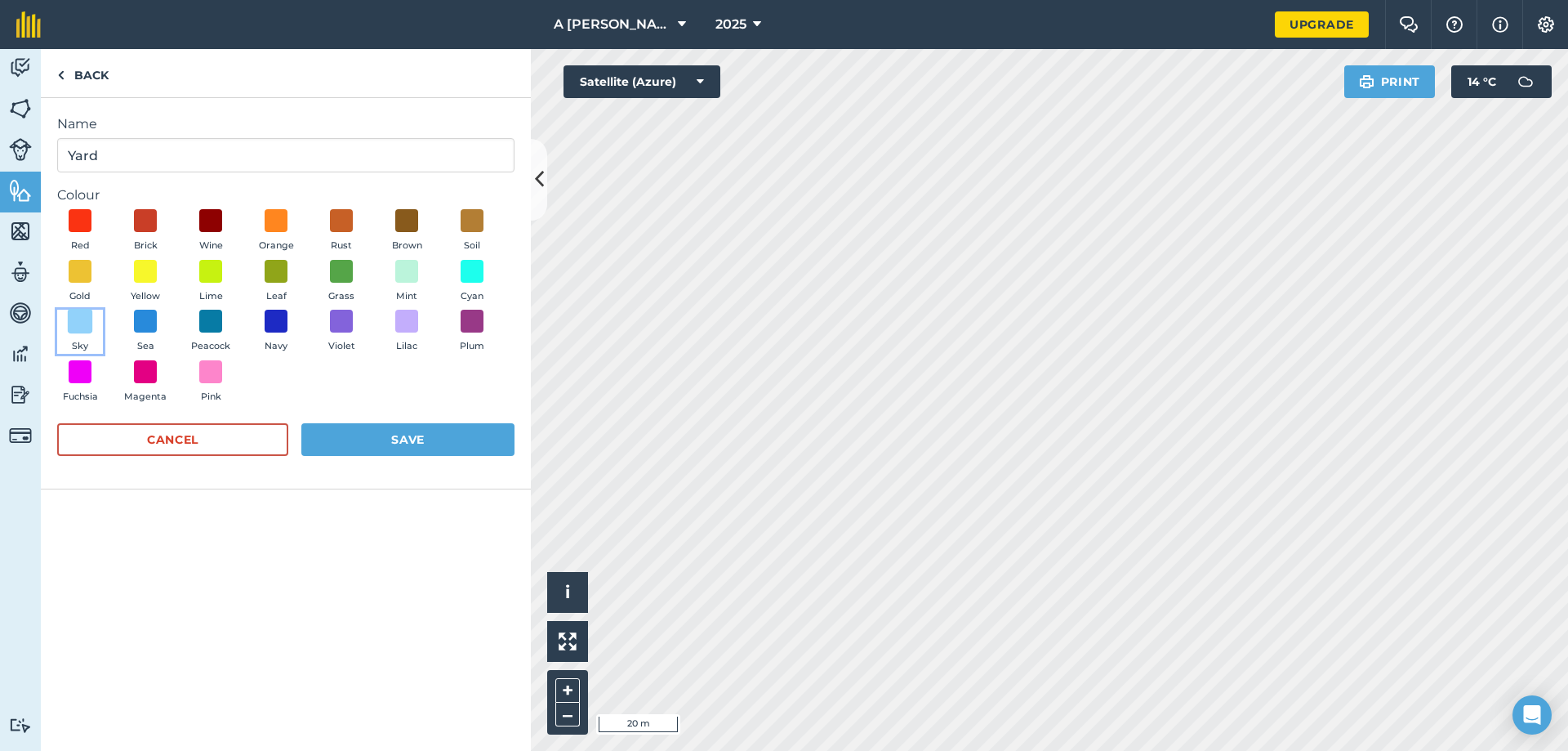
click at [75, 313] on span at bounding box center [81, 322] width 25 height 25
click at [340, 436] on button "Save" at bounding box center [408, 439] width 213 height 33
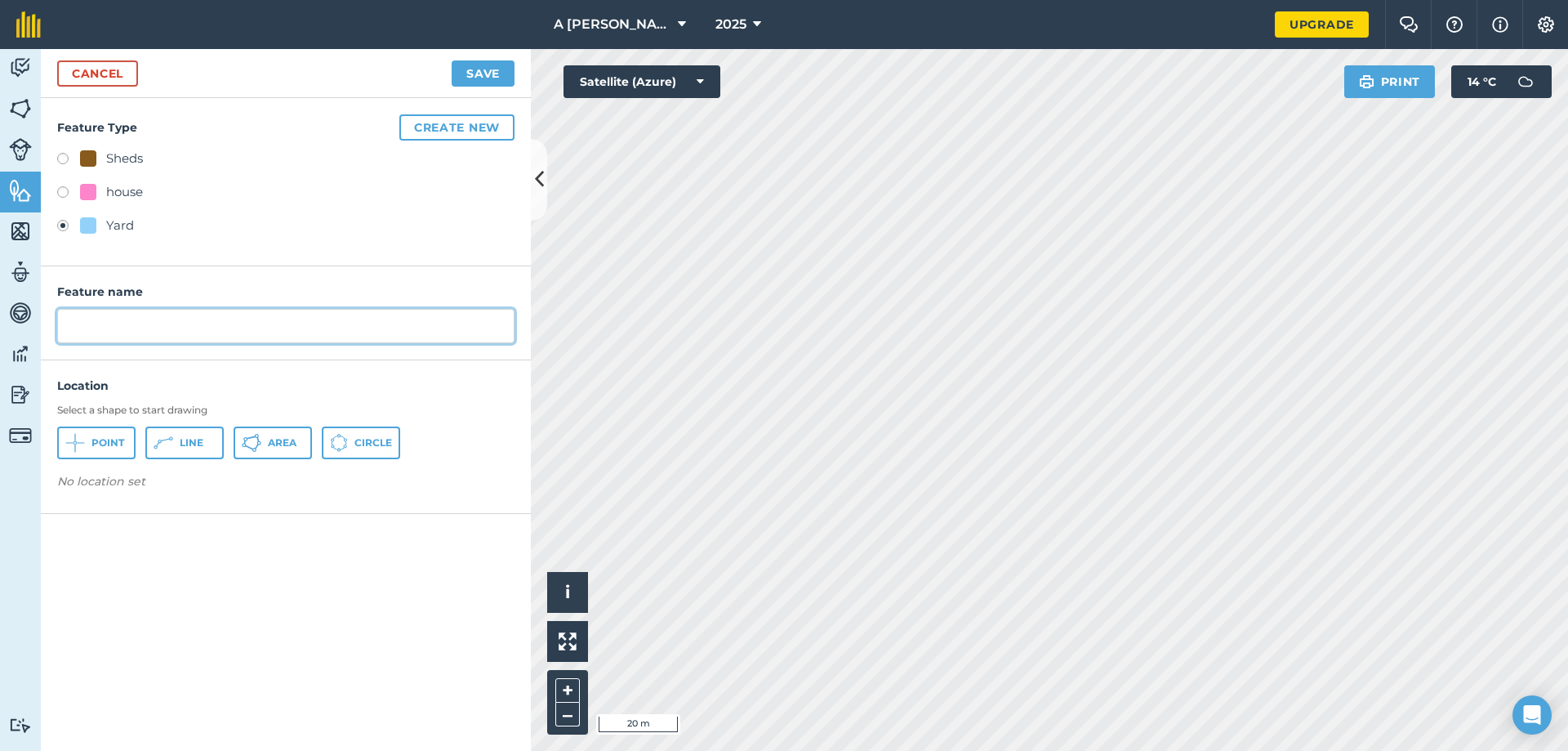
click at [156, 325] on input "text" at bounding box center [285, 326] width 457 height 34
type input "Yard"
click at [299, 436] on button "Area" at bounding box center [273, 443] width 79 height 33
click at [255, 437] on icon at bounding box center [256, 436] width 5 height 5
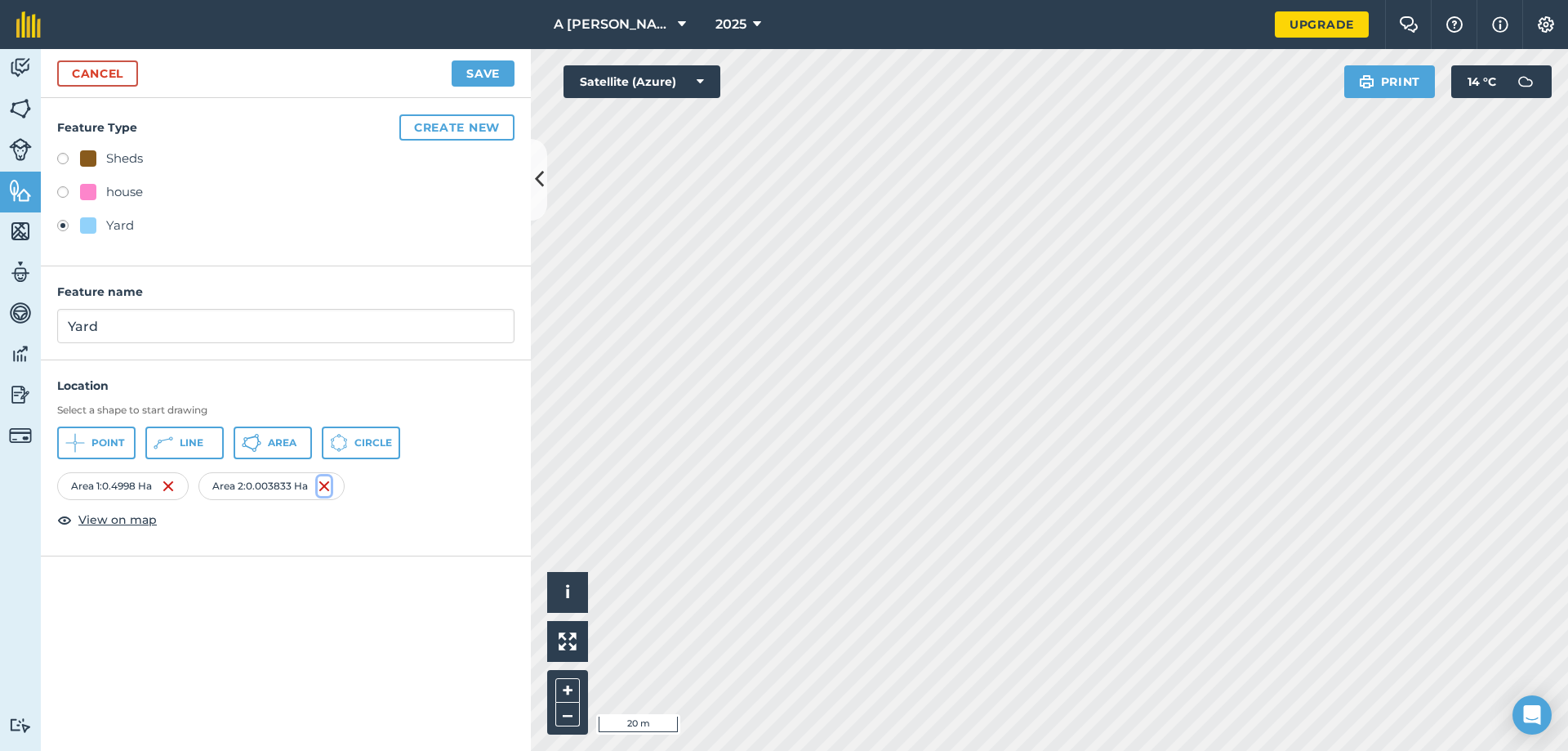
click at [330, 486] on img at bounding box center [324, 486] width 13 height 20
click at [482, 71] on button "Save" at bounding box center [483, 73] width 63 height 26
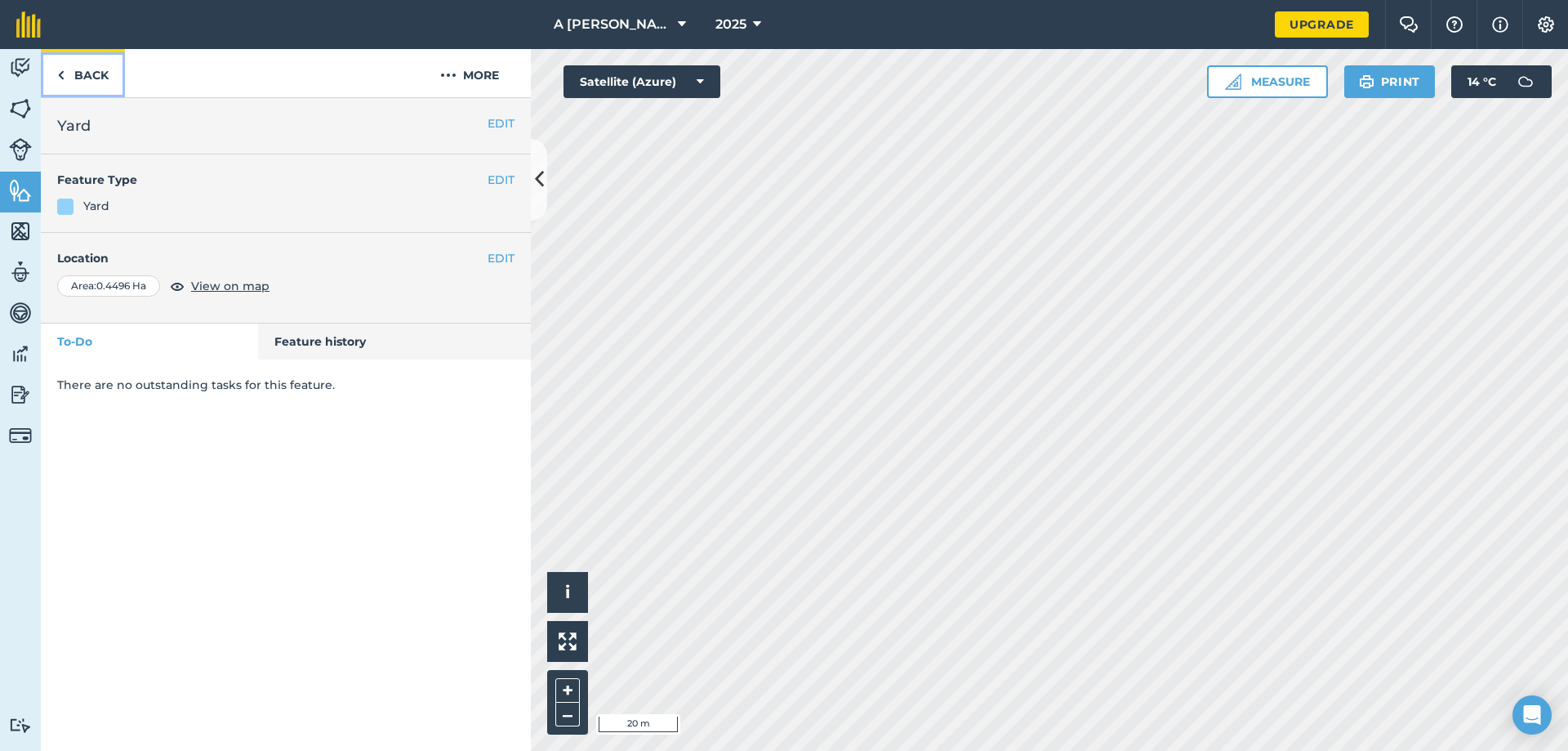
click at [90, 79] on link "Back" at bounding box center [82, 72] width 84 height 48
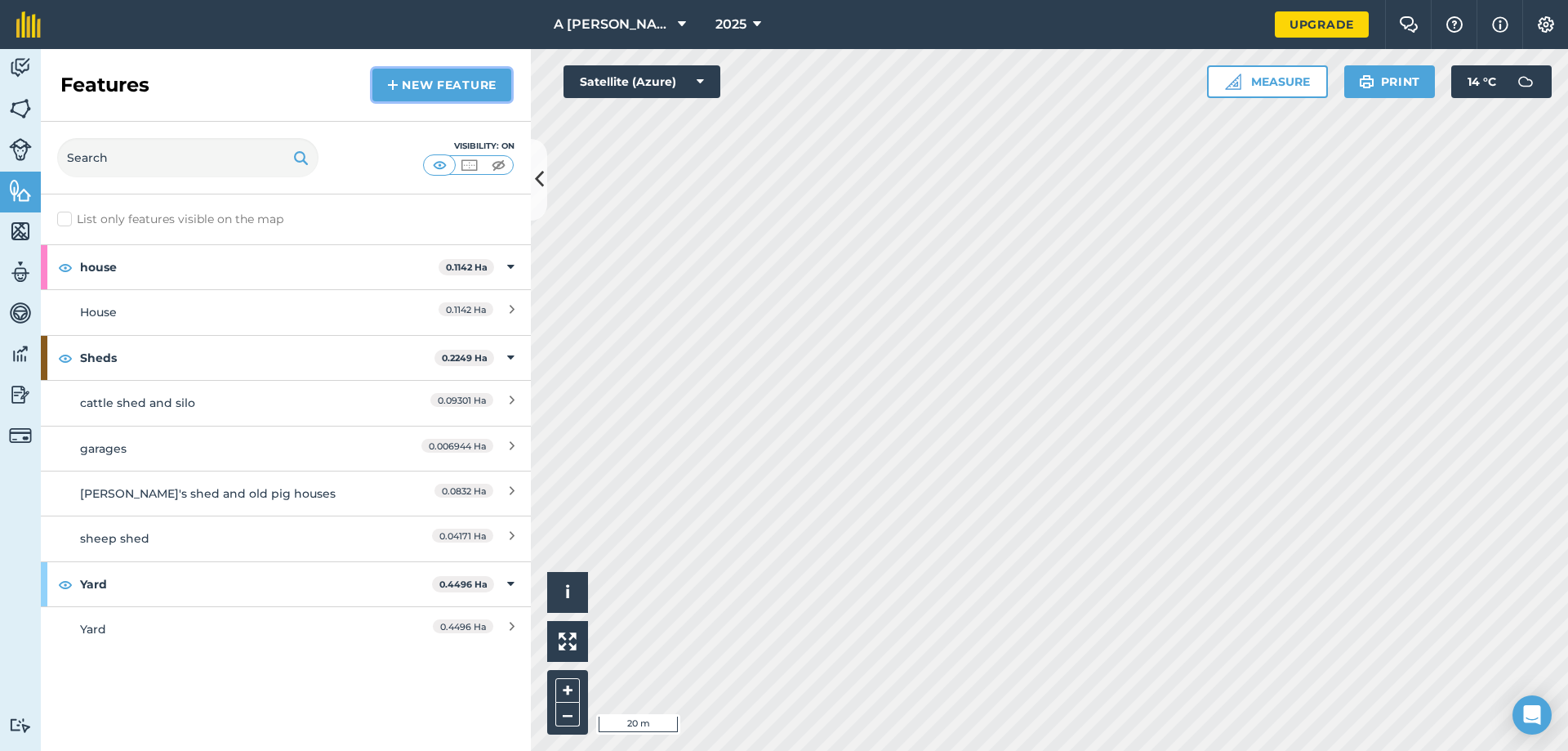
click at [399, 81] on link "New feature" at bounding box center [441, 85] width 139 height 33
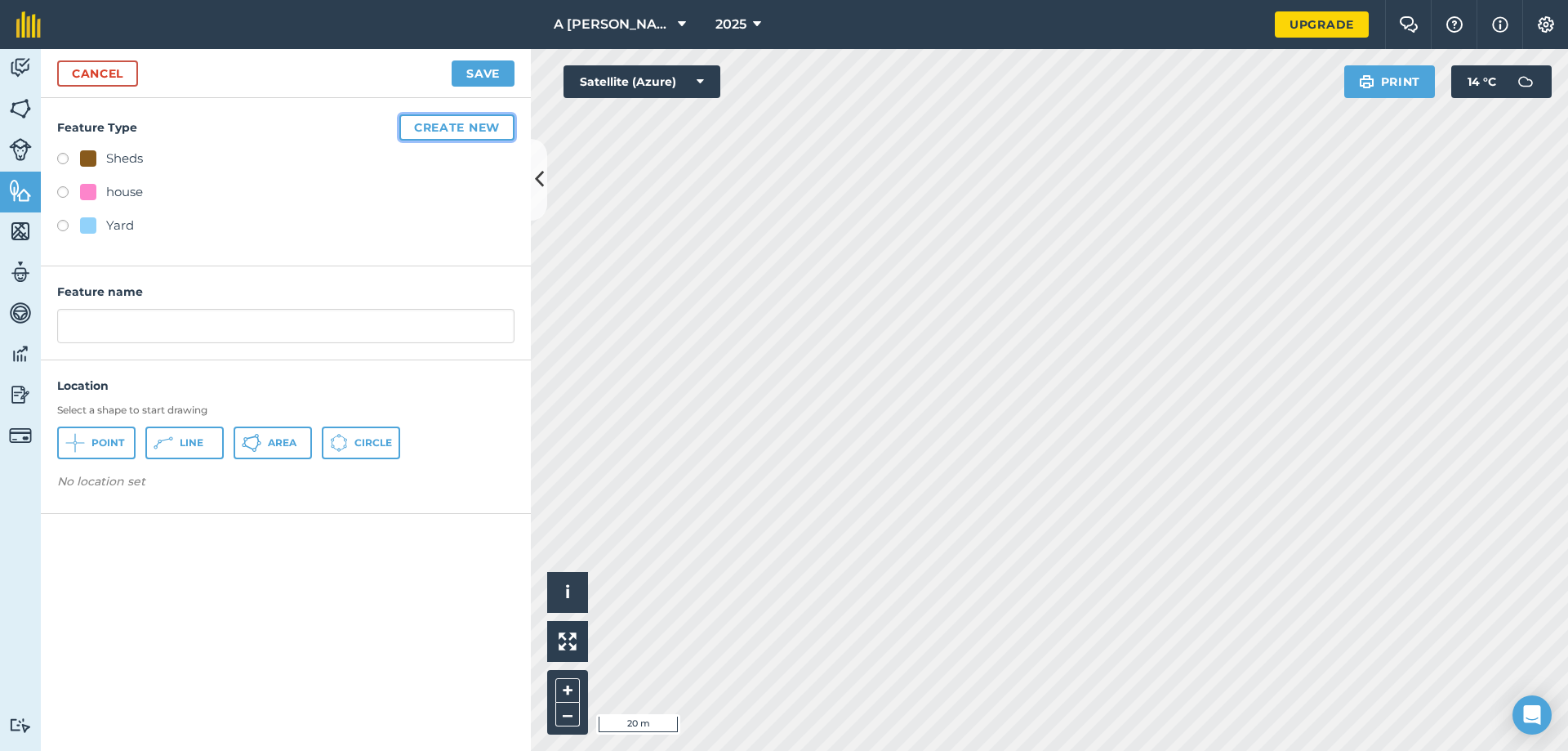
click at [449, 129] on button "Create new" at bounding box center [457, 127] width 115 height 26
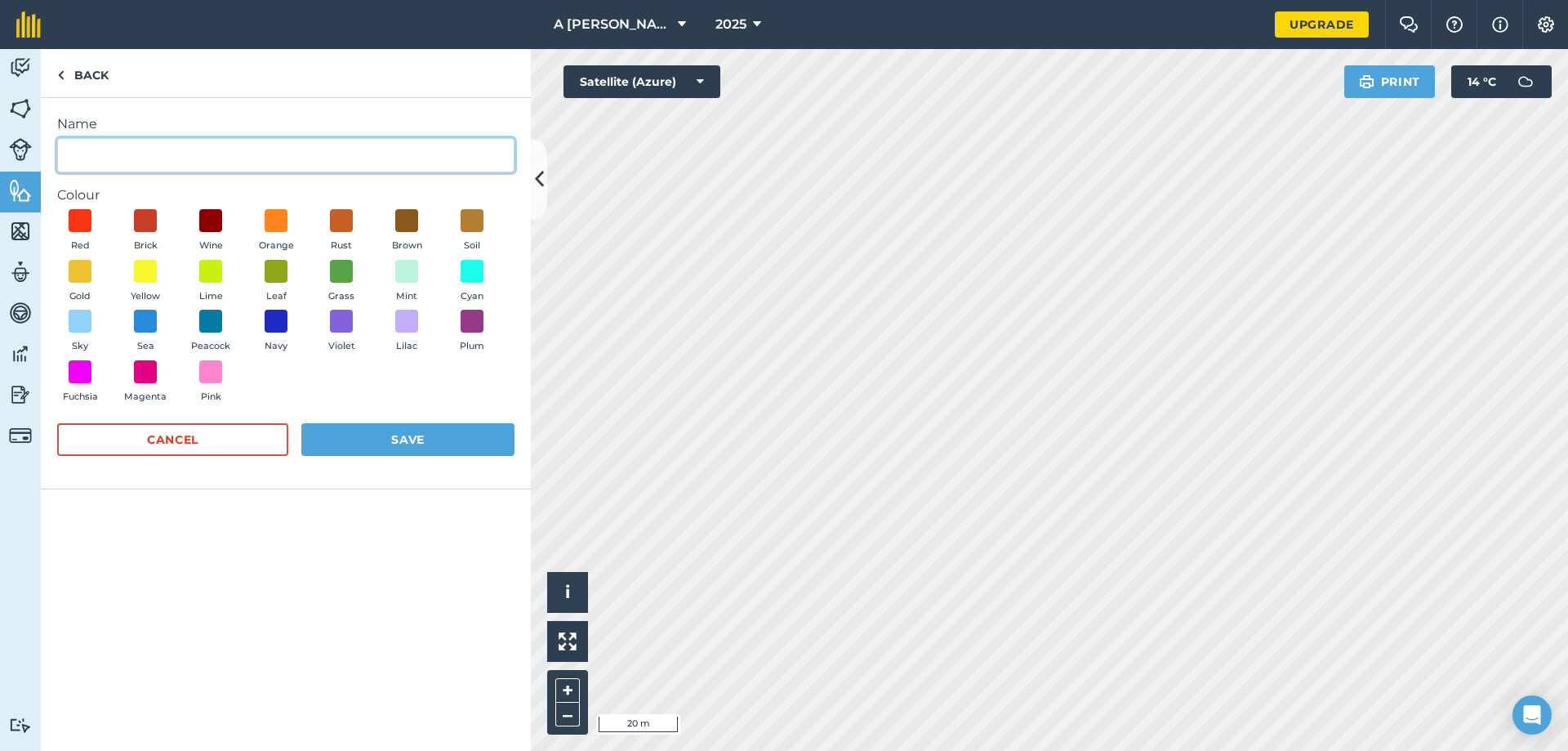
click at [236, 144] on input "Name" at bounding box center [285, 155] width 457 height 34
type input "garden"
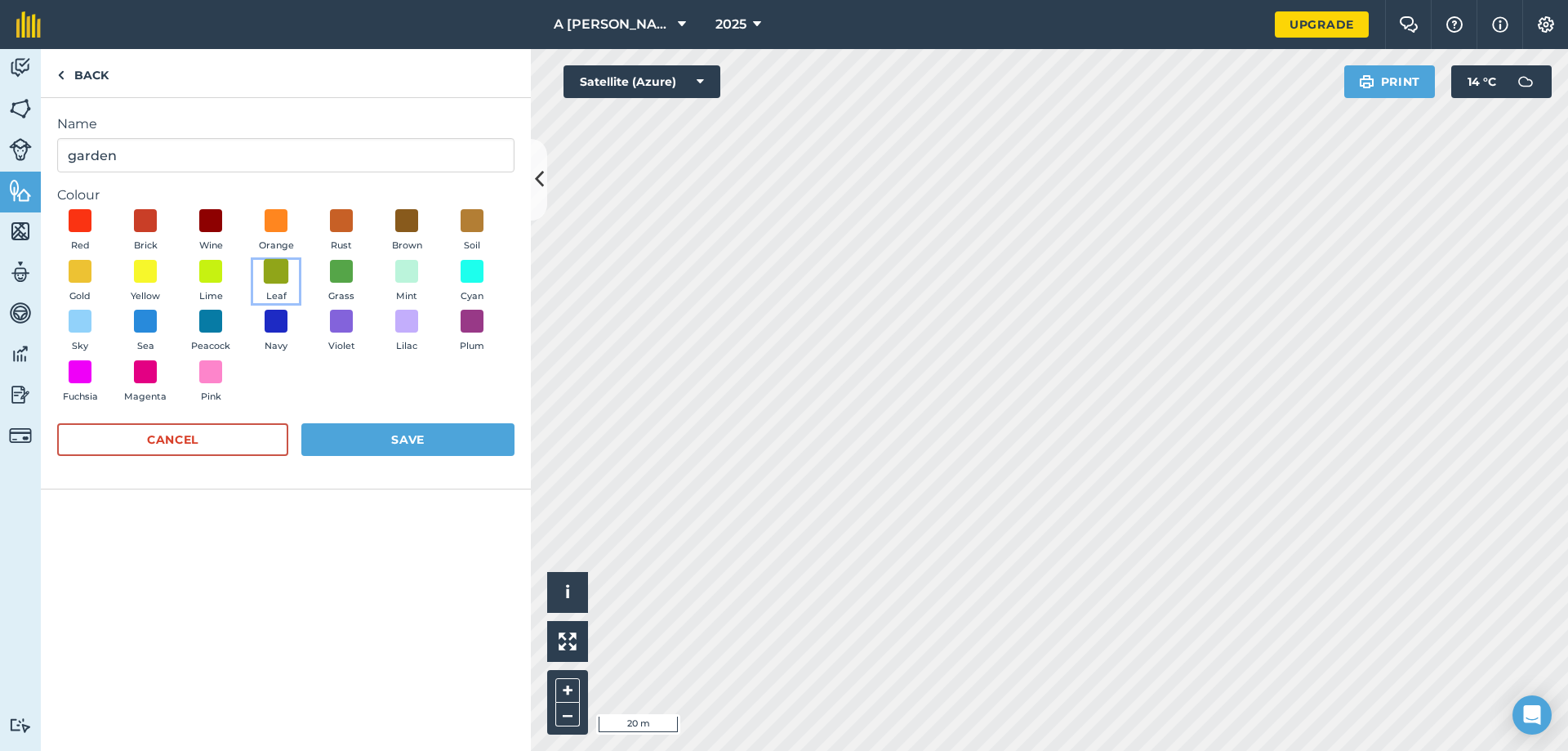
click at [285, 273] on span at bounding box center [276, 271] width 25 height 25
click at [336, 426] on button "Save" at bounding box center [408, 439] width 213 height 33
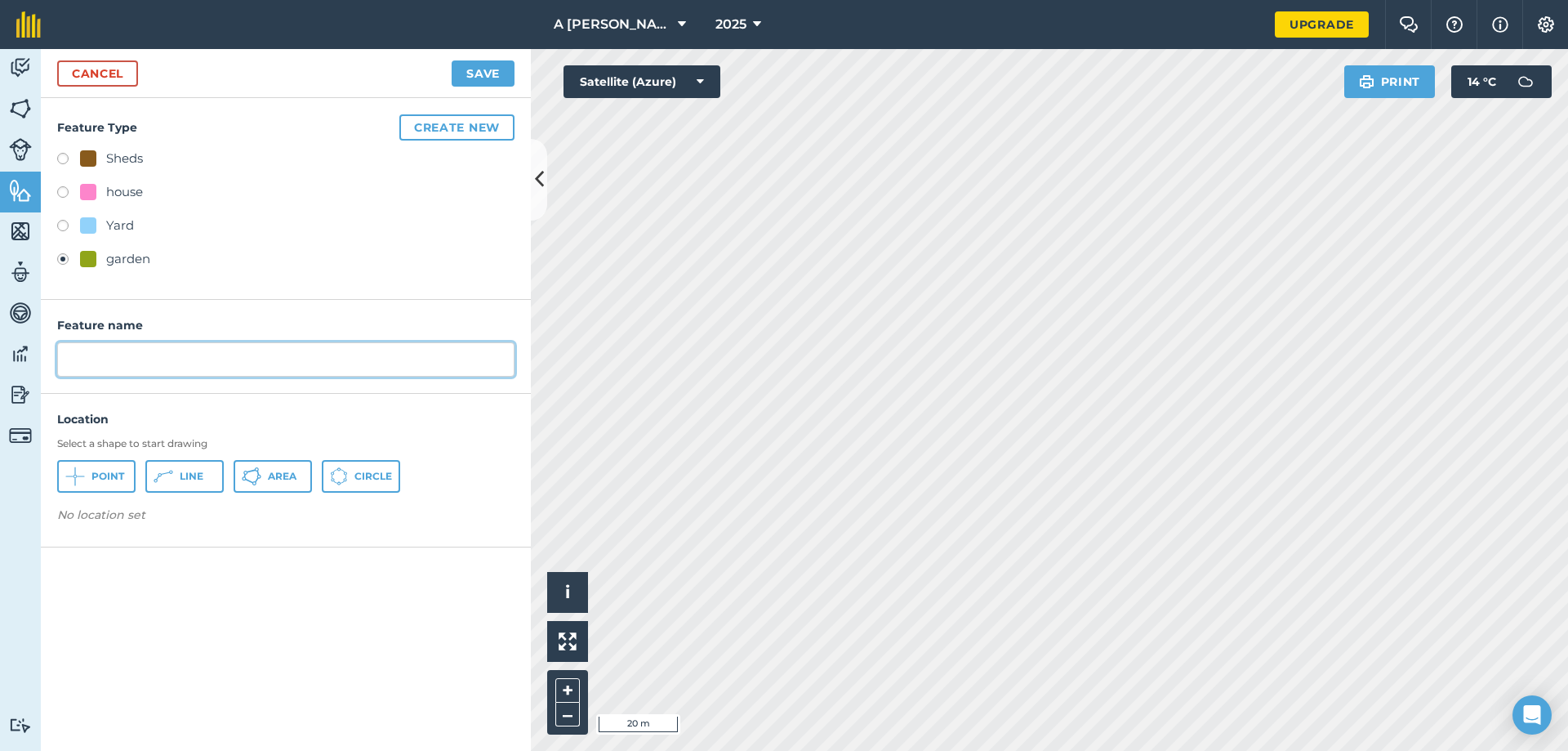
click at [106, 354] on input "text" at bounding box center [285, 360] width 457 height 34
type input "garden"
click at [262, 467] on button "Area" at bounding box center [273, 477] width 79 height 33
click at [493, 65] on button "Save" at bounding box center [483, 73] width 63 height 26
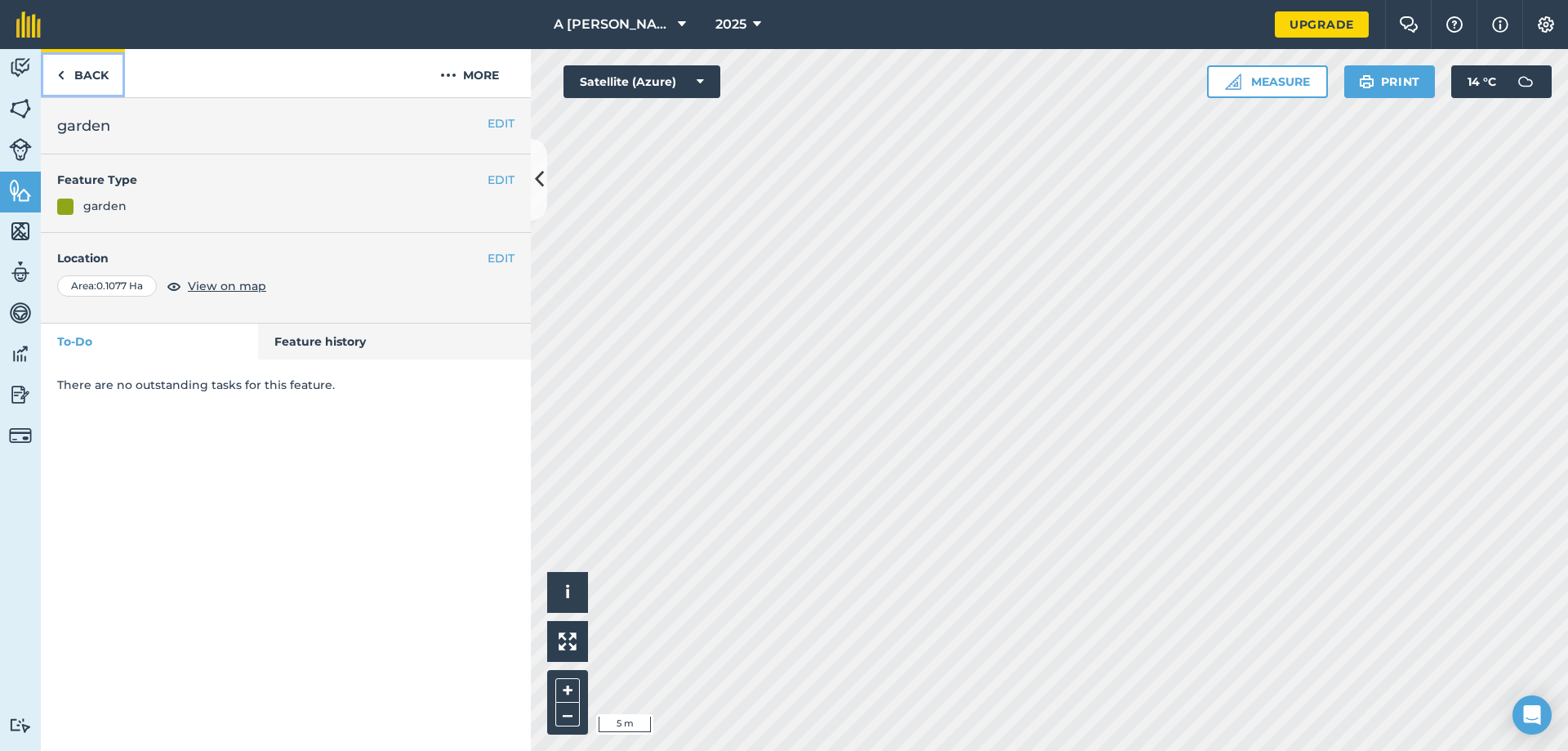
click at [104, 83] on link "Back" at bounding box center [82, 72] width 84 height 48
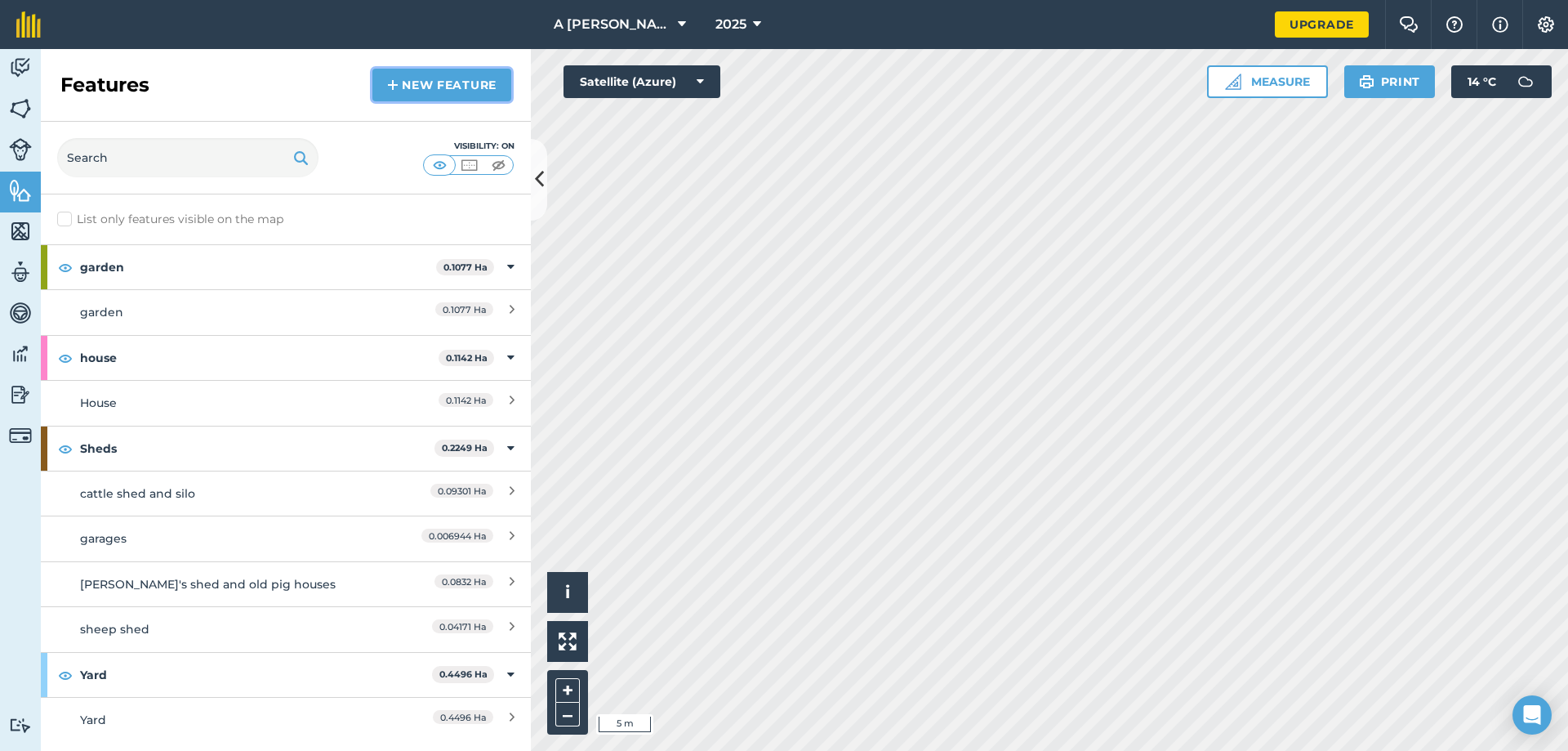
click at [408, 76] on link "New feature" at bounding box center [441, 85] width 139 height 33
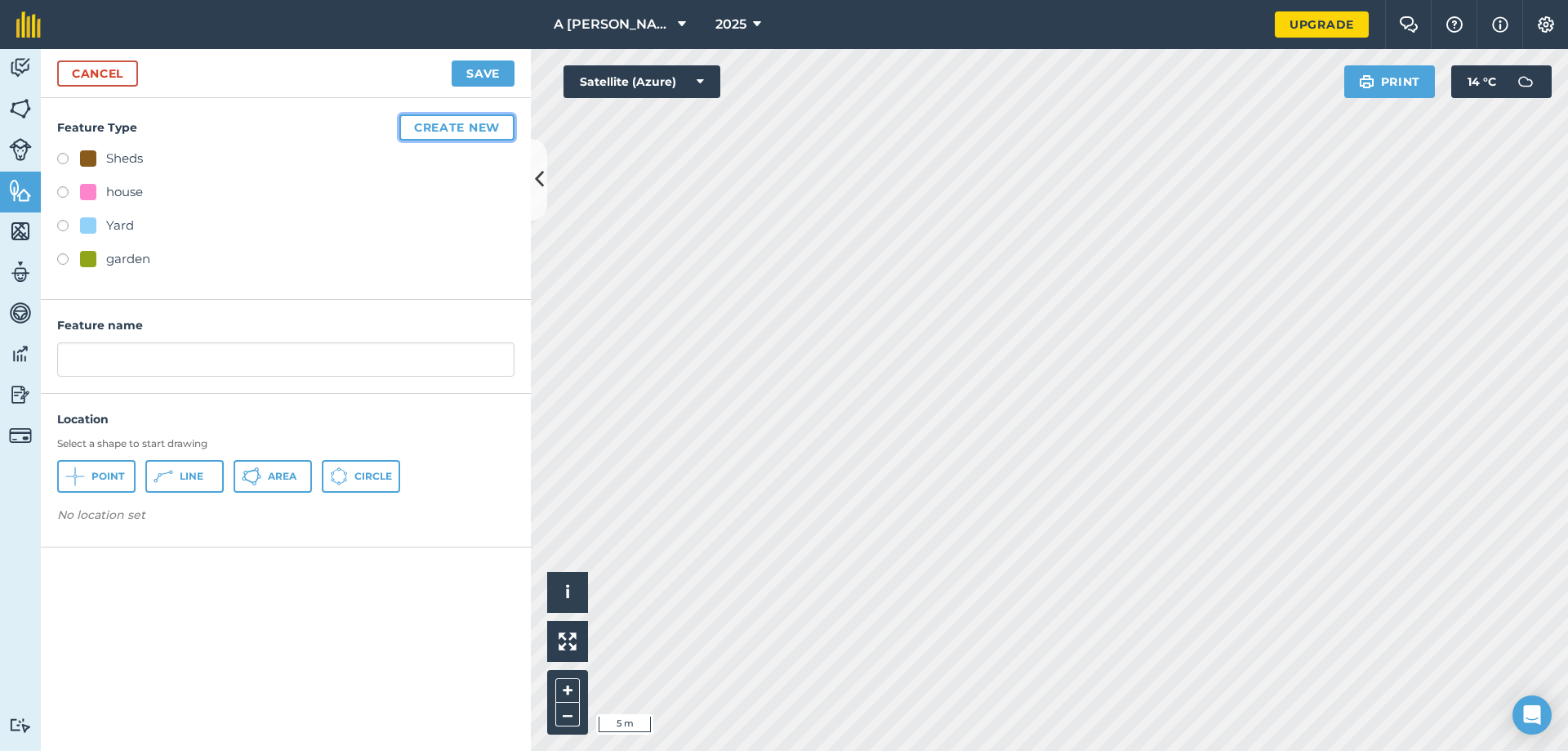
click at [429, 121] on button "Create new" at bounding box center [457, 127] width 115 height 26
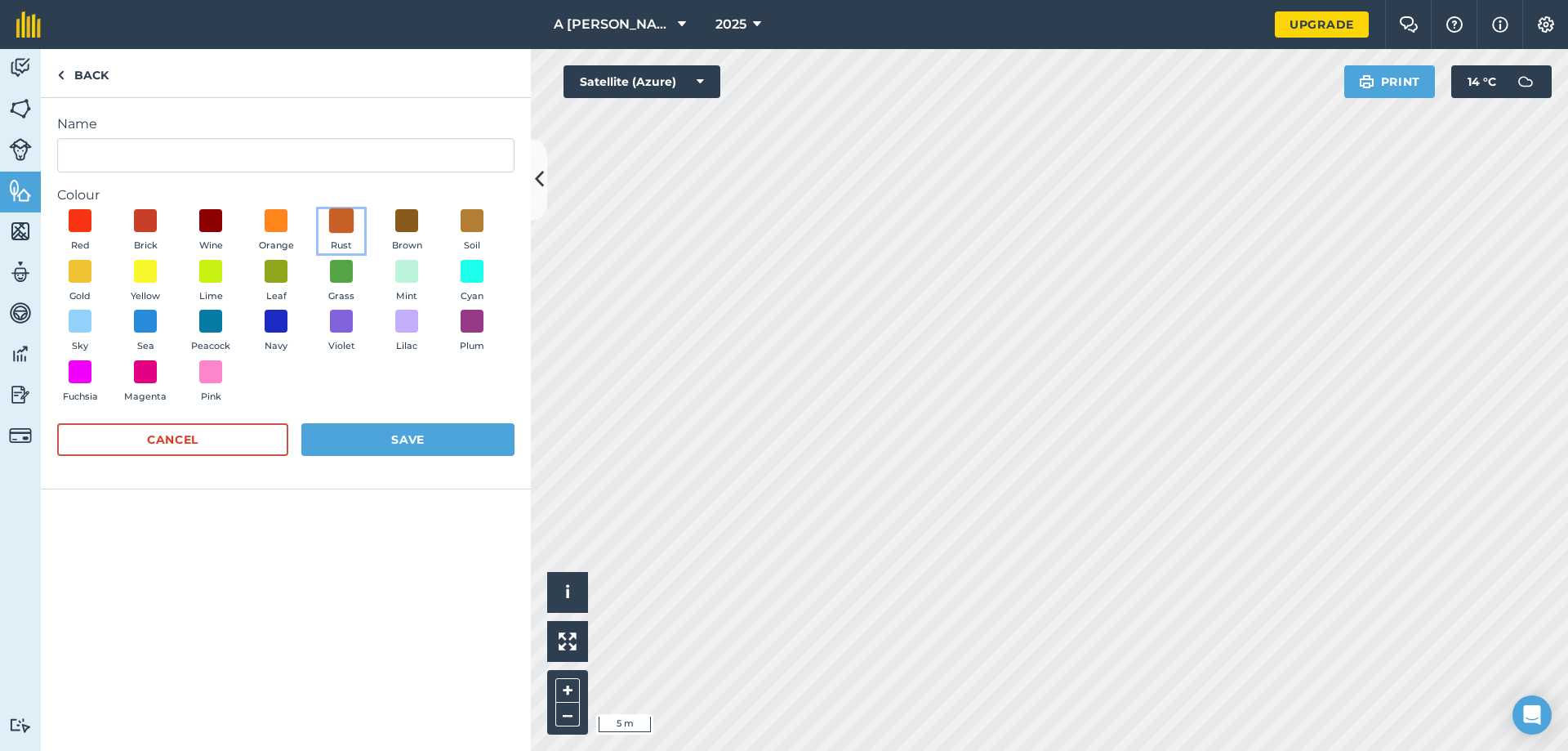
click at [346, 219] on span at bounding box center [341, 221] width 25 height 25
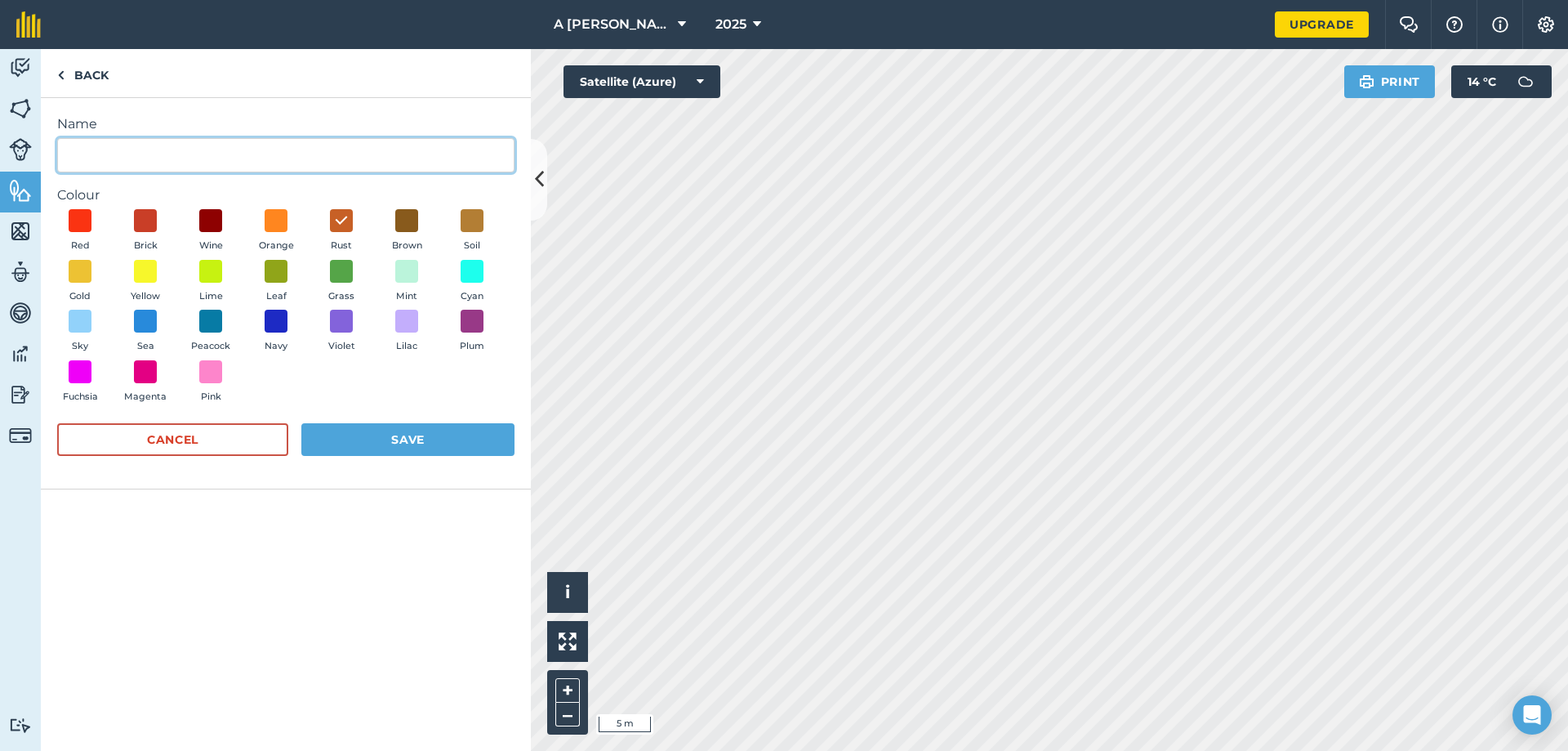
click at [316, 160] on input "Name" at bounding box center [285, 155] width 457 height 34
type input "Pen"
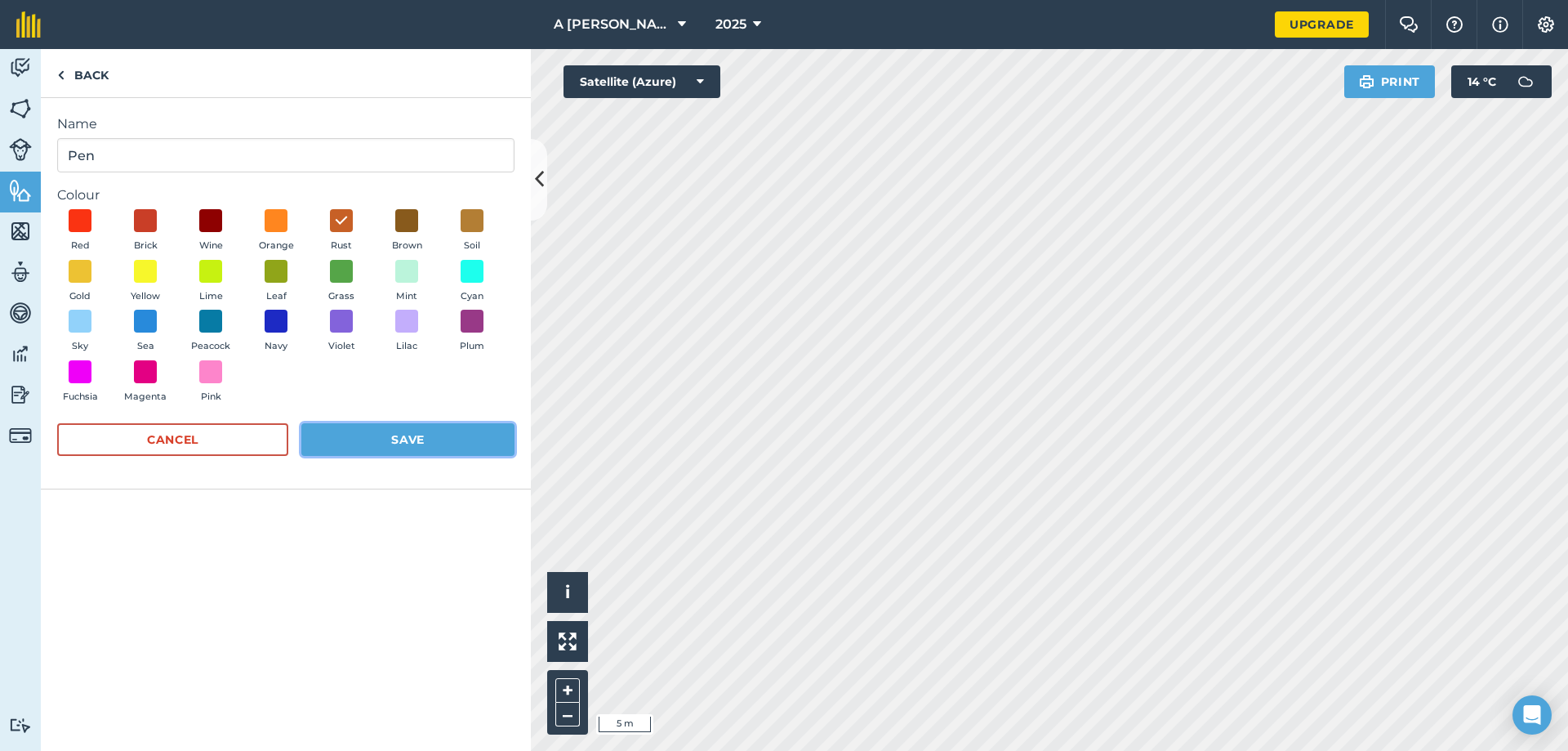
click at [458, 434] on button "Save" at bounding box center [408, 439] width 213 height 33
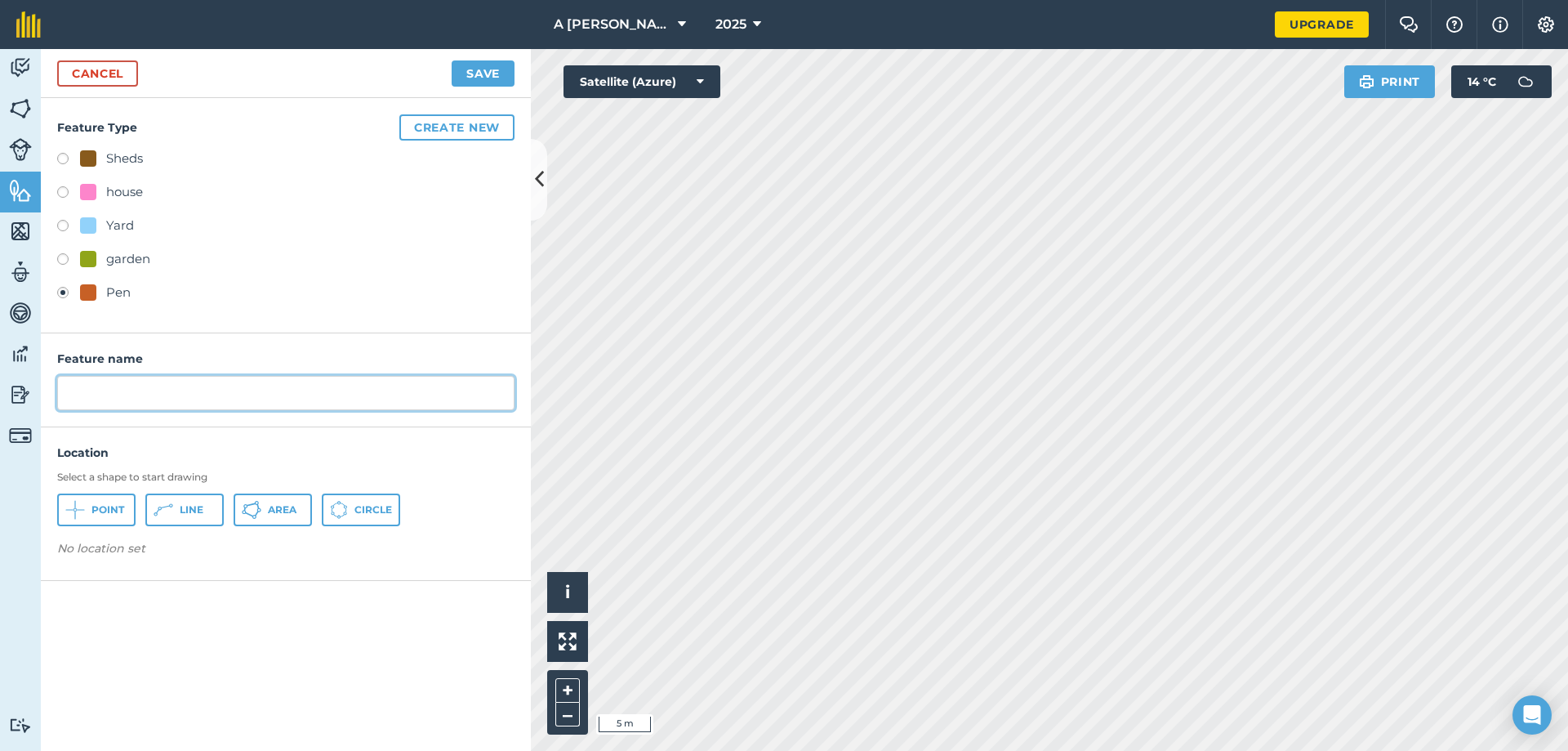
click at [225, 398] on input "text" at bounding box center [285, 393] width 457 height 34
type input "pen"
click at [272, 512] on span "Area" at bounding box center [283, 509] width 29 height 13
click at [477, 73] on button "Save" at bounding box center [483, 73] width 63 height 26
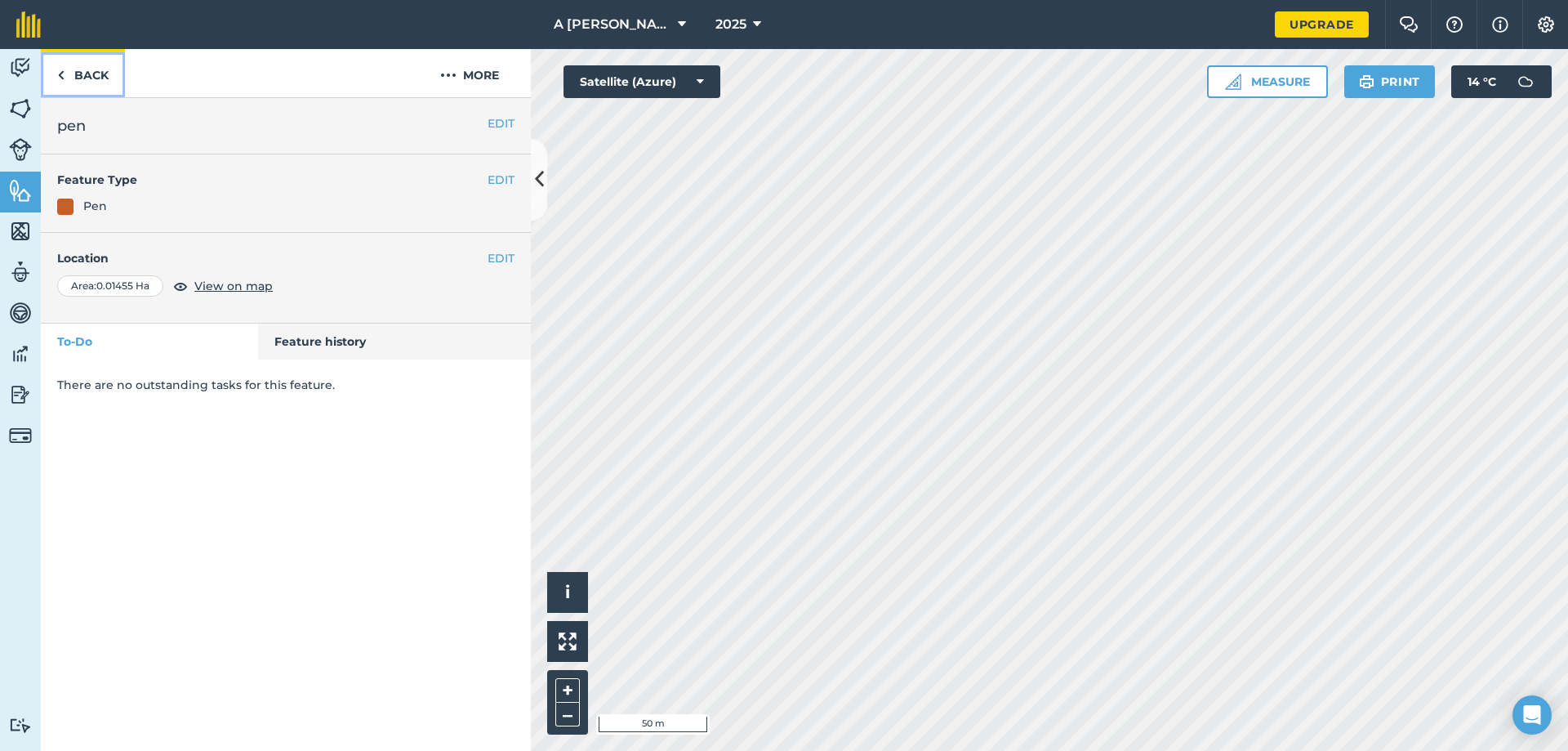
click at [70, 71] on link "Back" at bounding box center [82, 72] width 84 height 48
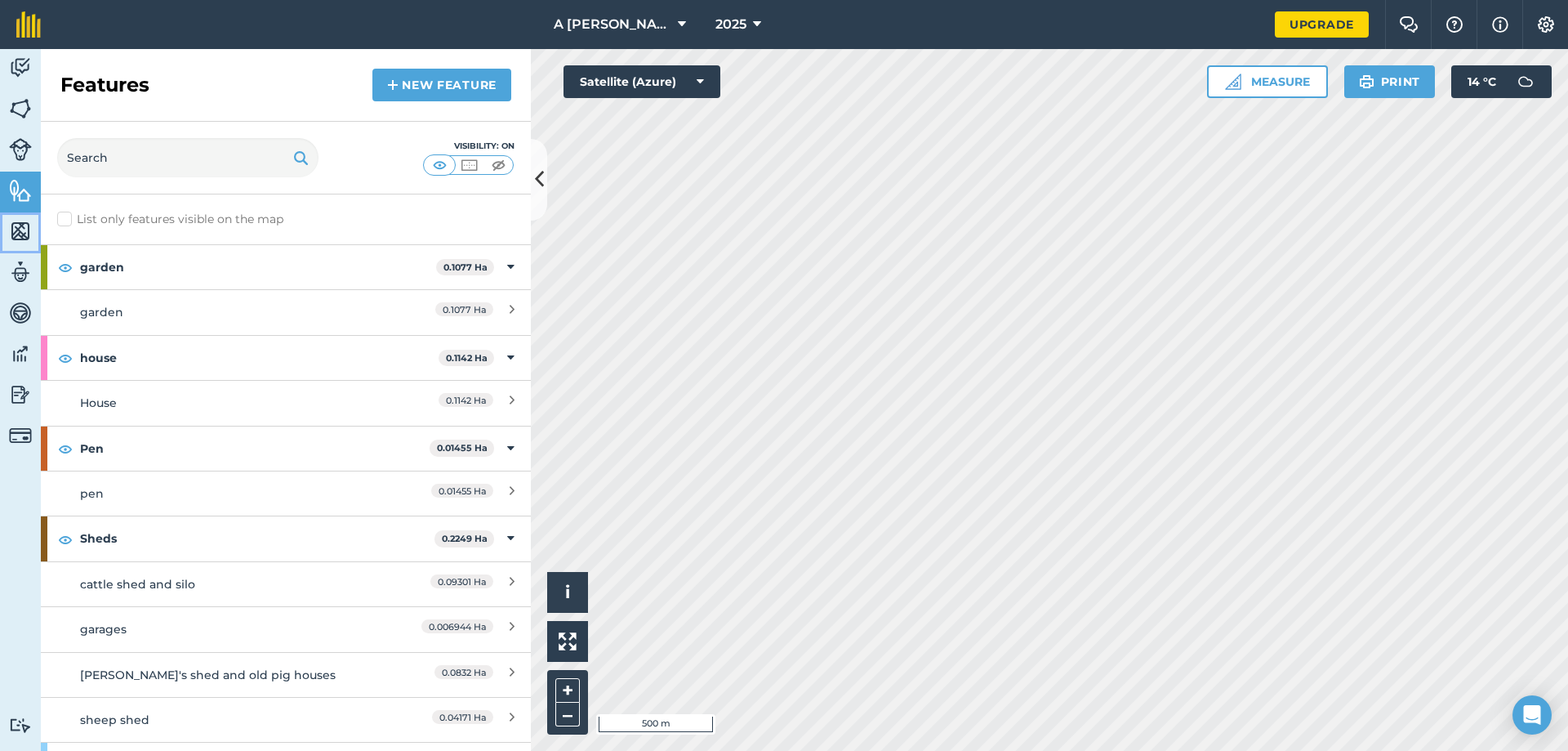
click at [23, 237] on img at bounding box center [20, 231] width 23 height 24
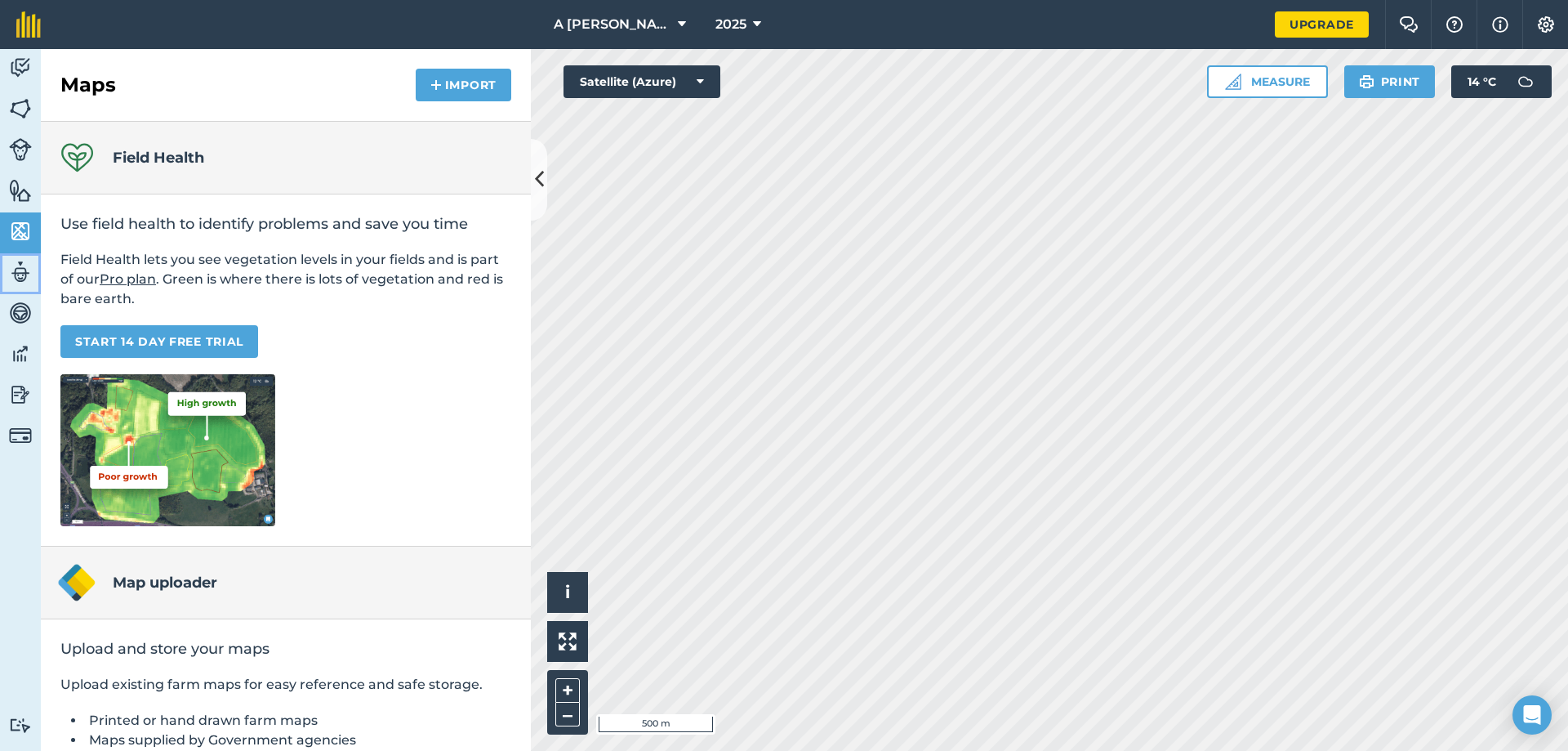
click at [20, 267] on img at bounding box center [20, 272] width 23 height 24
select select "MEMBER"
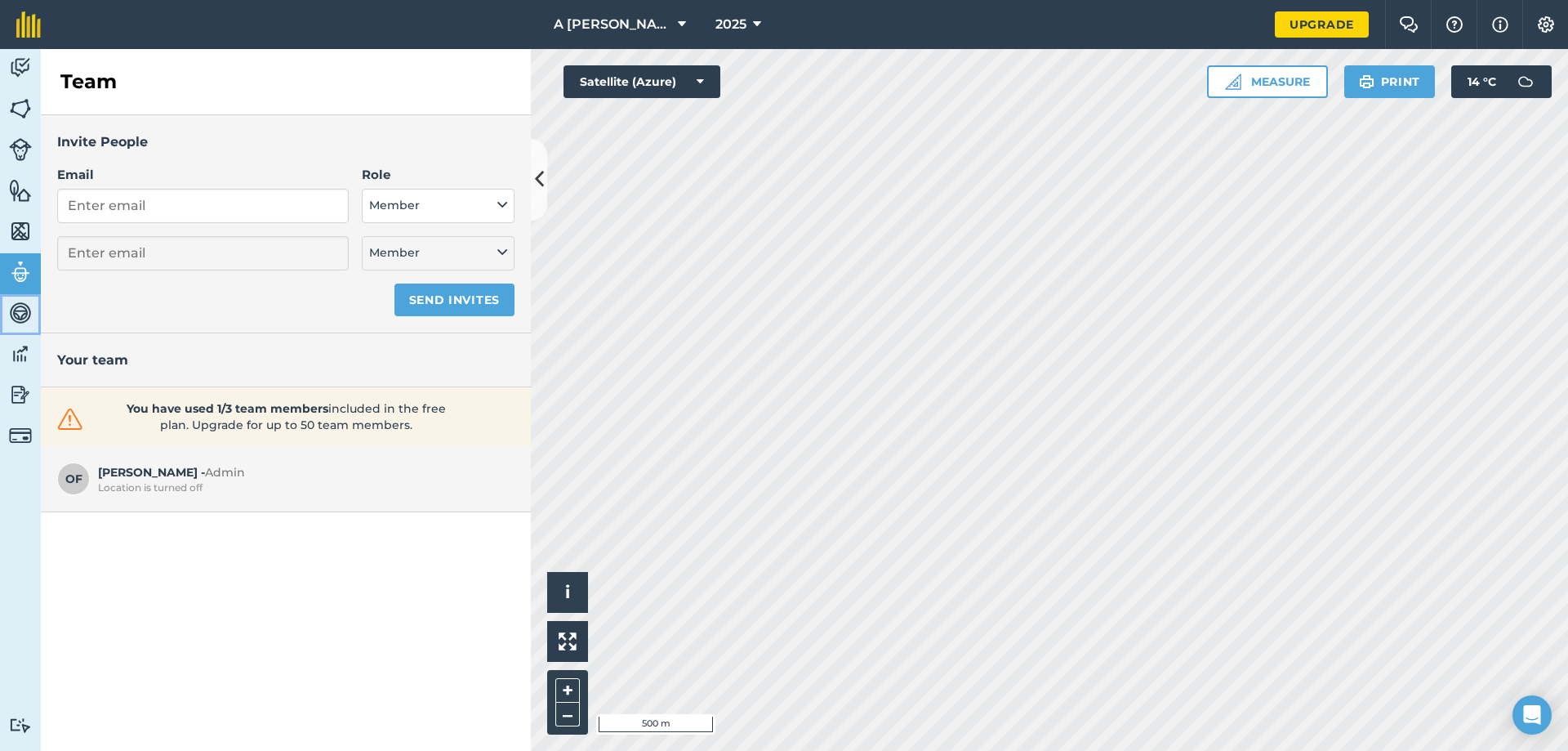
click at [18, 307] on img at bounding box center [20, 313] width 23 height 24
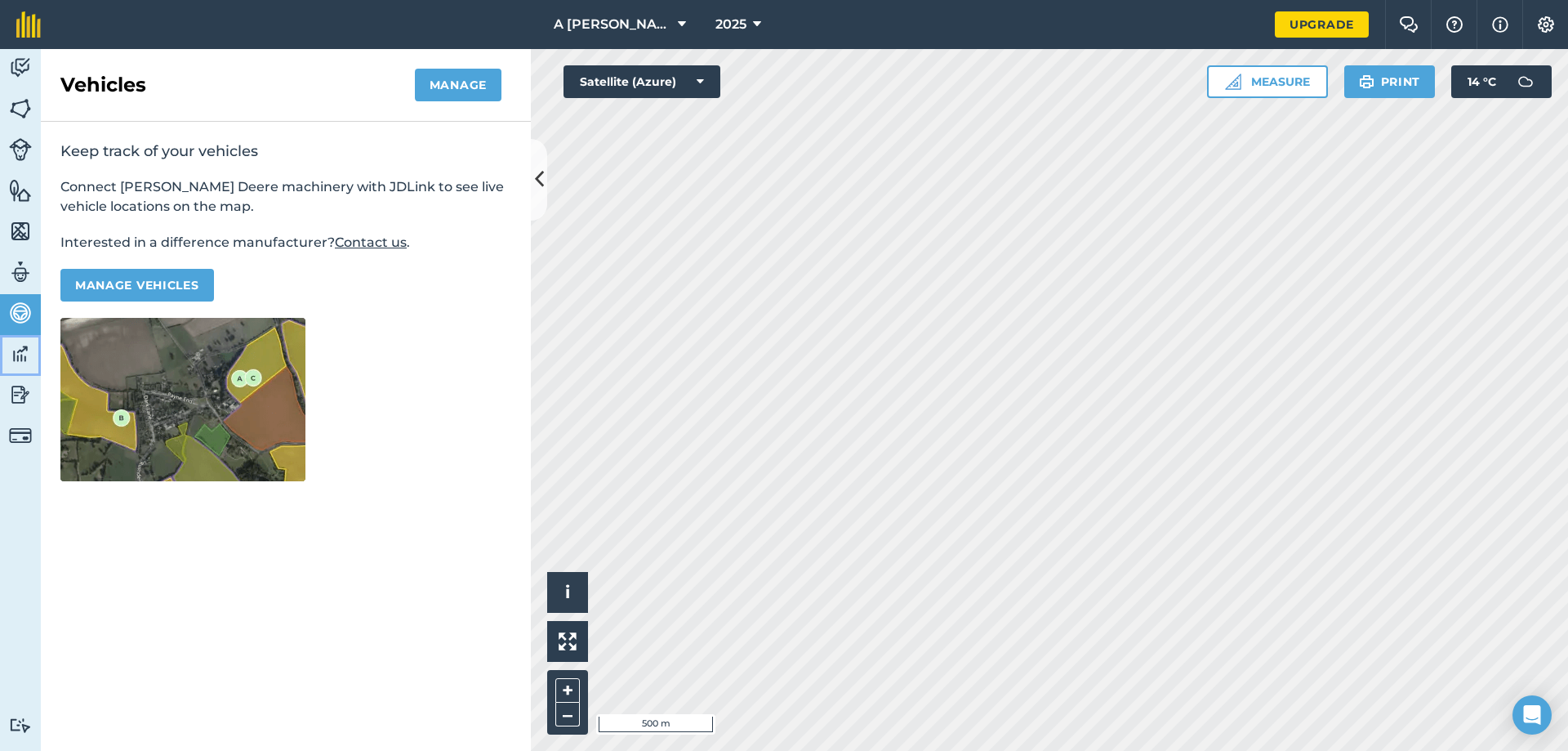
click at [13, 353] on img at bounding box center [20, 353] width 23 height 24
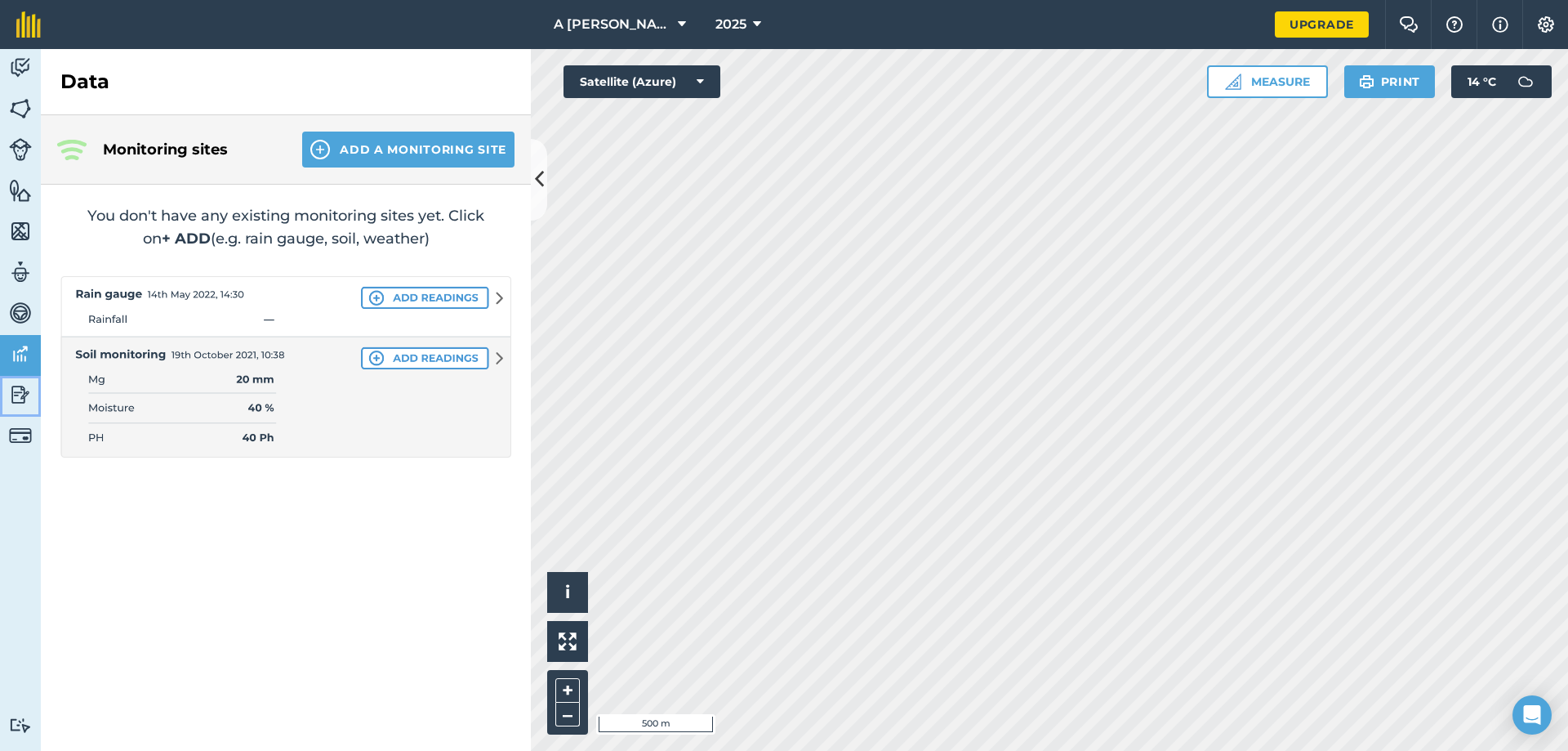
click at [13, 380] on link "Reporting" at bounding box center [20, 396] width 41 height 41
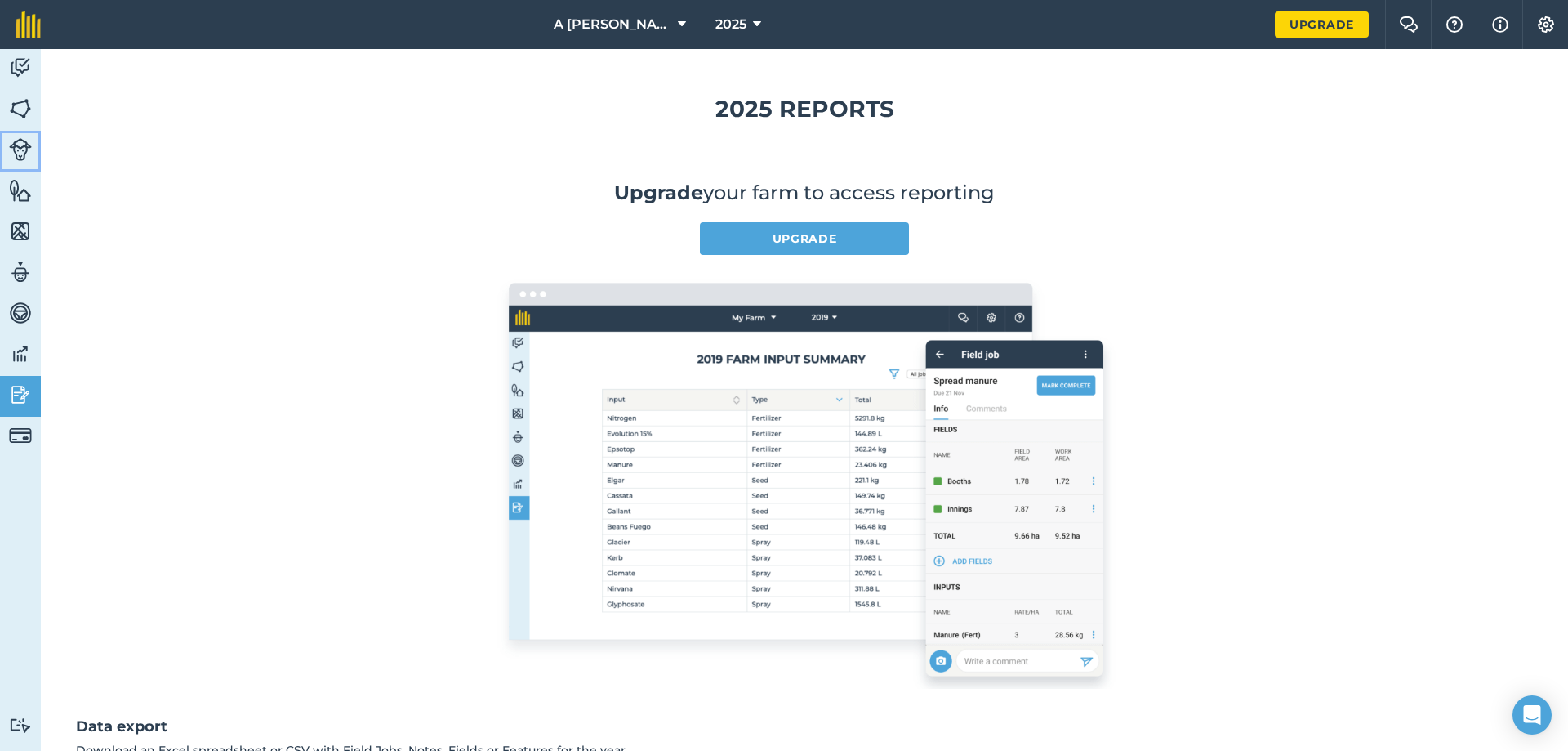
click at [15, 160] on img at bounding box center [20, 149] width 23 height 23
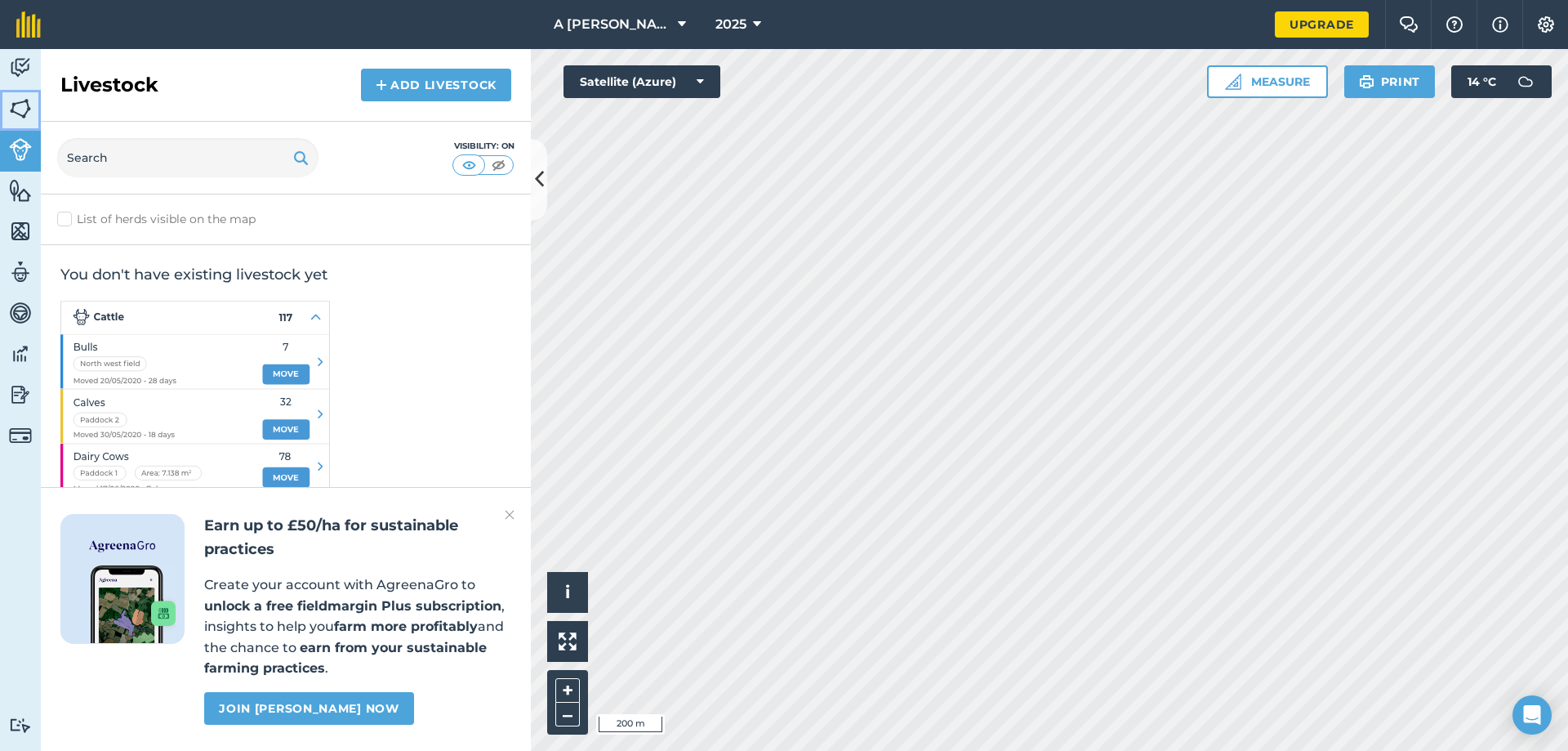
click at [24, 111] on img at bounding box center [20, 108] width 23 height 24
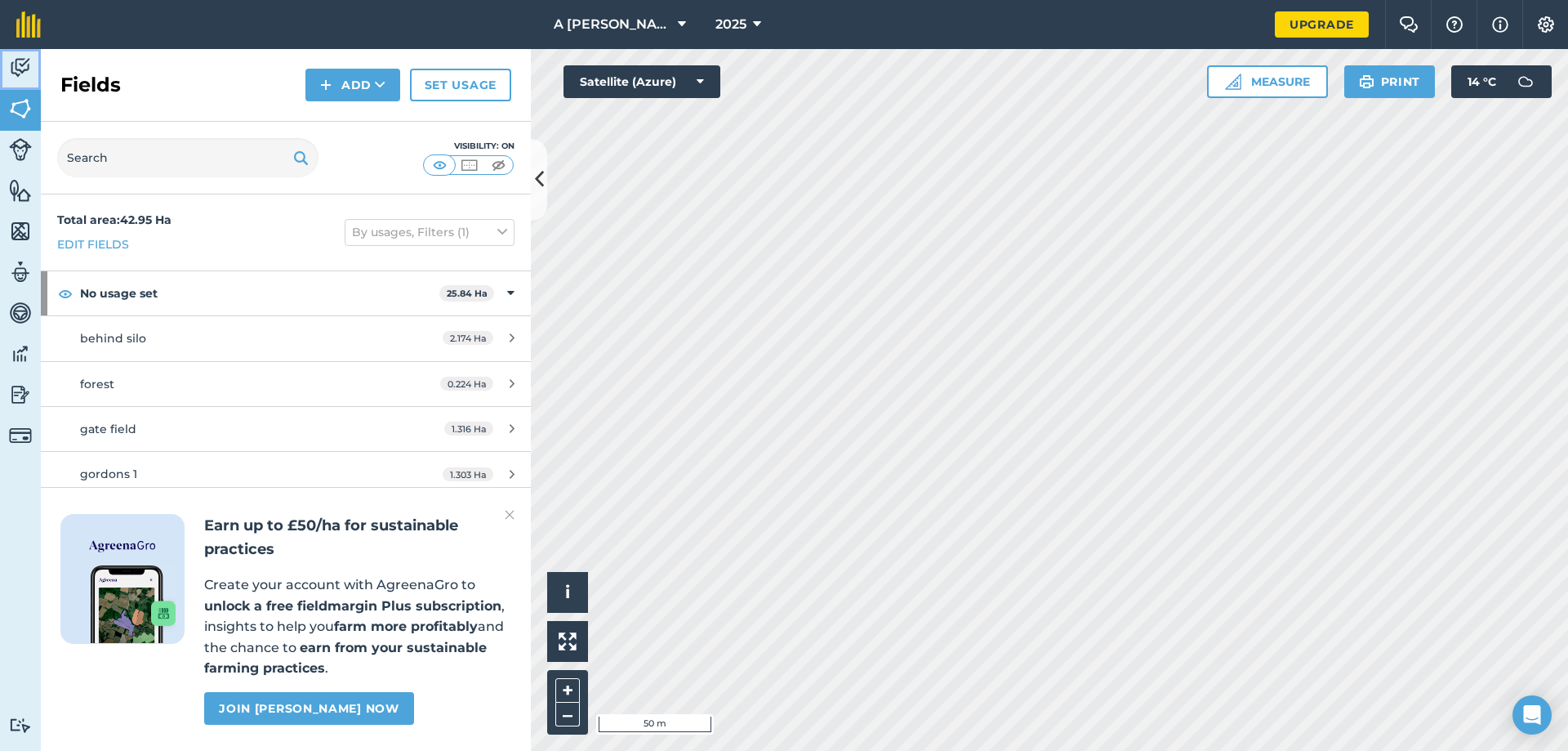
click at [19, 55] on img at bounding box center [20, 67] width 23 height 24
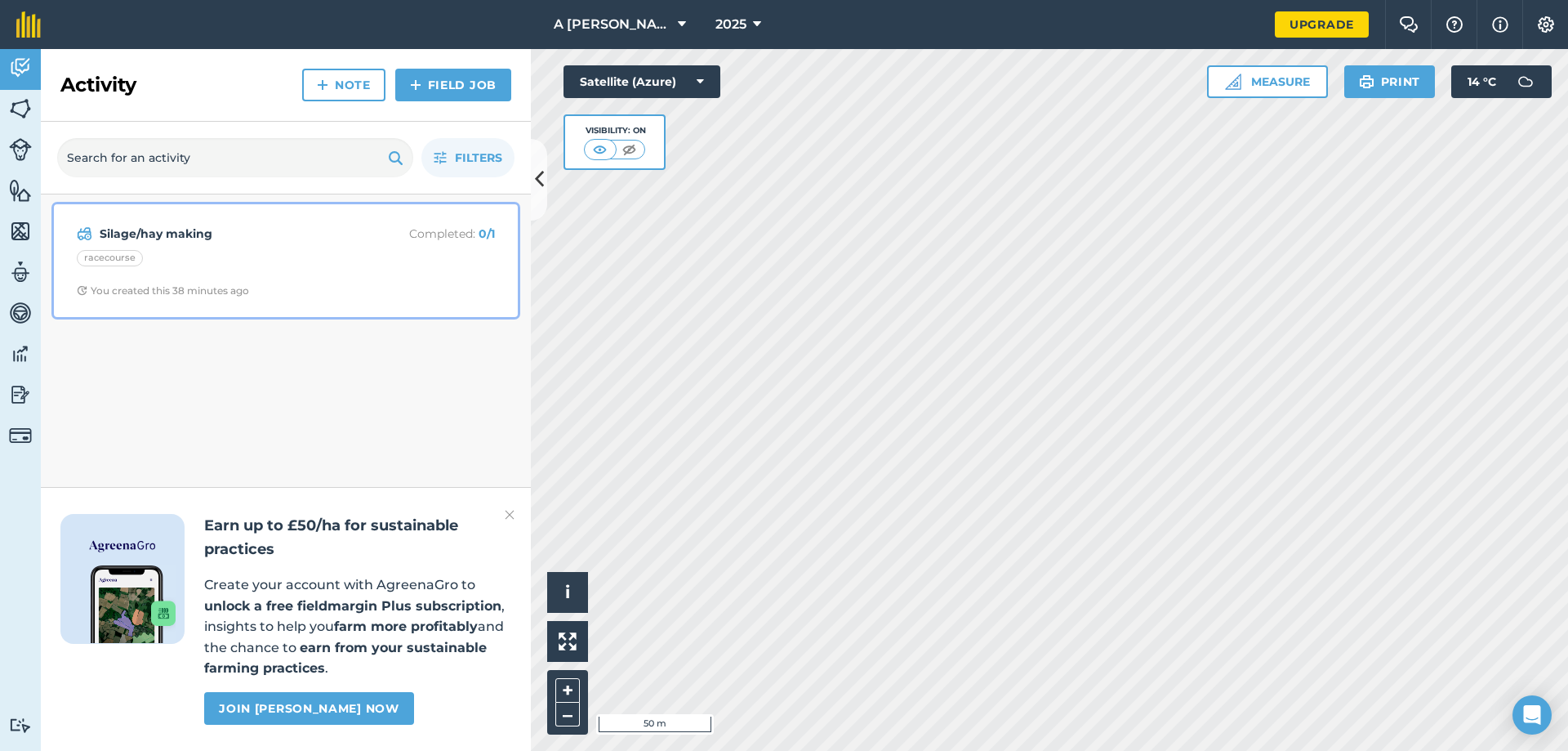
click at [198, 248] on div "Silage/hay making Completed : 0 / 1 racecourse You created this 38 minutes ago" at bounding box center [285, 260] width 444 height 93
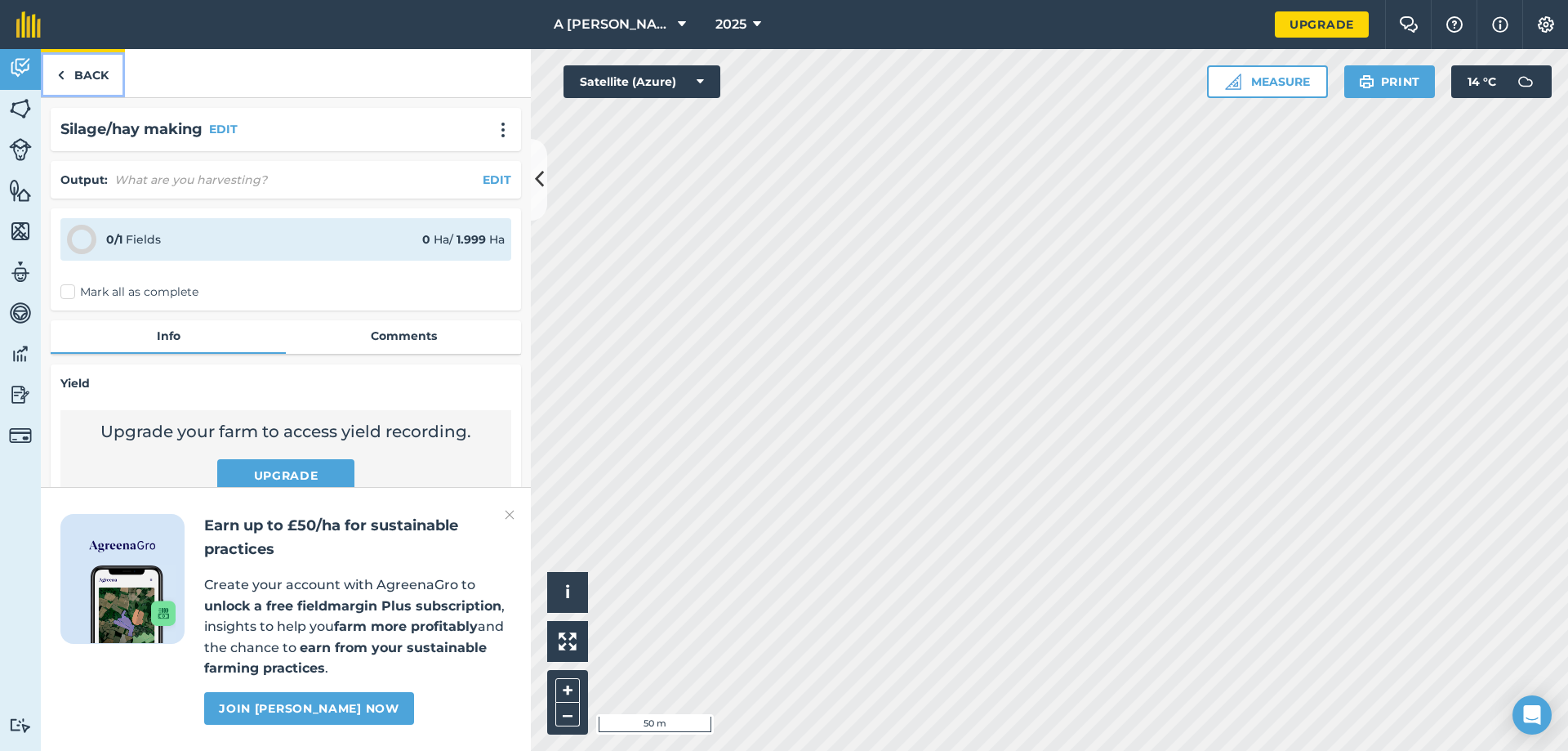
click at [53, 79] on link "Back" at bounding box center [82, 72] width 84 height 48
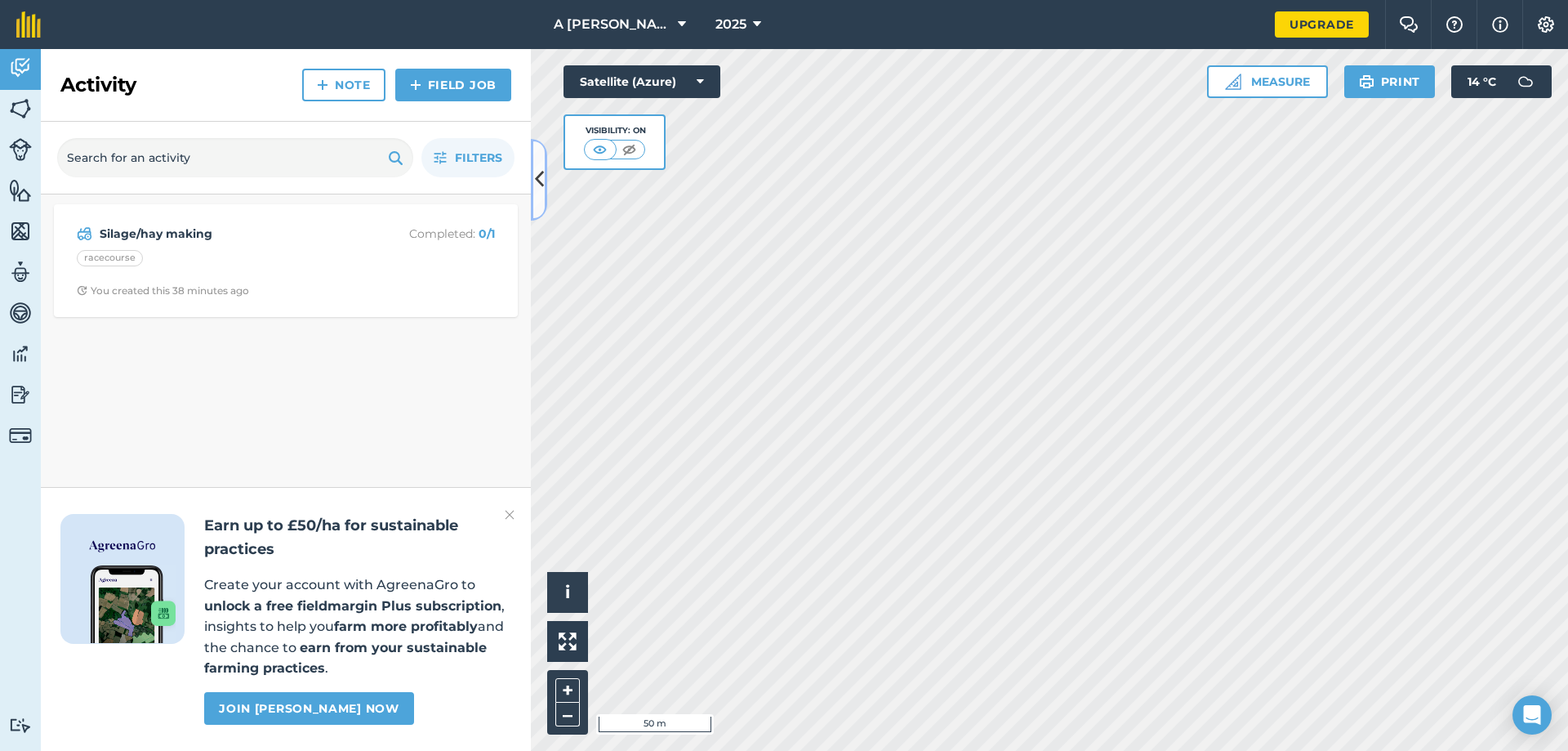
click at [535, 164] on button at bounding box center [539, 179] width 16 height 82
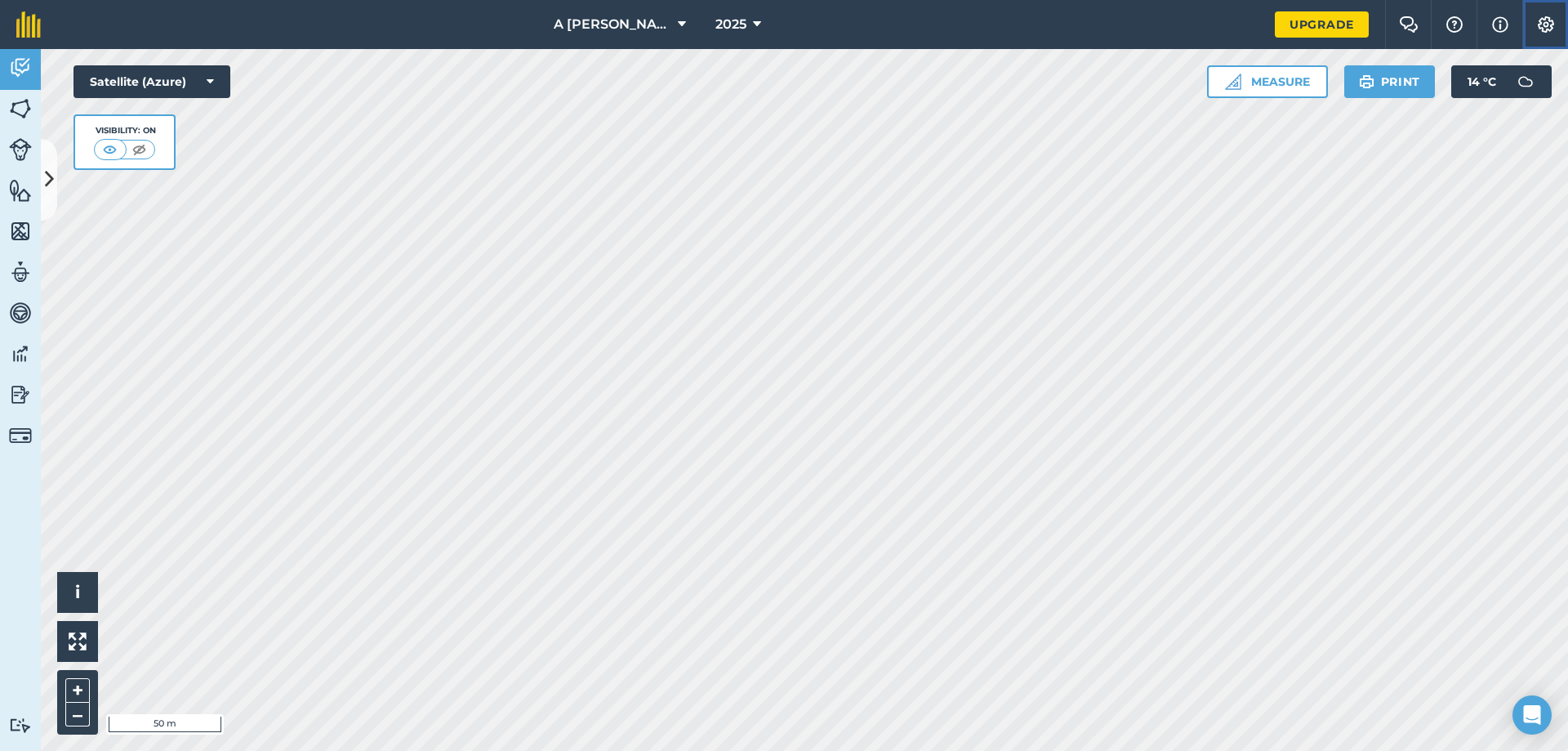
click at [1540, 14] on button "Settings" at bounding box center [1545, 24] width 45 height 49
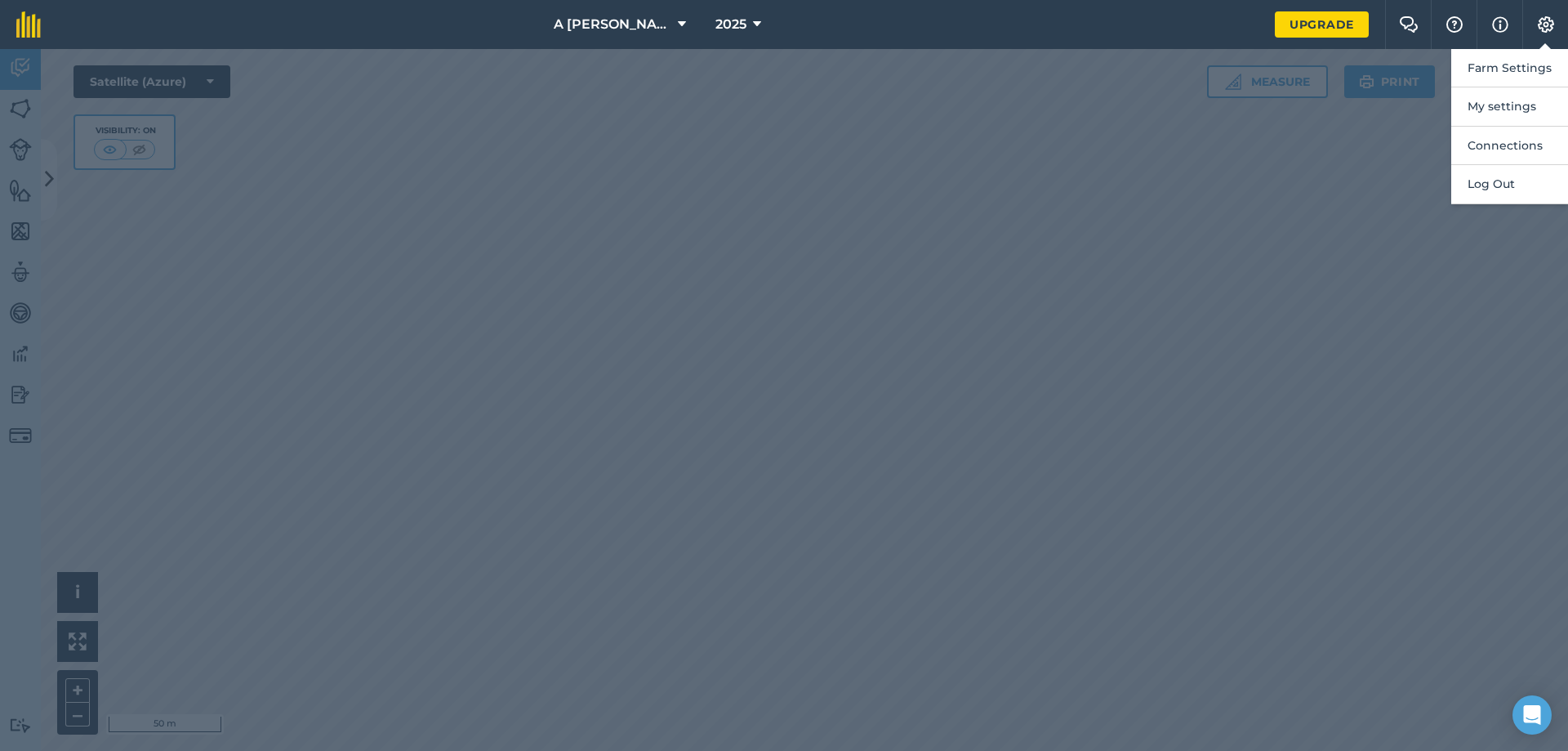
click at [1403, 246] on div at bounding box center [784, 400] width 1568 height 701
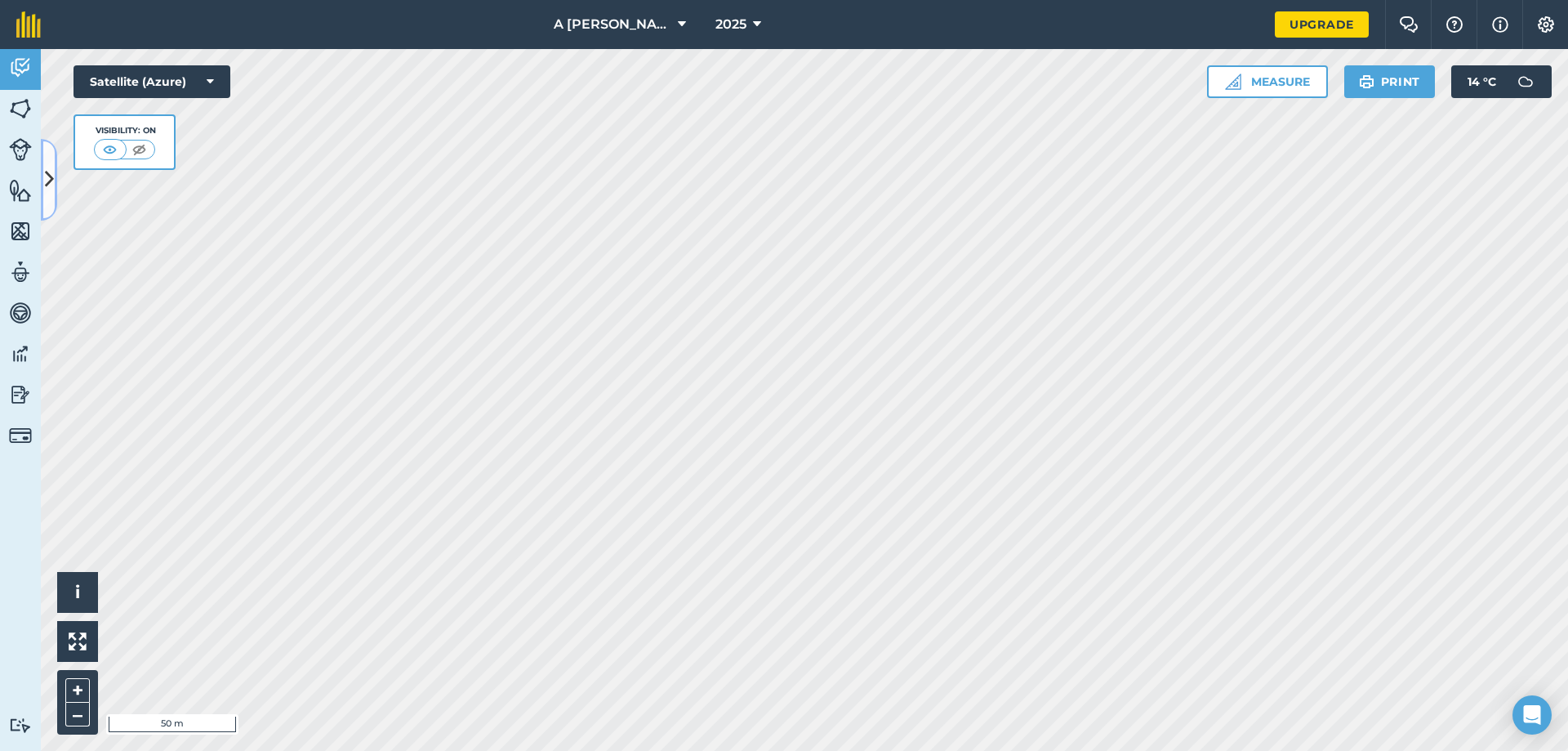
click at [45, 187] on icon at bounding box center [50, 179] width 9 height 29
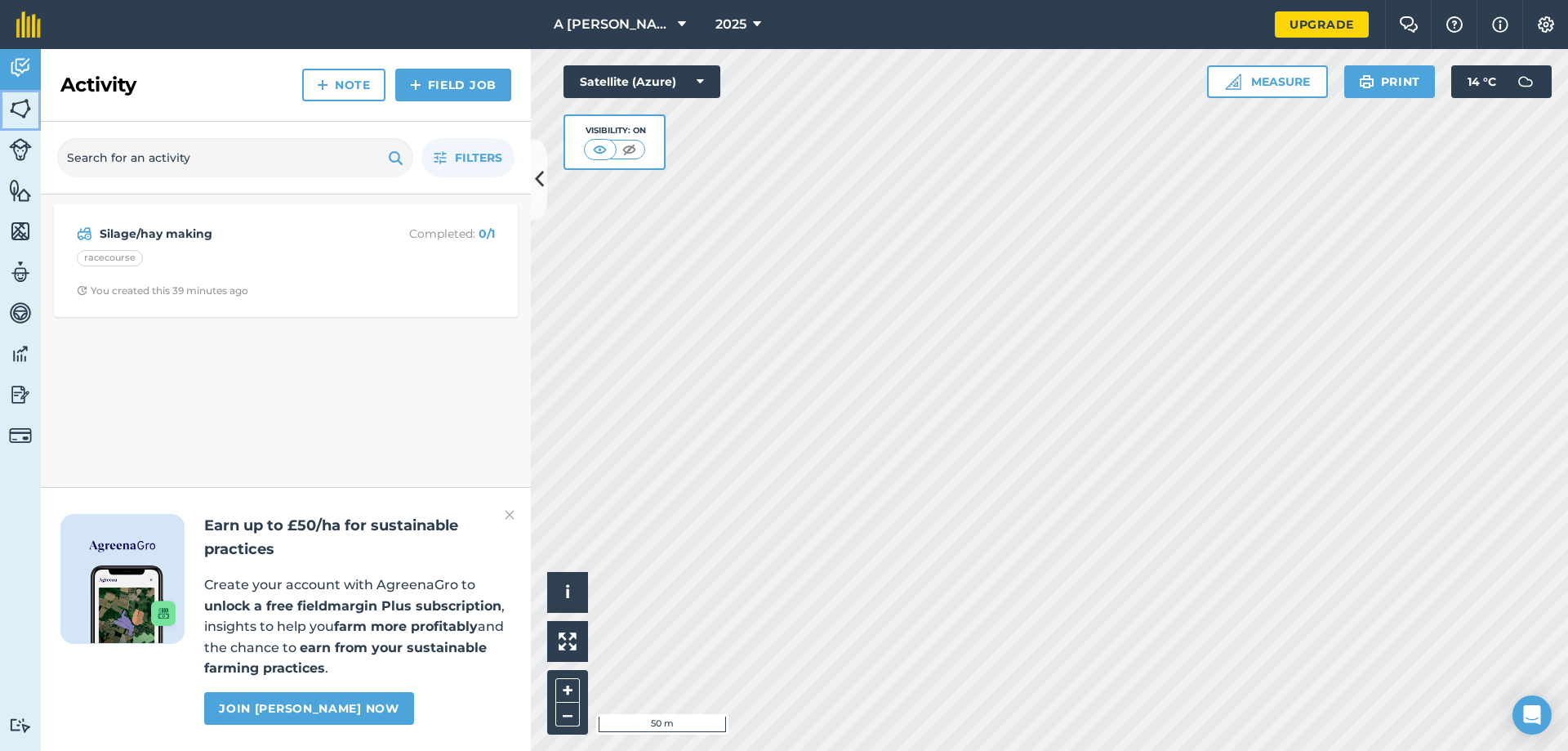
click at [27, 110] on img at bounding box center [20, 108] width 23 height 24
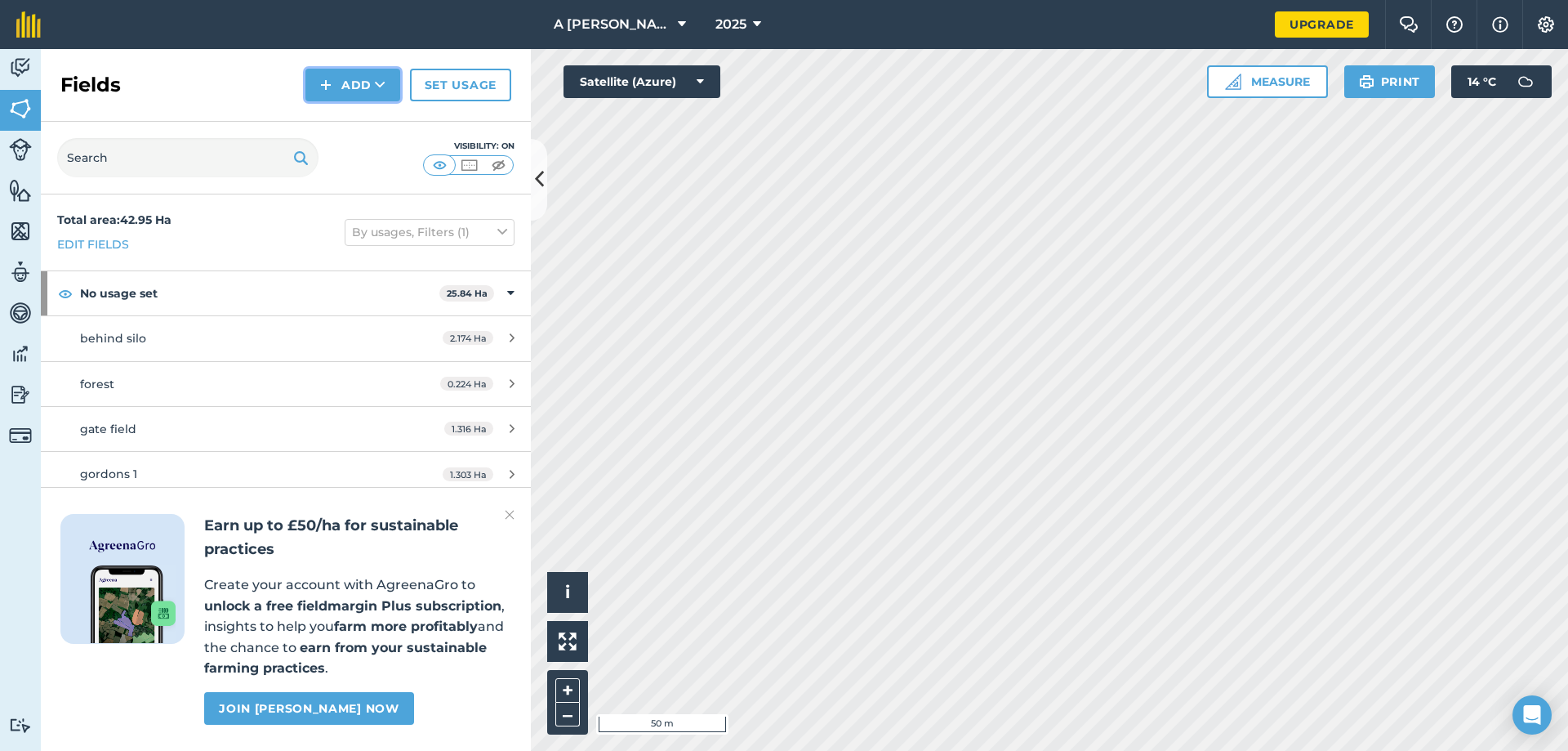
click at [348, 84] on button "Add" at bounding box center [352, 85] width 95 height 33
click at [351, 120] on link "Draw" at bounding box center [352, 122] width 90 height 36
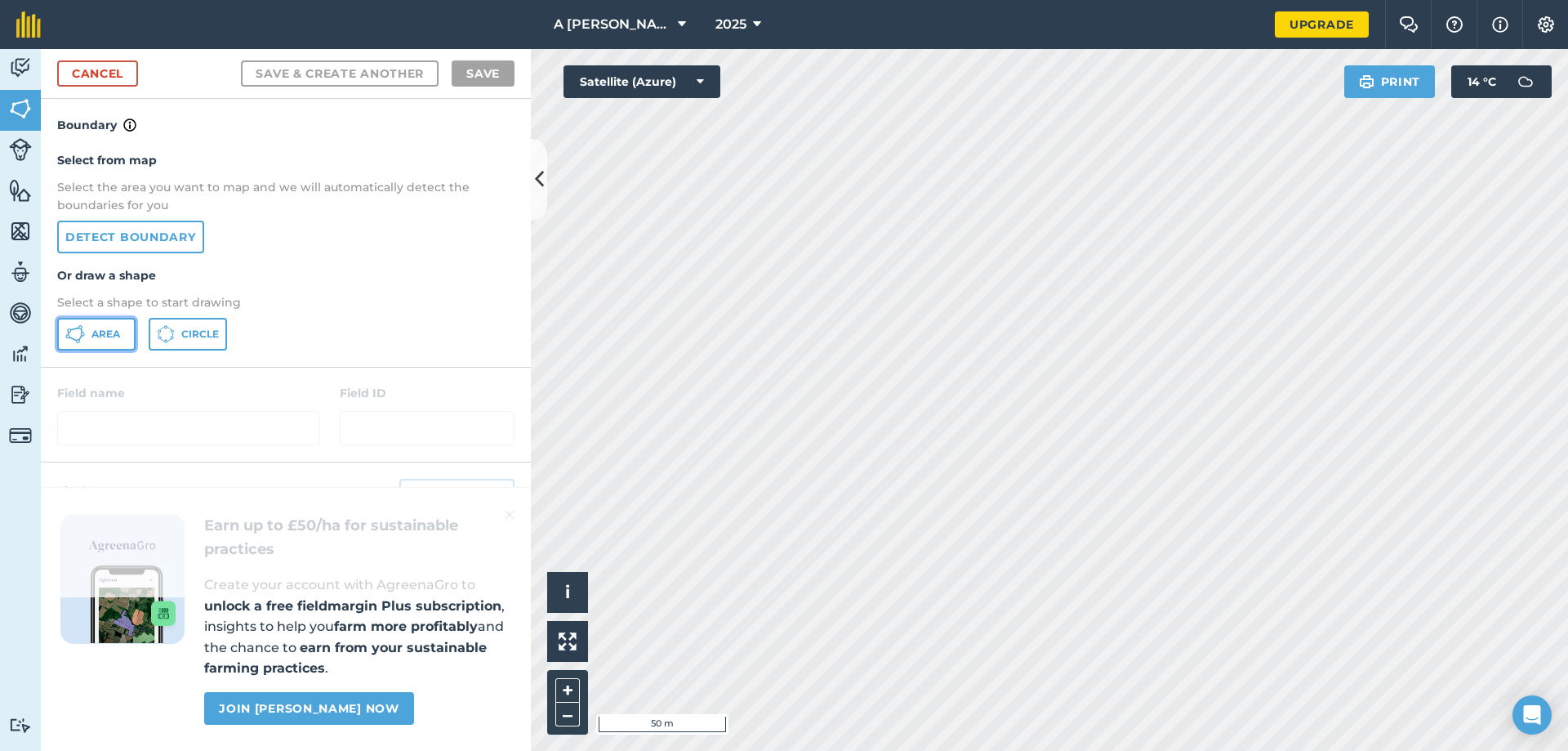
click at [102, 336] on span "Area" at bounding box center [106, 334] width 29 height 13
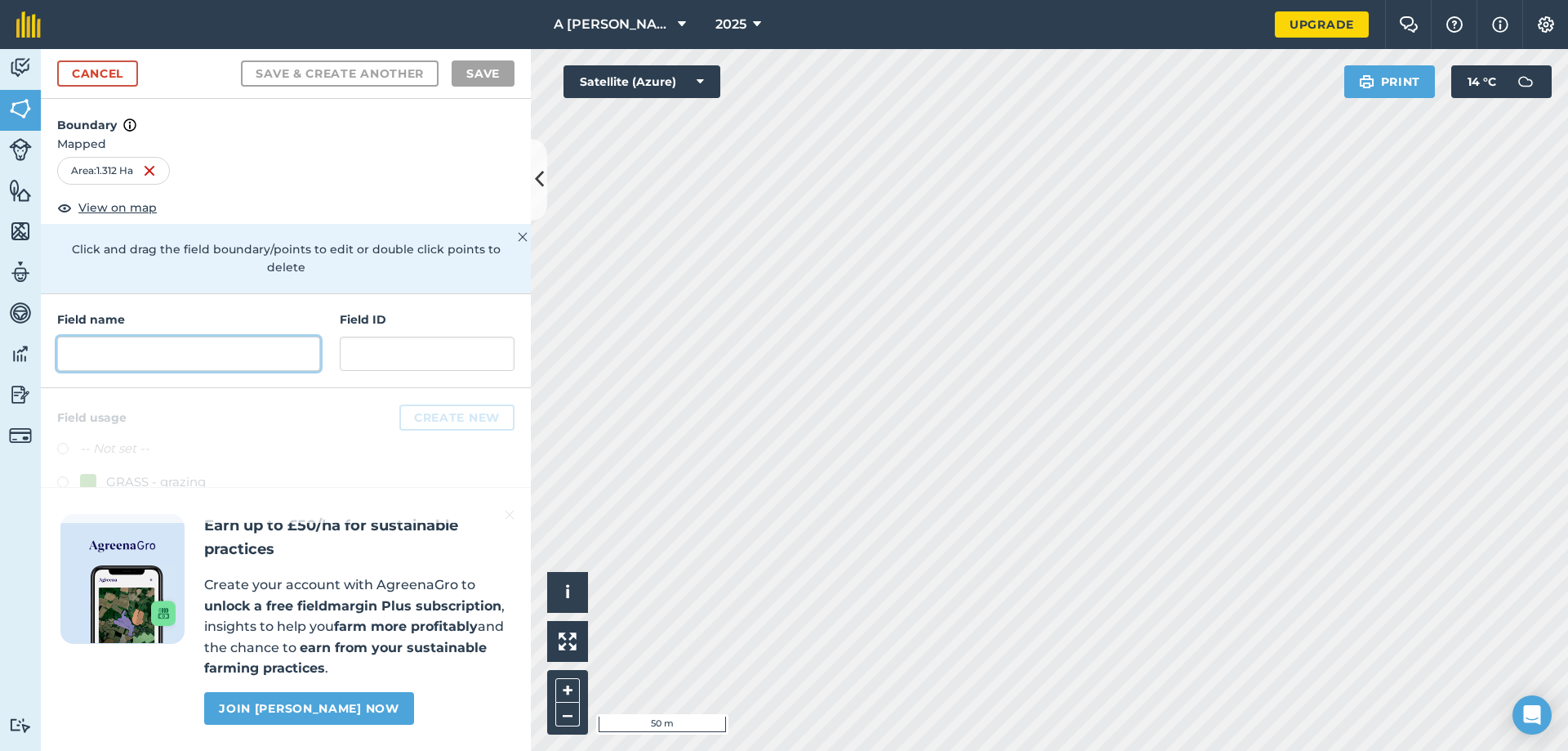
click at [286, 336] on input "text" at bounding box center [188, 353] width 263 height 34
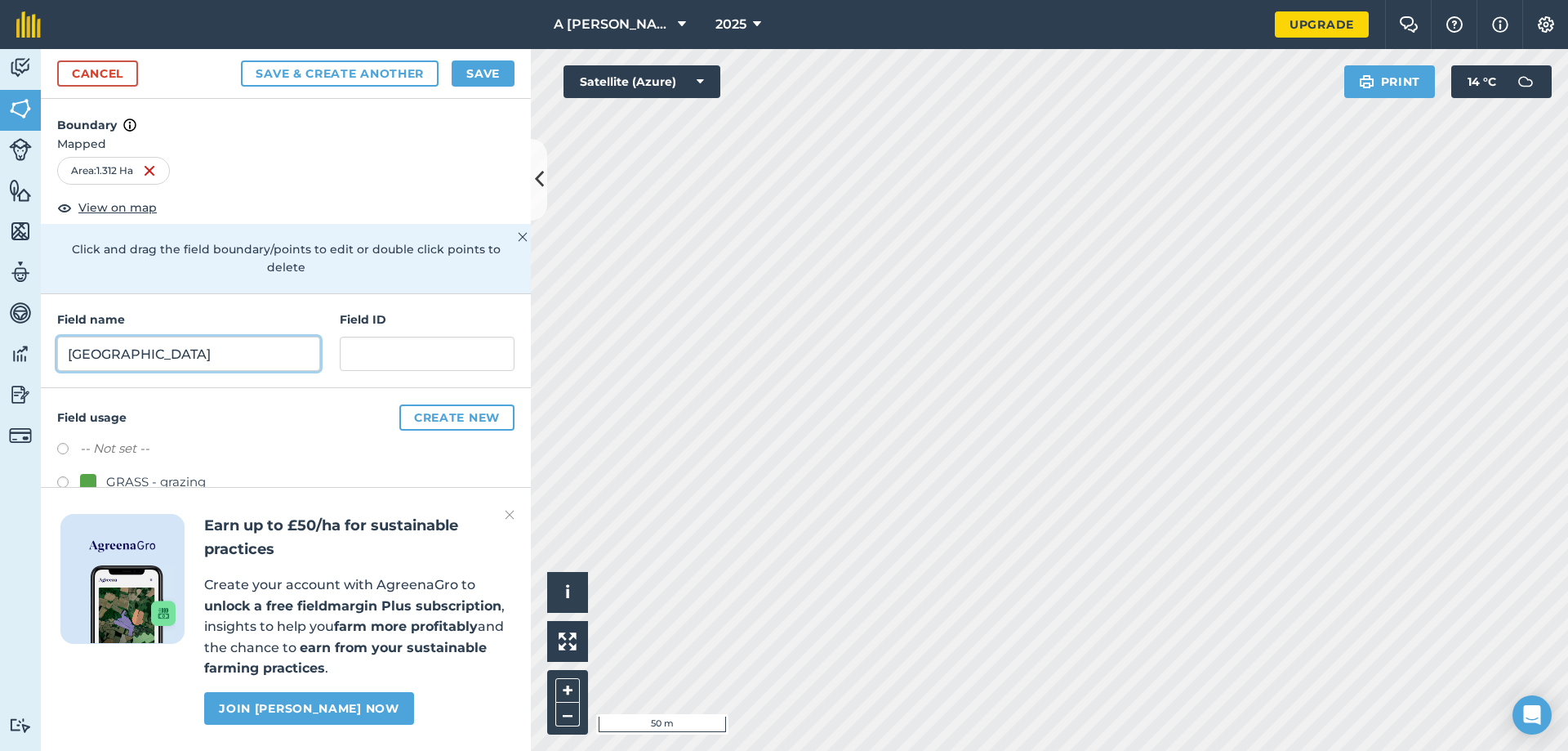
type input "river field"
click at [495, 72] on button "Save" at bounding box center [483, 73] width 63 height 26
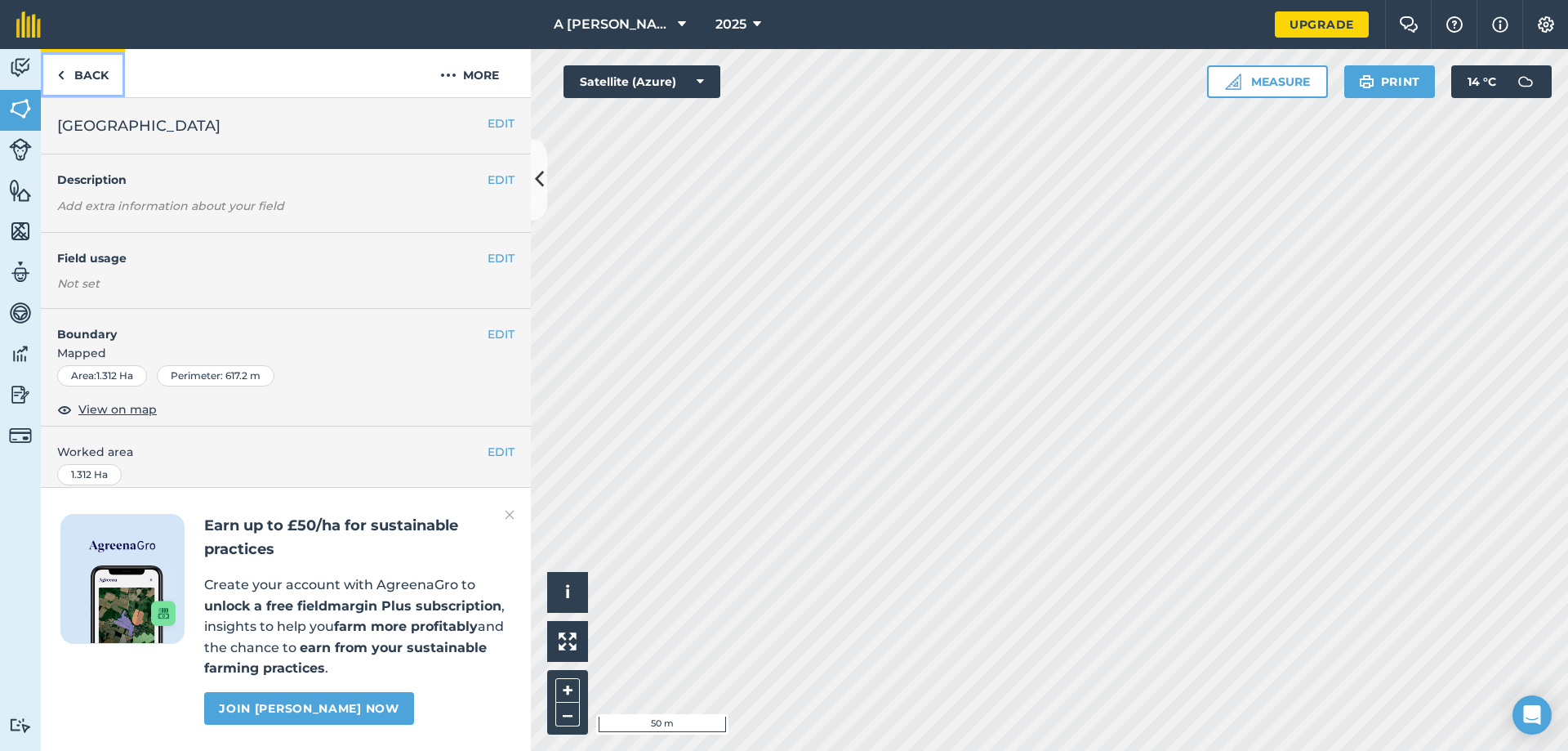
click at [65, 75] on link "Back" at bounding box center [82, 72] width 84 height 48
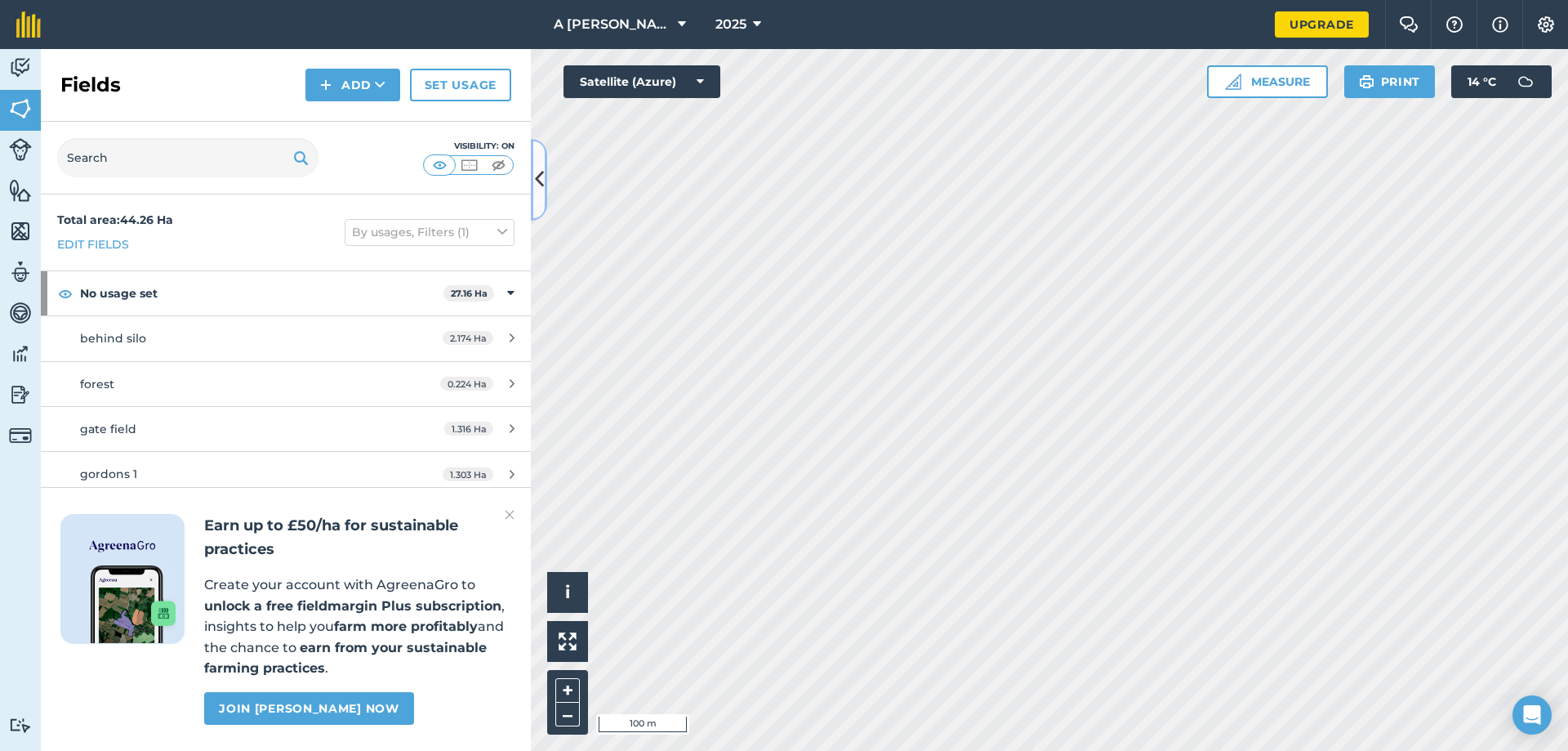
click at [543, 159] on button at bounding box center [539, 179] width 16 height 82
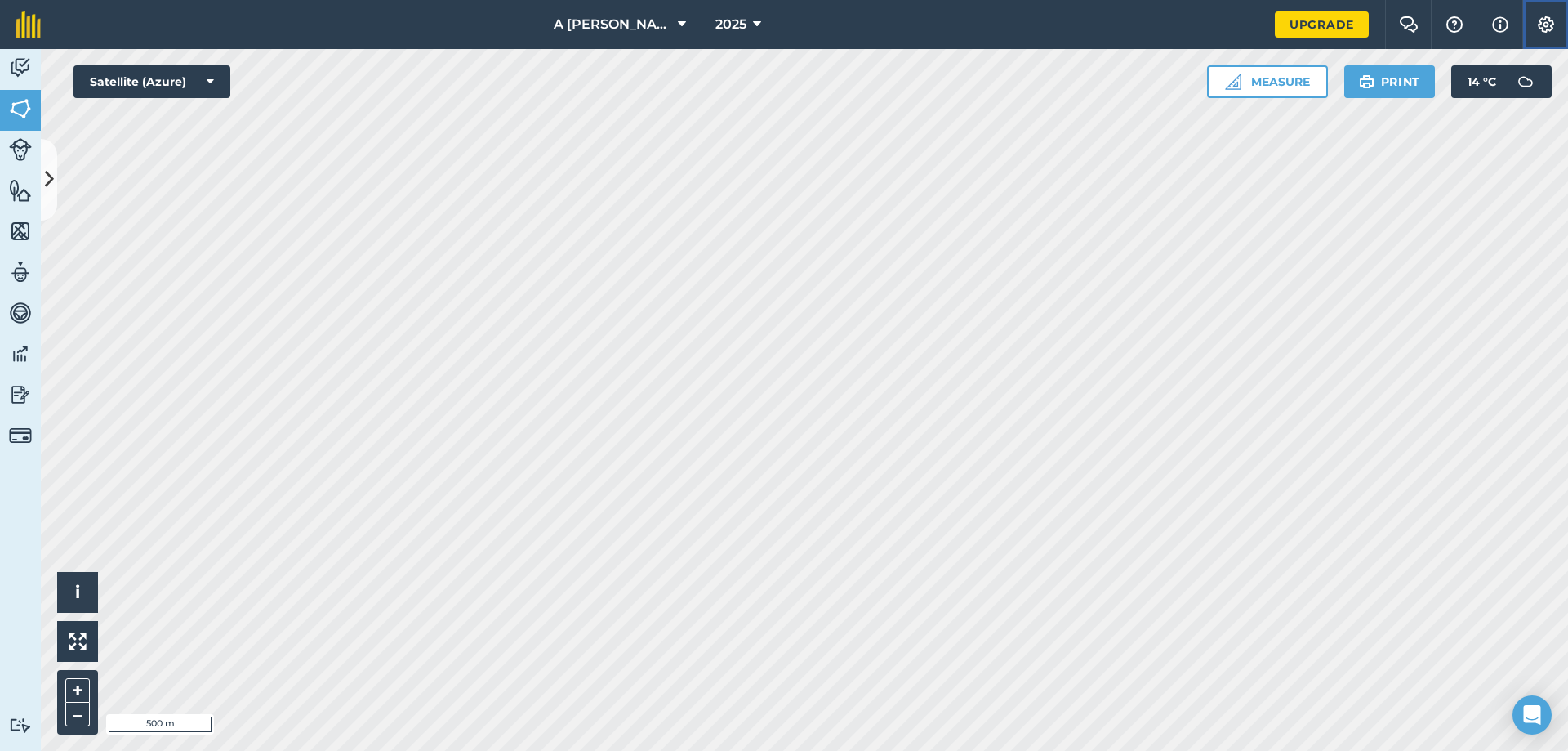
click at [1552, 16] on img at bounding box center [1546, 24] width 20 height 16
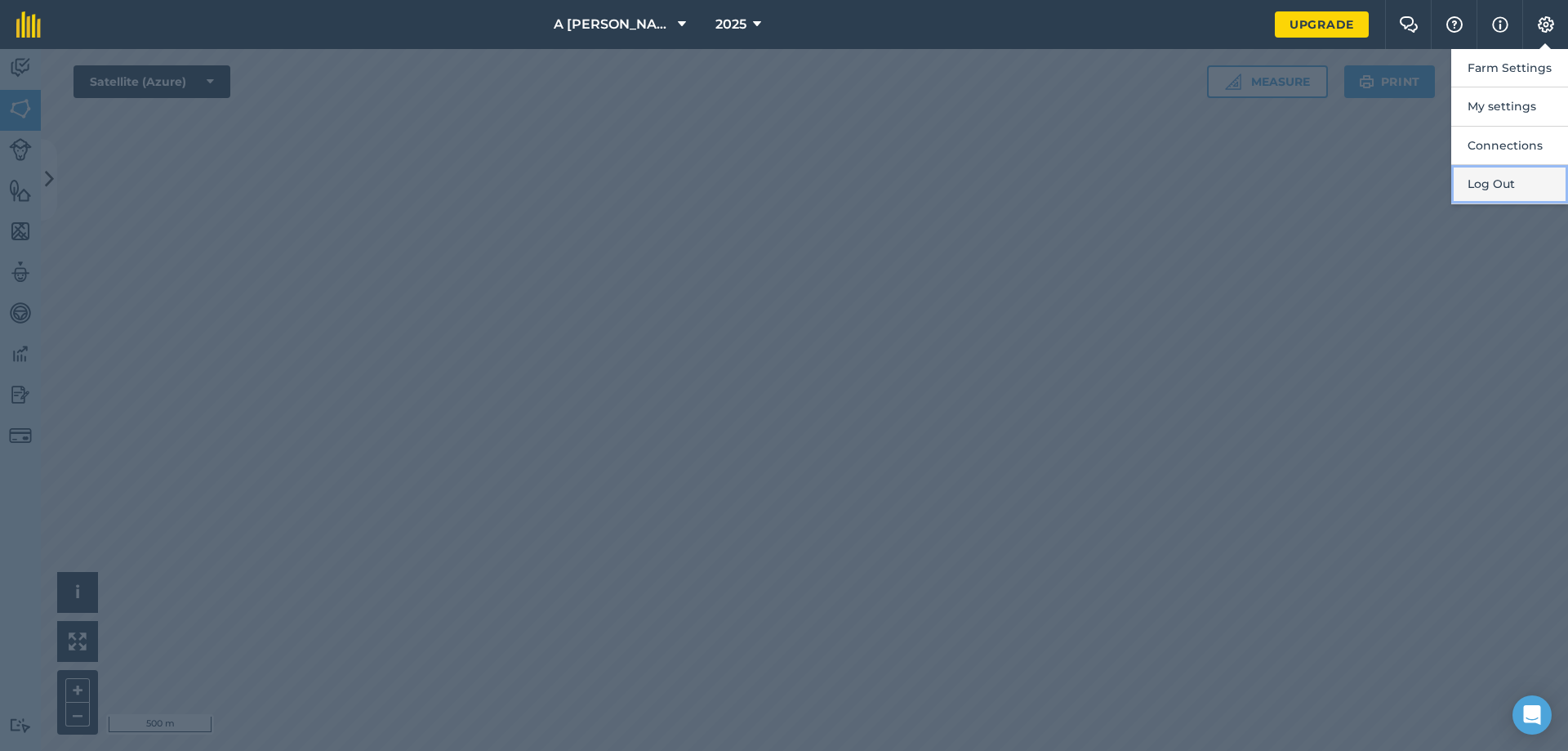
click at [1534, 178] on button "Log Out" at bounding box center [1509, 184] width 117 height 38
